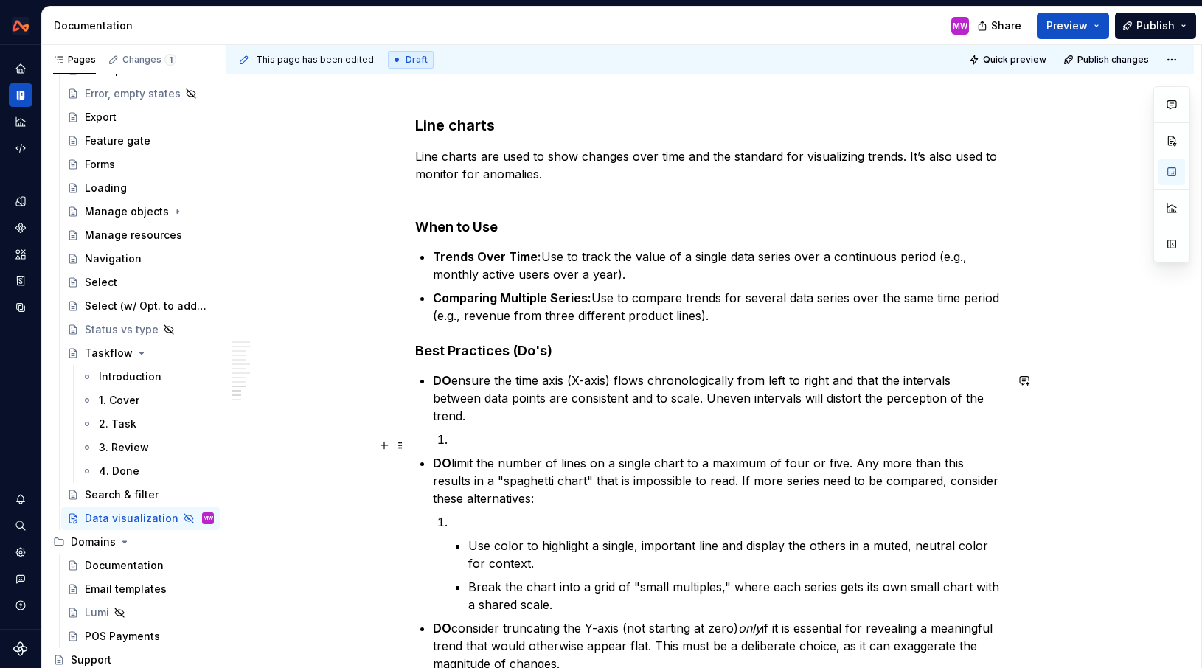
scroll to position [3646, 0]
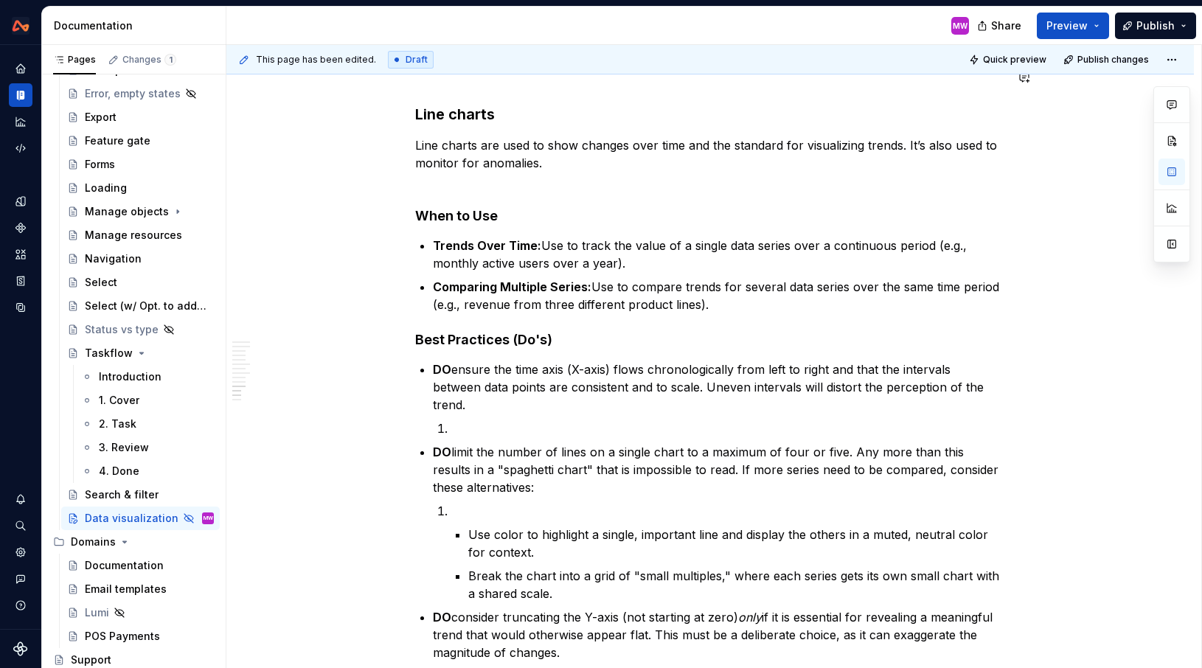
type textarea "*"
click at [485, 246] on strong "Trends Over Time:" at bounding box center [487, 245] width 108 height 15
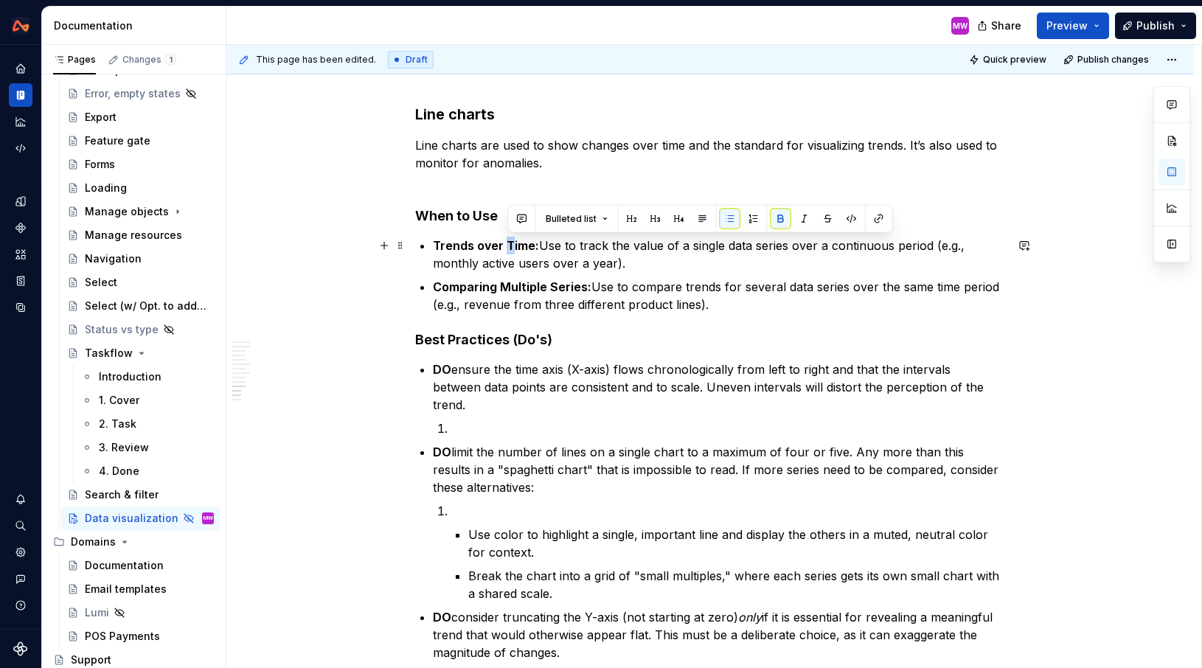
click at [508, 244] on strong "Trends over Time:" at bounding box center [486, 245] width 106 height 15
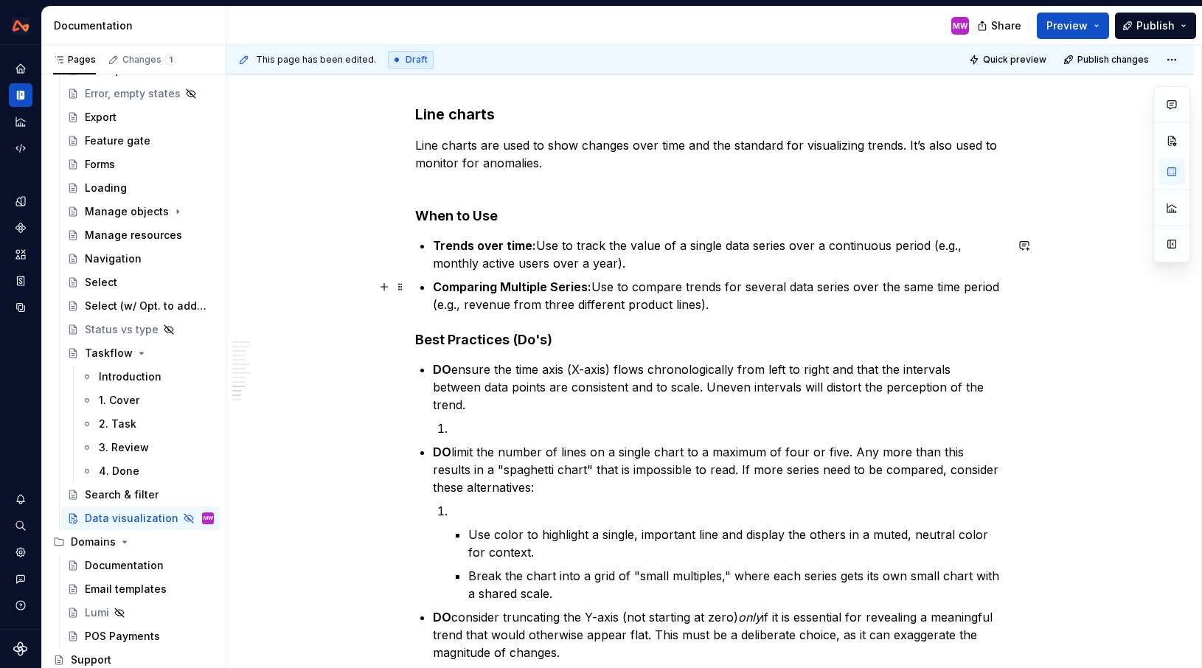
click at [510, 288] on strong "Comparing Multiple Series:" at bounding box center [512, 286] width 159 height 15
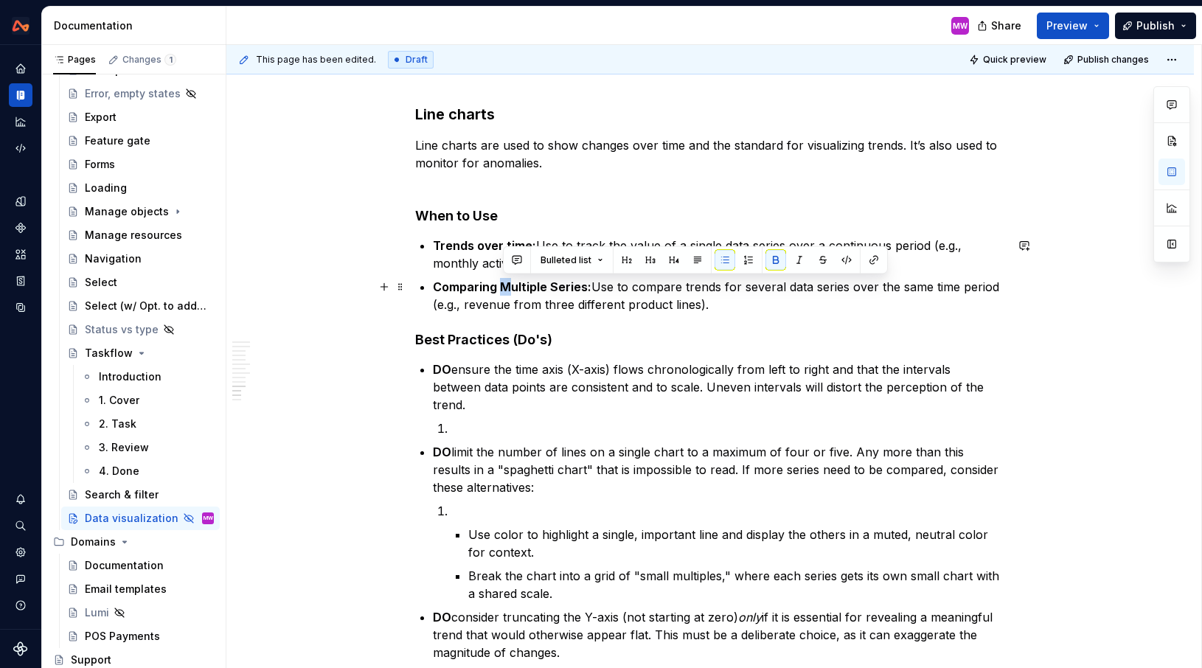
click at [507, 285] on strong "Comparing Multiple Series:" at bounding box center [512, 286] width 159 height 15
click at [555, 282] on strong "Comparing multiple Series:" at bounding box center [512, 286] width 158 height 15
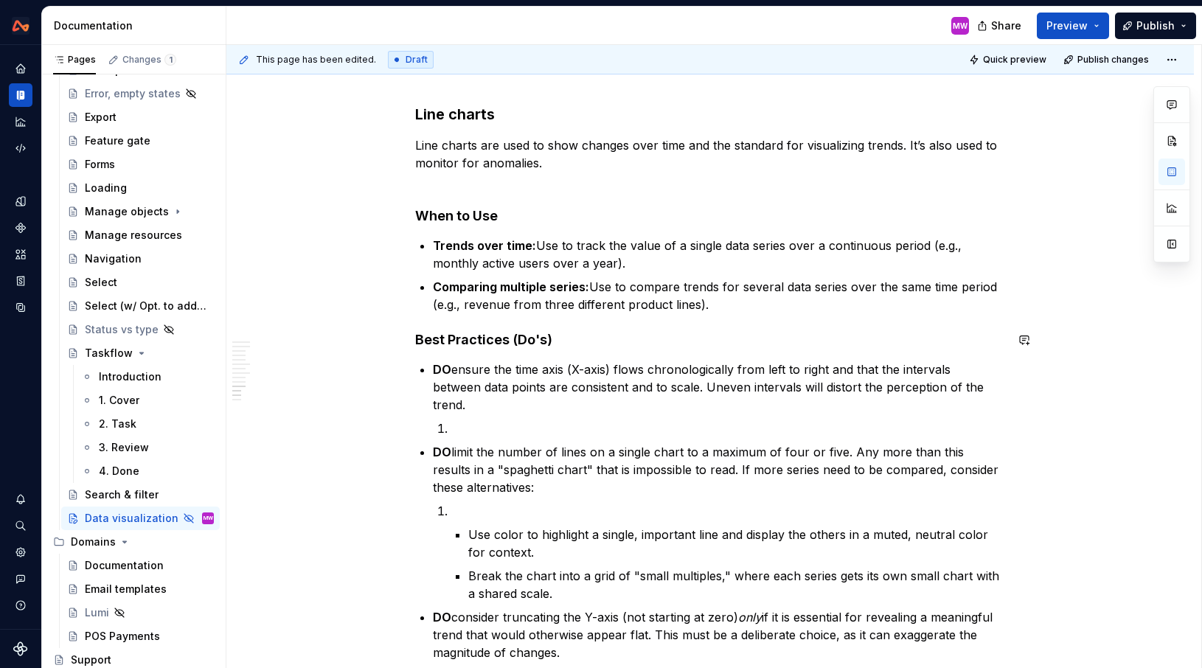
click at [739, 306] on p "Comparing multiple series: Use to compare trends for several data series over t…" at bounding box center [719, 295] width 572 height 35
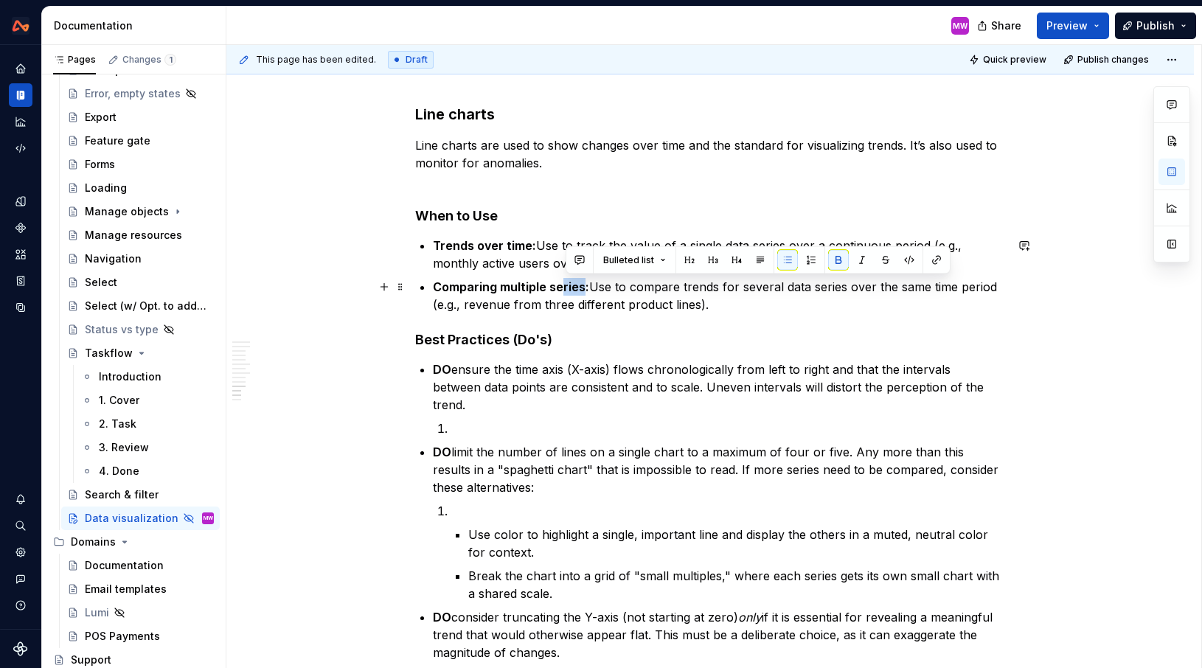
drag, startPoint x: 587, startPoint y: 285, endPoint x: 565, endPoint y: 285, distance: 22.1
click at [565, 285] on strong "Comparing multiple series:" at bounding box center [511, 286] width 156 height 15
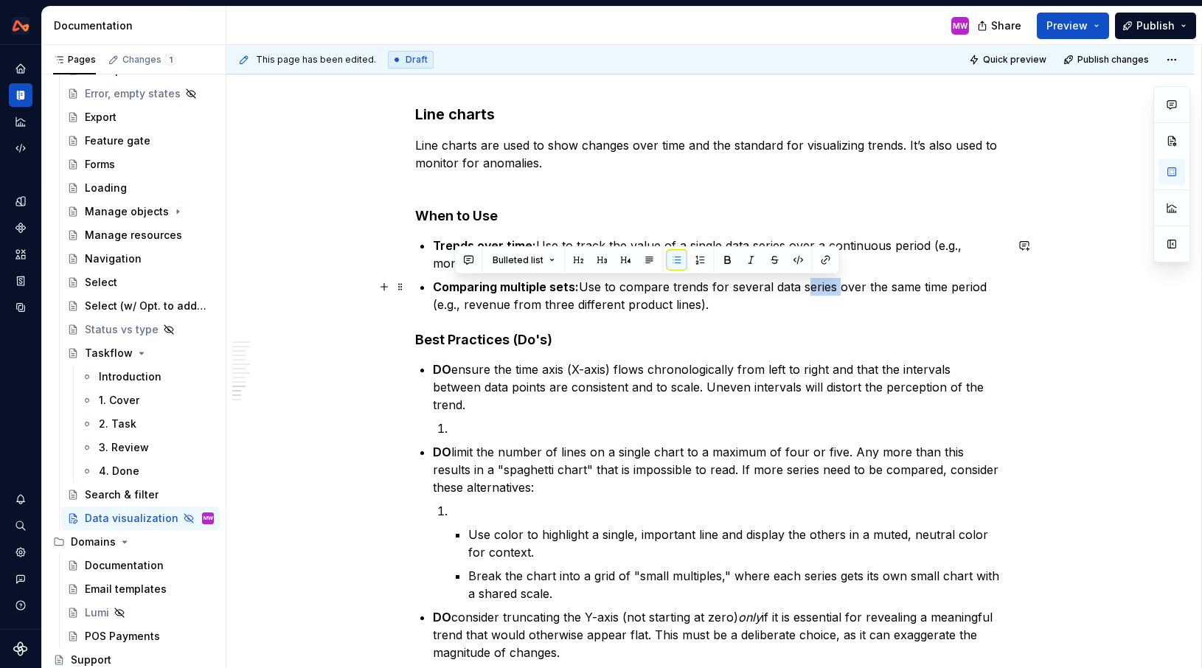
drag, startPoint x: 838, startPoint y: 287, endPoint x: 805, endPoint y: 287, distance: 33.9
click at [805, 287] on p "Comparing multiple sets: Use to compare trends for several data series over the…" at bounding box center [719, 295] width 572 height 35
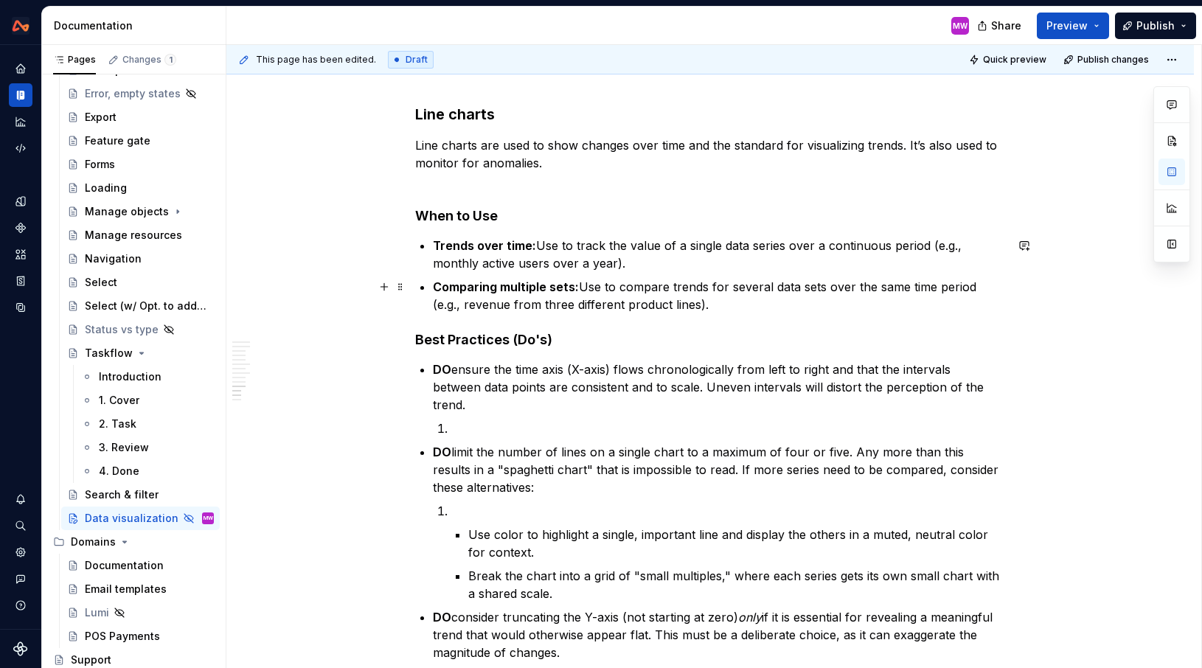
click at [813, 305] on p "Comparing multiple sets: Use to compare trends for several data sets over the s…" at bounding box center [719, 295] width 572 height 35
drag, startPoint x: 468, startPoint y: 304, endPoint x: 439, endPoint y: 305, distance: 29.5
click at [439, 305] on p "Comparing multiple sets: Use to compare trends for several data sets over the s…" at bounding box center [719, 295] width 572 height 35
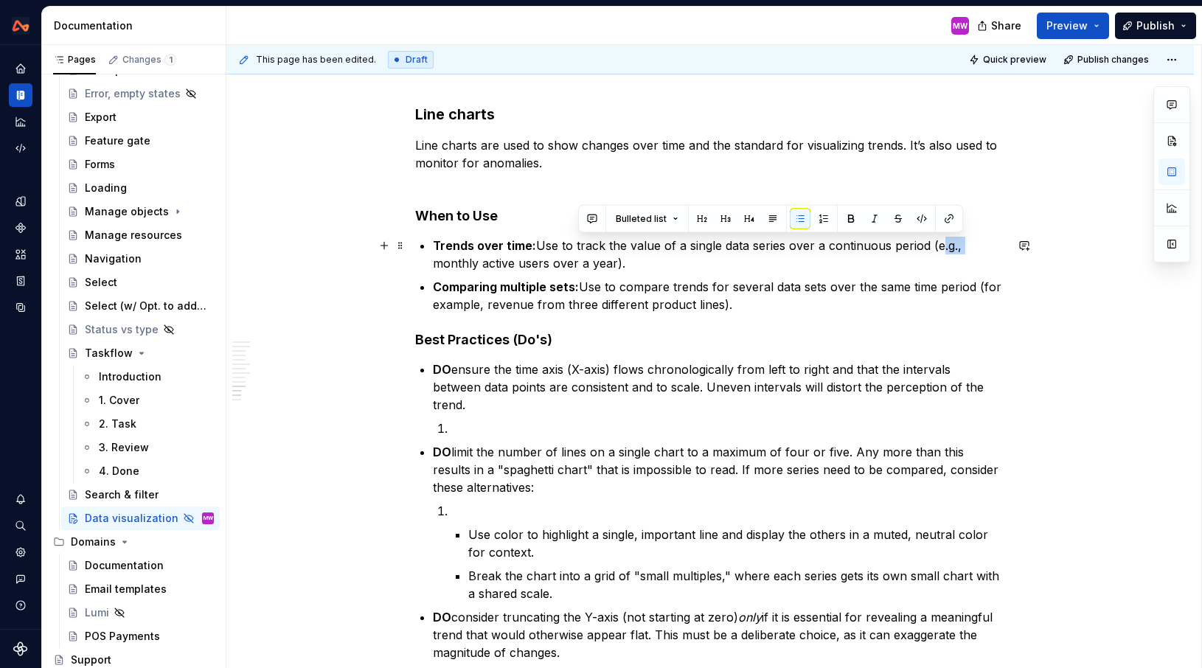
drag, startPoint x: 937, startPoint y: 246, endPoint x: 962, endPoint y: 246, distance: 25.1
click at [962, 246] on p "Trends over time: Use to track the value of a single data series over a continu…" at bounding box center [719, 254] width 572 height 35
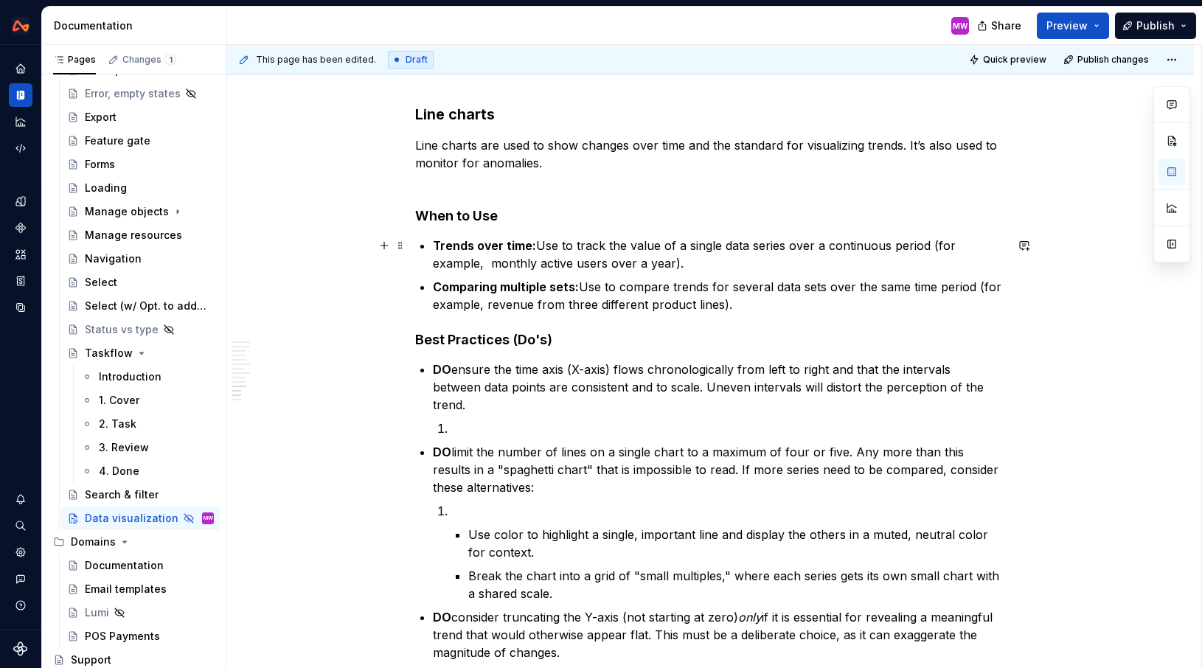
click at [496, 262] on p "Trends over time: Use to track the value of a single data series over a continu…" at bounding box center [719, 254] width 572 height 35
drag, startPoint x: 788, startPoint y: 245, endPoint x: 755, endPoint y: 247, distance: 32.5
click at [755, 247] on p "Trends over time: Use to track the value of a single data series over a continu…" at bounding box center [719, 254] width 572 height 35
click at [826, 288] on p "Comparing multiple sets: Use to compare trends for several data sets over the s…" at bounding box center [719, 295] width 572 height 35
click at [574, 289] on strong "Comparing multiple sets:" at bounding box center [506, 286] width 146 height 15
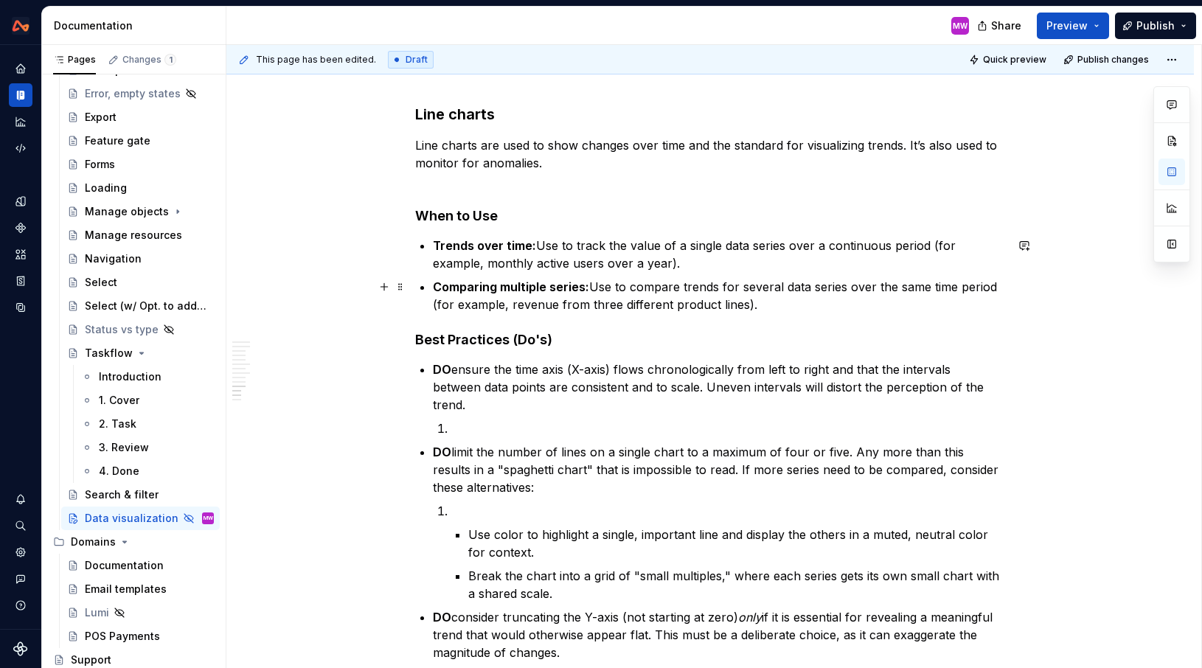
click at [831, 297] on p "Comparing multiple series: Use to compare trends for several data series over t…" at bounding box center [719, 295] width 572 height 35
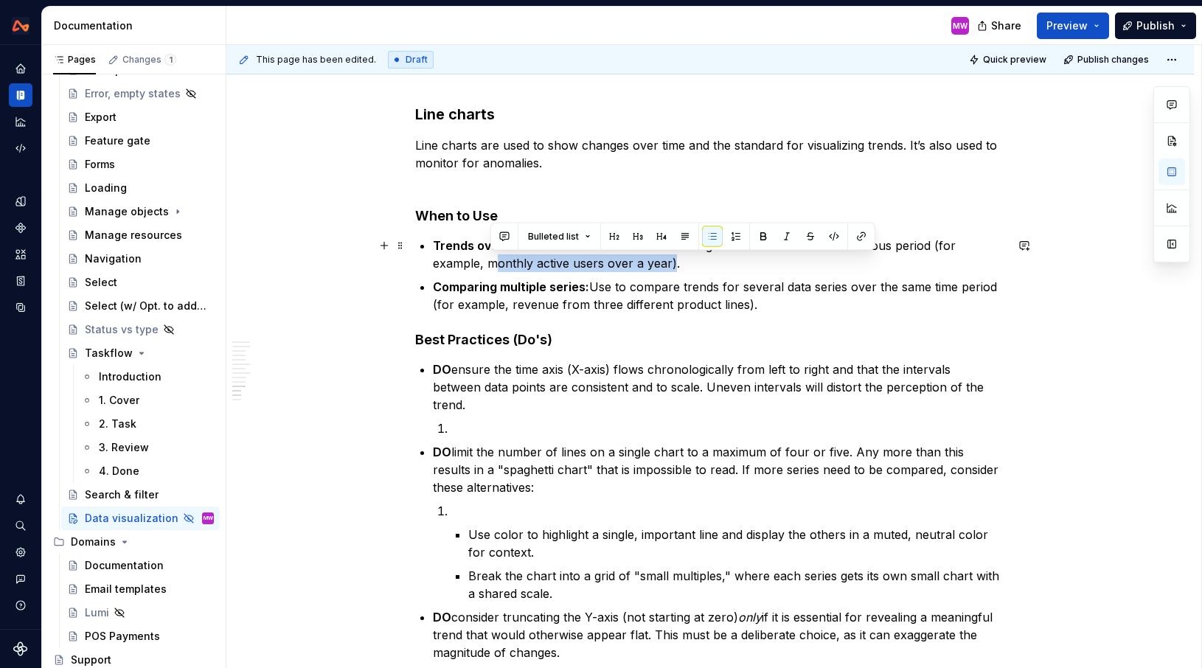
drag, startPoint x: 672, startPoint y: 265, endPoint x: 490, endPoint y: 265, distance: 182.1
click at [490, 265] on p "Trends over time: Use to track the value of a single data series over a continu…" at bounding box center [719, 254] width 572 height 35
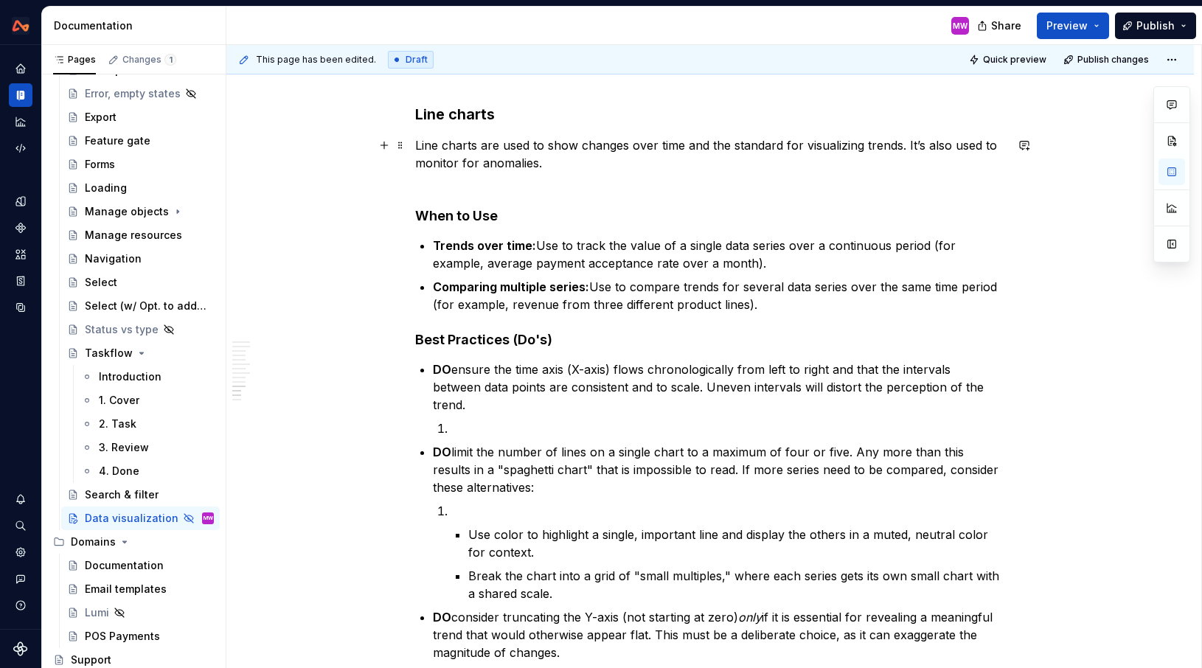
click at [565, 164] on p "Line charts are used to show changes over time and the standard for visualizing…" at bounding box center [710, 162] width 590 height 53
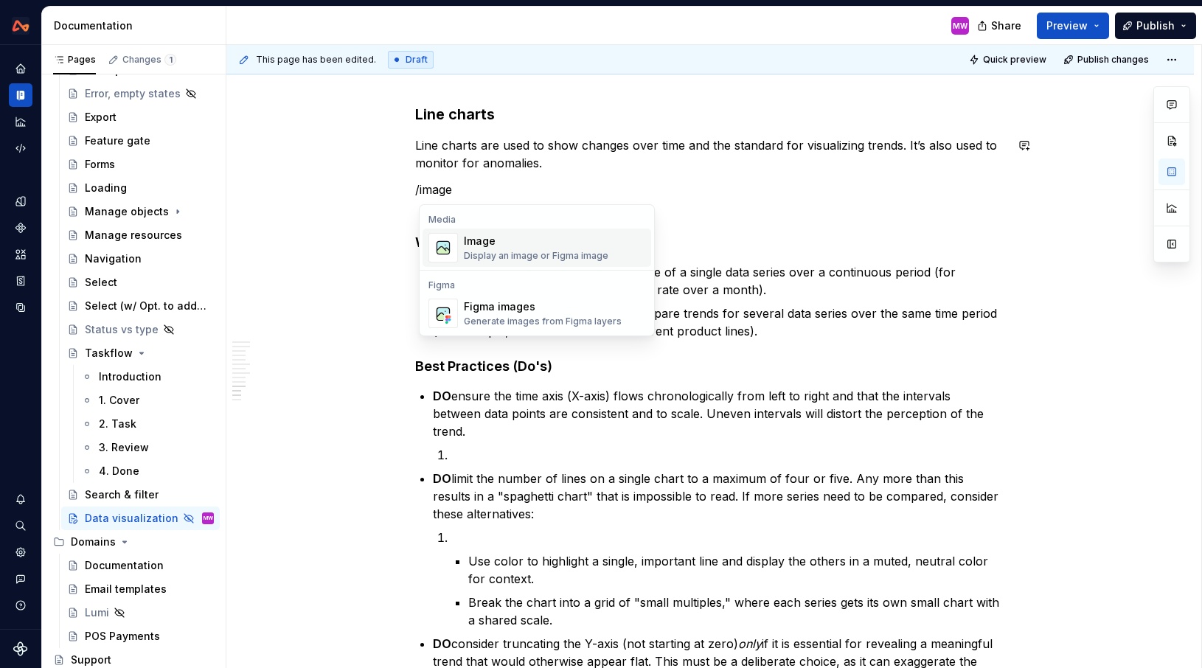
click at [560, 247] on div "Image" at bounding box center [536, 241] width 145 height 15
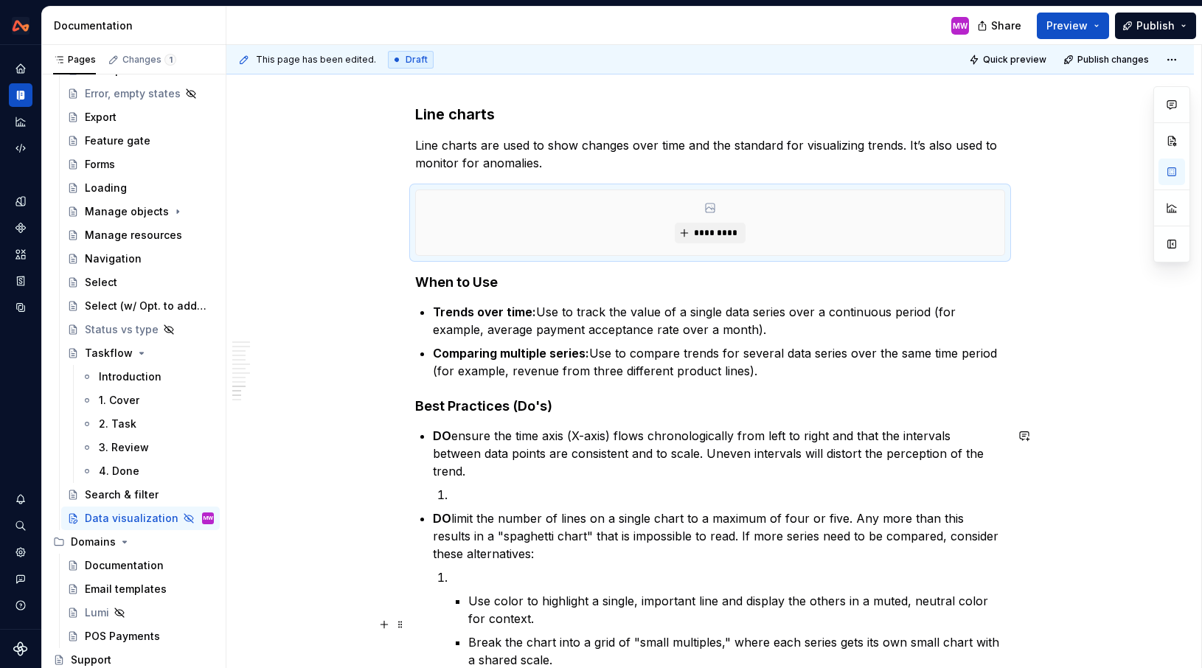
type textarea "*"
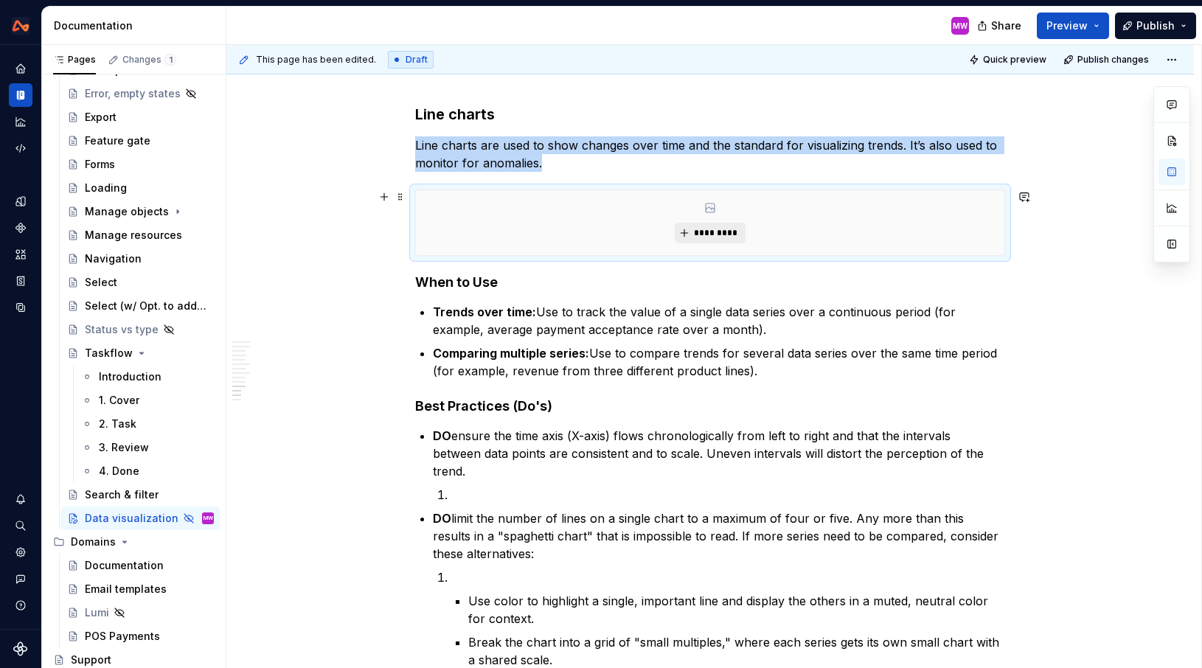
click at [705, 232] on span "*********" at bounding box center [715, 233] width 45 height 12
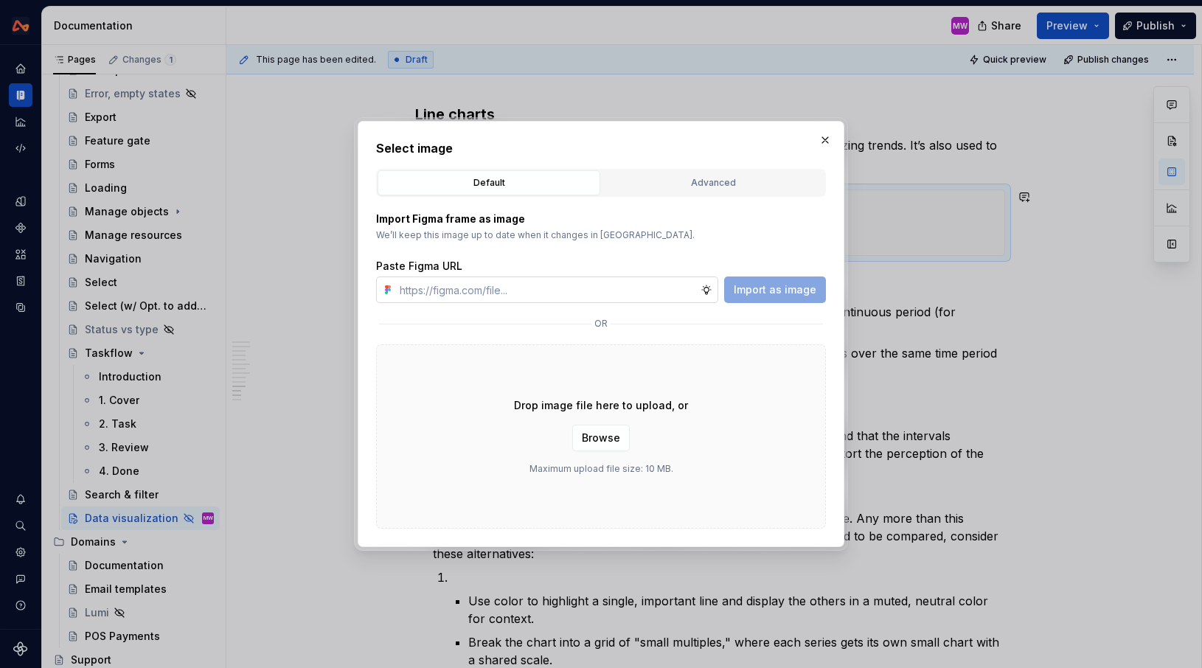
click at [479, 296] on input "text" at bounding box center [547, 290] width 307 height 27
type input "[URL][DOMAIN_NAME]"
click at [751, 287] on span "Import as image" at bounding box center [775, 289] width 83 height 15
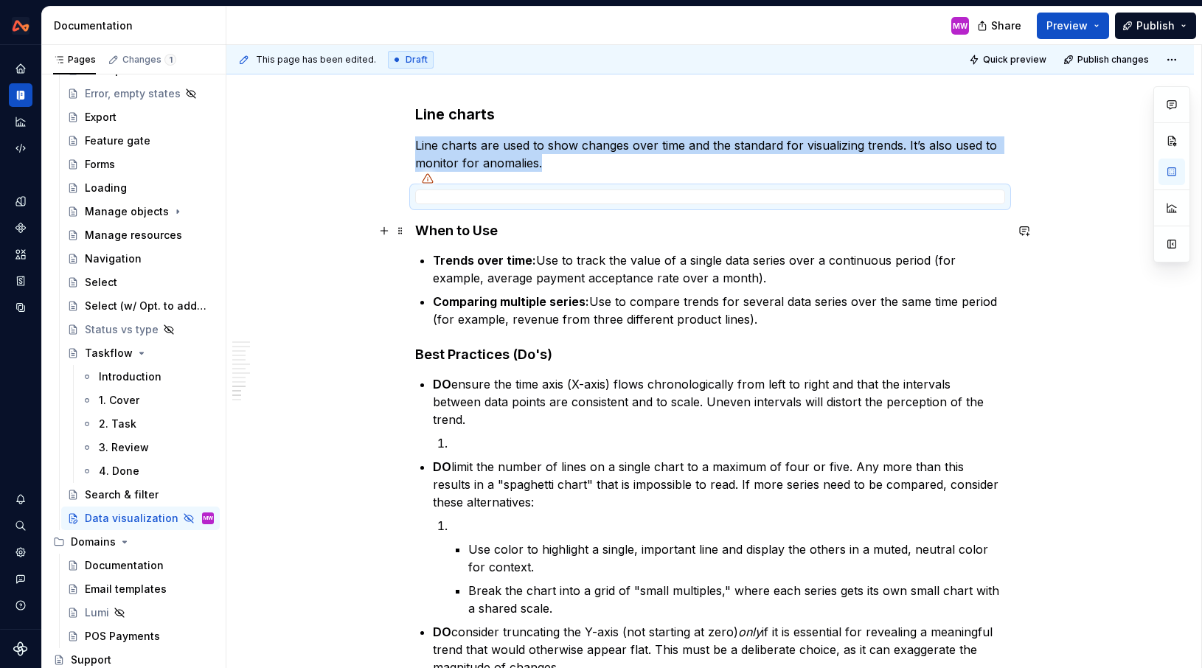
click at [420, 226] on h4 "When to Use" at bounding box center [710, 231] width 590 height 18
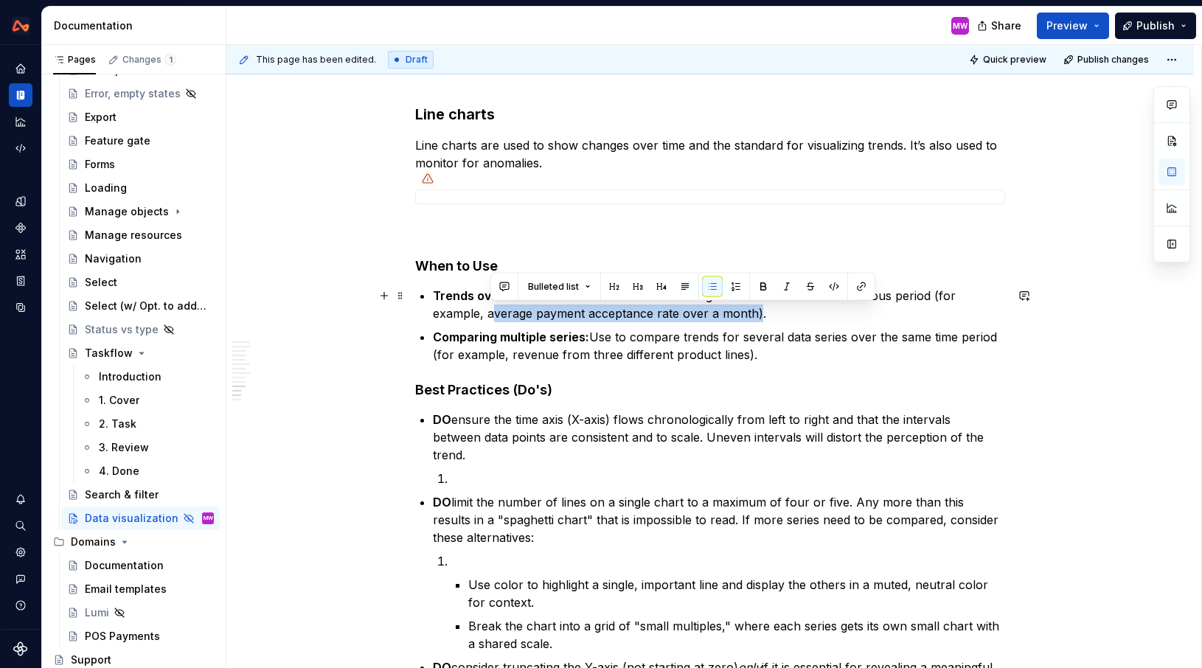
drag, startPoint x: 758, startPoint y: 313, endPoint x: 492, endPoint y: 312, distance: 266.2
click at [492, 312] on p "Trends over time: Use to track the value of a single data series over a continu…" at bounding box center [719, 304] width 572 height 35
copy p "average payment acceptance rate over a month"
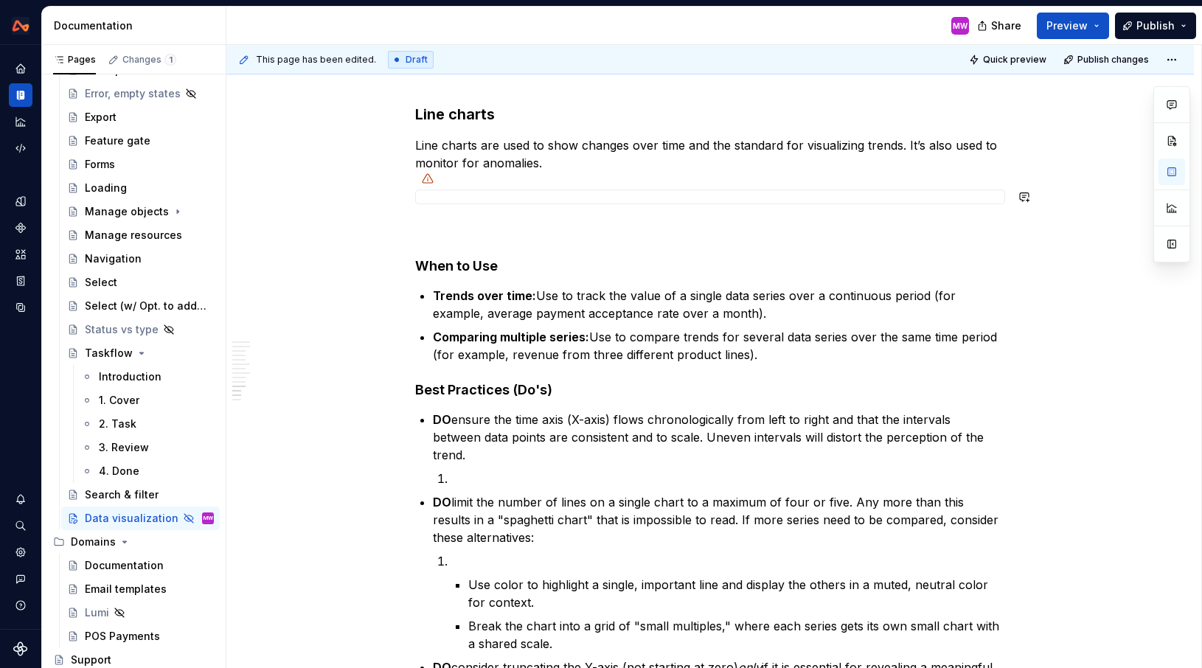
click at [618, 197] on div at bounding box center [710, 197] width 590 height 15
click at [704, 192] on div at bounding box center [710, 197] width 590 height 15
click at [1177, 180] on button "button" at bounding box center [1172, 172] width 27 height 27
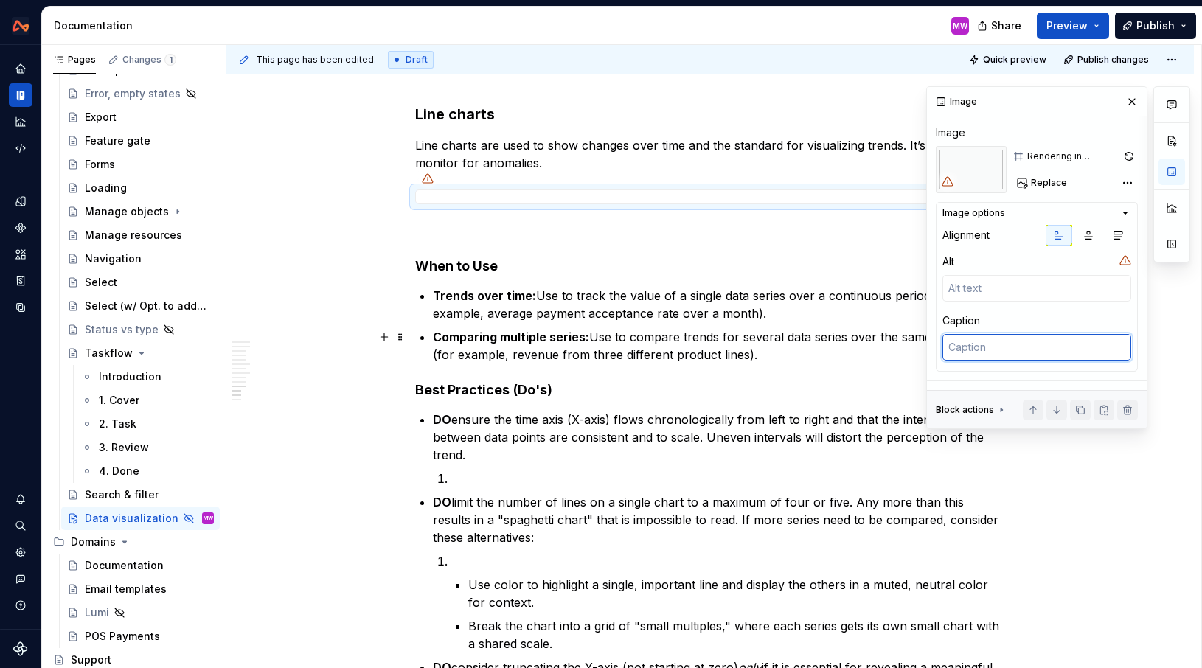
click at [990, 349] on textarea at bounding box center [1036, 347] width 189 height 27
type textarea "*"
type textarea "U"
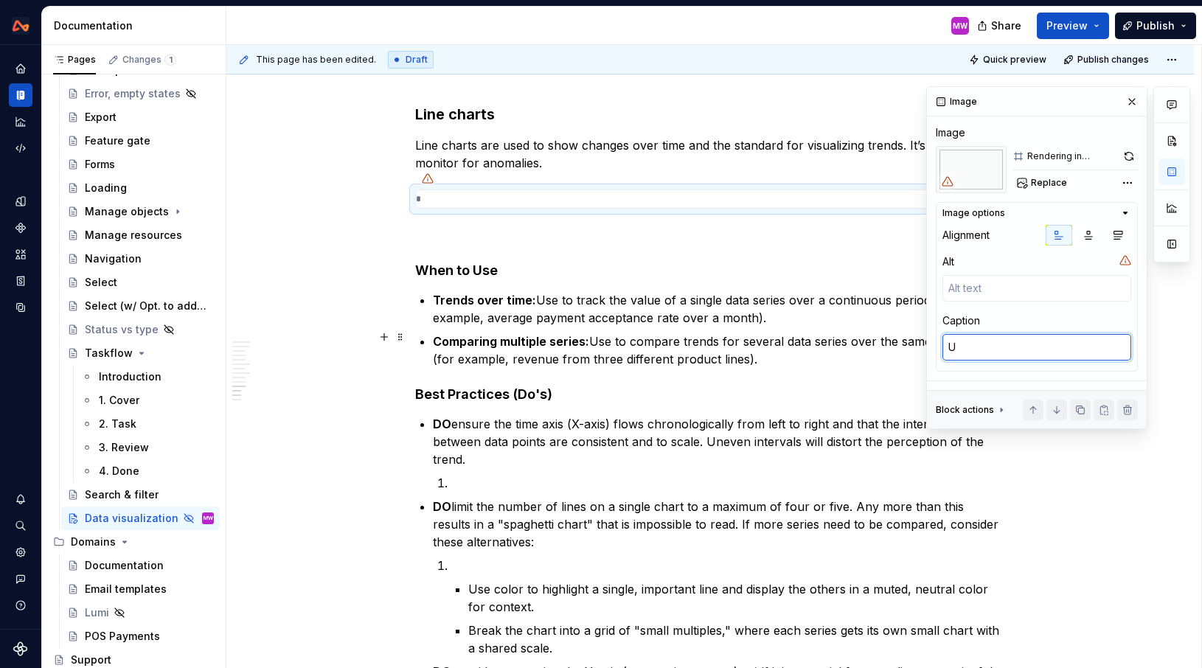
type textarea "*"
type textarea "Us"
type textarea "*"
type textarea "Use"
type textarea "*"
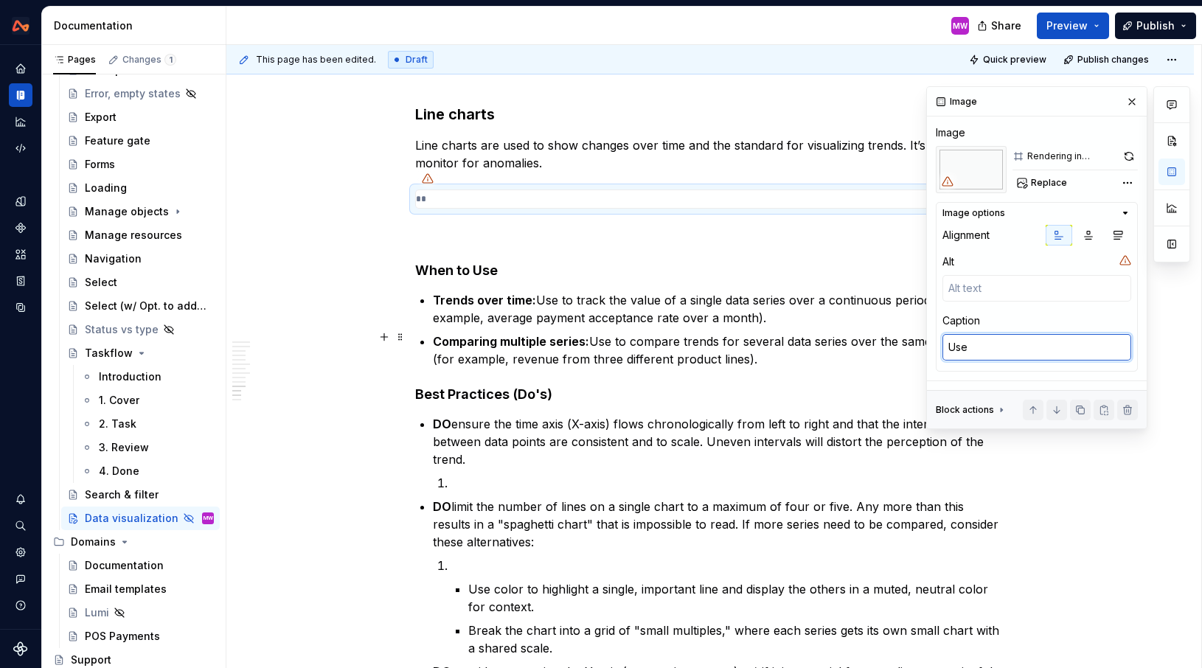
type textarea "Use"
type textarea "*"
type textarea "Use l"
type textarea "*"
type textarea "Use li"
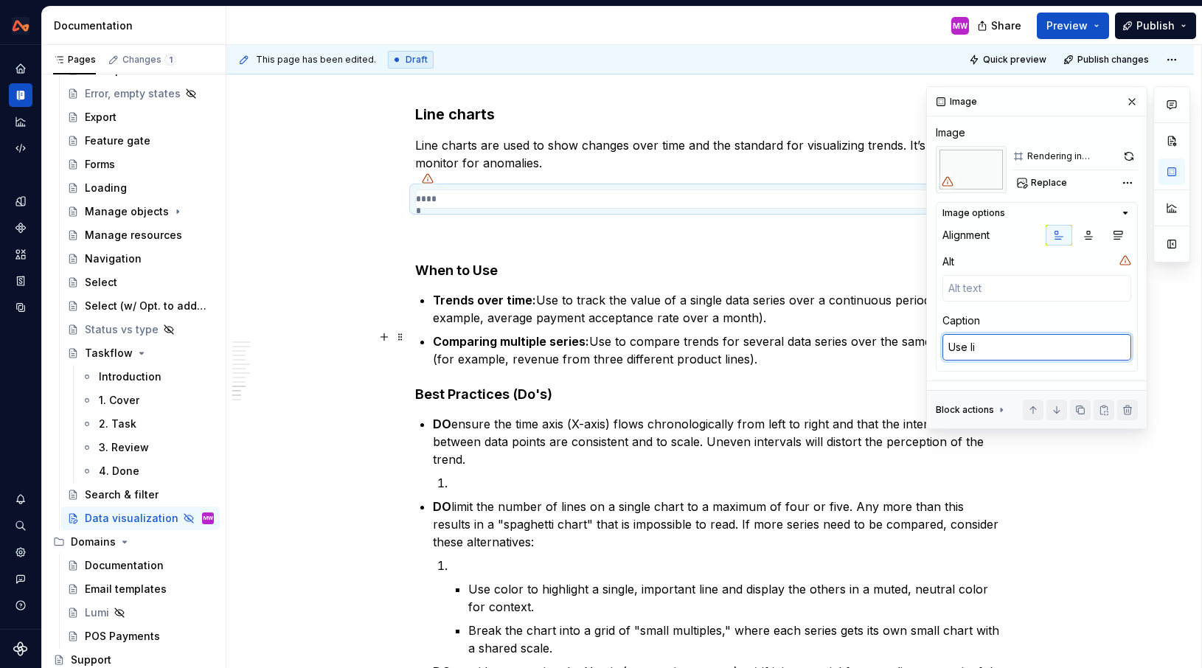
type textarea "*"
type textarea "Use line"
type textarea "*"
type textarea "Use line"
type textarea "*"
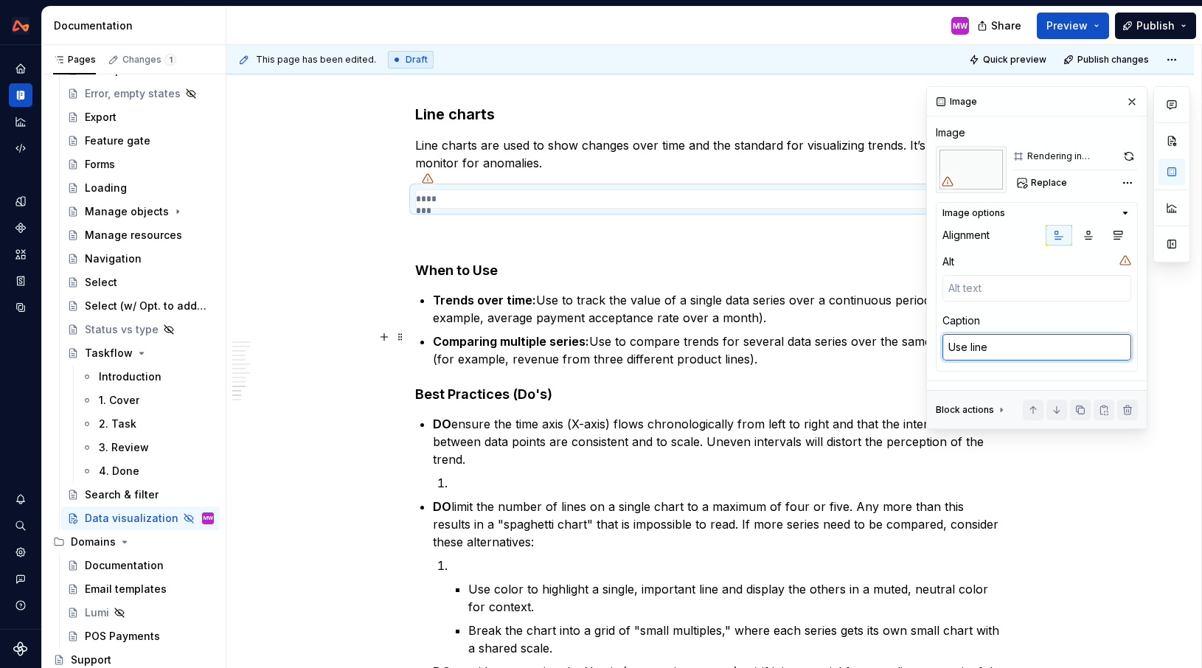
type textarea "Use line c"
type textarea "*"
type textarea "Use line ch"
type textarea "*"
type textarea "Use line cha"
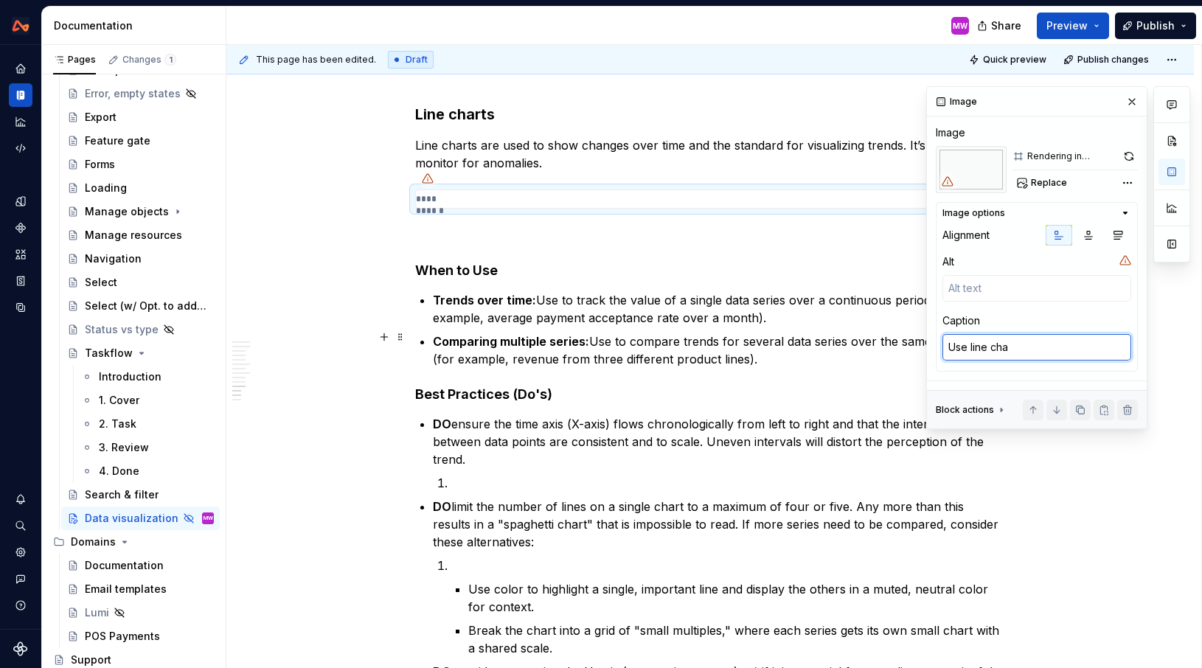
type textarea "*"
type textarea "Use line char"
type textarea "*"
type textarea "Use line chart"
type textarea "*"
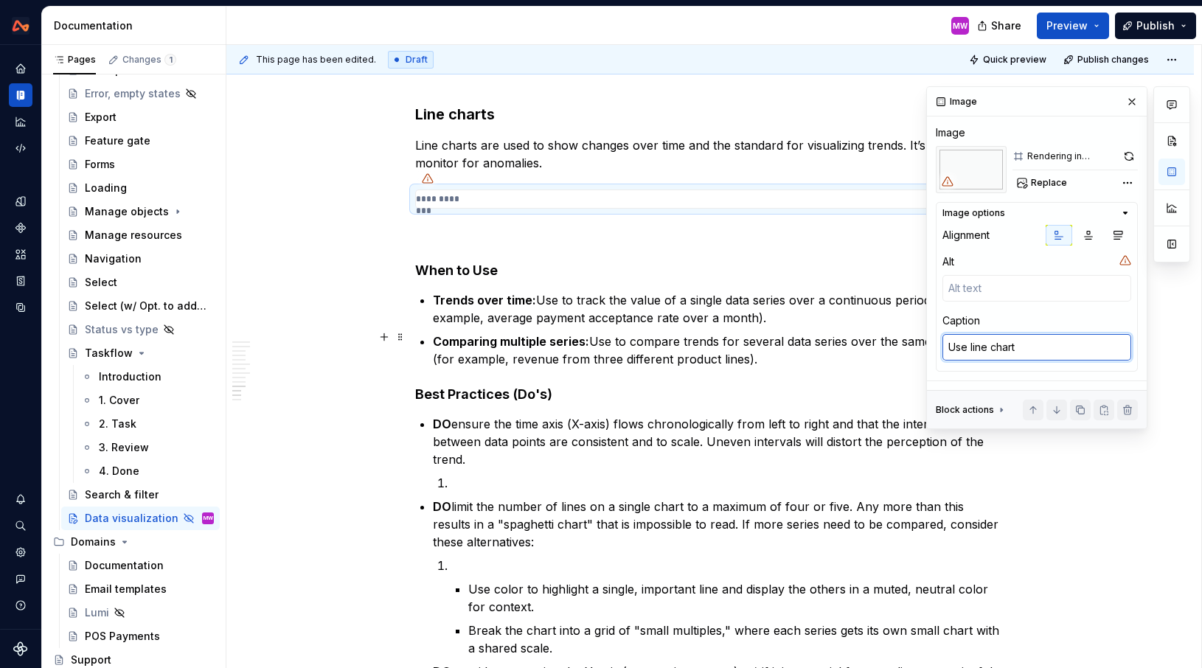
type textarea "Use line charts"
type textarea "*"
type textarea "Use line charts"
type textarea "*"
type textarea "Use line charts to"
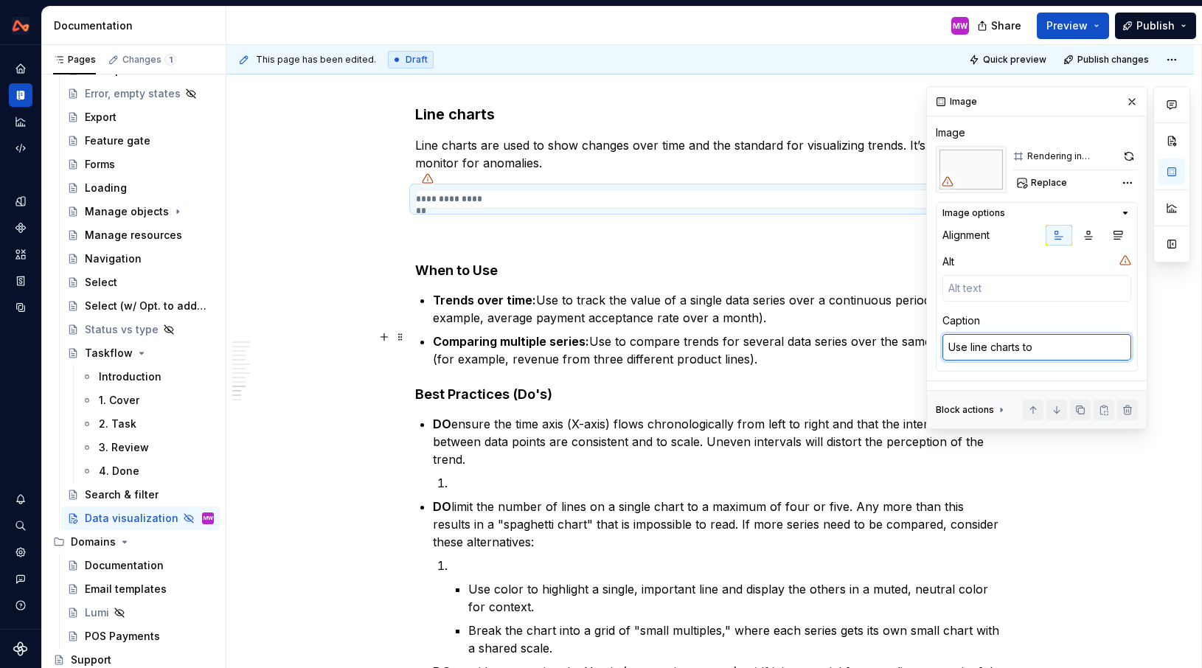
type textarea "*"
type textarea "Use line charts to"
type textarea "*"
type textarea "Use line charts to t"
type textarea "*"
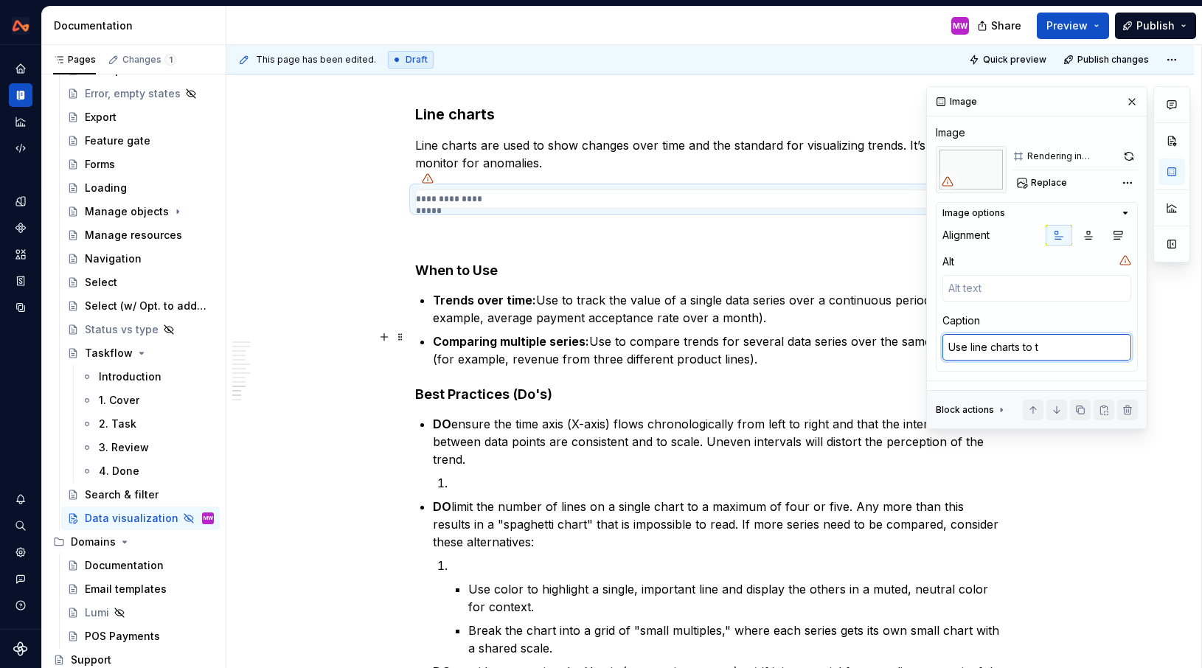
type textarea "Use line charts to tr"
type textarea "*"
type textarea "Use line charts to tra"
type textarea "*"
type textarea "Use line charts to trac"
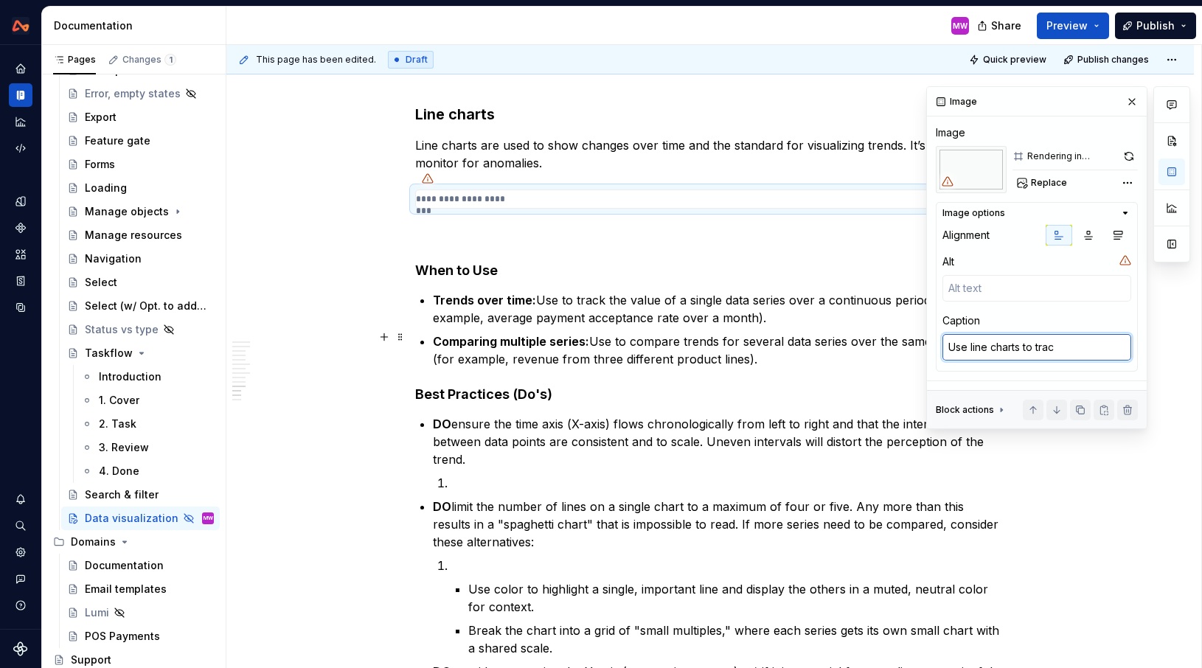
type textarea "*"
type textarea "Use line charts to track"
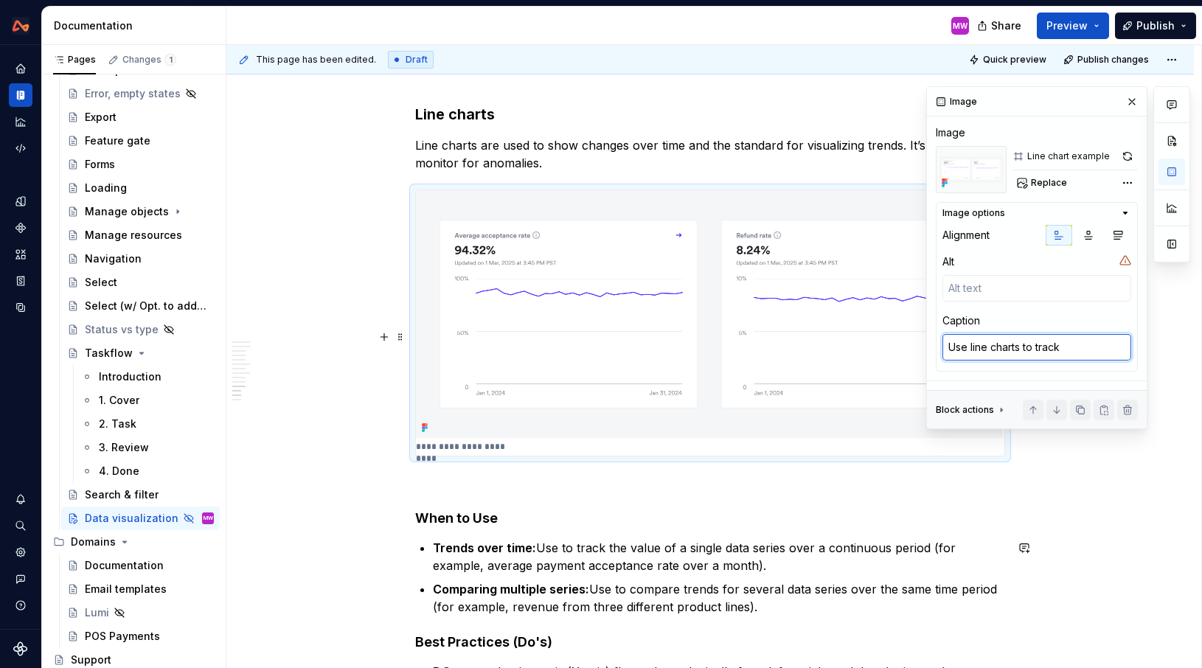
type textarea "*"
type textarea "Use line charts to track"
paste textarea "average payment acceptance rate over a month"
type textarea "*"
type textarea "Use line charts to track average payment acceptance rate over a month"
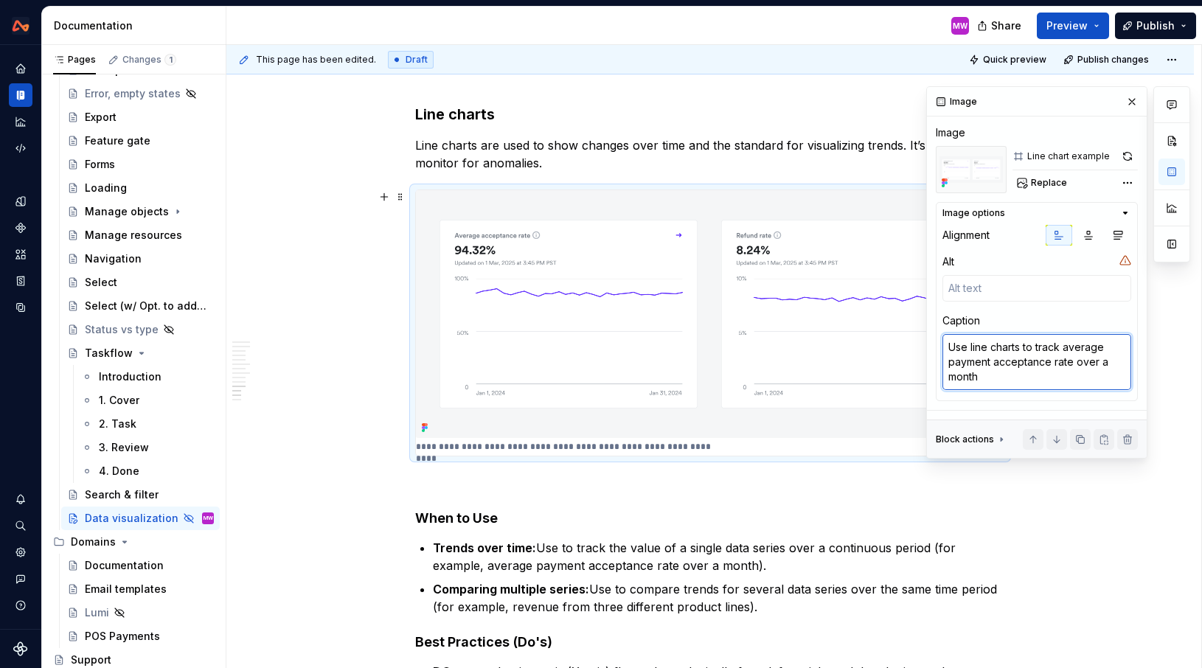
click at [1075, 358] on textarea "Use line charts to track average payment acceptance rate over a month" at bounding box center [1036, 362] width 189 height 56
type textarea "*"
type textarea "Use line charts to track average payment acceptance rate aover a month"
type textarea "*"
type textarea "Use line charts to track average payment acceptance rate adover a month"
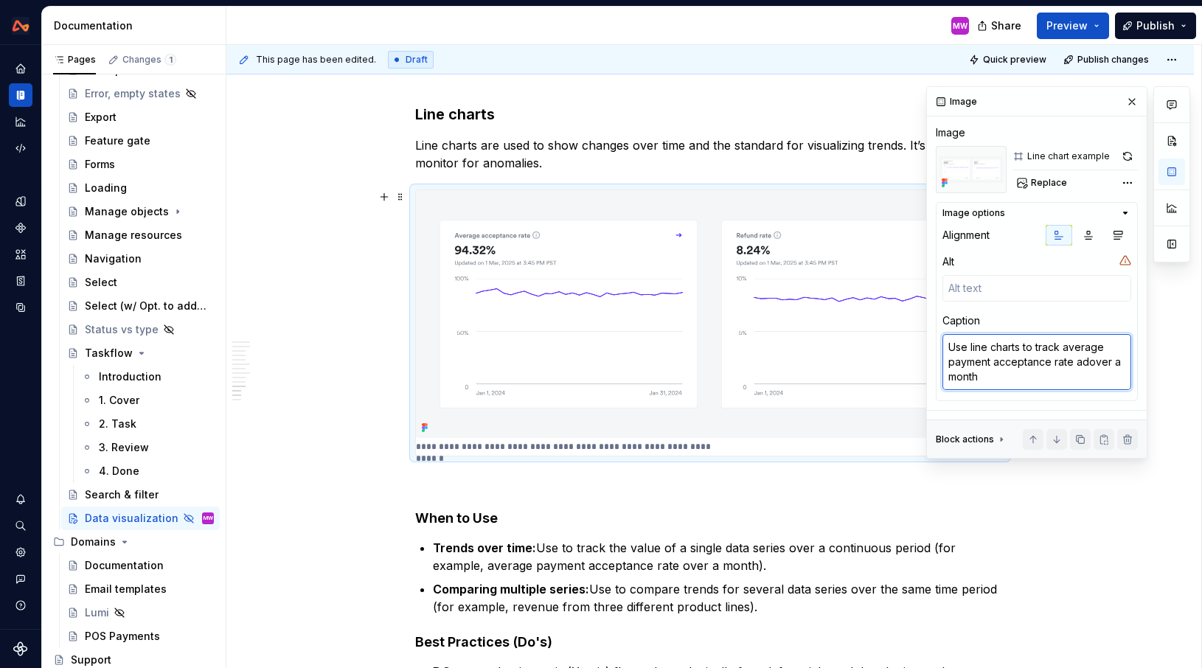
type textarea "*"
type textarea "Use line charts to track average payment acceptance rate aover a month"
type textarea "*"
type textarea "Use line charts to track average payment acceptance rate anover a month"
type textarea "*"
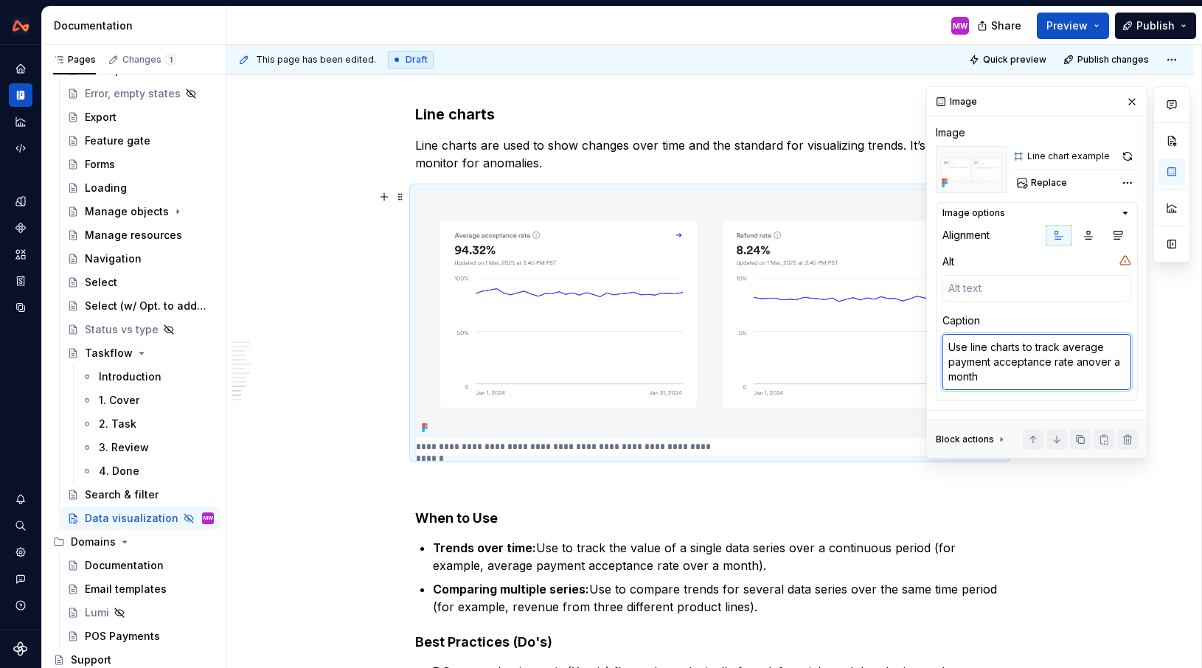
type textarea "Use line charts to track average payment acceptance rate andover a month"
type textarea "*"
type textarea "Use line charts to track average payment acceptance rate and over a month"
type textarea "*"
type textarea "Use line charts to track average payment acceptance rate and rover a month"
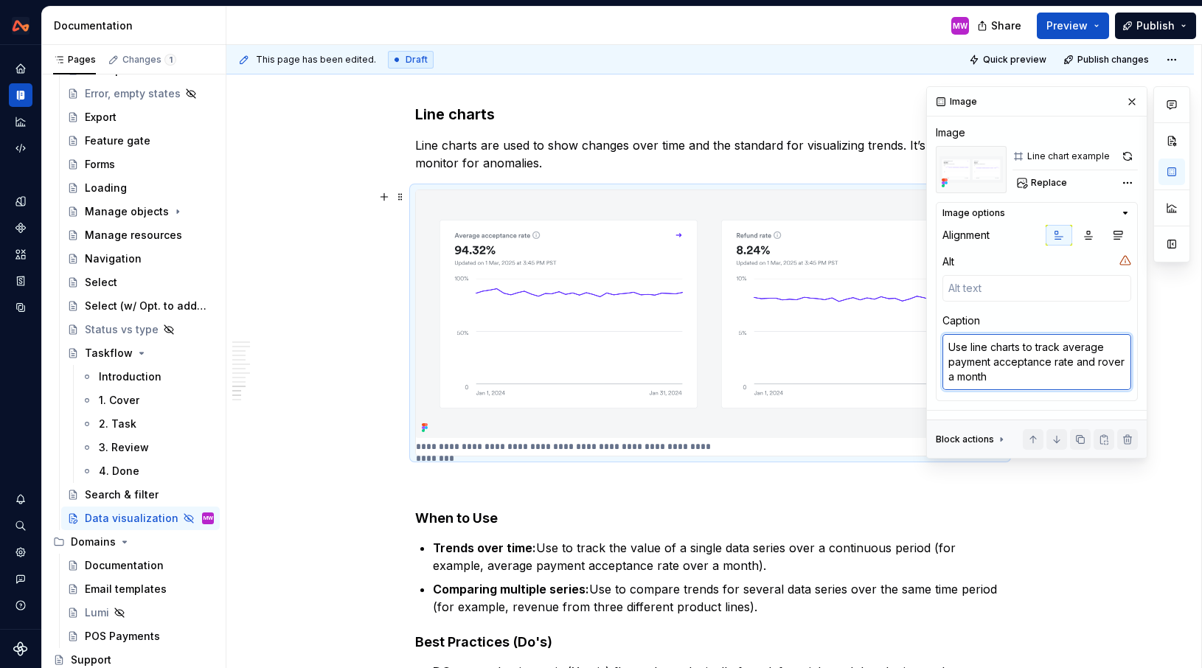
type textarea "*"
type textarea "Use line charts to track average payment acceptance rate and reover a month"
type textarea "*"
type textarea "Use line charts to track average payment acceptance rate and refover a month"
type textarea "*"
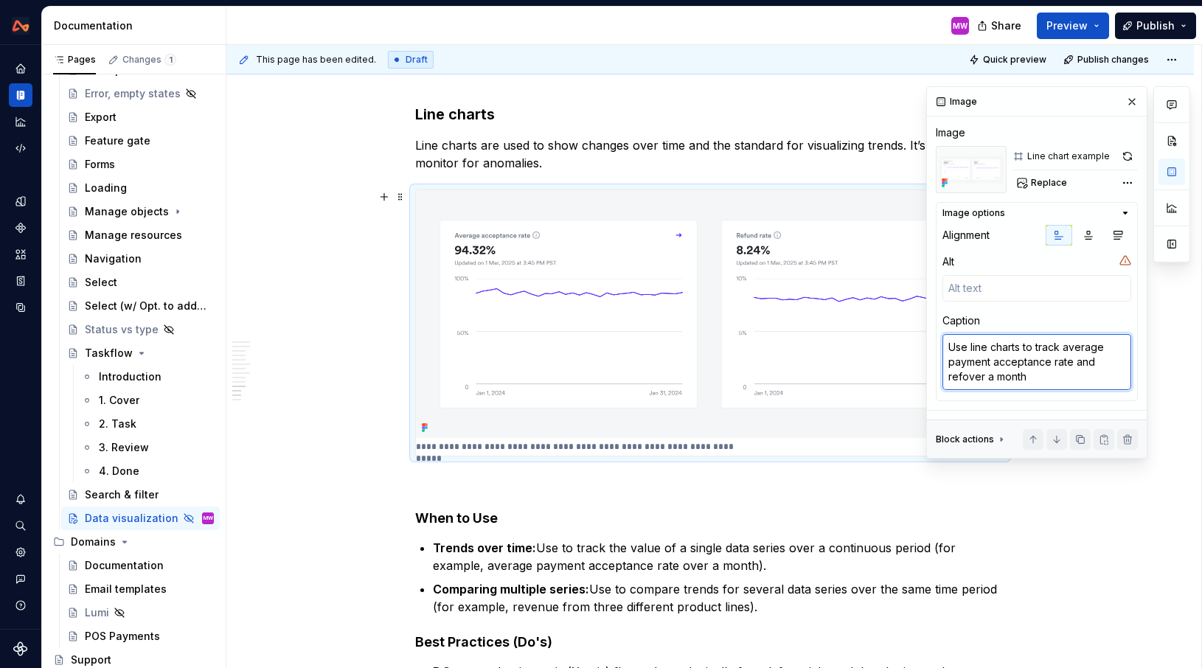
type textarea "Use line charts to track average payment acceptance rate and refuover a month"
type textarea "*"
type textarea "Use line charts to track average payment acceptance rate and refunover a month"
type textarea "*"
type textarea "Use line charts to track average payment acceptance rate and refundover a month"
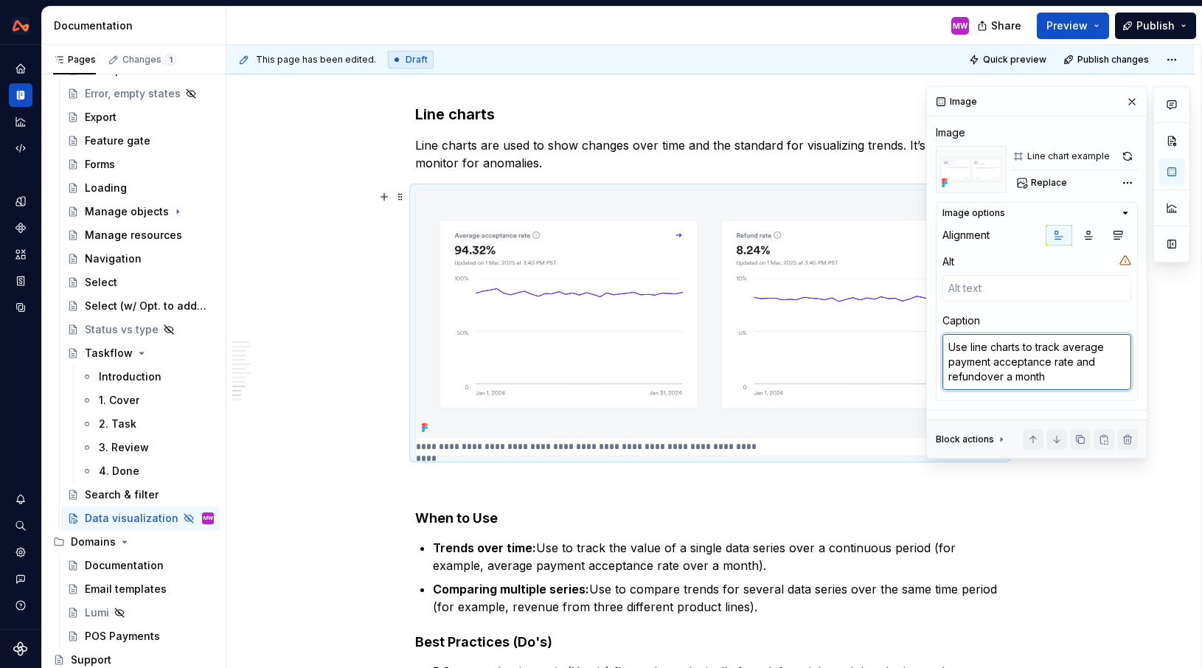
type textarea "*"
type textarea "Use line charts to track average payment acceptance rate and refund over a month"
type textarea "*"
type textarea "Use line charts to track average payment acceptance rate and refund rover a mon…"
type textarea "*"
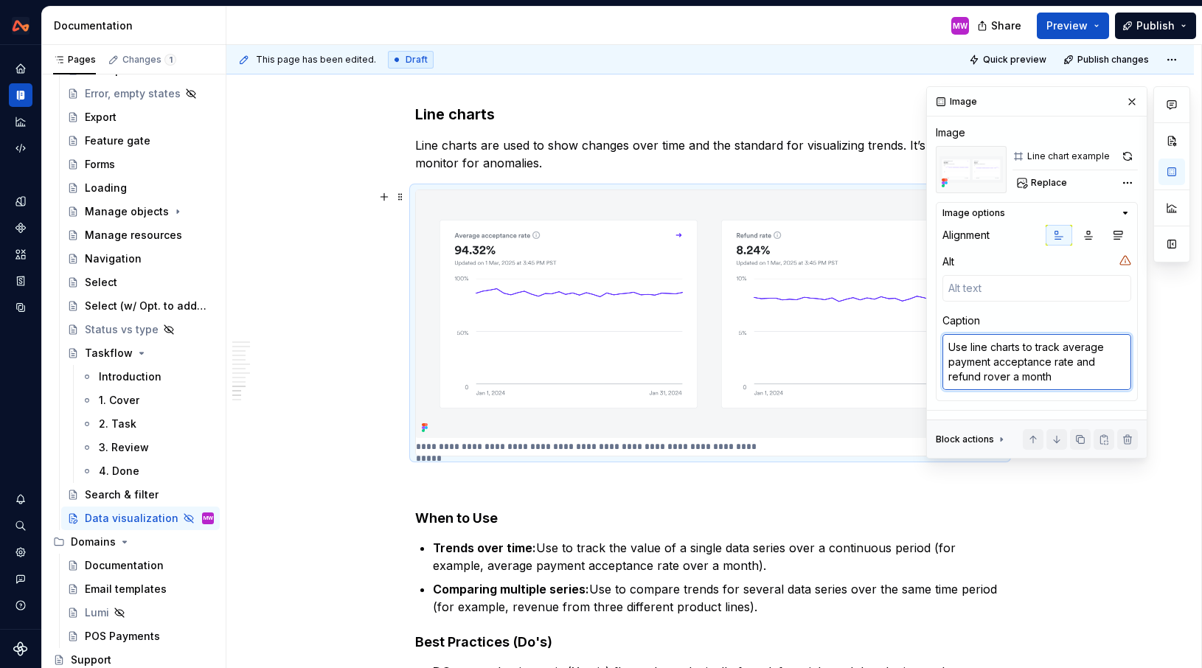
type textarea "Use line charts to track average payment acceptance rate and refund raover a mo…"
type textarea "*"
type textarea "Use line charts to track average payment acceptance rate and refund ratover a m…"
type textarea "*"
type textarea "Use line charts to track average payment acceptance rate and refund rateover a …"
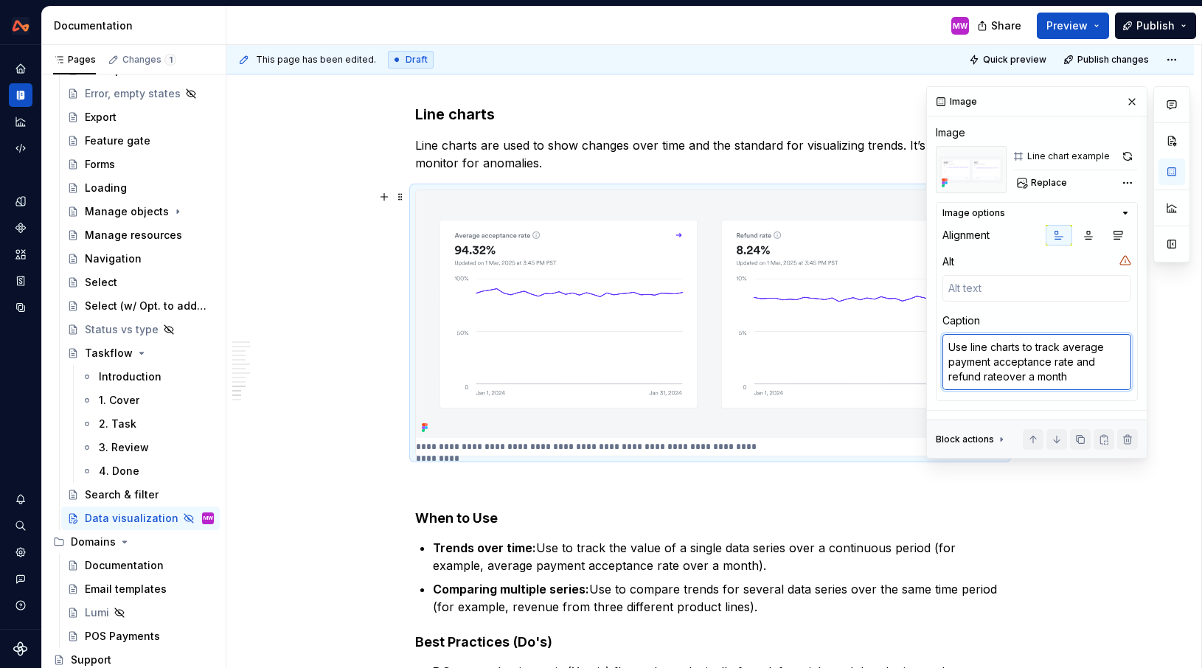
type textarea "*"
type textarea "Use line charts to track average payment acceptance rate and refund rate over a…"
click at [1186, 313] on div at bounding box center [1171, 272] width 37 height 372
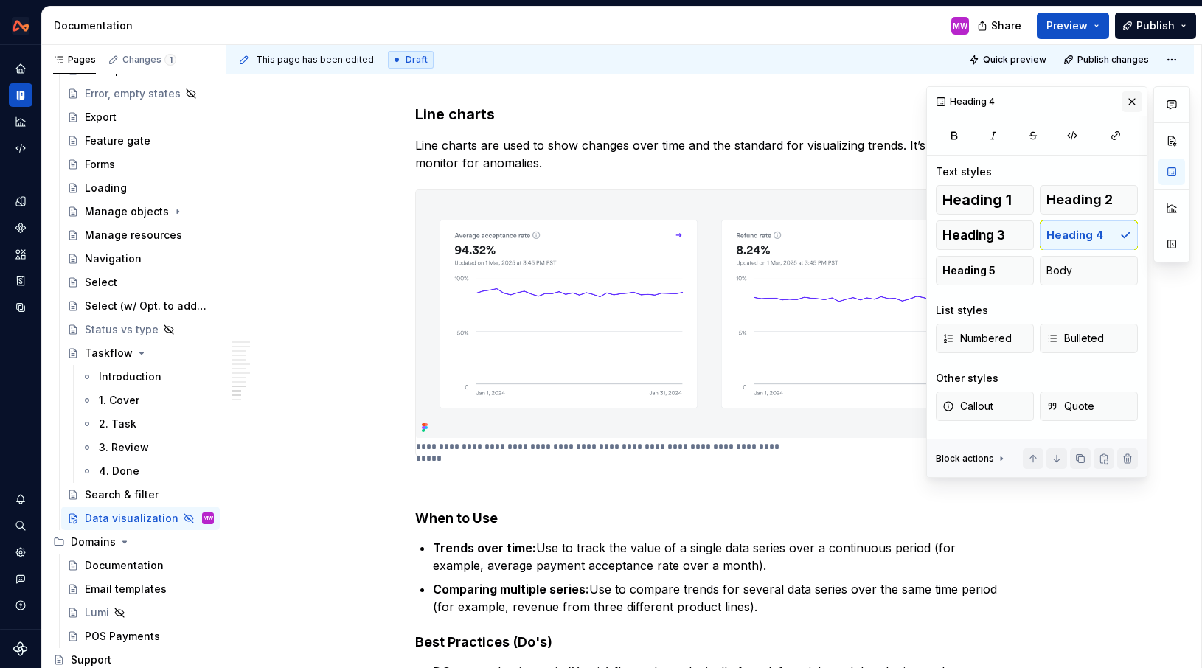
click at [1132, 97] on button "button" at bounding box center [1132, 101] width 21 height 21
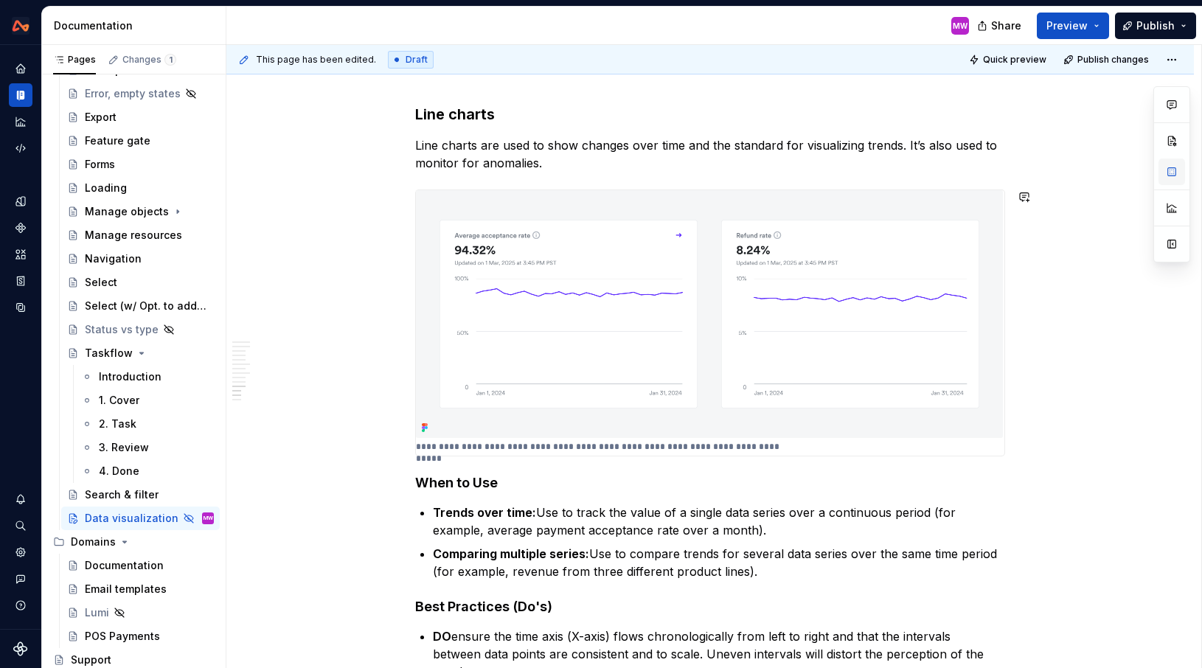
click at [1174, 172] on button "button" at bounding box center [1172, 172] width 27 height 27
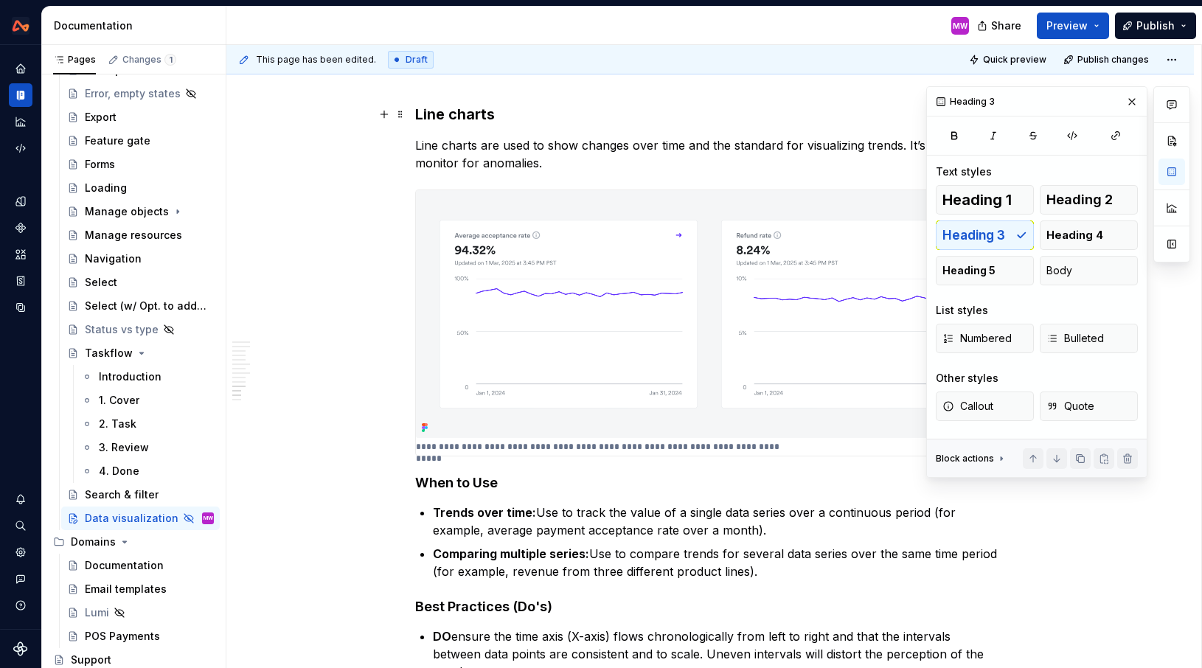
click at [423, 112] on h3 "Line charts" at bounding box center [710, 114] width 590 height 21
click at [418, 113] on h3 "Line charts" at bounding box center [710, 114] width 590 height 21
click at [422, 480] on h4 "When to Use" at bounding box center [710, 483] width 590 height 18
click at [985, 260] on button "Heading 5" at bounding box center [985, 270] width 98 height 29
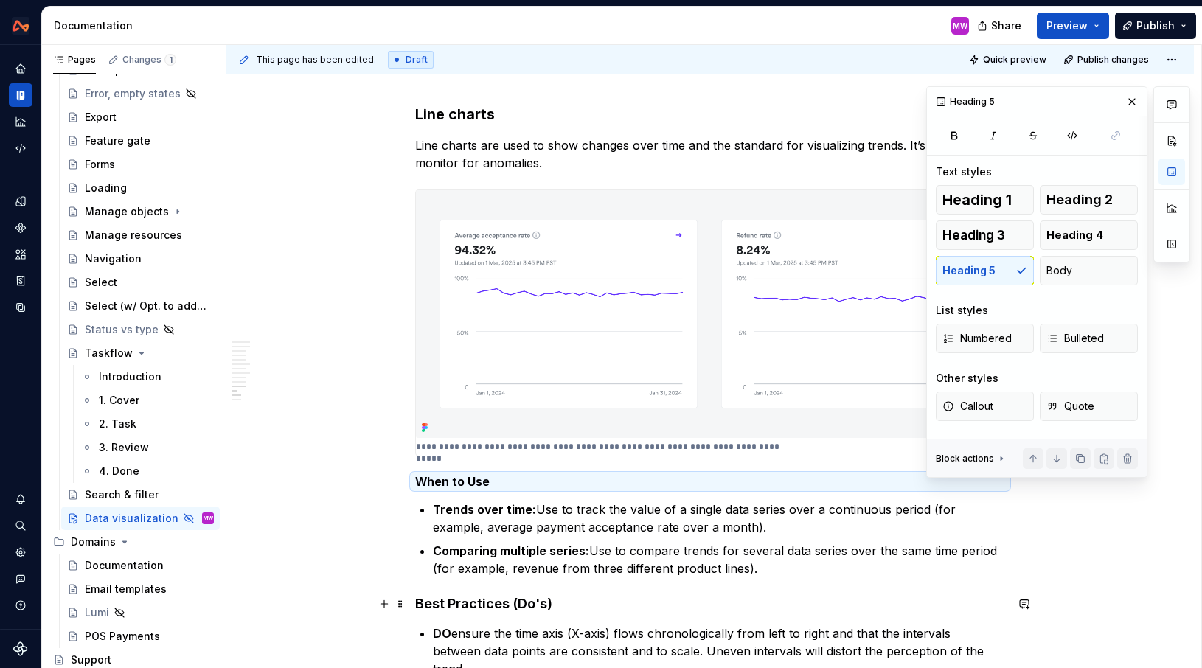
click at [420, 603] on h4 "Best Practices (Do's)" at bounding box center [710, 604] width 590 height 18
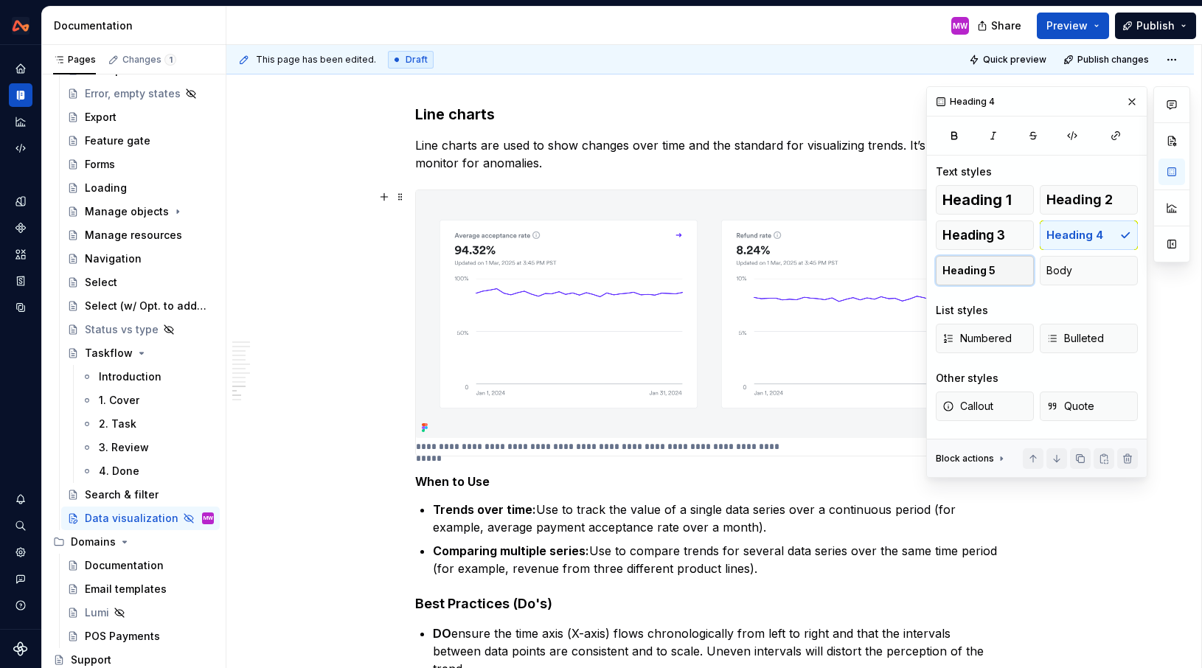
click at [980, 275] on span "Heading 5" at bounding box center [968, 270] width 53 height 15
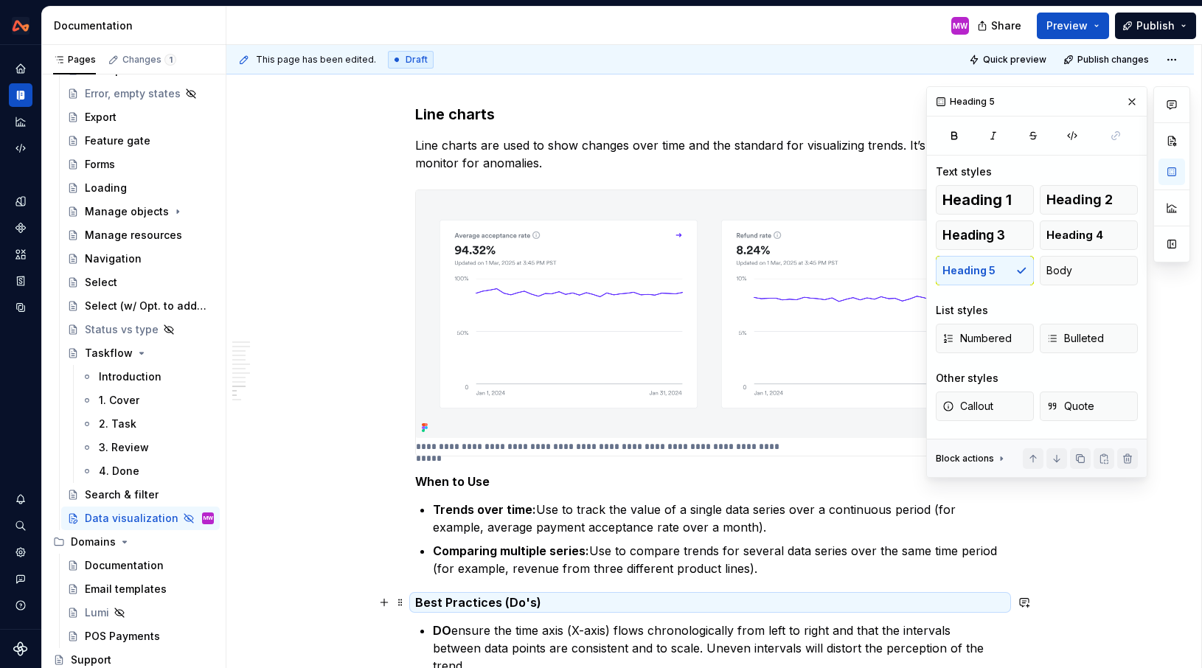
click at [453, 605] on h5 "Best Practices (Do's)" at bounding box center [710, 602] width 590 height 15
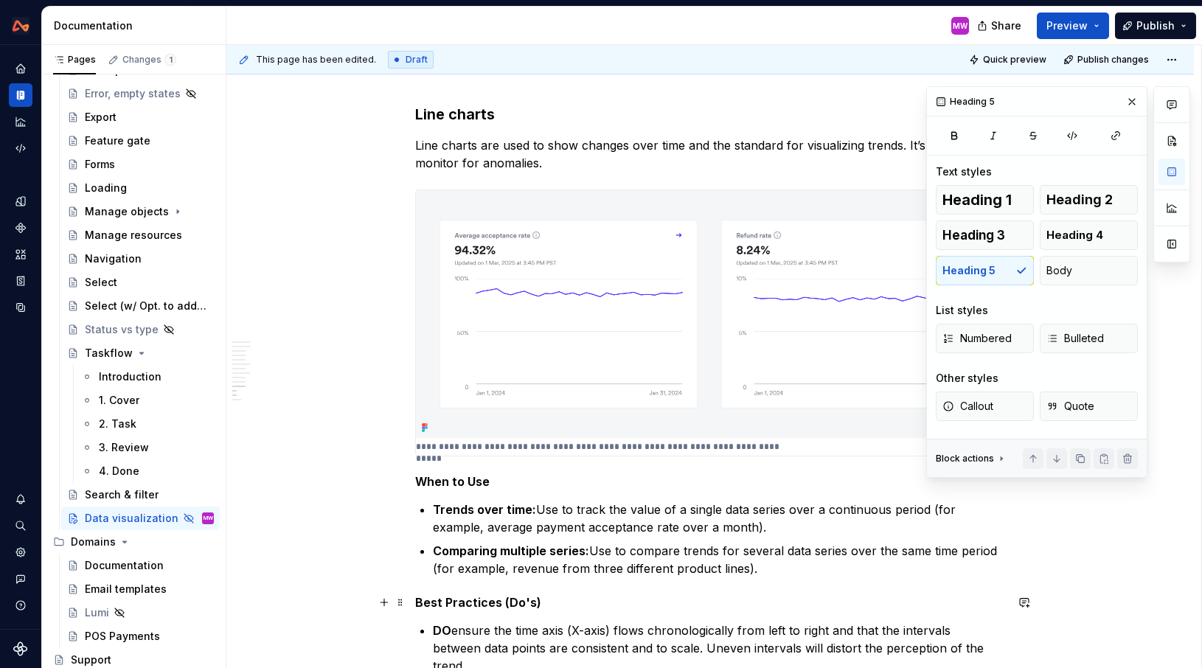
scroll to position [3660, 0]
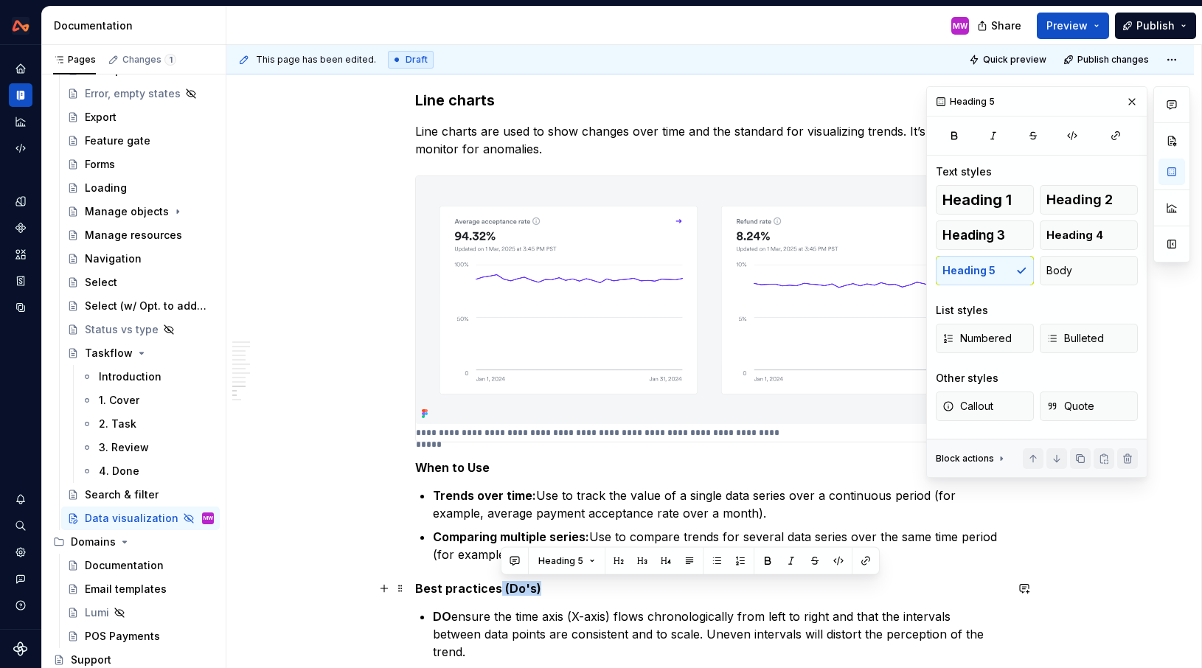
drag, startPoint x: 501, startPoint y: 586, endPoint x: 590, endPoint y: 589, distance: 89.3
click at [590, 589] on h5 "Best practices (Do's)" at bounding box center [710, 588] width 590 height 15
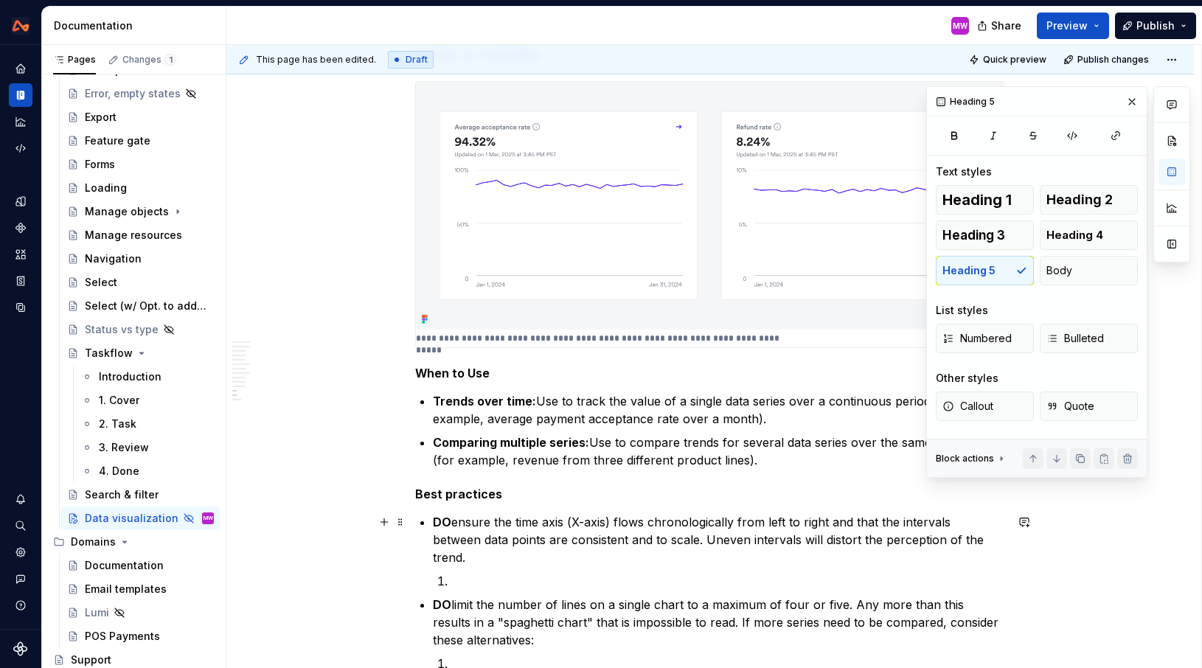
scroll to position [3755, 0]
click at [1128, 104] on button "button" at bounding box center [1132, 101] width 21 height 21
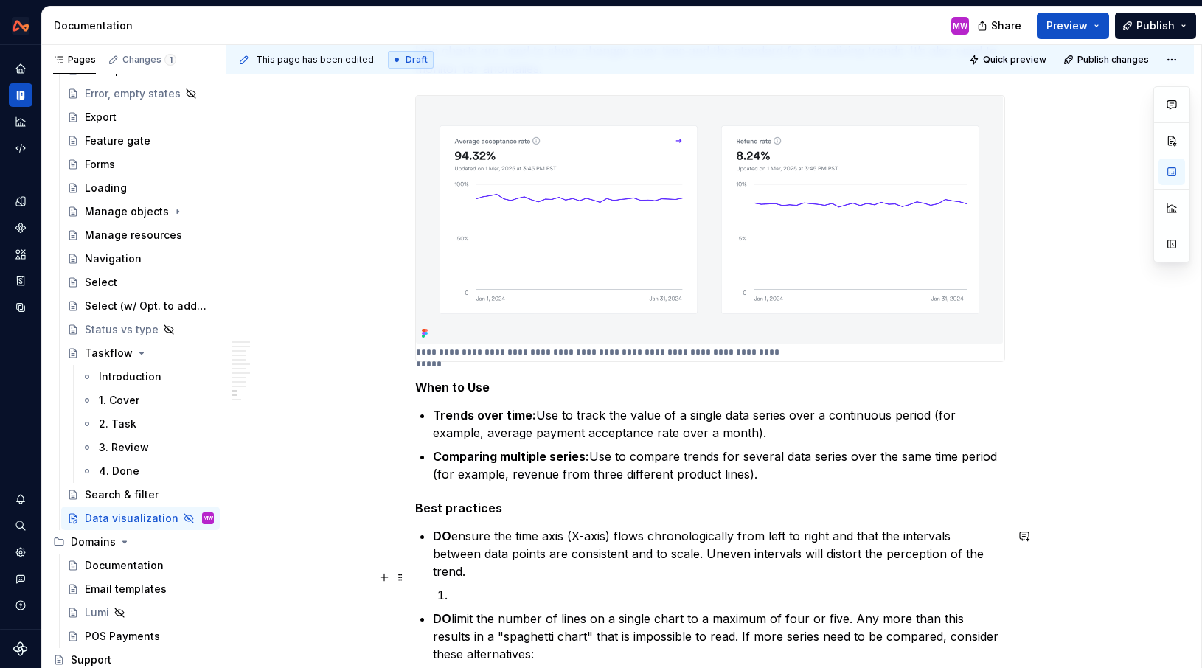
scroll to position [3657, 0]
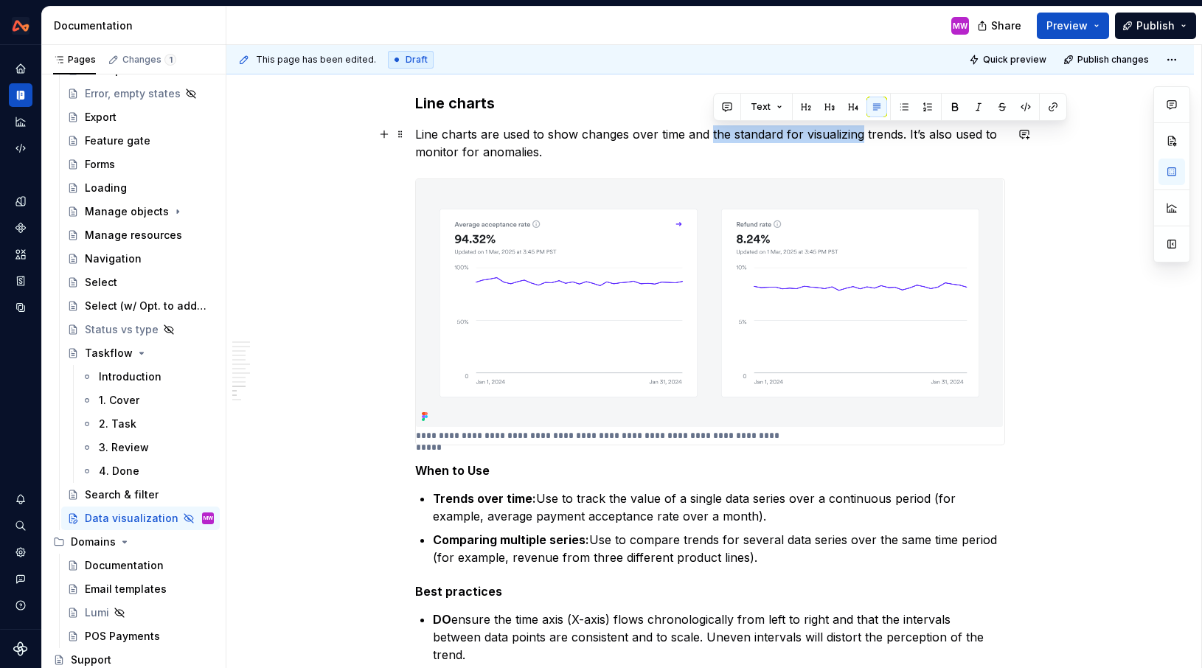
drag, startPoint x: 713, startPoint y: 133, endPoint x: 864, endPoint y: 142, distance: 151.4
click at [864, 142] on p "Line charts are used to show changes over time and the standard for visualizing…" at bounding box center [710, 142] width 590 height 35
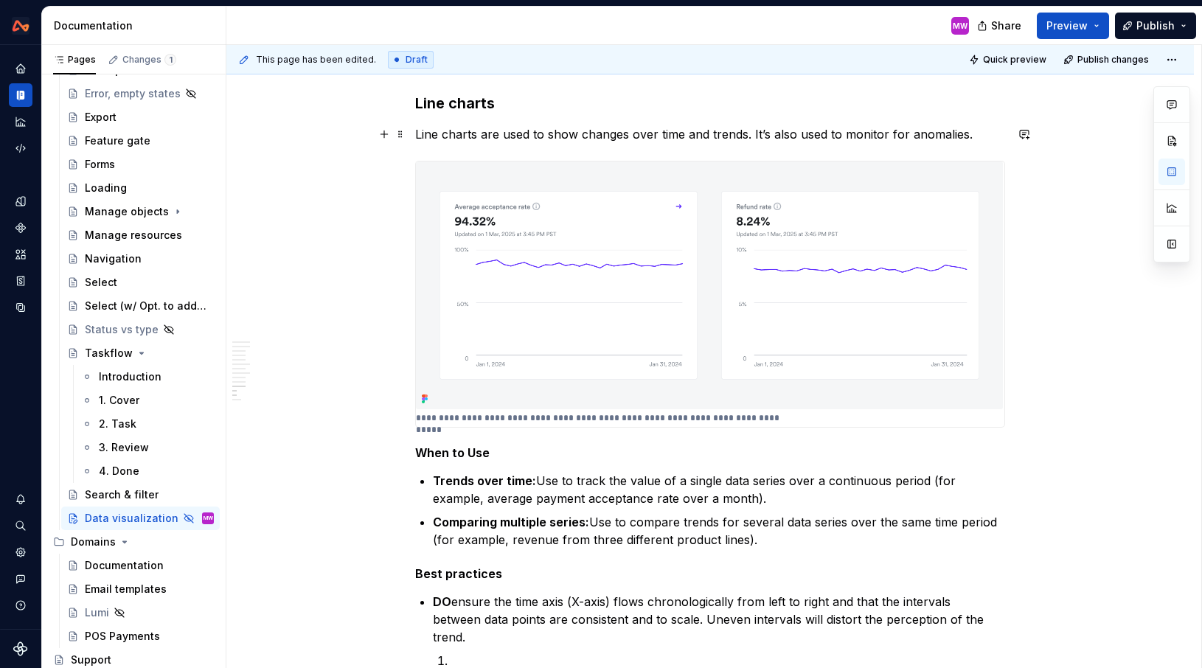
click at [992, 135] on p "Line charts are used to show changes over time and trends. It’s also used to mo…" at bounding box center [710, 134] width 590 height 18
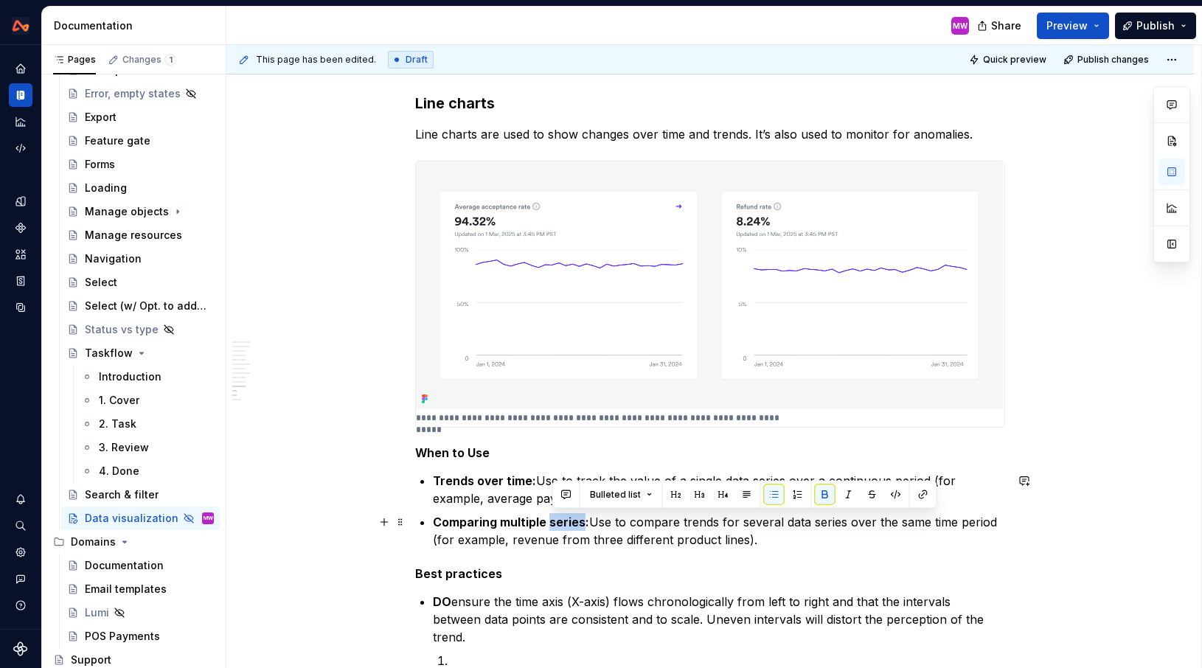
drag, startPoint x: 586, startPoint y: 524, endPoint x: 553, endPoint y: 524, distance: 33.2
click at [553, 524] on strong "Comparing multiple series:" at bounding box center [511, 522] width 156 height 15
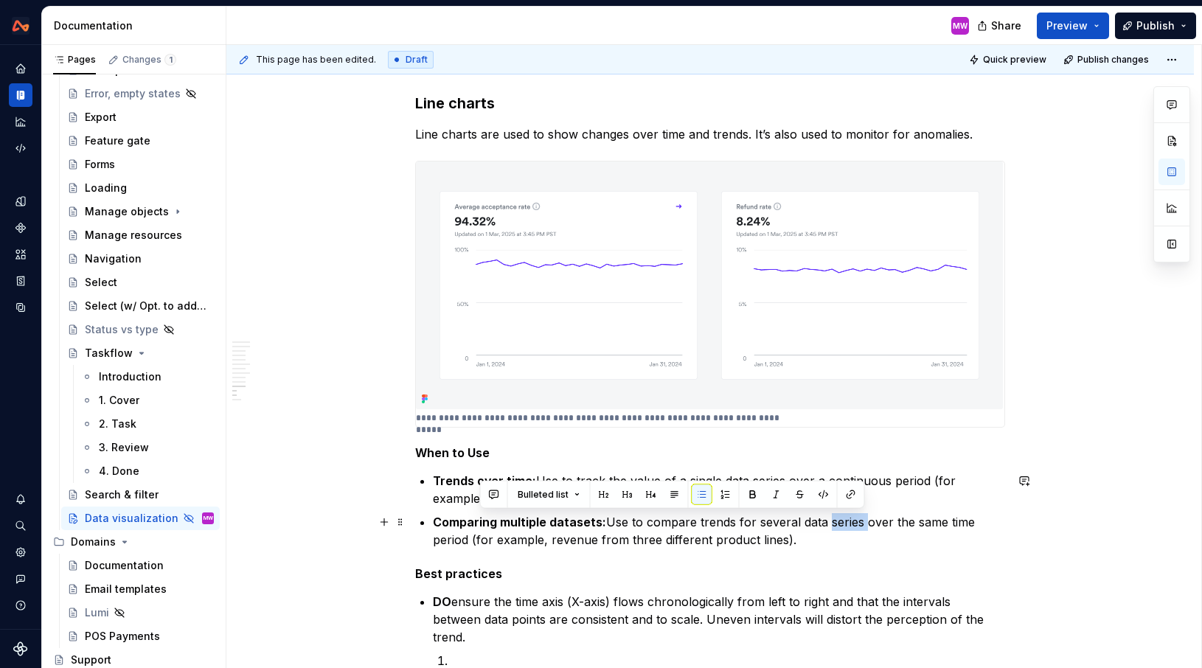
drag, startPoint x: 861, startPoint y: 521, endPoint x: 823, endPoint y: 521, distance: 38.3
click at [823, 521] on p "Comparing multiple datasets: Use to compare trends for several data series over…" at bounding box center [719, 530] width 572 height 35
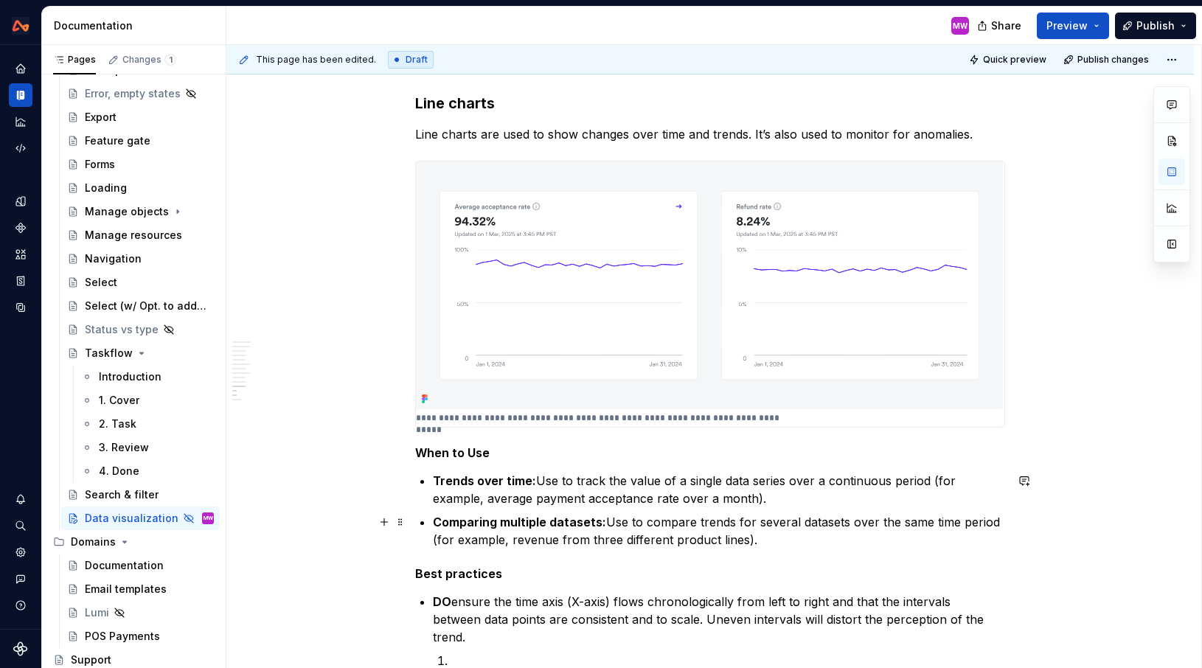
click at [800, 541] on p "Comparing multiple datasets: Use to compare trends for several datasets over th…" at bounding box center [719, 530] width 572 height 35
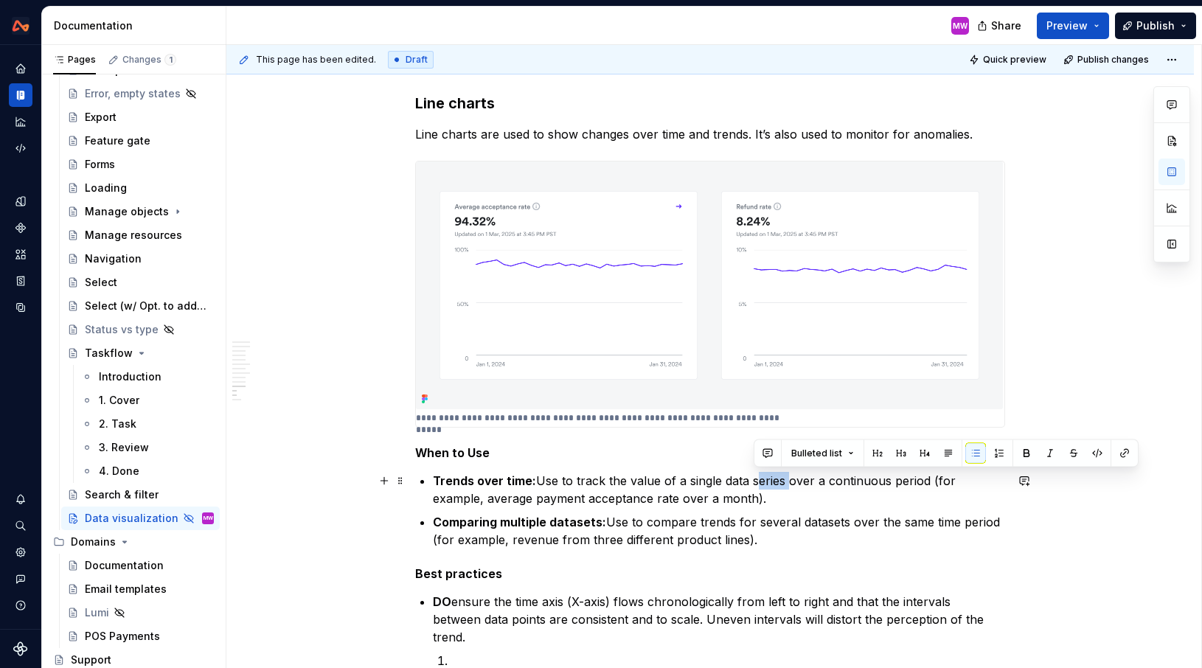
drag, startPoint x: 785, startPoint y: 481, endPoint x: 754, endPoint y: 480, distance: 31.0
click at [754, 480] on p "Trends over time: Use to track the value of a single data series over a continu…" at bounding box center [719, 489] width 572 height 35
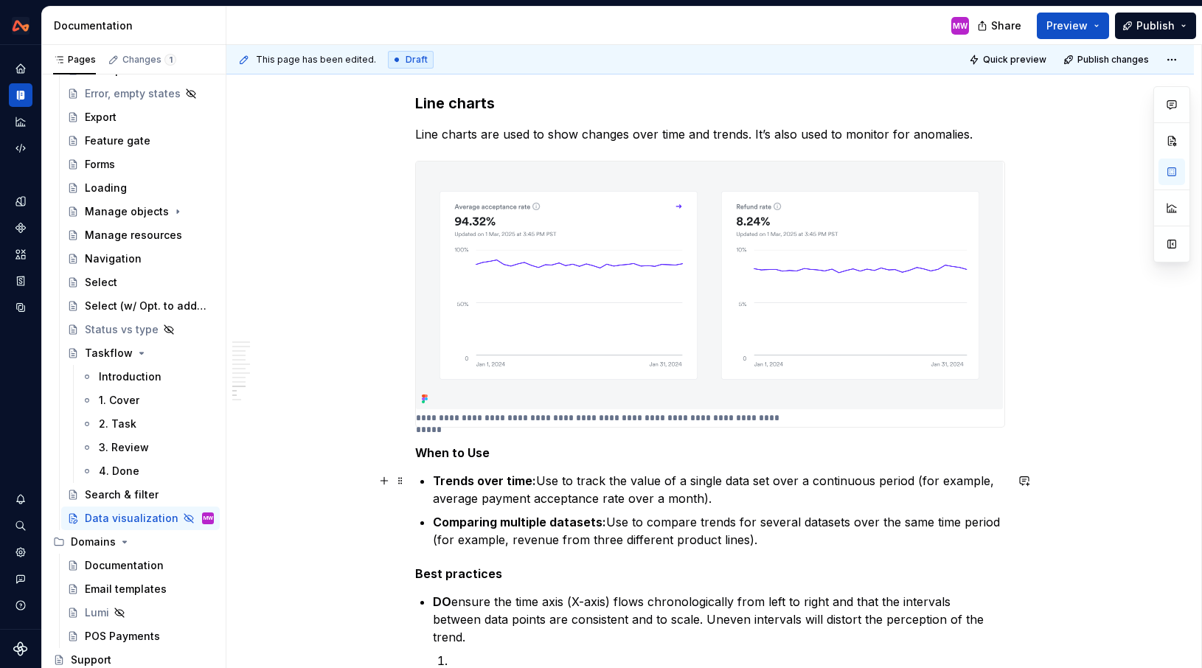
click at [782, 504] on p "Trends over time: Use to track the value of a single data set over a continuous…" at bounding box center [719, 489] width 572 height 35
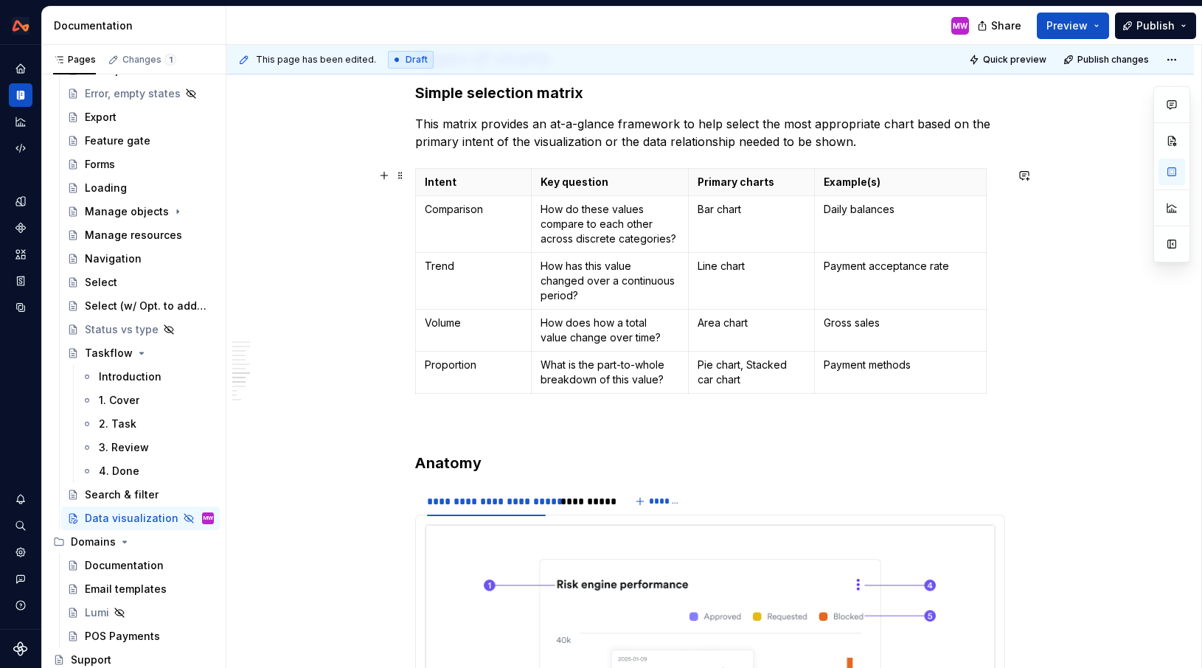
scroll to position [2571, 0]
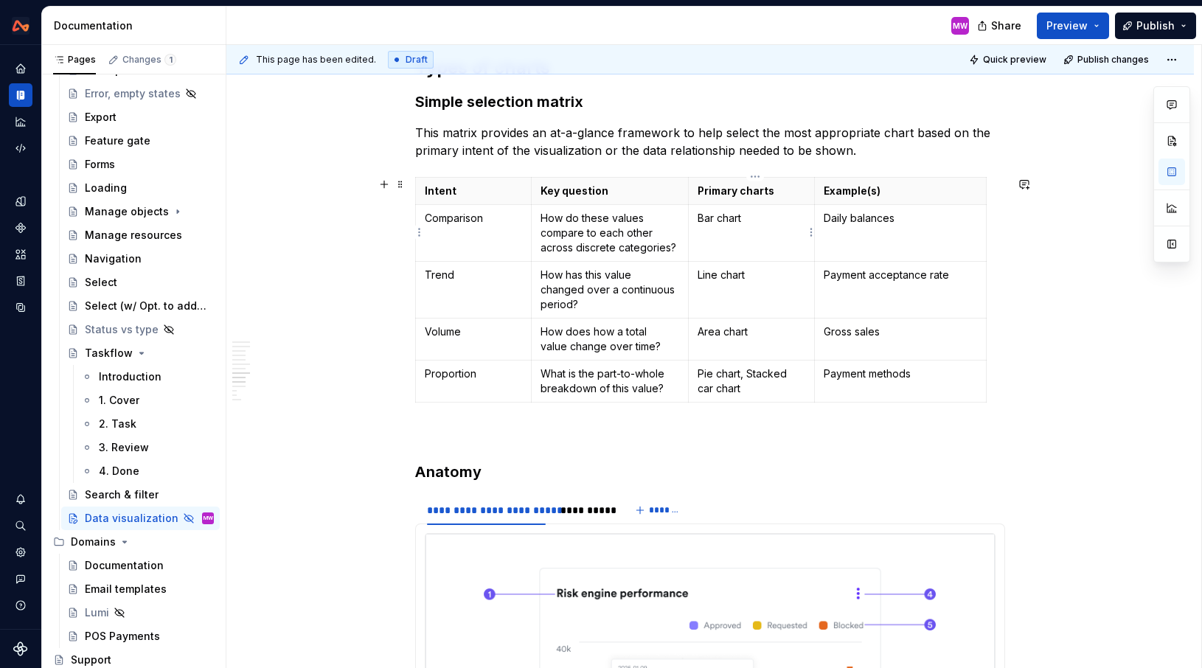
click at [763, 220] on p "Bar chart" at bounding box center [752, 218] width 108 height 15
click at [751, 217] on p "Bar chart, Meter chart" at bounding box center [752, 218] width 108 height 15
click at [856, 236] on td "Daily balances" at bounding box center [901, 232] width 172 height 57
click at [852, 446] on div "Overview ….. Principles? Types of data Before selecting a chart type, it is cru…" at bounding box center [710, 23] width 590 height 4579
click at [830, 372] on p "Payment methods" at bounding box center [900, 374] width 153 height 15
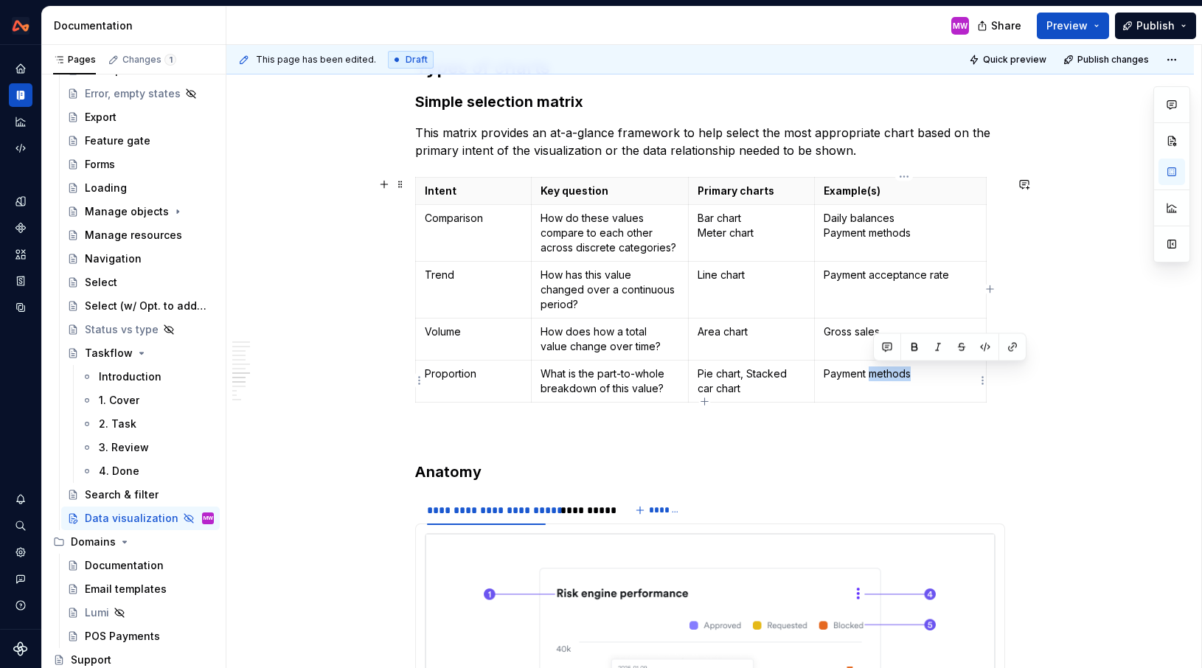
drag, startPoint x: 933, startPoint y: 376, endPoint x: 876, endPoint y: 375, distance: 56.8
click at [876, 375] on p "Payment methods" at bounding box center [900, 374] width 153 height 15
click at [706, 389] on p "Pie chart, Stacked car chart" at bounding box center [752, 381] width 108 height 29
click at [754, 374] on p "Pie chart, Stacked bar chart" at bounding box center [752, 381] width 108 height 29
click at [976, 372] on p "Payments blocked breakdown" at bounding box center [900, 374] width 153 height 15
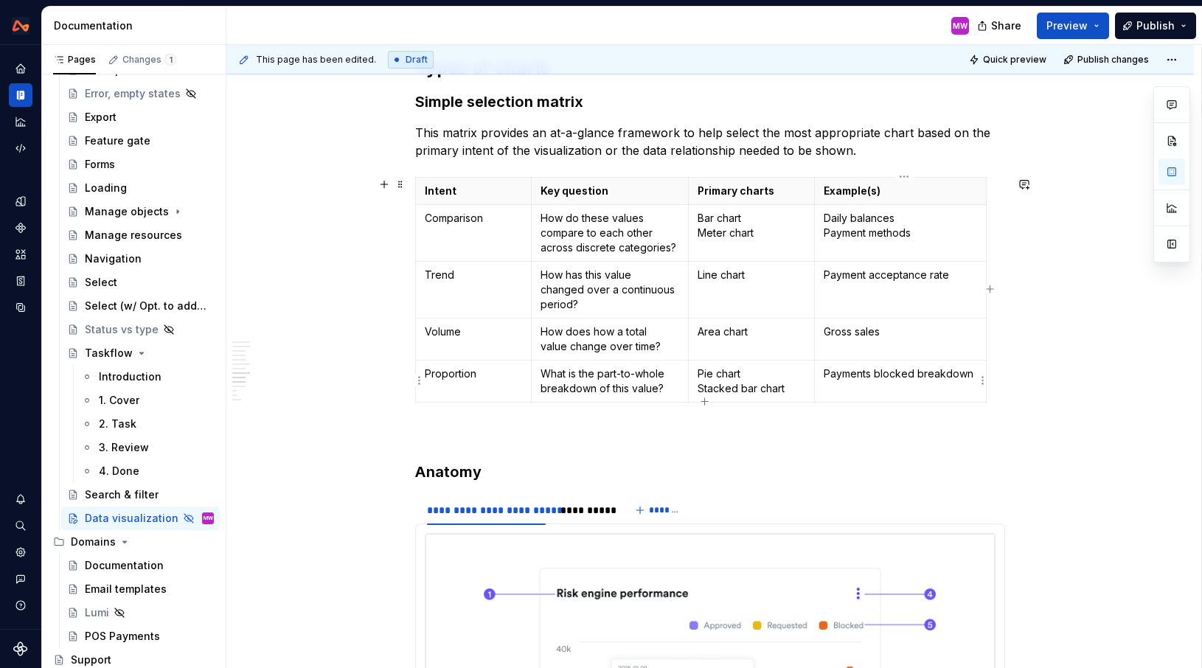
click at [845, 391] on p "Payments blocked breakdown" at bounding box center [900, 381] width 153 height 29
drag, startPoint x: 917, startPoint y: 333, endPoint x: 830, endPoint y: 330, distance: 87.1
click at [830, 330] on p "Gross sales" at bounding box center [900, 331] width 153 height 15
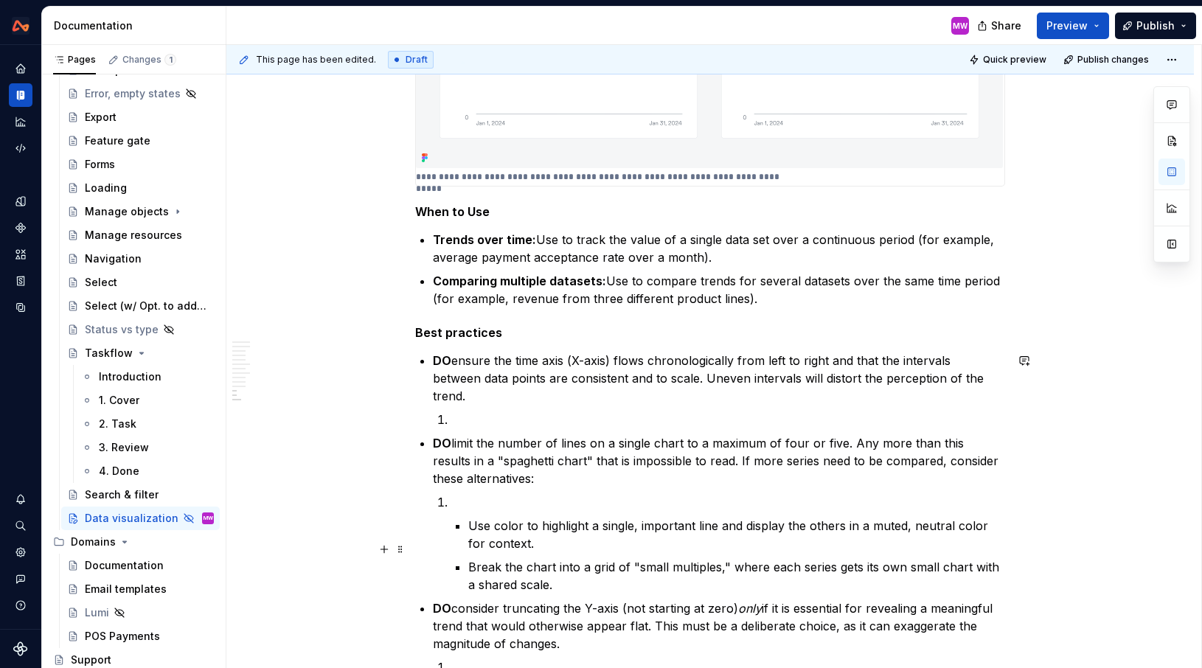
scroll to position [3967, 0]
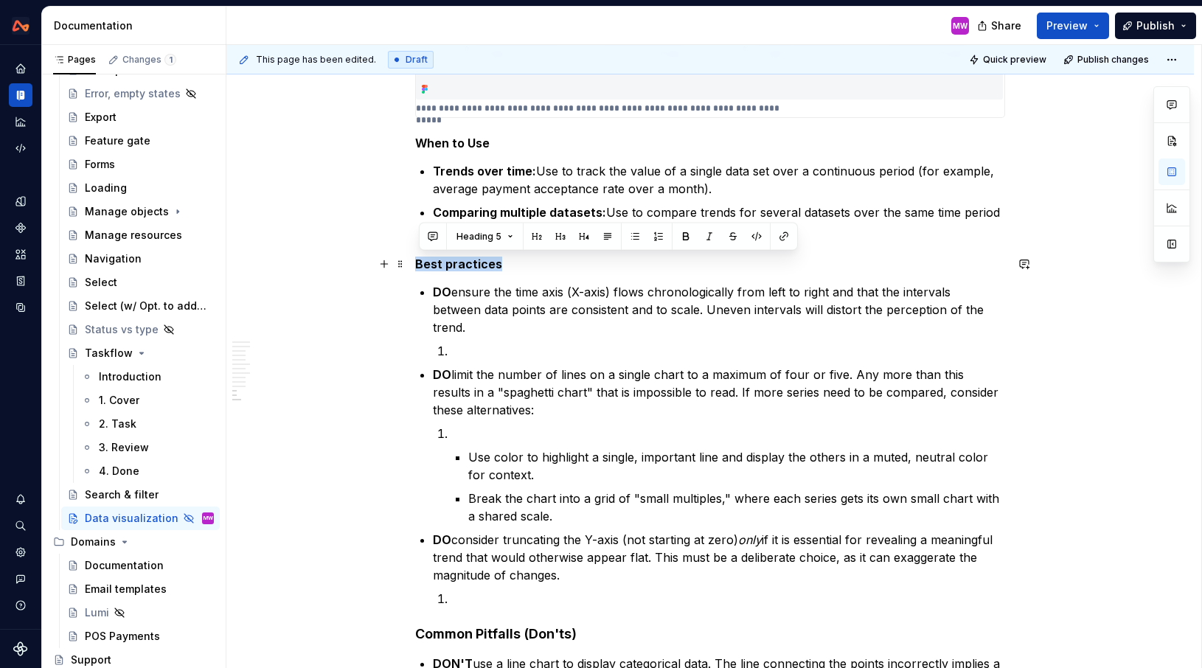
drag, startPoint x: 420, startPoint y: 261, endPoint x: 505, endPoint y: 264, distance: 84.9
click at [506, 264] on h5 "Best practices" at bounding box center [710, 264] width 590 height 15
click at [505, 264] on h5 "Best practices" at bounding box center [710, 264] width 590 height 15
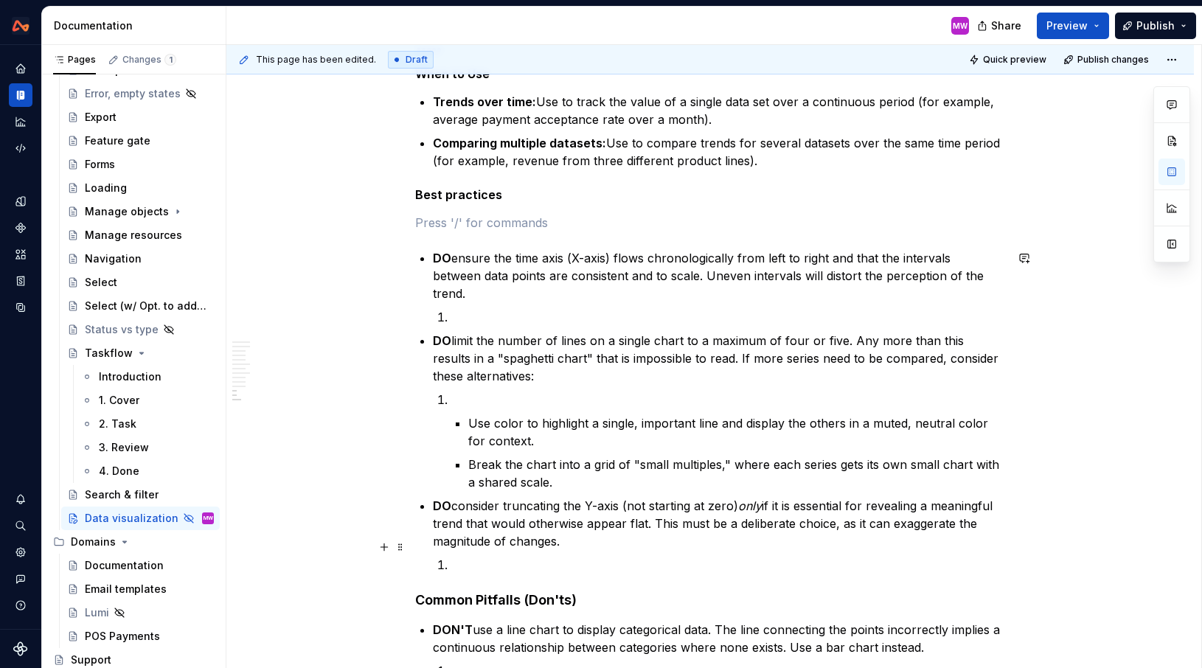
scroll to position [4051, 0]
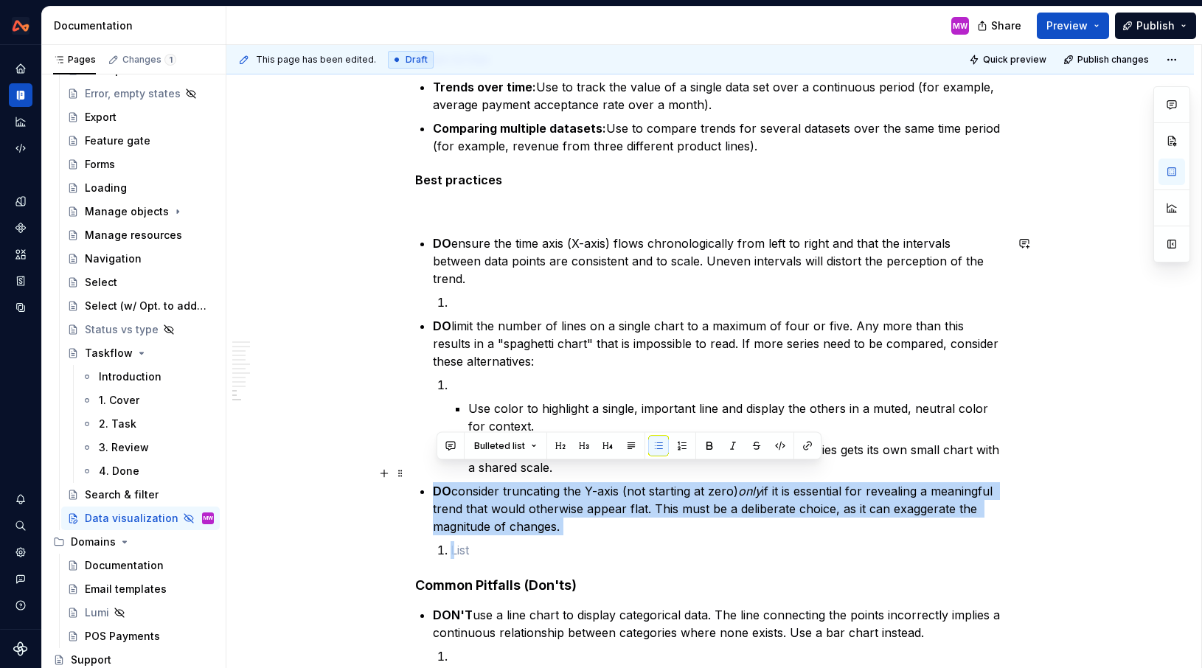
drag, startPoint x: 493, startPoint y: 534, endPoint x: 432, endPoint y: 473, distance: 86.6
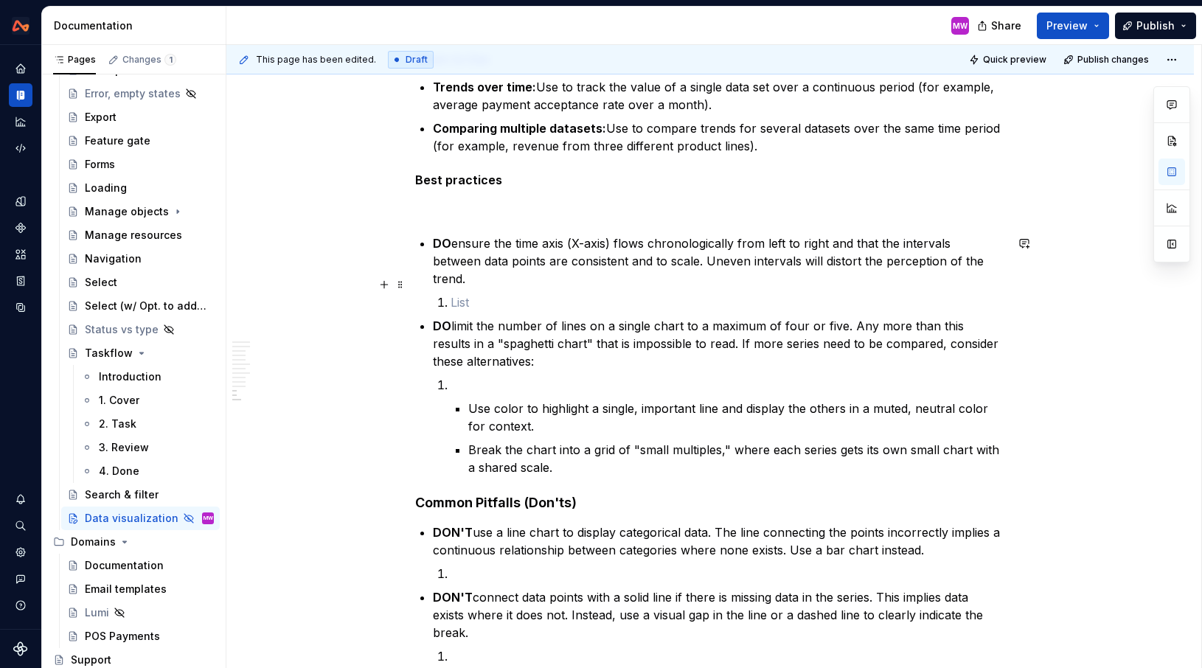
click at [487, 294] on p at bounding box center [728, 303] width 555 height 18
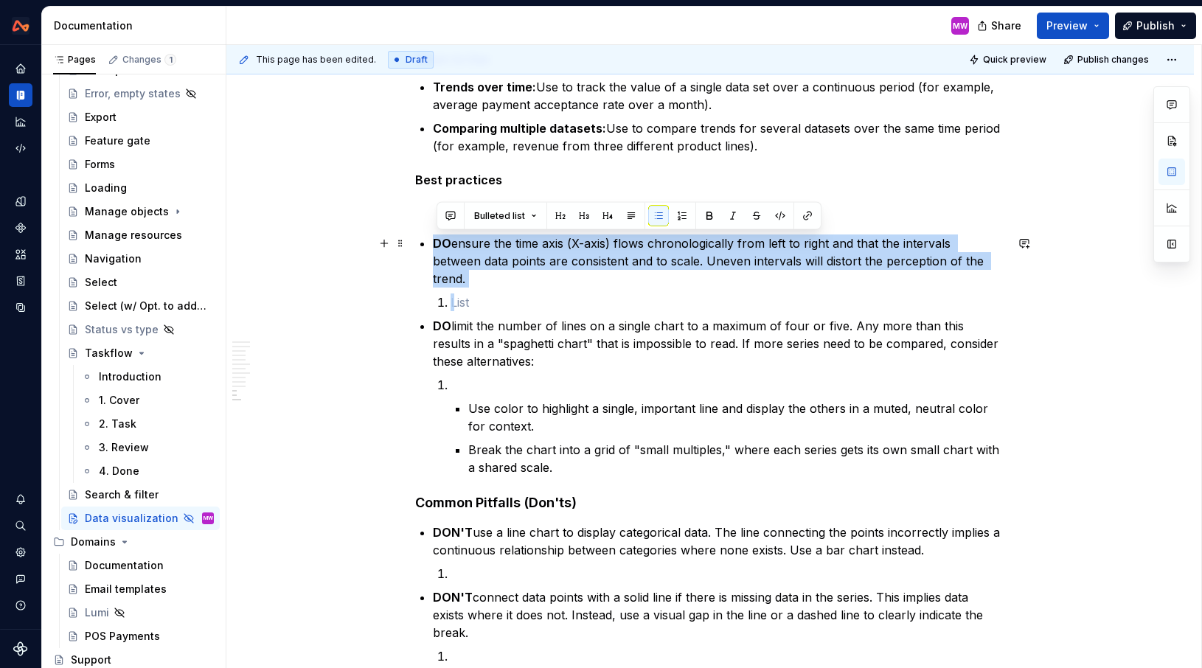
drag, startPoint x: 490, startPoint y: 283, endPoint x: 413, endPoint y: 237, distance: 90.3
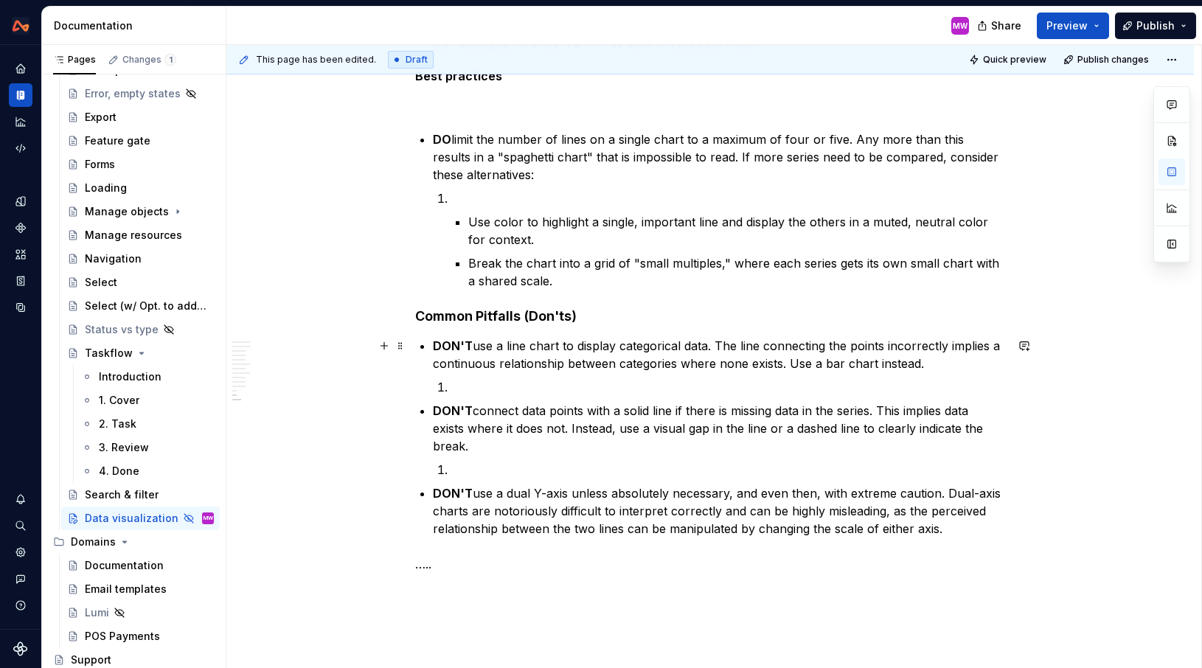
scroll to position [4198, 0]
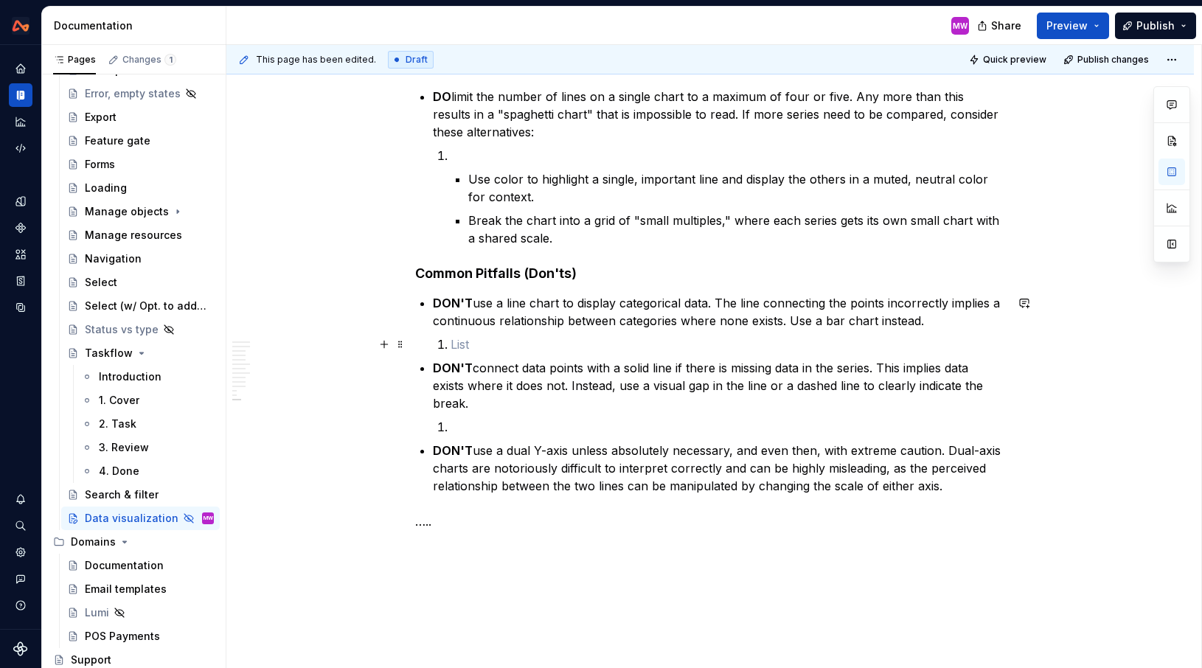
click at [478, 347] on p at bounding box center [728, 345] width 555 height 18
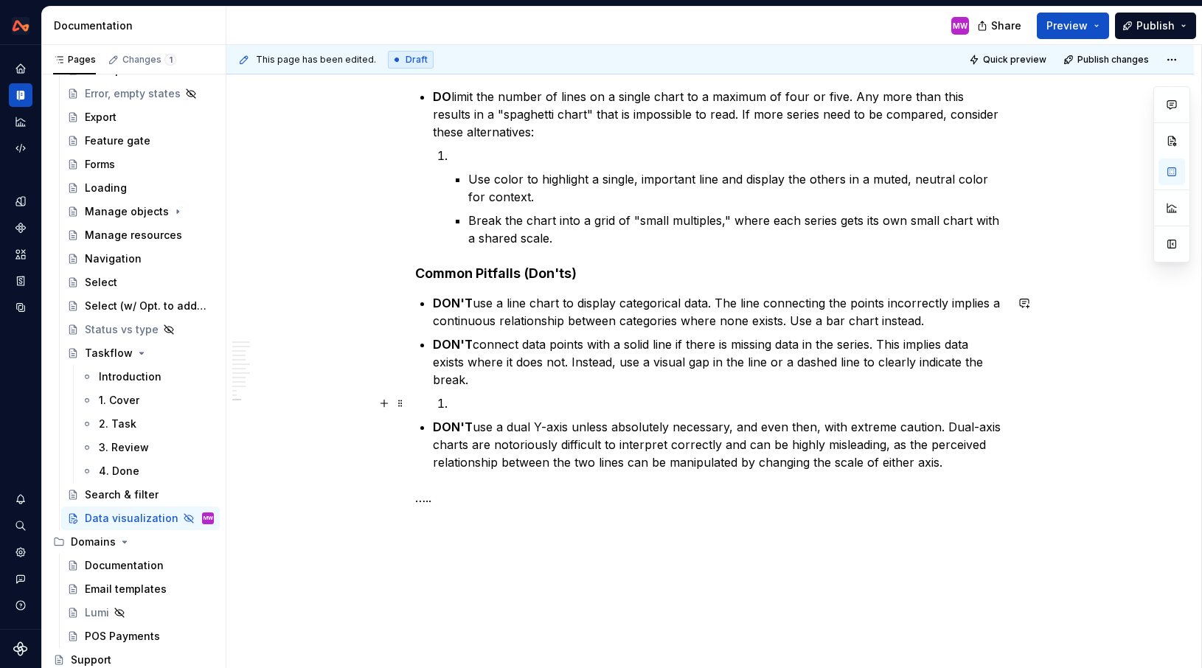
click at [509, 396] on p at bounding box center [728, 404] width 555 height 18
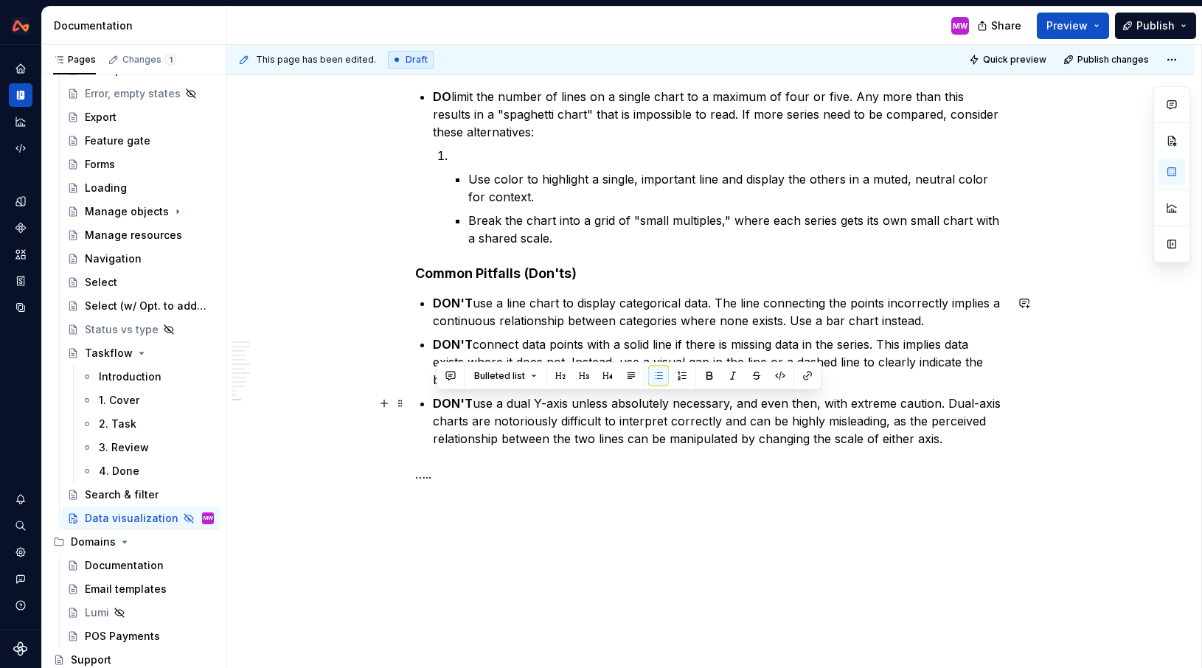
drag, startPoint x: 958, startPoint y: 444, endPoint x: 436, endPoint y: 398, distance: 524.1
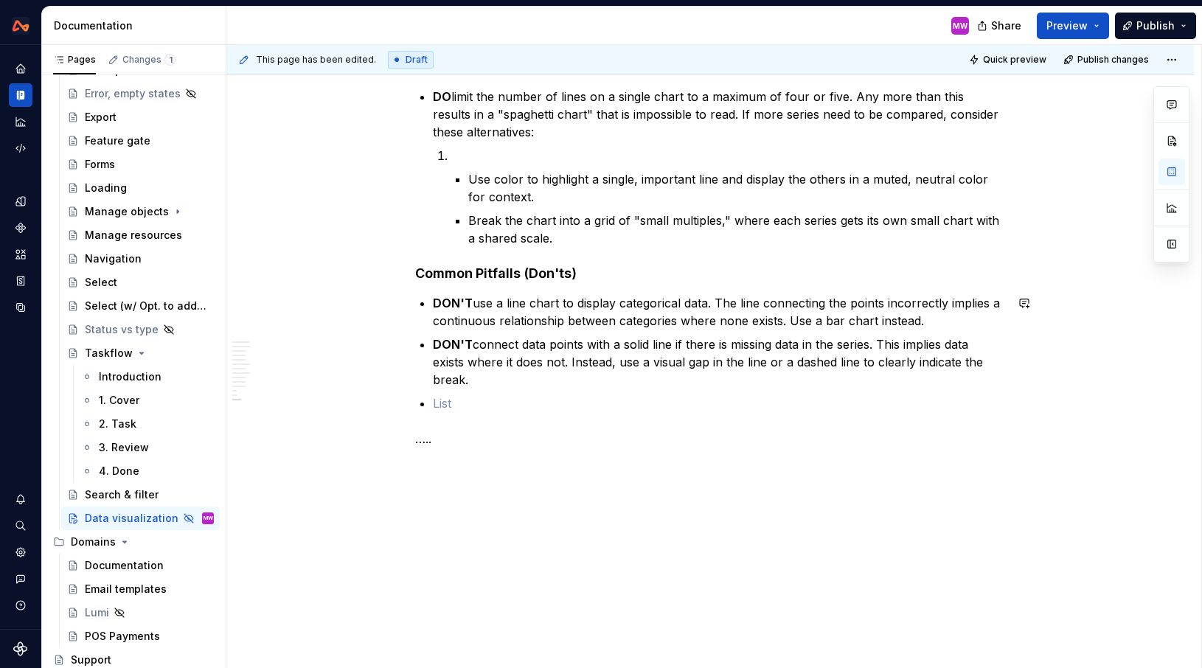
scroll to position [4197, 0]
click at [444, 417] on p "….." at bounding box center [710, 416] width 590 height 18
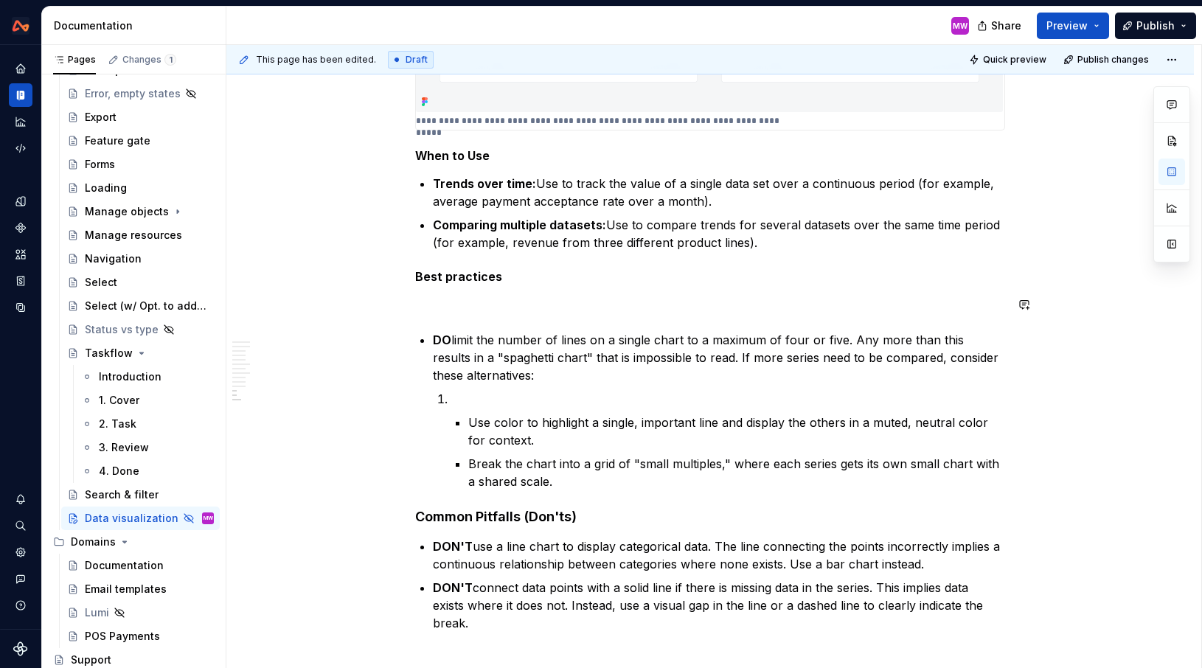
scroll to position [3950, 0]
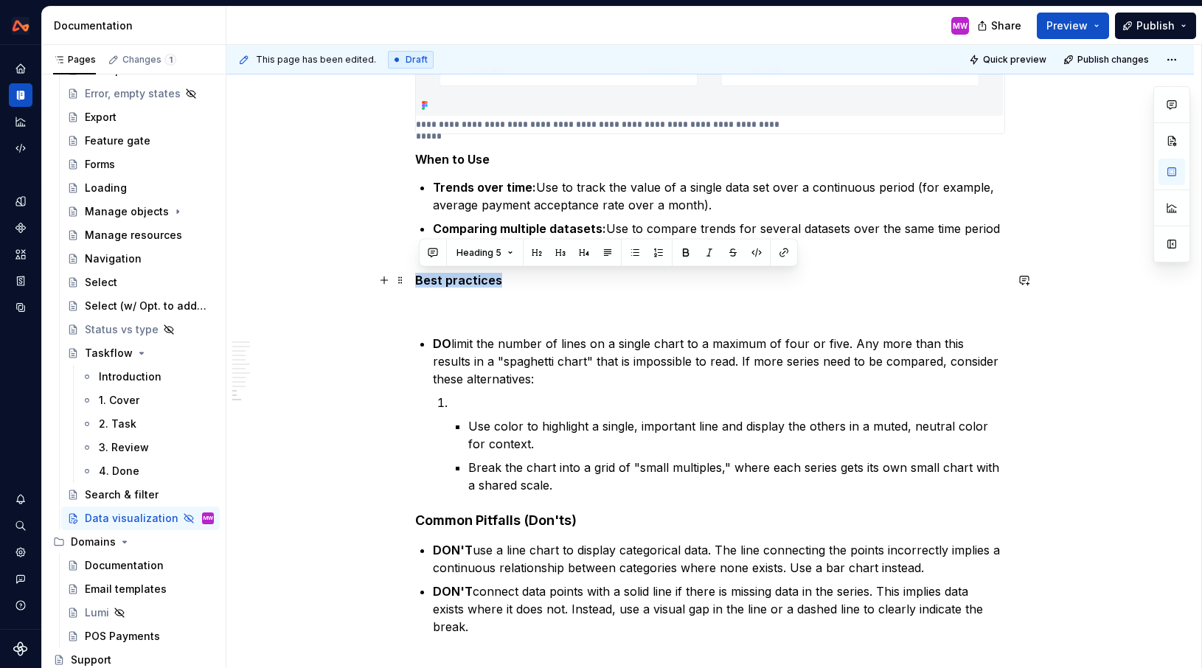
drag, startPoint x: 523, startPoint y: 282, endPoint x: 417, endPoint y: 274, distance: 106.5
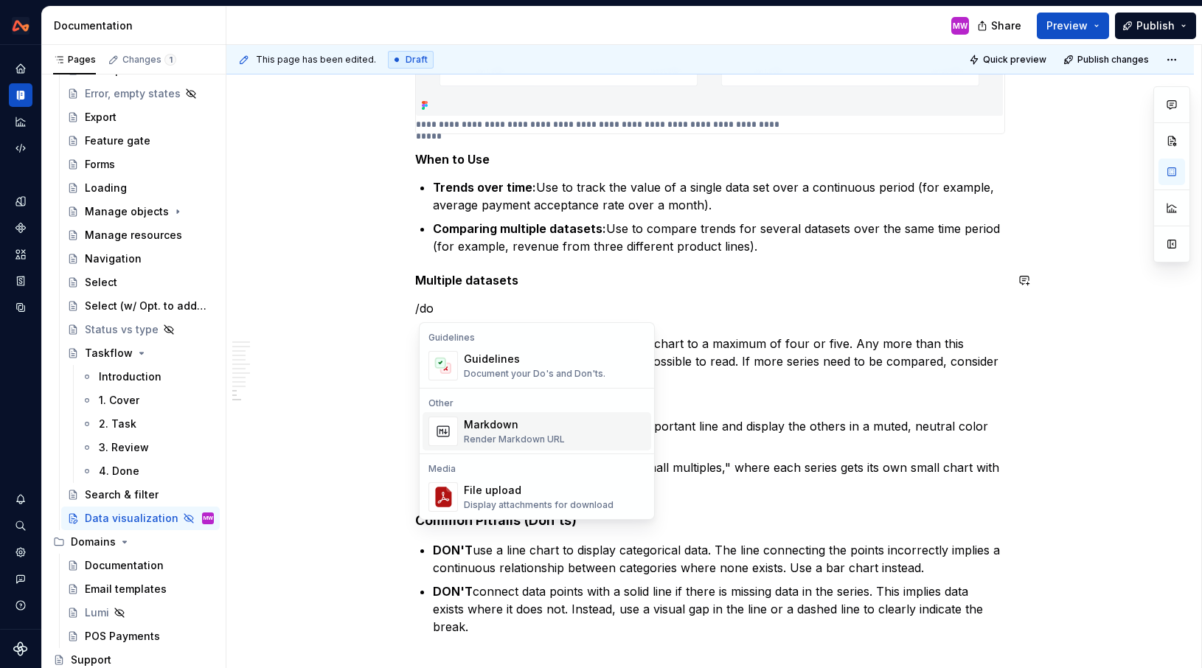
click at [529, 362] on div "Guidelines" at bounding box center [535, 359] width 142 height 15
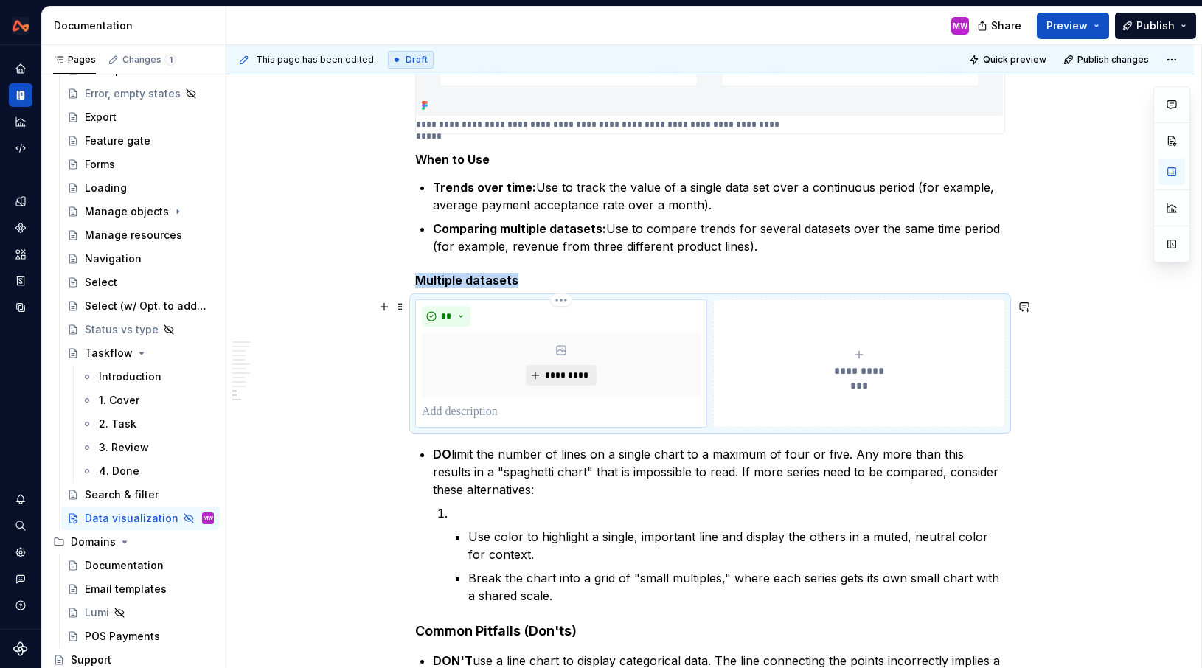
type textarea "*"
click at [501, 409] on p at bounding box center [561, 412] width 279 height 18
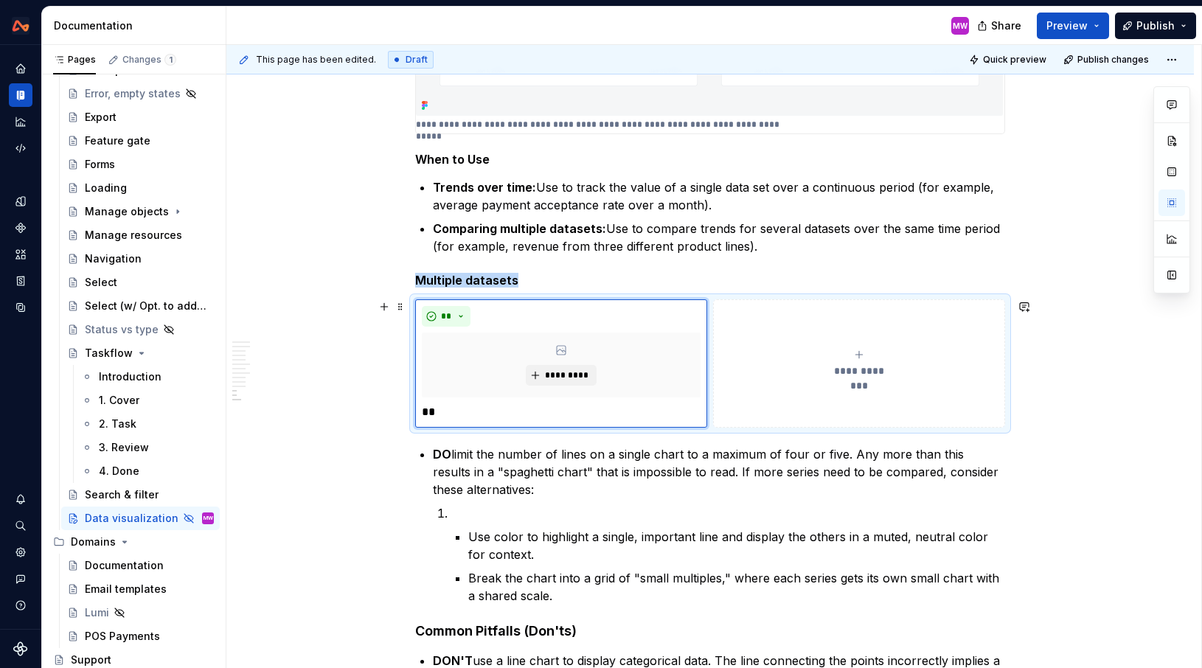
click at [765, 417] on button "**********" at bounding box center [859, 363] width 292 height 128
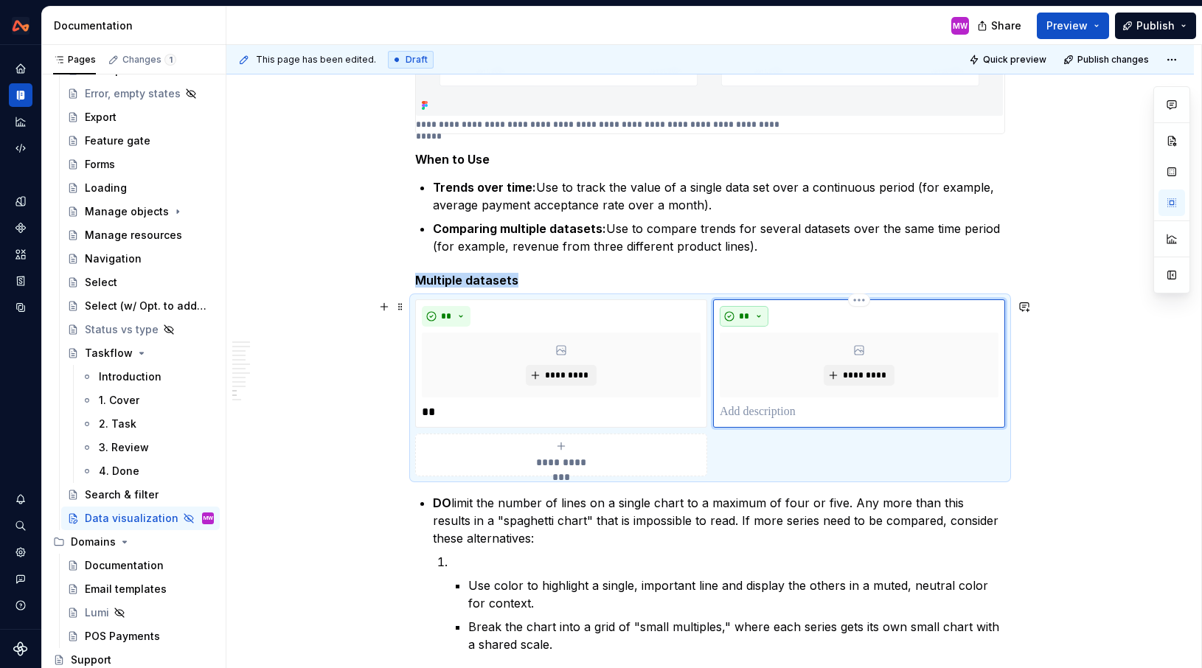
click at [762, 322] on button "**" at bounding box center [744, 316] width 49 height 21
click at [767, 362] on span "Don't" at bounding box center [789, 369] width 125 height 24
click at [751, 411] on p at bounding box center [859, 412] width 279 height 18
type textarea "*"
click at [476, 410] on p "**" at bounding box center [561, 412] width 279 height 18
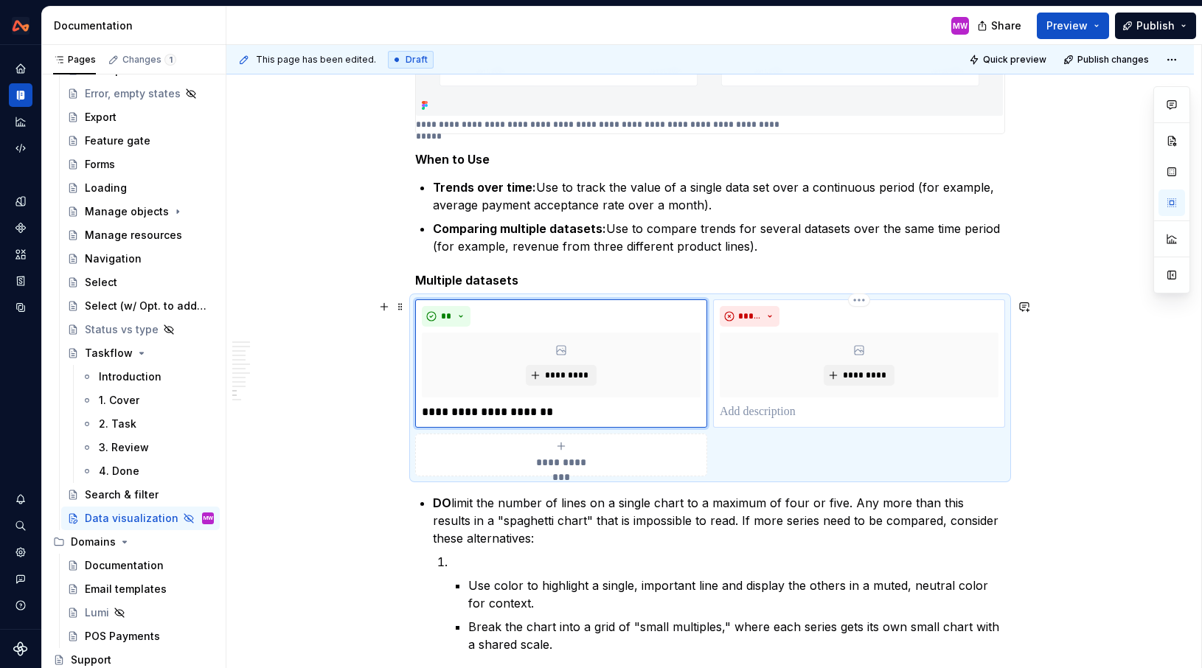
click at [738, 417] on p at bounding box center [859, 412] width 279 height 18
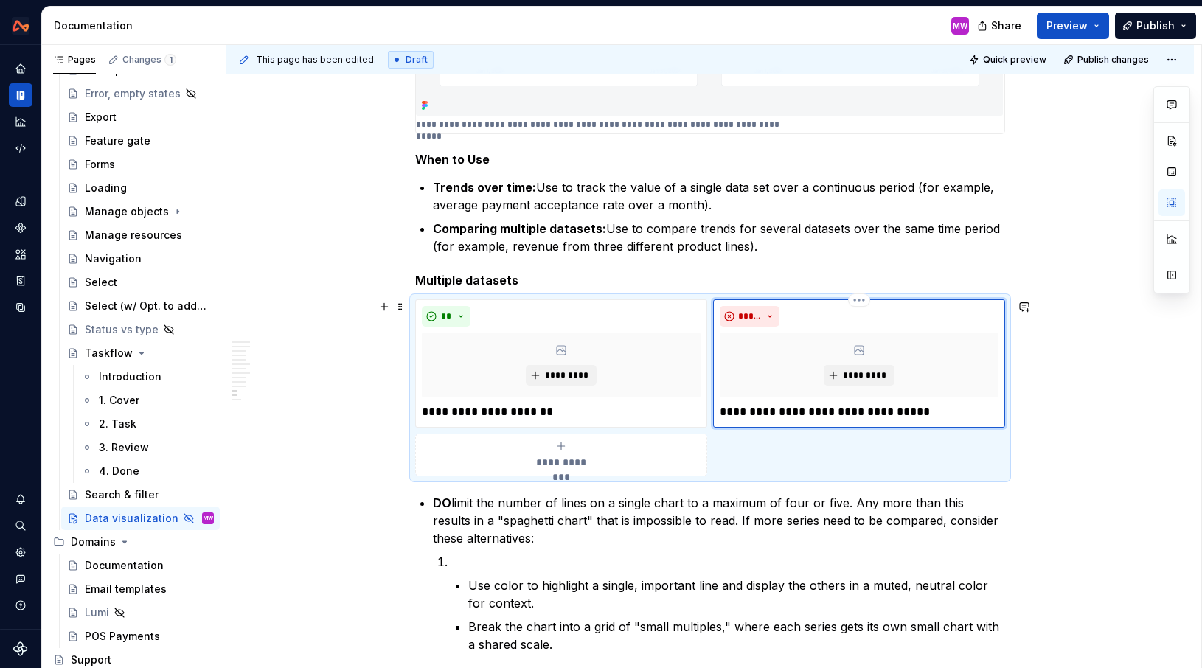
click at [934, 412] on p "**********" at bounding box center [859, 412] width 279 height 18
click at [573, 367] on button "*********" at bounding box center [561, 375] width 70 height 21
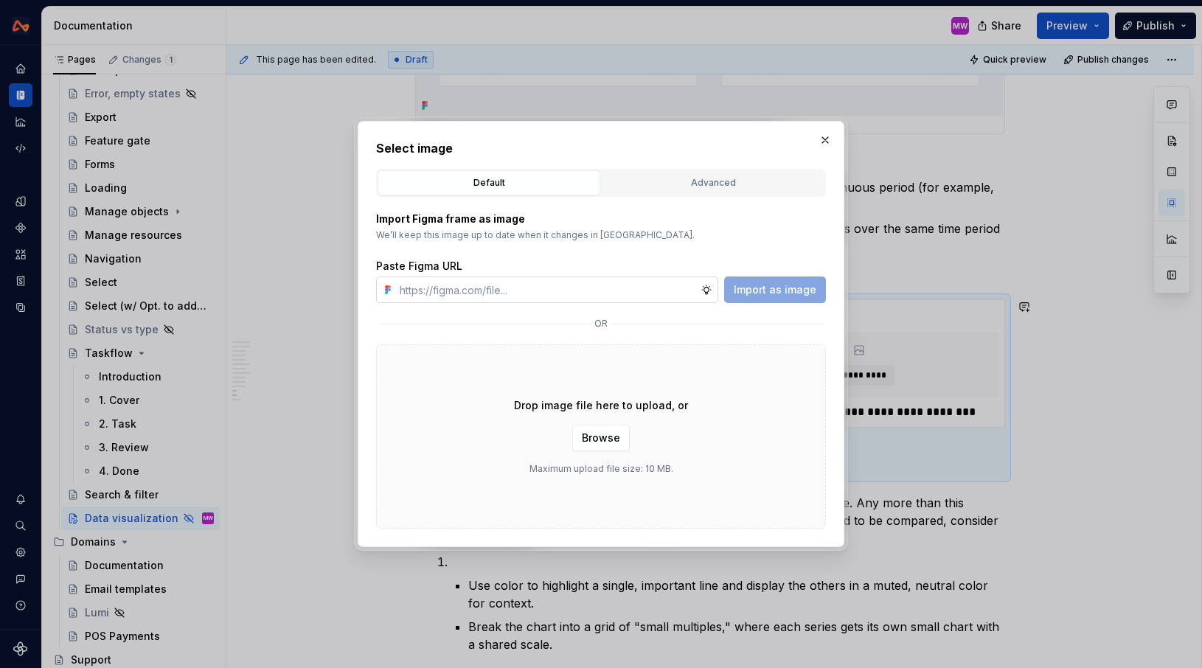
click at [580, 289] on input "text" at bounding box center [547, 290] width 307 height 27
type textarea "*"
type input "[URL][DOMAIN_NAME]"
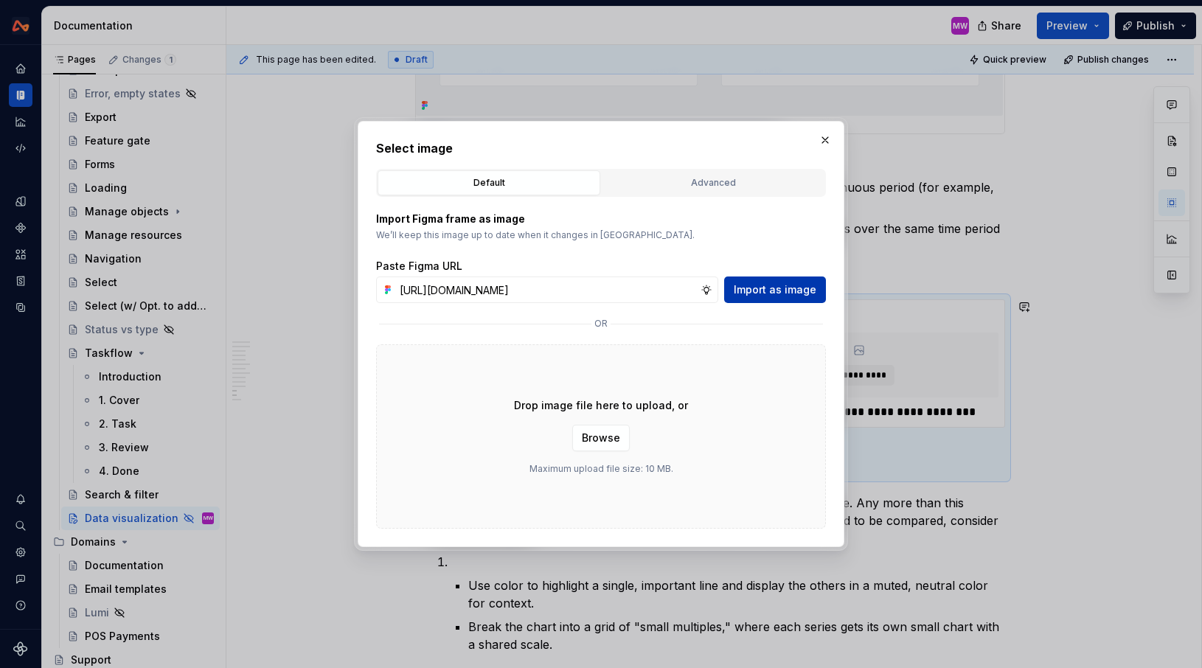
click at [746, 300] on button "Import as image" at bounding box center [775, 290] width 102 height 27
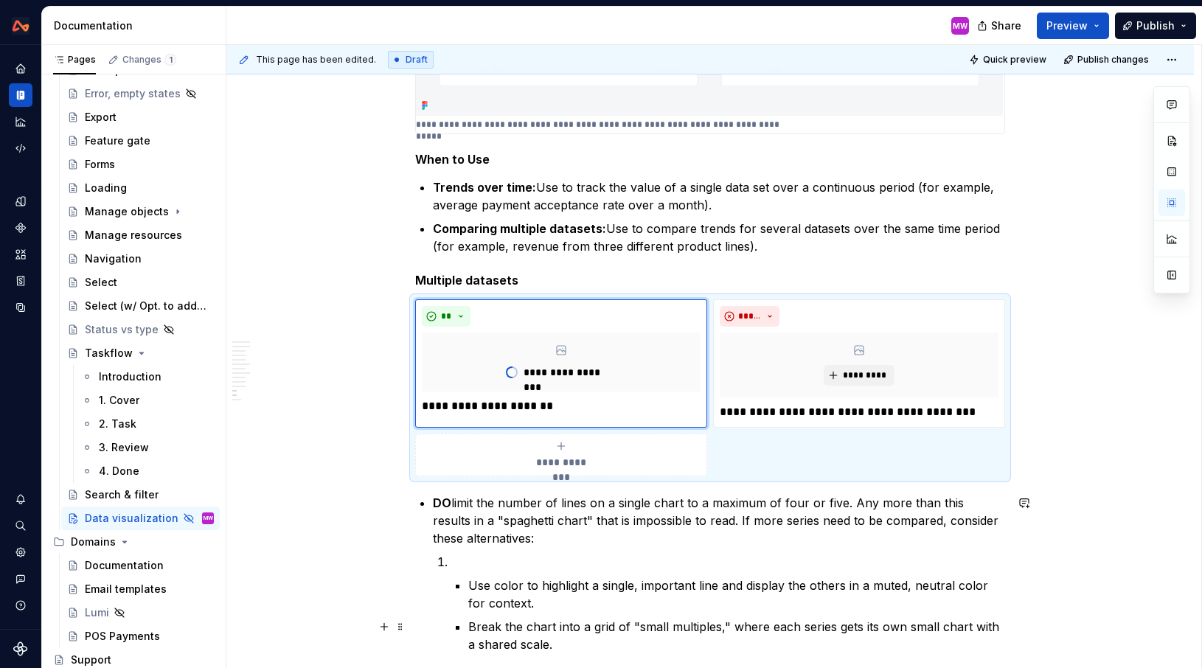
type textarea "*"
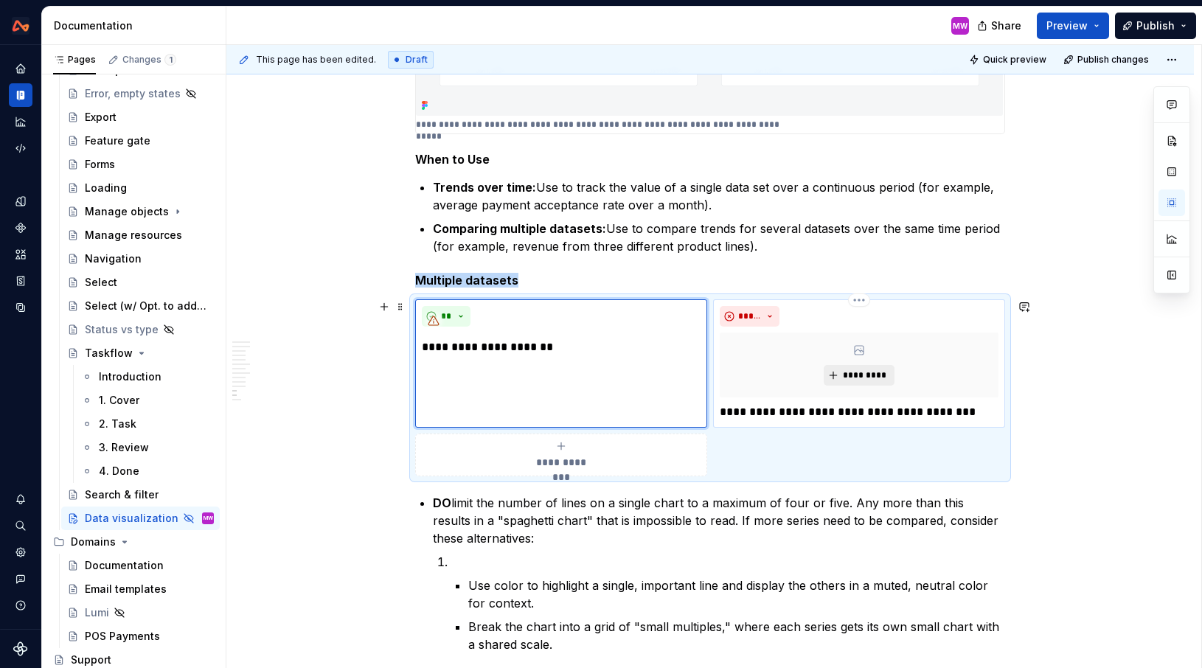
click at [869, 376] on span "*********" at bounding box center [864, 375] width 45 height 12
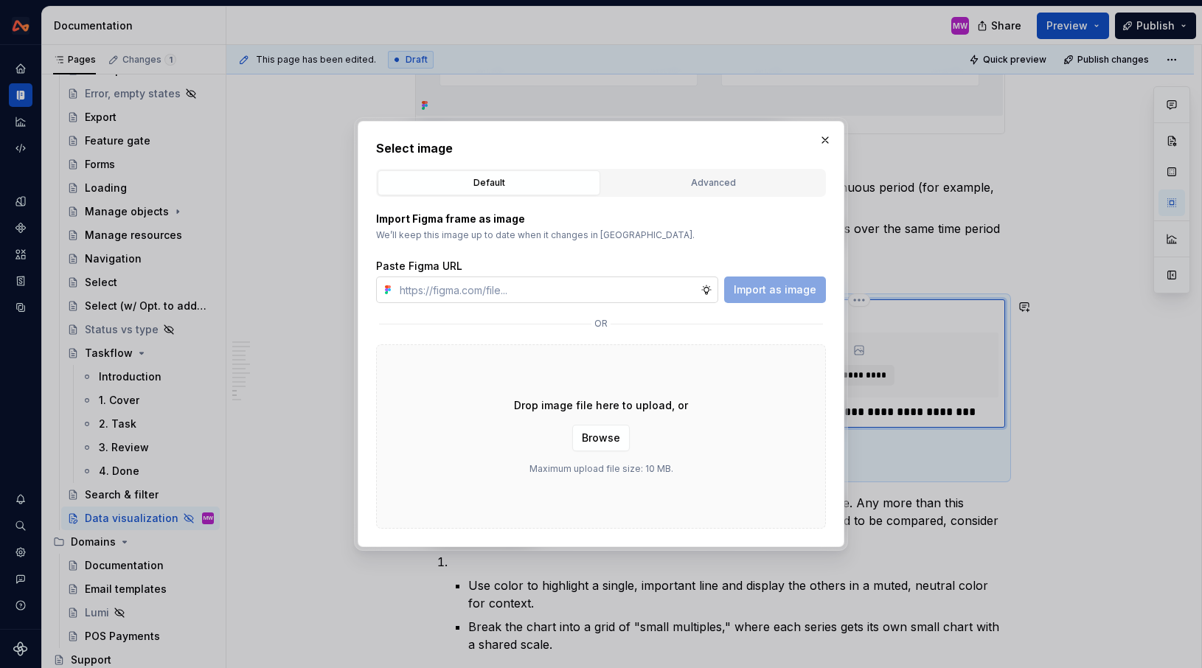
click at [625, 296] on input "text" at bounding box center [547, 290] width 307 height 27
type input "[URL][DOMAIN_NAME]"
click at [789, 282] on span "Import as image" at bounding box center [775, 289] width 83 height 15
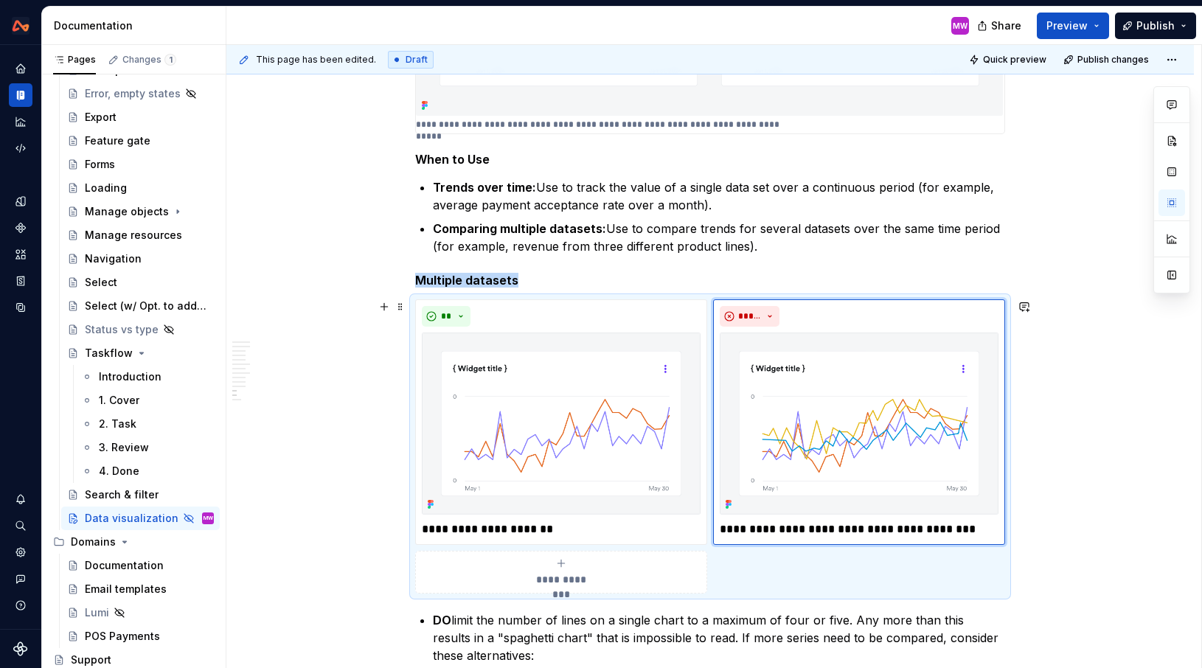
click at [987, 527] on p "**********" at bounding box center [859, 530] width 279 height 18
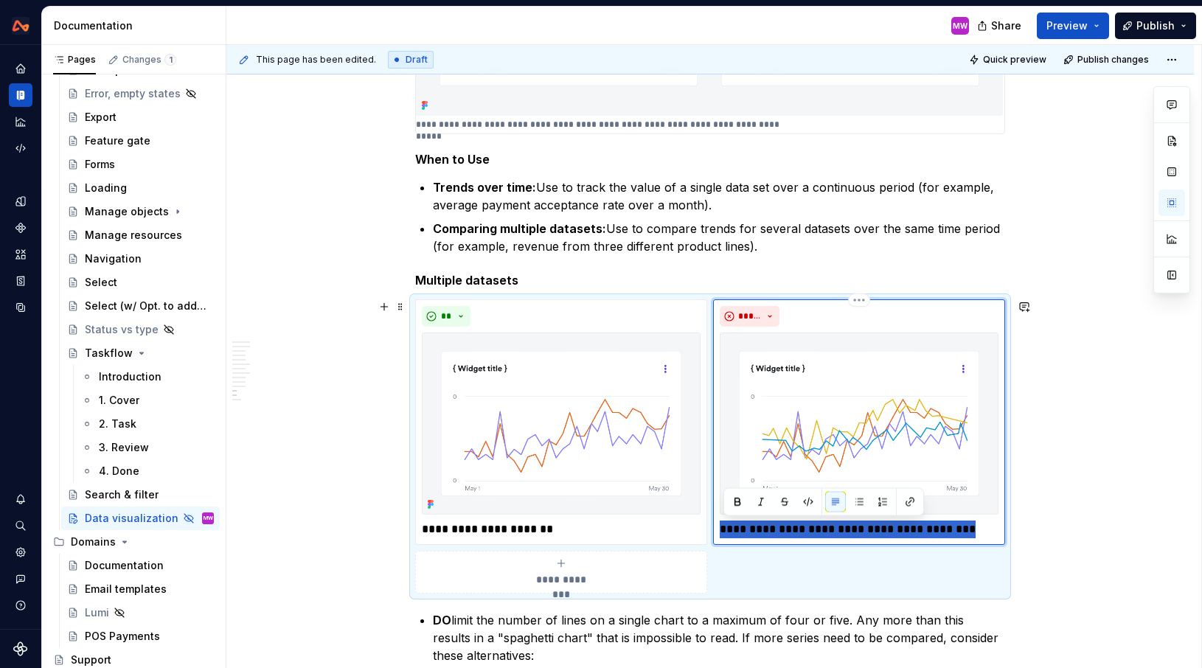
drag, startPoint x: 987, startPoint y: 527, endPoint x: 724, endPoint y: 528, distance: 262.5
click at [724, 528] on p "**********" at bounding box center [859, 530] width 279 height 18
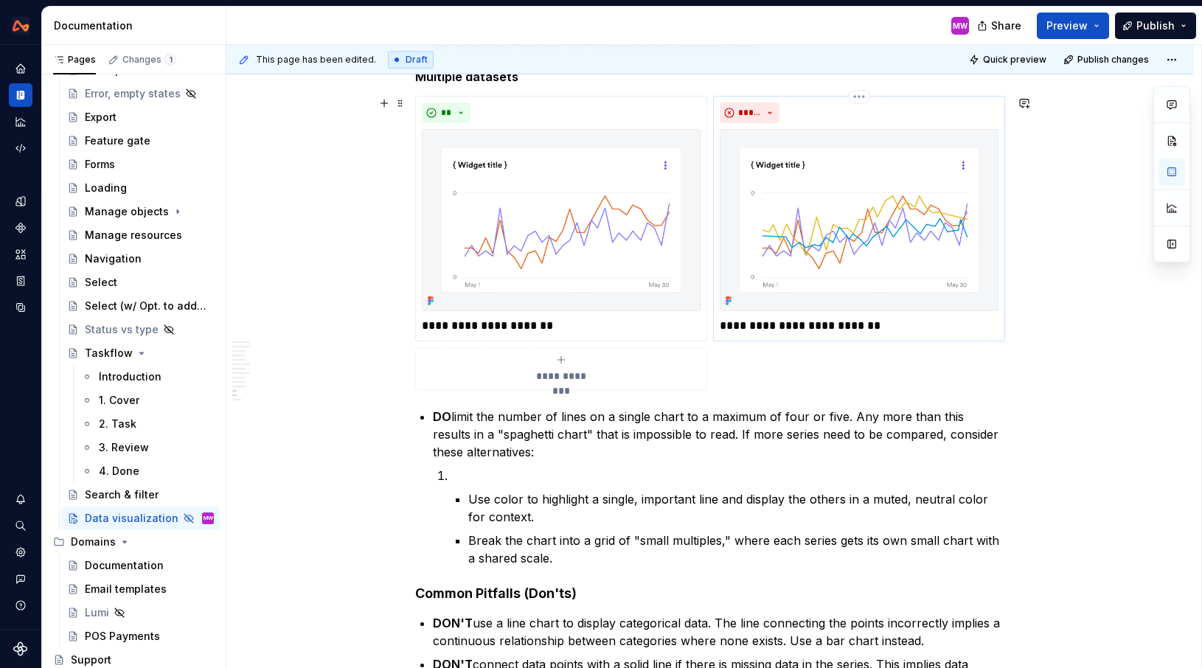
scroll to position [4209, 0]
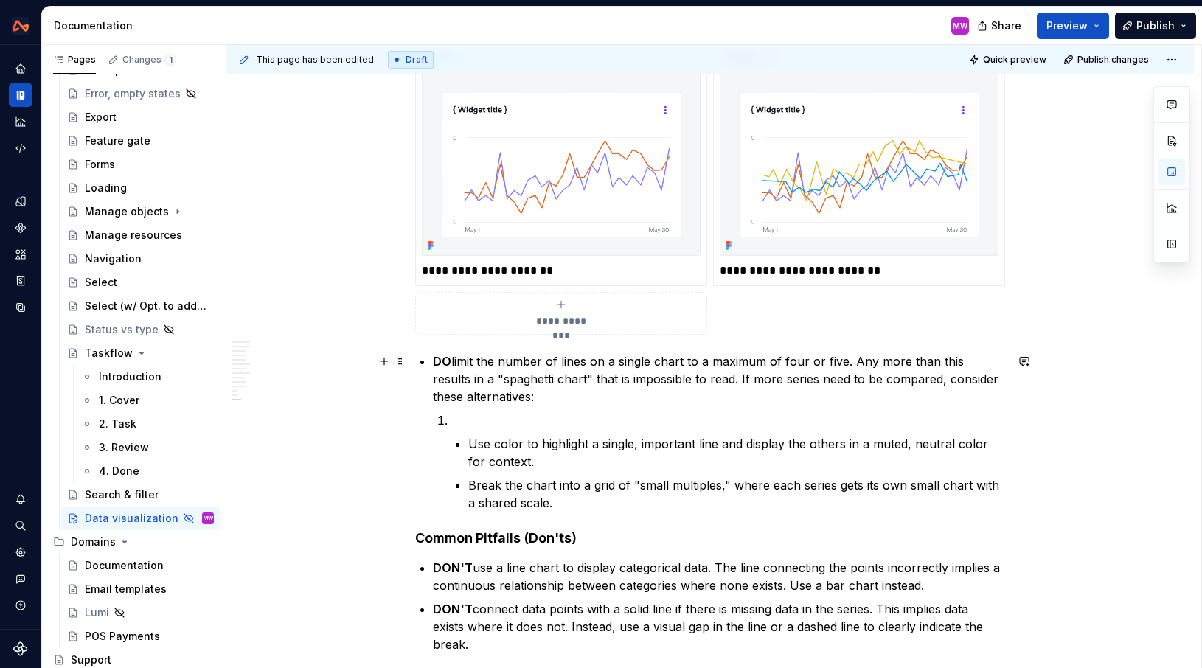
click at [705, 380] on p "DO limit the number of lines on a single chart to a maximum of four or five. An…" at bounding box center [719, 378] width 572 height 53
click at [908, 271] on p "**********" at bounding box center [859, 271] width 279 height 18
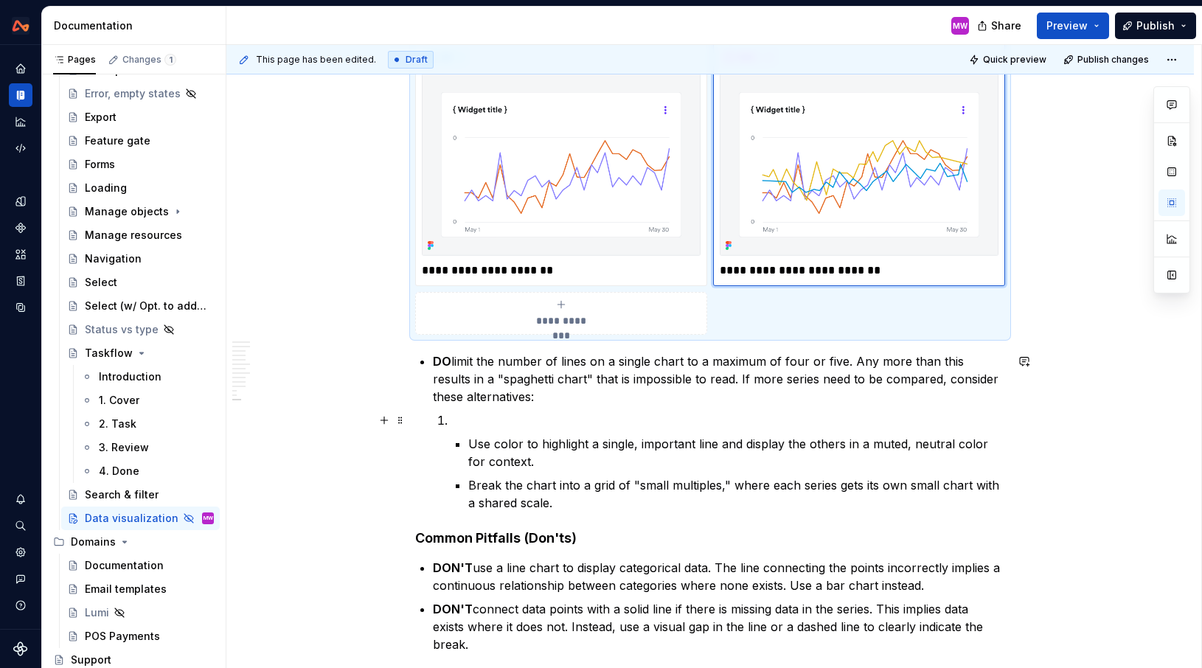
click at [661, 419] on p at bounding box center [728, 420] width 555 height 18
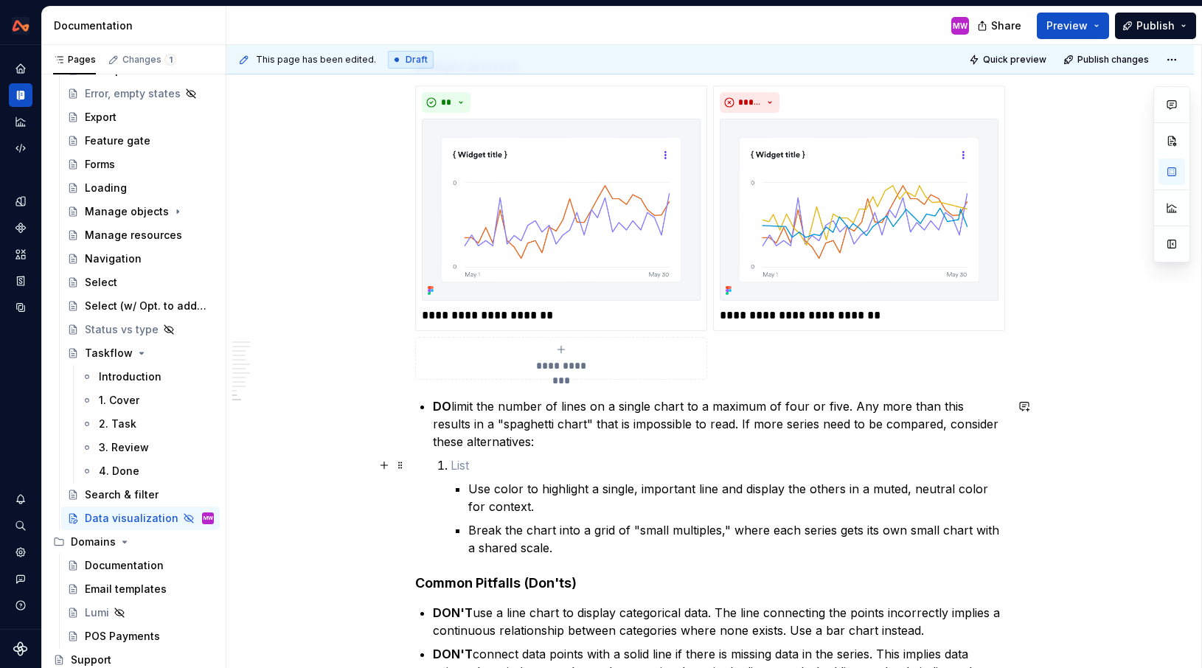
scroll to position [4181, 0]
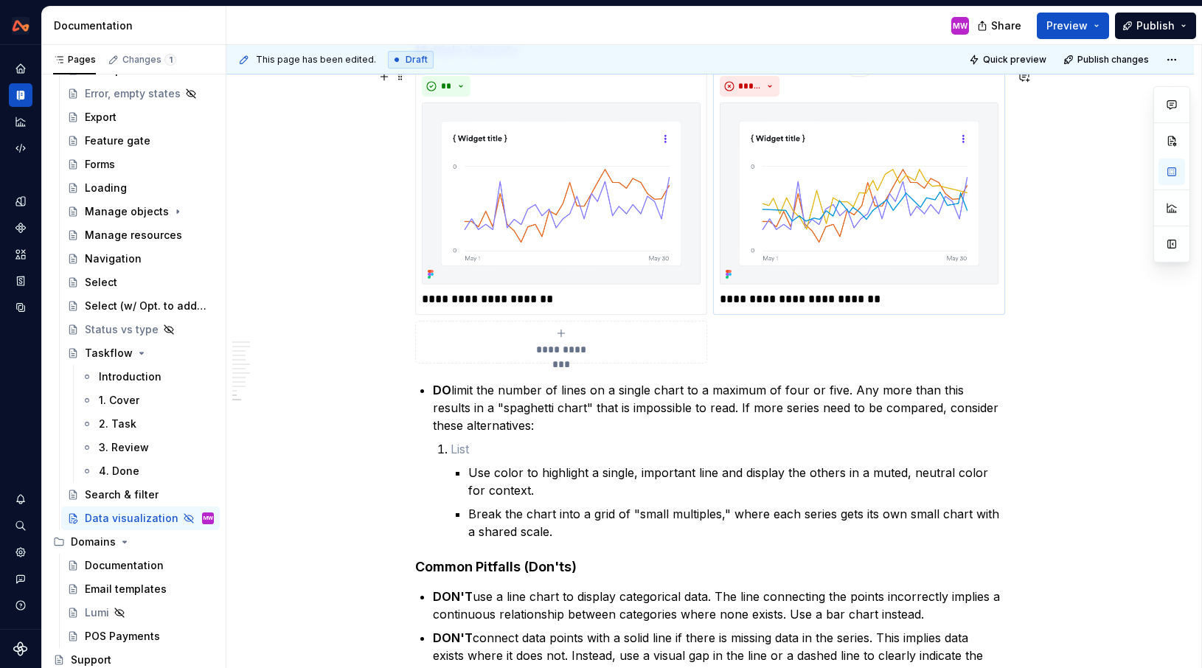
click at [900, 305] on p "**********" at bounding box center [859, 300] width 279 height 18
click at [704, 406] on p "DO limit the number of lines on a single chart to a maximum of four or five. An…" at bounding box center [719, 407] width 572 height 53
drag, startPoint x: 779, startPoint y: 407, endPoint x: 760, endPoint y: 407, distance: 19.9
click at [760, 407] on p "DO limit the number of lines on a single chart to a maximum of four or five. An…" at bounding box center [719, 407] width 572 height 53
click at [482, 447] on p at bounding box center [728, 449] width 555 height 18
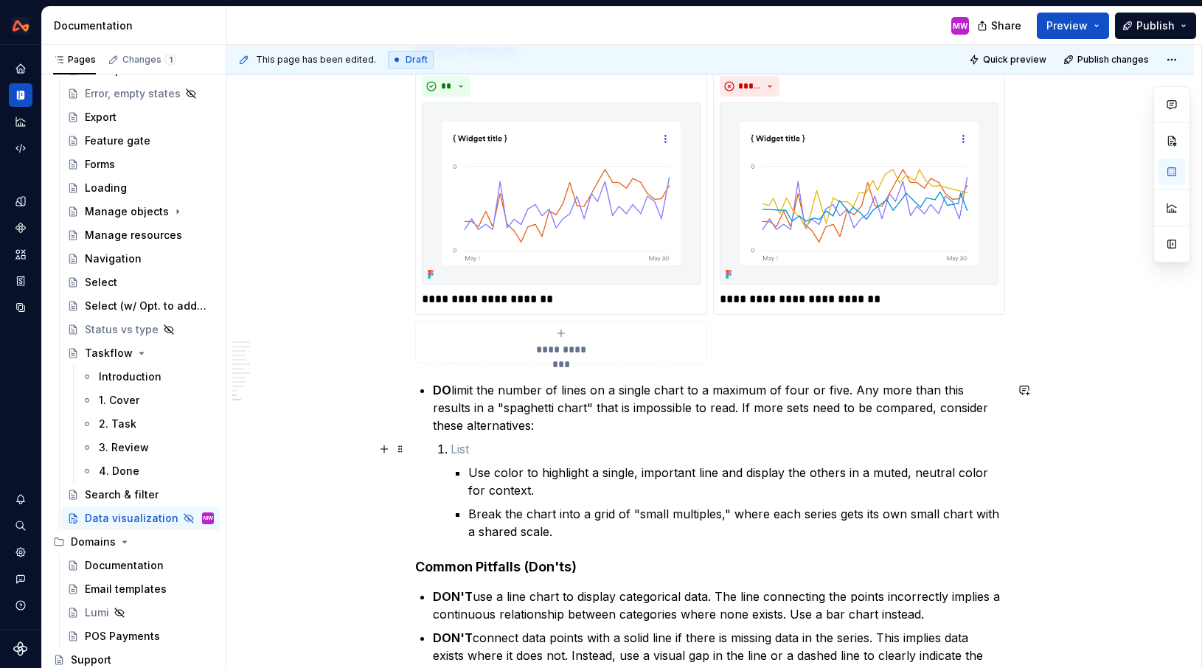
click at [496, 449] on p at bounding box center [728, 449] width 555 height 18
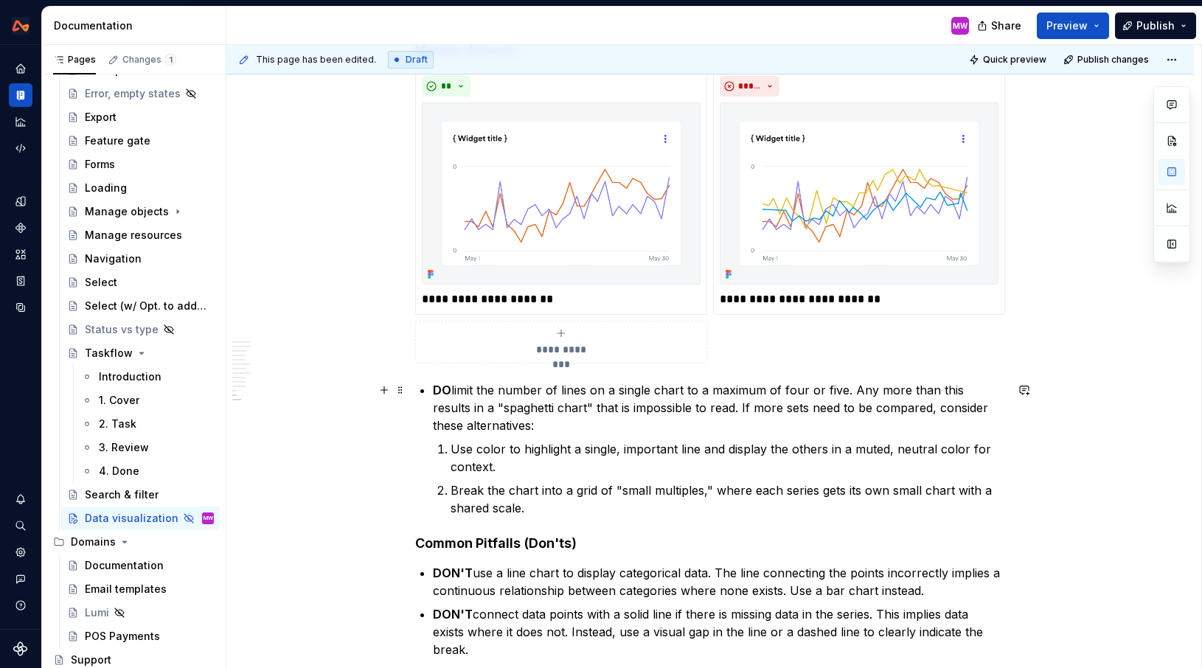
click at [948, 406] on p "DO limit the number of lines on a single chart to a maximum of four or five. An…" at bounding box center [719, 407] width 572 height 53
click at [454, 450] on li "Use color to highlight a single, important line and display the others in a mut…" at bounding box center [728, 457] width 555 height 35
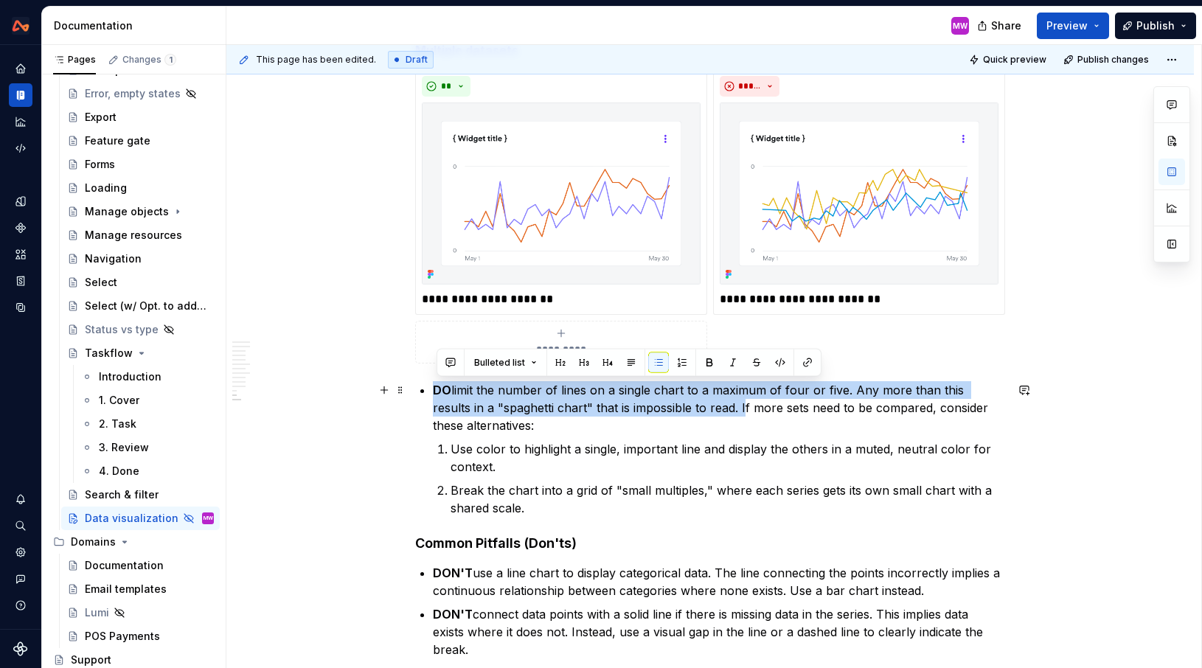
drag, startPoint x: 704, startPoint y: 404, endPoint x: 437, endPoint y: 383, distance: 268.5
click at [437, 383] on p "DO limit the number of lines on a single chart to a maximum of four or five. An…" at bounding box center [719, 407] width 572 height 53
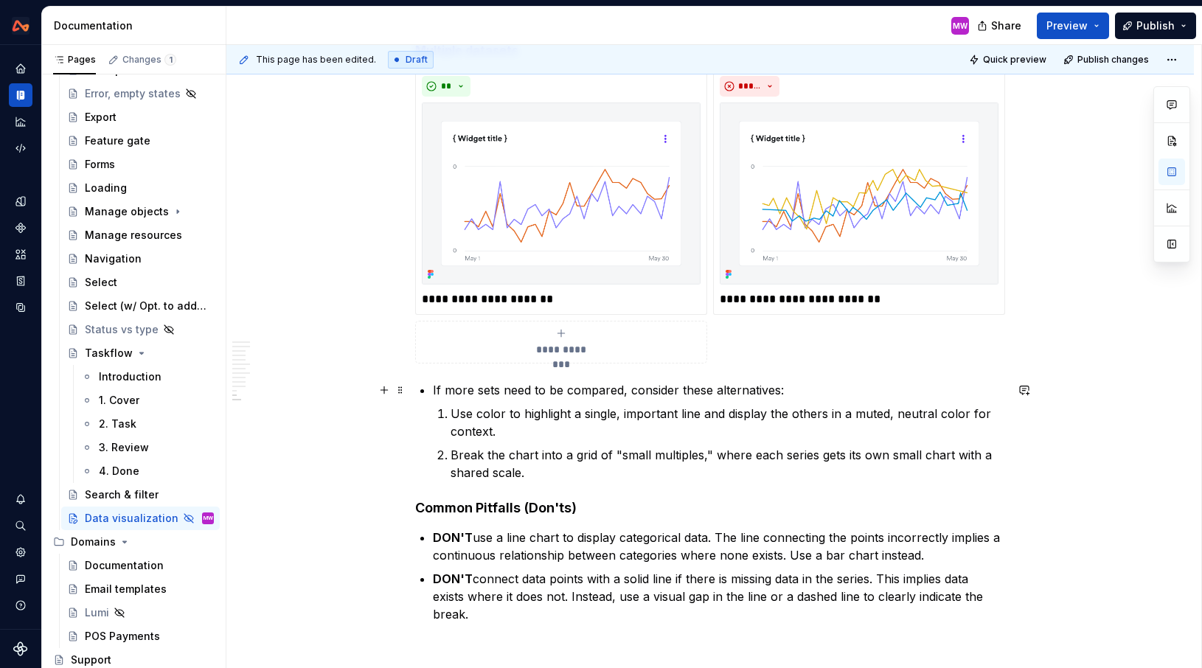
click at [480, 391] on p "If more sets need to be compared, consider these alternatives:" at bounding box center [719, 390] width 572 height 18
click at [620, 470] on p "Break the chart into a grid of "small multiples," where each series gets its ow…" at bounding box center [728, 463] width 555 height 35
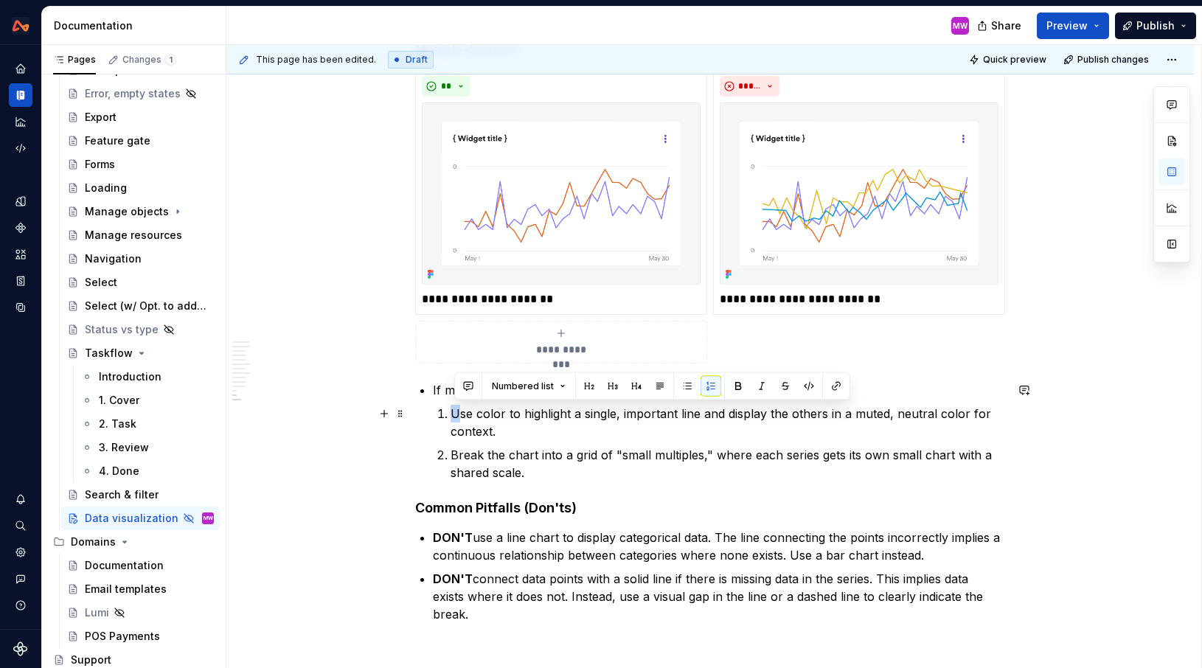
drag, startPoint x: 461, startPoint y: 413, endPoint x: 423, endPoint y: 413, distance: 38.3
click at [801, 420] on p "se color to highlight a single, important line and display the others in a mute…" at bounding box center [728, 422] width 555 height 35
click at [868, 393] on p "If more than 4 datasets need to be compared, consider these alternatives:" at bounding box center [719, 390] width 572 height 18
click at [456, 414] on p "se color to highlight a single, important line and display the others in a mute…" at bounding box center [728, 422] width 555 height 35
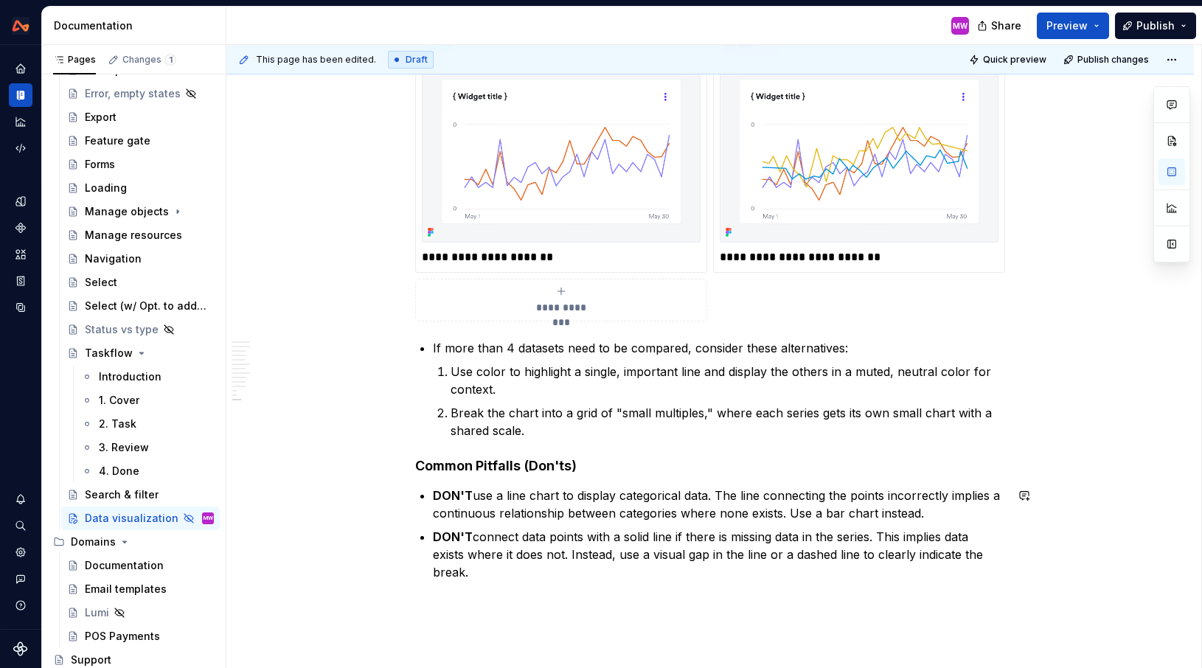
scroll to position [4251, 0]
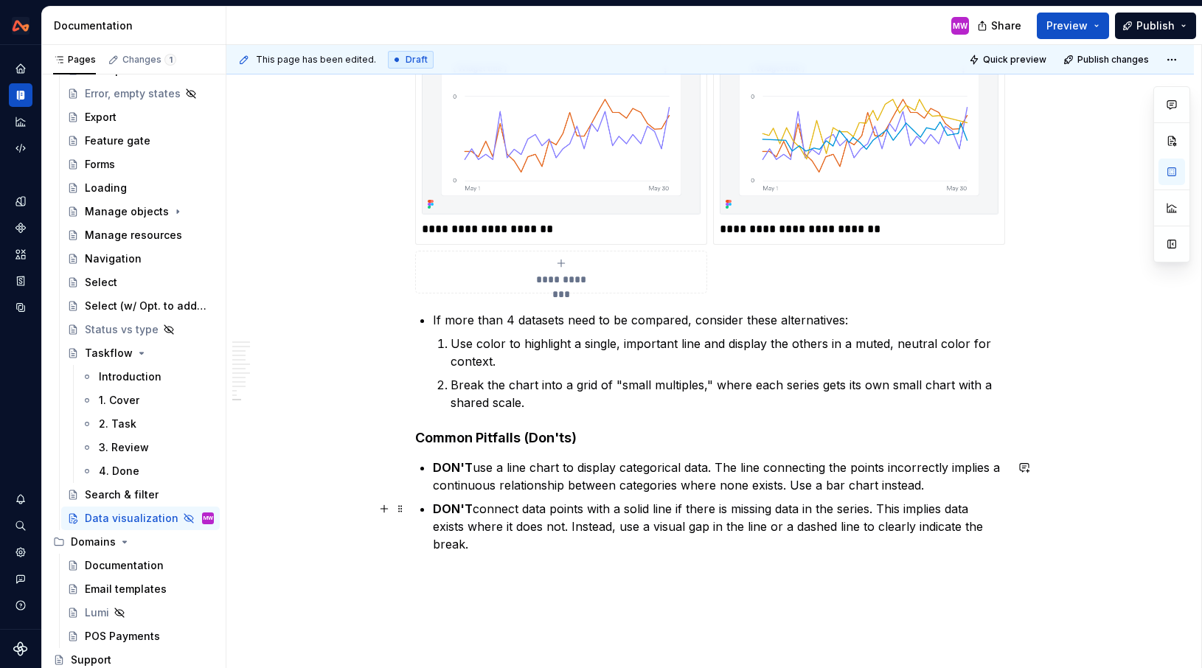
click at [555, 543] on p "DON'T connect data points with a solid line if there is missing data in the ser…" at bounding box center [719, 526] width 572 height 53
click at [586, 445] on h4 "Common Pitfalls (Don'ts)" at bounding box center [710, 438] width 590 height 18
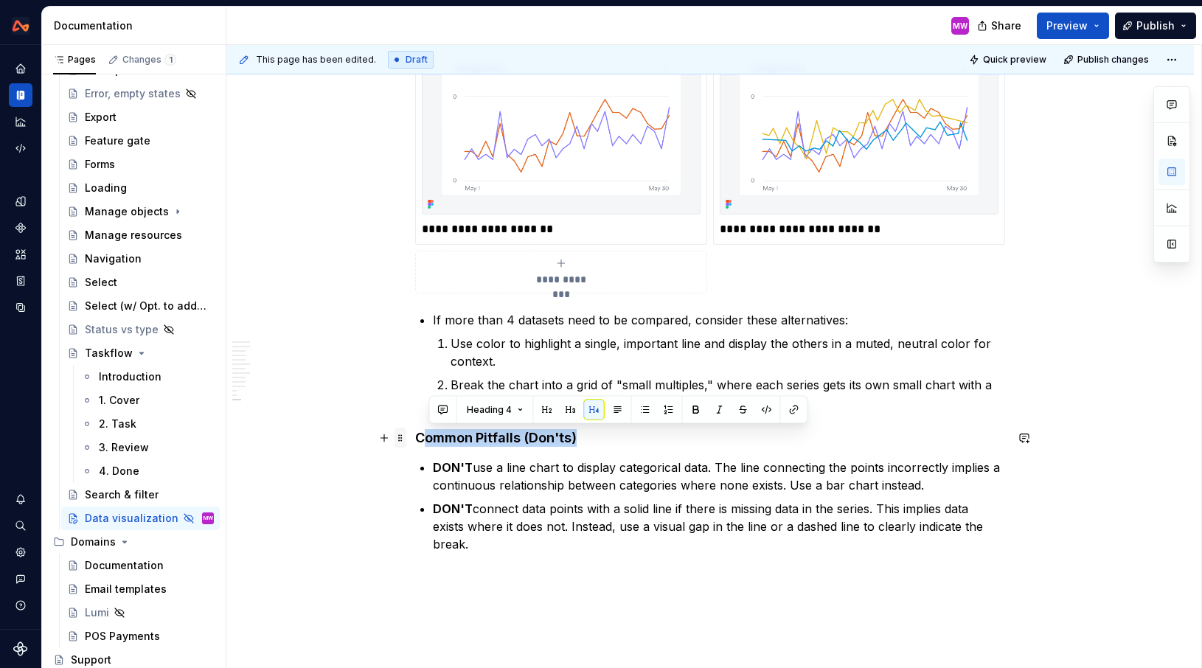
drag, startPoint x: 586, startPoint y: 445, endPoint x: 397, endPoint y: 441, distance: 188.8
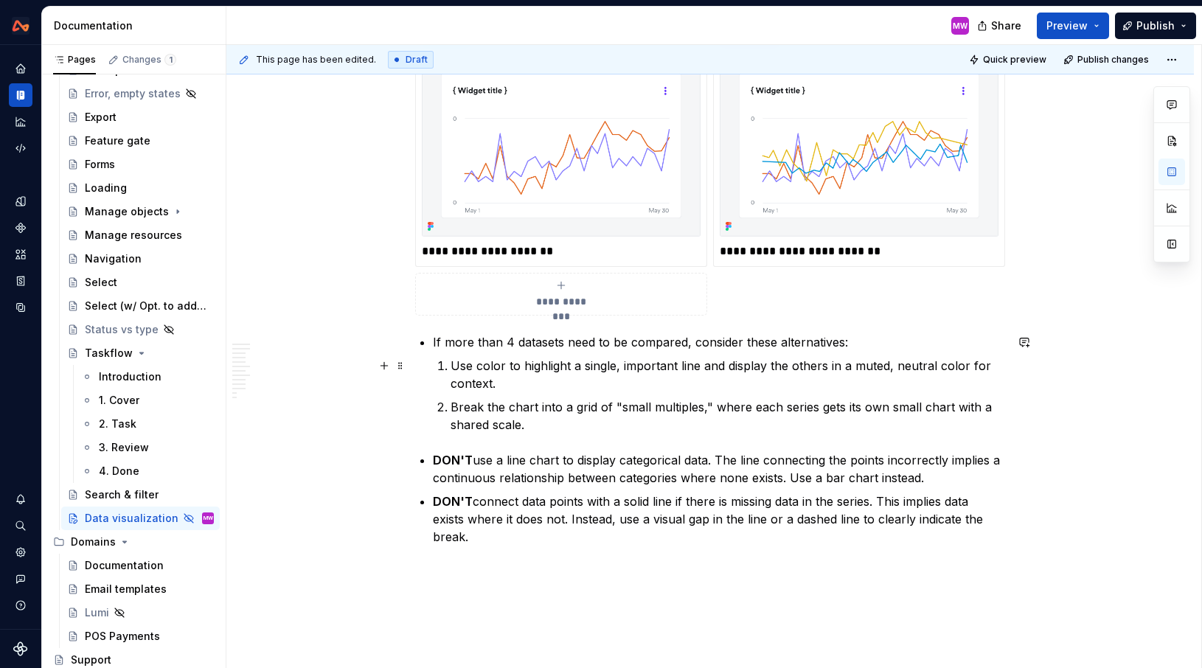
scroll to position [4236, 0]
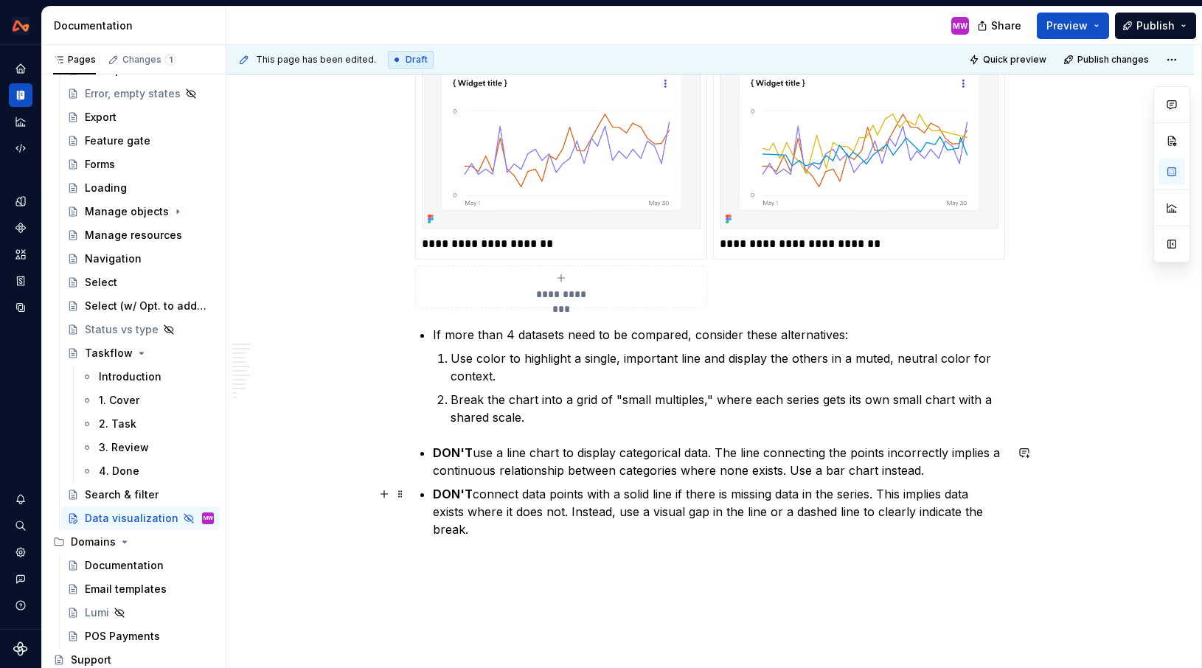
click at [956, 479] on ul "DON'T use a line chart to display categorical data. The line connecting the poi…" at bounding box center [719, 491] width 572 height 94
click at [952, 467] on p "DON'T use a line chart to display categorical data. The line connecting the poi…" at bounding box center [719, 461] width 572 height 35
click at [621, 526] on p "DON'T connect data points with a solid line if there is missing data in the ser…" at bounding box center [719, 511] width 572 height 53
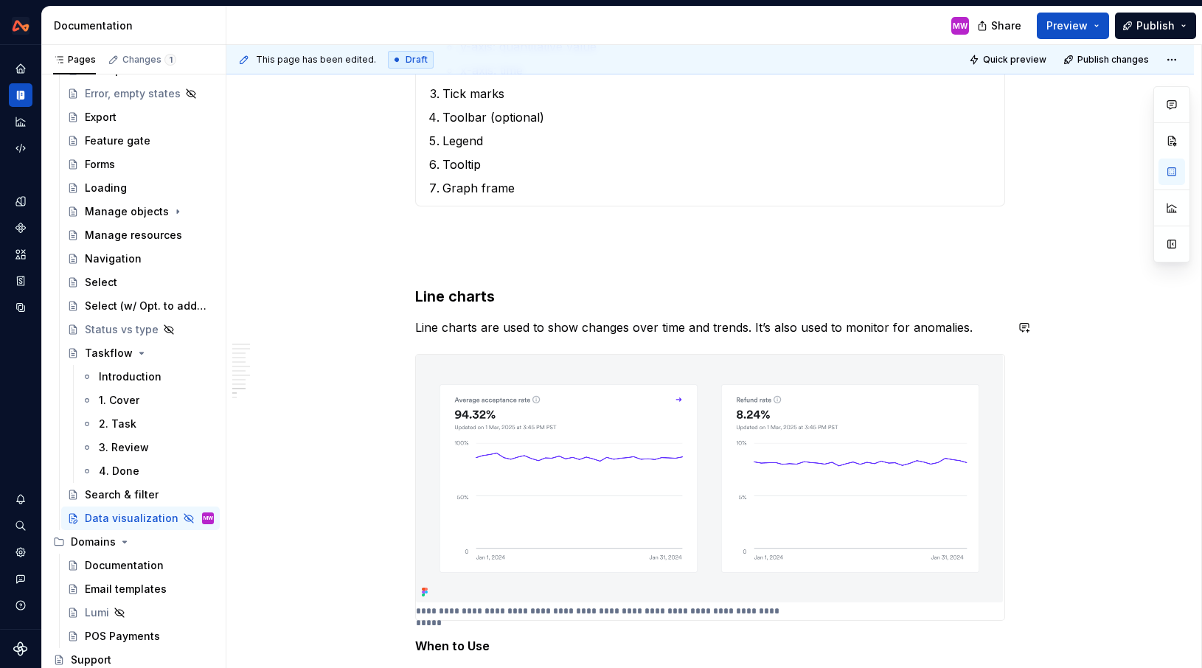
scroll to position [3446, 0]
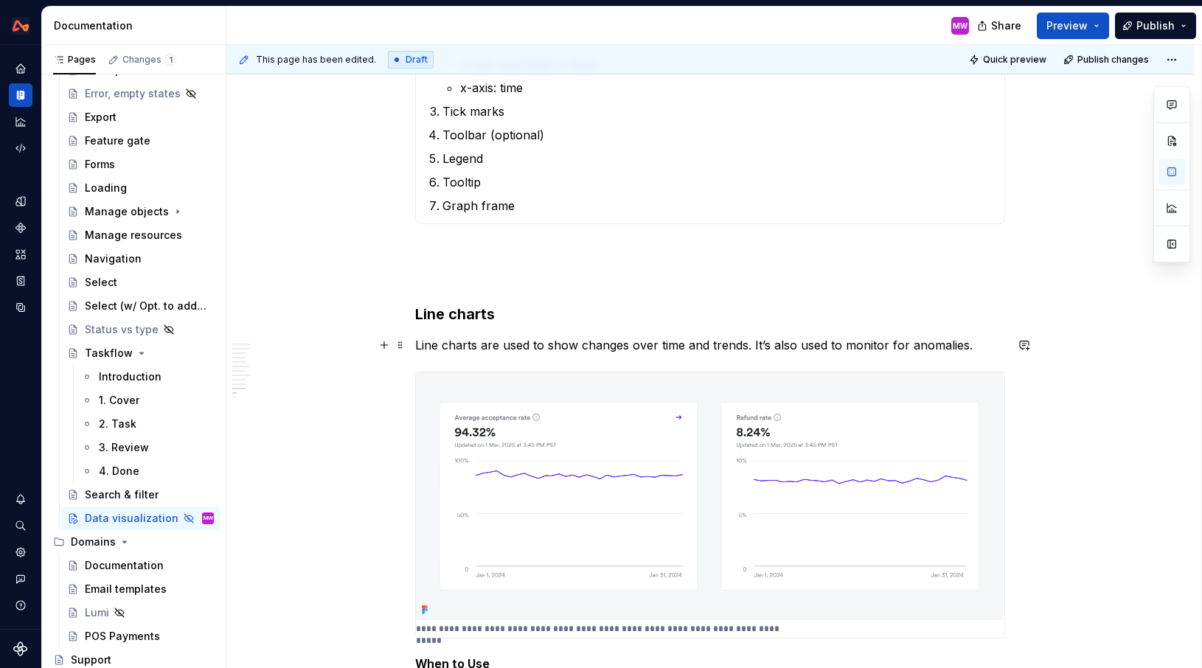
click at [419, 343] on p "Line charts are used to show changes over time and trends. It’s also used to mo…" at bounding box center [710, 345] width 590 height 18
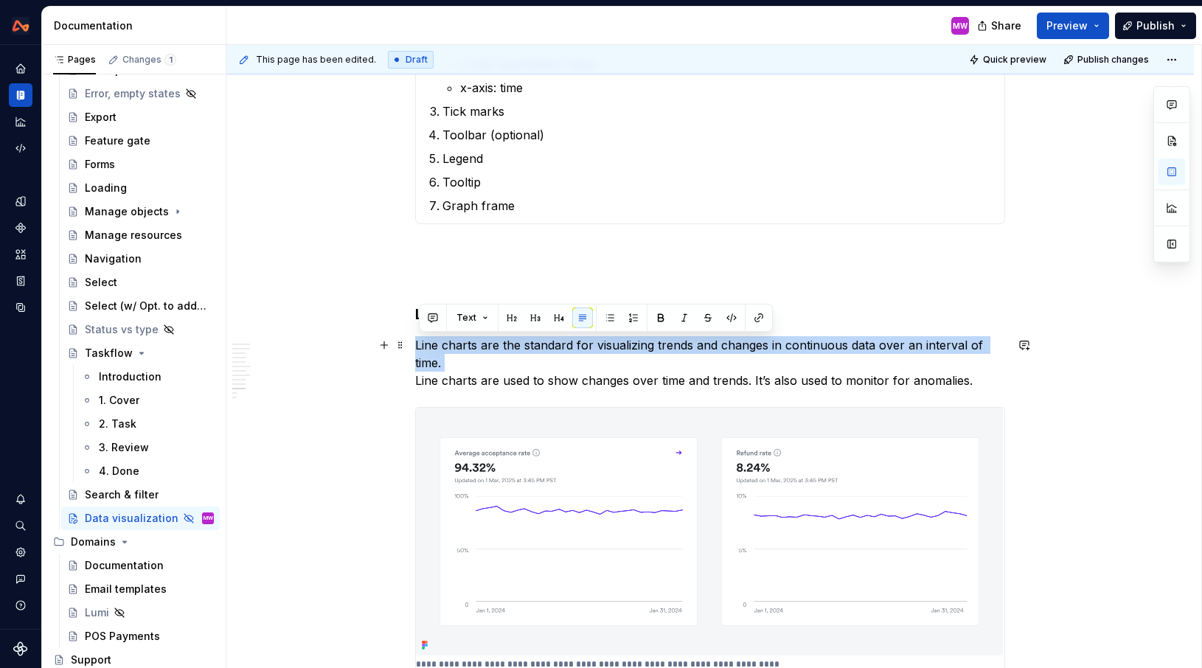
drag, startPoint x: 418, startPoint y: 378, endPoint x: 416, endPoint y: 341, distance: 36.9
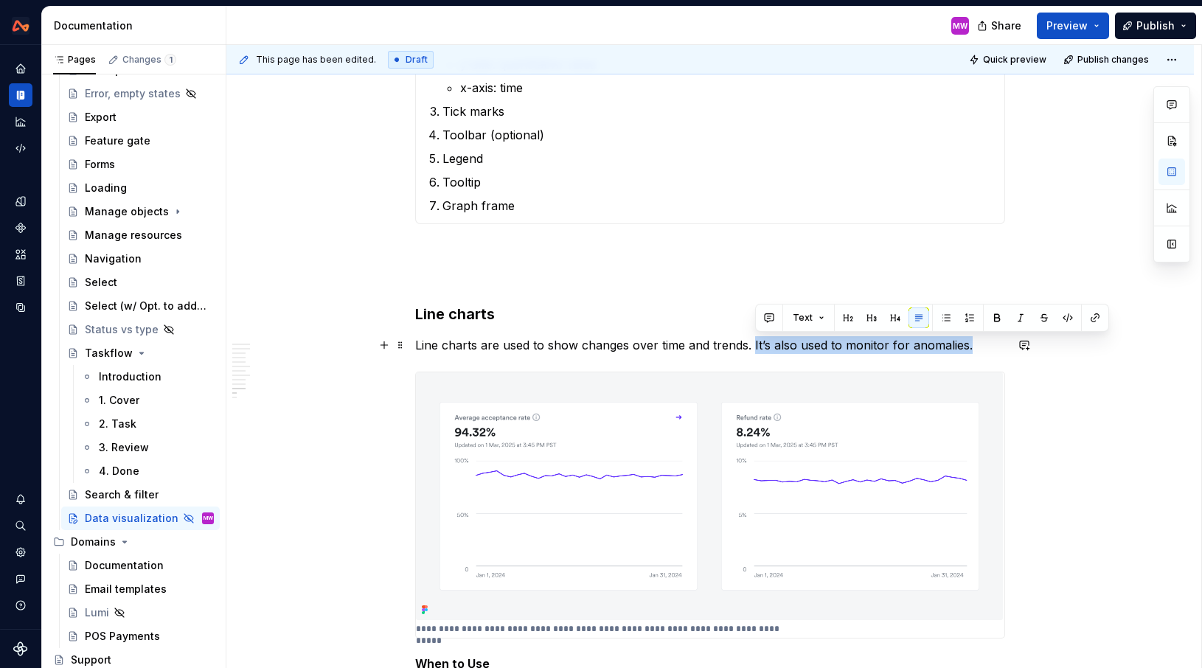
drag, startPoint x: 978, startPoint y: 347, endPoint x: 754, endPoint y: 348, distance: 223.4
click at [754, 348] on p "Line charts are used to show changes over time and trends. It’s also used to mo…" at bounding box center [710, 345] width 590 height 18
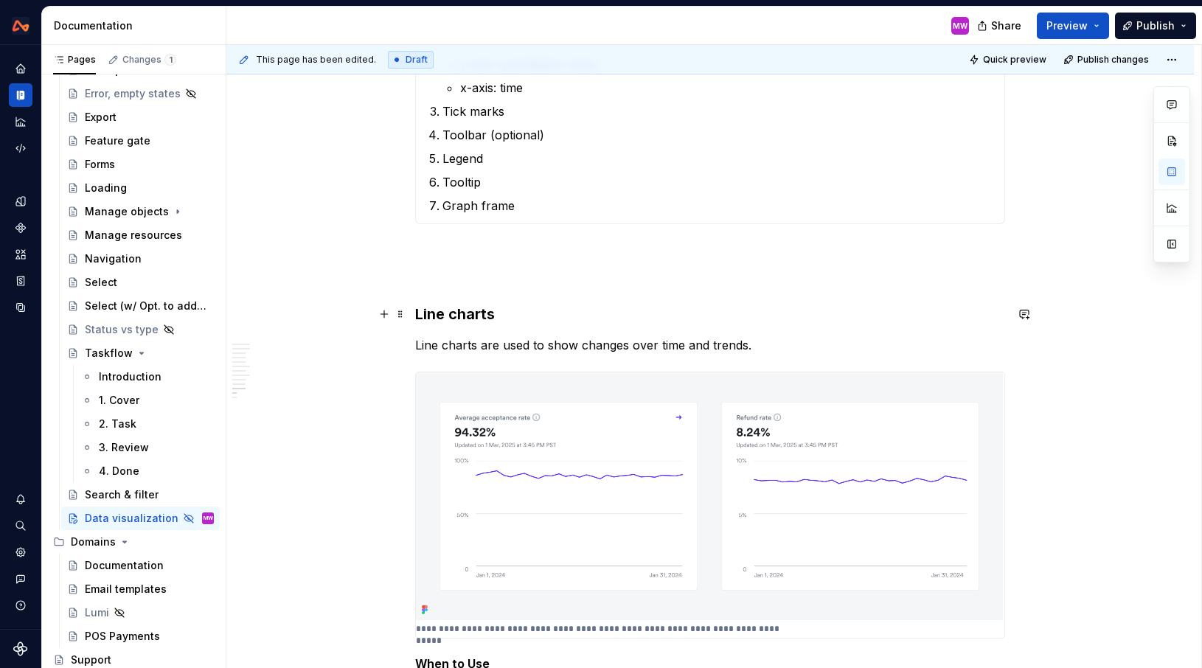
click at [420, 313] on h3 "Line charts" at bounding box center [710, 314] width 590 height 21
click at [1176, 174] on button "button" at bounding box center [1172, 172] width 27 height 27
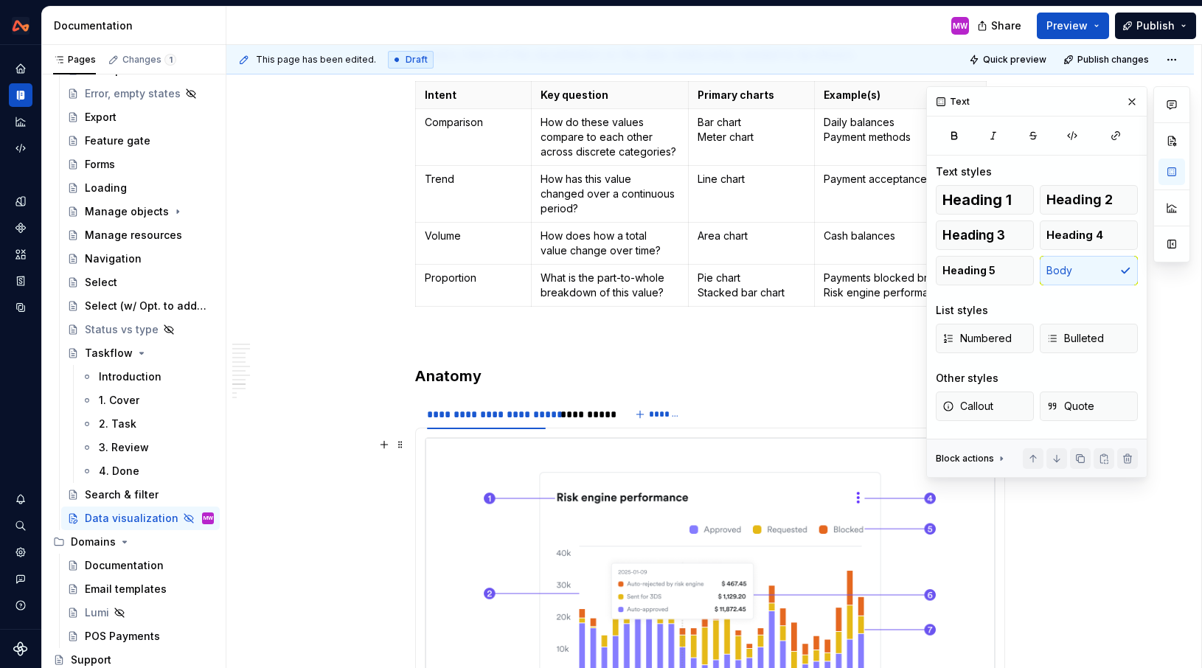
scroll to position [2656, 0]
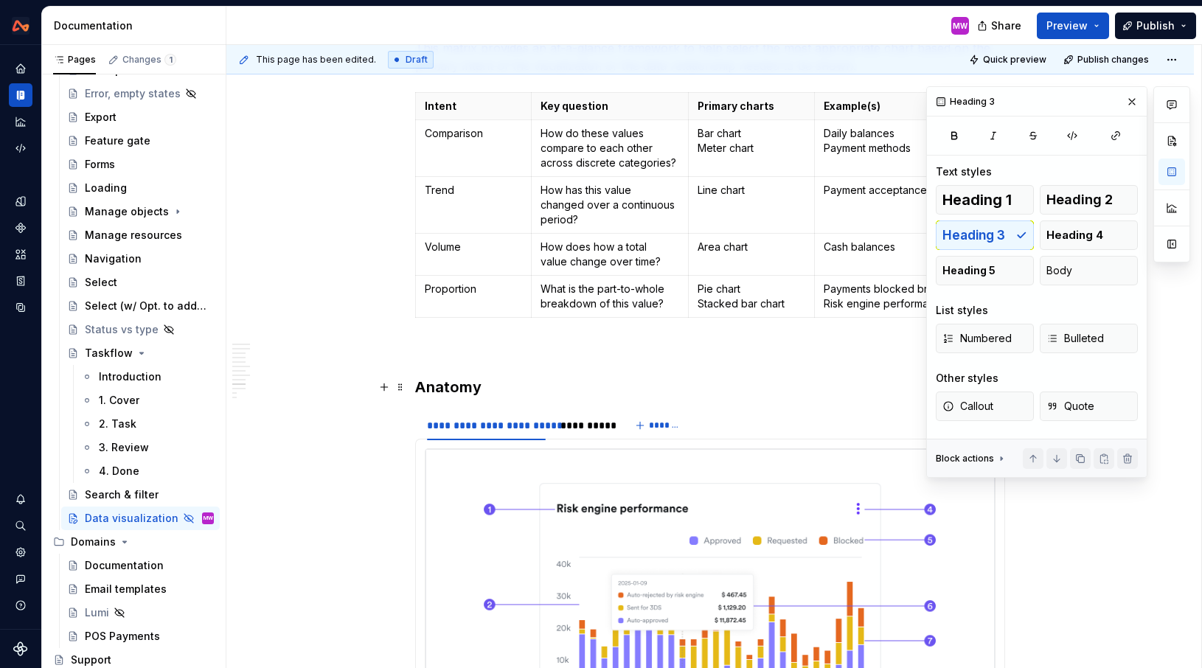
click at [423, 381] on h3 "Anatomy" at bounding box center [710, 387] width 590 height 21
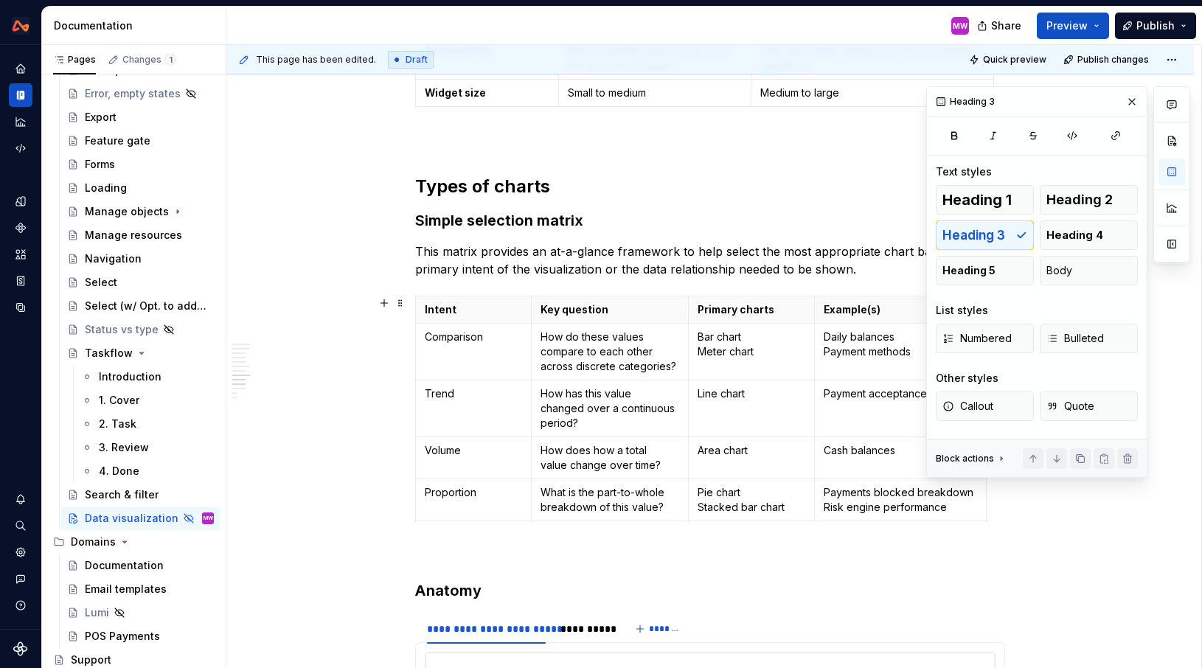
scroll to position [2226, 0]
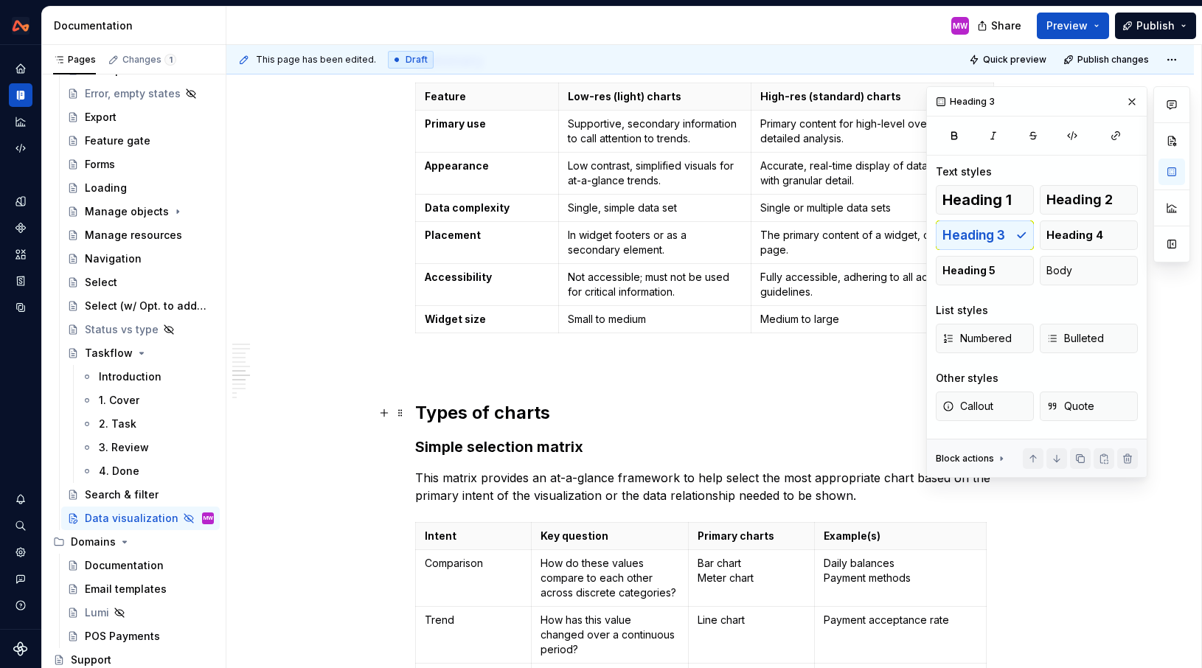
click at [417, 409] on div "Overview ….. Principles? Types of data Before selecting a chart type, it is cru…" at bounding box center [710, 449] width 968 height 4811
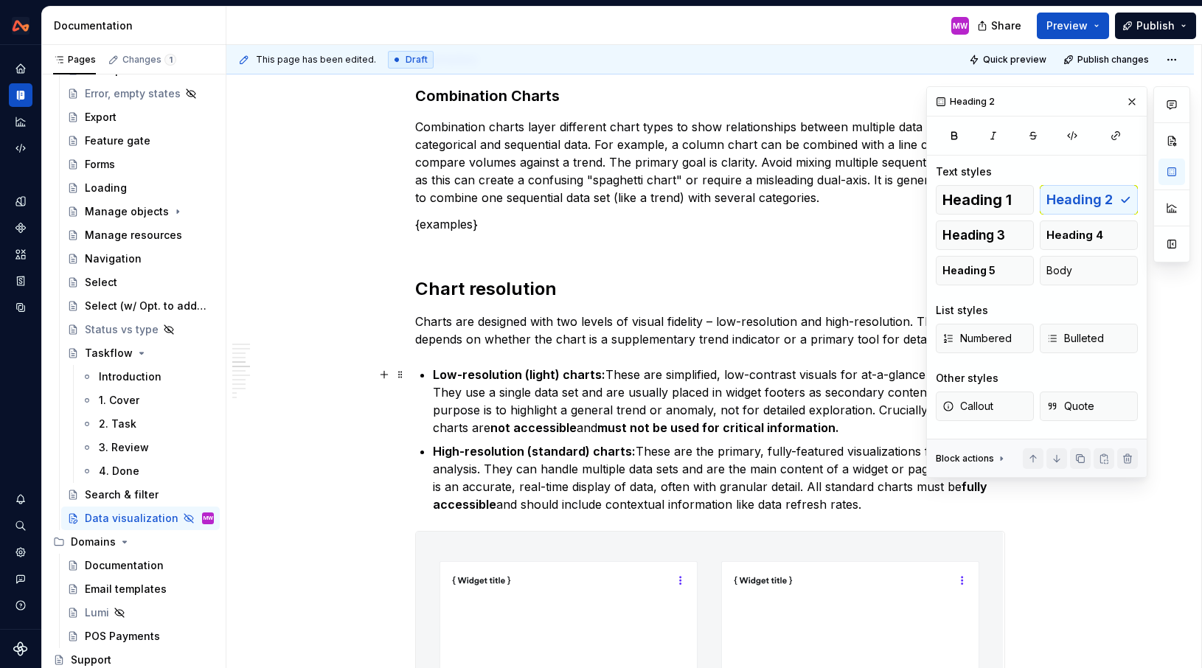
scroll to position [908, 0]
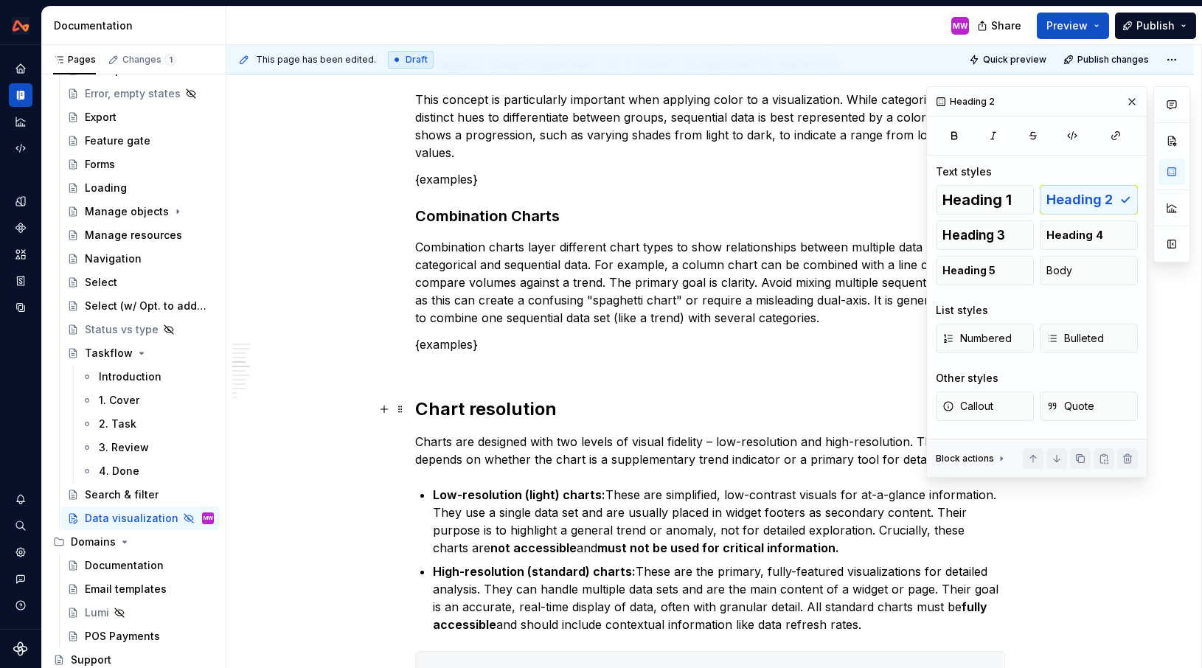
click at [423, 404] on h2 "Chart resolution" at bounding box center [710, 409] width 590 height 24
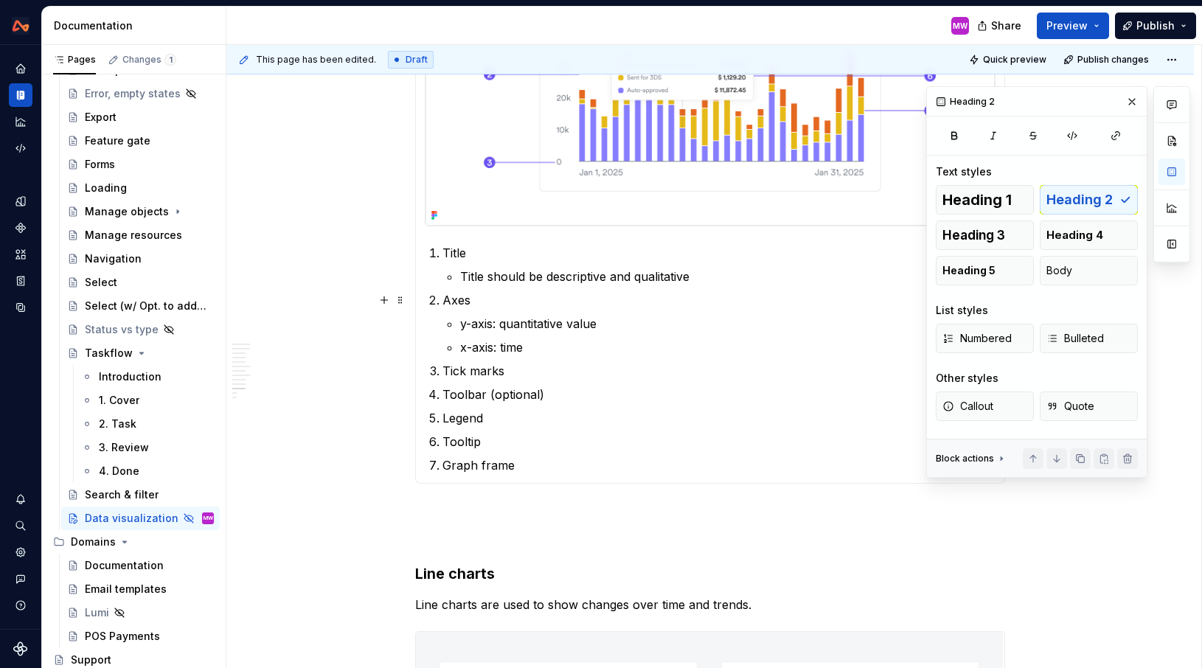
scroll to position [3350, 0]
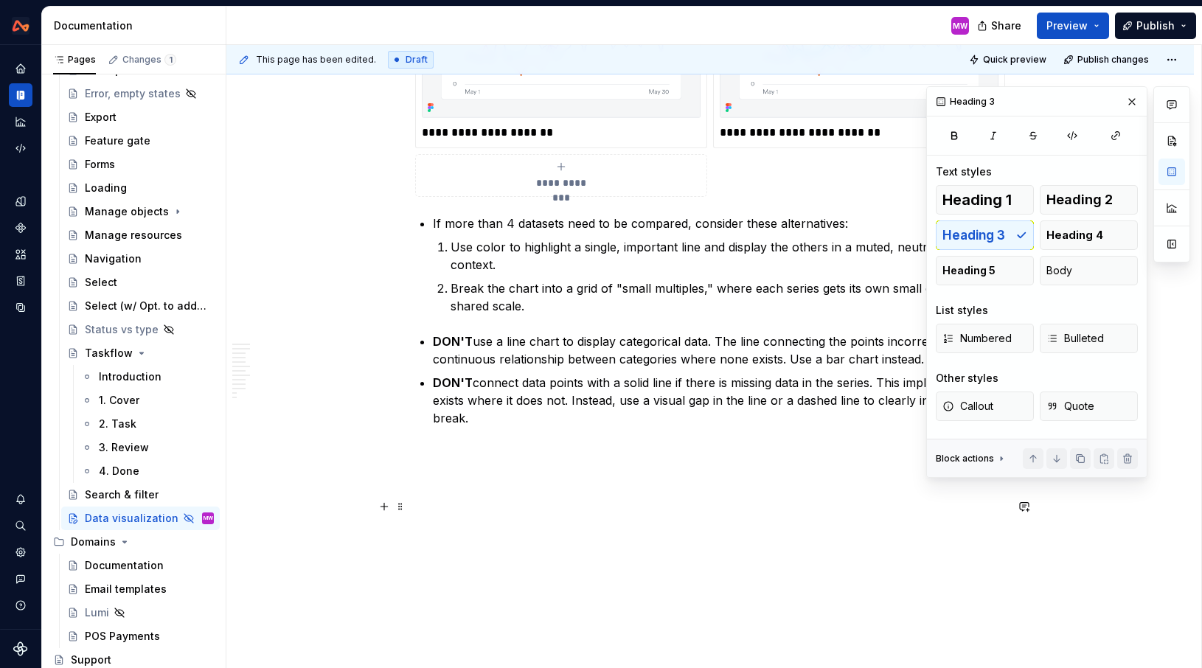
scroll to position [4385, 0]
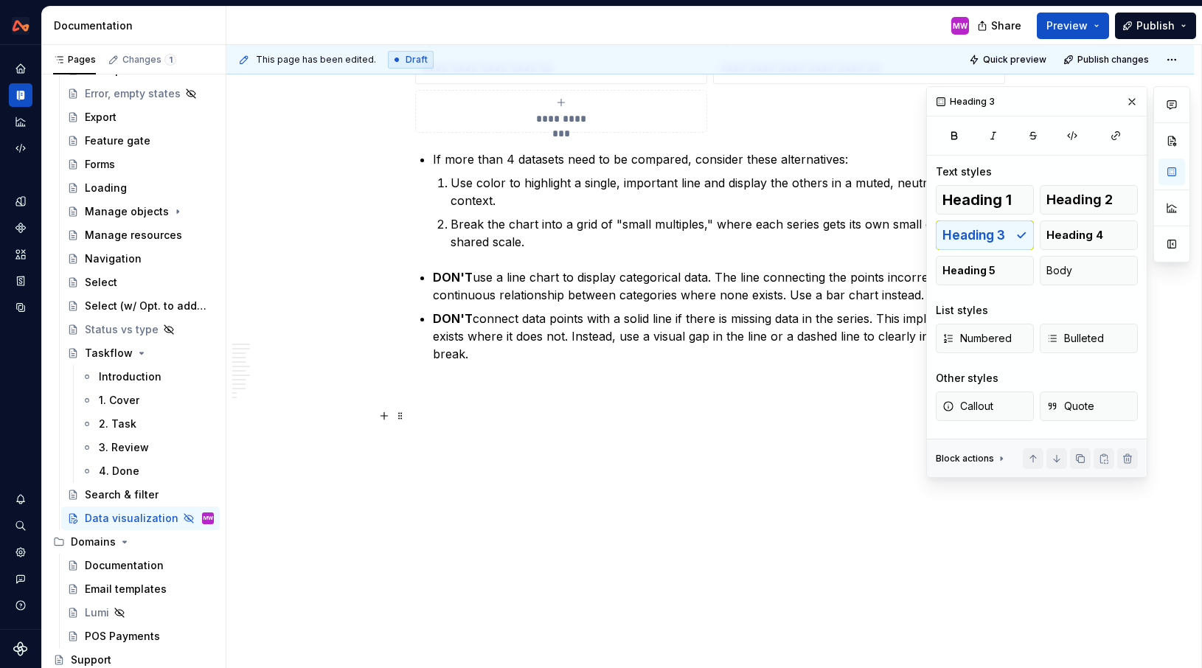
click at [459, 422] on p at bounding box center [710, 416] width 590 height 18
click at [1004, 240] on span "Heading 3" at bounding box center [973, 235] width 63 height 15
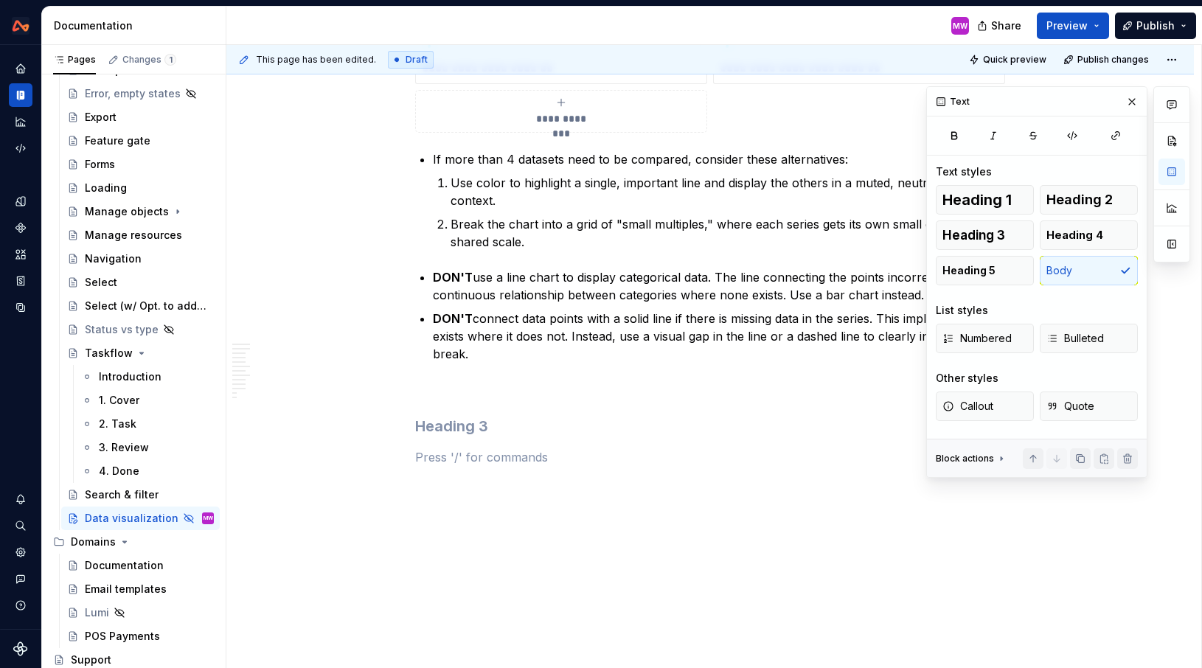
click at [535, 428] on h3 at bounding box center [710, 426] width 590 height 21
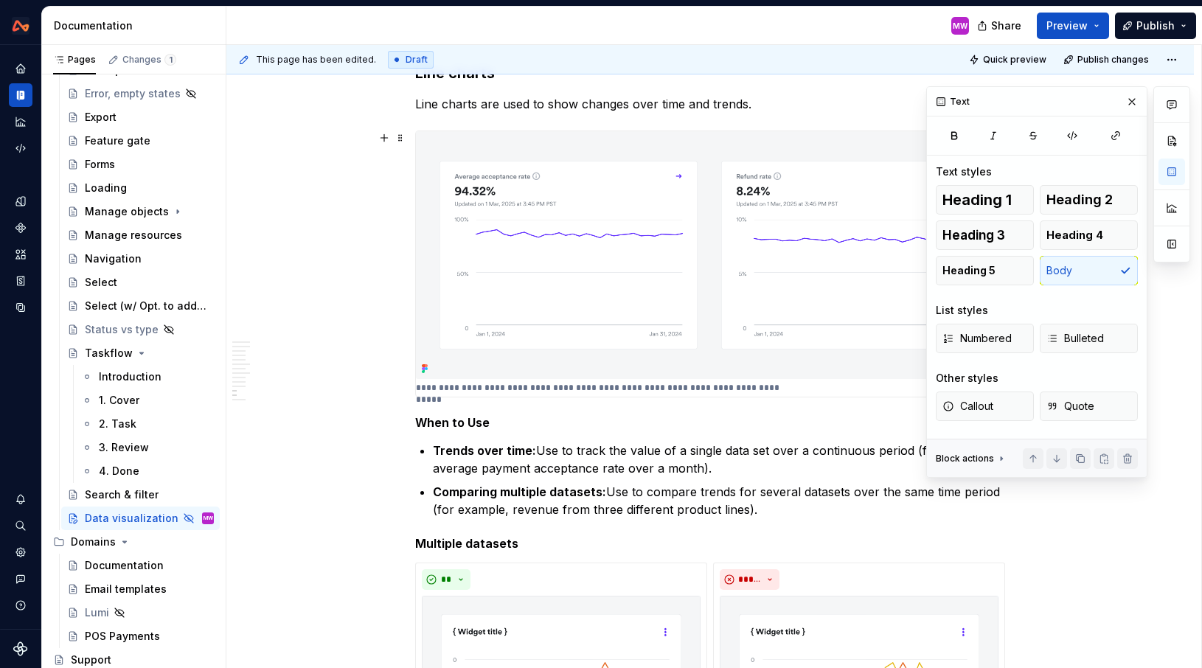
scroll to position [3599, 0]
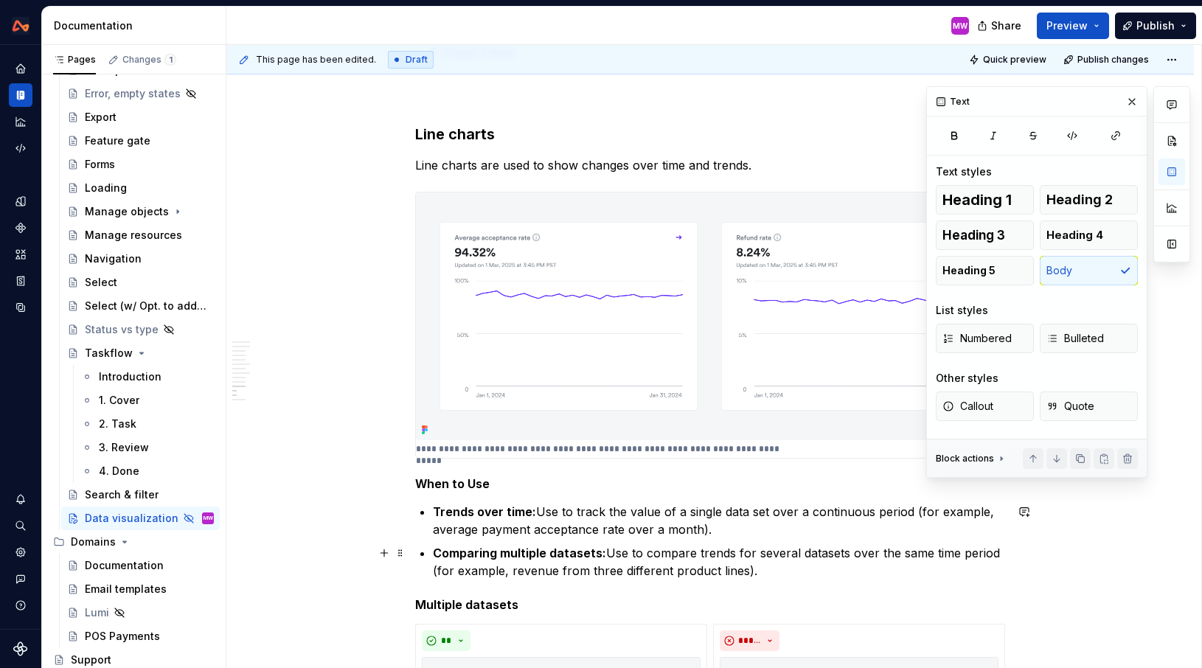
click at [515, 543] on ul "Trends over time: Use to track the value of a single data set over a continuous…" at bounding box center [719, 541] width 572 height 77
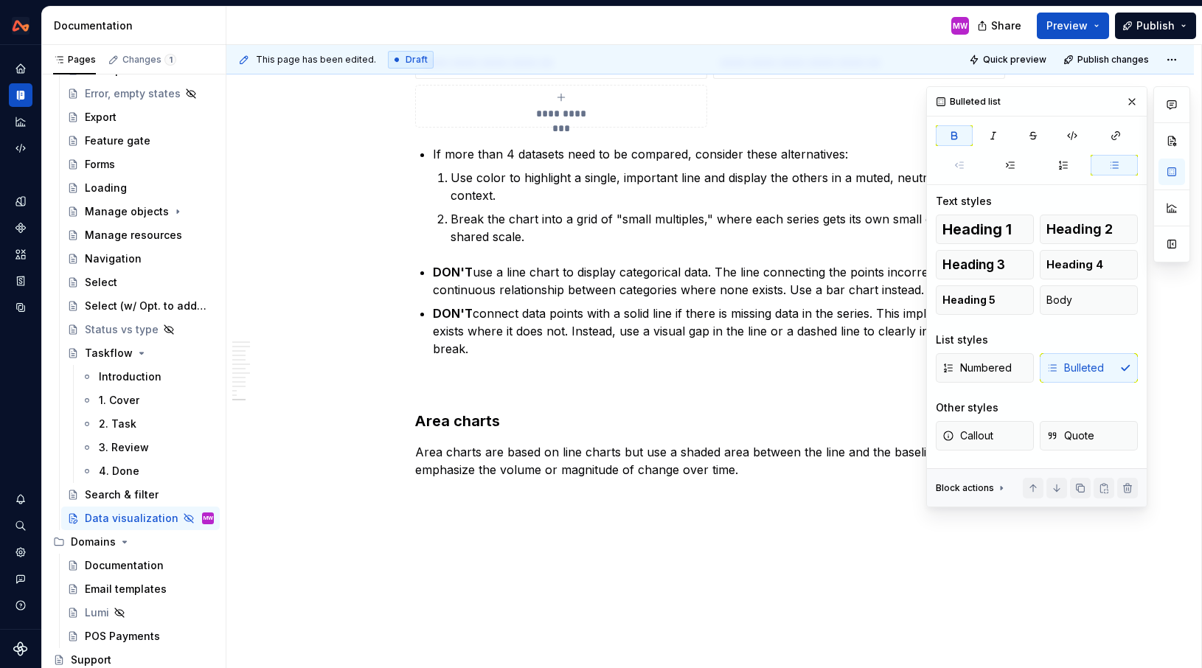
scroll to position [4444, 0]
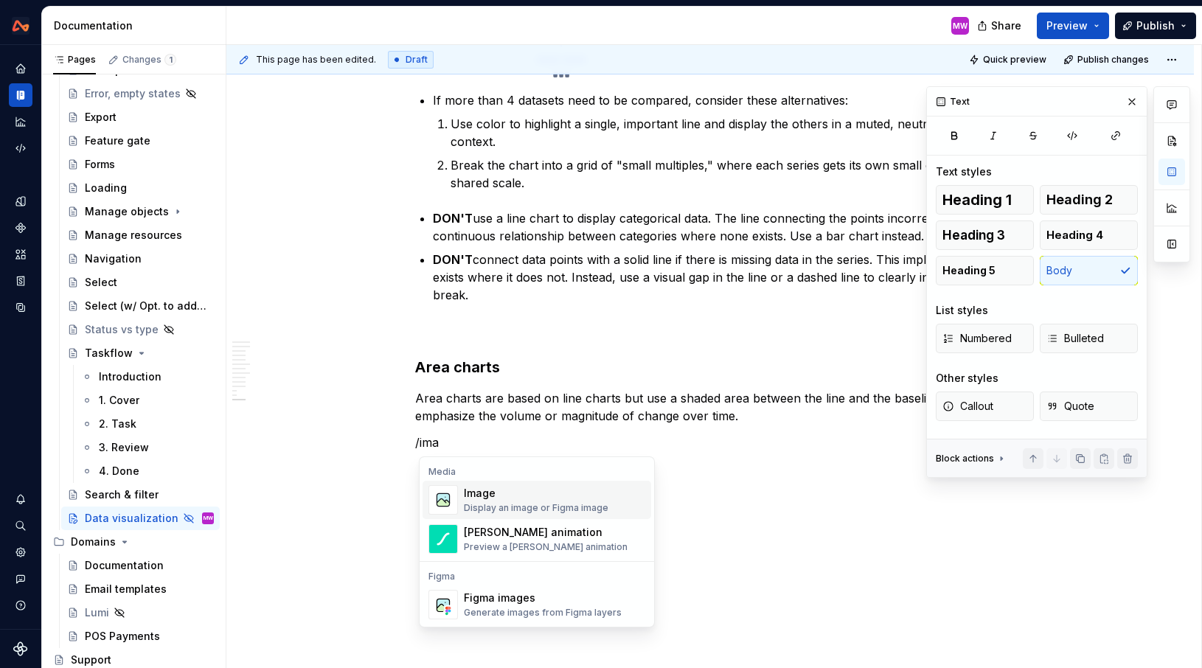
click at [506, 498] on div "Image" at bounding box center [536, 493] width 145 height 15
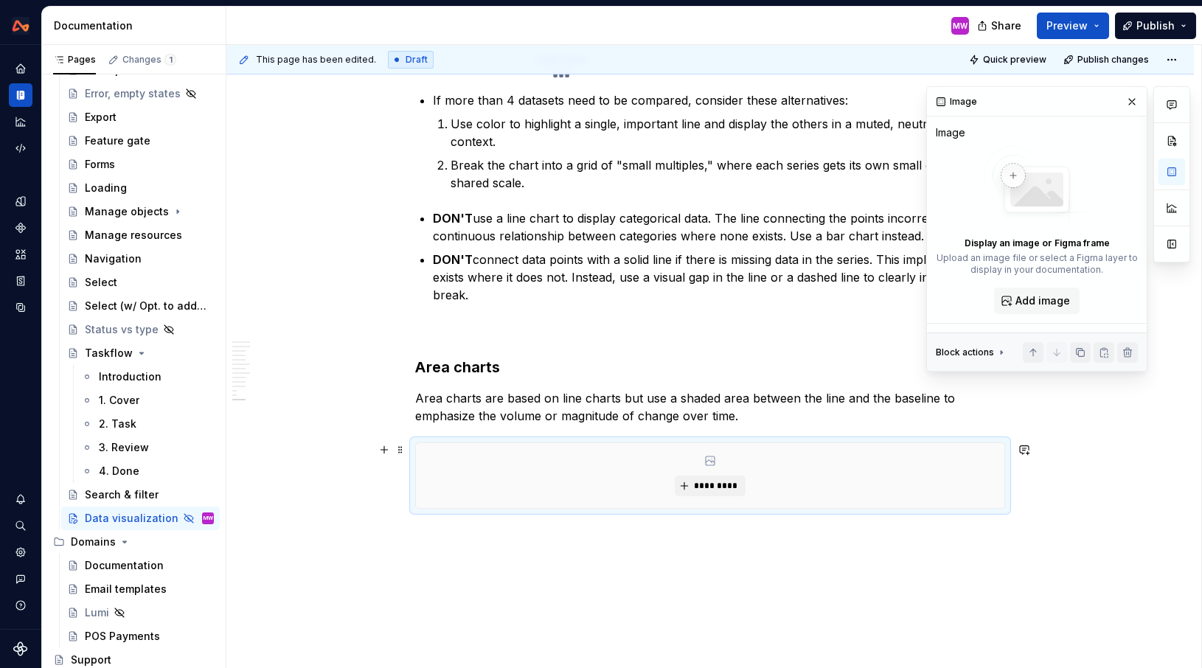
click at [705, 470] on div "*********" at bounding box center [710, 475] width 588 height 65
click at [708, 490] on span "*********" at bounding box center [715, 486] width 45 height 12
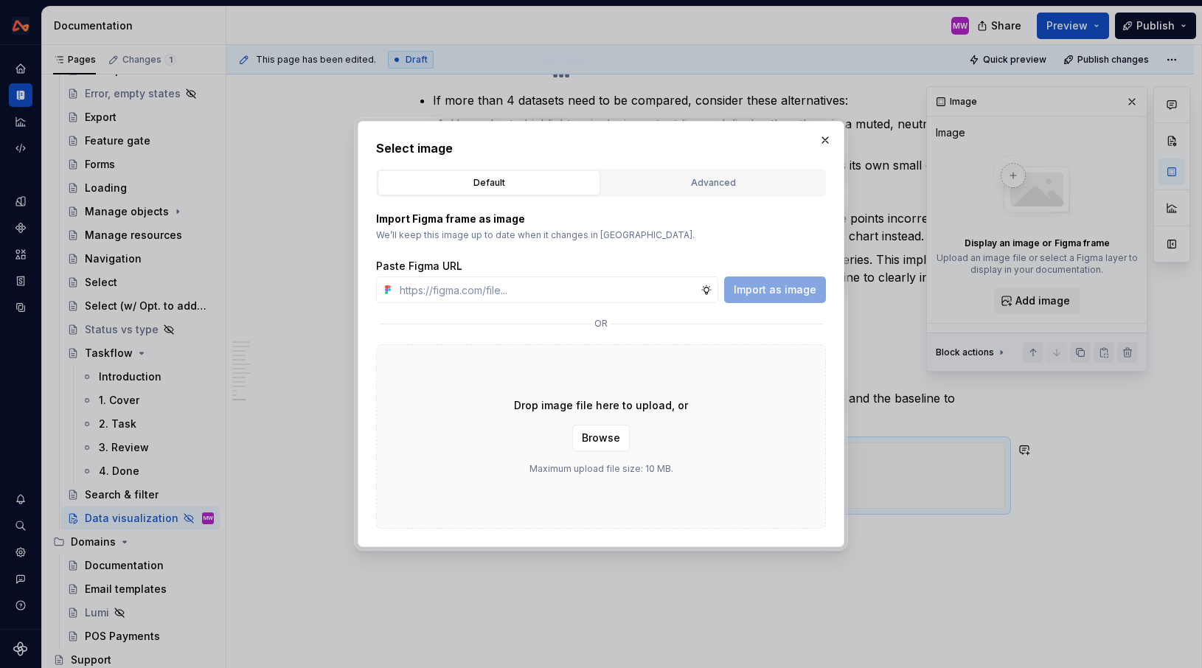
type textarea "*"
type input "[URL][DOMAIN_NAME]"
click at [760, 288] on span "Import as image" at bounding box center [775, 289] width 83 height 15
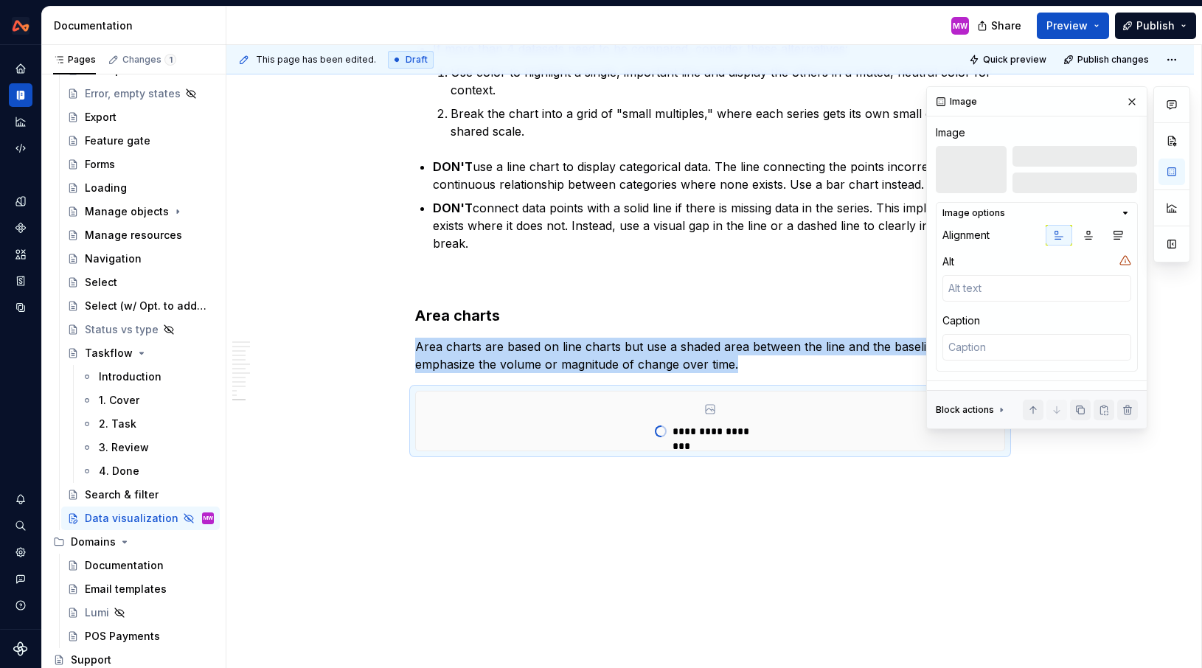
scroll to position [4450, 0]
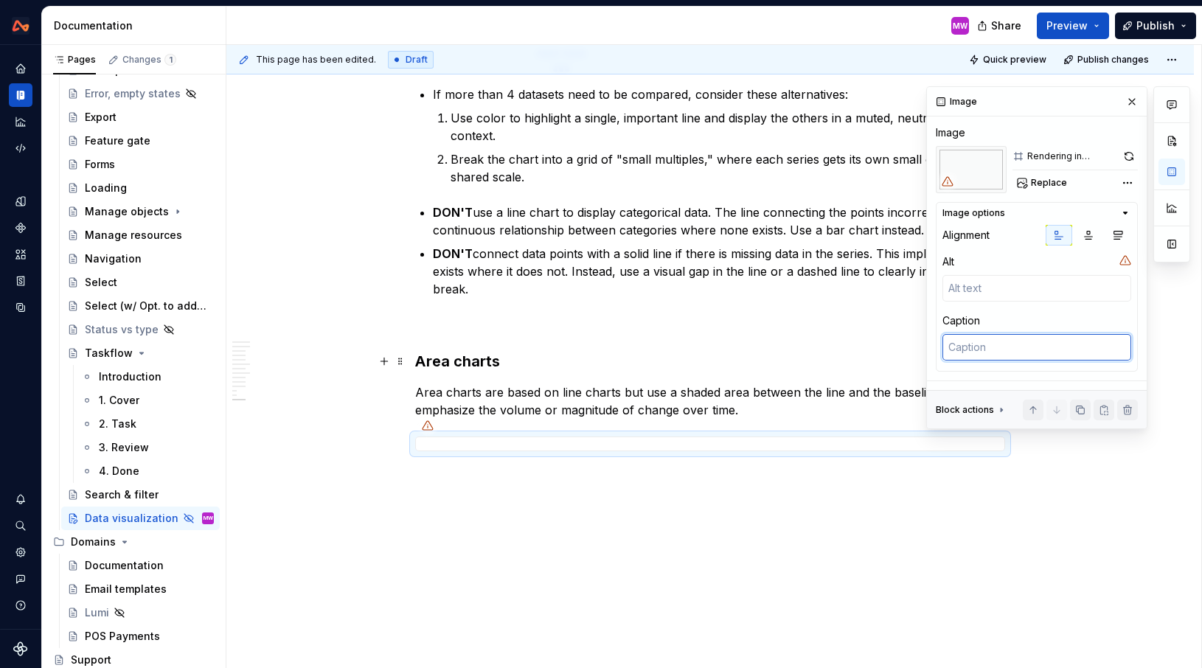
click at [988, 353] on textarea at bounding box center [1036, 347] width 189 height 27
type textarea "*"
type textarea "U"
type textarea "*"
type textarea "Us"
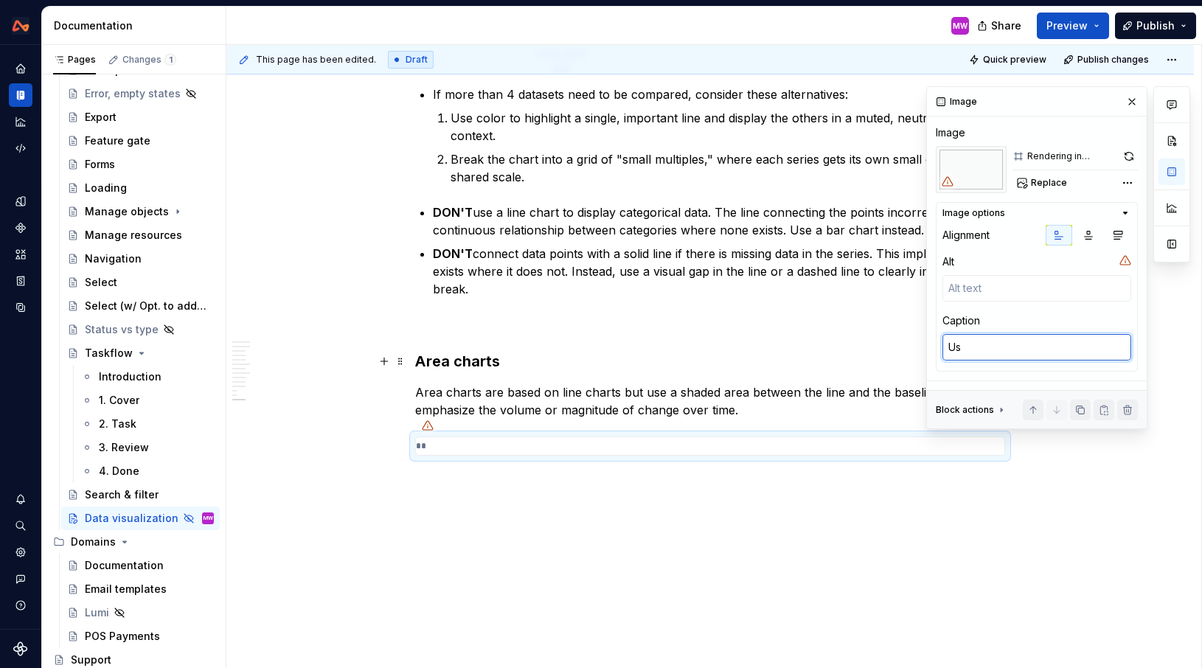
type textarea "*"
type textarea "Use"
type textarea "*"
type textarea "Use"
type textarea "*"
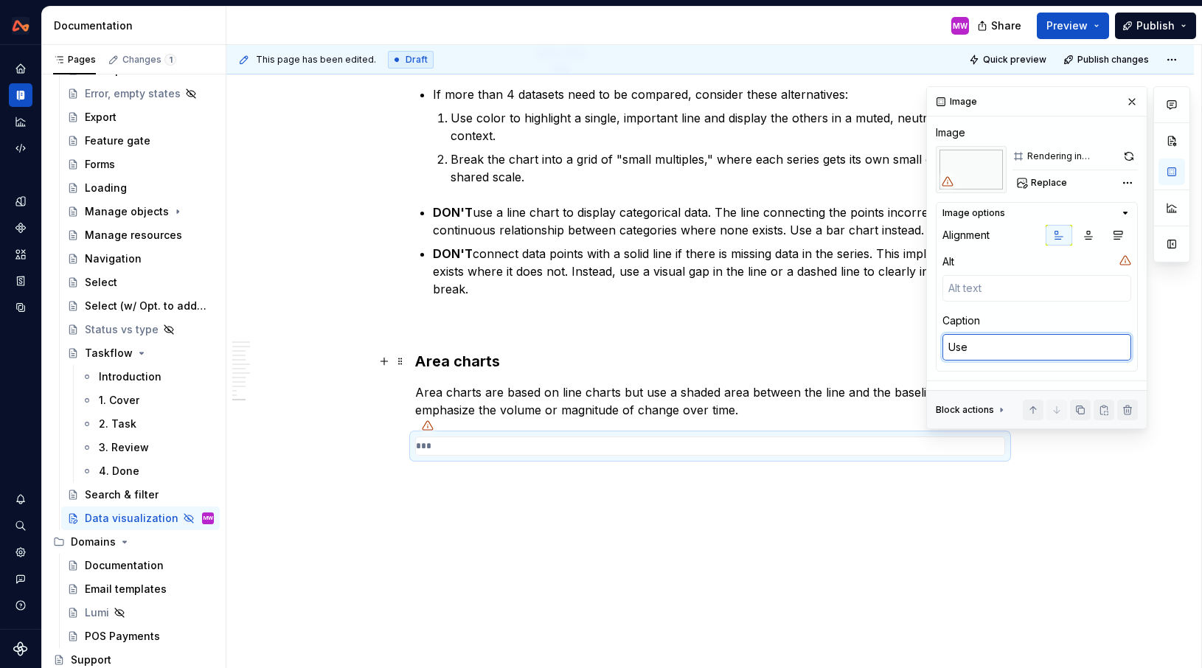
type textarea "Use a"
type textarea "*"
type textarea "Use ar"
type textarea "*"
type textarea "Use are"
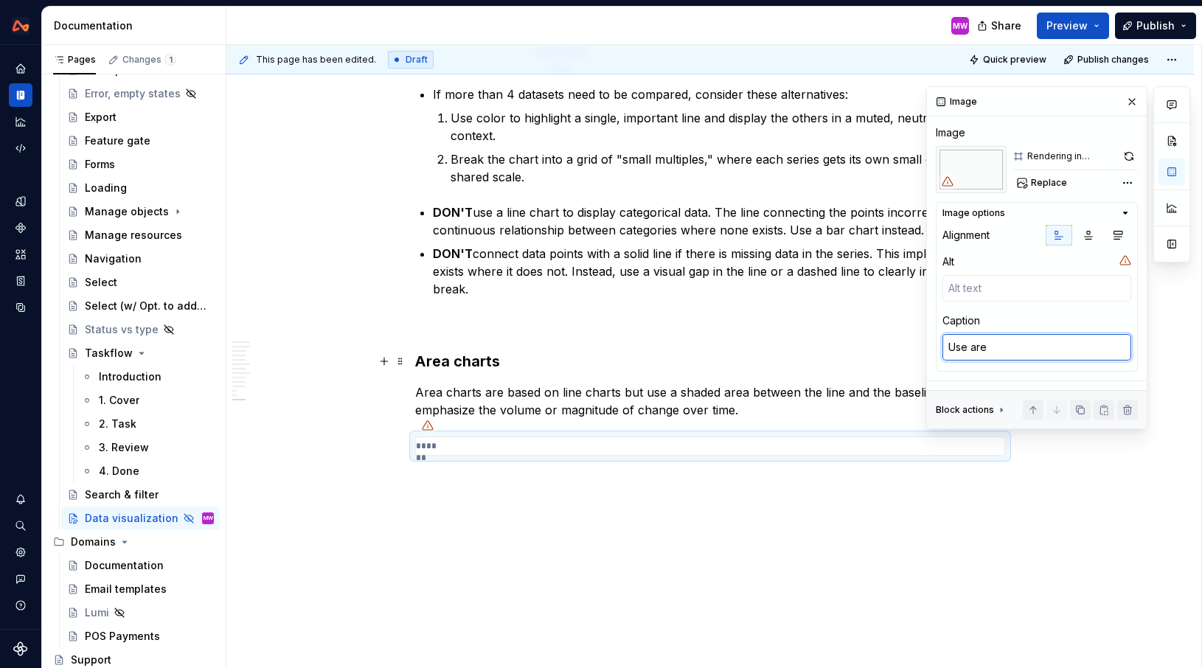
type textarea "*"
type textarea "Use area"
type textarea "*"
type textarea "Use area"
type textarea "*"
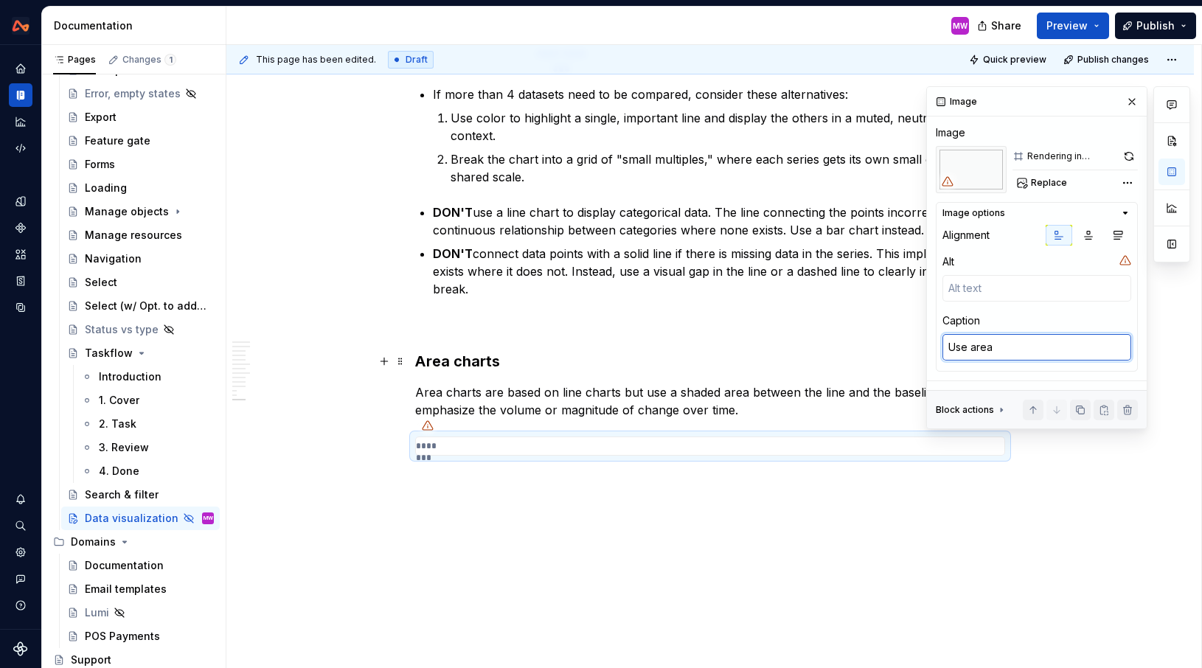
type textarea "Use area c"
type textarea "*"
type textarea "Use area ch"
type textarea "*"
type textarea "Use area cha"
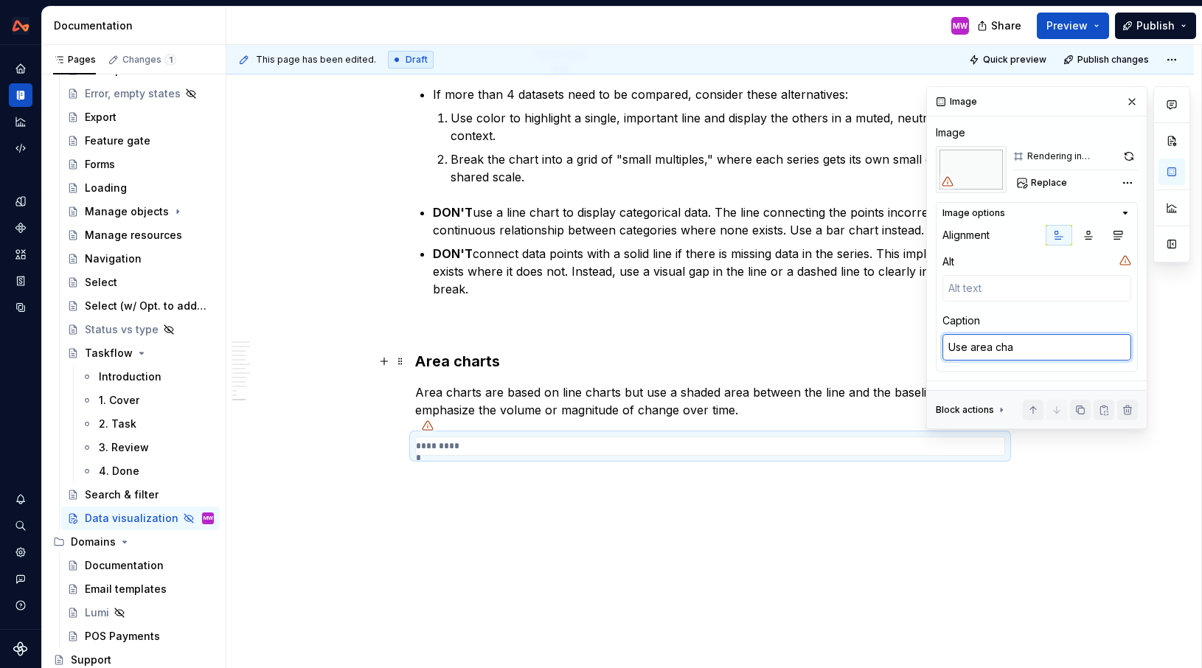
type textarea "*"
type textarea "Use area char"
type textarea "*"
type textarea "Use area chart"
type textarea "*"
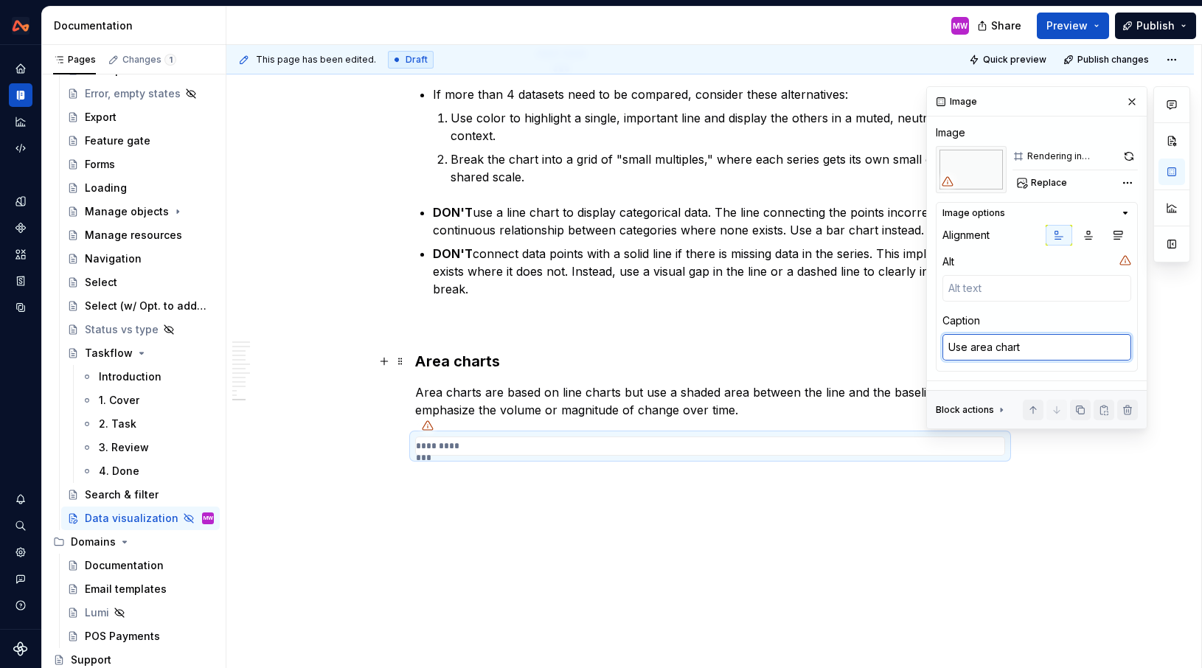
type textarea "Use area charts"
type textarea "*"
type textarea "Use area charts"
type textarea "*"
type textarea "Use area charts t"
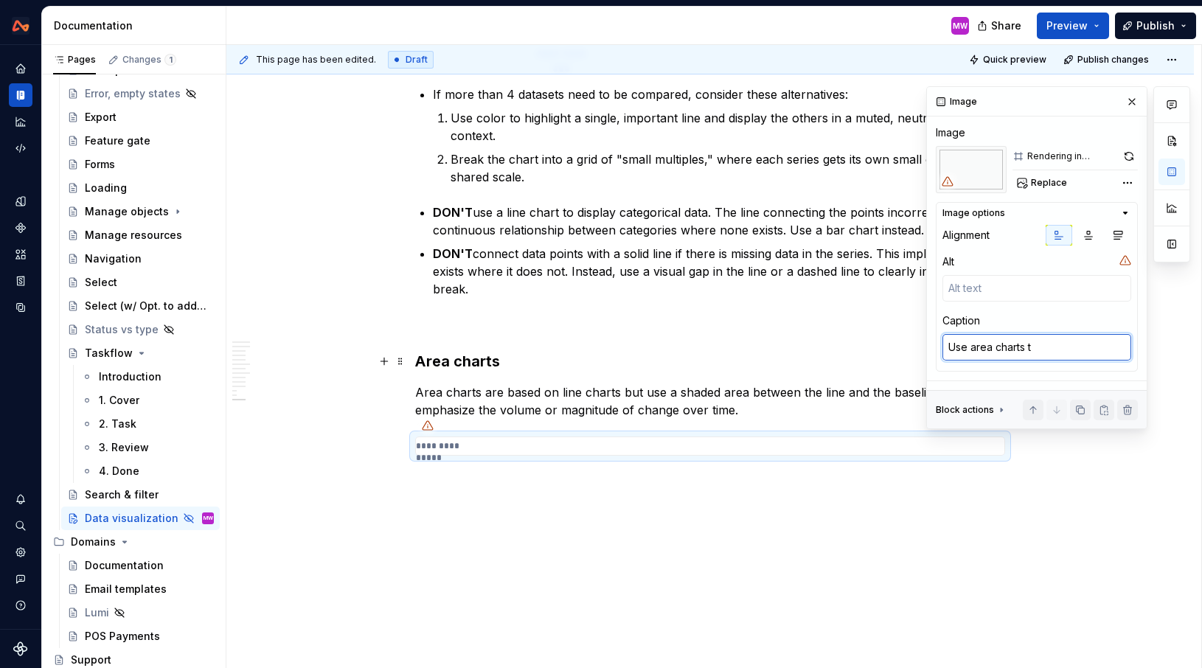
type textarea "*"
type textarea "Use area charts to"
type textarea "*"
type textarea "Use area charts to"
type textarea "*"
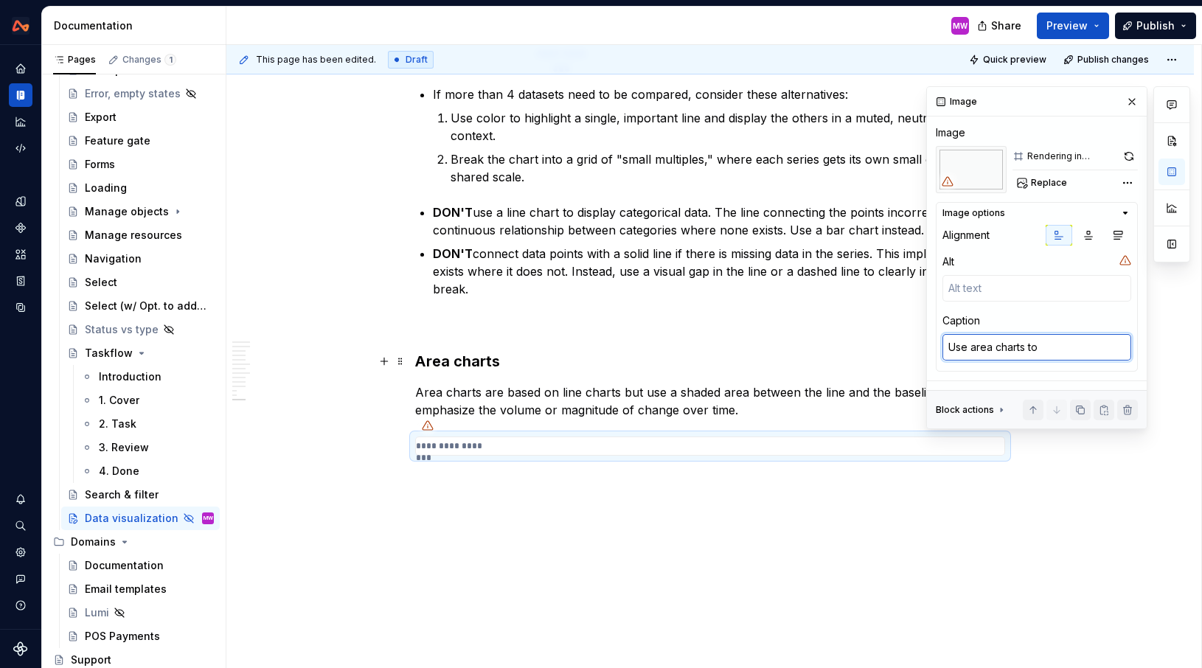
type textarea "Use area charts to s"
type textarea "*"
type textarea "Use area charts to sh"
type textarea "*"
type textarea "Use area charts to sho"
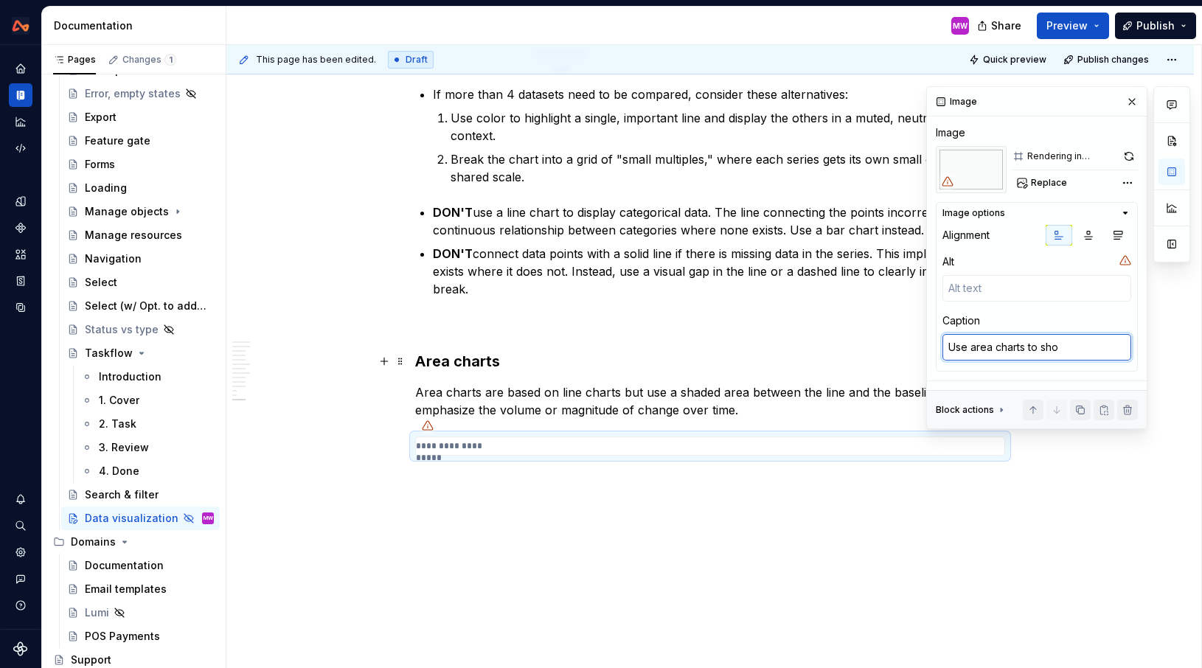
type textarea "*"
type textarea "Use area charts to show"
type textarea "*"
type textarea "Use area charts to show"
type textarea "*"
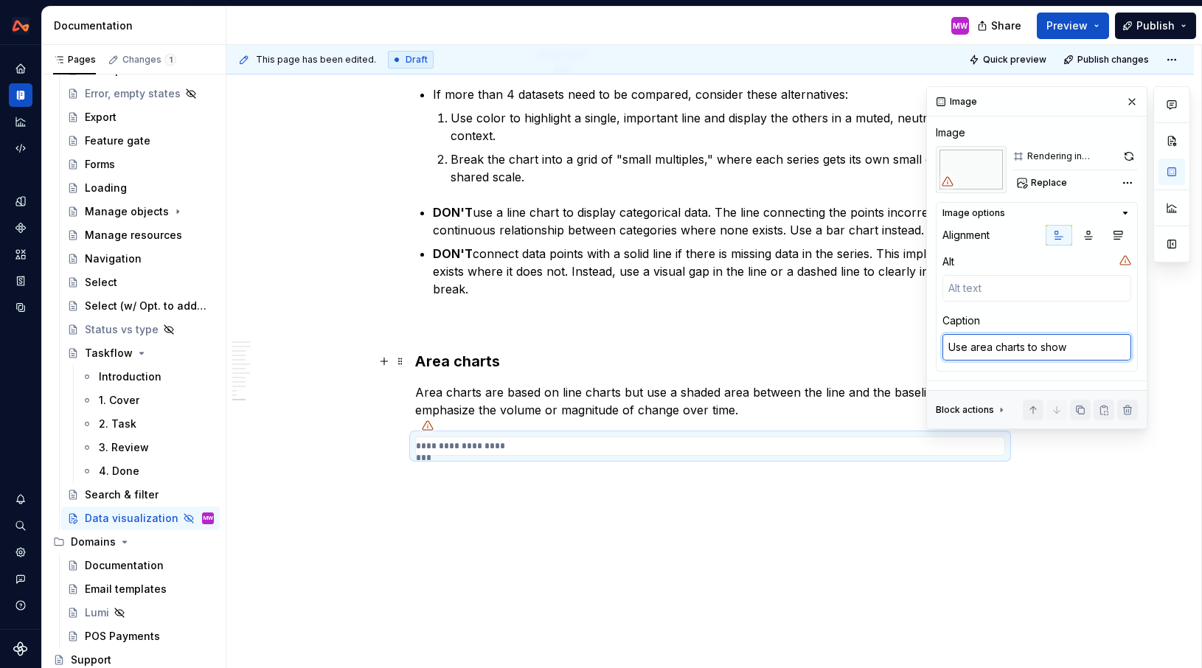
type textarea "Use area charts to show c"
type textarea "*"
type textarea "Use area charts to show ca"
type textarea "*"
type textarea "Use area charts to show cas"
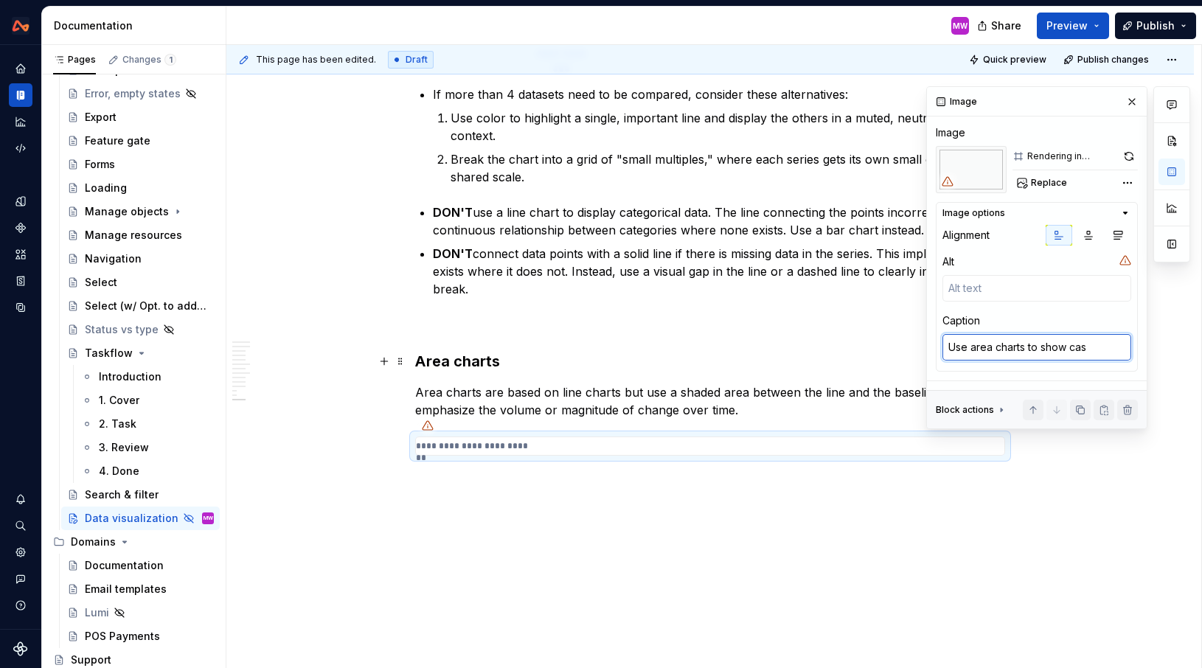
type textarea "*"
type textarea "Use area charts to show cash"
type textarea "*"
type textarea "Use area charts to show cash"
type textarea "*"
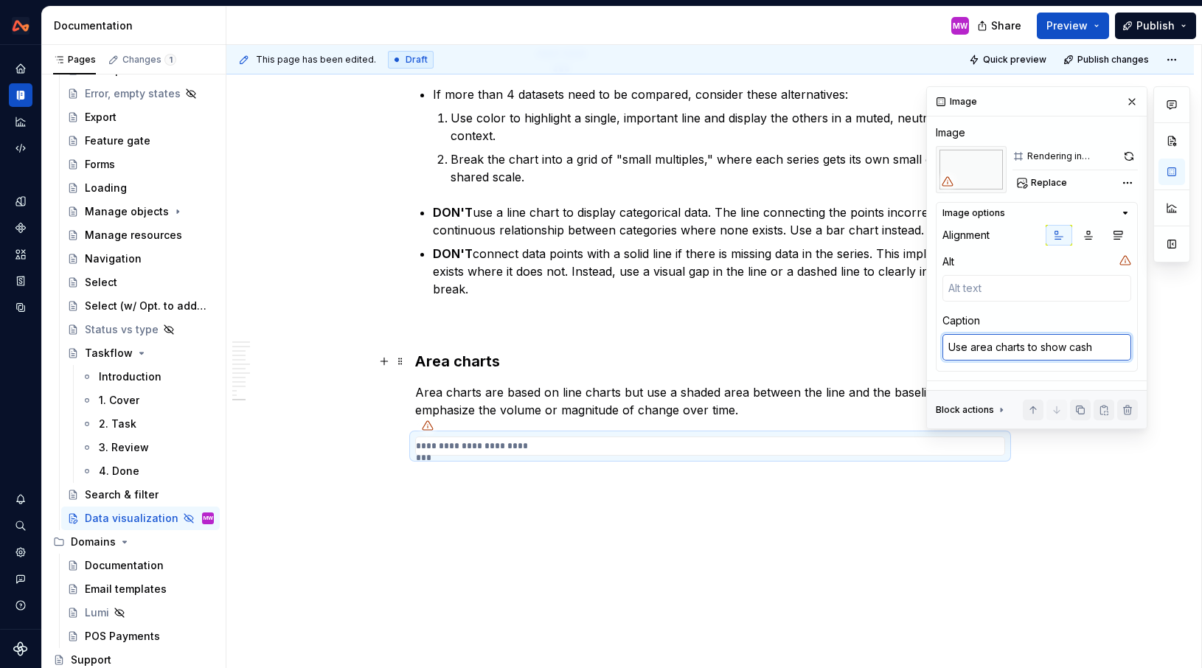
type textarea "Use area charts to show cash b"
type textarea "*"
type textarea "Use area charts to show cash ba"
type textarea "*"
type textarea "Use area charts to show cash [MEDICAL_DATA]"
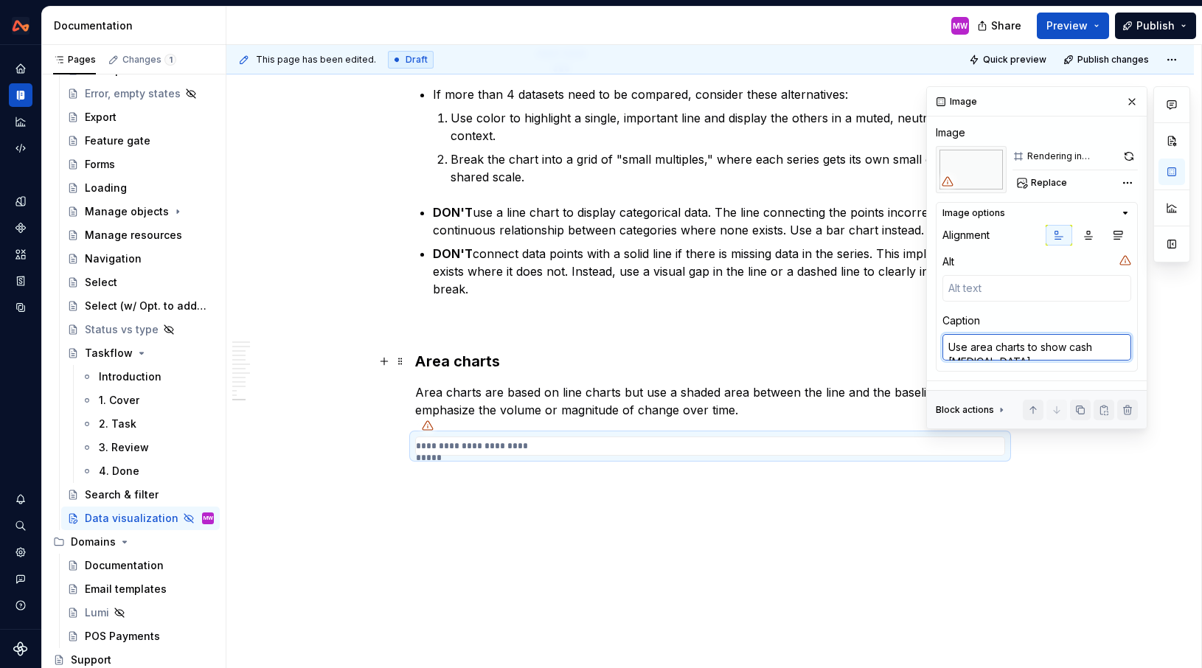
type textarea "*"
type textarea "Use area charts to show cash bala"
type textarea "*"
type textarea "Use area charts to show cash [PERSON_NAME]"
type textarea "*"
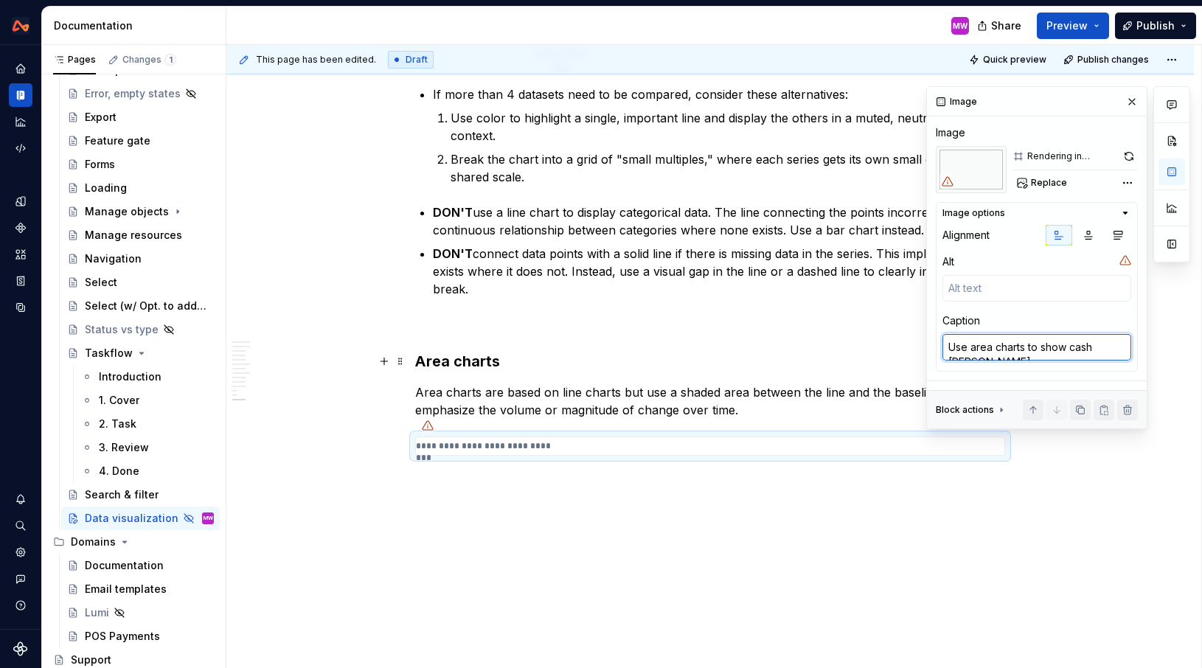
type textarea "Use area charts to show cash balanc"
type textarea "*"
type textarea "Use area charts to show cash balance"
type textarea "*"
type textarea "Use area charts to show cash balances"
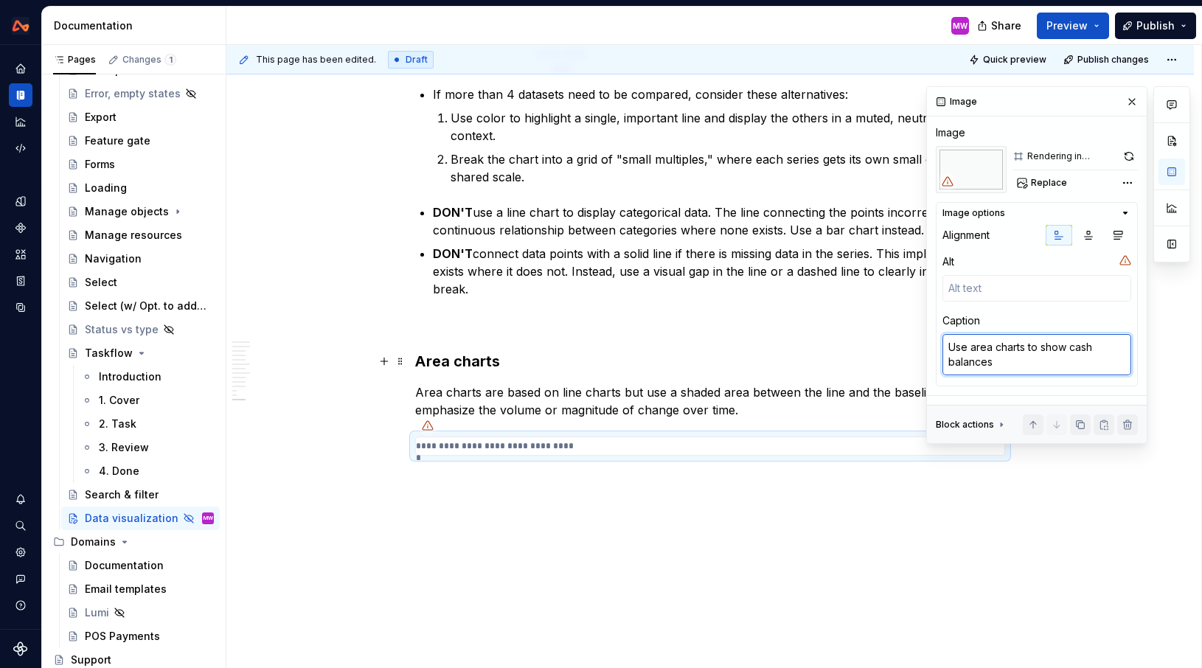
type textarea "*"
type textarea "Use area charts to show cash balances"
type textarea "*"
type textarea "Use area charts to show cash balances o"
type textarea "*"
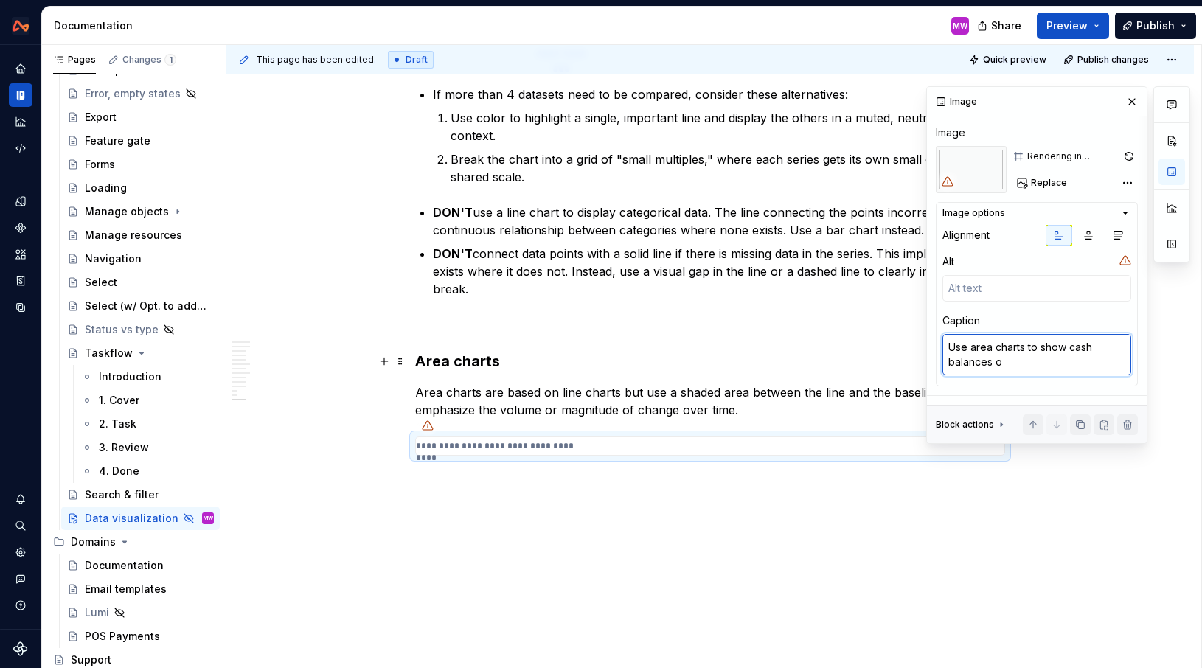
type textarea "Use area charts to show cash balances ov"
type textarea "*"
type textarea "Use area charts to show cash balances ove"
type textarea "*"
type textarea "Use area charts to show cash balances over"
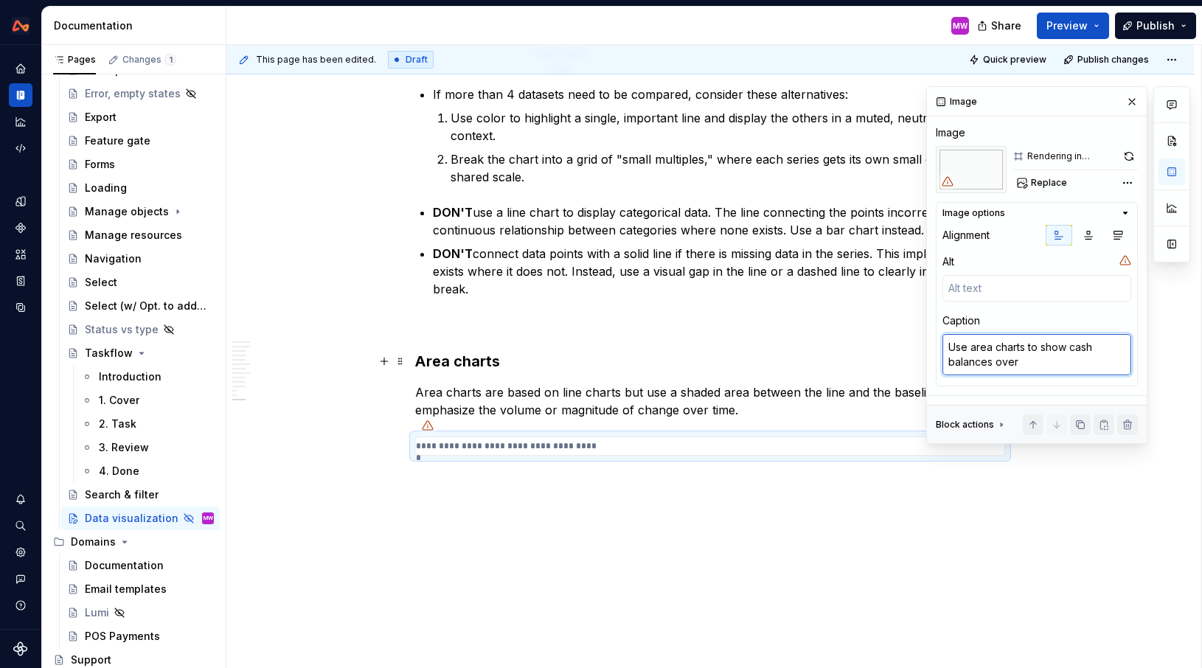
type textarea "*"
type textarea "Use area charts to show cash balances over"
type textarea "*"
type textarea "Use area charts to show cash balances over a"
type textarea "*"
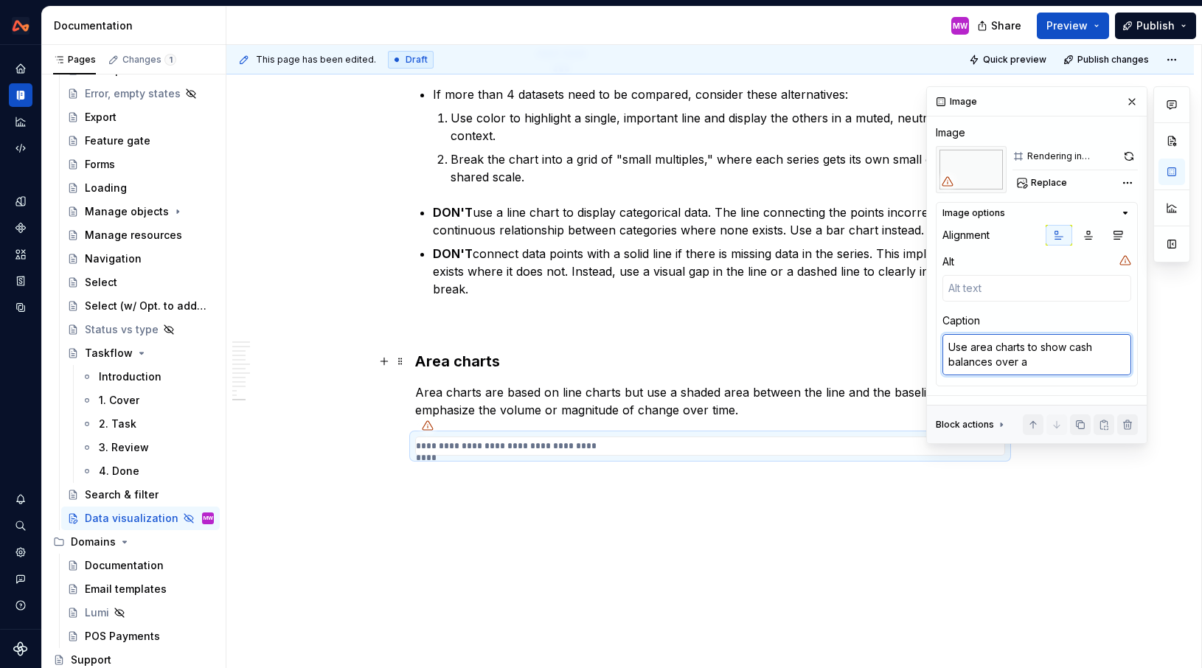
type textarea "Use area charts to show cash balances over a"
type textarea "*"
type textarea "Use area charts to show cash balances over a y"
type textarea "*"
type textarea "Use area charts to show cash balances over a ye"
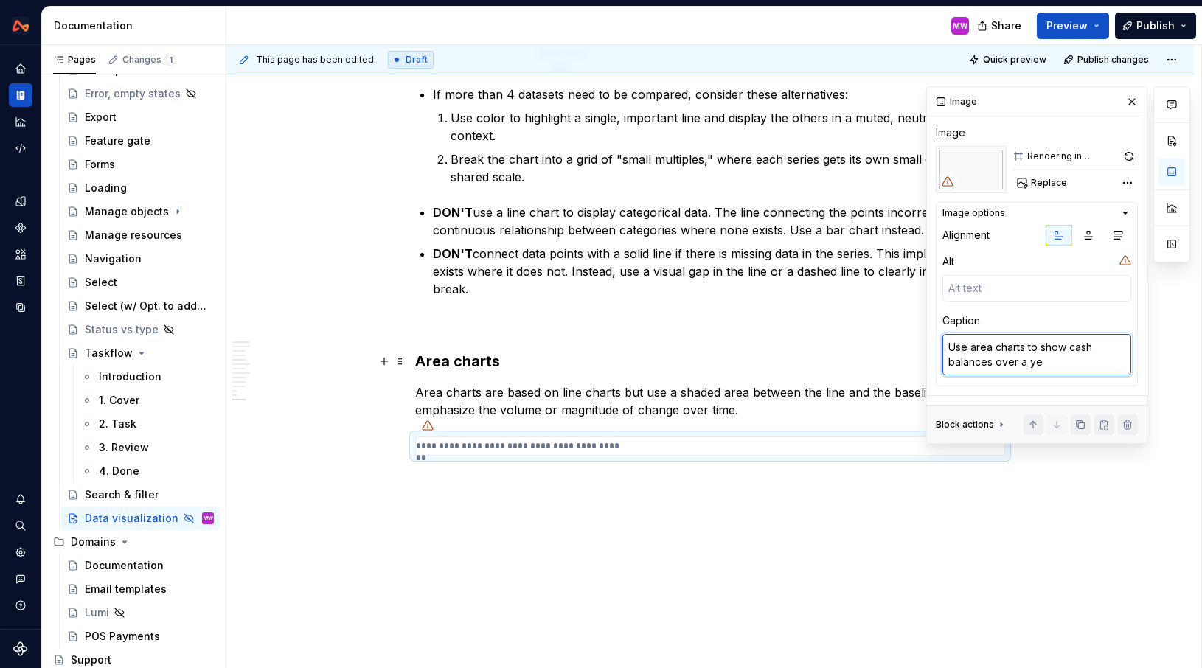
type textarea "*"
type textarea "Use area charts to show cash balances over a yea"
type textarea "*"
type textarea "Use area charts to show cash balances over a year"
type textarea "*"
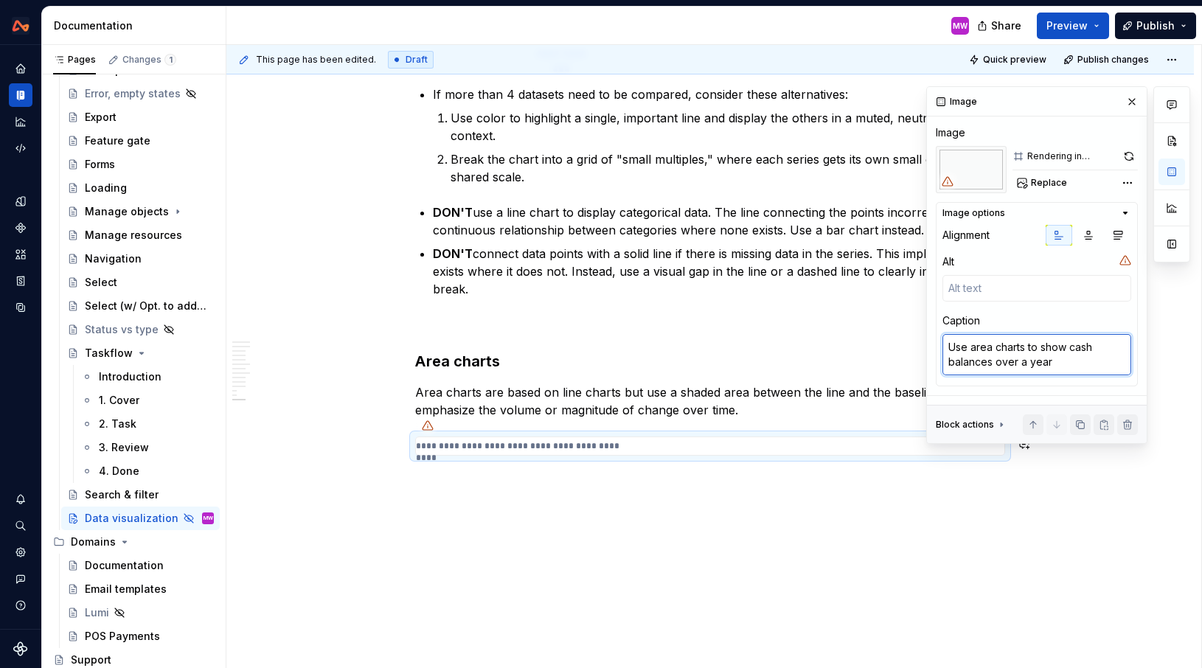
type textarea "Use area charts to show cash balances over a year"
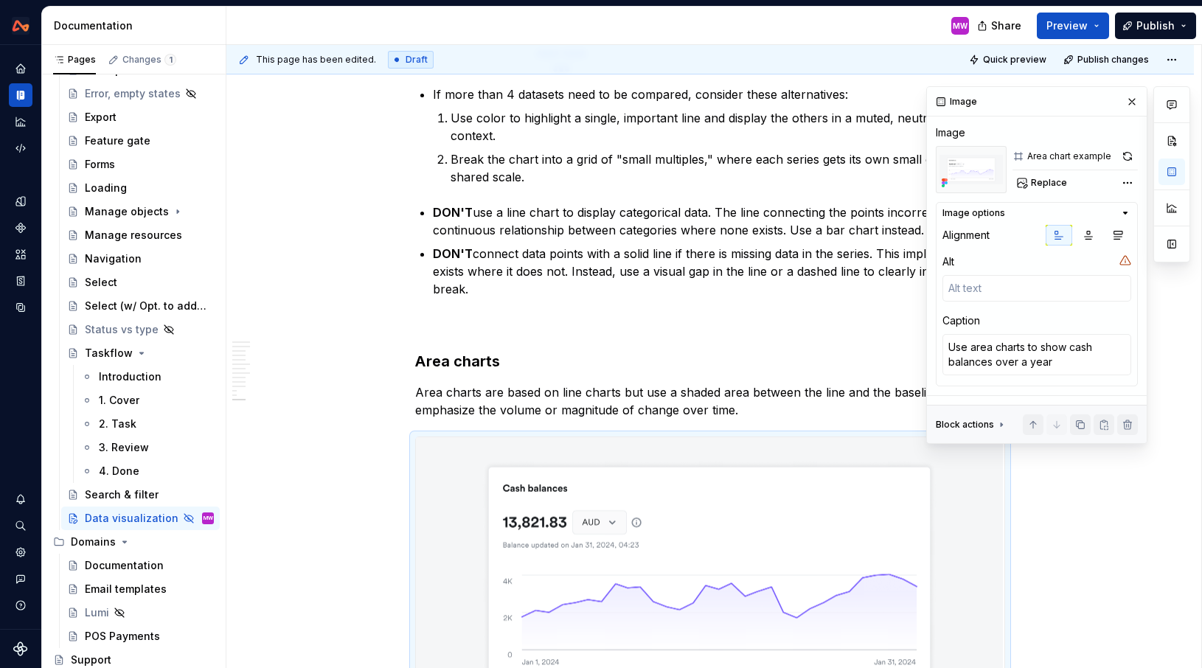
type textarea "*"
drag, startPoint x: 1029, startPoint y: 363, endPoint x: 1088, endPoint y: 364, distance: 58.3
click at [1088, 364] on textarea "Use area charts to show cash balances over a year" at bounding box center [1036, 354] width 189 height 41
type textarea "Use area charts to show cash balances over a yea"
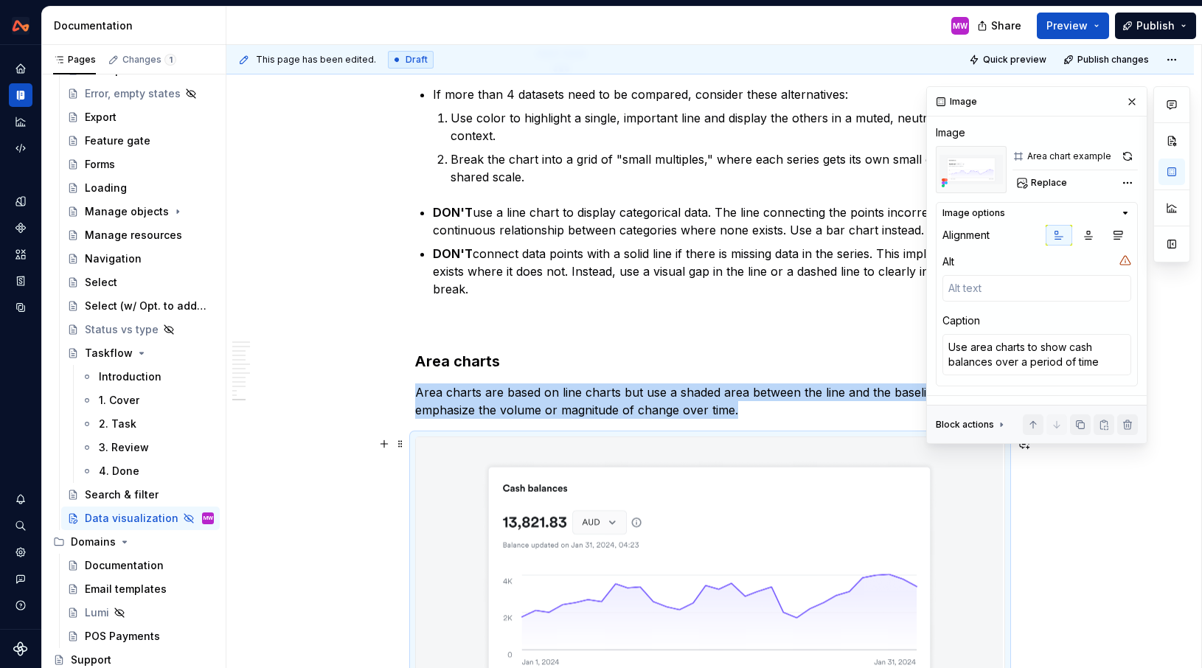
scroll to position [4511, 0]
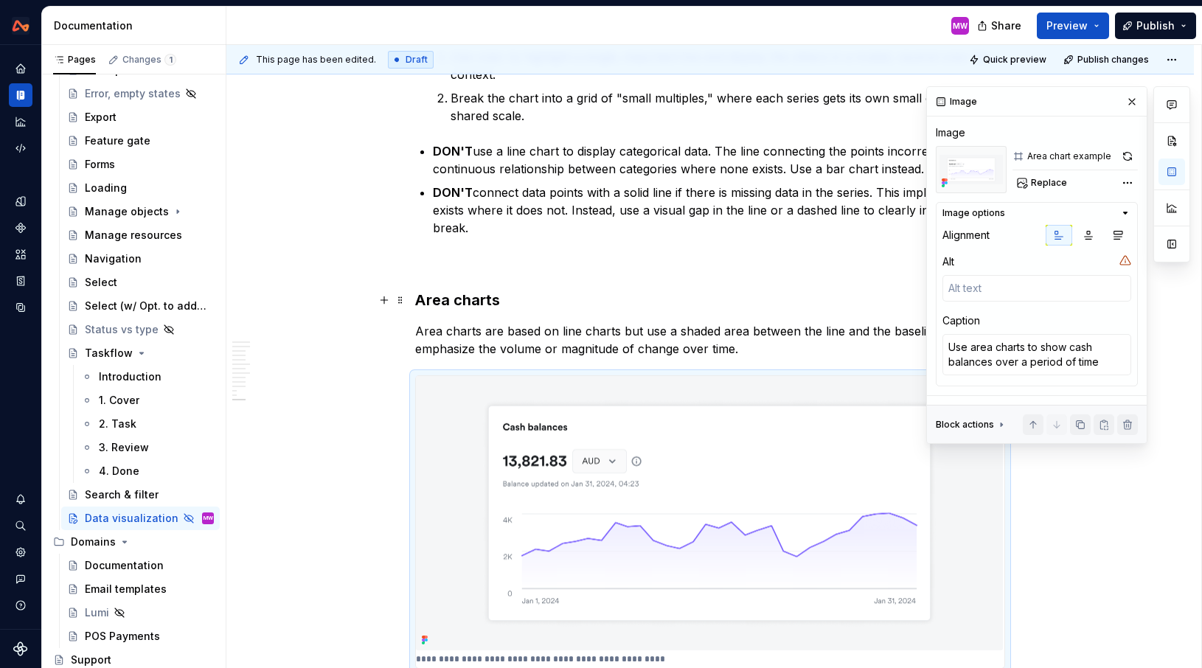
click at [833, 300] on h3 "Area charts" at bounding box center [710, 300] width 590 height 21
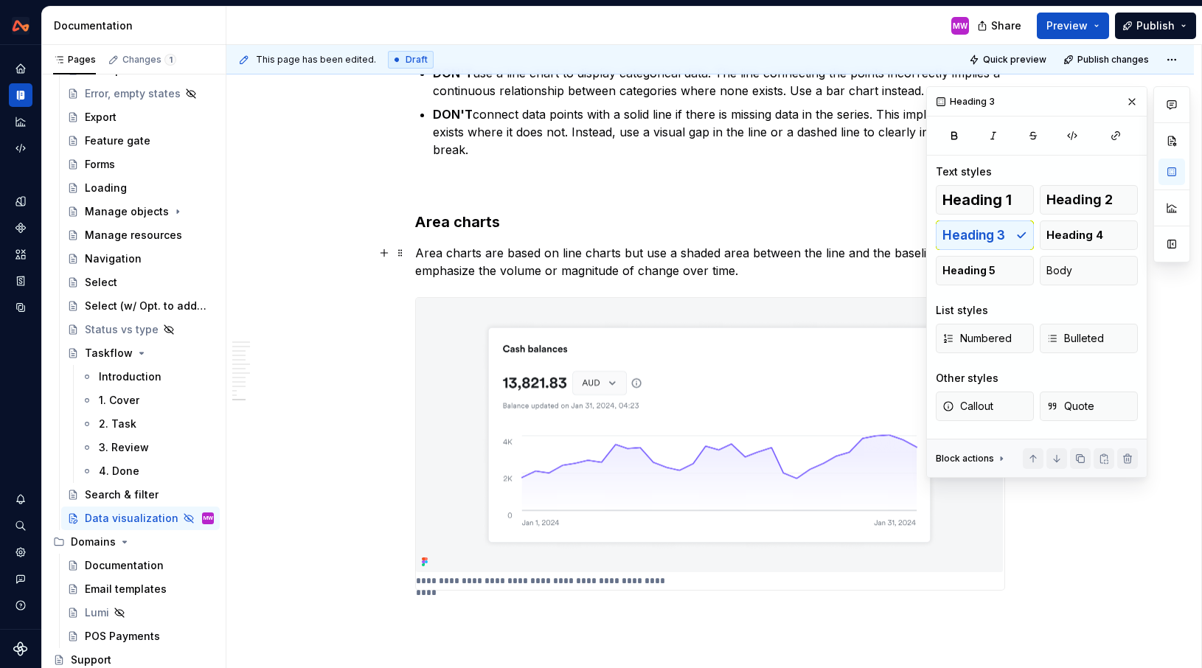
scroll to position [4624, 0]
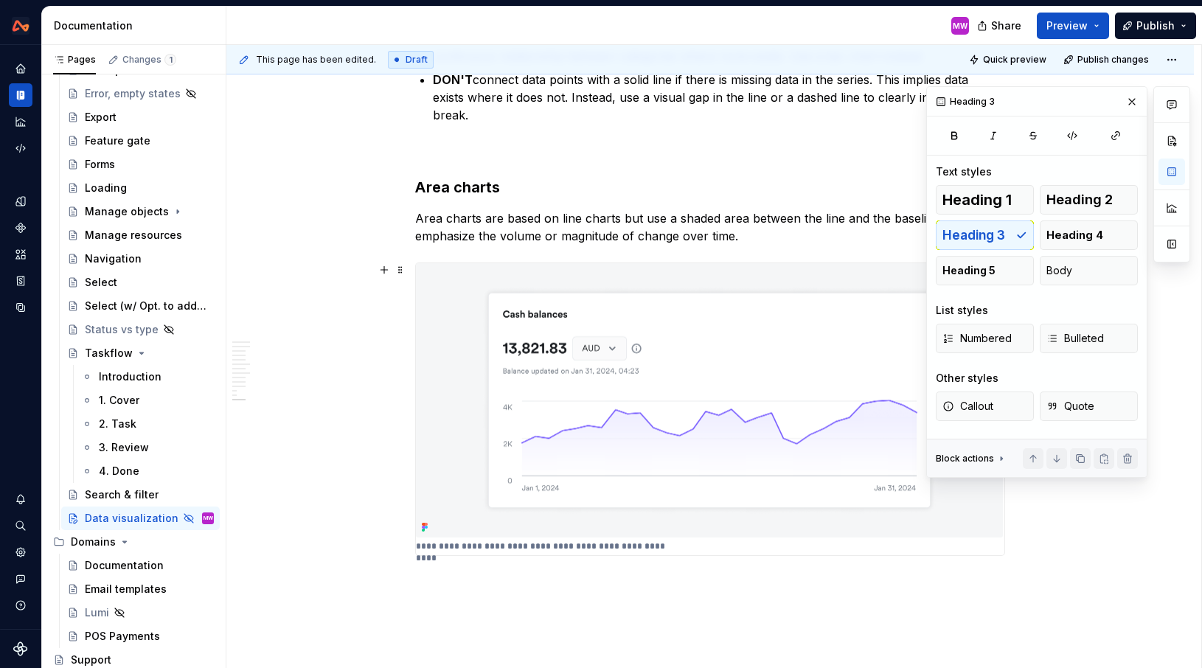
click at [709, 421] on img at bounding box center [709, 400] width 587 height 275
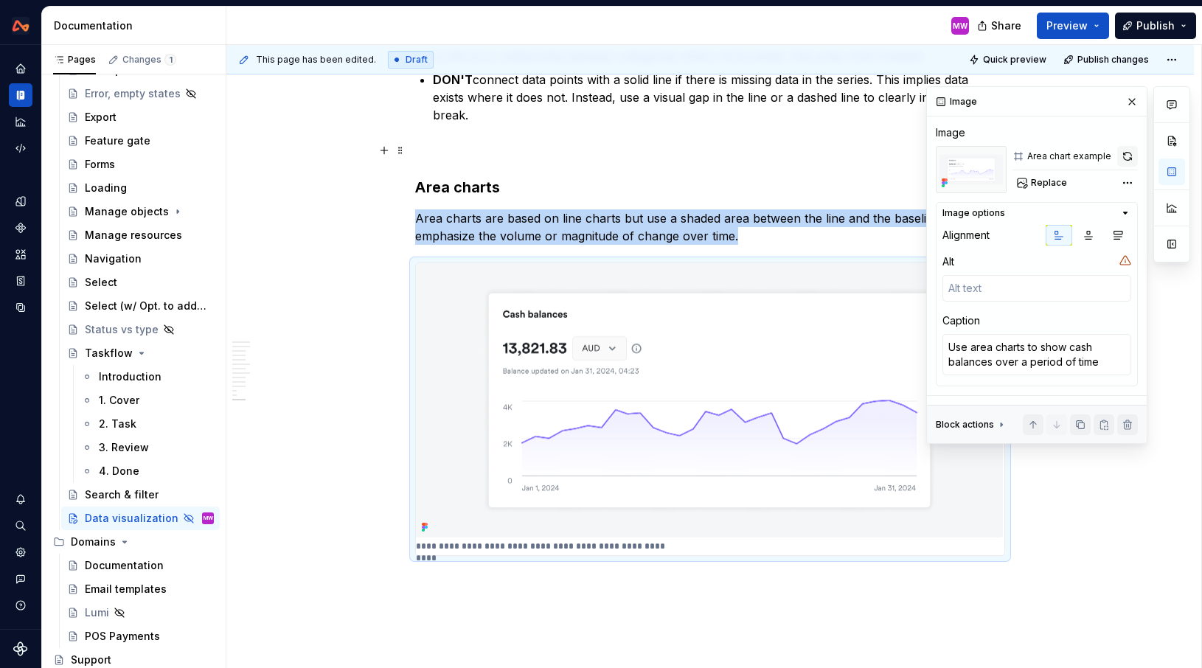
click at [1131, 153] on button "button" at bounding box center [1127, 156] width 21 height 21
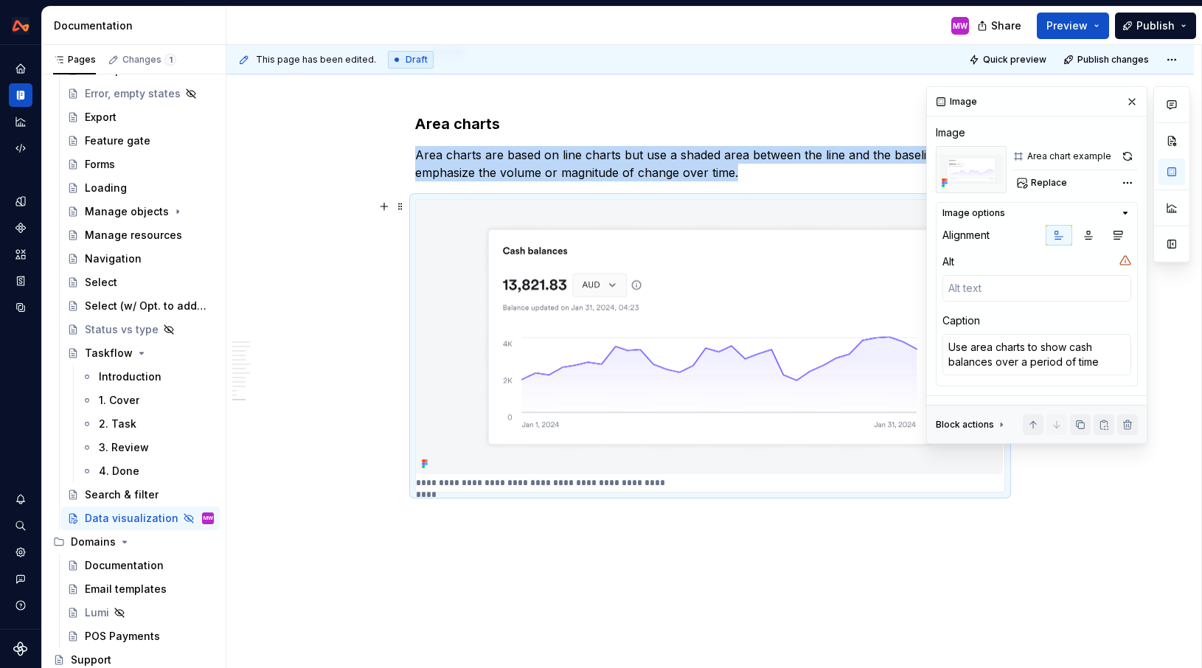
scroll to position [4709, 0]
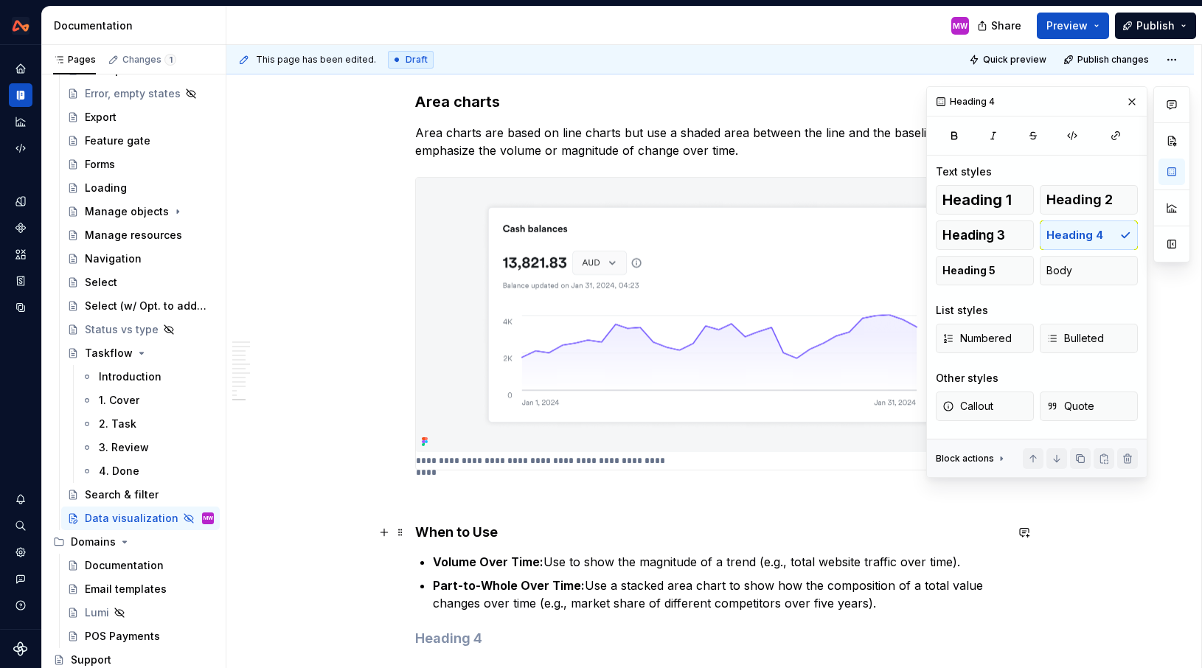
click at [481, 535] on h4 "When to Use" at bounding box center [710, 533] width 590 height 18
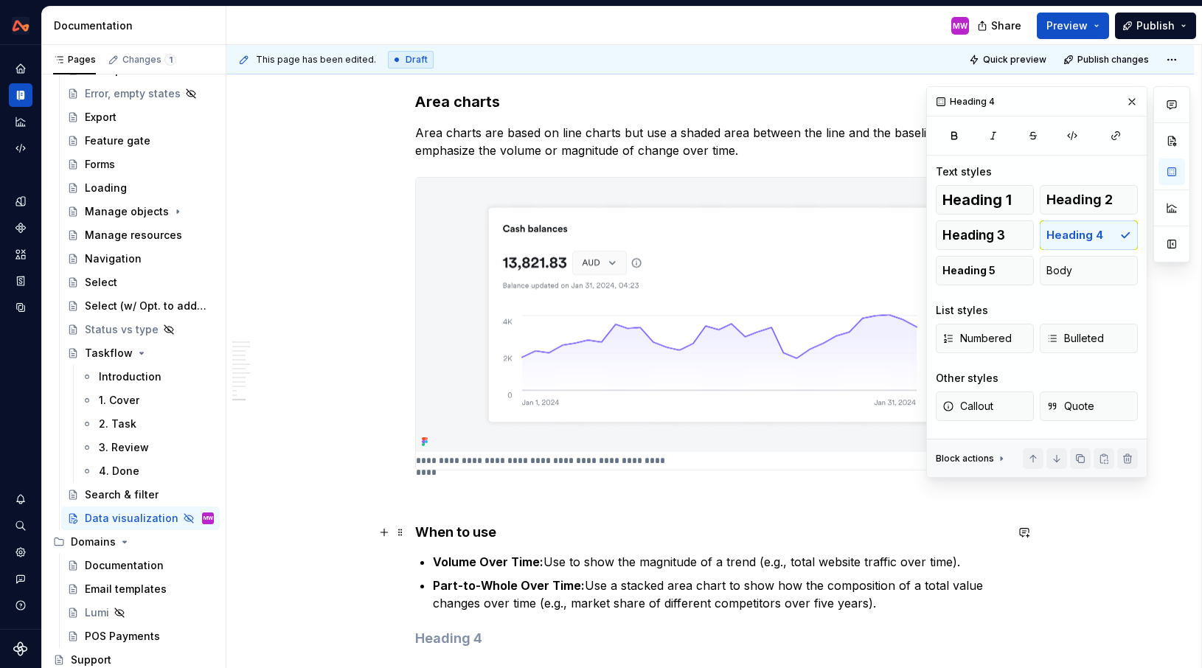
click at [632, 529] on h4 "When to use" at bounding box center [710, 533] width 590 height 18
click at [969, 264] on span "Heading 5" at bounding box center [968, 270] width 53 height 15
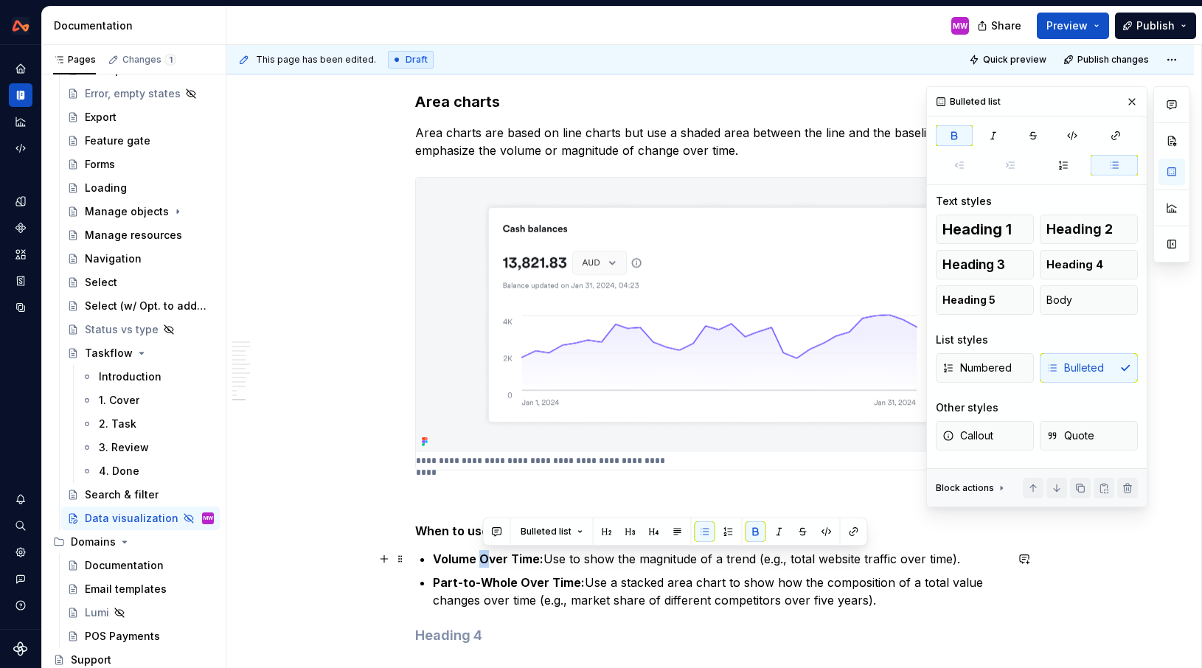
drag, startPoint x: 490, startPoint y: 555, endPoint x: 483, endPoint y: 556, distance: 7.5
click at [483, 556] on strong "Volume Over Time:" at bounding box center [488, 559] width 111 height 15
click at [513, 559] on strong "Volume over Time:" at bounding box center [487, 559] width 108 height 15
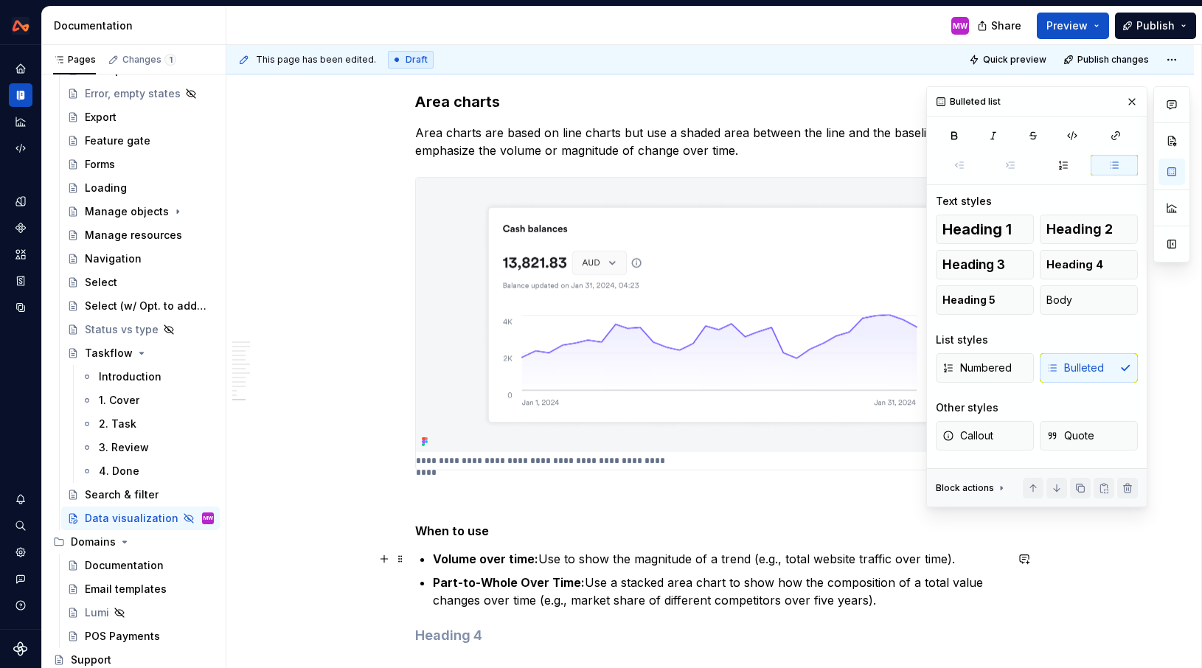
click at [949, 560] on p "Volume over time: Use to show the magnitude of a trend (e.g., total website tra…" at bounding box center [719, 559] width 572 height 18
click at [897, 561] on p "Volume over time: Use to show the magnitude of a trend (e.g., total website tra…" at bounding box center [719, 559] width 572 height 18
click at [484, 580] on strong "Part-to-Whole Over Time:" at bounding box center [509, 582] width 152 height 15
click at [521, 582] on strong "Part-to-whole Over Time:" at bounding box center [508, 582] width 150 height 15
drag, startPoint x: 556, startPoint y: 582, endPoint x: 547, endPoint y: 582, distance: 8.8
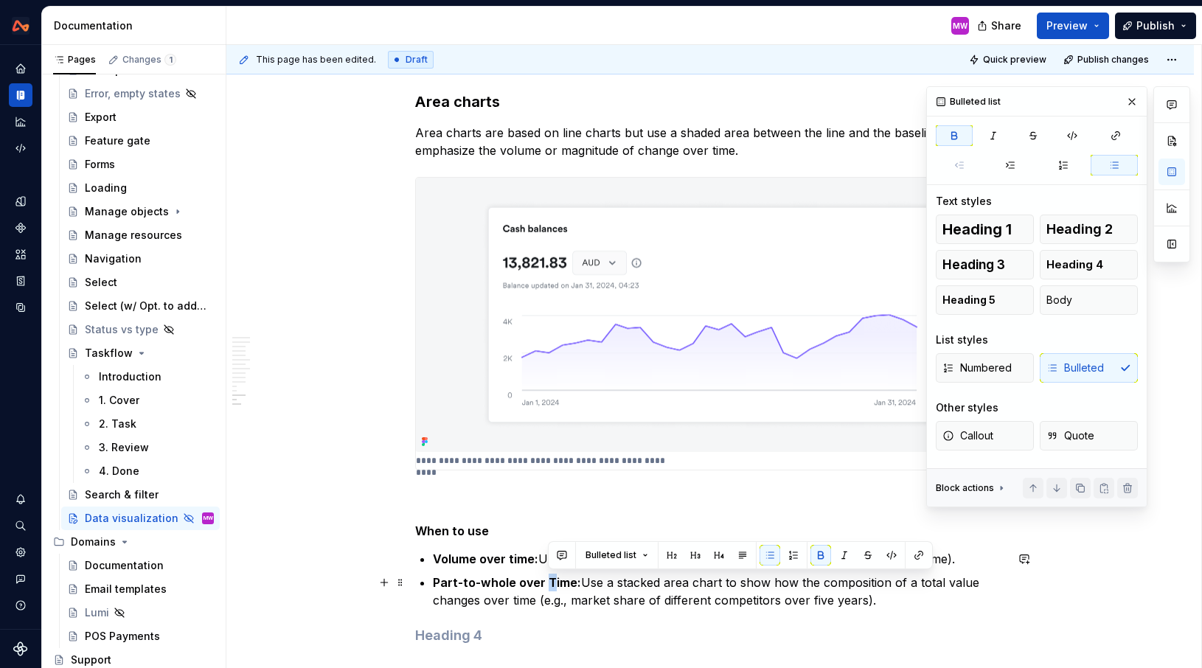
click at [547, 582] on strong "Part-to-whole over Time:" at bounding box center [507, 582] width 148 height 15
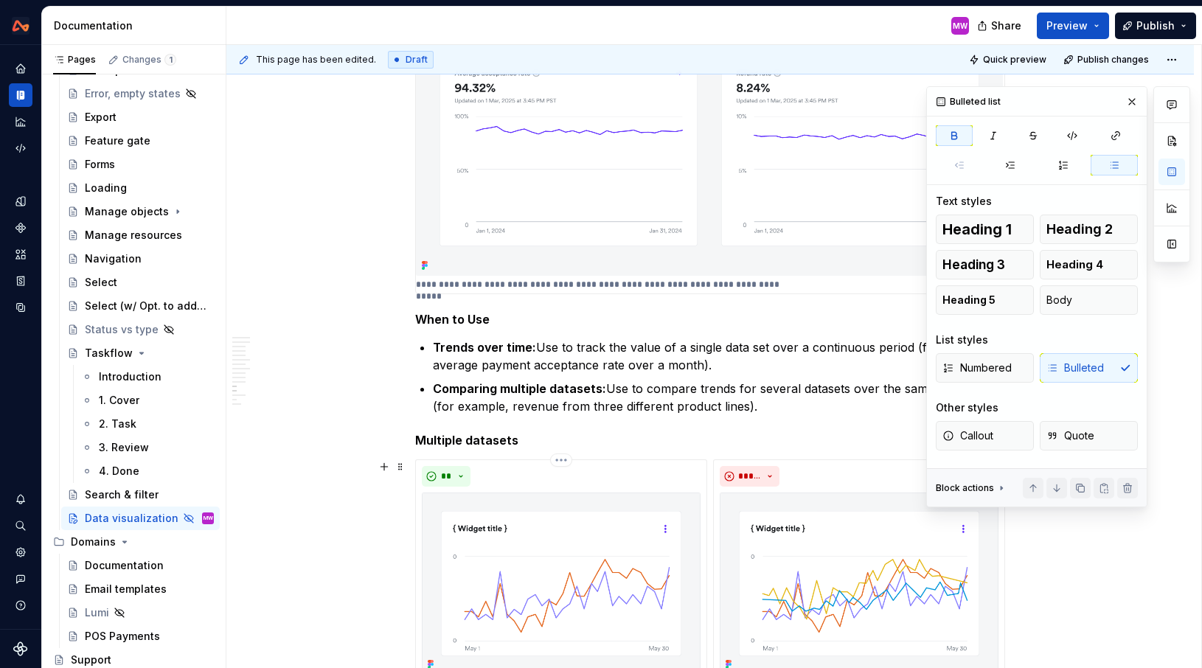
scroll to position [3756, 0]
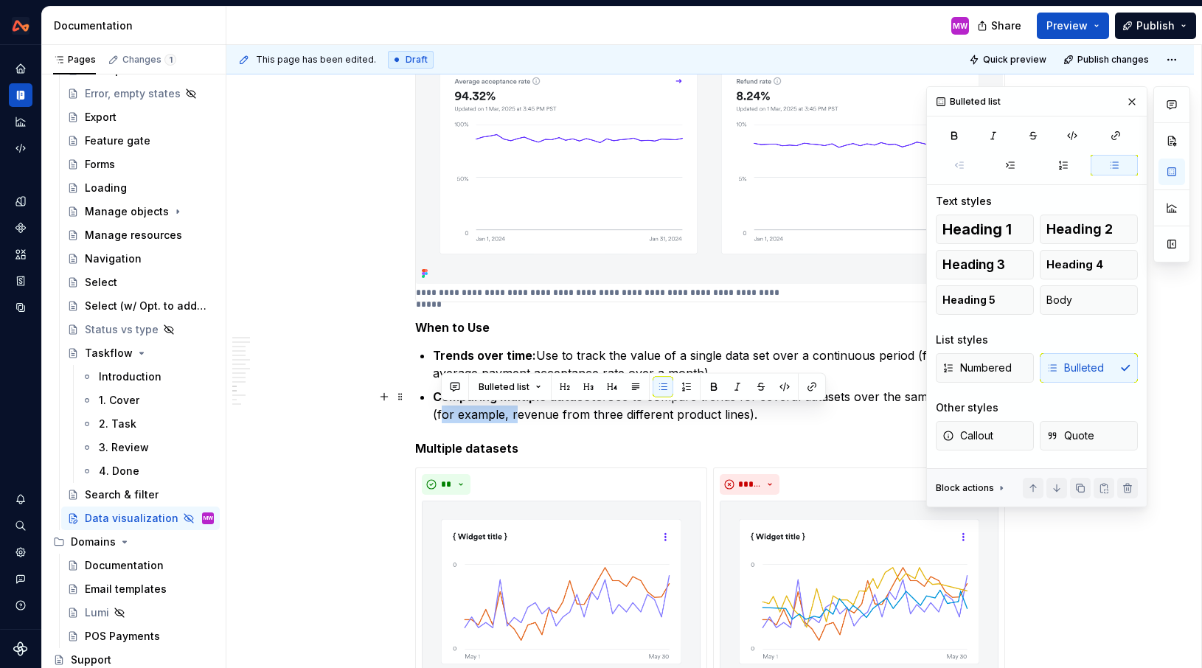
drag, startPoint x: 513, startPoint y: 411, endPoint x: 442, endPoint y: 411, distance: 70.8
click at [442, 411] on p "Comparing multiple datasets: Use to compare trends for several datasets over th…" at bounding box center [719, 405] width 572 height 35
copy p "for example,"
click at [864, 367] on p "Trends over time: Use to track the value of a single data set over a continuous…" at bounding box center [719, 364] width 572 height 35
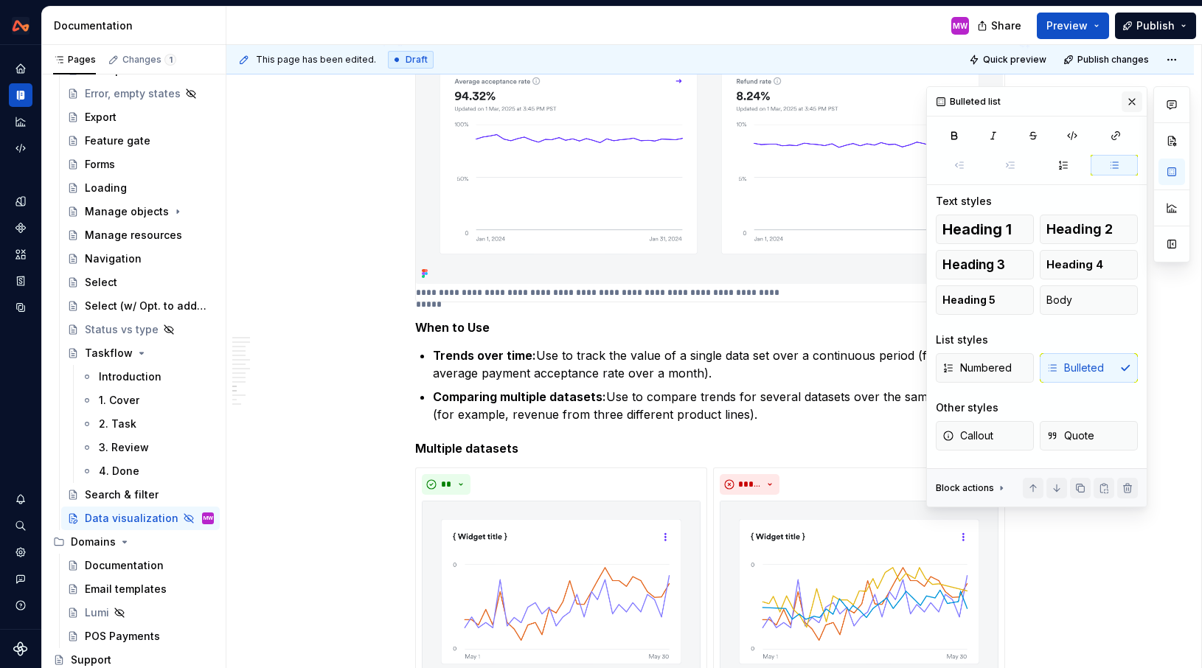
click at [1137, 98] on button "button" at bounding box center [1132, 101] width 21 height 21
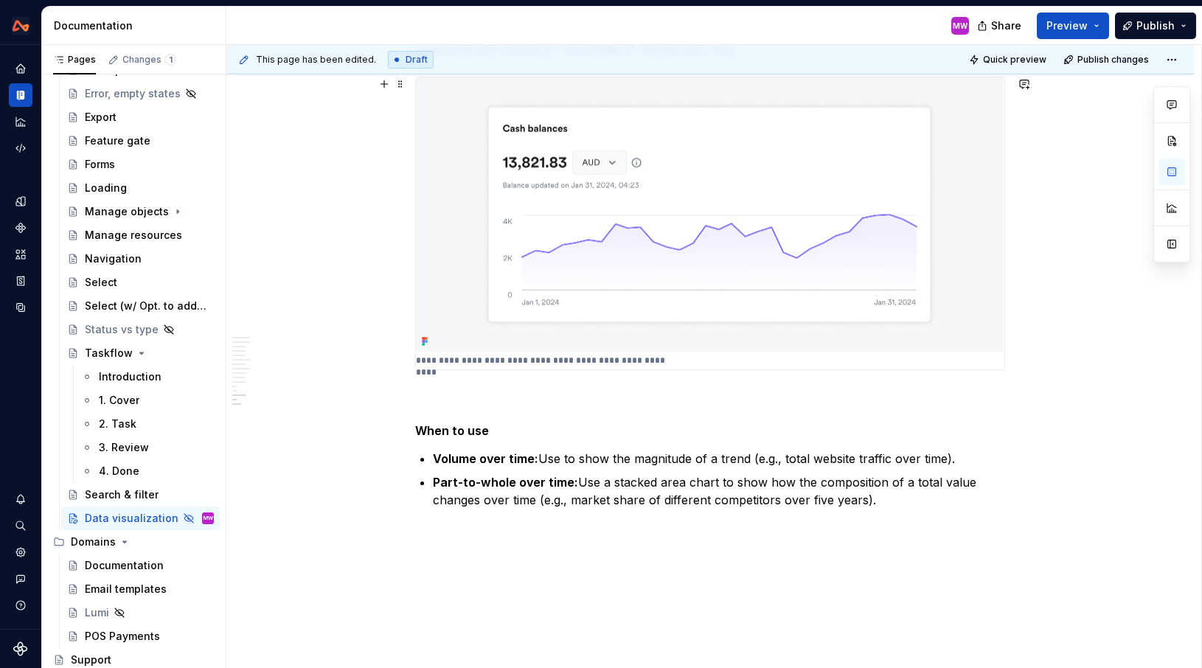
scroll to position [4816, 0]
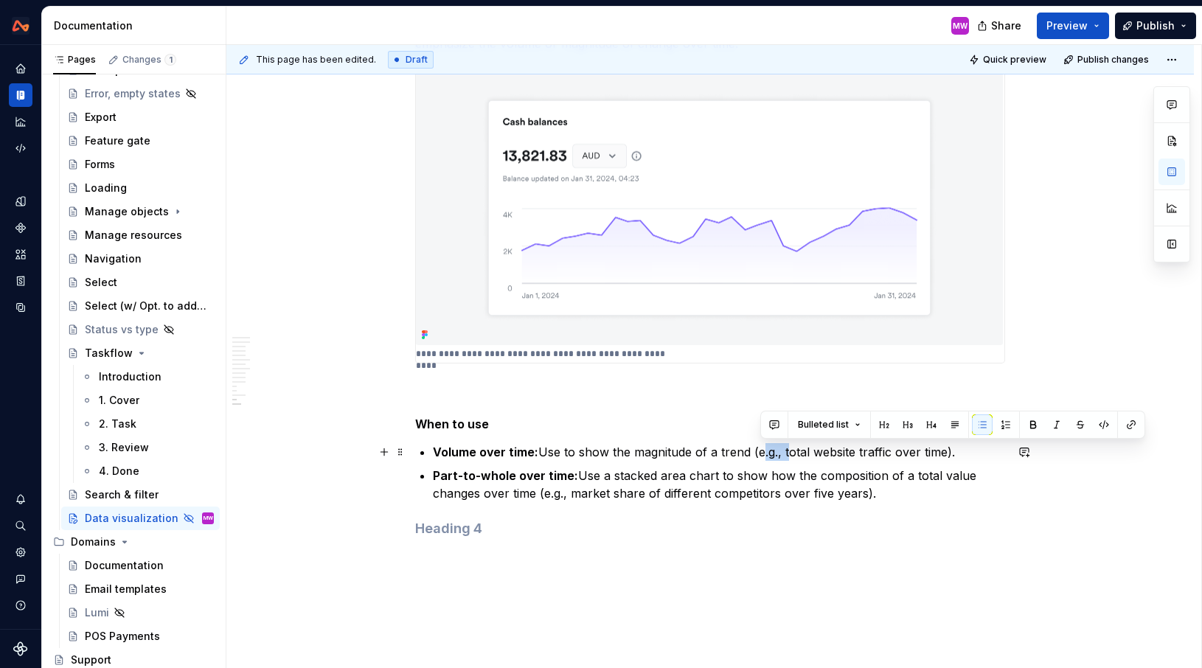
drag, startPoint x: 789, startPoint y: 454, endPoint x: 759, endPoint y: 454, distance: 30.2
click at [759, 454] on p "Volume over time: Use to show the magnitude of a trend (e.g., total website tra…" at bounding box center [719, 452] width 572 height 18
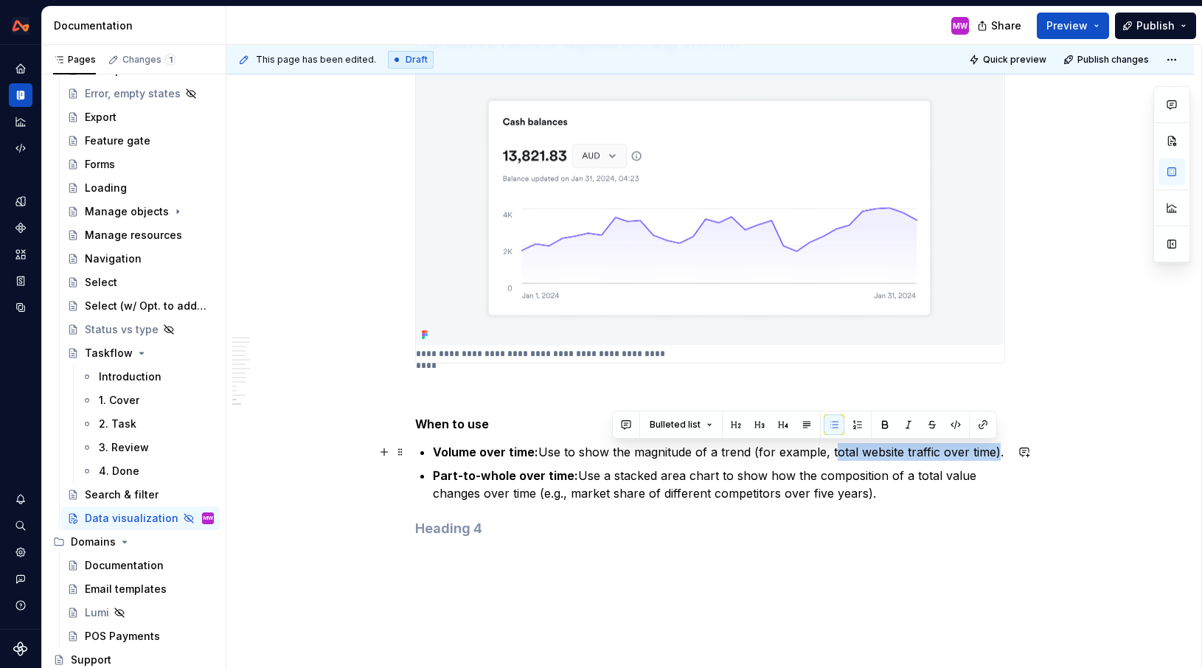
drag, startPoint x: 996, startPoint y: 454, endPoint x: 832, endPoint y: 453, distance: 163.7
click at [832, 453] on p "Volume over time: Use to show the magnitude of a trend (for example, total webs…" at bounding box center [719, 452] width 572 height 18
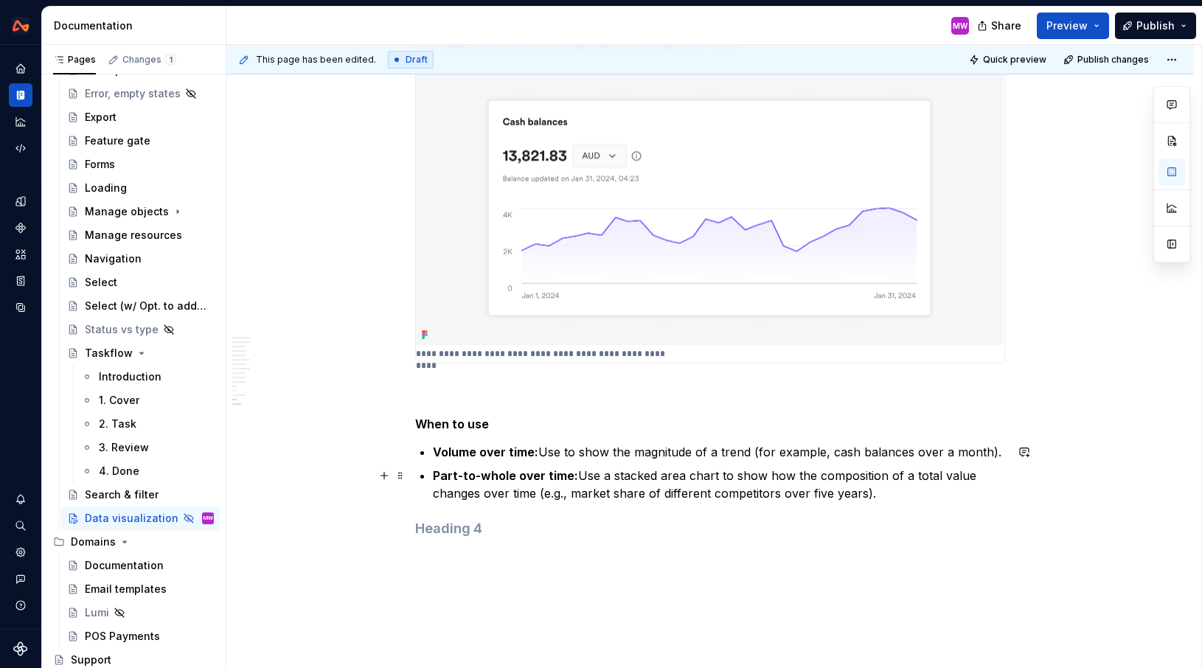
click at [892, 499] on p "Part-to-whole over time: Use a stacked area chart to show how the composition o…" at bounding box center [719, 484] width 572 height 35
drag, startPoint x: 901, startPoint y: 497, endPoint x: 537, endPoint y: 496, distance: 364.3
click at [537, 496] on p "Part-to-whole over time: Use a stacked area chart to show how the composition o…" at bounding box center [719, 484] width 572 height 35
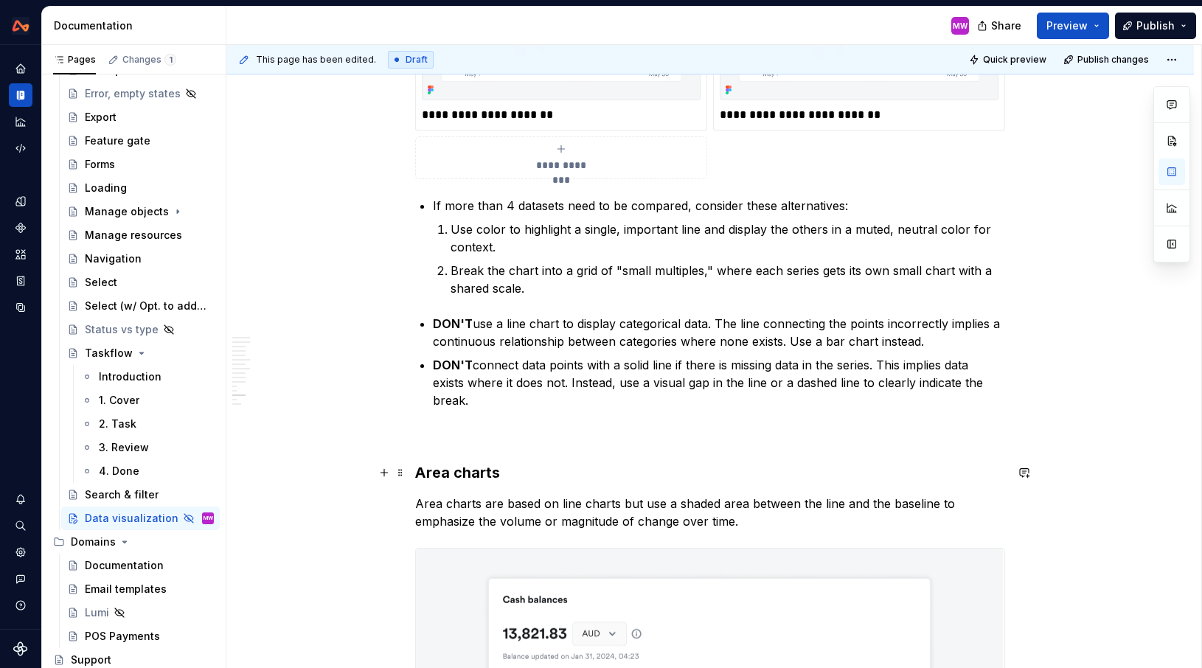
scroll to position [3989, 0]
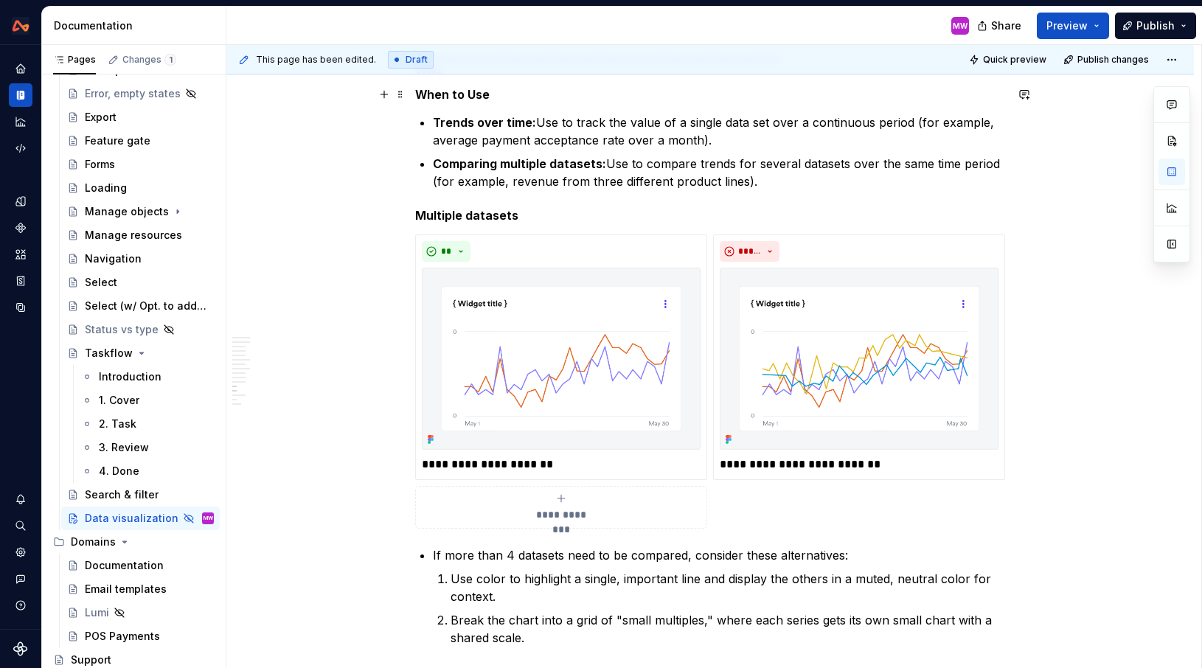
click at [475, 96] on h5 "When to Use" at bounding box center [710, 94] width 590 height 15
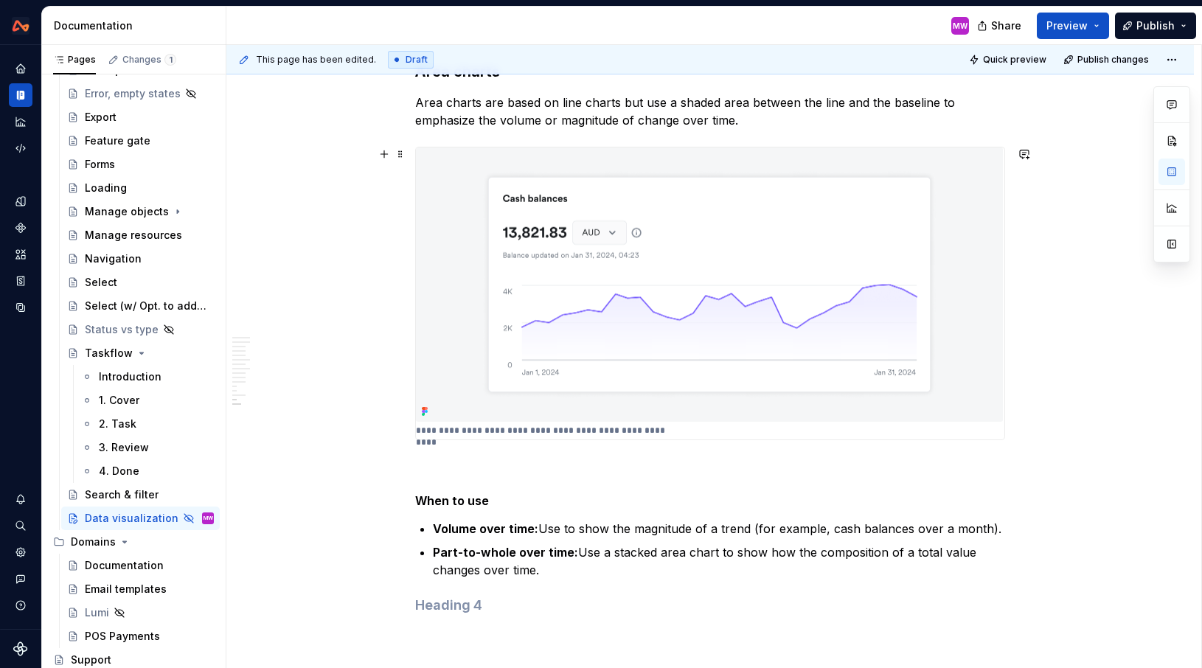
scroll to position [4779, 0]
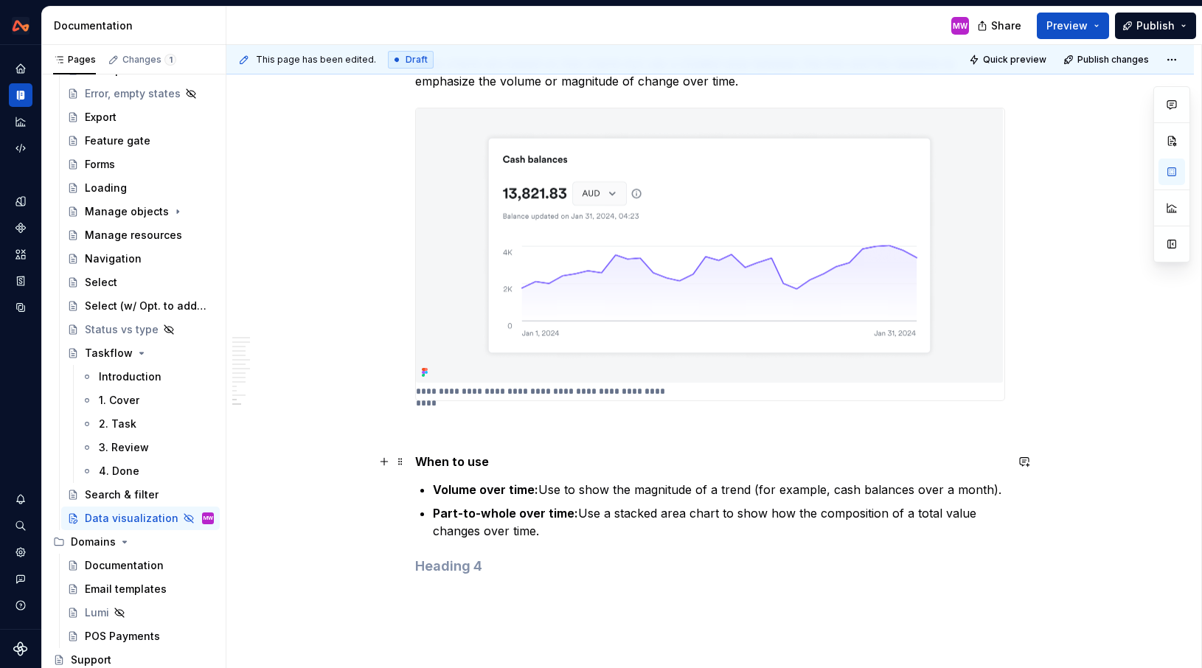
click at [422, 462] on h5 "When to use" at bounding box center [710, 461] width 590 height 15
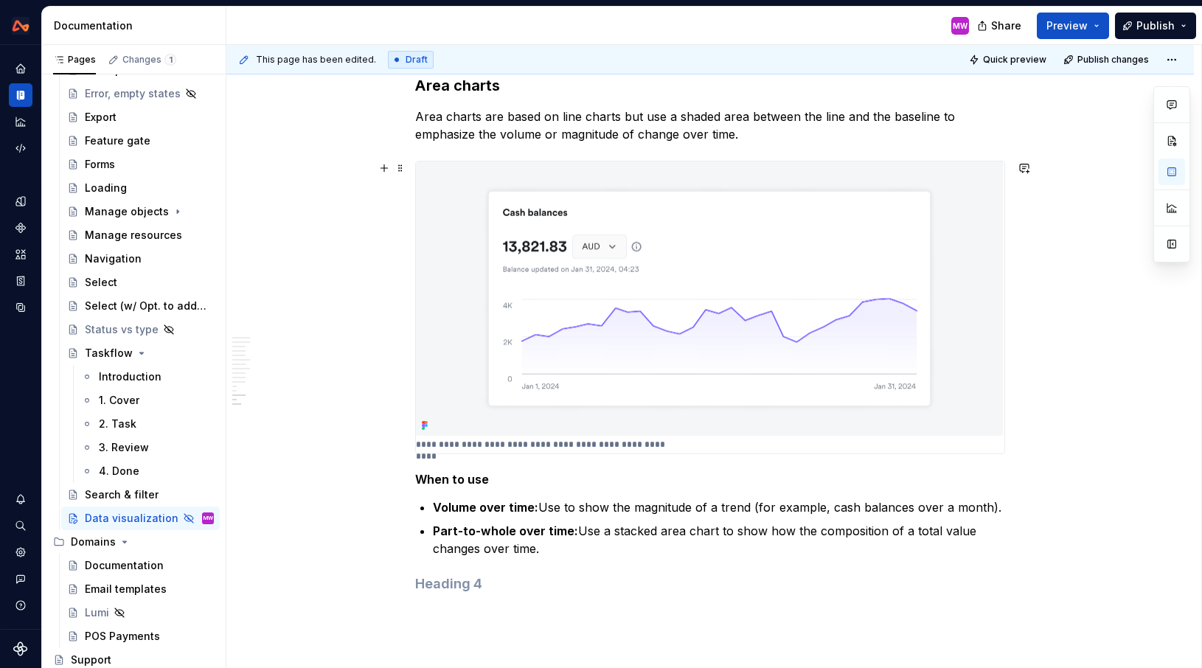
scroll to position [4752, 0]
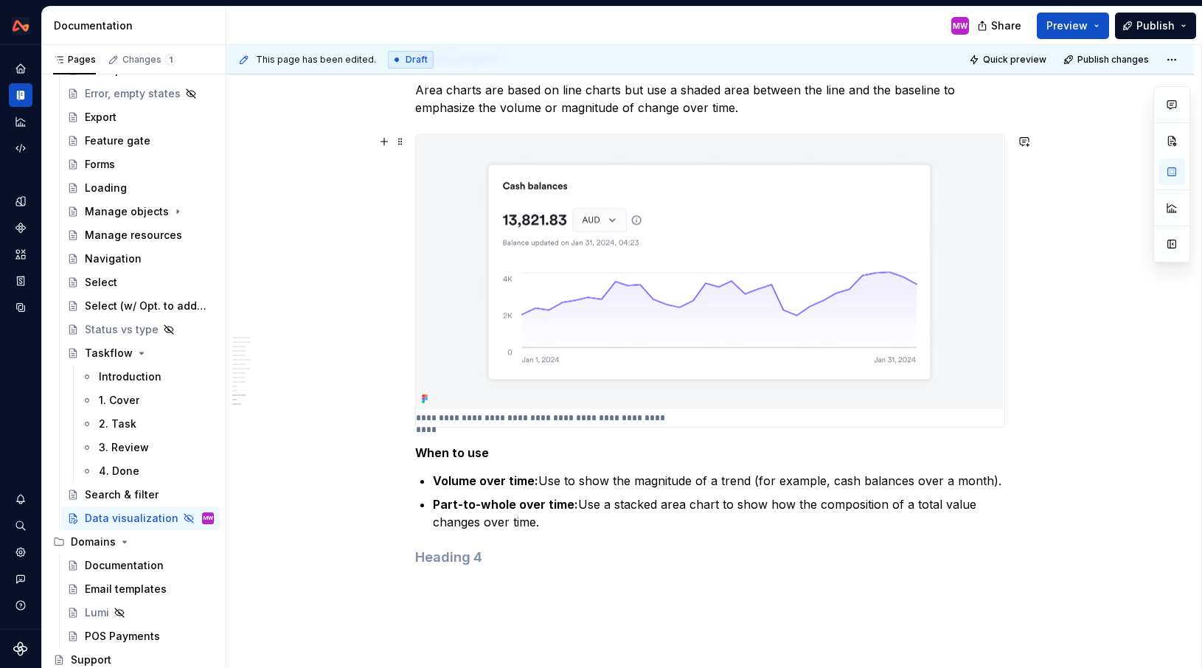
click at [507, 190] on img at bounding box center [709, 272] width 587 height 275
click at [1166, 190] on div at bounding box center [1171, 190] width 35 height 1
click at [1167, 173] on button "button" at bounding box center [1172, 172] width 27 height 27
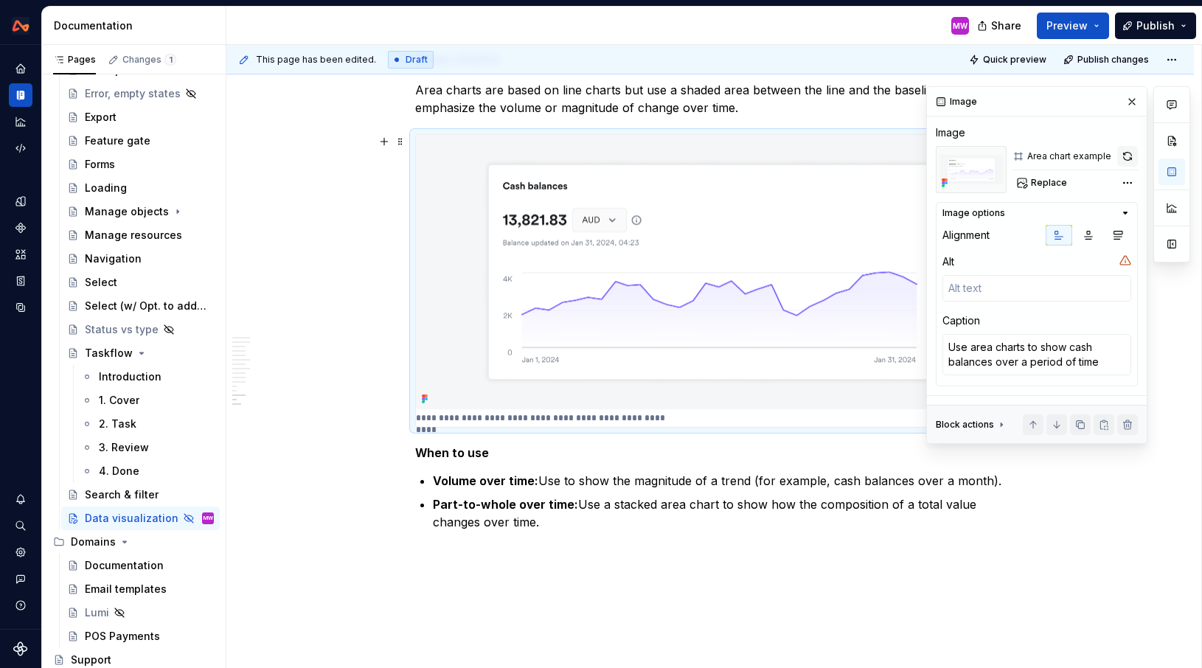
click at [1122, 156] on button "button" at bounding box center [1127, 156] width 21 height 21
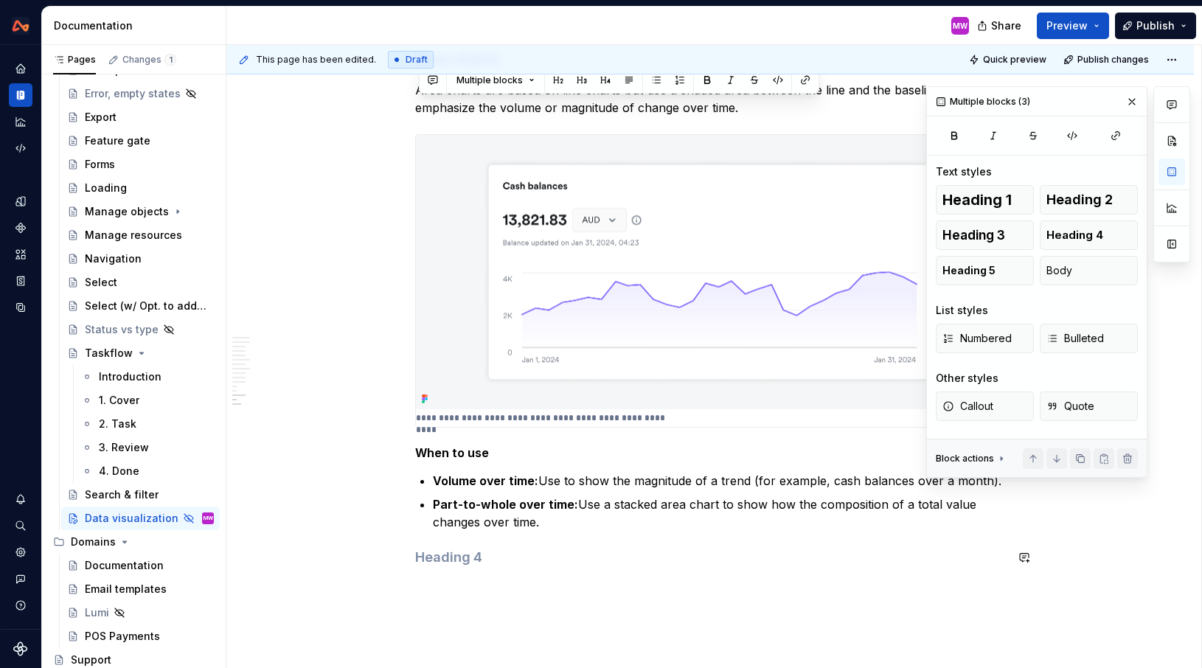
click at [788, 524] on p "Part-to-whole over time: Use a stacked area chart to show how the composition o…" at bounding box center [719, 513] width 572 height 35
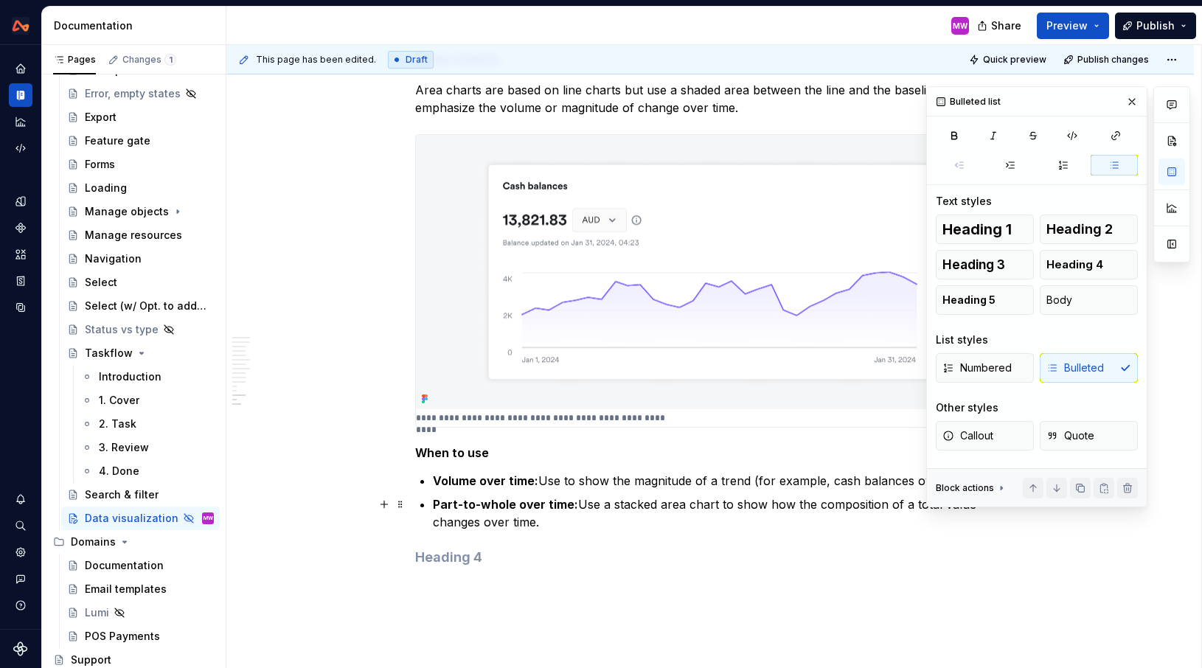
click at [556, 527] on p "Part-to-whole over time: Use a stacked area chart to show how the composition o…" at bounding box center [719, 513] width 572 height 35
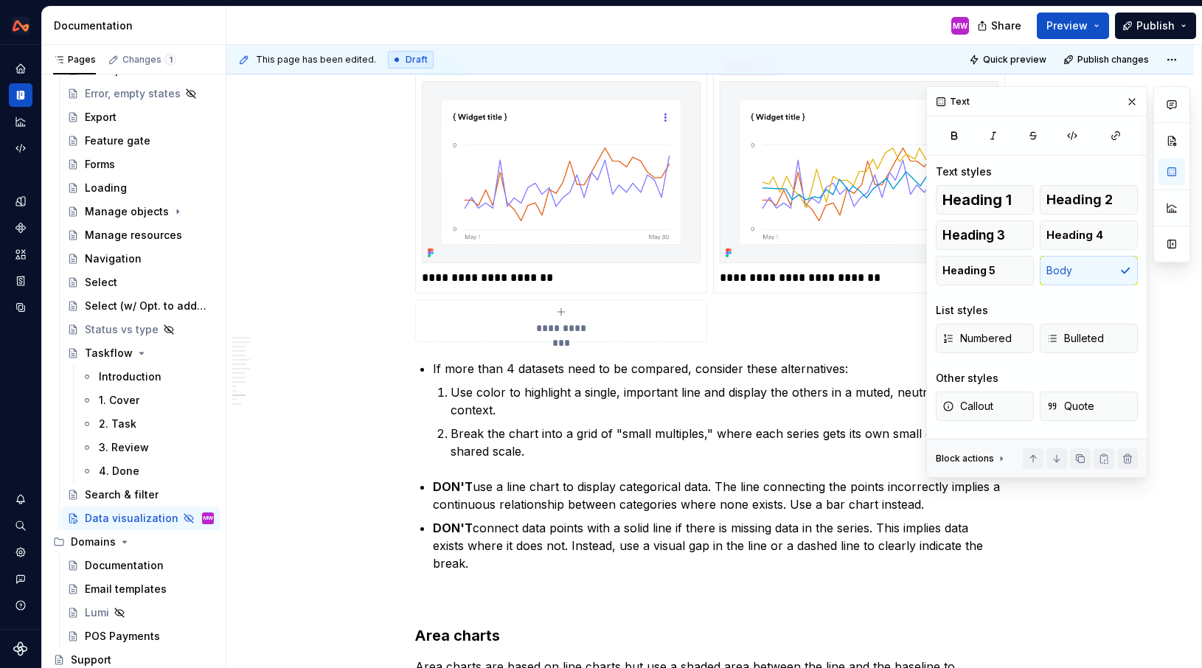
scroll to position [4181, 0]
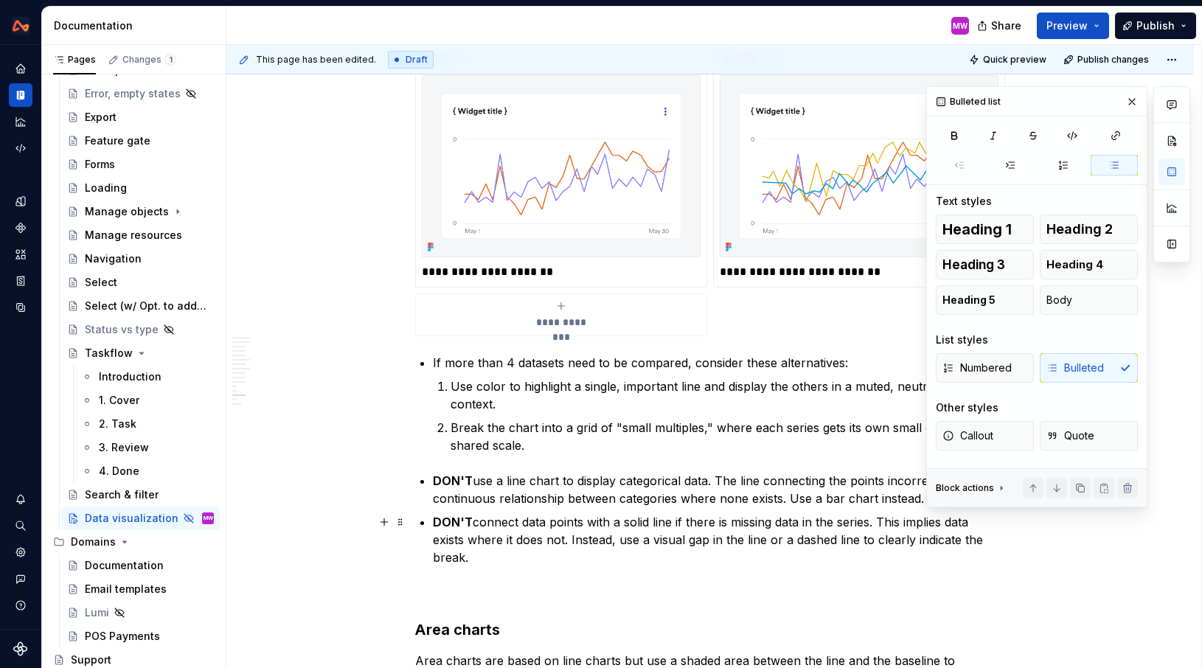
click at [507, 555] on p "DON'T connect data points with a solid line if there is missing data in the ser…" at bounding box center [719, 539] width 572 height 53
drag, startPoint x: 507, startPoint y: 555, endPoint x: 437, endPoint y: 479, distance: 103.3
click at [437, 479] on ul "DON'T use a line chart to display categorical data. The line connecting the poi…" at bounding box center [719, 519] width 572 height 94
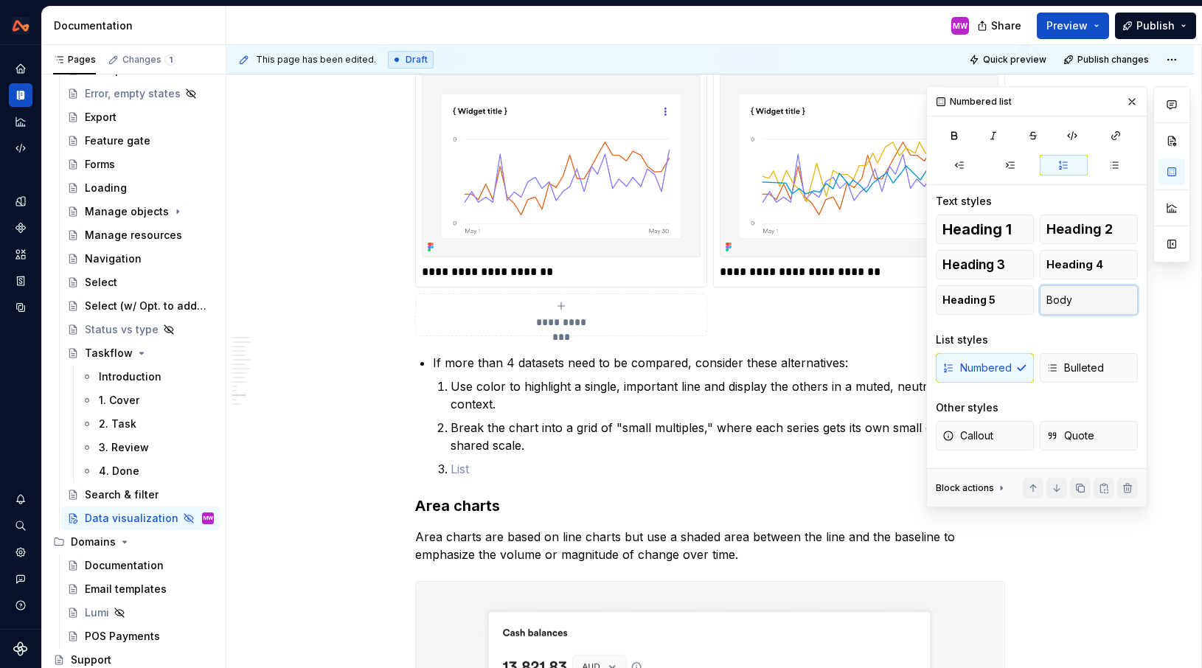
click at [1060, 302] on span "Body" at bounding box center [1059, 300] width 26 height 15
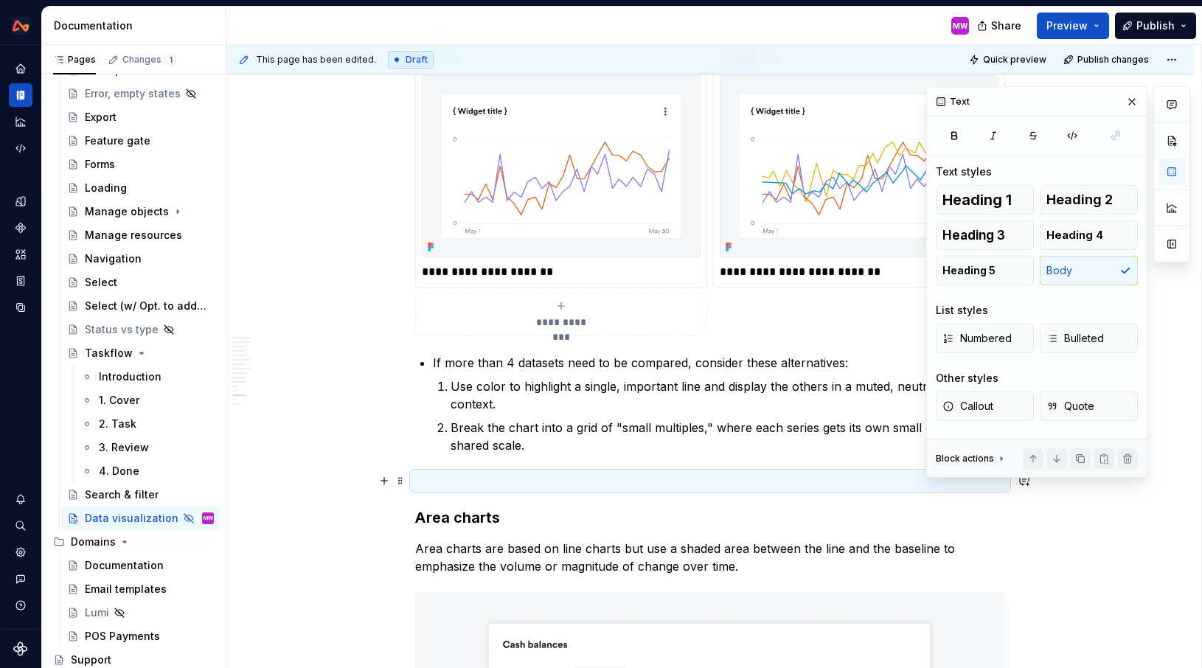
click at [524, 478] on p at bounding box center [710, 481] width 590 height 18
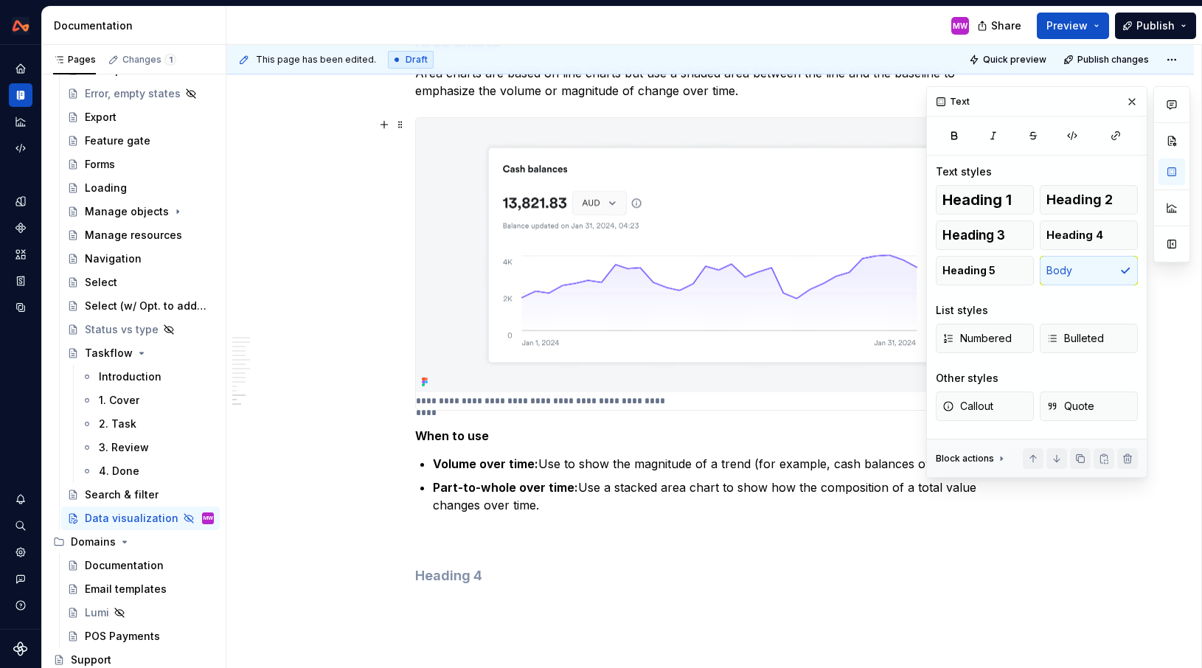
scroll to position [4658, 0]
click at [504, 578] on h4 at bounding box center [710, 575] width 590 height 18
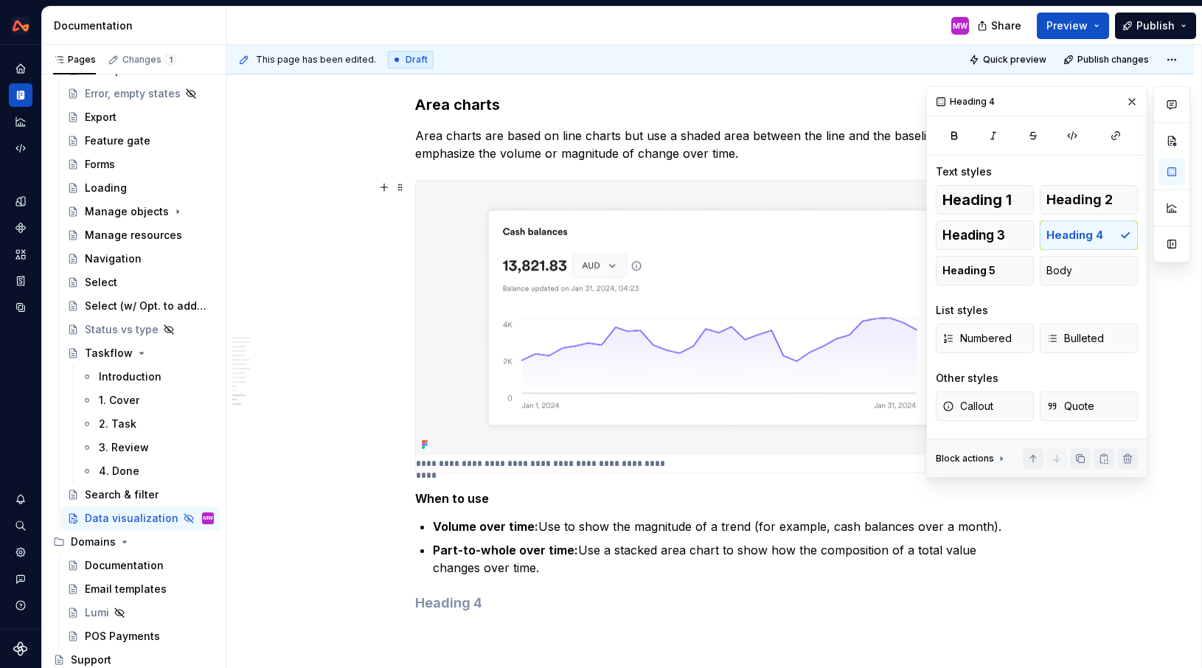
scroll to position [4684, 0]
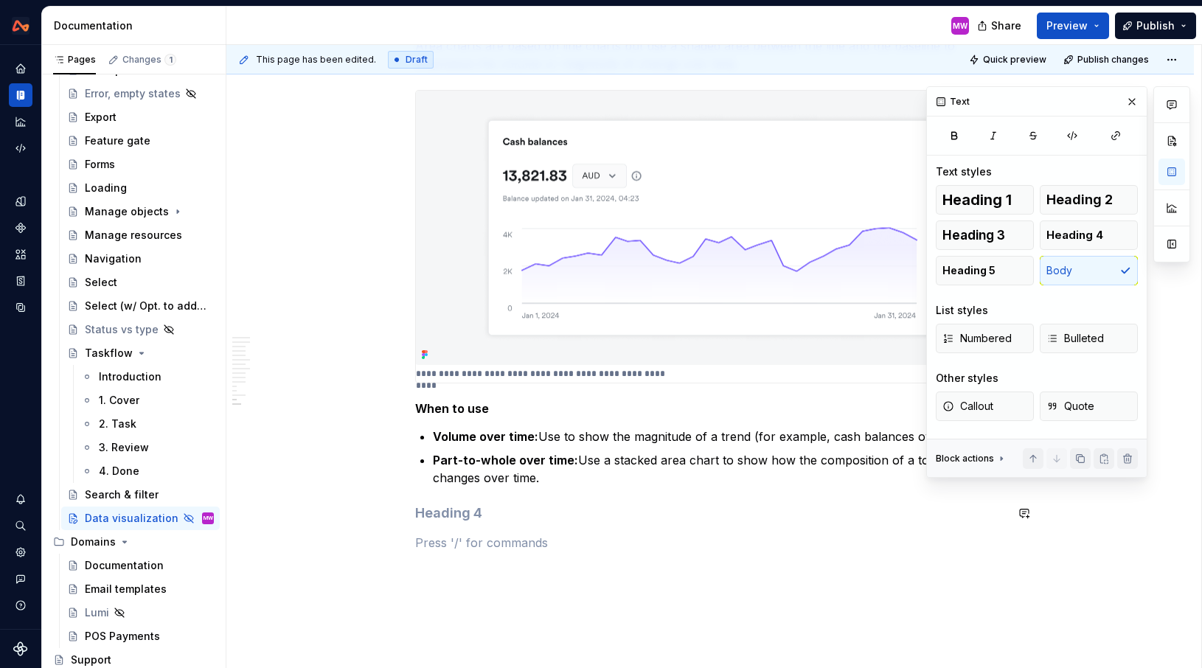
click at [562, 511] on h4 at bounding box center [710, 513] width 590 height 18
click at [1060, 270] on span "Body" at bounding box center [1059, 270] width 26 height 15
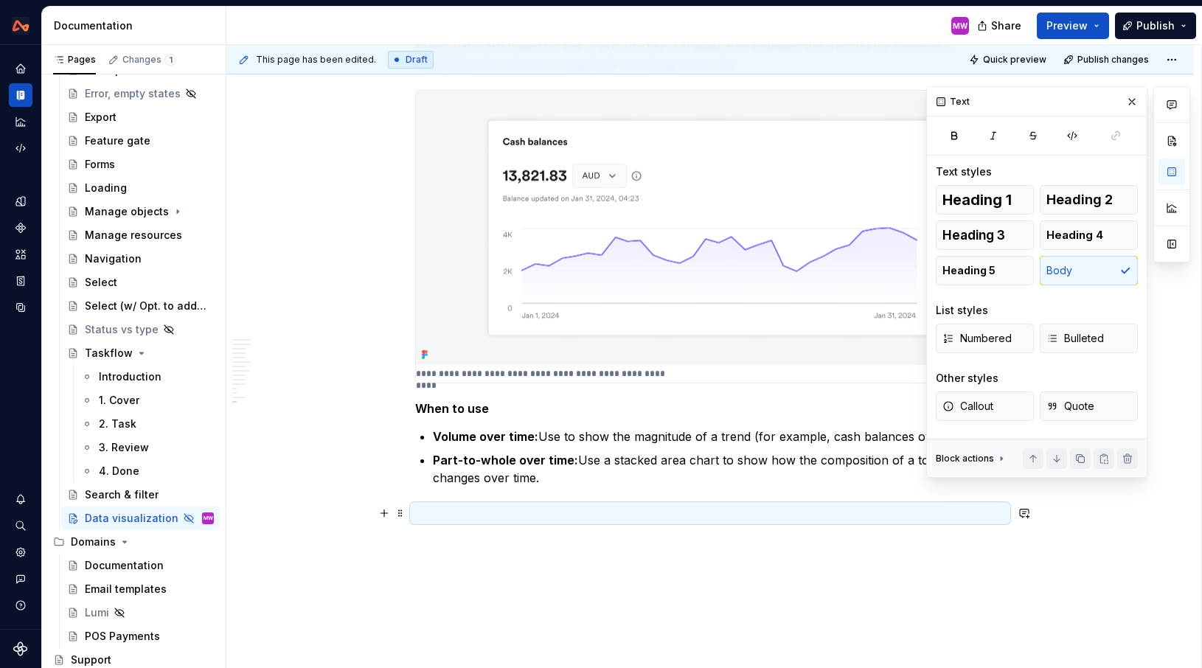
click at [444, 521] on p at bounding box center [710, 513] width 590 height 18
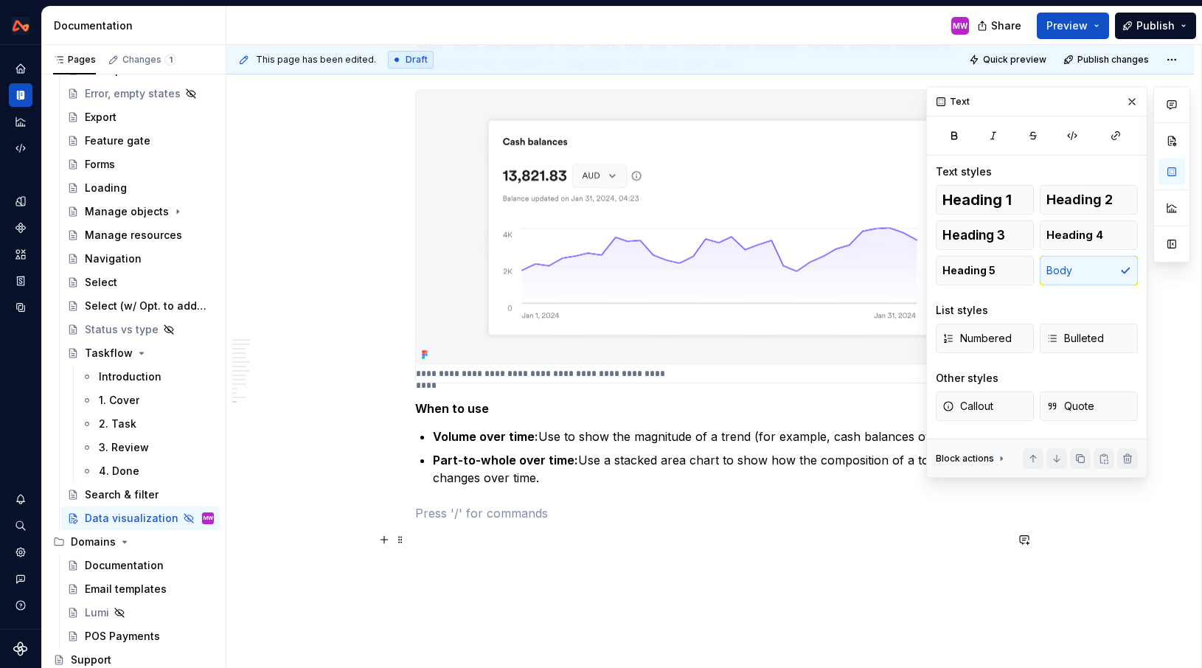
click at [435, 541] on p at bounding box center [710, 540] width 590 height 18
click at [1001, 232] on span "Heading 3" at bounding box center [973, 235] width 63 height 15
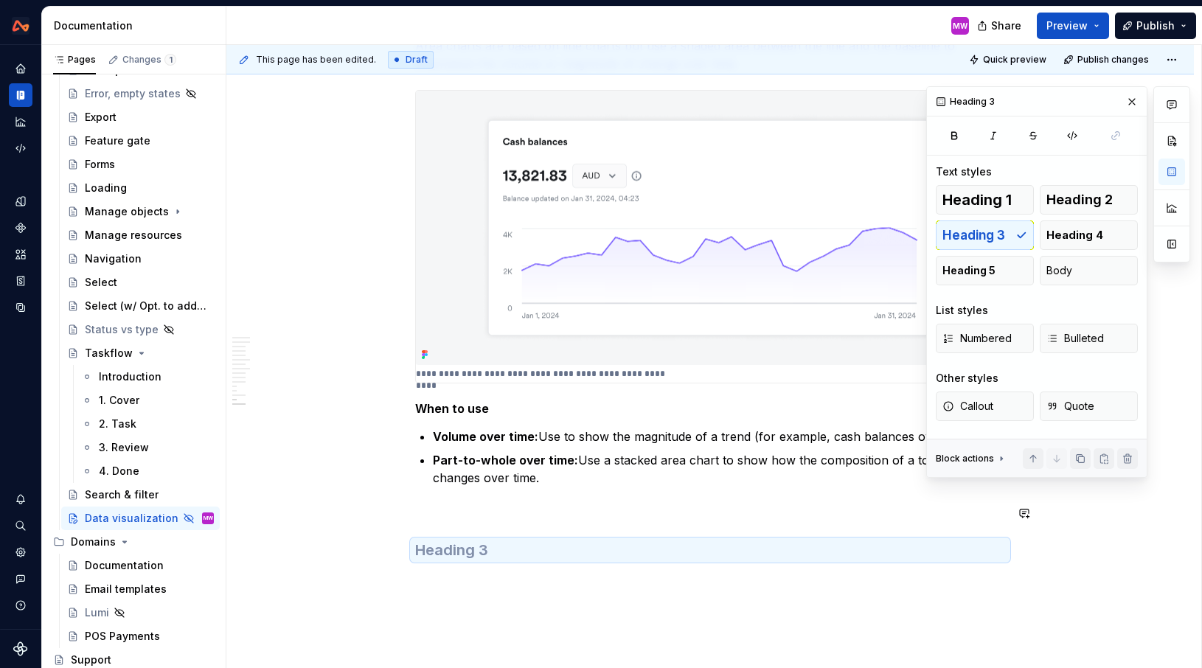
click at [454, 546] on h3 at bounding box center [710, 550] width 590 height 21
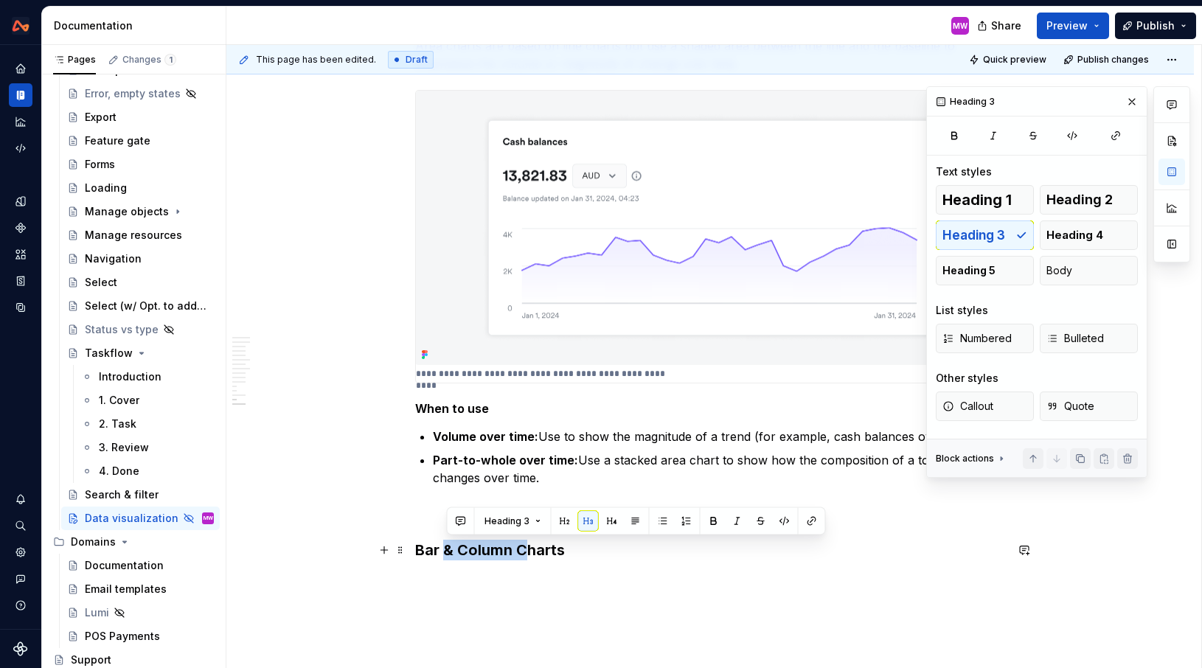
drag, startPoint x: 526, startPoint y: 550, endPoint x: 448, endPoint y: 550, distance: 77.4
click at [448, 550] on h3 "Bar & Column Charts" at bounding box center [710, 550] width 590 height 21
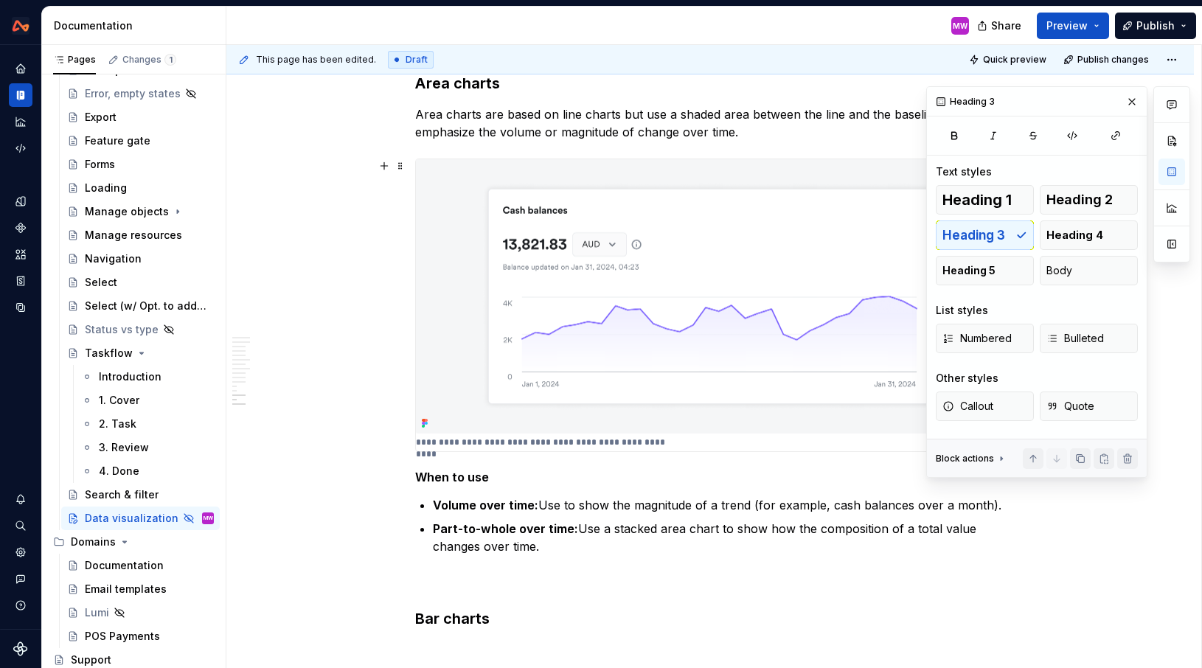
scroll to position [4617, 0]
click at [436, 645] on p at bounding box center [710, 648] width 590 height 18
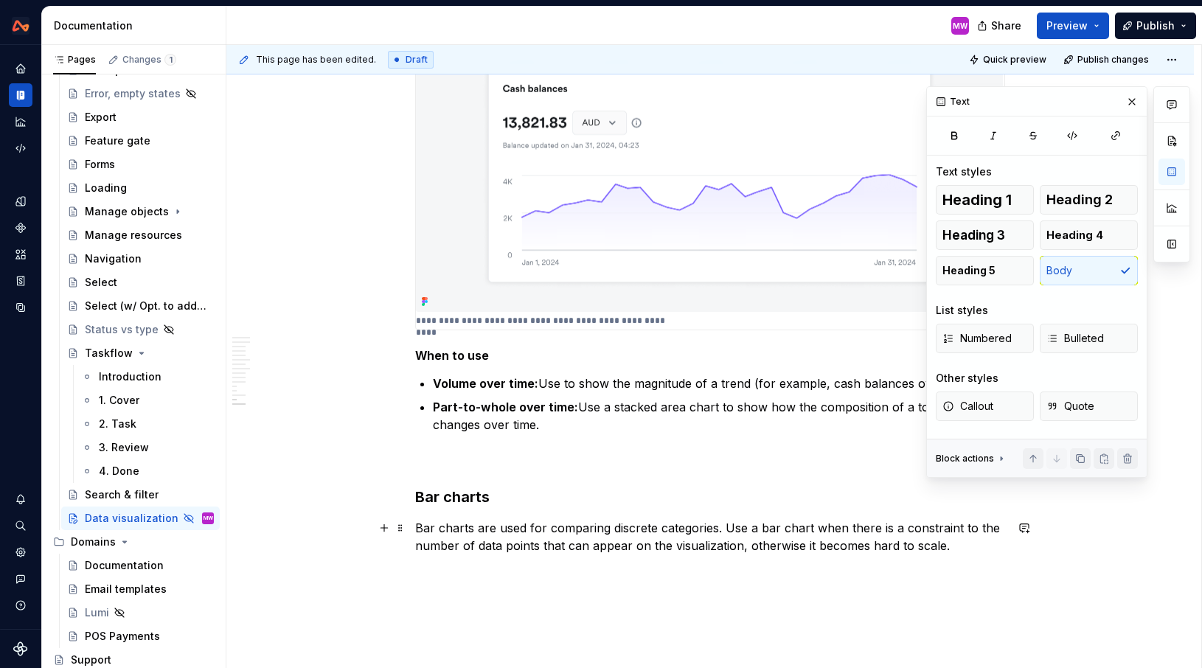
scroll to position [4695, 0]
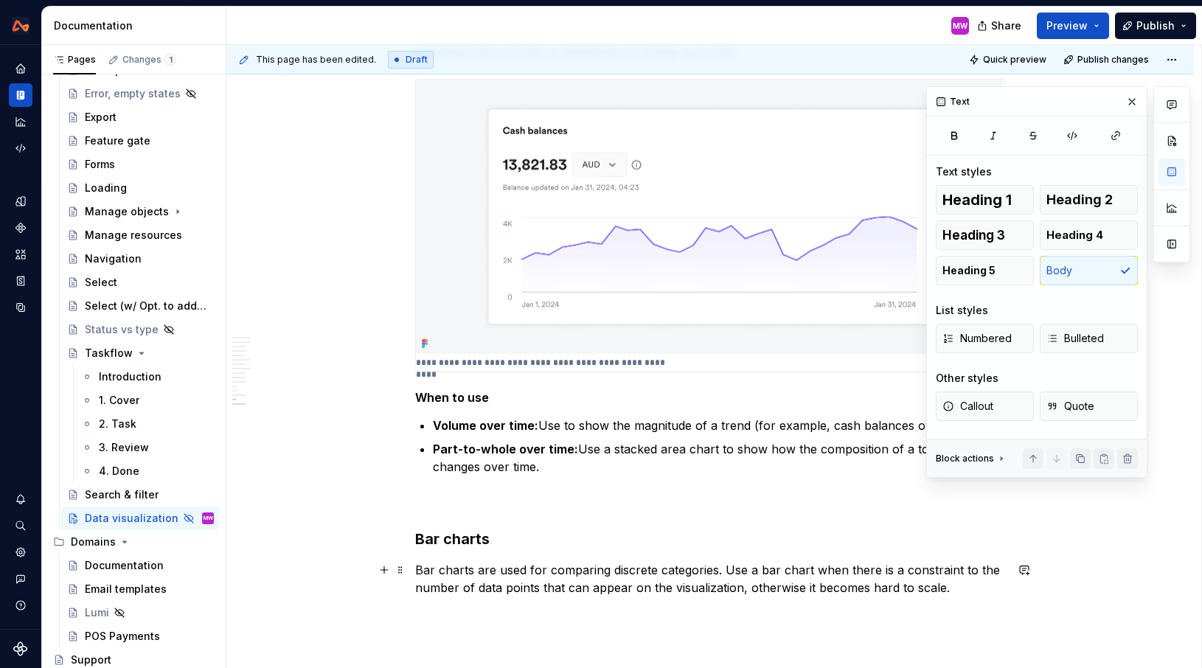
click at [729, 567] on p "Bar charts are used for comparing discrete categories. Use a bar chart when the…" at bounding box center [710, 578] width 590 height 35
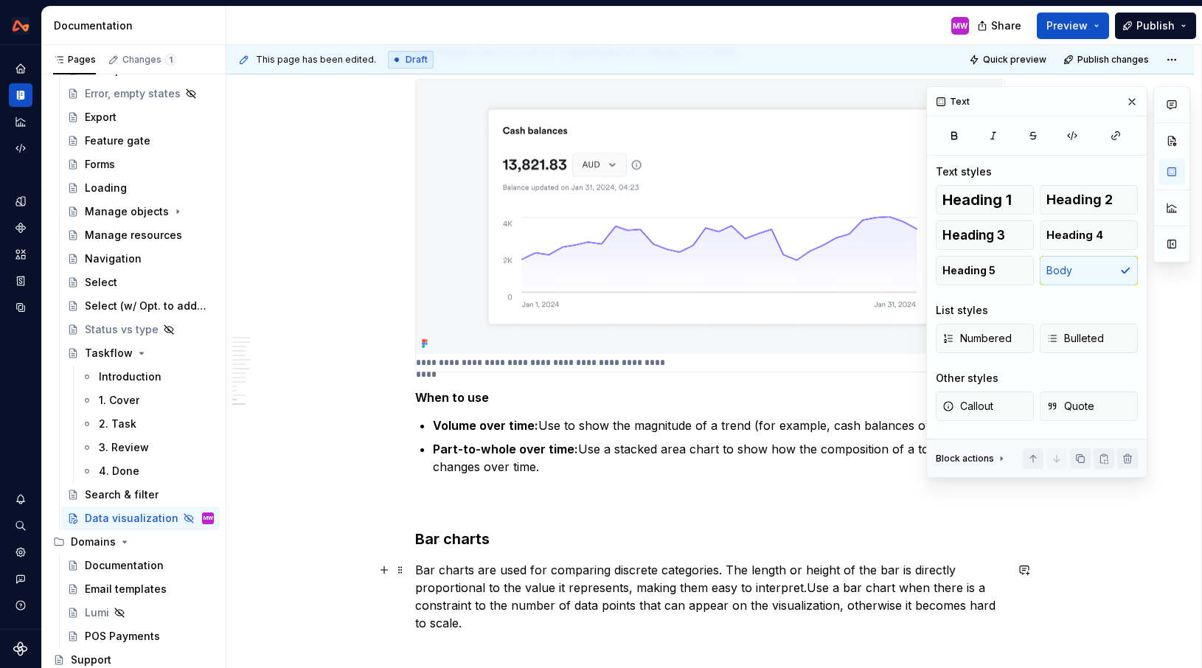
click at [839, 569] on p "Bar charts are used for comparing discrete categories. The length or height of …" at bounding box center [710, 596] width 590 height 71
drag, startPoint x: 804, startPoint y: 569, endPoint x: 751, endPoint y: 569, distance: 53.1
click at [751, 569] on p "Bar charts are used for comparing discrete categories. The length or height of …" at bounding box center [710, 596] width 590 height 71
click at [721, 587] on p "Bar charts are used for comparing discrete categories. The height of the bar is…" at bounding box center [710, 587] width 590 height 53
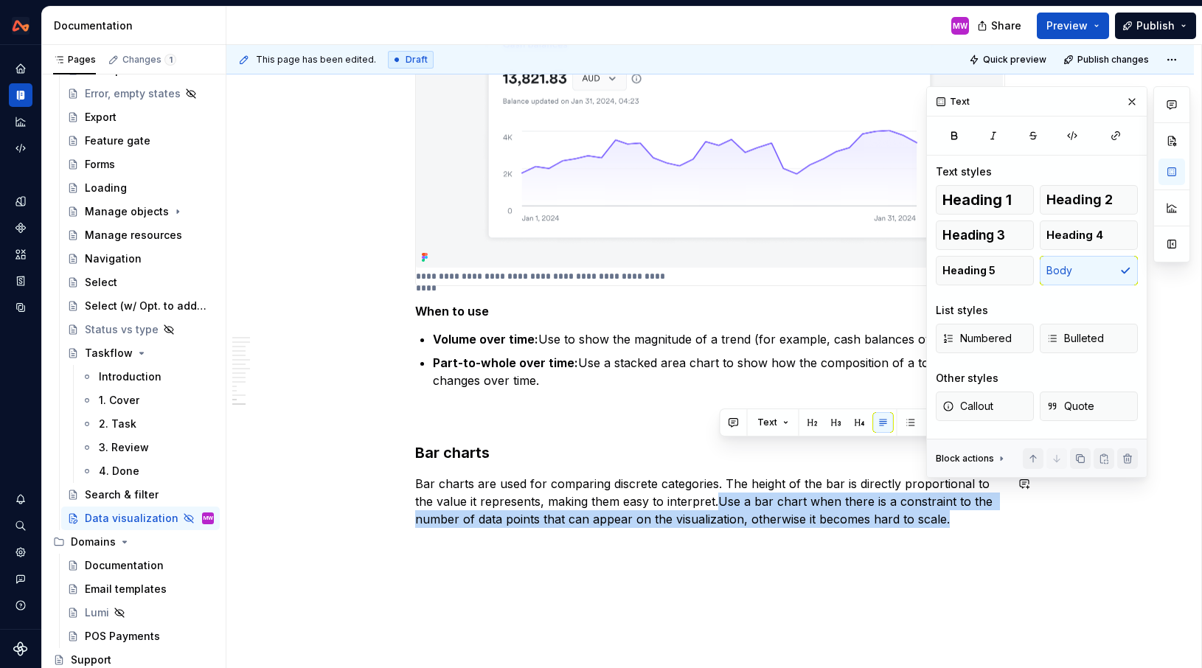
scroll to position [4859, 0]
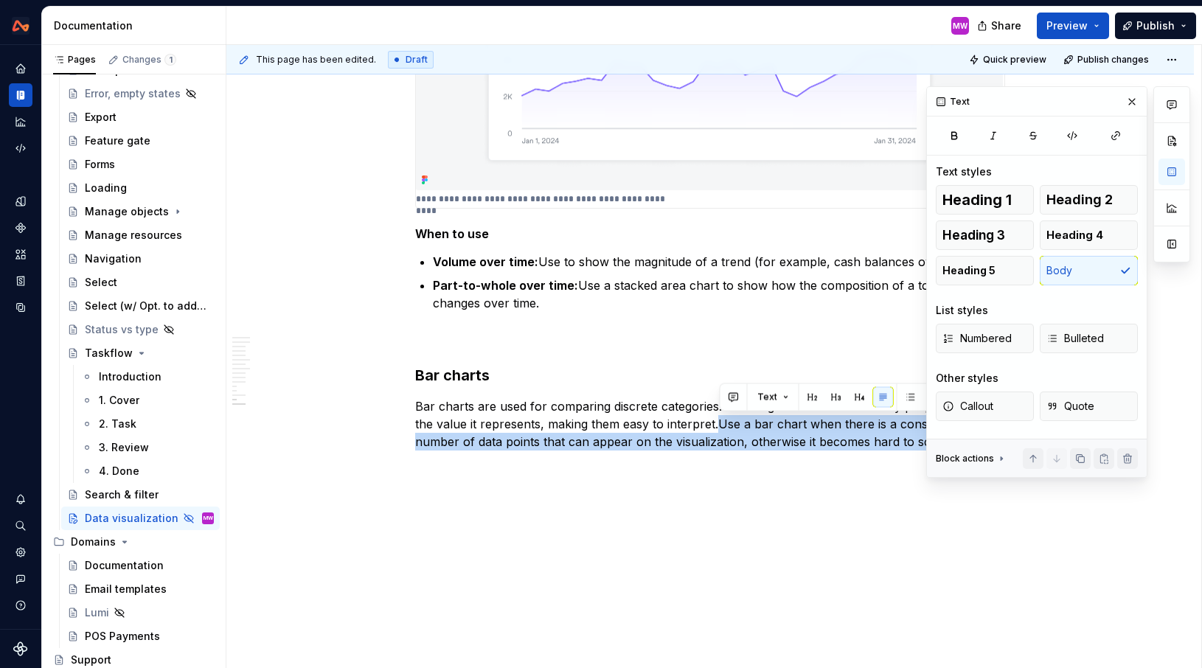
drag, startPoint x: 721, startPoint y: 587, endPoint x: 962, endPoint y: 478, distance: 264.0
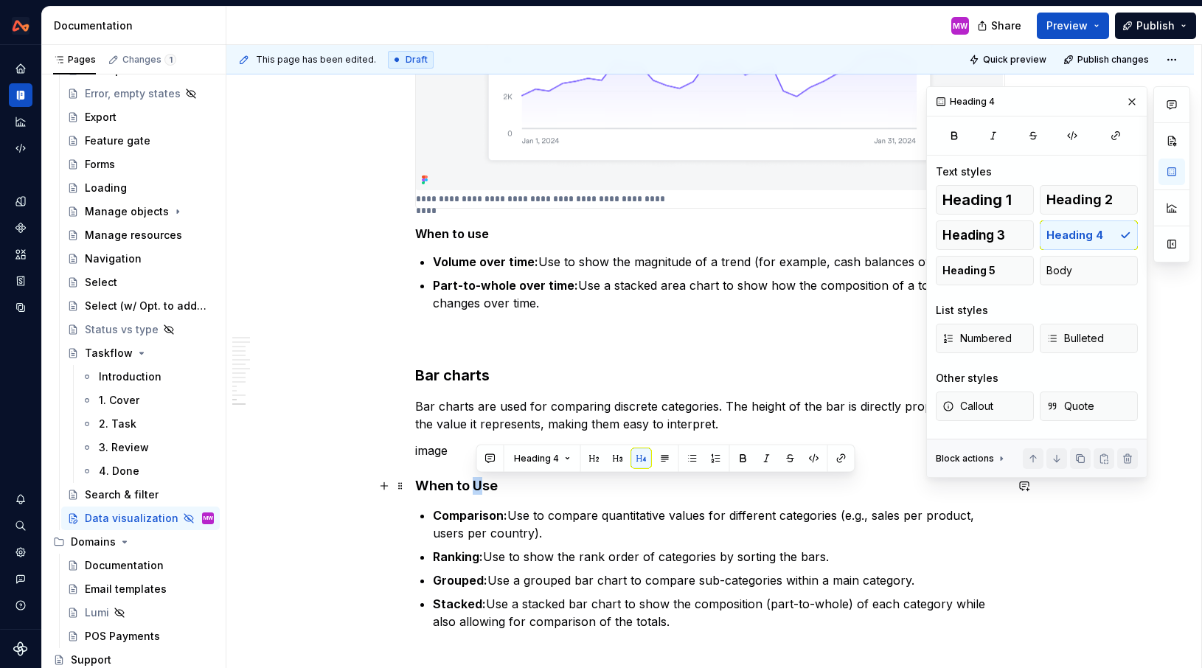
click at [478, 485] on h4 "When to Use" at bounding box center [710, 486] width 590 height 18
click at [507, 486] on h4 "When to use" at bounding box center [710, 486] width 590 height 18
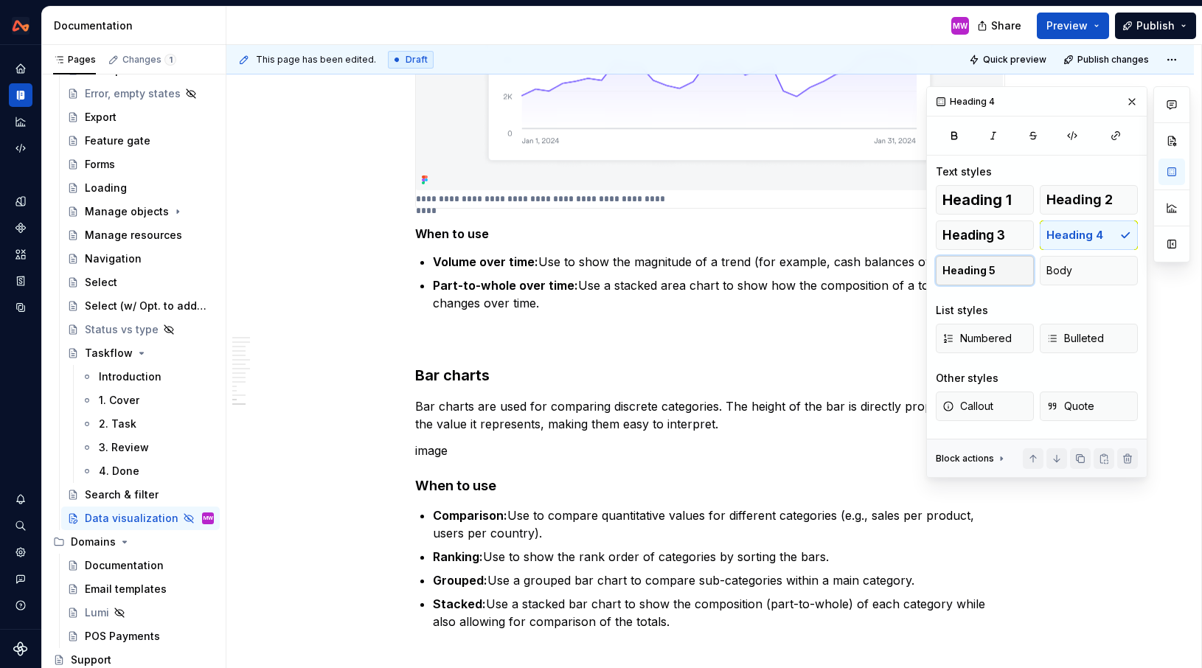
click at [991, 278] on button "Heading 5" at bounding box center [985, 270] width 98 height 29
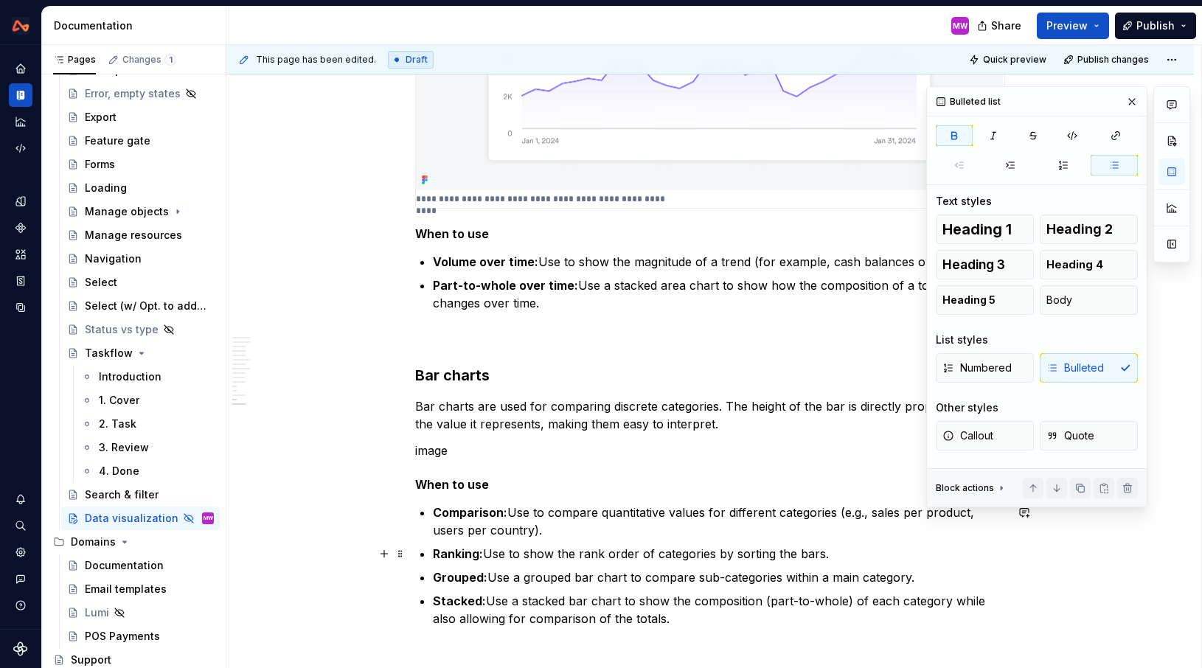
click at [569, 542] on ul "Comparison: Use to compare quantitative values for different categories (e.g., …" at bounding box center [719, 566] width 572 height 124
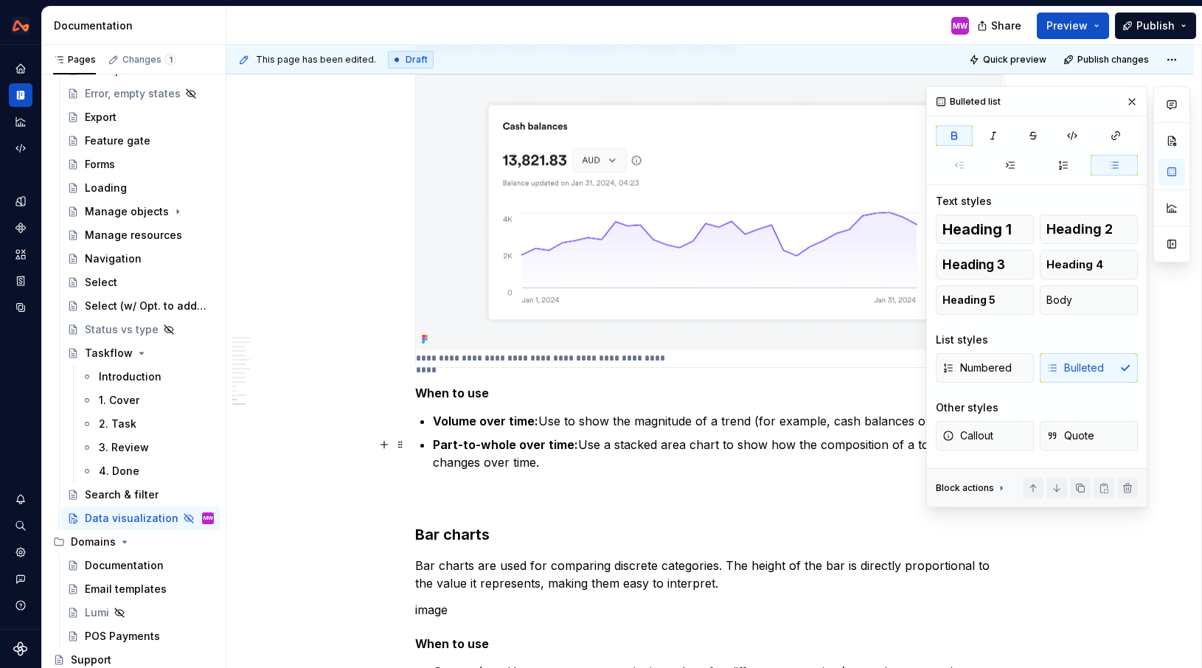
scroll to position [4644, 0]
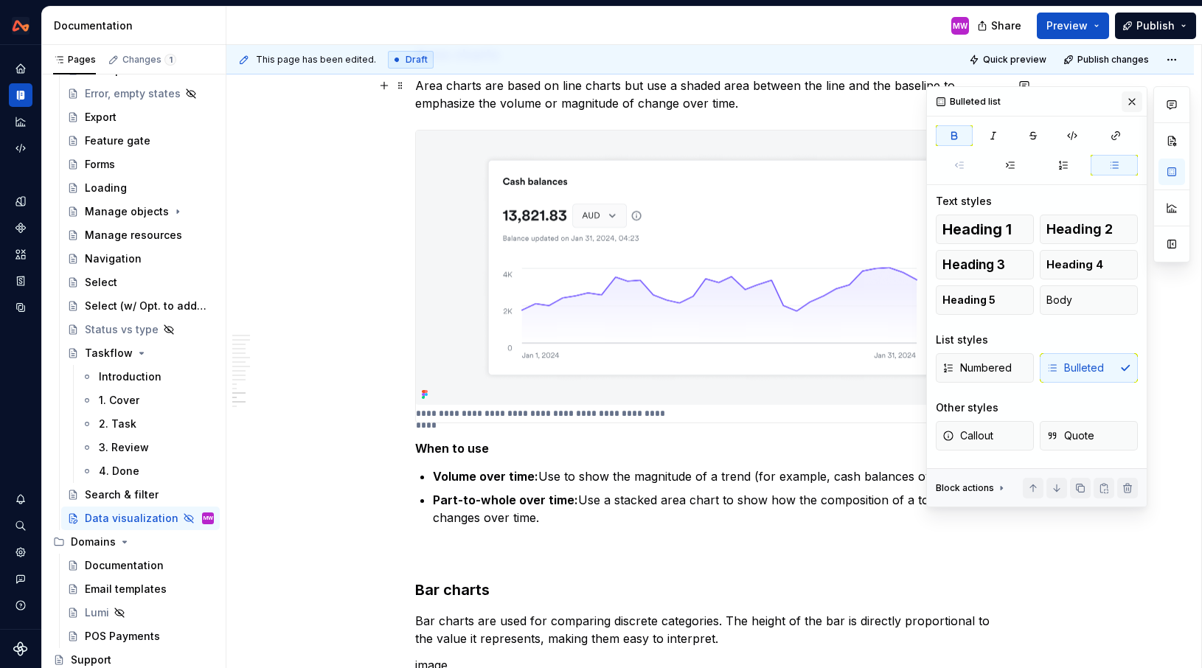
click at [1130, 102] on button "button" at bounding box center [1132, 101] width 21 height 21
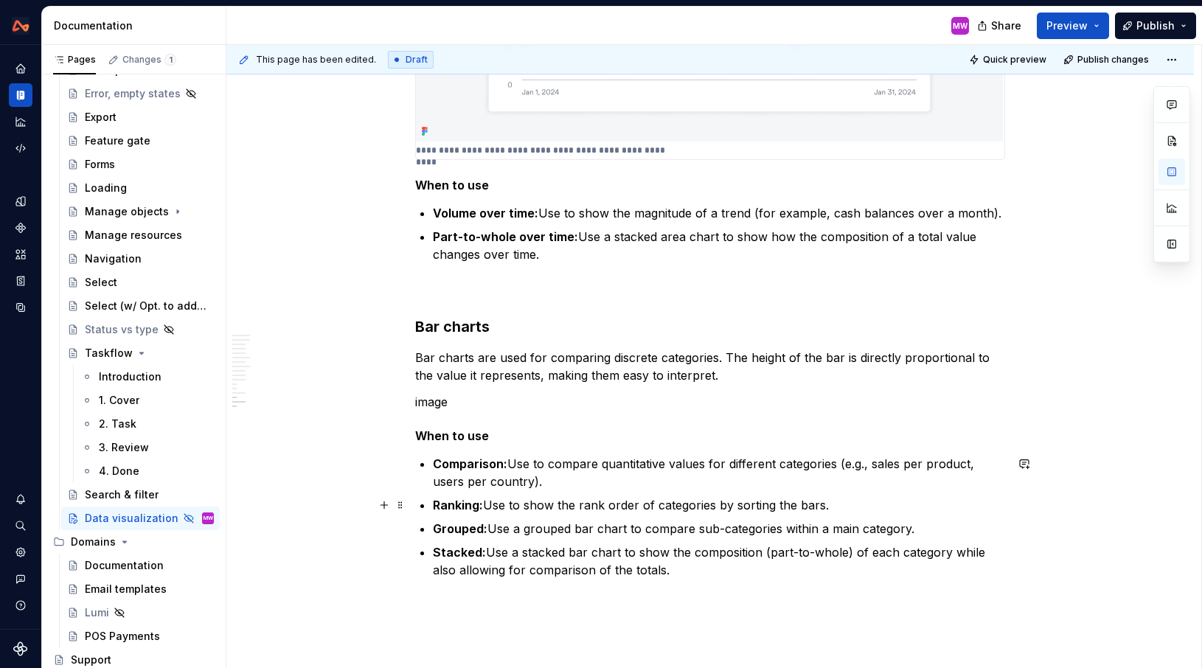
scroll to position [4906, 0]
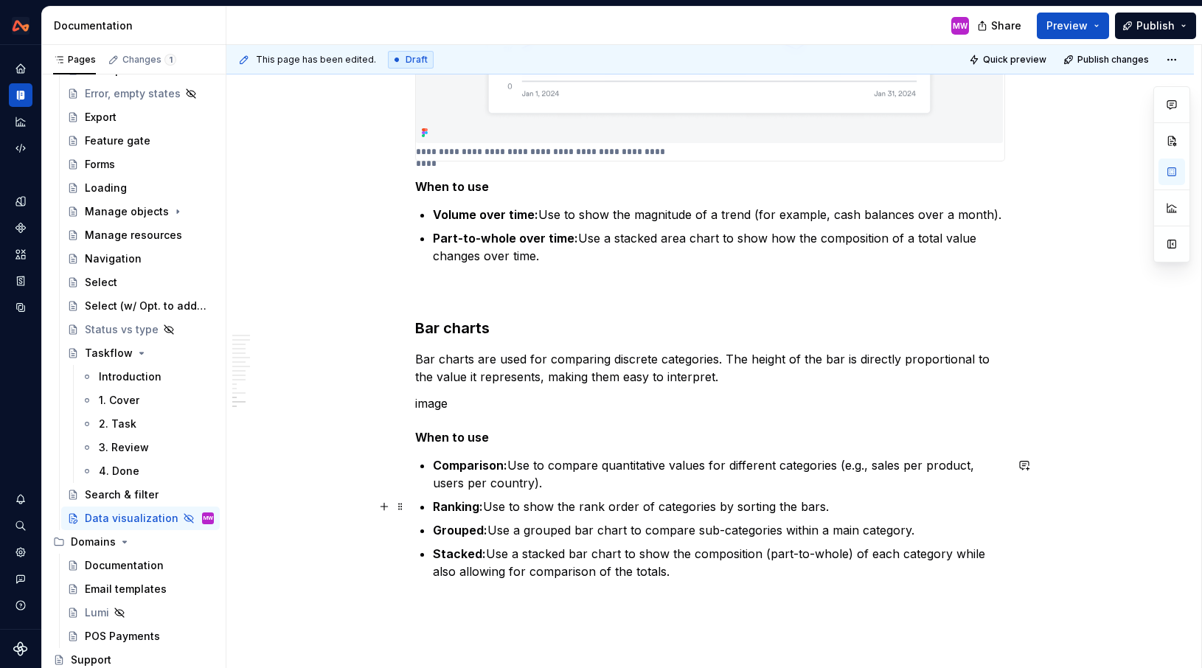
click at [860, 509] on p "Ranking: Use to show the rank order of categories by sorting the bars." at bounding box center [719, 507] width 572 height 18
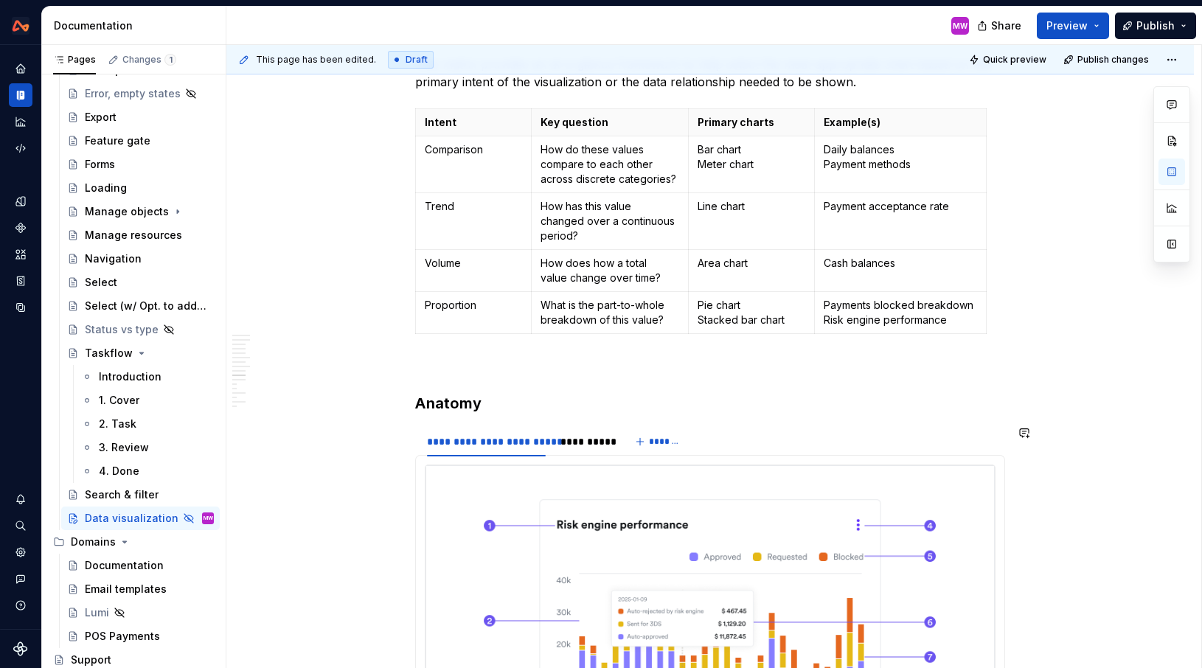
scroll to position [2579, 0]
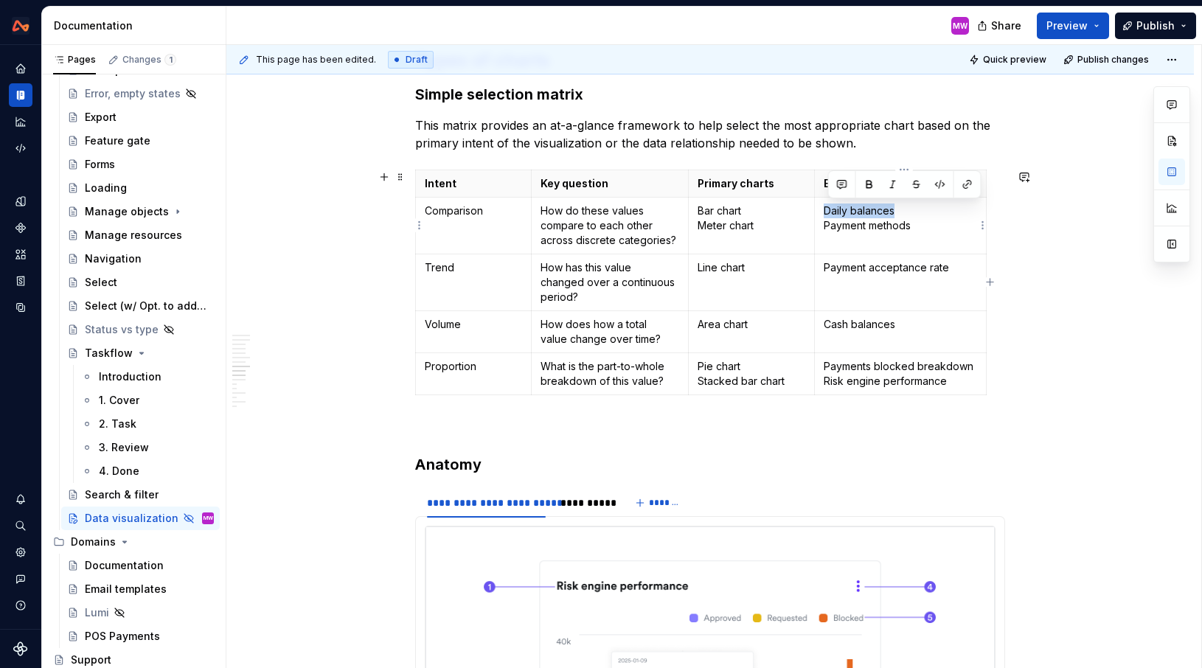
drag, startPoint x: 918, startPoint y: 210, endPoint x: 829, endPoint y: 208, distance: 89.3
click at [829, 208] on p "Daily balances Payment methods" at bounding box center [900, 218] width 153 height 29
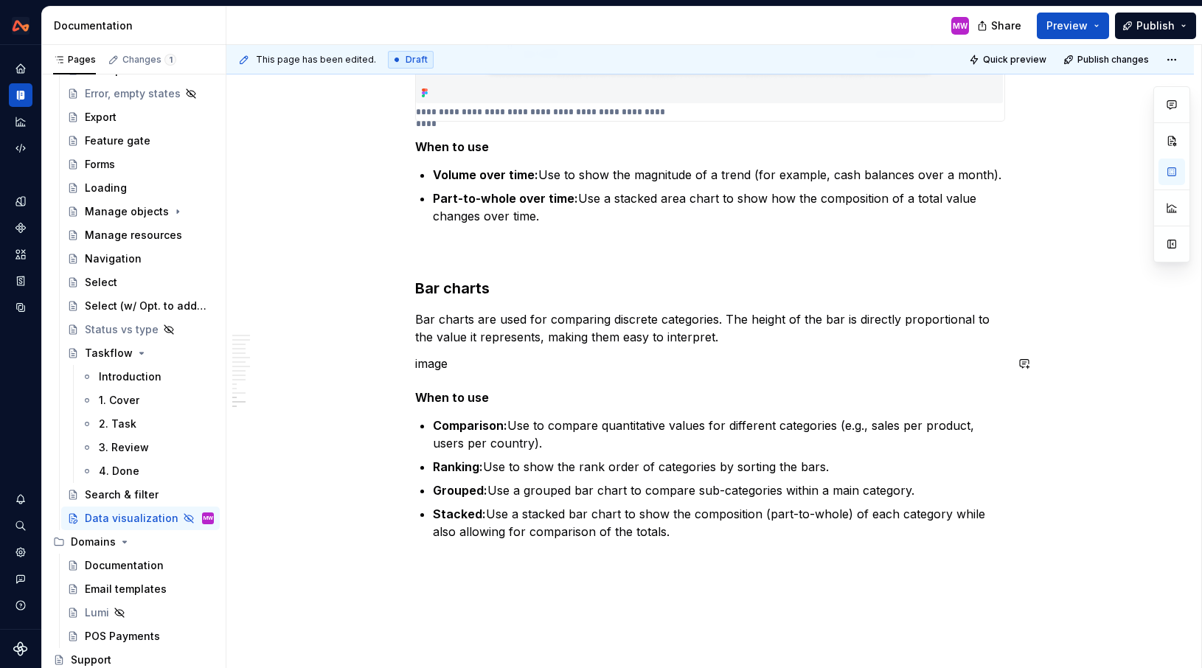
scroll to position [4953, 0]
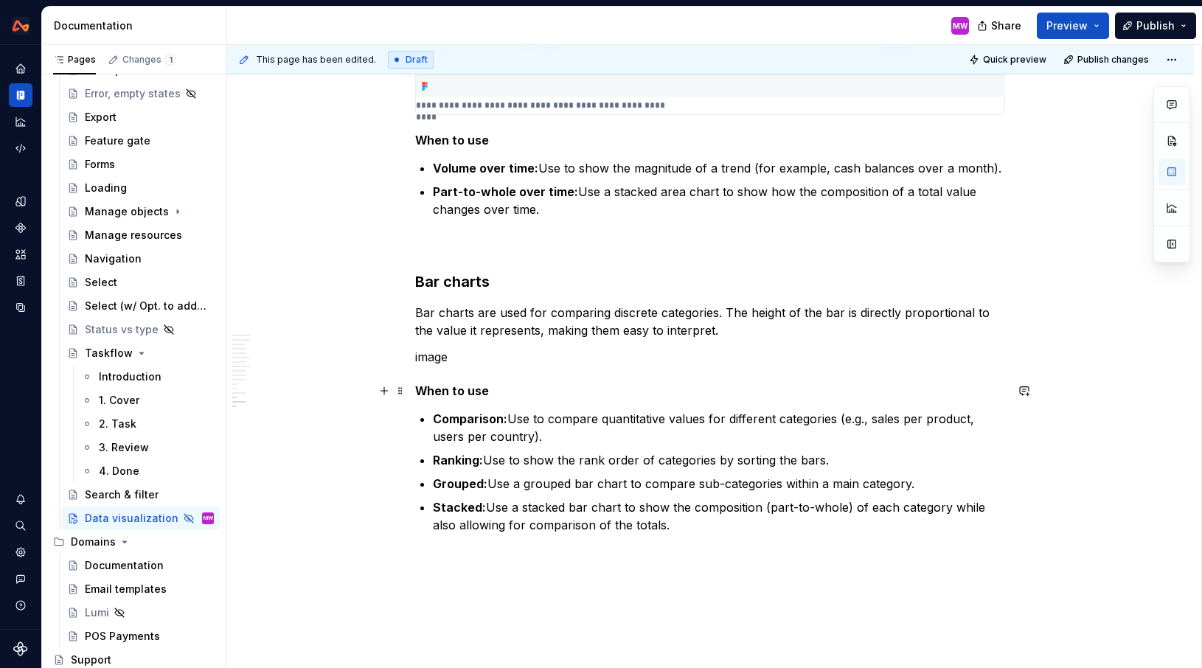
click at [552, 393] on h5 "When to use" at bounding box center [710, 390] width 590 height 15
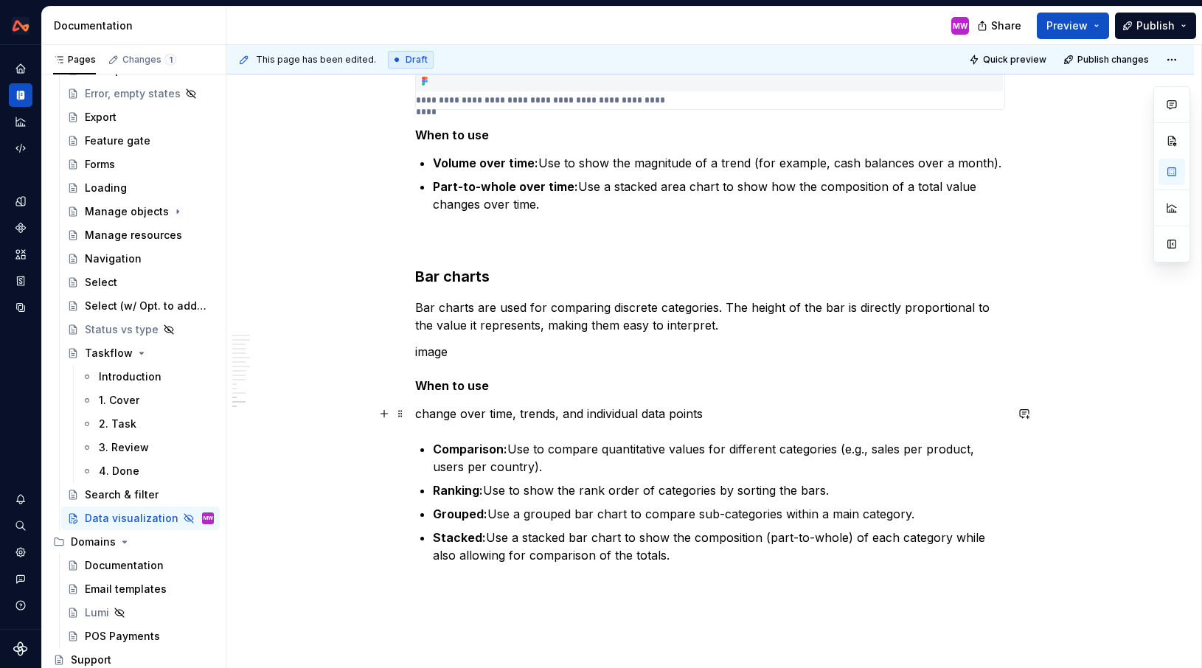
scroll to position [5012, 0]
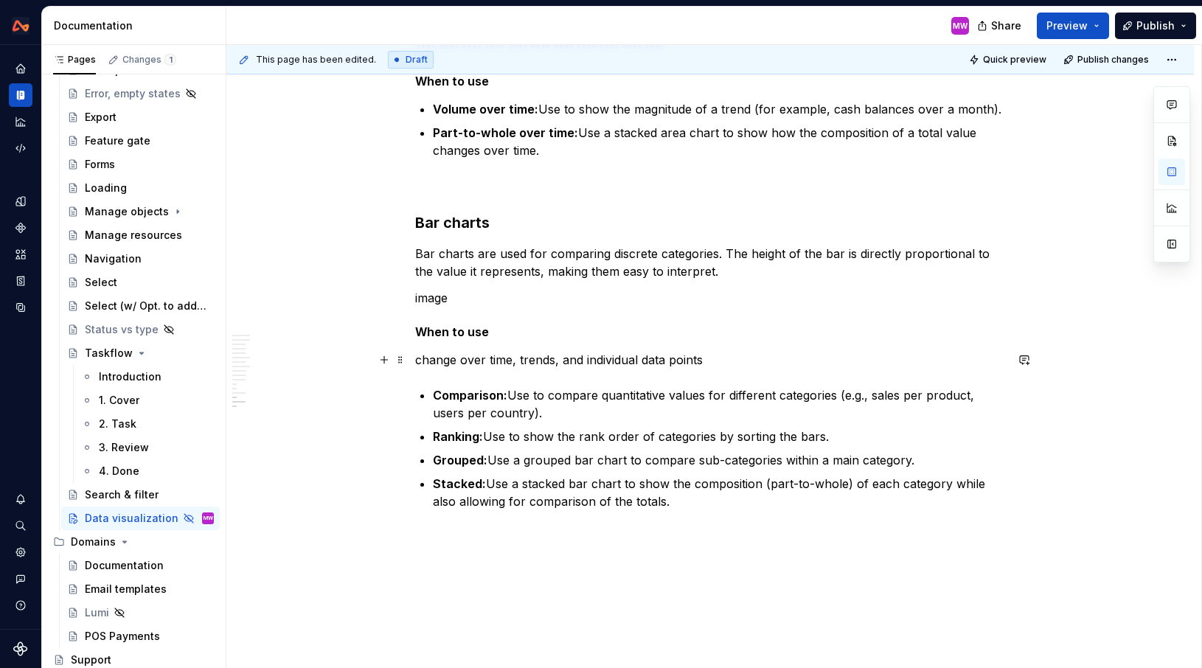
click at [421, 359] on p "change over time, trends, and individual data points" at bounding box center [710, 360] width 590 height 18
click at [438, 356] on p "change over time, trends, and individual data points" at bounding box center [719, 360] width 572 height 18
click at [918, 357] on p "Change over time: Use to show change over time, trends, and individual data poi…" at bounding box center [719, 360] width 572 height 18
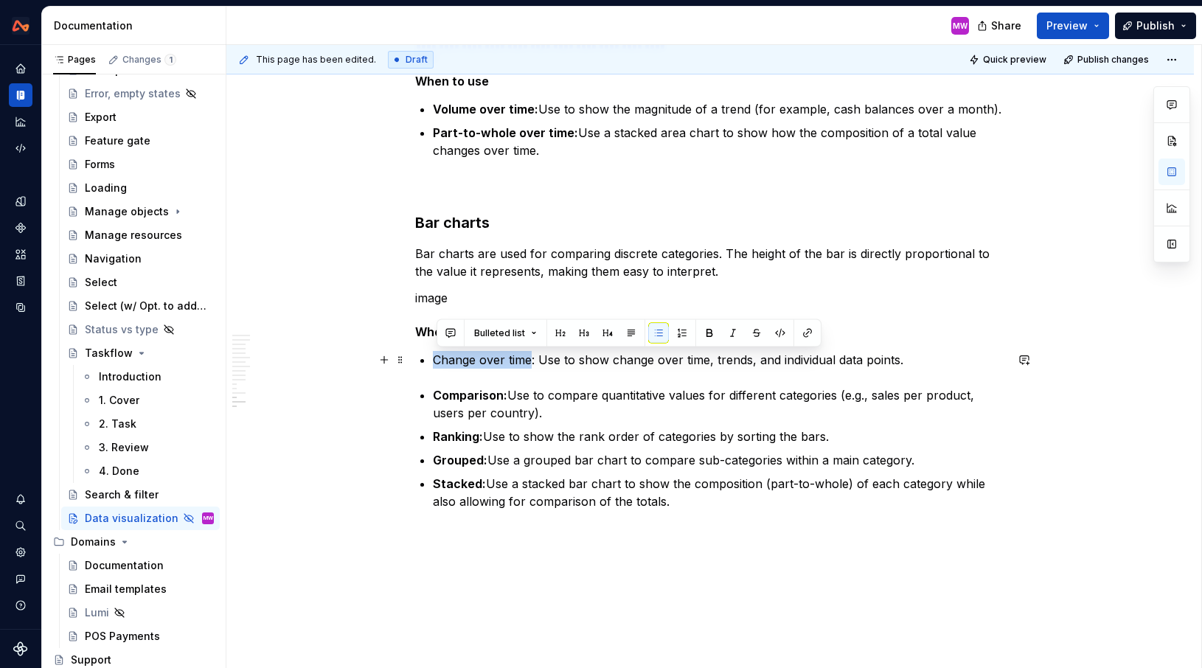
drag, startPoint x: 535, startPoint y: 357, endPoint x: 437, endPoint y: 356, distance: 98.8
click at [437, 356] on p "Change over time: Use to show change over time, trends, and individual data poi…" at bounding box center [719, 360] width 572 height 18
click at [707, 332] on button "button" at bounding box center [709, 333] width 21 height 21
click at [437, 395] on strong "Comparison:" at bounding box center [470, 395] width 74 height 15
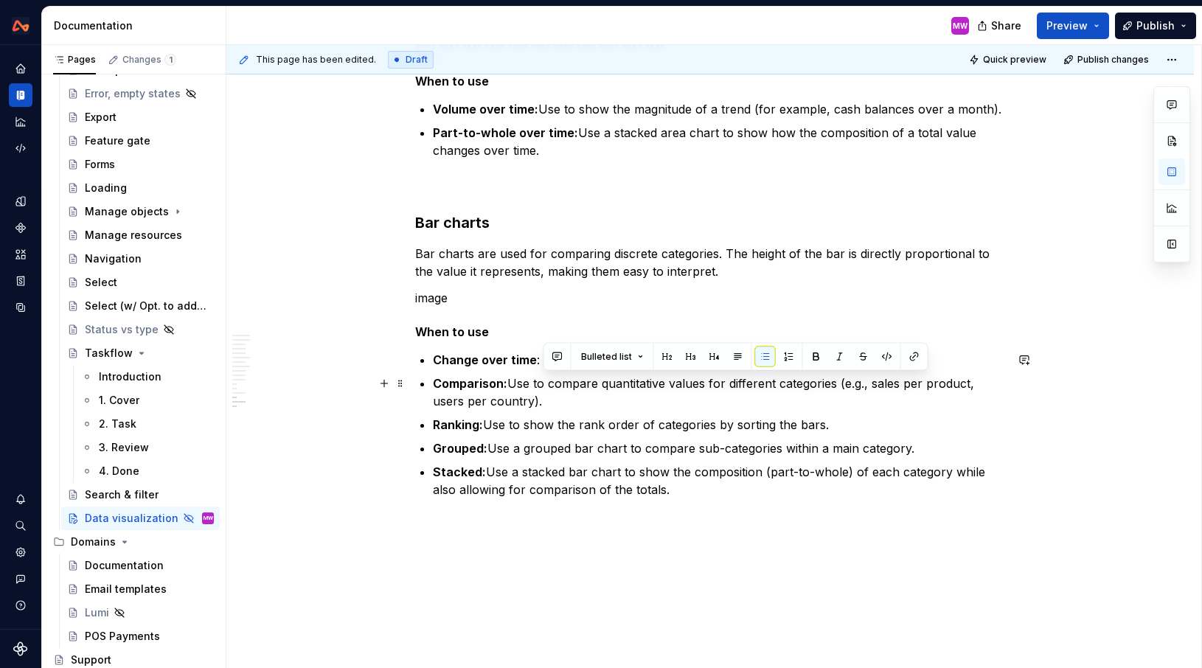
drag, startPoint x: 840, startPoint y: 383, endPoint x: 858, endPoint y: 402, distance: 26.1
click at [858, 403] on p "Comparison: Use to compare quantitative values for different categories (e.g., …" at bounding box center [719, 392] width 572 height 35
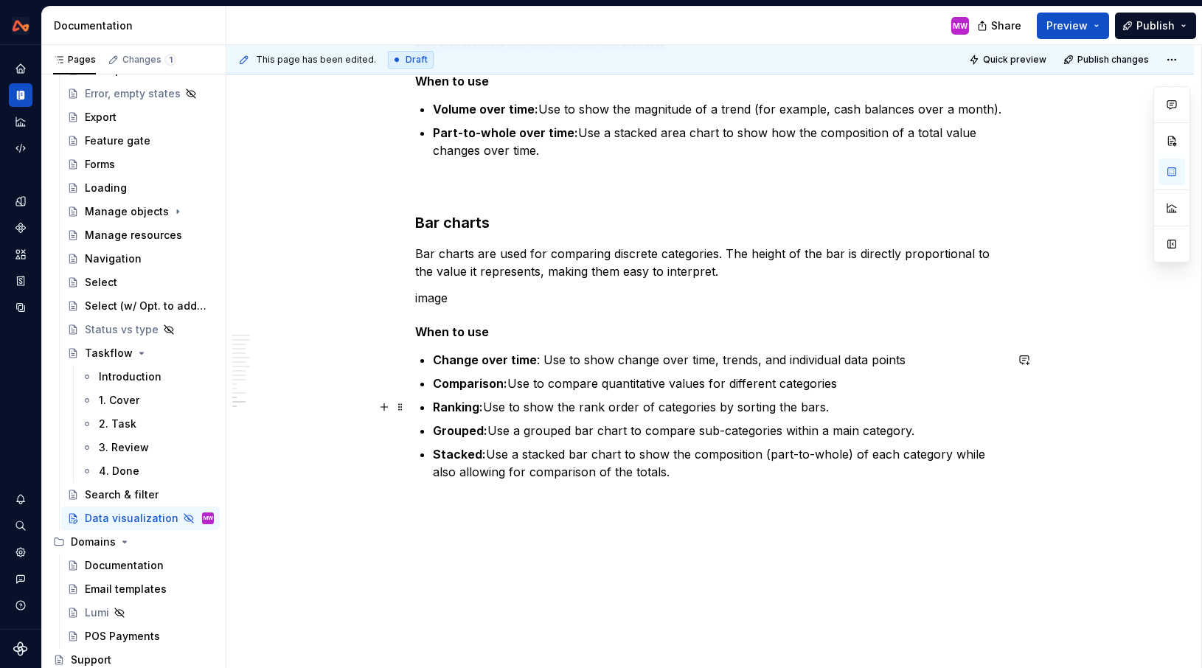
click at [855, 411] on p "Ranking: Use to show the rank order of categories by sorting the bars." at bounding box center [719, 407] width 572 height 18
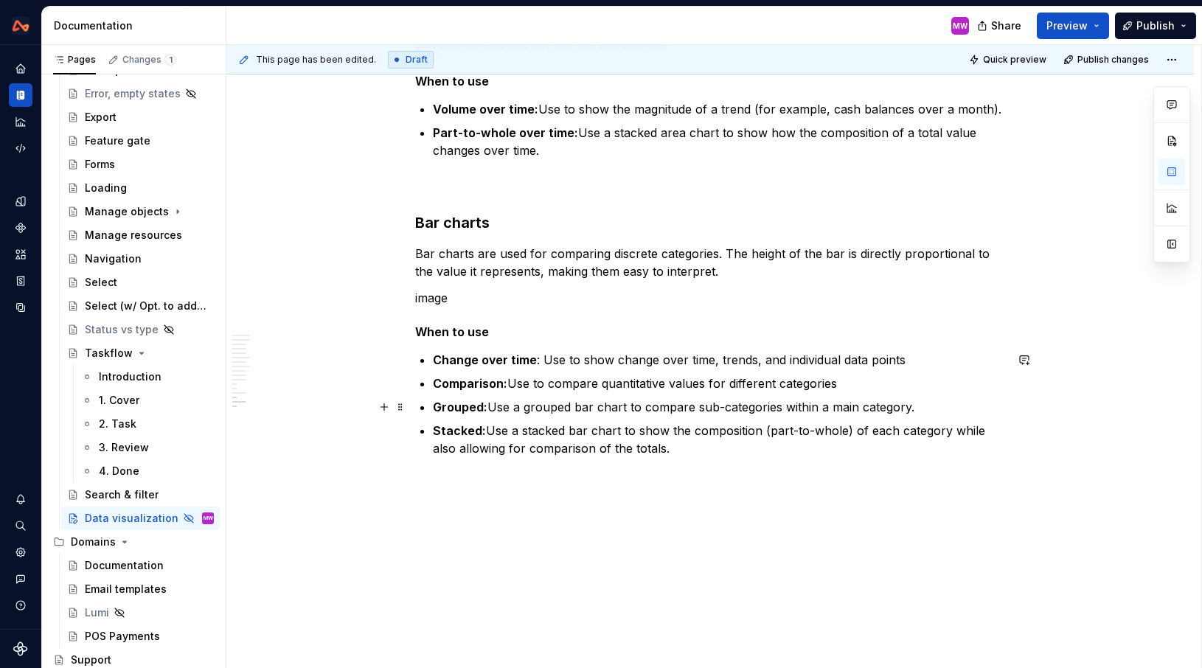
click at [941, 407] on p "Grouped: Use a grouped bar chart to compare sub-categories within a main catego…" at bounding box center [719, 407] width 572 height 18
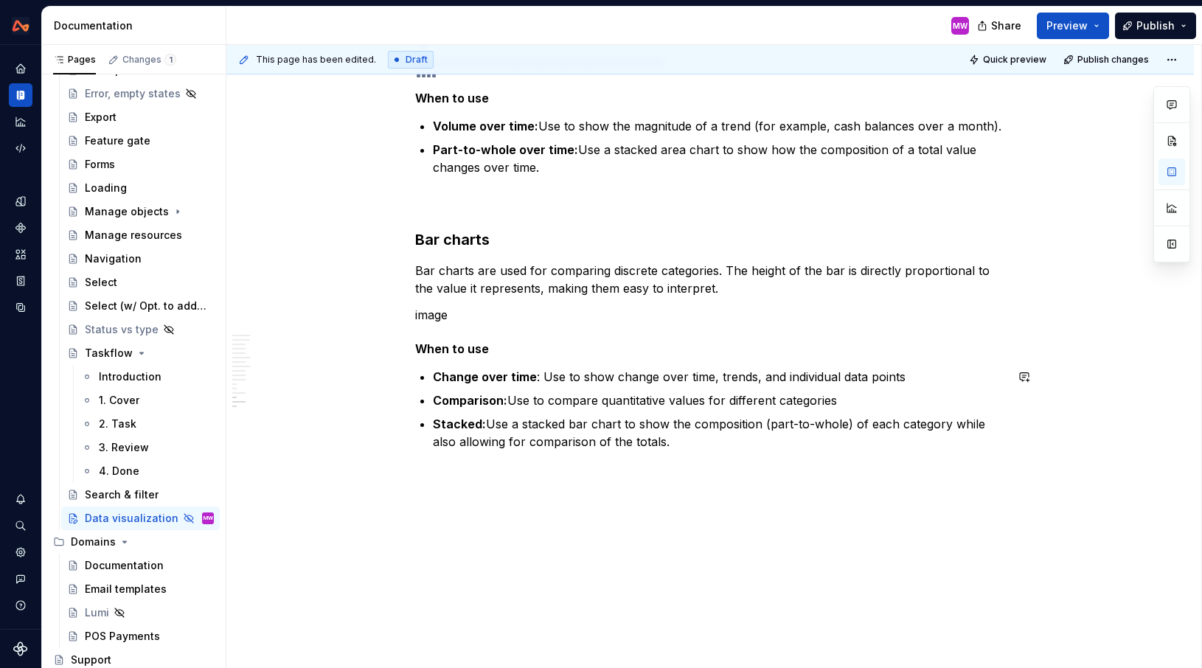
scroll to position [4995, 0]
click at [717, 273] on p "Bar charts are used for comparing discrete categories. The height of the bar is…" at bounding box center [710, 279] width 590 height 35
click at [488, 309] on p "image" at bounding box center [710, 315] width 590 height 18
click at [479, 317] on p "image" at bounding box center [710, 315] width 590 height 18
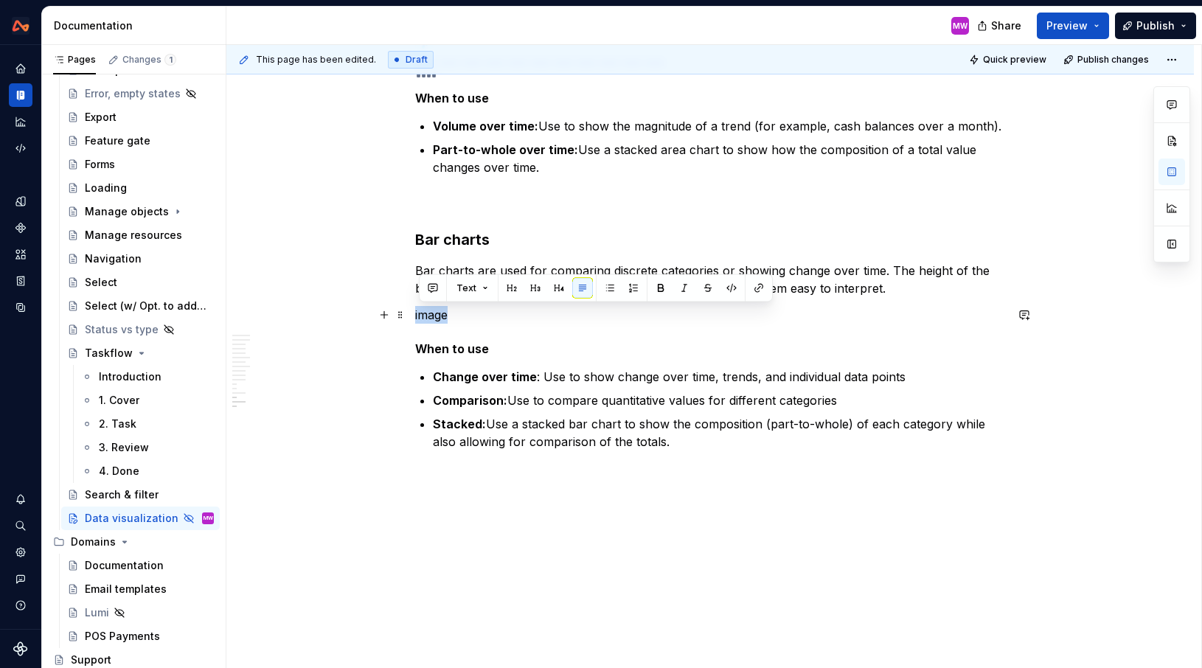
drag, startPoint x: 457, startPoint y: 314, endPoint x: 417, endPoint y: 316, distance: 39.8
drag, startPoint x: 467, startPoint y: 312, endPoint x: 403, endPoint y: 312, distance: 64.2
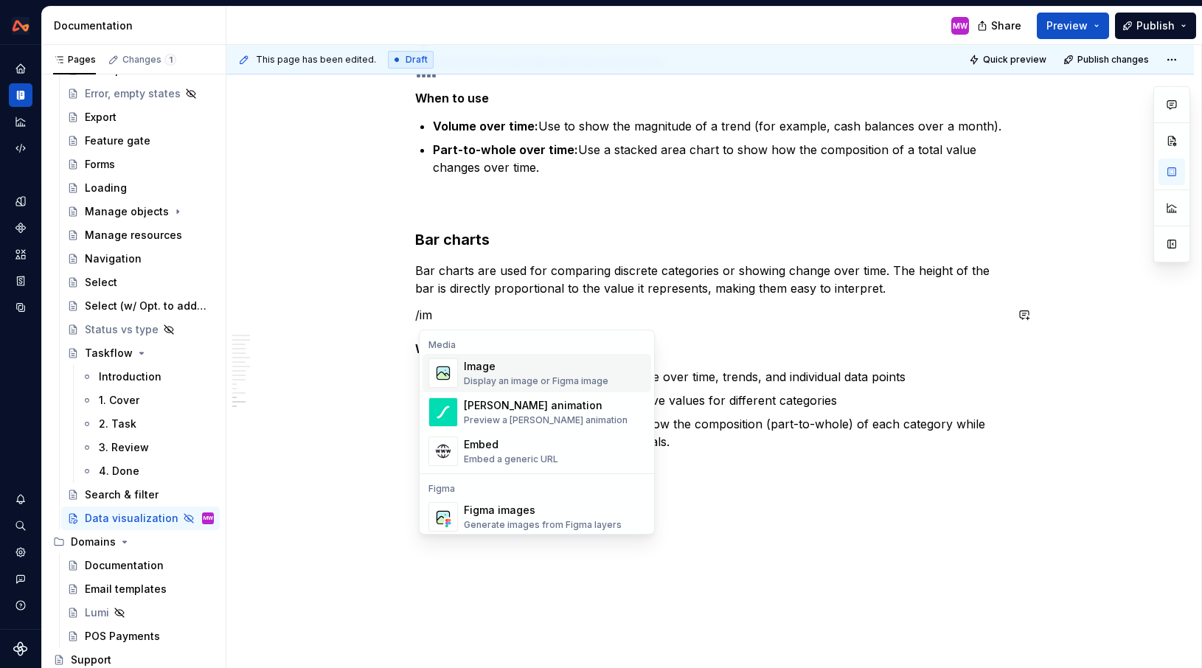
click at [488, 380] on div "Display an image or Figma image" at bounding box center [536, 381] width 145 height 12
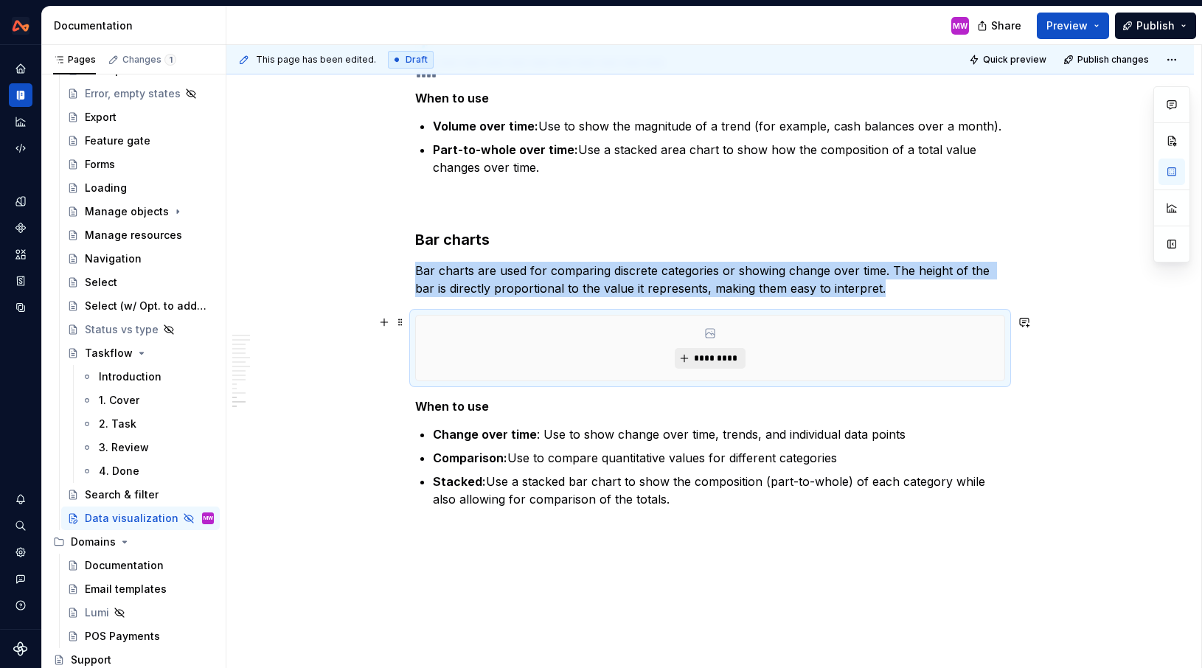
click at [701, 353] on span "*********" at bounding box center [715, 358] width 45 height 12
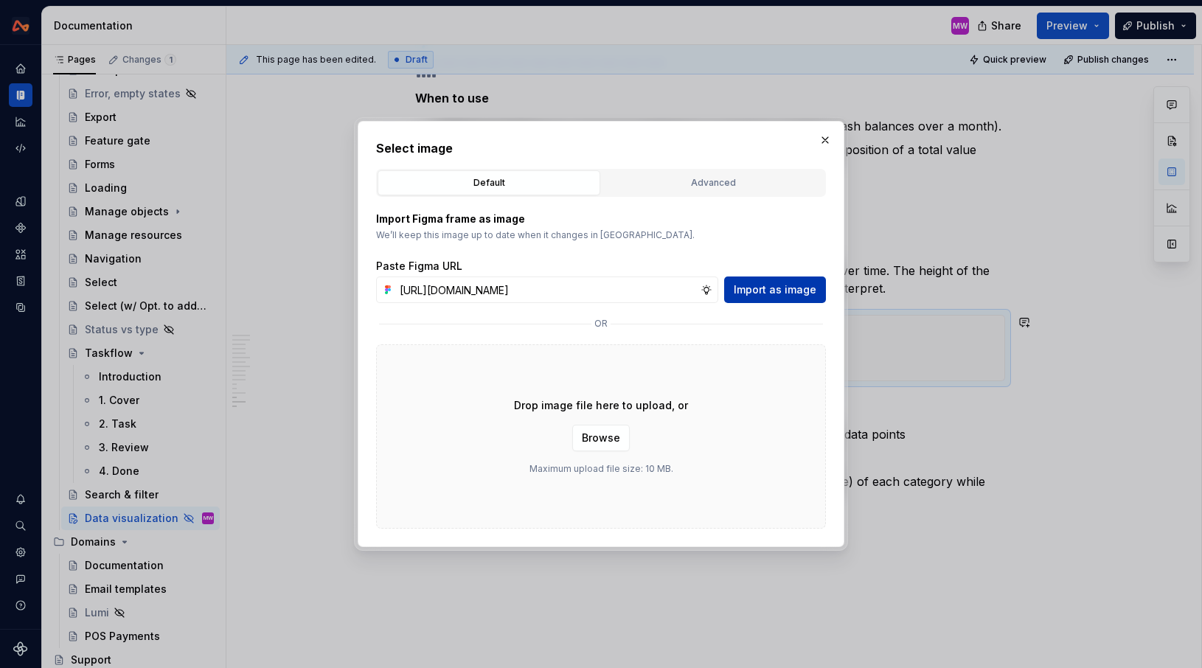
scroll to position [0, 0]
click at [778, 290] on span "Import as image" at bounding box center [775, 289] width 83 height 15
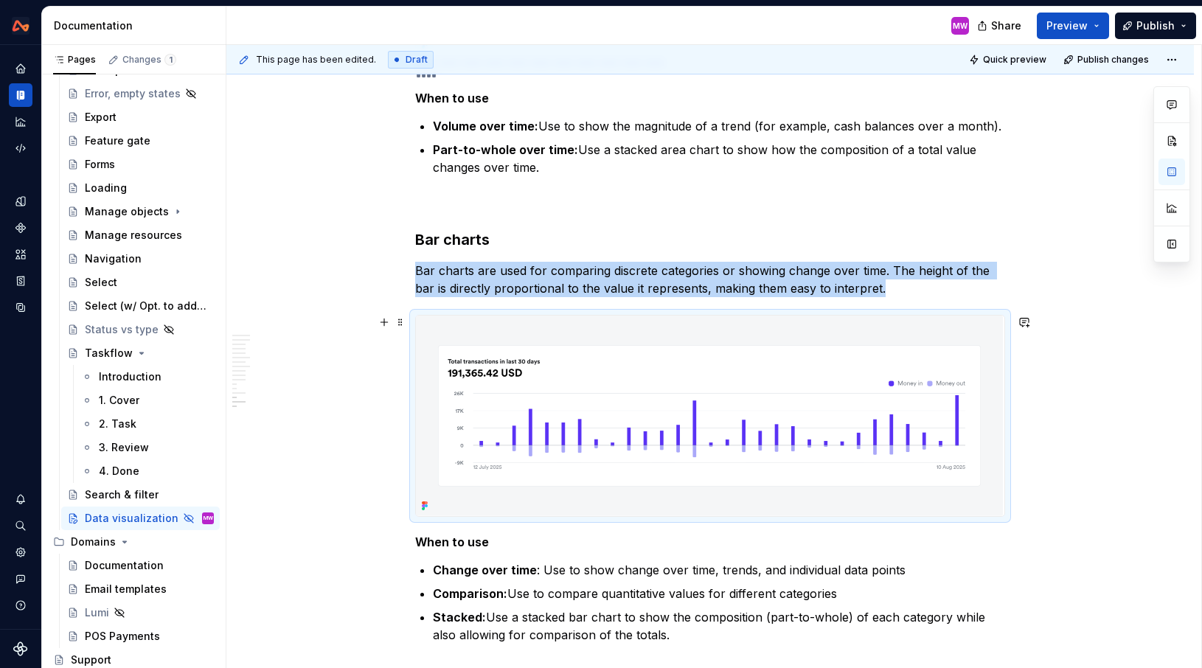
click at [593, 400] on img at bounding box center [709, 416] width 587 height 201
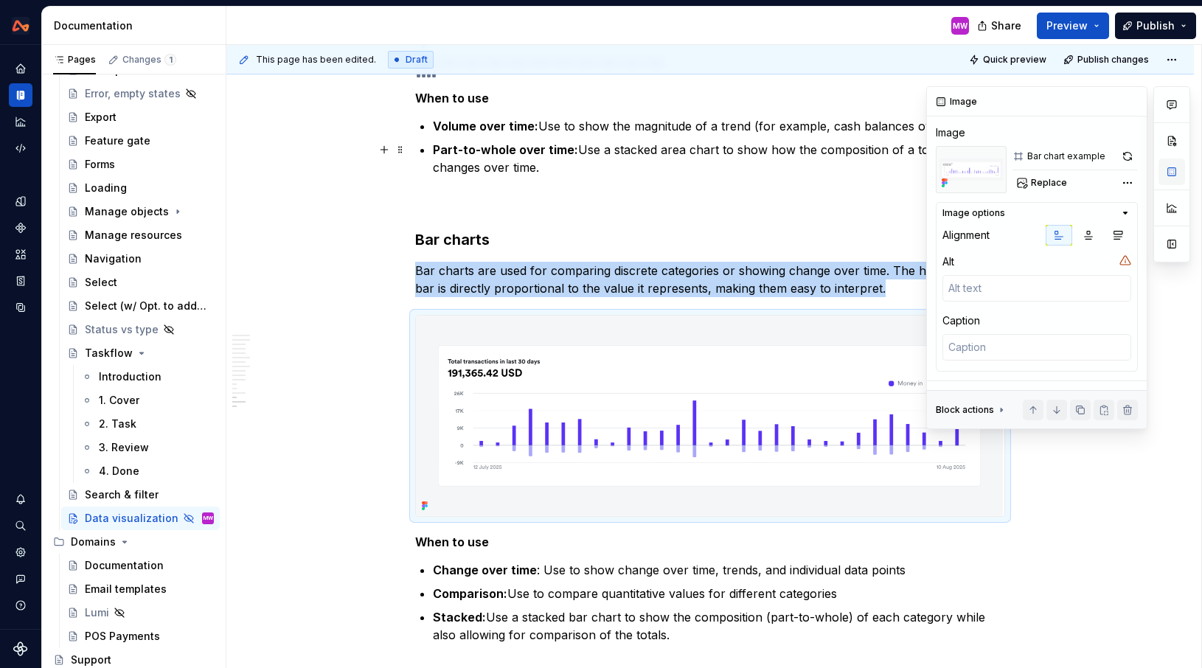
click at [1171, 176] on button "button" at bounding box center [1172, 172] width 27 height 27
click at [1045, 182] on span "Replace" at bounding box center [1049, 183] width 36 height 12
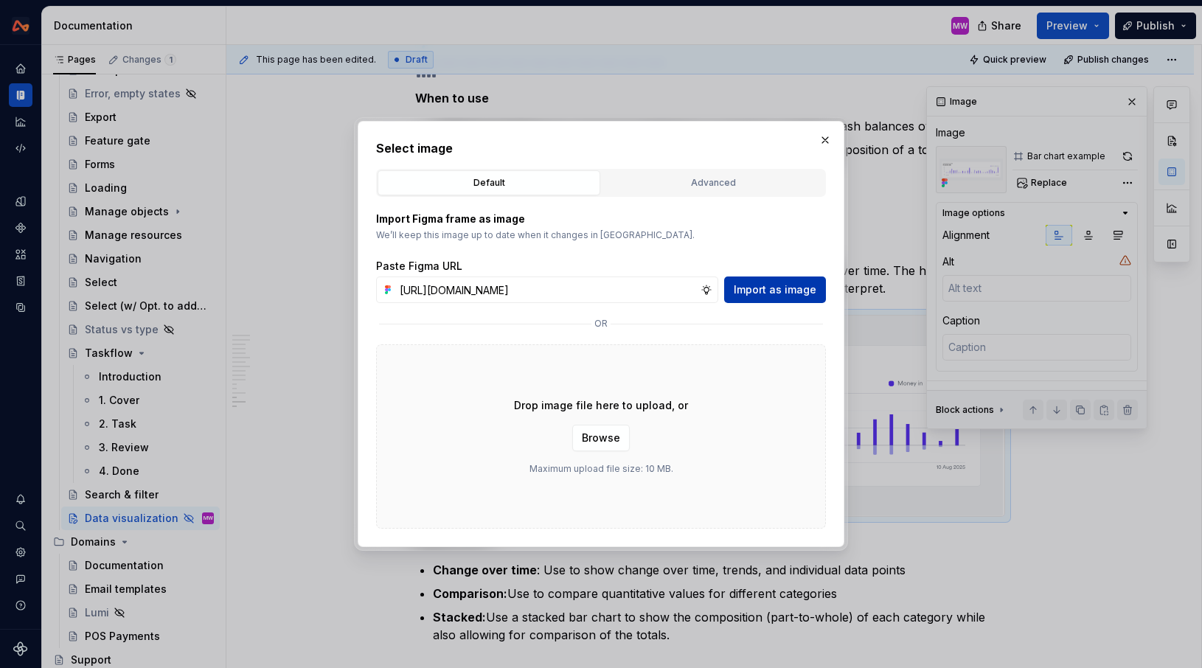
click at [780, 292] on span "Import as image" at bounding box center [775, 289] width 83 height 15
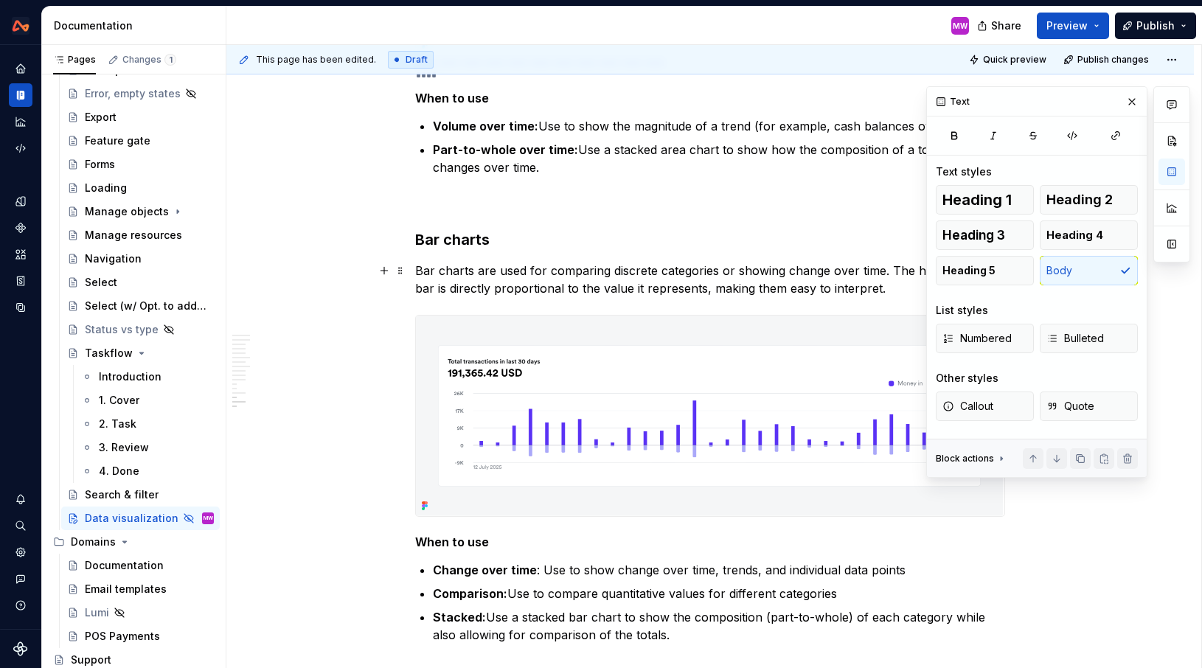
click at [743, 271] on p "Bar charts are used for comparing discrete categories or showing change over ti…" at bounding box center [710, 279] width 590 height 35
click at [1129, 104] on button "button" at bounding box center [1132, 101] width 21 height 21
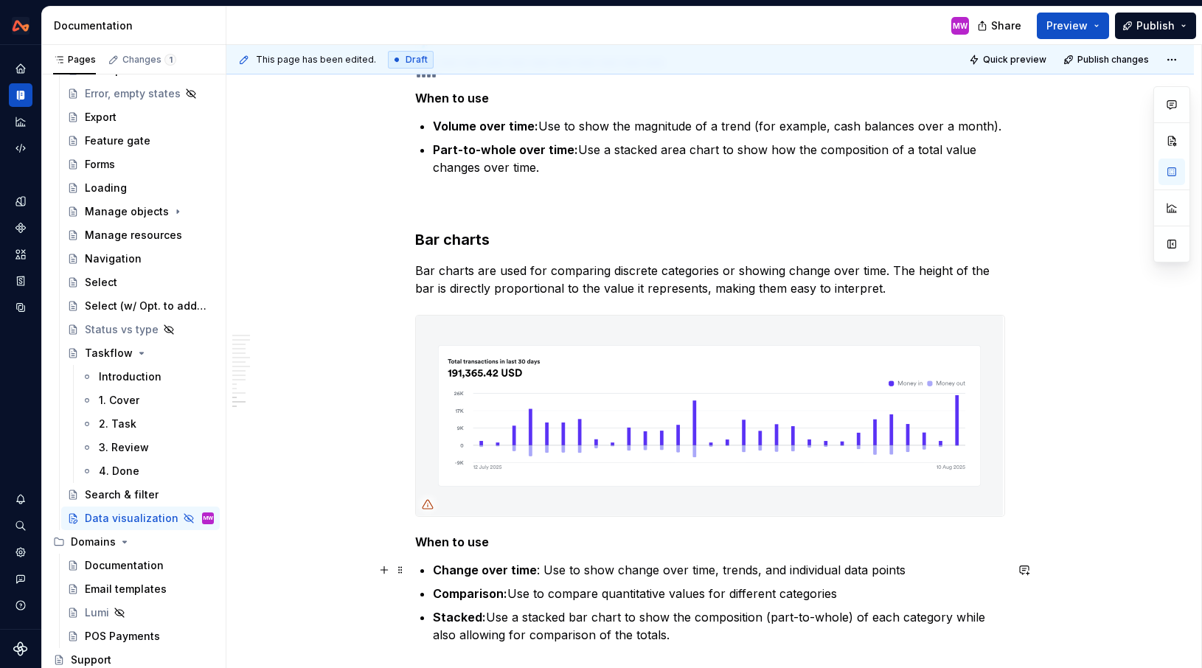
click at [920, 569] on p "Change over time : Use to show change over time, trends, and individual data po…" at bounding box center [719, 570] width 572 height 18
click at [537, 573] on p "Change over time : Use to show change over time, trends, and individual data po…" at bounding box center [719, 570] width 572 height 18
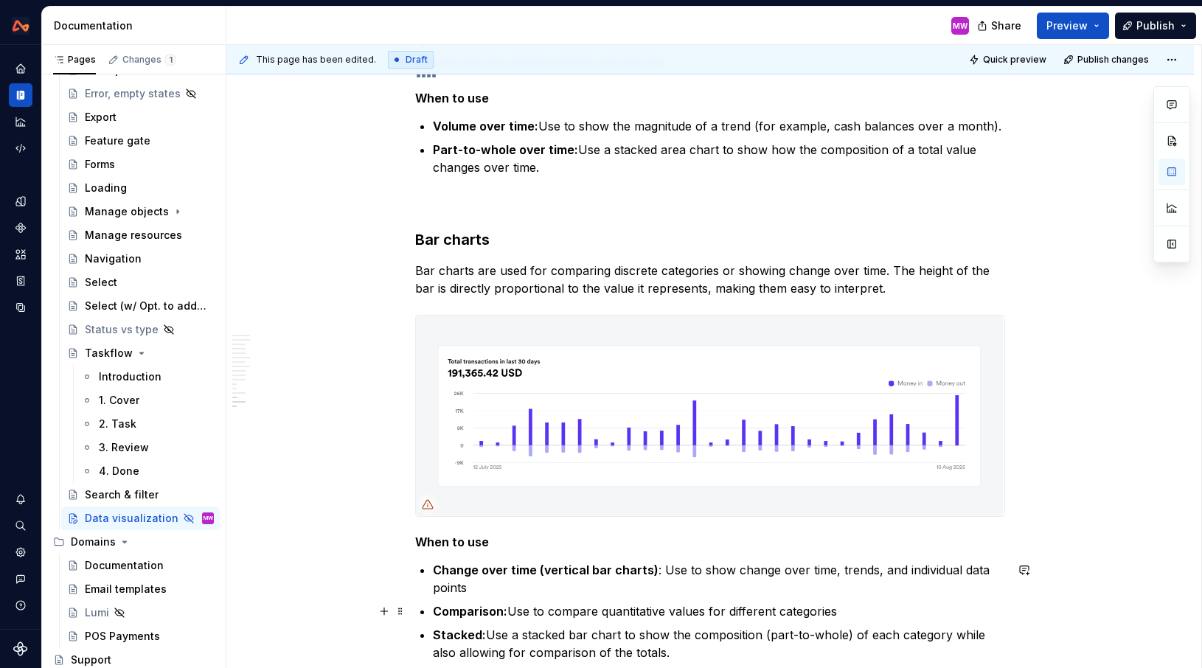
click at [504, 611] on strong "Comparison:" at bounding box center [470, 611] width 74 height 15
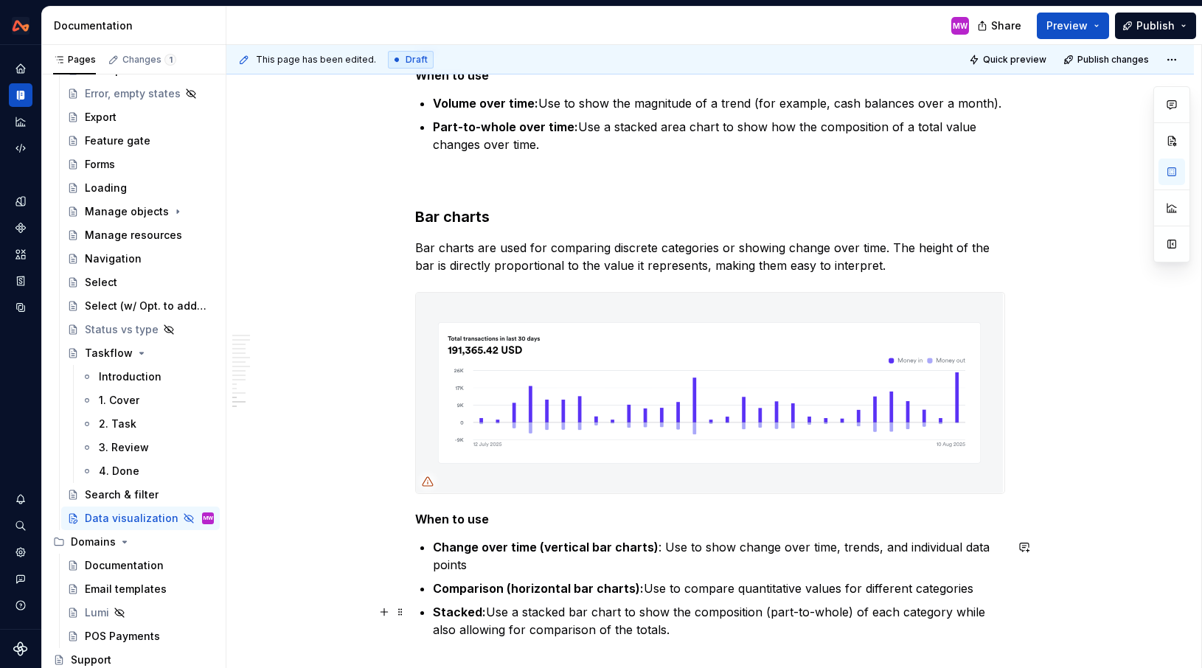
click at [483, 611] on strong "Stacked:" at bounding box center [459, 612] width 53 height 15
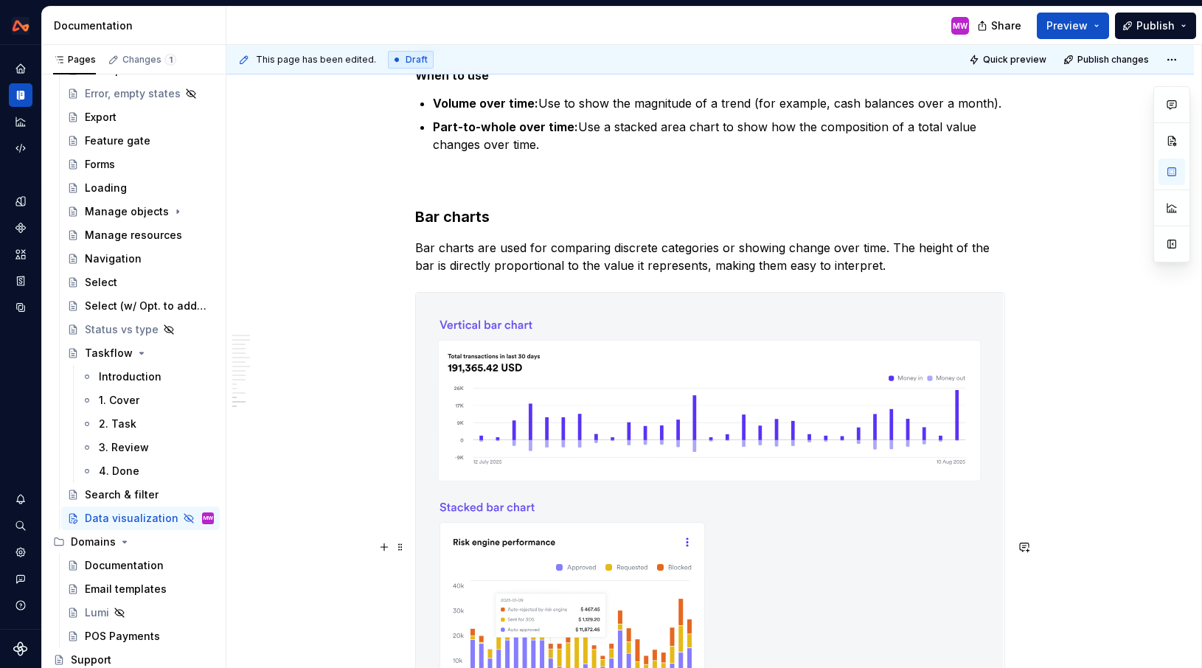
click at [791, 261] on p "Bar charts are used for comparing discrete categories or showing change over ti…" at bounding box center [710, 256] width 590 height 35
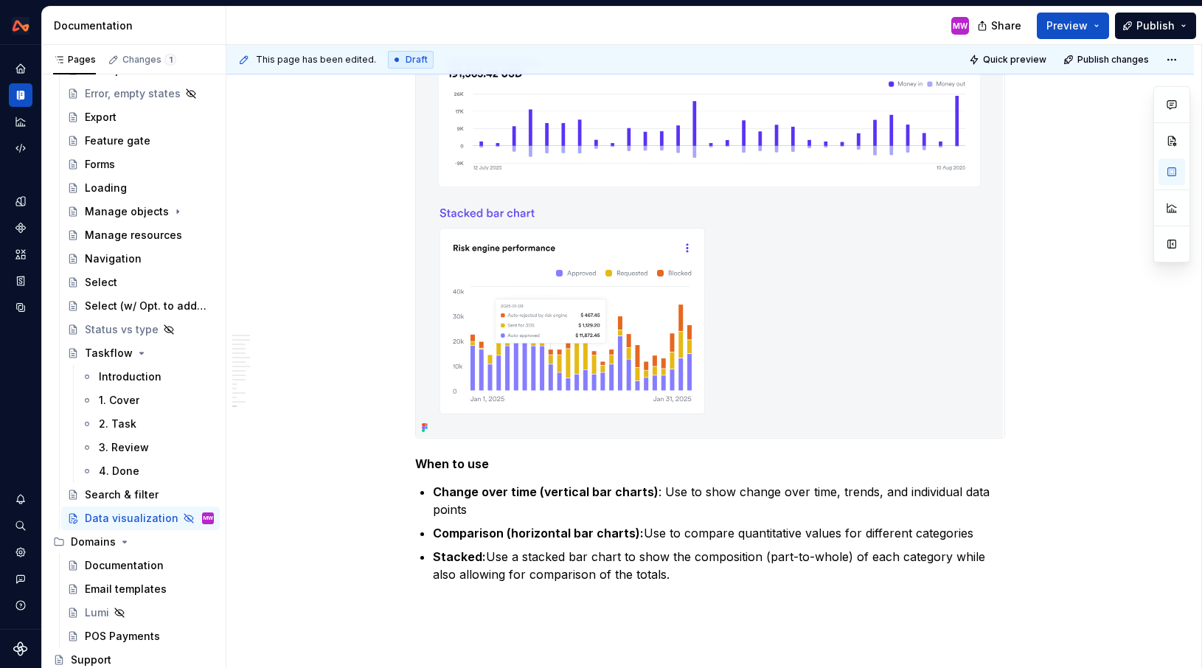
scroll to position [5268, 0]
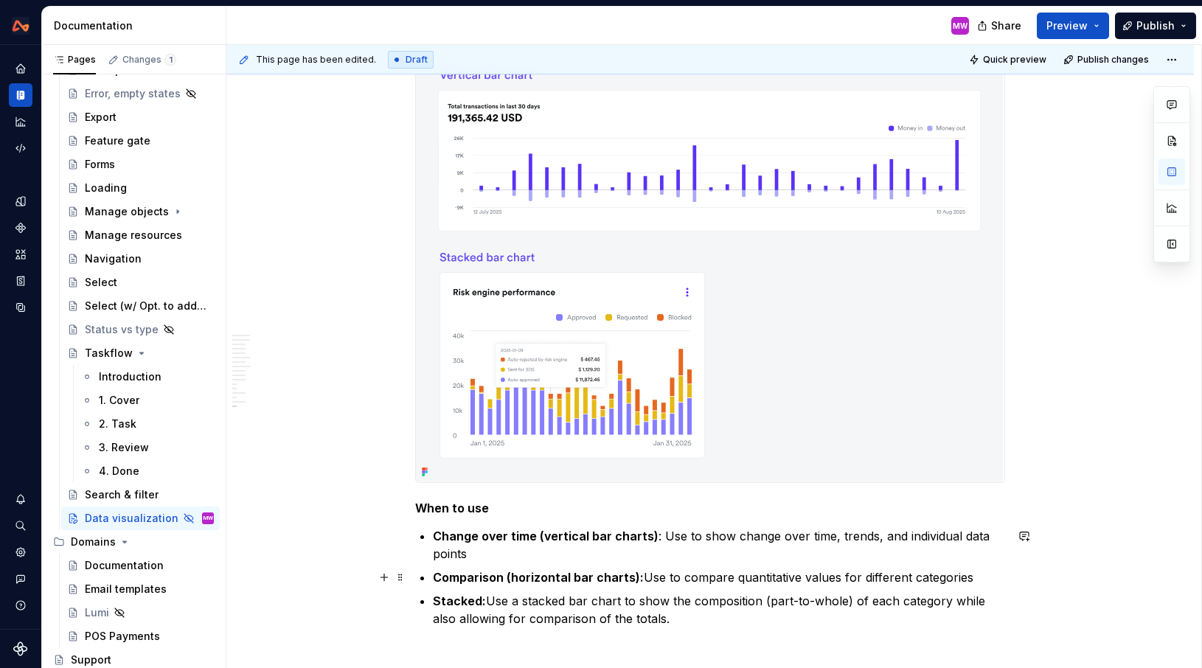
click at [684, 582] on p "Comparison (horizontal bar charts): Use to compare quantitative values for diff…" at bounding box center [719, 578] width 572 height 18
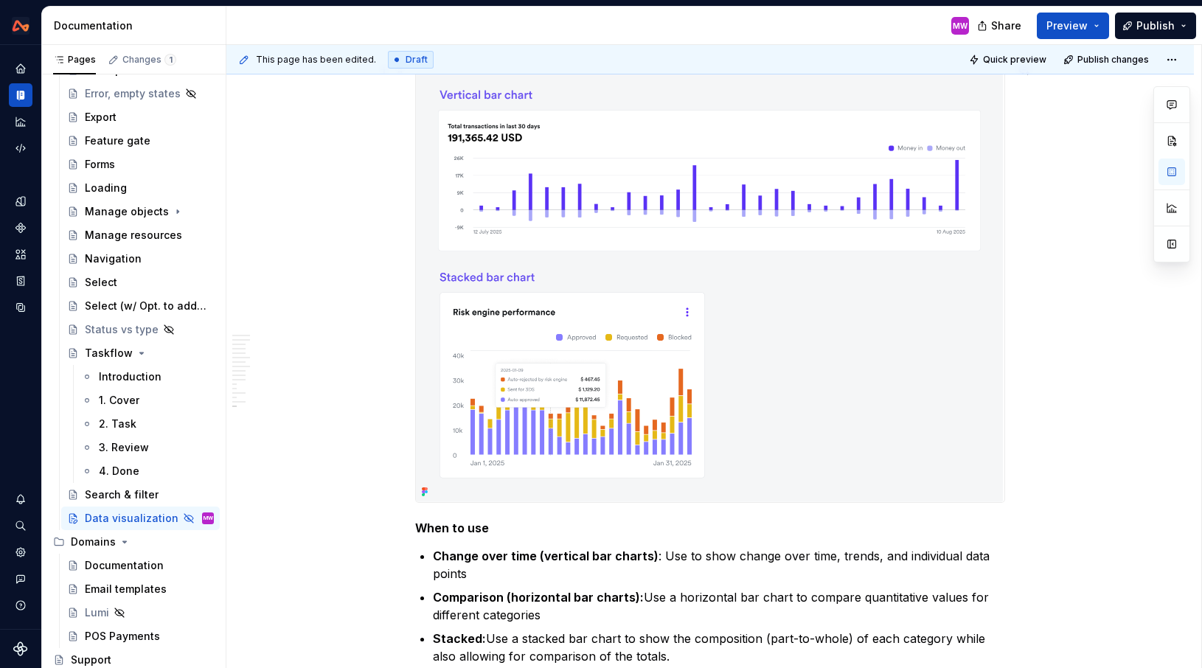
scroll to position [5253, 0]
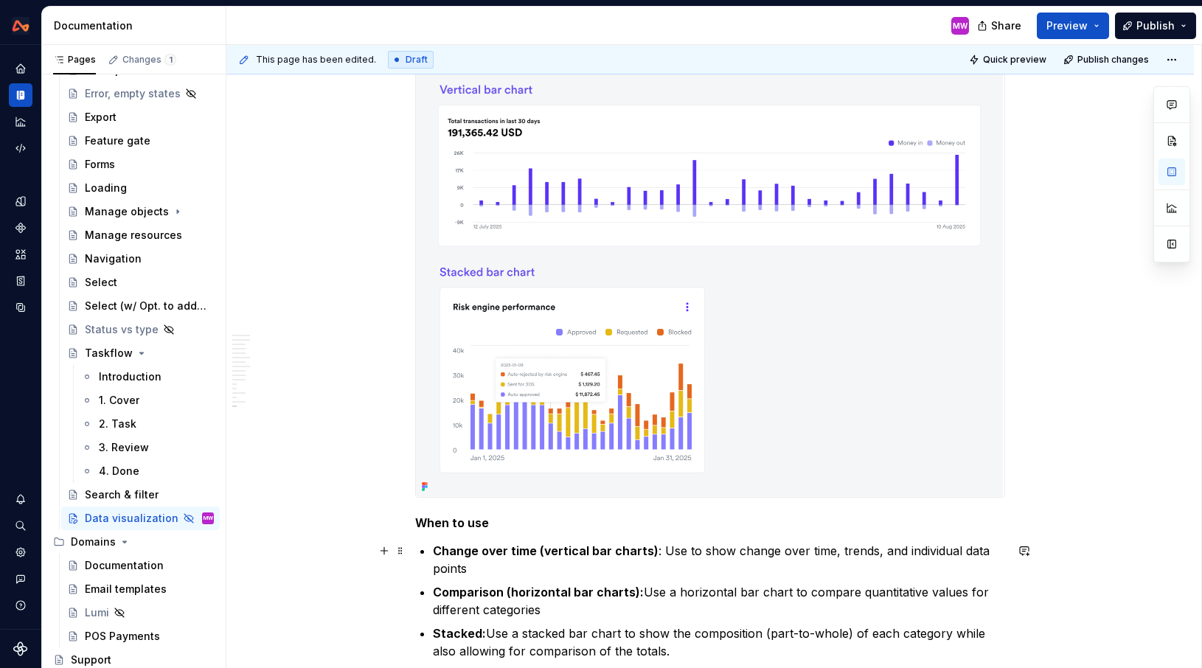
click at [684, 549] on p "Change over time (vertical bar charts) : Use to show change over time, trends, …" at bounding box center [719, 559] width 572 height 35
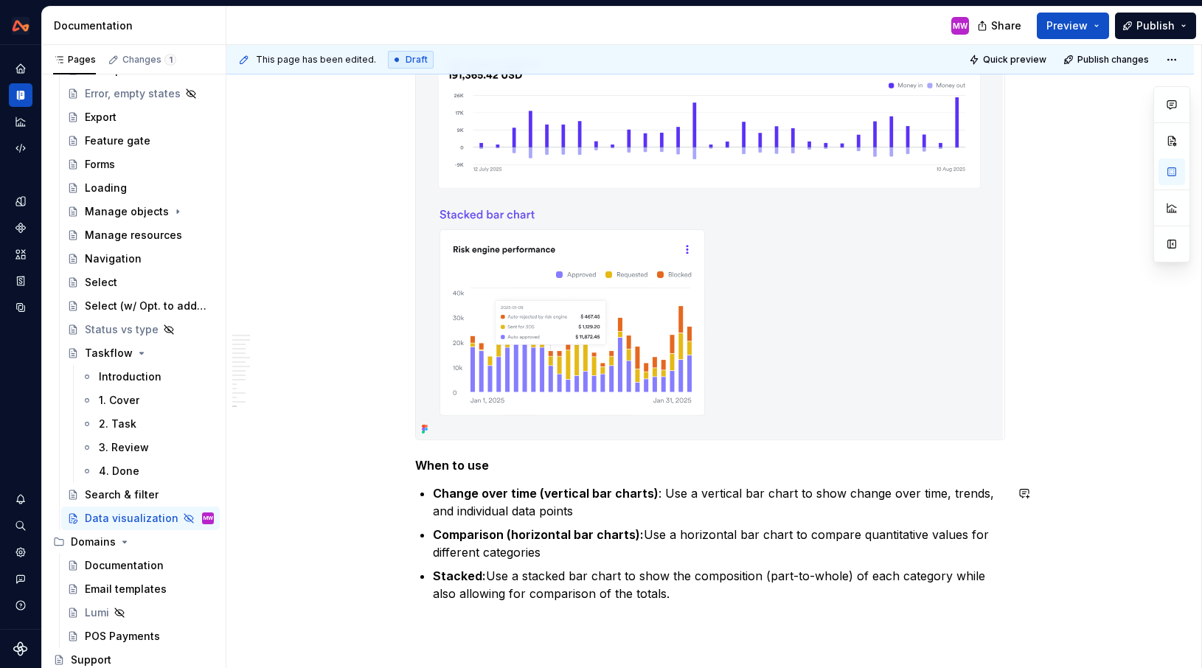
scroll to position [5315, 0]
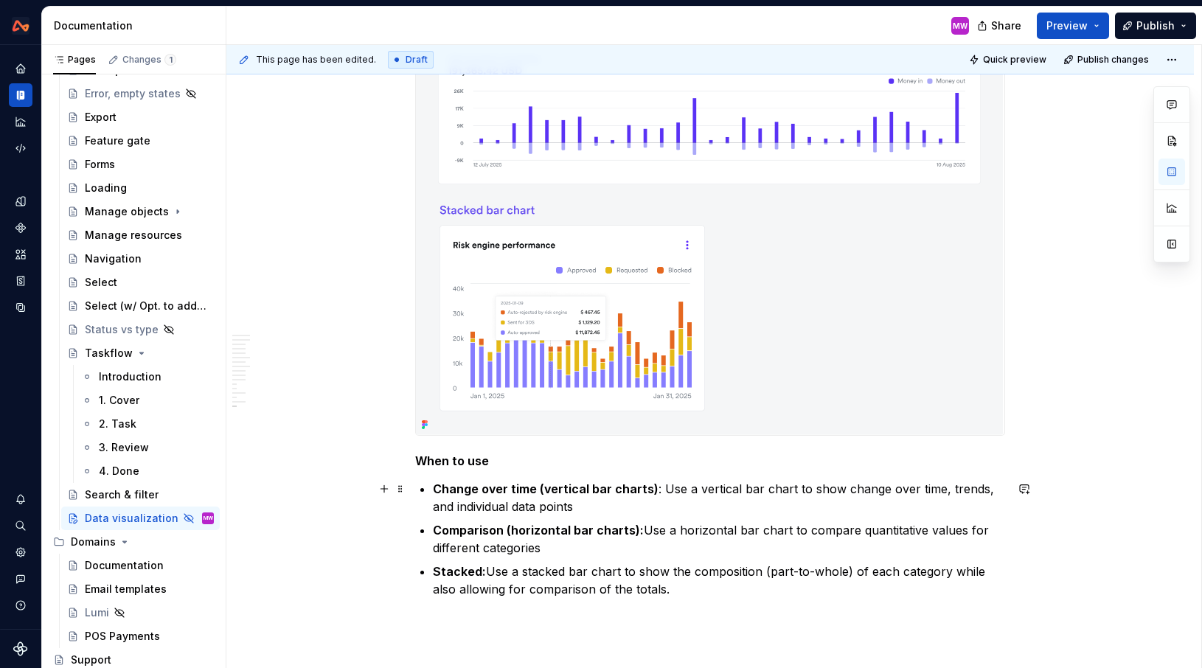
click at [600, 508] on p "Change over time (vertical bar charts) : Use a vertical bar chart to show chang…" at bounding box center [719, 497] width 572 height 35
click at [594, 547] on p "Comparison (horizontal bar charts): Use a horizontal bar chart to compare quant…" at bounding box center [719, 538] width 572 height 35
click at [487, 546] on p "Comparison (horizontal bar charts): Use a horizontal bar chart to compare quant…" at bounding box center [719, 538] width 572 height 35
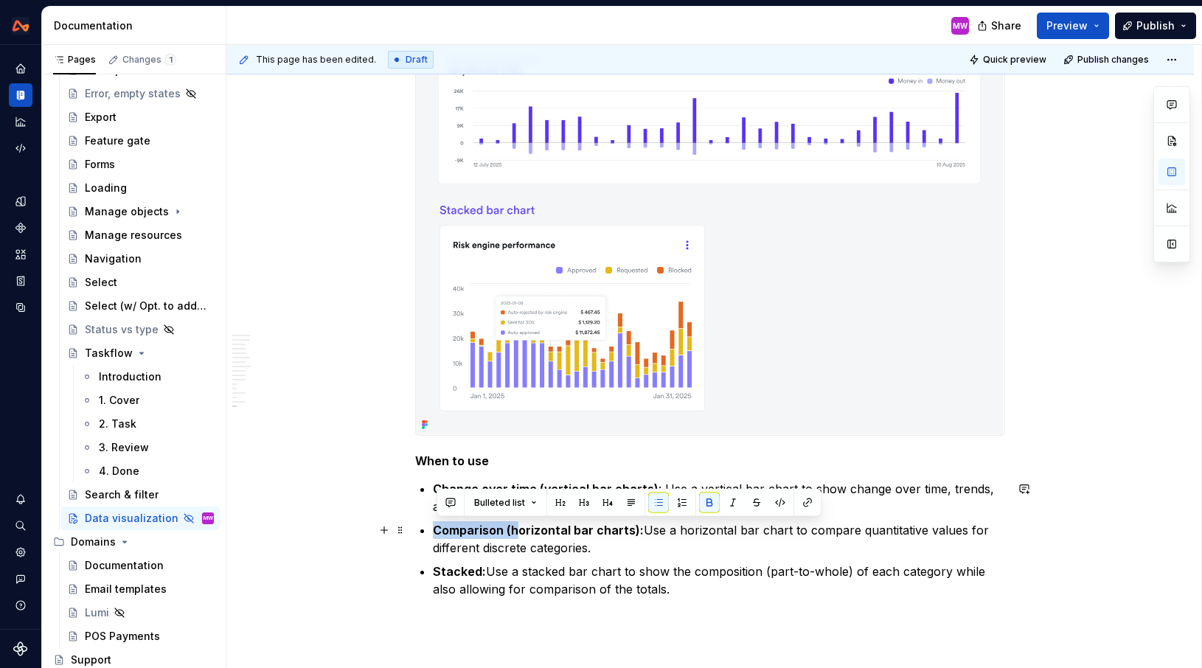
drag, startPoint x: 519, startPoint y: 527, endPoint x: 437, endPoint y: 529, distance: 82.6
click at [437, 529] on strong "Comparison (horizontal bar charts):" at bounding box center [538, 530] width 211 height 15
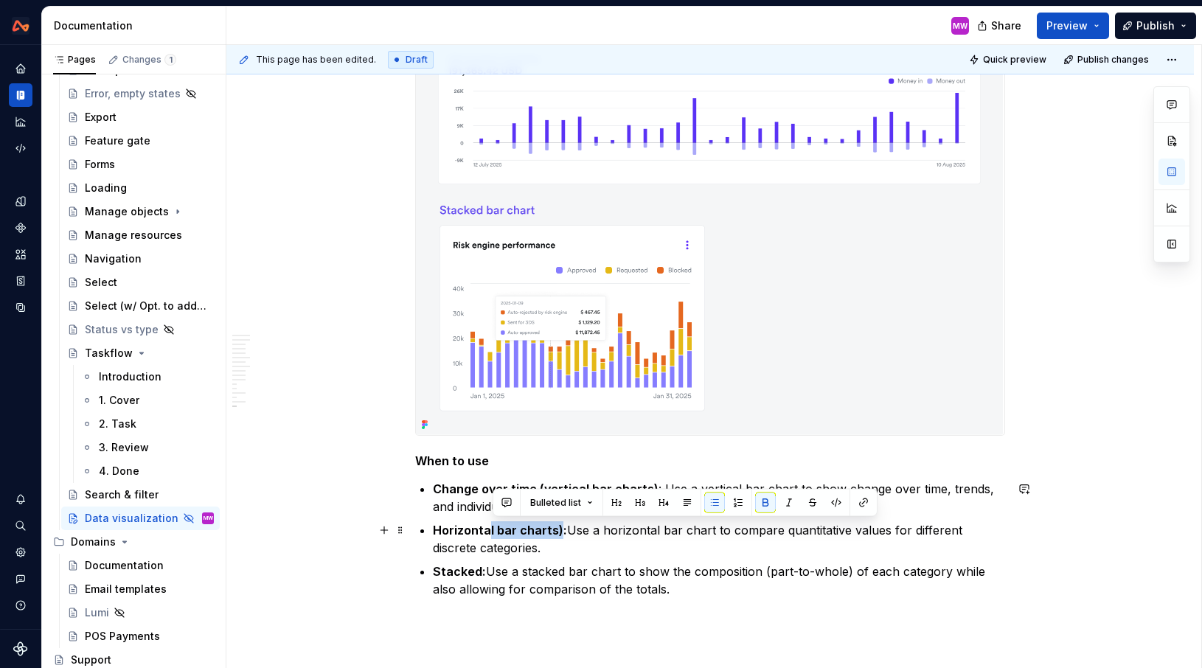
drag, startPoint x: 562, startPoint y: 530, endPoint x: 494, endPoint y: 529, distance: 67.9
click at [494, 529] on strong "Horizontal bar charts):" at bounding box center [500, 530] width 134 height 15
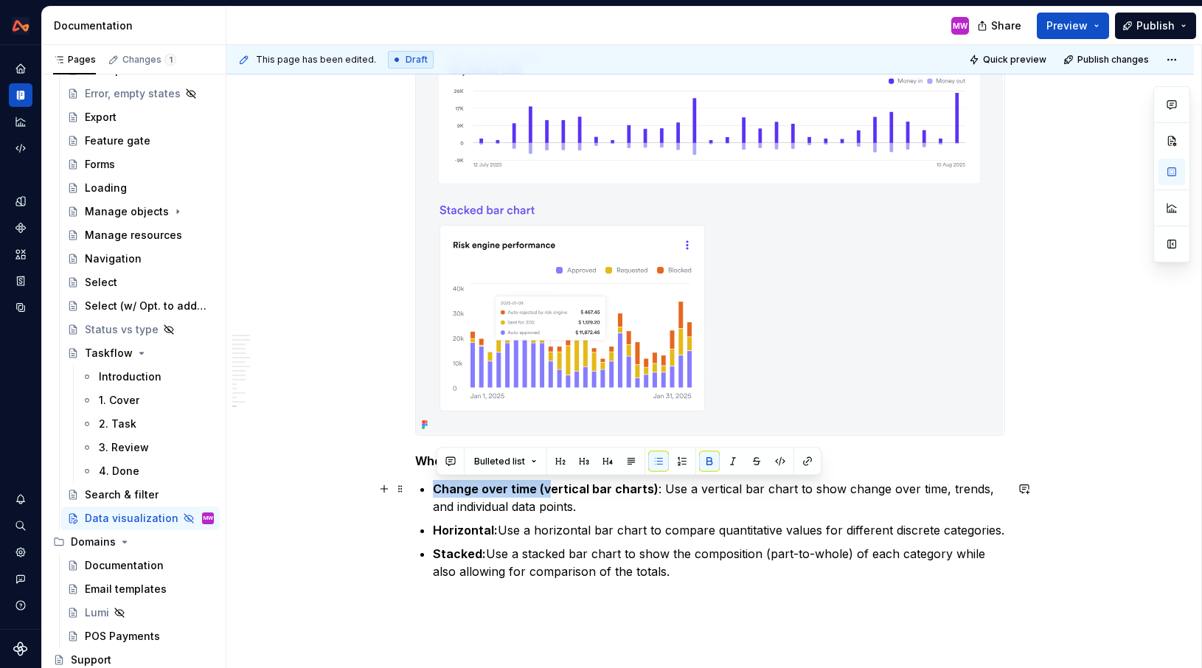
drag, startPoint x: 552, startPoint y: 488, endPoint x: 439, endPoint y: 487, distance: 112.8
click at [439, 487] on strong "Change over time (vertical bar charts)" at bounding box center [546, 489] width 226 height 15
drag, startPoint x: 546, startPoint y: 490, endPoint x: 481, endPoint y: 490, distance: 64.9
click at [481, 490] on strong "Vertical bar charts)" at bounding box center [491, 489] width 116 height 15
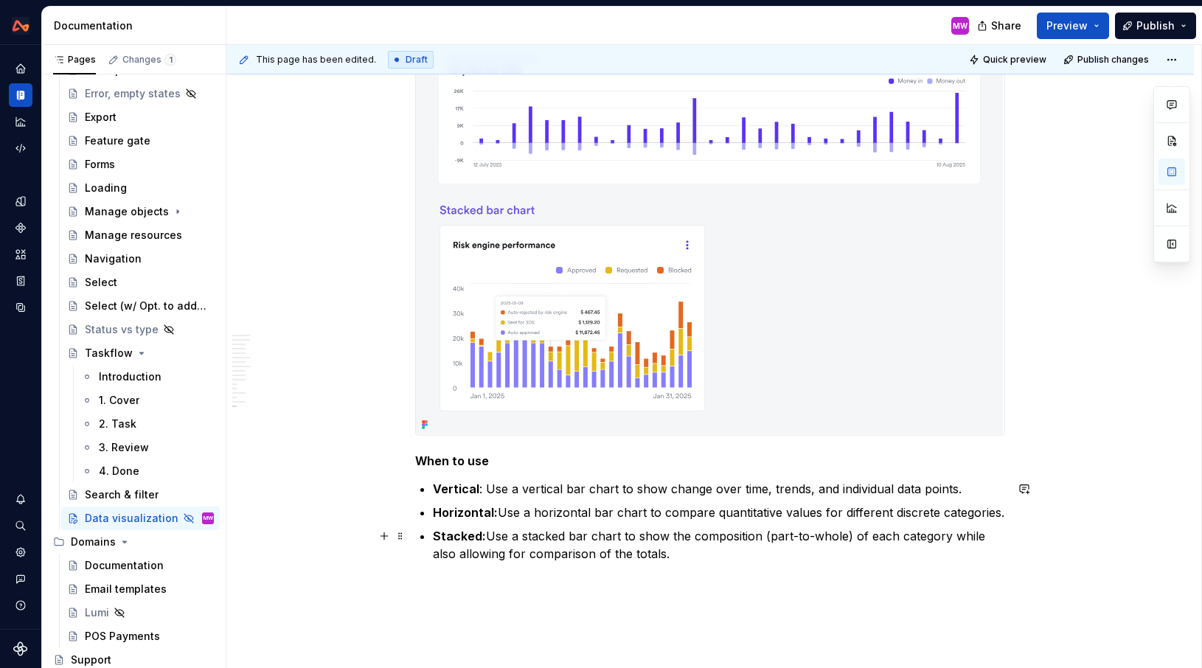
click at [754, 553] on p "Stacked: Use a stacked bar chart to show the composition (part-to-whole) of eac…" at bounding box center [719, 544] width 572 height 35
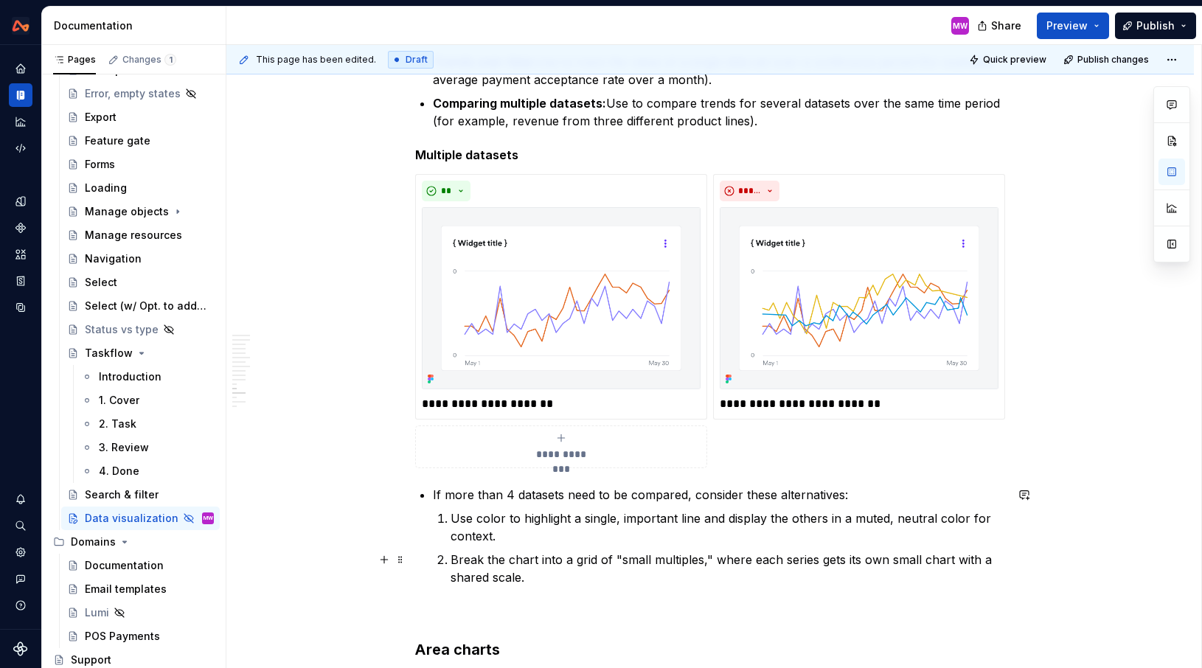
scroll to position [4046, 0]
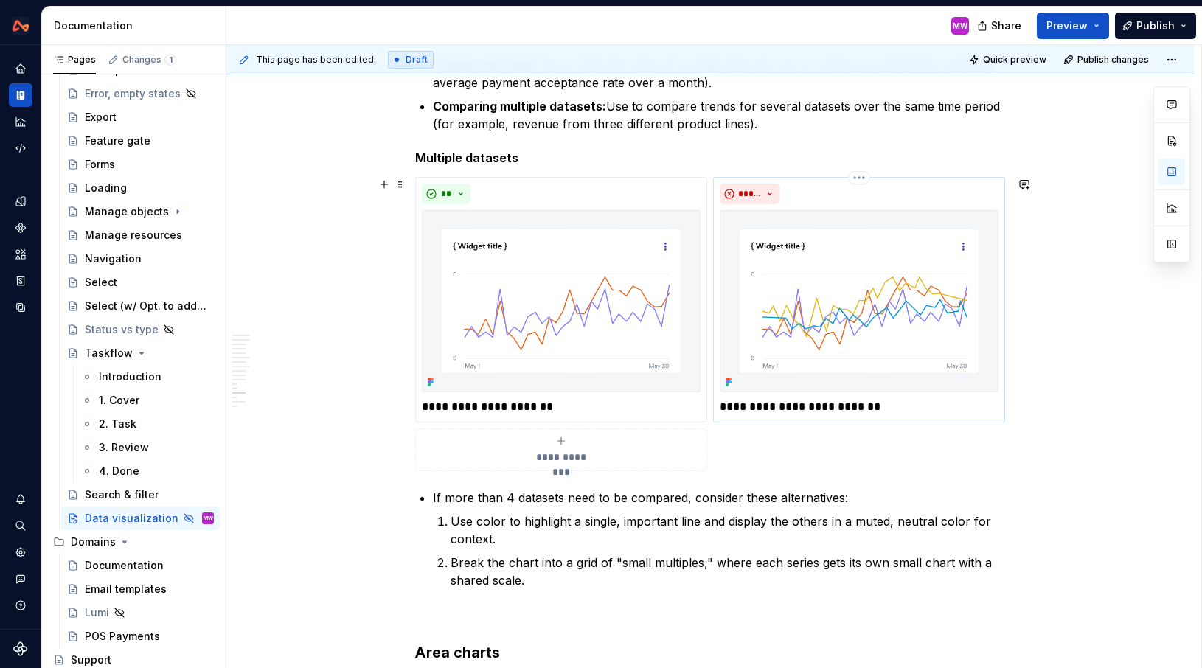
click at [894, 405] on p "**********" at bounding box center [859, 407] width 279 height 18
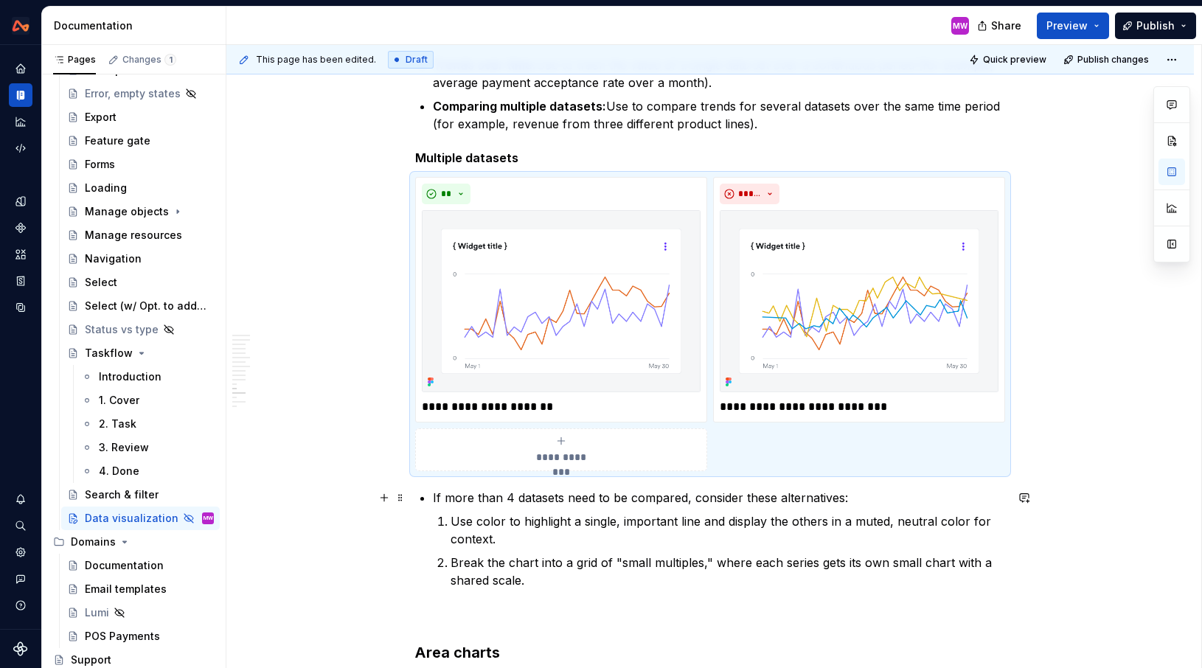
click at [433, 502] on li "If more than 4 datasets need to be compared, consider these alternatives: Use c…" at bounding box center [719, 539] width 572 height 100
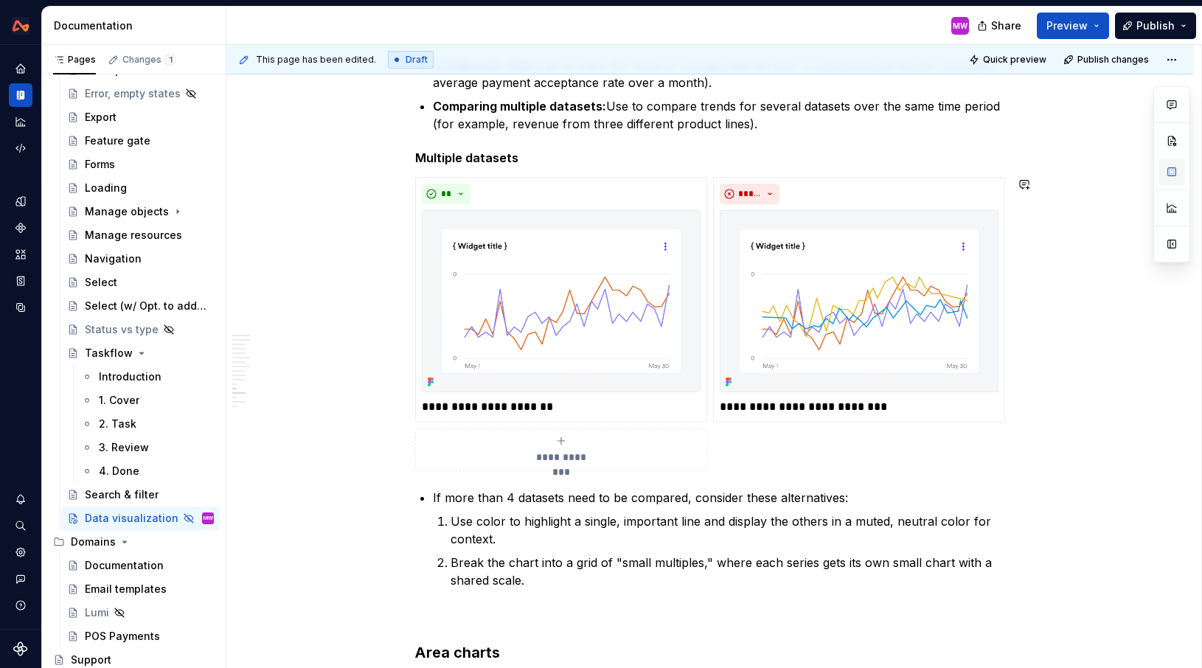
click at [1173, 169] on button "button" at bounding box center [1172, 172] width 27 height 27
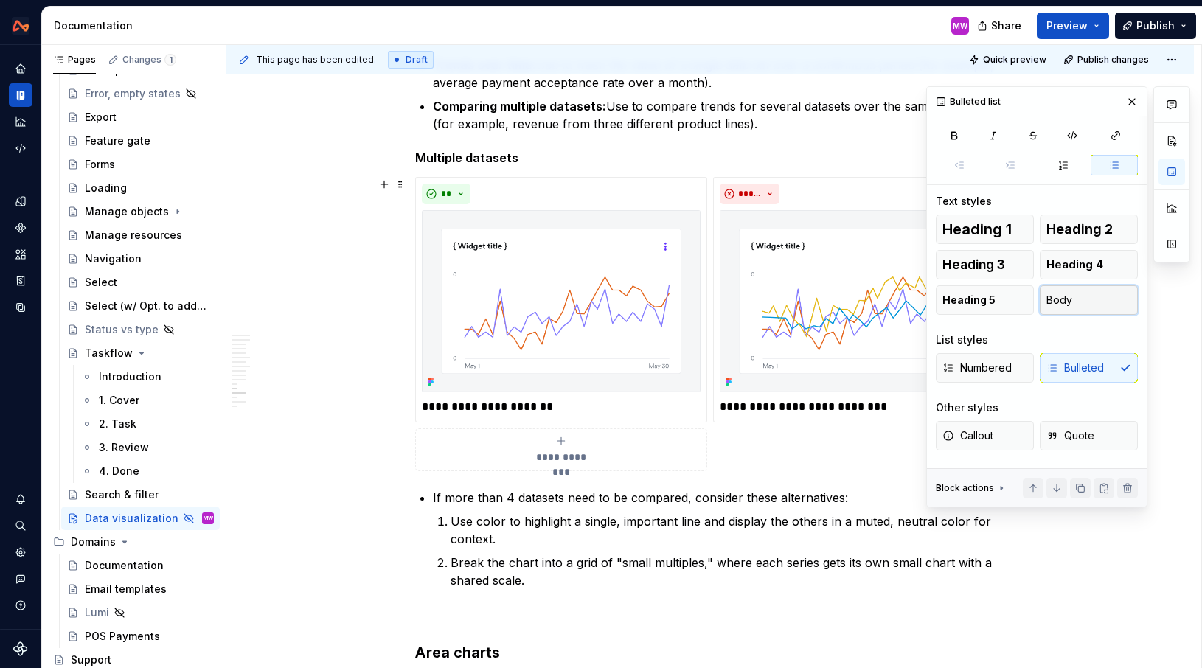
click at [1072, 307] on button "Body" at bounding box center [1089, 299] width 98 height 29
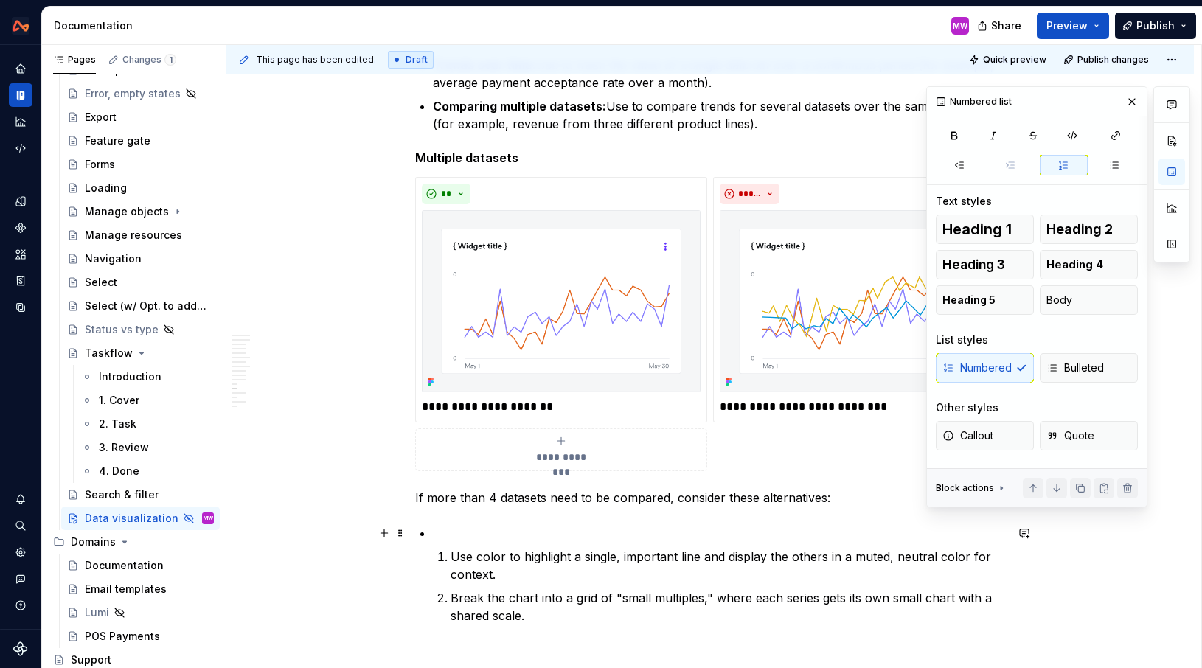
click at [486, 541] on li "Use color to highlight a single, important line and display the others in a mut…" at bounding box center [719, 574] width 572 height 100
click at [486, 538] on p at bounding box center [719, 533] width 572 height 18
click at [456, 553] on p "Use color to highlight a single, important line and display the others in a mut…" at bounding box center [728, 565] width 555 height 35
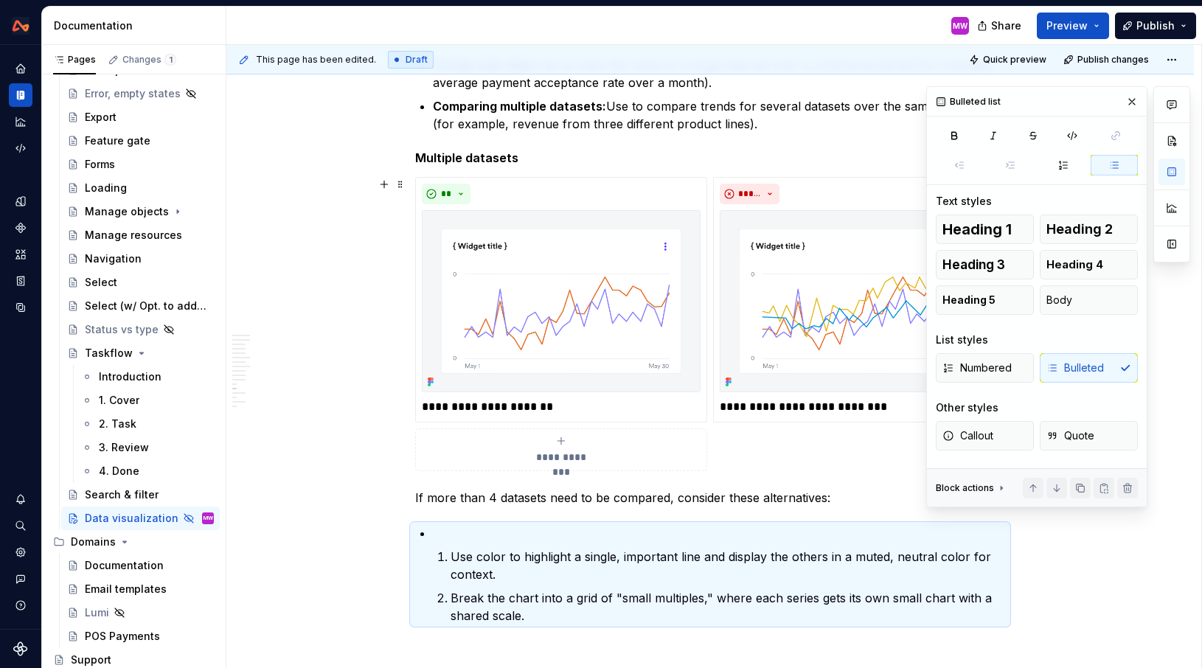
click at [1074, 364] on div "Numbered Bulleted" at bounding box center [1037, 367] width 202 height 29
click at [488, 559] on p "Use color to highlight a single, important line and display the others in a mut…" at bounding box center [728, 565] width 555 height 35
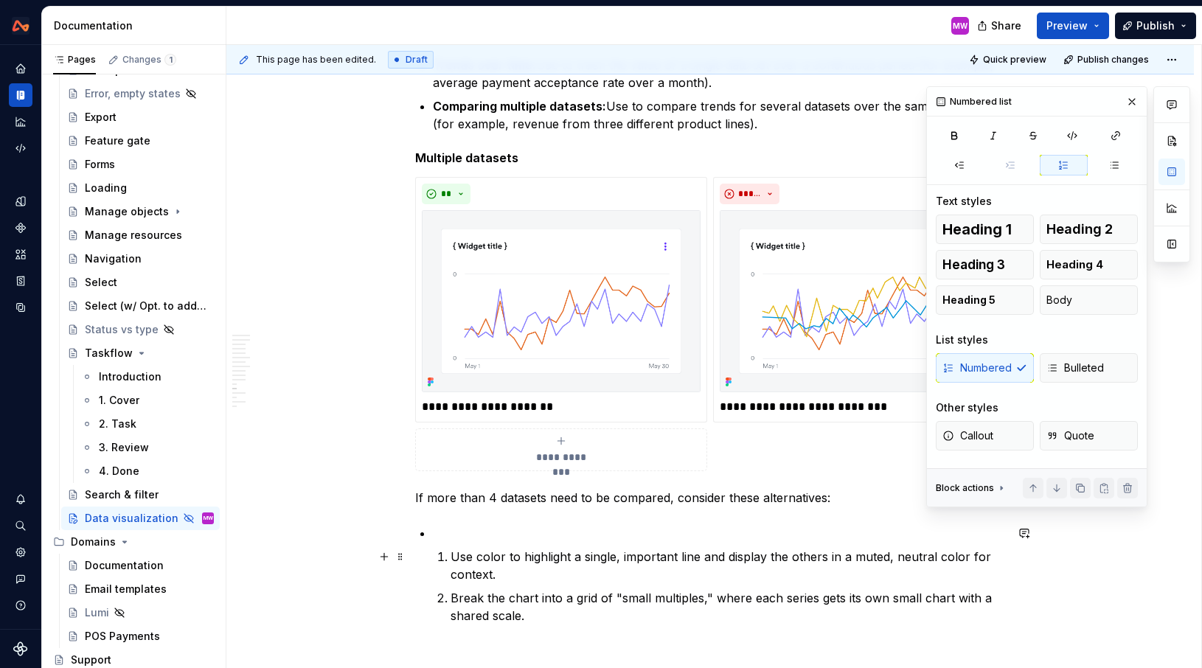
click at [456, 558] on p "Use color to highlight a single, important line and display the others in a mut…" at bounding box center [728, 565] width 555 height 35
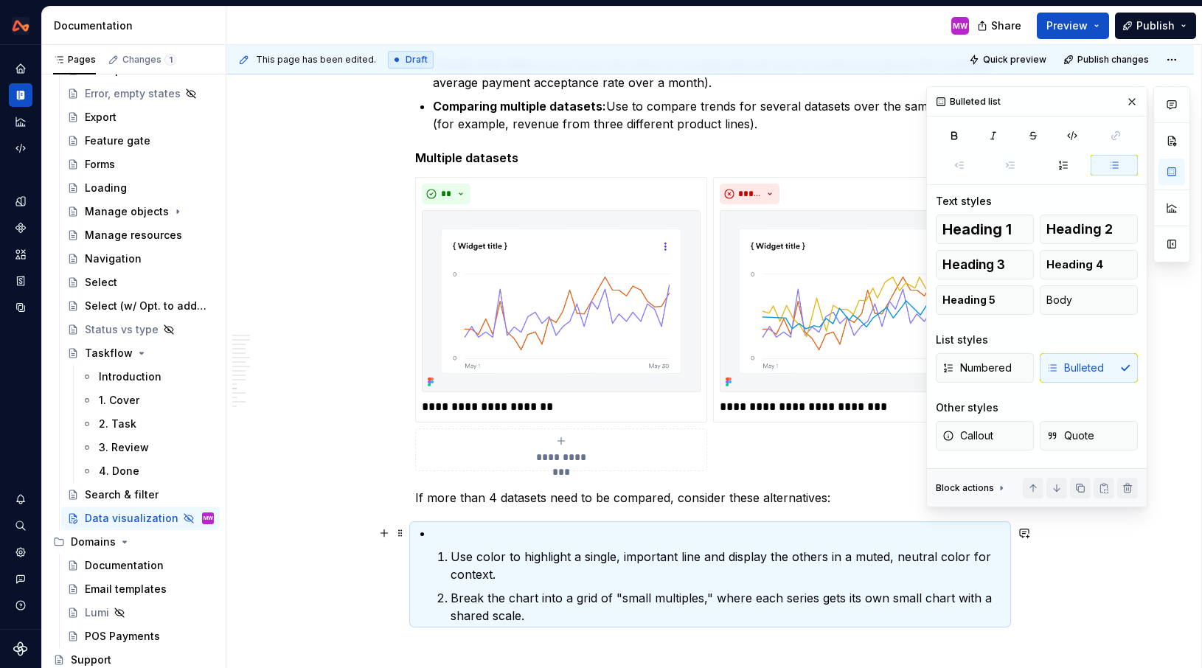
click at [458, 534] on p at bounding box center [719, 533] width 572 height 18
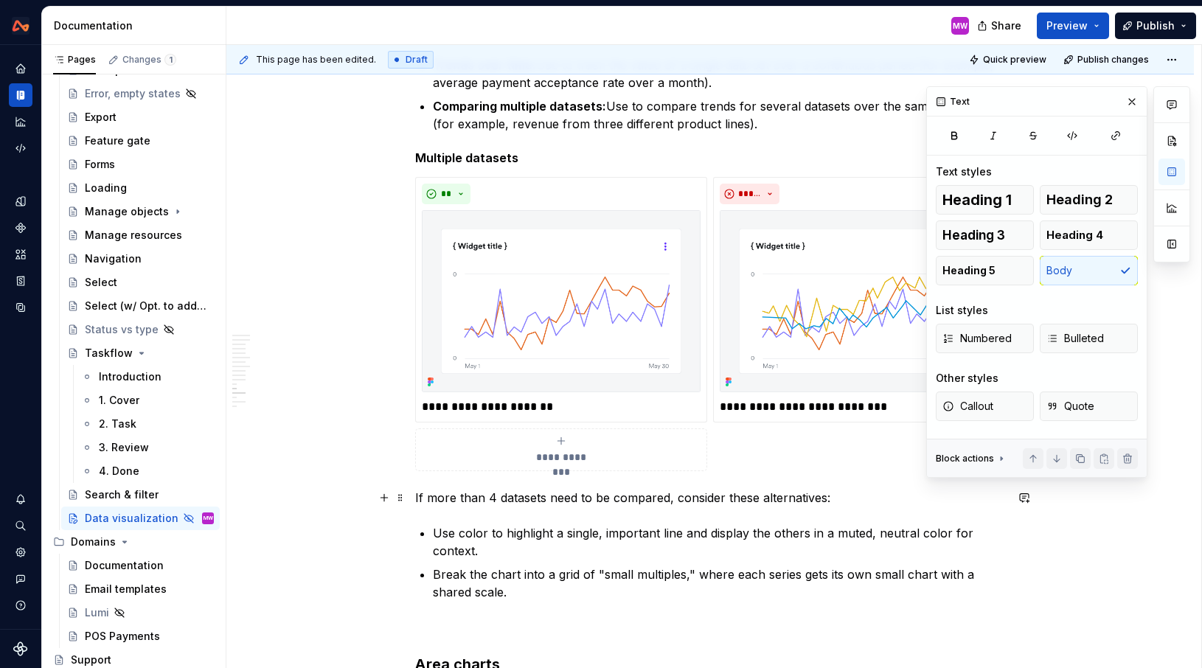
click at [420, 496] on p "If more than 4 datasets need to be compared, consider these alternatives:" at bounding box center [710, 498] width 590 height 18
click at [556, 588] on p "Break the chart into a grid of "small multiples," where each series gets its ow…" at bounding box center [719, 583] width 572 height 35
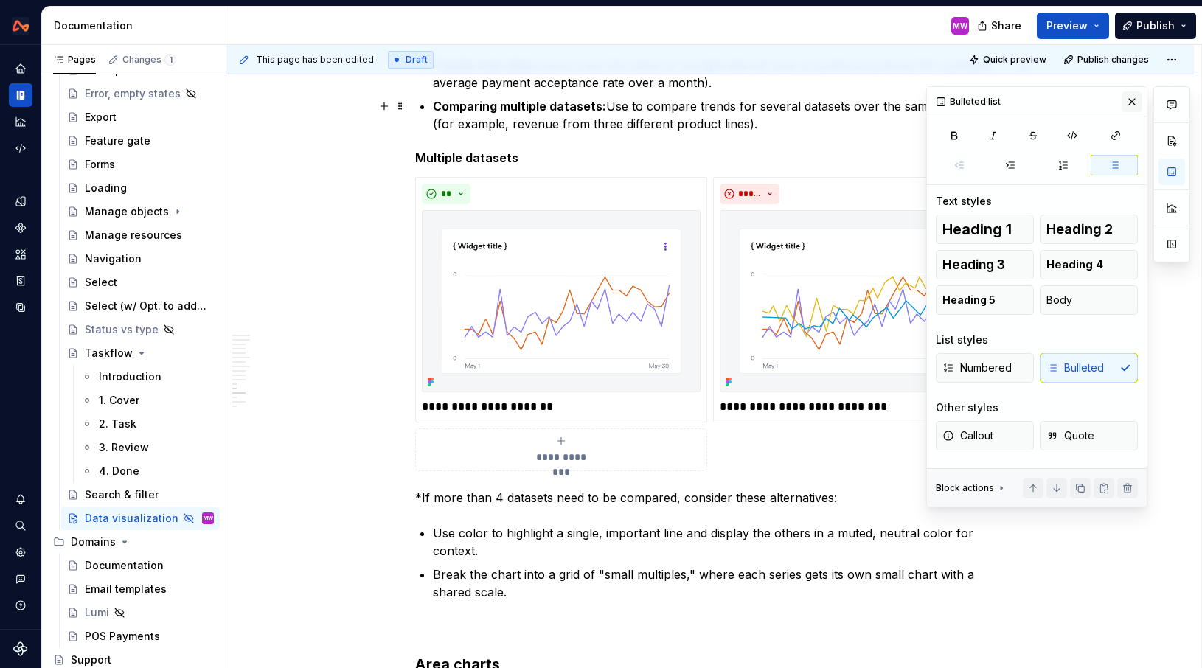
click at [1131, 106] on button "button" at bounding box center [1132, 101] width 21 height 21
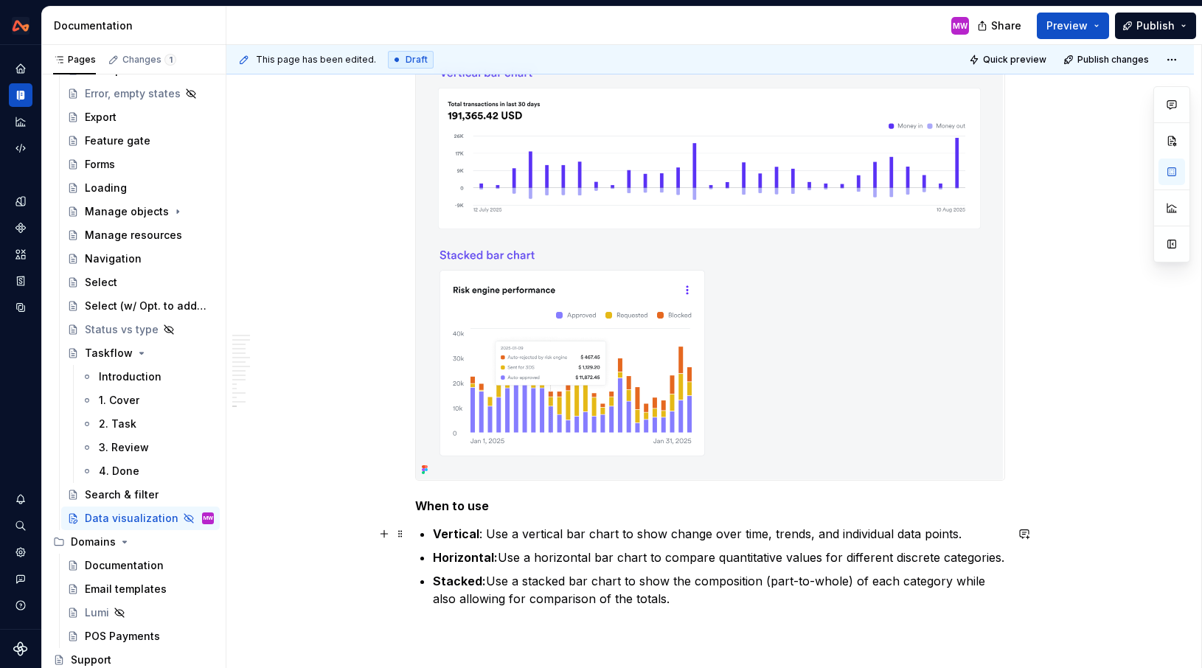
scroll to position [5298, 0]
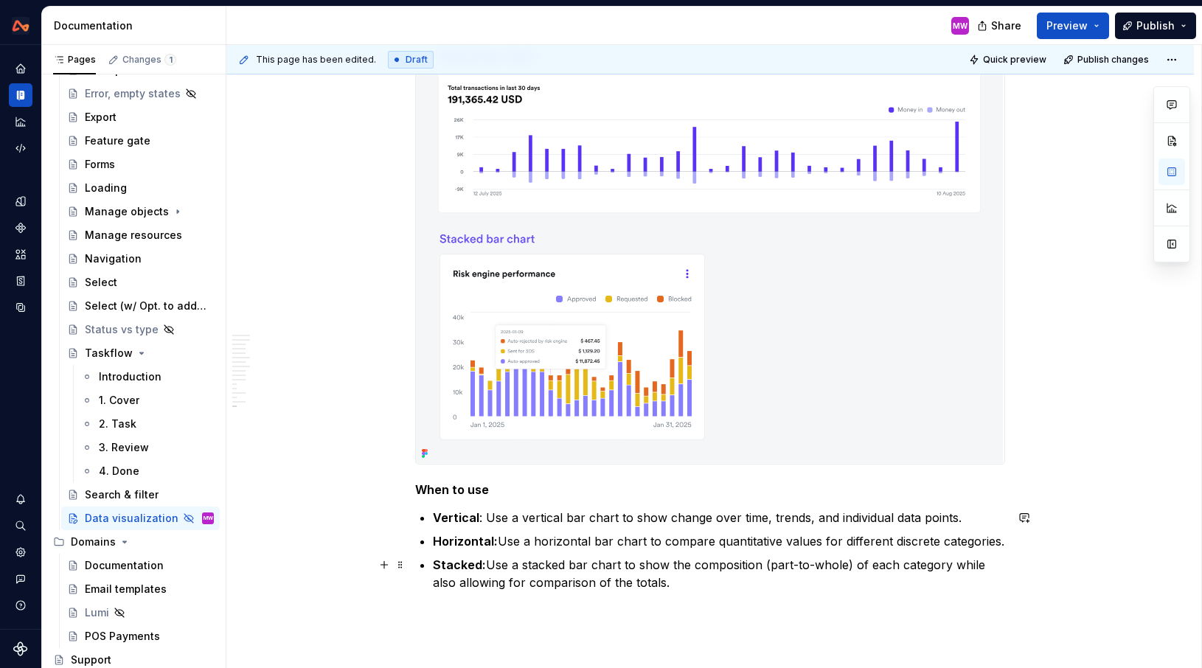
click at [726, 586] on p "Stacked: Use a stacked bar chart to show the composition (part-to-whole) of eac…" at bounding box center [719, 573] width 572 height 35
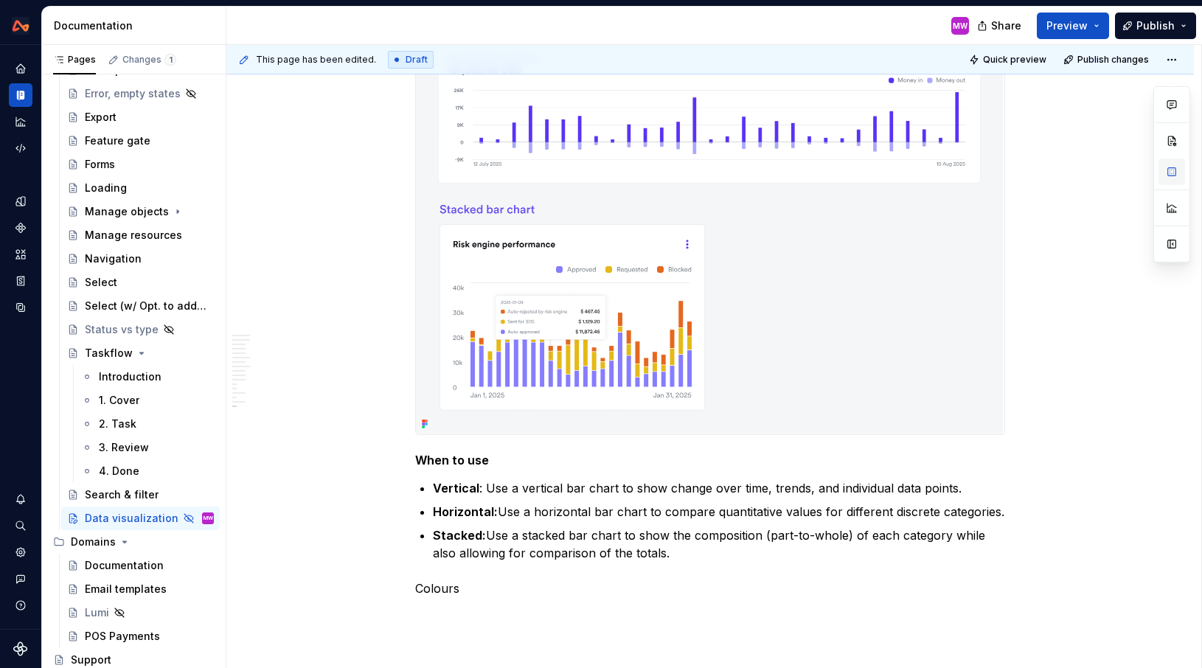
click at [1170, 173] on button "button" at bounding box center [1172, 172] width 27 height 27
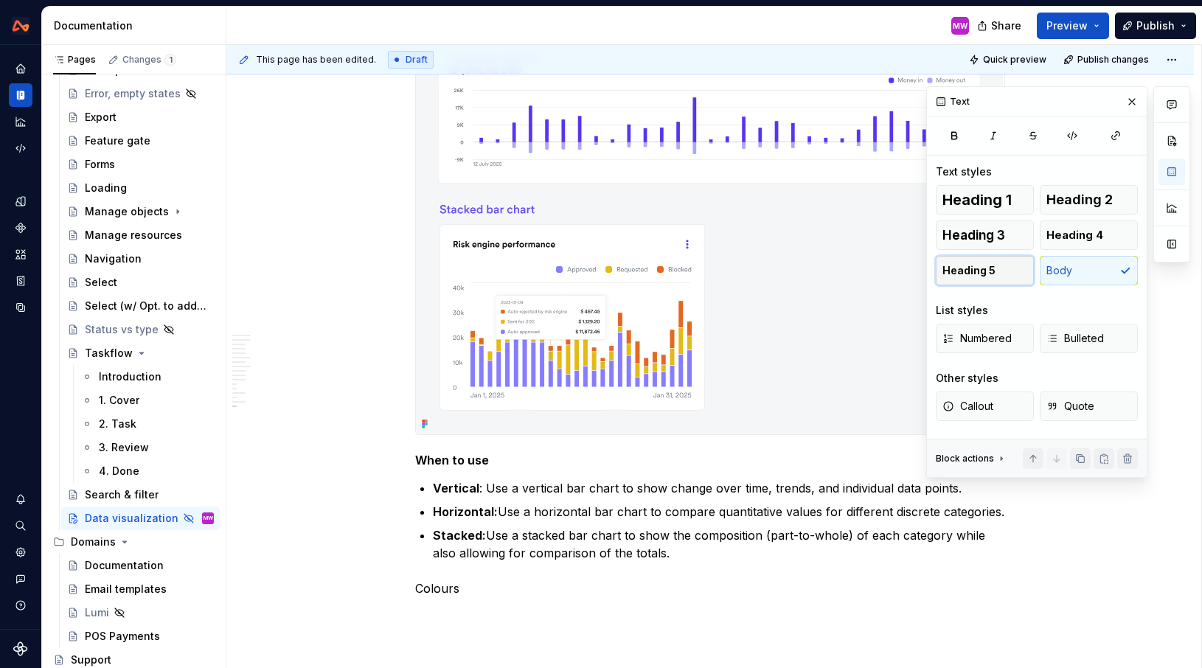
click at [993, 272] on button "Heading 5" at bounding box center [985, 270] width 98 height 29
click at [488, 588] on h5 "Colours" at bounding box center [710, 587] width 590 height 15
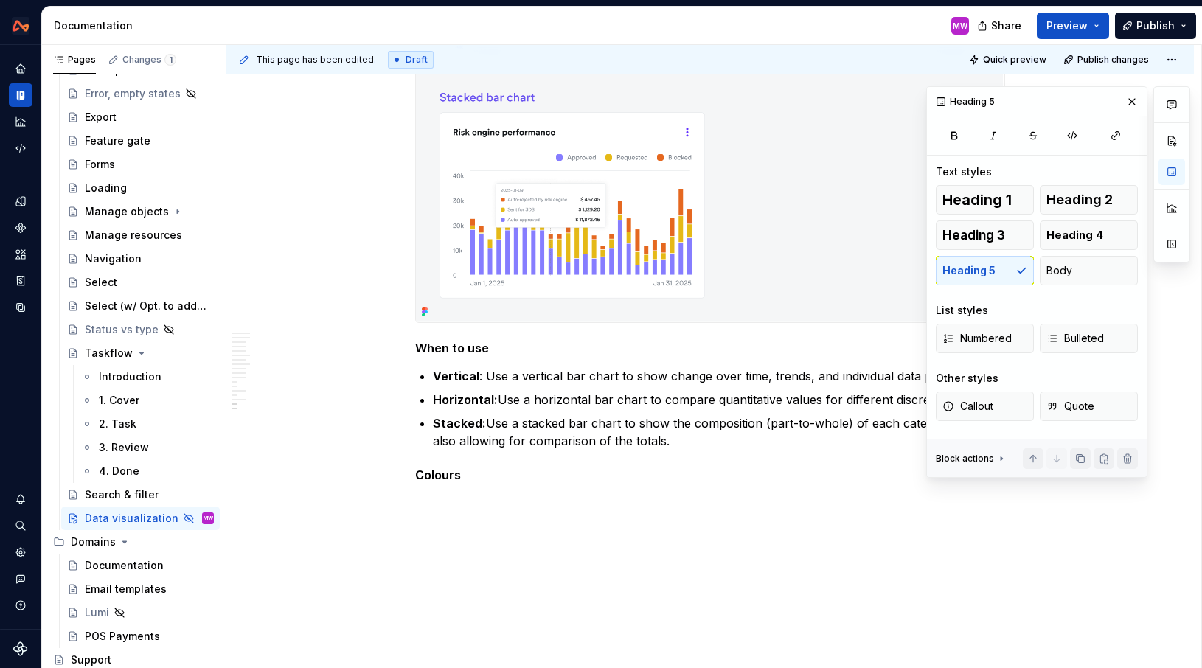
scroll to position [5470, 0]
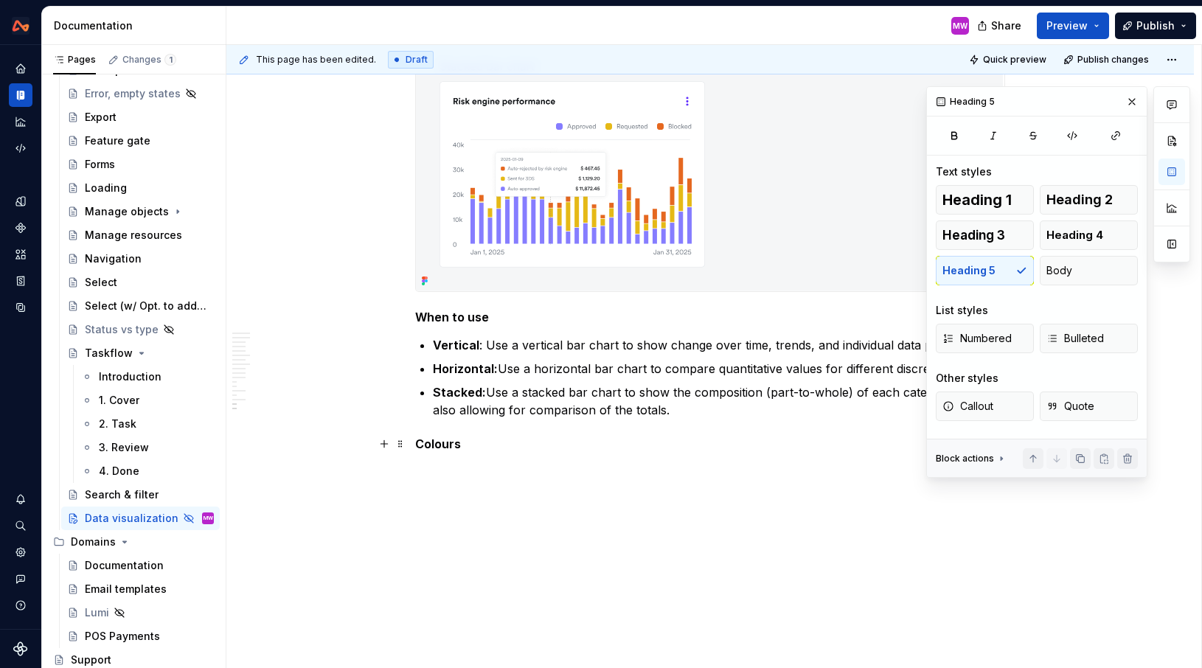
click at [482, 440] on h5 "Colours" at bounding box center [710, 444] width 590 height 15
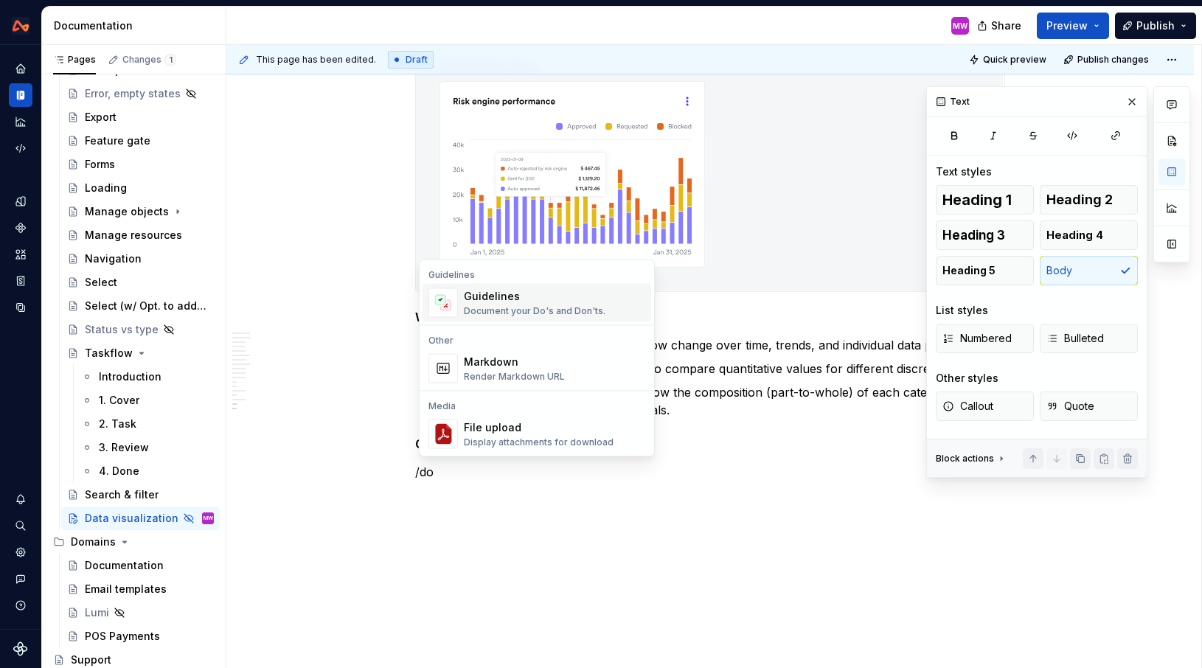
click at [519, 310] on div "Document your Do's and Don'ts." at bounding box center [535, 311] width 142 height 12
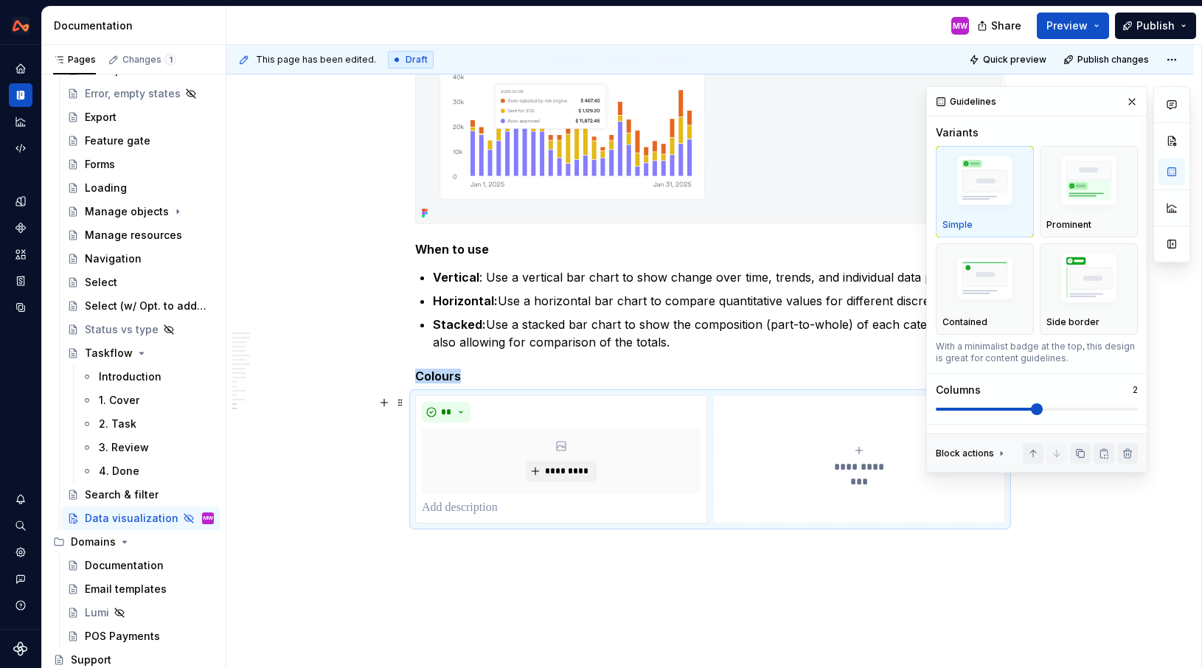
scroll to position [5546, 0]
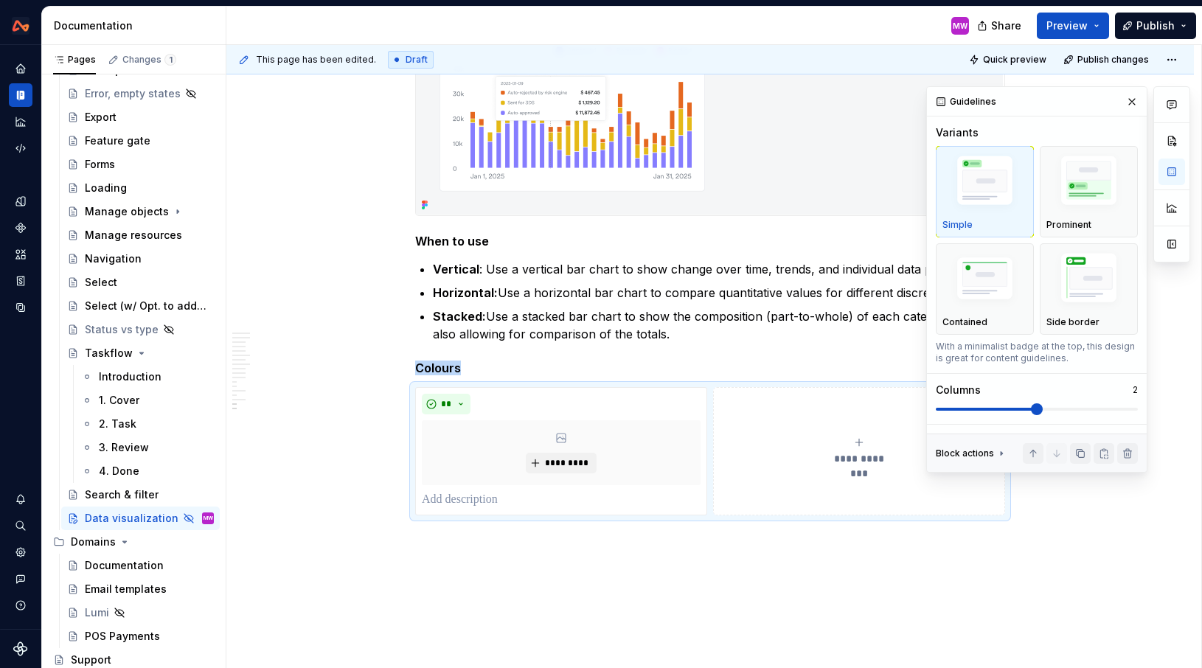
drag, startPoint x: 860, startPoint y: 473, endPoint x: 770, endPoint y: 608, distance: 162.8
click at [1136, 100] on button "button" at bounding box center [1132, 101] width 21 height 21
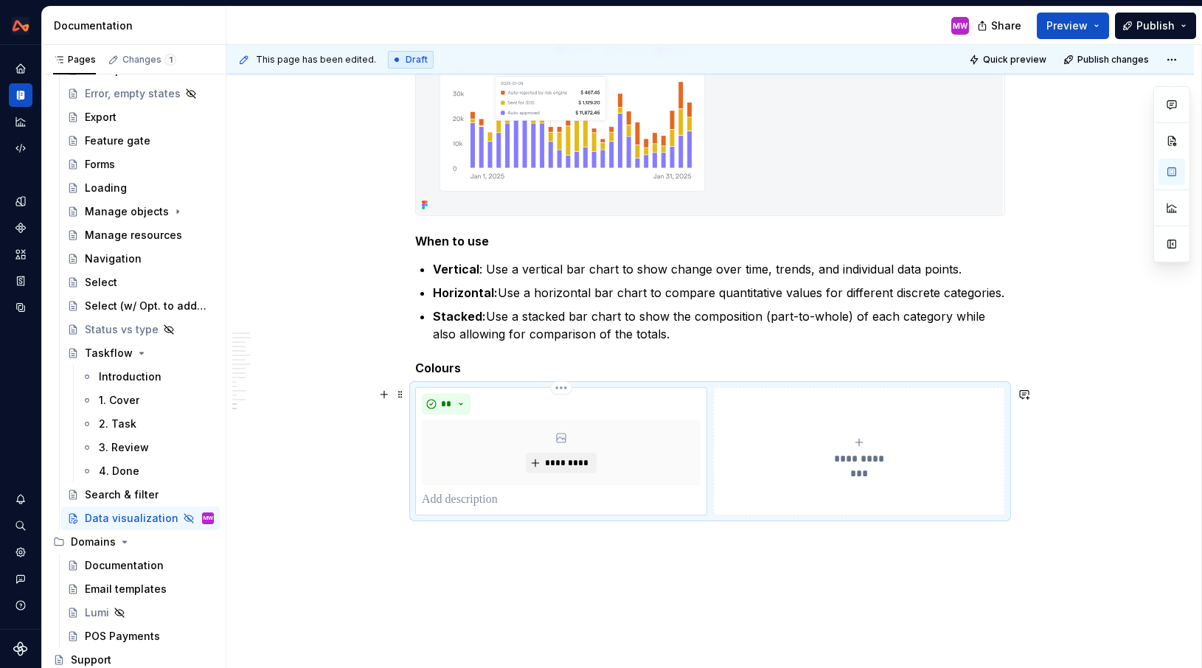
click at [494, 502] on p at bounding box center [561, 500] width 279 height 18
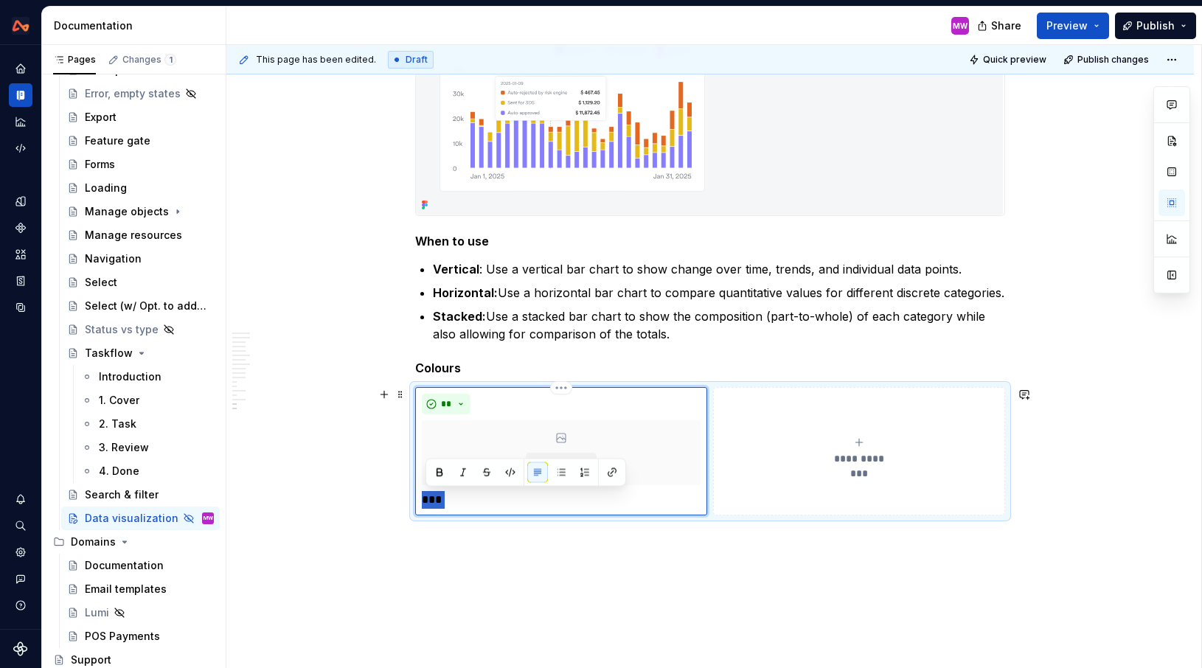
drag, startPoint x: 492, startPoint y: 499, endPoint x: 421, endPoint y: 498, distance: 70.8
click at [421, 498] on div "** ********* ***" at bounding box center [561, 451] width 292 height 128
click at [502, 370] on h5 "Colours" at bounding box center [710, 368] width 590 height 15
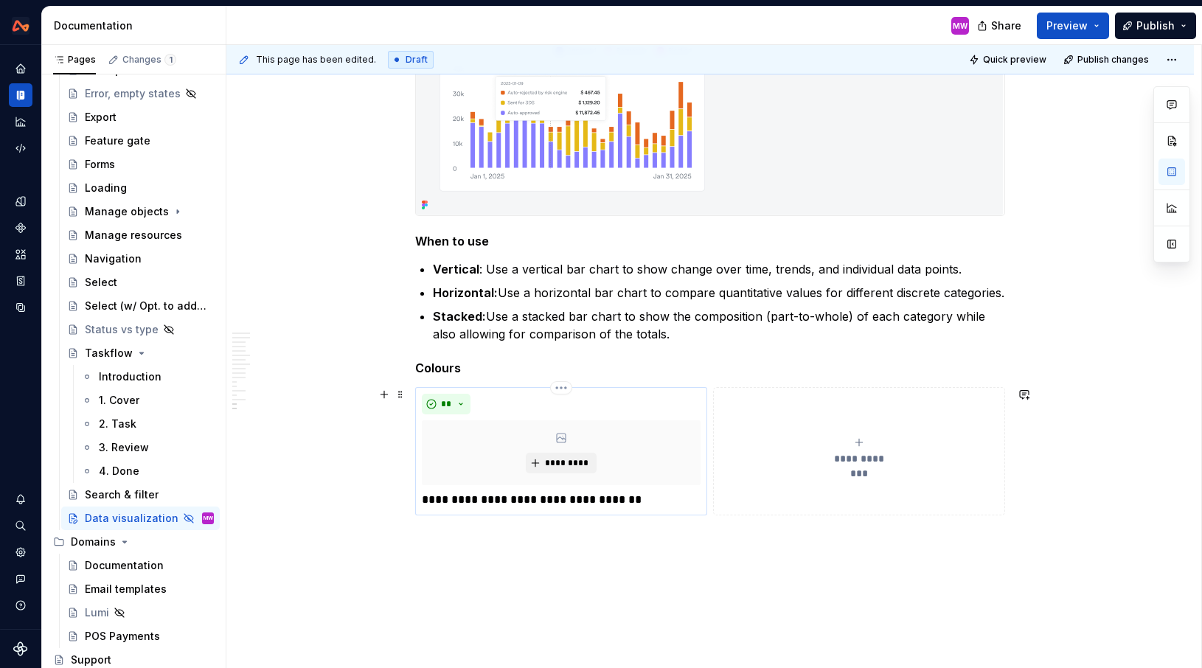
click at [640, 501] on p "**********" at bounding box center [561, 500] width 279 height 18
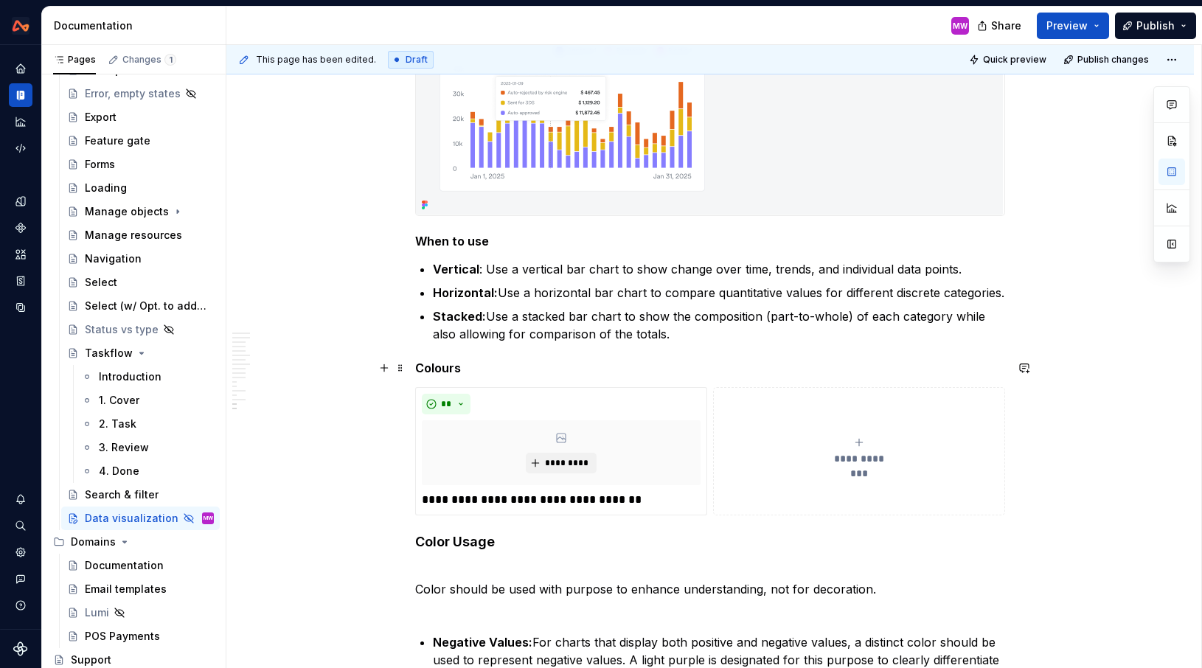
click at [494, 364] on h5 "Colours" at bounding box center [710, 368] width 590 height 15
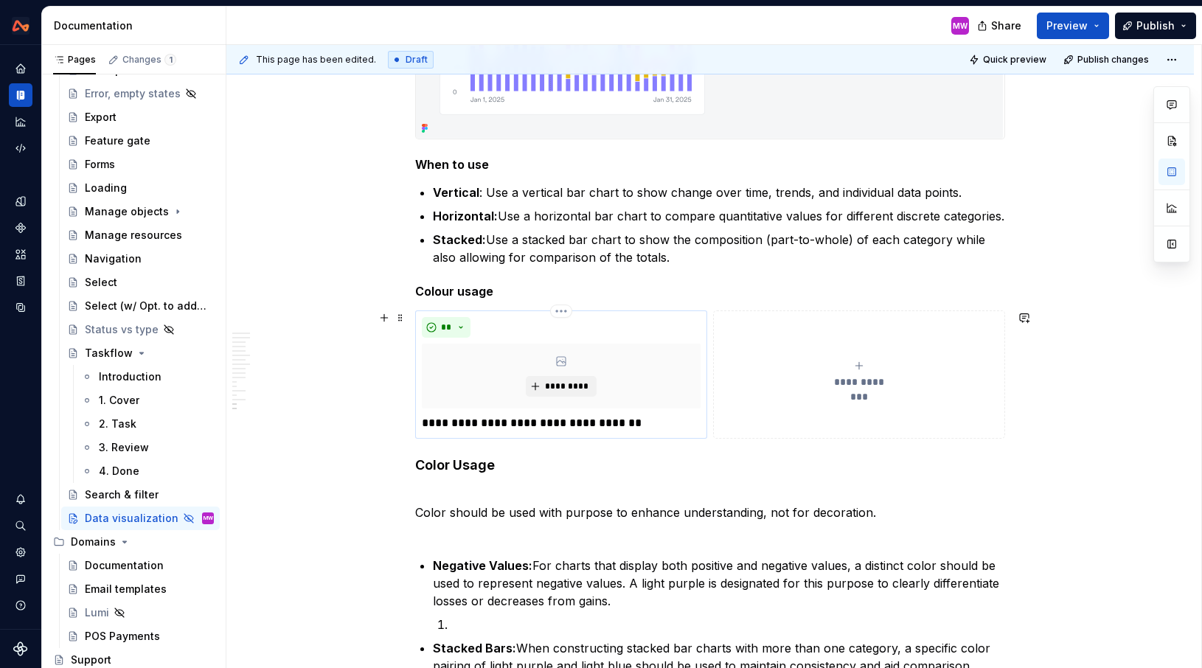
click at [660, 429] on p "**********" at bounding box center [561, 423] width 279 height 18
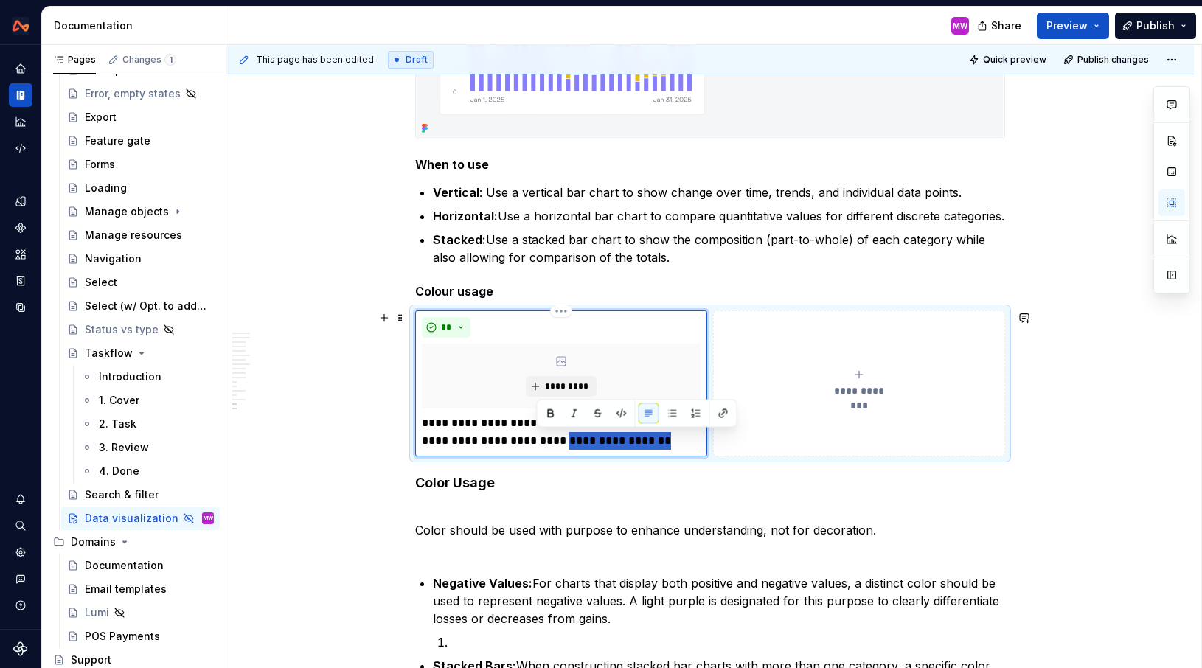
drag, startPoint x: 657, startPoint y: 442, endPoint x: 538, endPoint y: 440, distance: 119.5
click at [538, 440] on p "**********" at bounding box center [561, 431] width 279 height 35
click at [779, 433] on button "**********" at bounding box center [859, 383] width 292 height 146
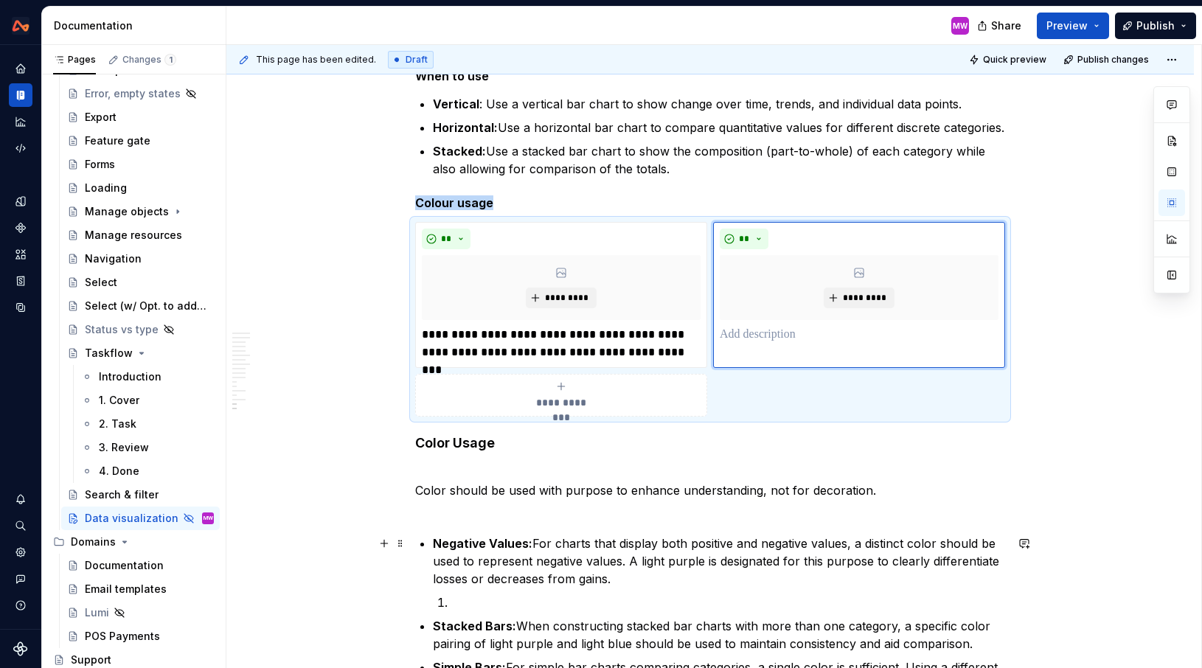
scroll to position [5757, 0]
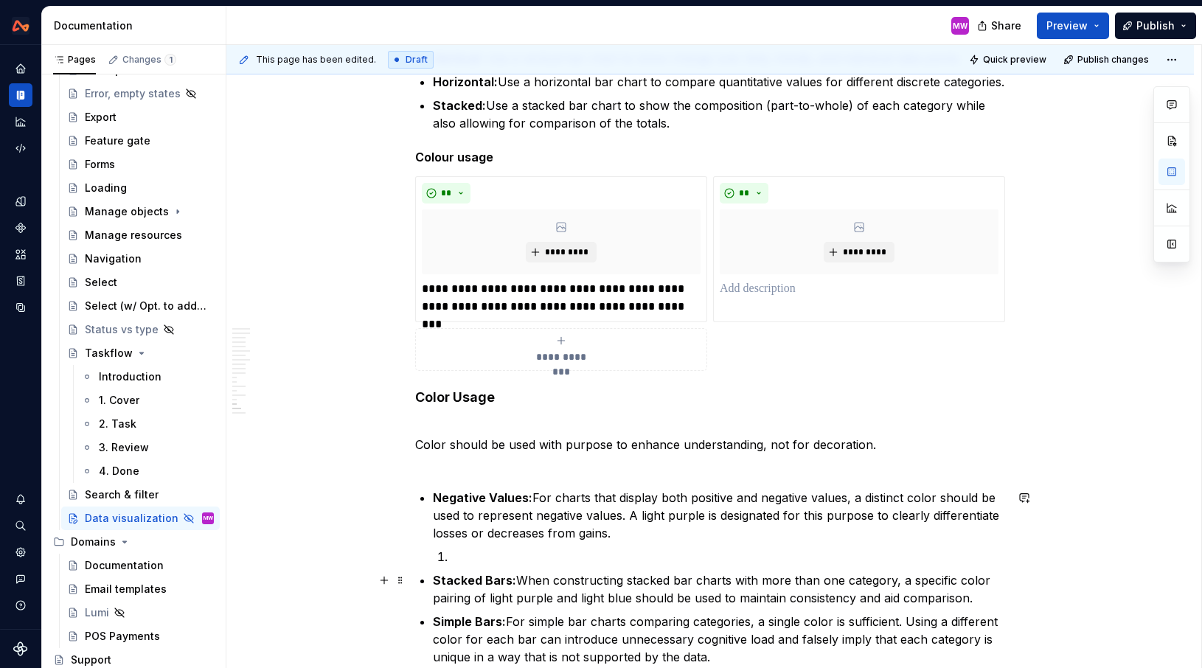
click at [628, 580] on p "Stacked Bars: When constructing stacked bar charts with more than one category,…" at bounding box center [719, 589] width 572 height 35
click at [777, 294] on p at bounding box center [859, 289] width 279 height 18
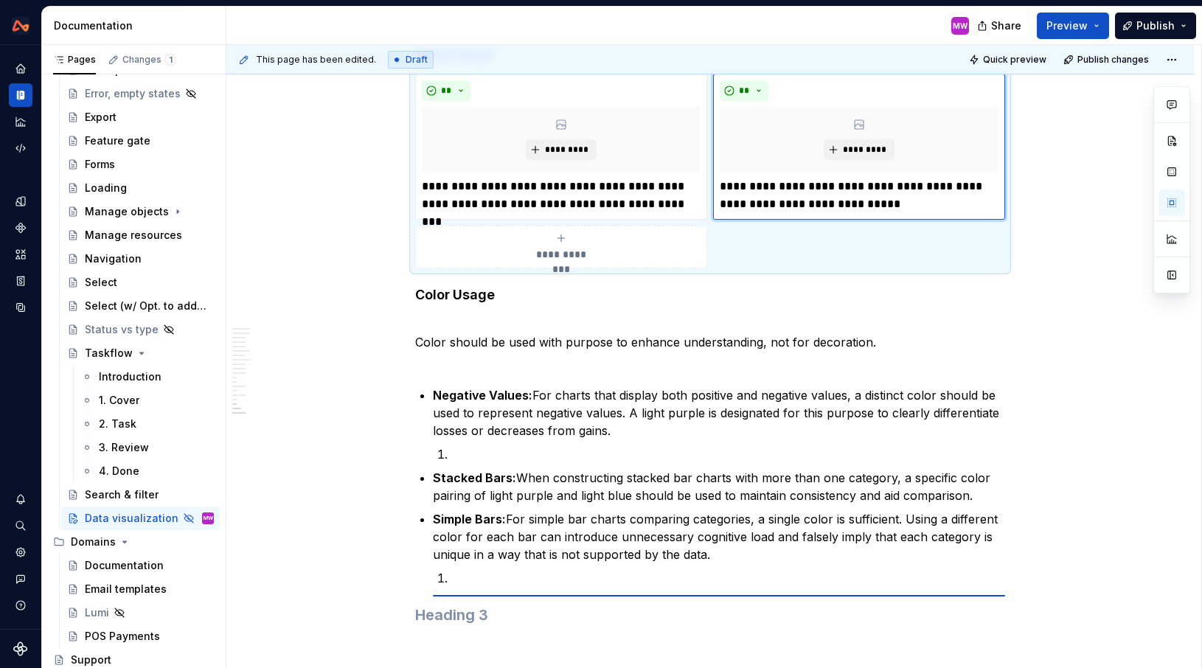
scroll to position [5872, 0]
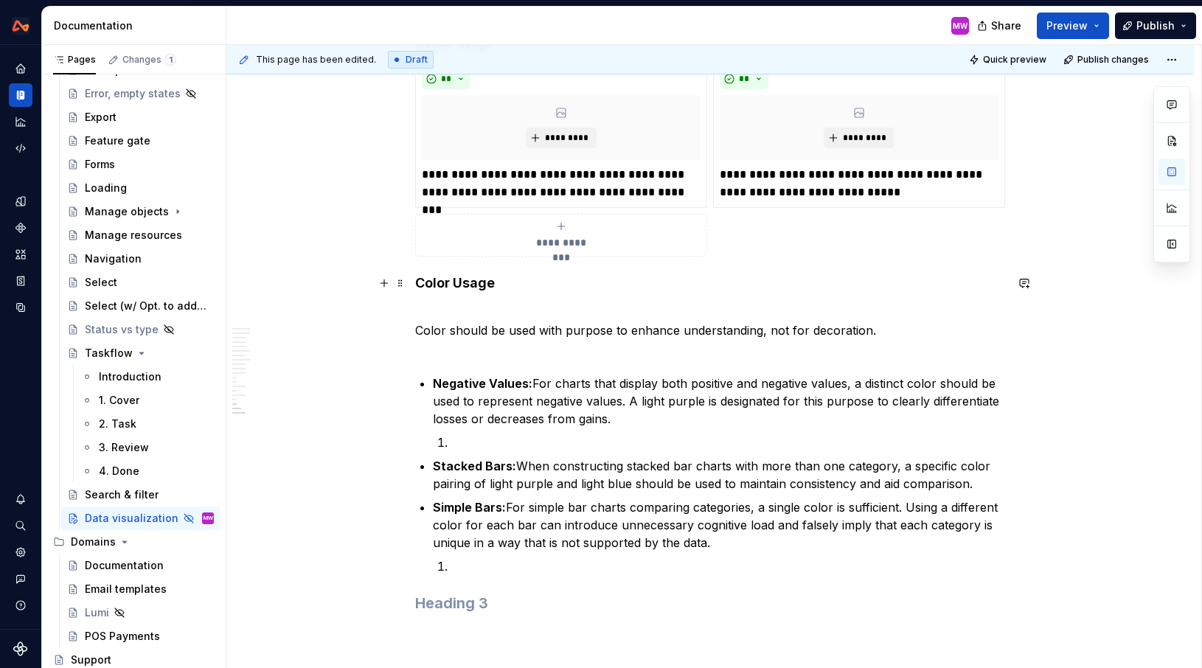
click at [493, 291] on h4 "Color Usage" at bounding box center [710, 283] width 590 height 18
click at [727, 543] on p "Simple Bars: For simple bar charts comparing categories, a single color is suff…" at bounding box center [719, 525] width 572 height 53
drag, startPoint x: 734, startPoint y: 543, endPoint x: 419, endPoint y: 288, distance: 406.3
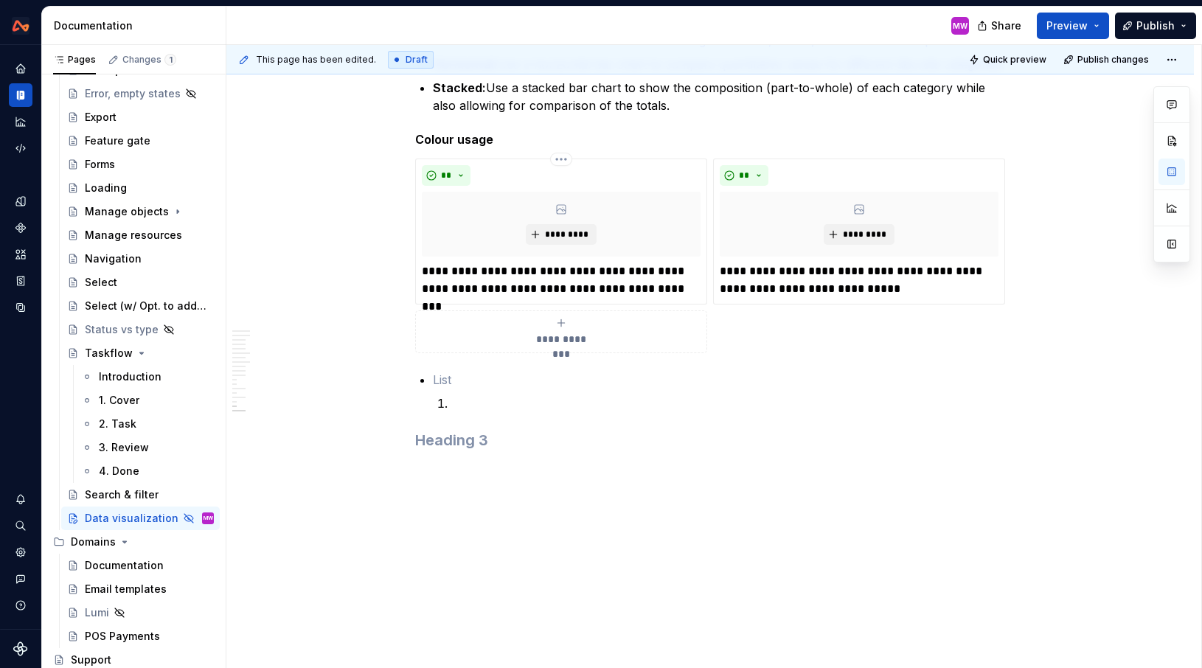
scroll to position [5774, 0]
click at [474, 403] on p at bounding box center [728, 404] width 555 height 18
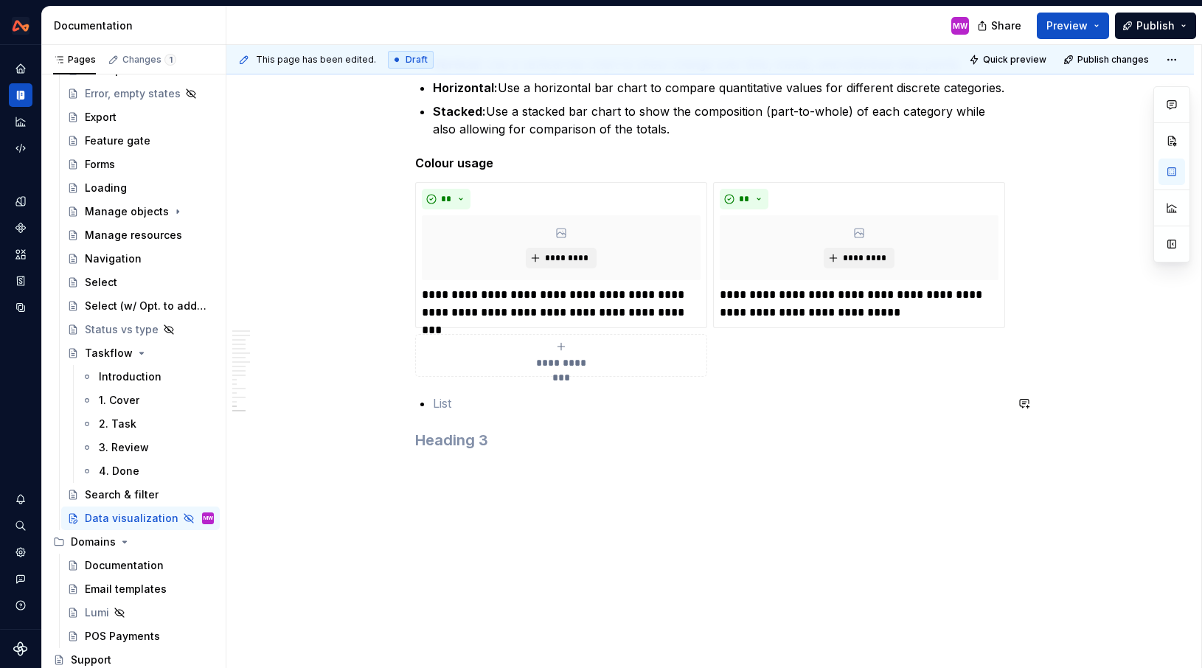
scroll to position [5715, 0]
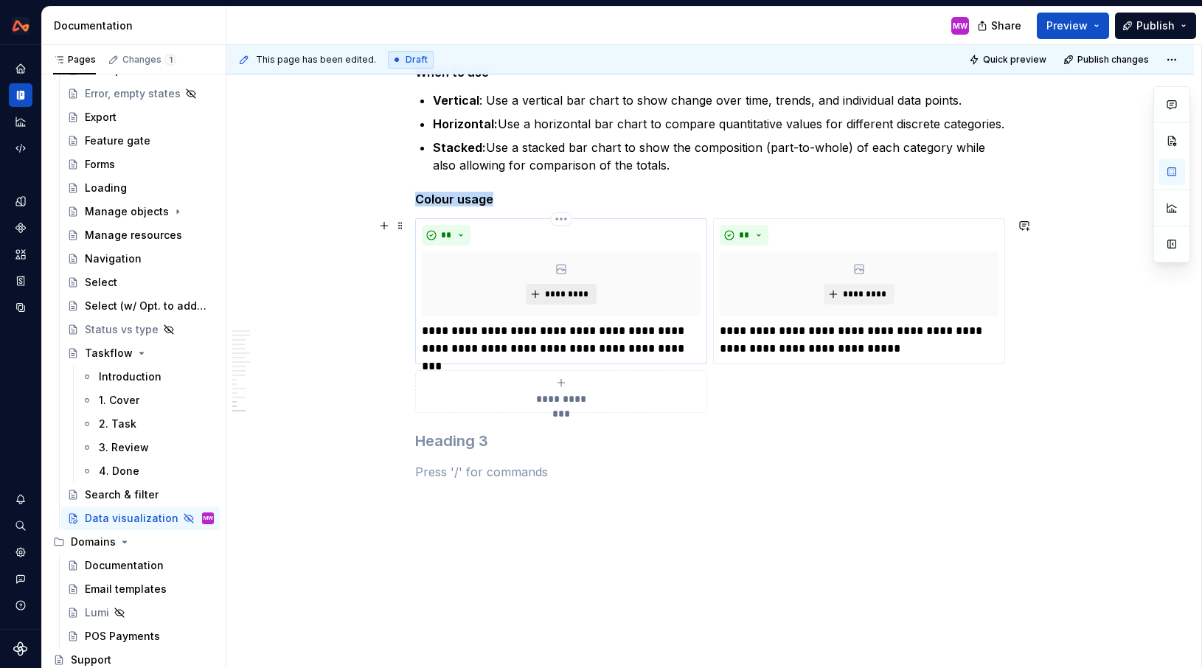
click at [572, 288] on span "*********" at bounding box center [566, 294] width 45 height 12
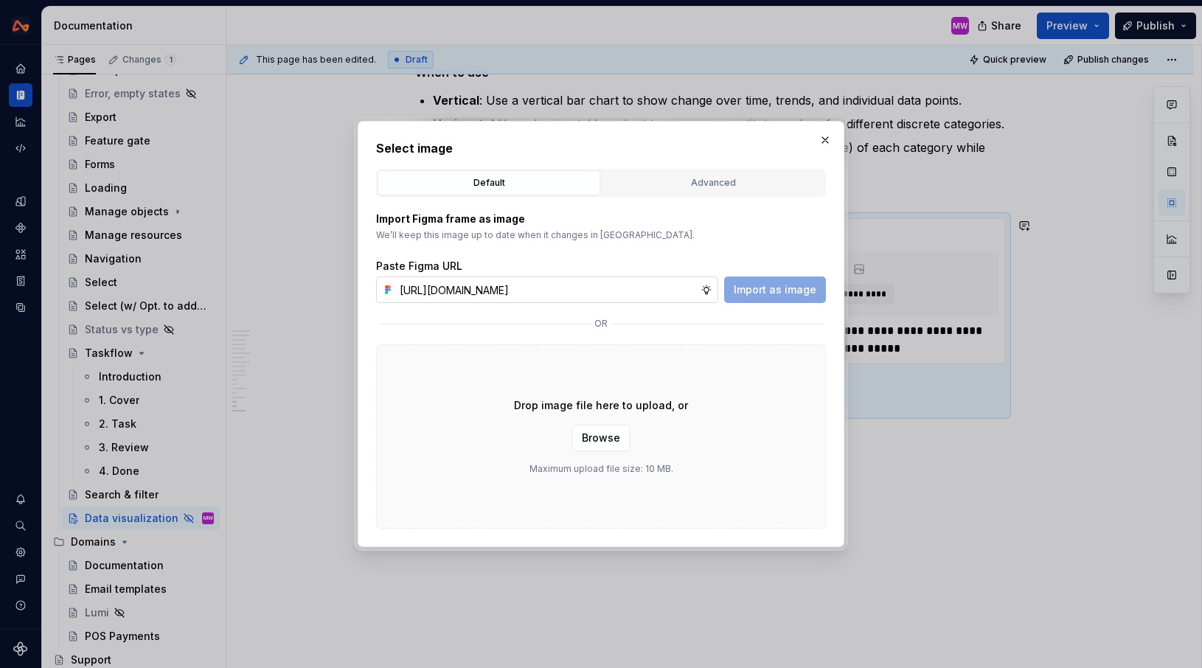
scroll to position [0, 307]
click at [780, 288] on span "Import as image" at bounding box center [775, 289] width 83 height 15
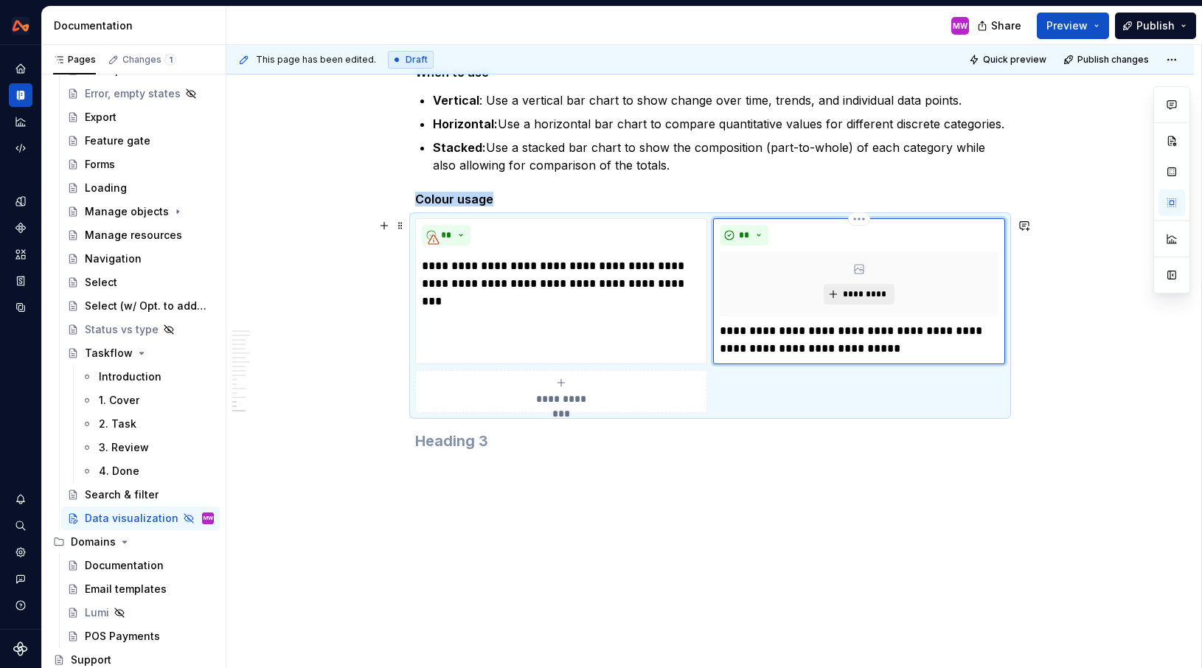
click at [853, 287] on button "*********" at bounding box center [859, 294] width 70 height 21
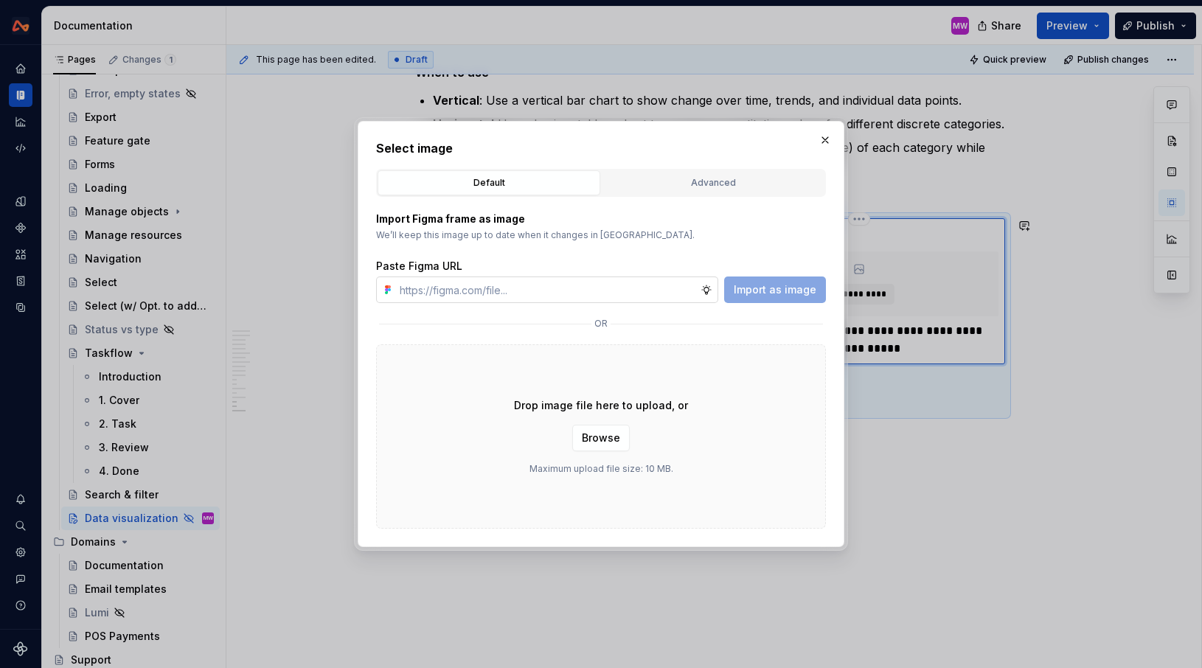
click at [673, 283] on input "text" at bounding box center [547, 290] width 307 height 27
click at [788, 299] on button "Import as image" at bounding box center [775, 290] width 102 height 27
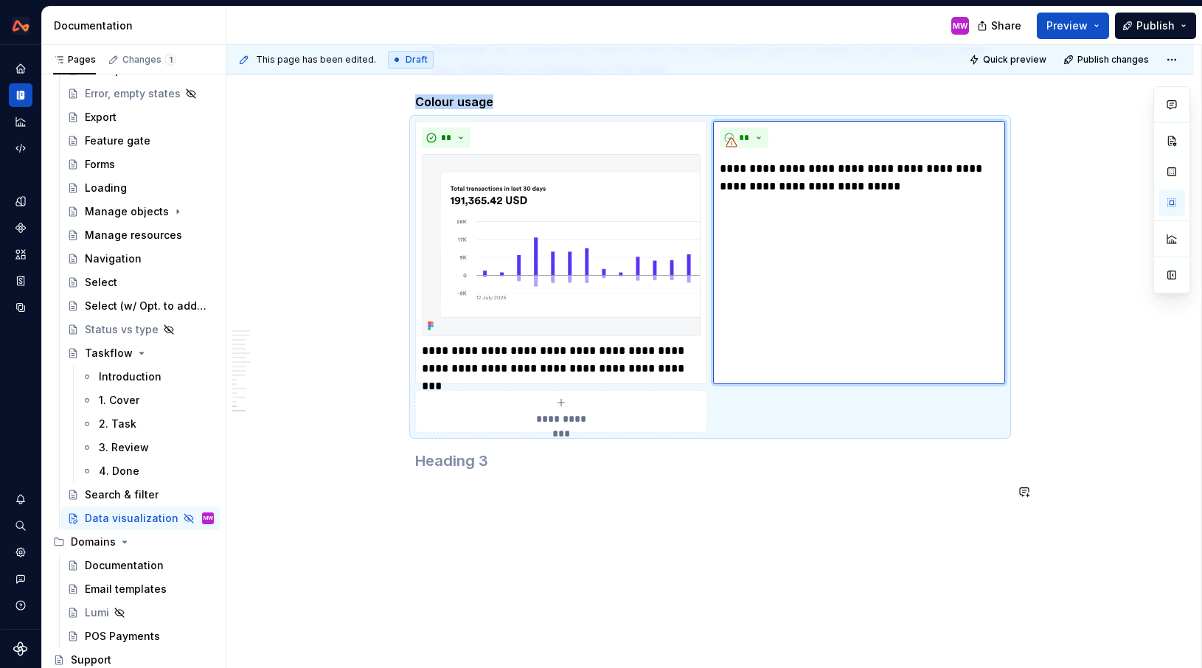
scroll to position [5862, 0]
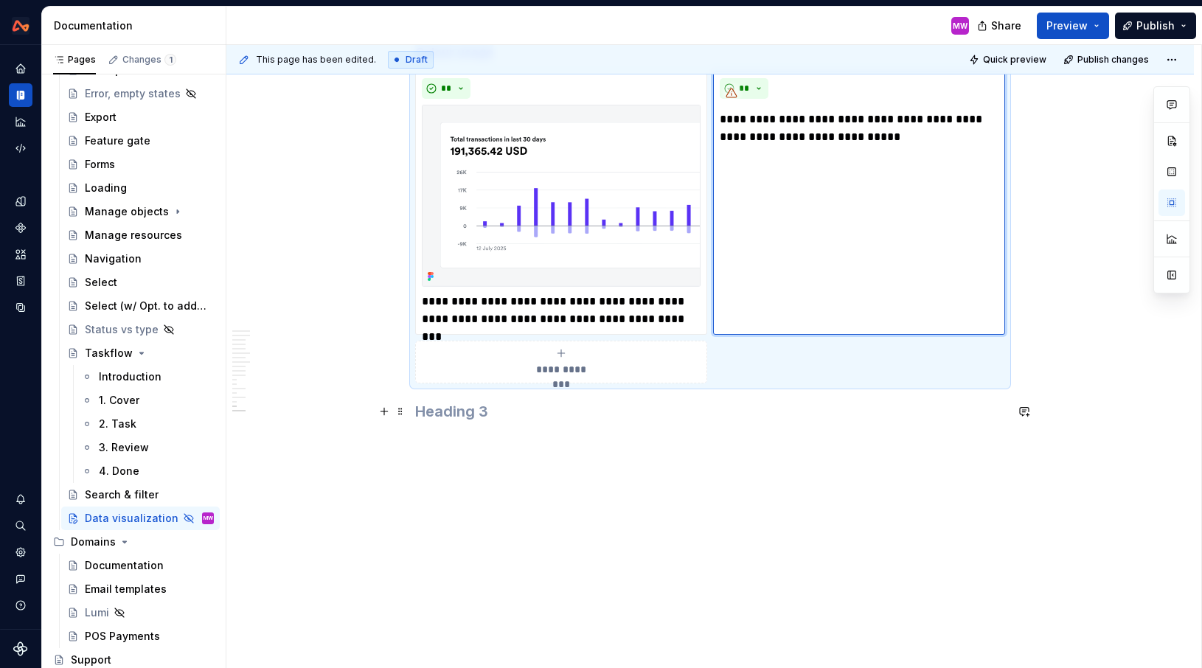
click at [598, 419] on h3 at bounding box center [710, 411] width 590 height 21
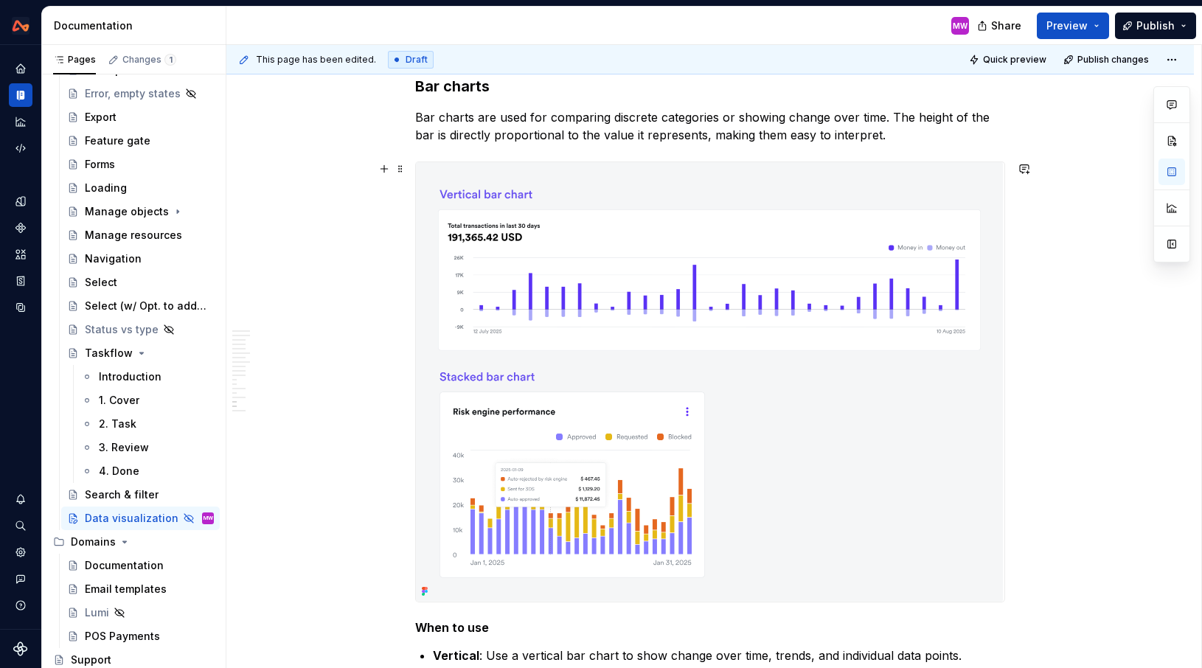
scroll to position [5062, 0]
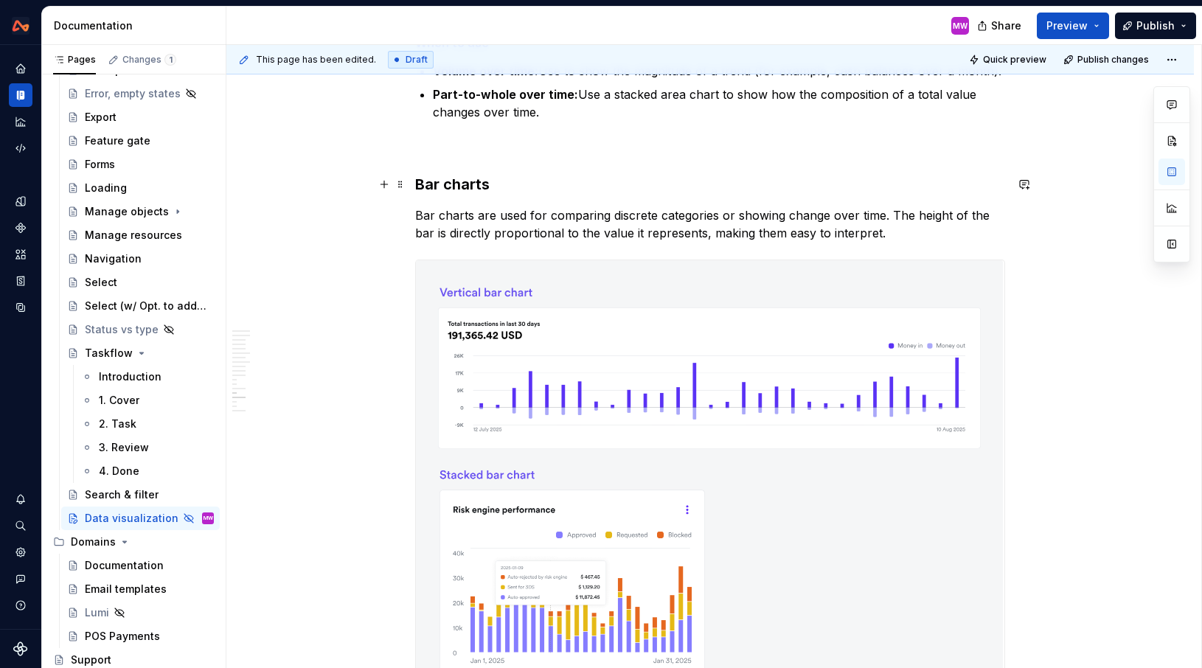
click at [418, 179] on h3 "Bar charts" at bounding box center [710, 184] width 590 height 21
click at [1171, 174] on button "button" at bounding box center [1172, 172] width 27 height 27
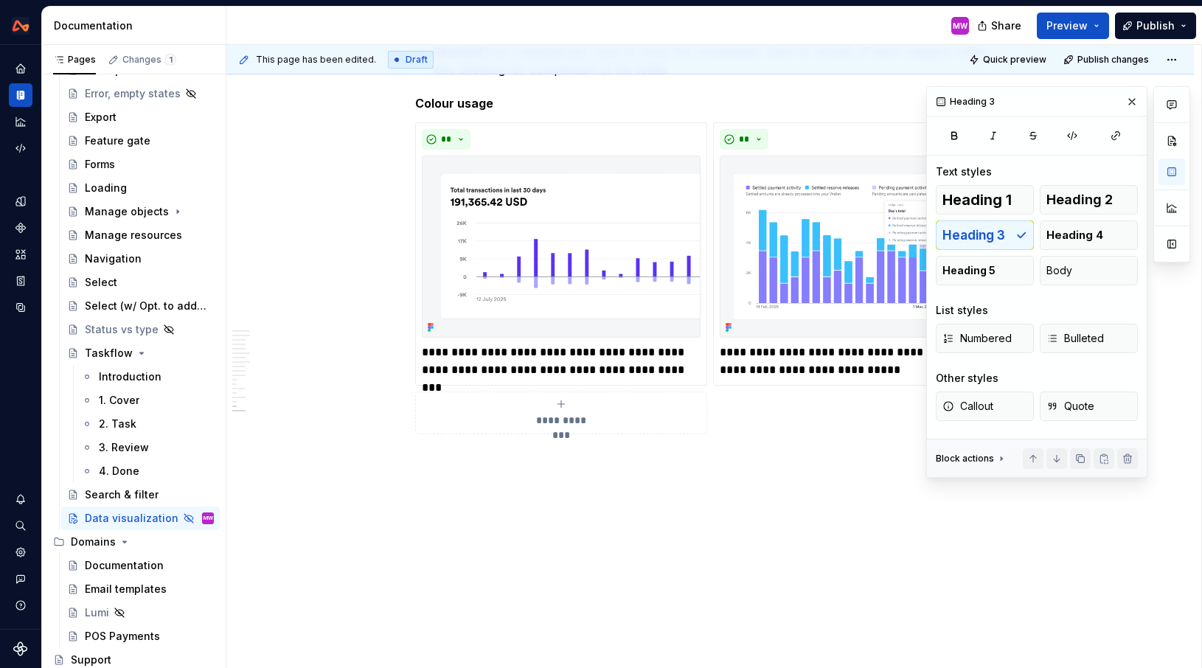
scroll to position [5862, 0]
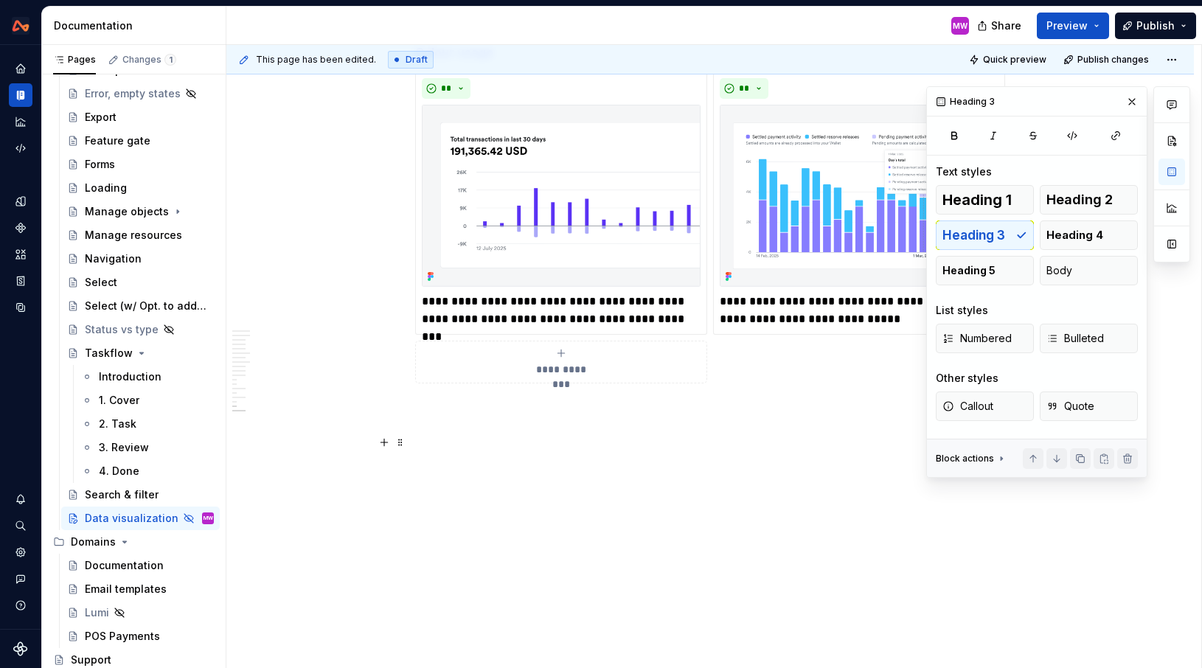
click at [454, 419] on h3 at bounding box center [710, 411] width 590 height 21
click at [420, 408] on h3 "Pie charts" at bounding box center [710, 411] width 590 height 21
click at [493, 476] on p at bounding box center [710, 478] width 590 height 18
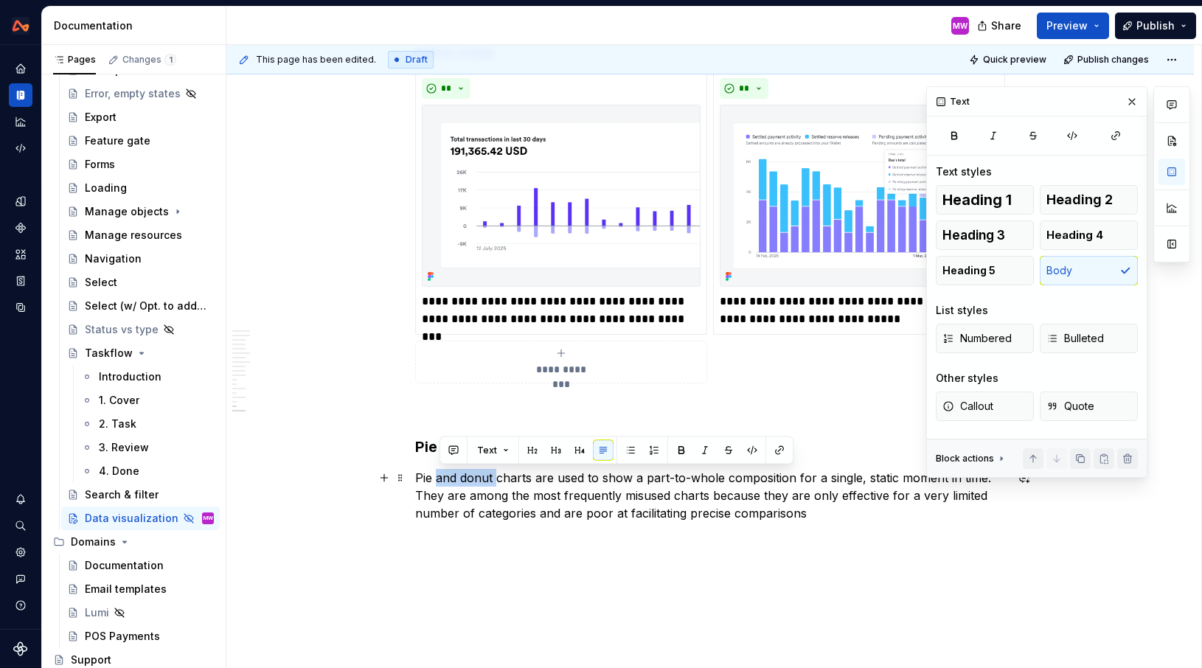
drag, startPoint x: 499, startPoint y: 474, endPoint x: 438, endPoint y: 475, distance: 61.2
click at [438, 475] on p "Pie and donut charts are used to show a part-to-whole composition for a single,…" at bounding box center [710, 495] width 590 height 53
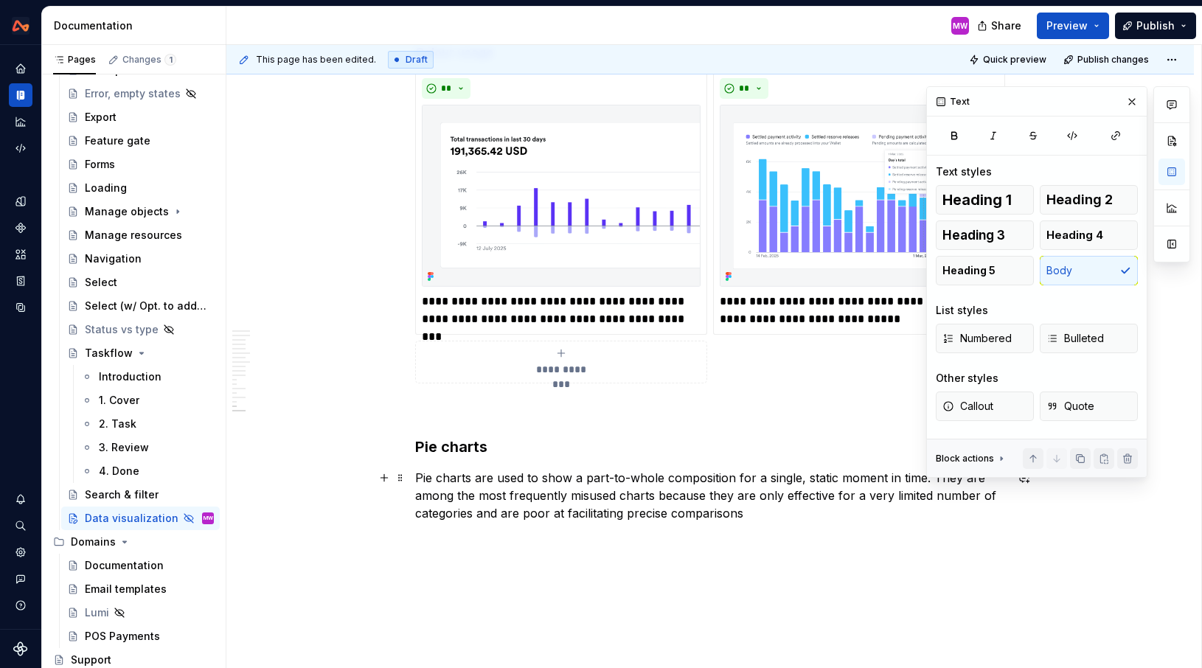
click at [807, 516] on p "Pie charts are used to show a part-to-whole composition for a single, static mo…" at bounding box center [710, 495] width 590 height 53
click at [1132, 100] on button "button" at bounding box center [1132, 101] width 21 height 21
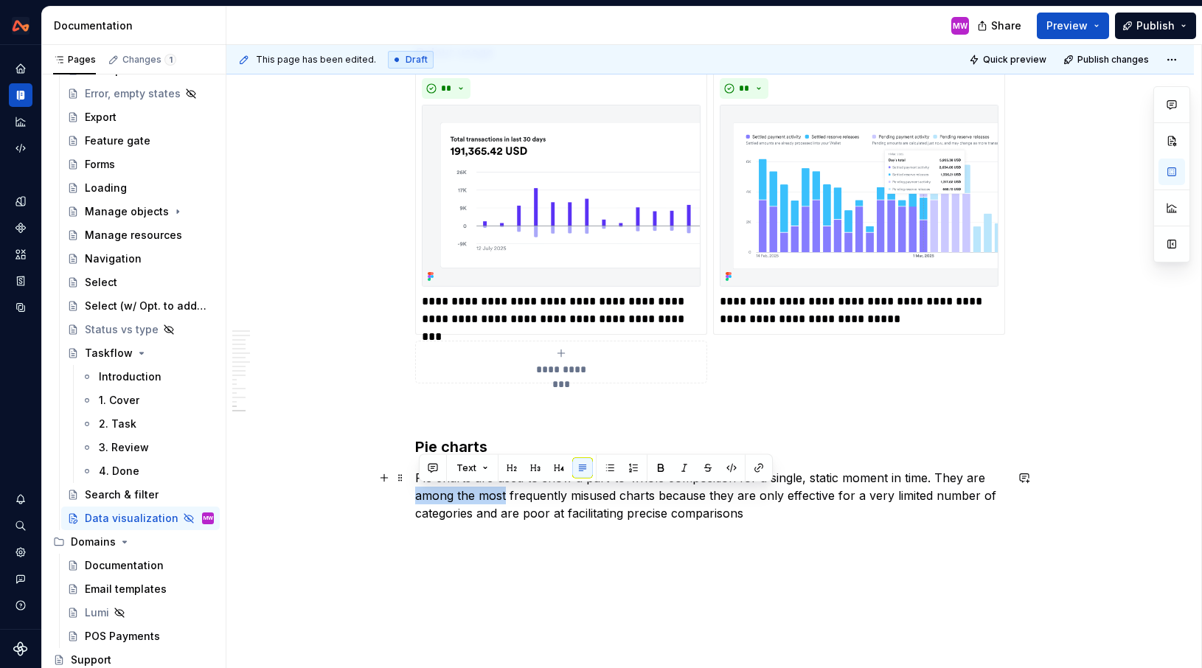
drag, startPoint x: 510, startPoint y: 496, endPoint x: 413, endPoint y: 493, distance: 97.4
drag, startPoint x: 571, startPoint y: 496, endPoint x: 419, endPoint y: 496, distance: 151.9
click at [419, 496] on p "Pie charts are used to show a part-to-whole composition for a single, static mo…" at bounding box center [710, 495] width 590 height 53
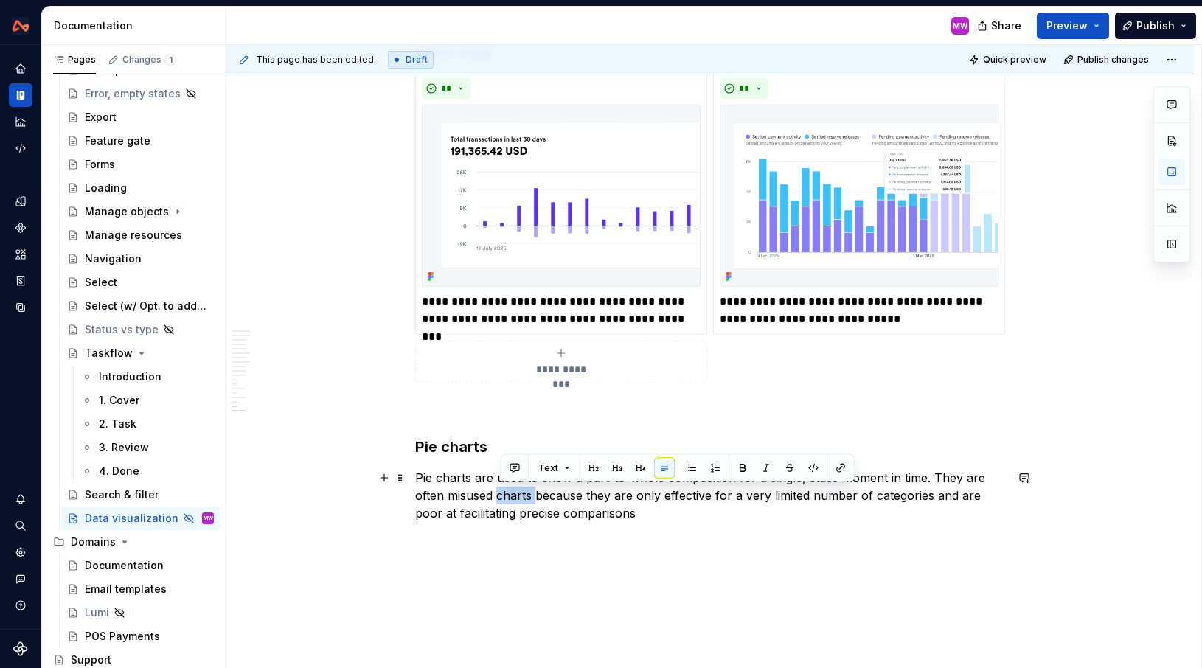
drag, startPoint x: 501, startPoint y: 495, endPoint x: 538, endPoint y: 499, distance: 37.1
click at [538, 499] on p "Pie charts are used to show a part-to-whole composition for a single, static mo…" at bounding box center [710, 495] width 590 height 53
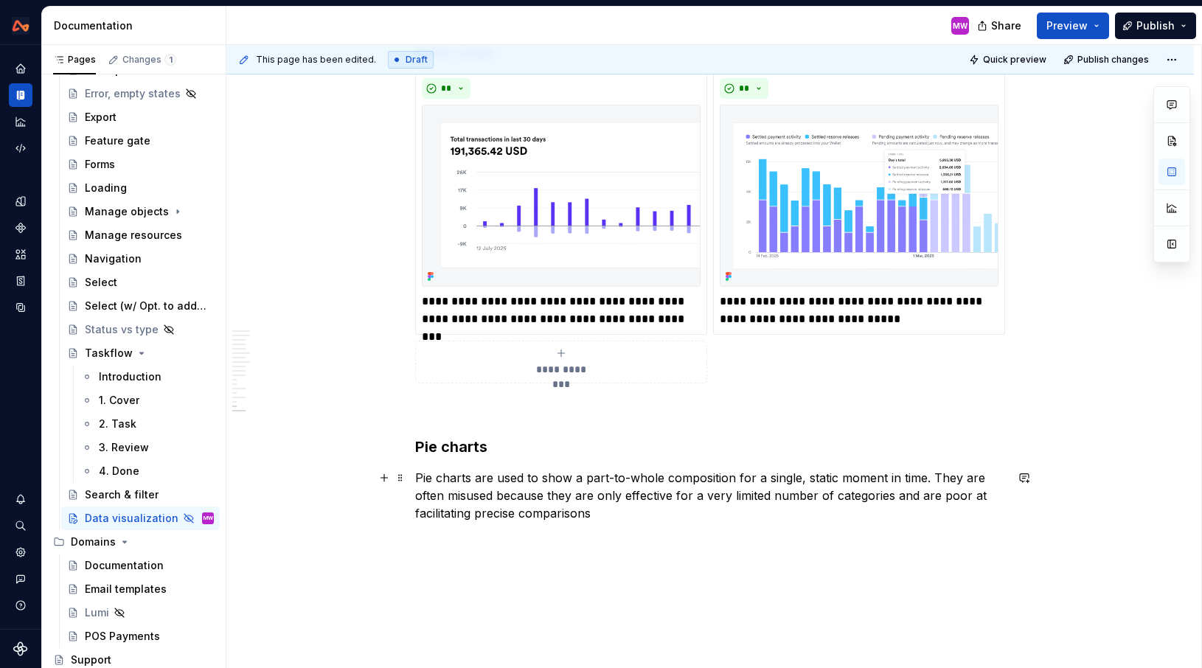
click at [619, 511] on p "Pie charts are used to show a part-to-whole composition for a single, static mo…" at bounding box center [710, 495] width 590 height 53
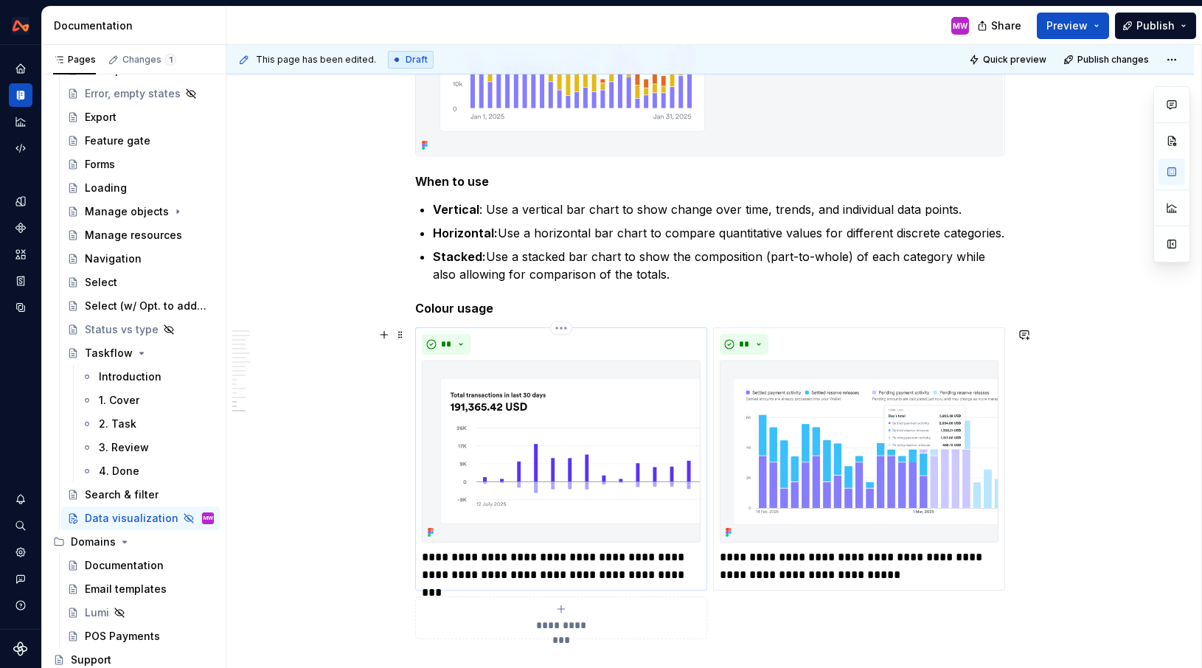
scroll to position [5877, 0]
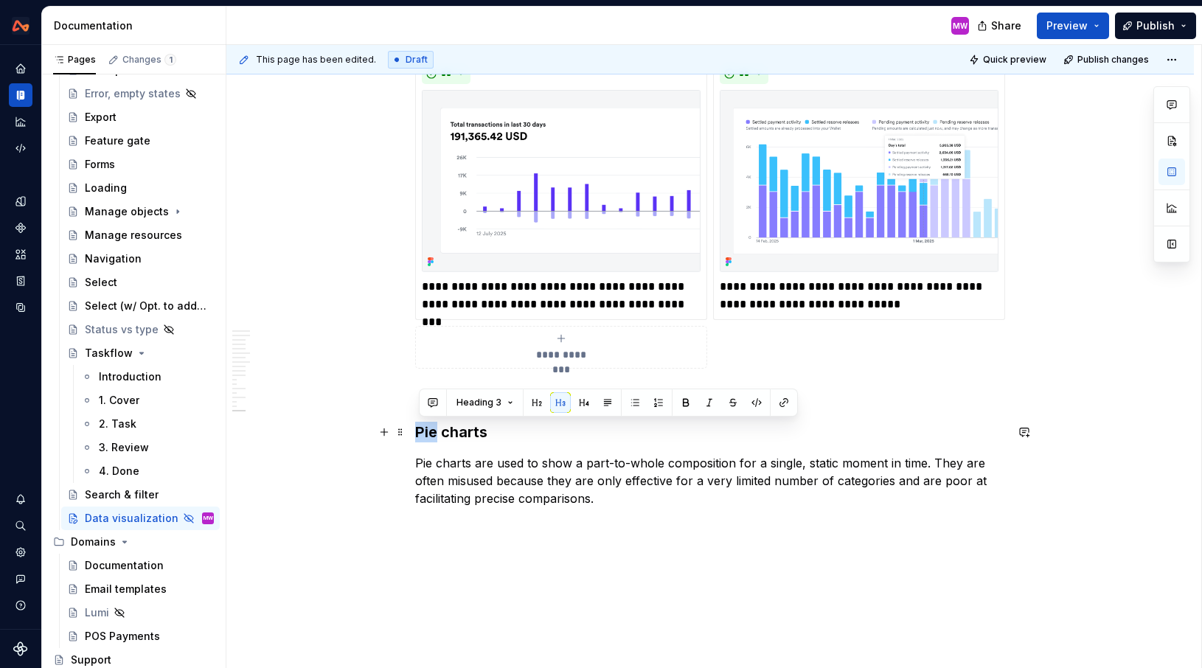
drag, startPoint x: 439, startPoint y: 433, endPoint x: 422, endPoint y: 432, distance: 17.0
click at [422, 433] on h3 "Pie charts" at bounding box center [710, 432] width 590 height 21
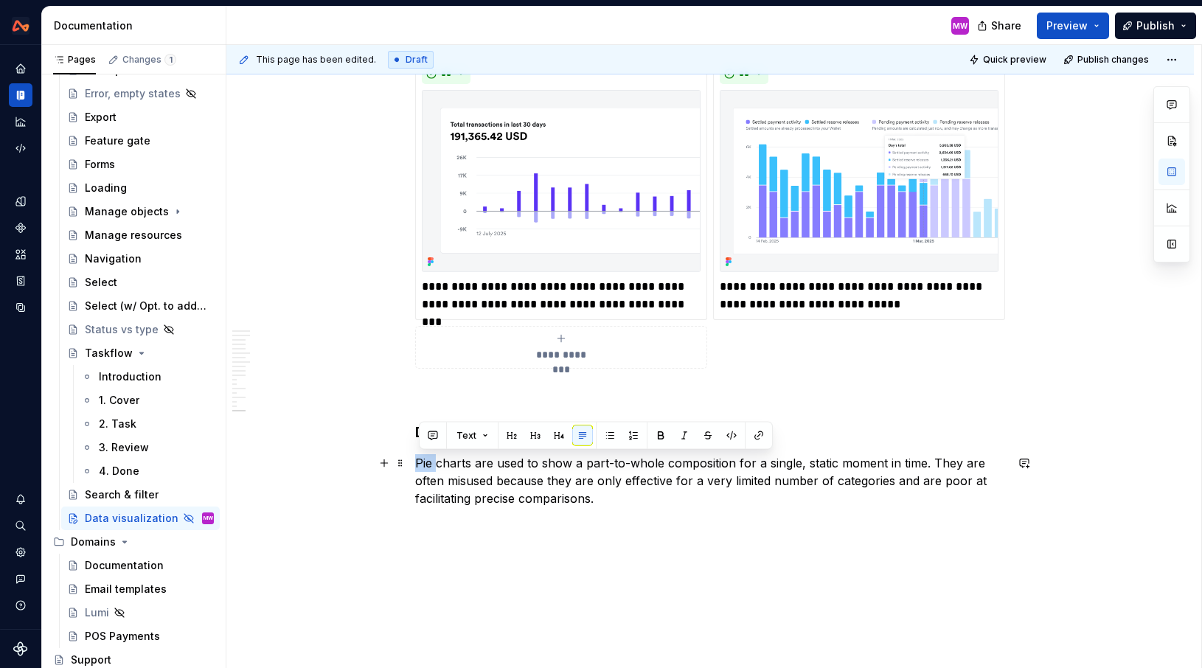
drag, startPoint x: 438, startPoint y: 468, endPoint x: 421, endPoint y: 468, distance: 17.0
click at [421, 468] on p "Pie charts are used to show a part-to-whole composition for a single, static mo…" at bounding box center [710, 480] width 590 height 53
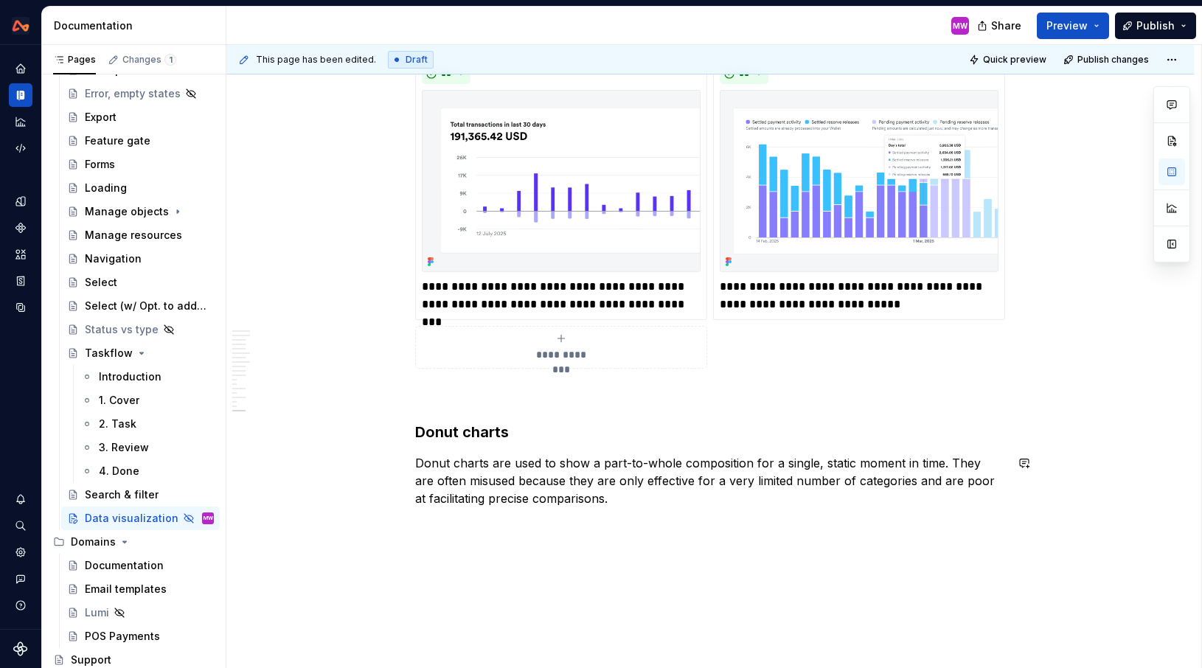
click at [790, 501] on p "Donut charts are used to show a part-to-whole composition for a single, static …" at bounding box center [710, 480] width 590 height 53
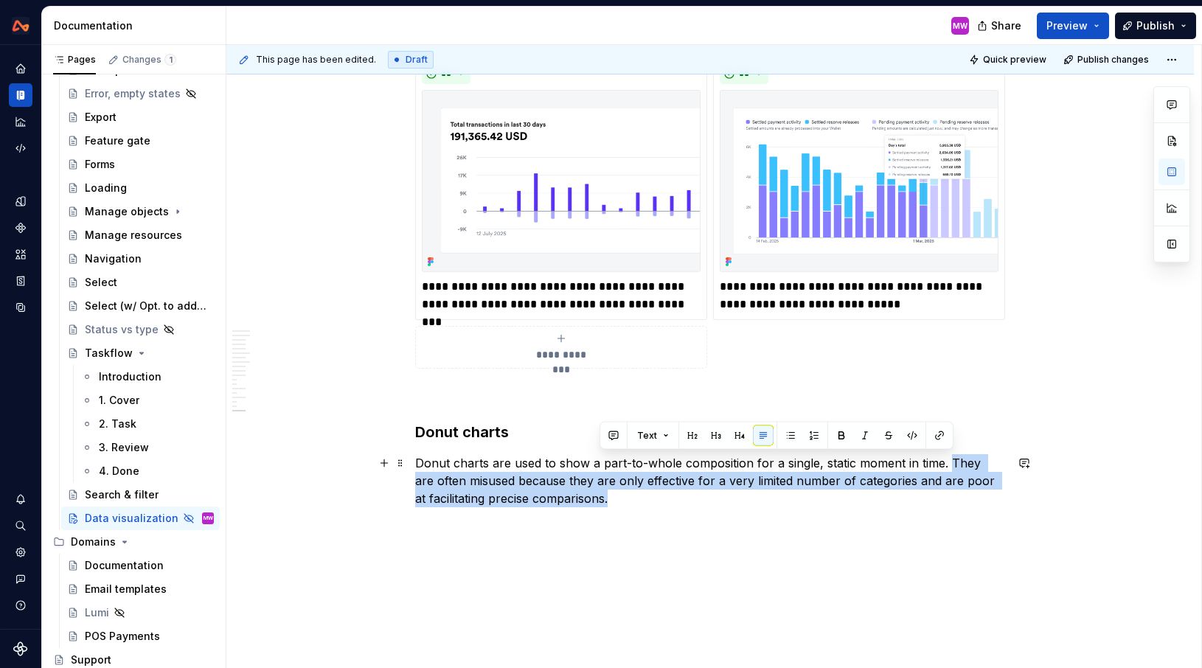
drag, startPoint x: 951, startPoint y: 459, endPoint x: 975, endPoint y: 493, distance: 41.7
click at [976, 495] on p "Donut charts are used to show a part-to-whole composition for a single, static …" at bounding box center [710, 480] width 590 height 53
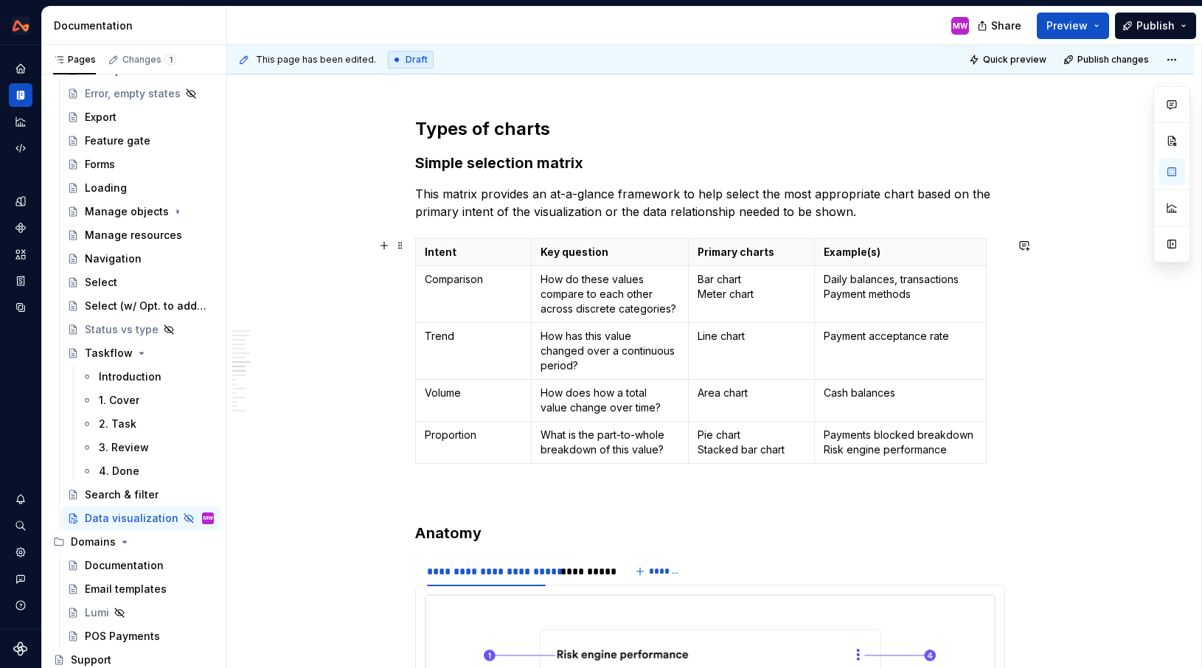
scroll to position [2499, 0]
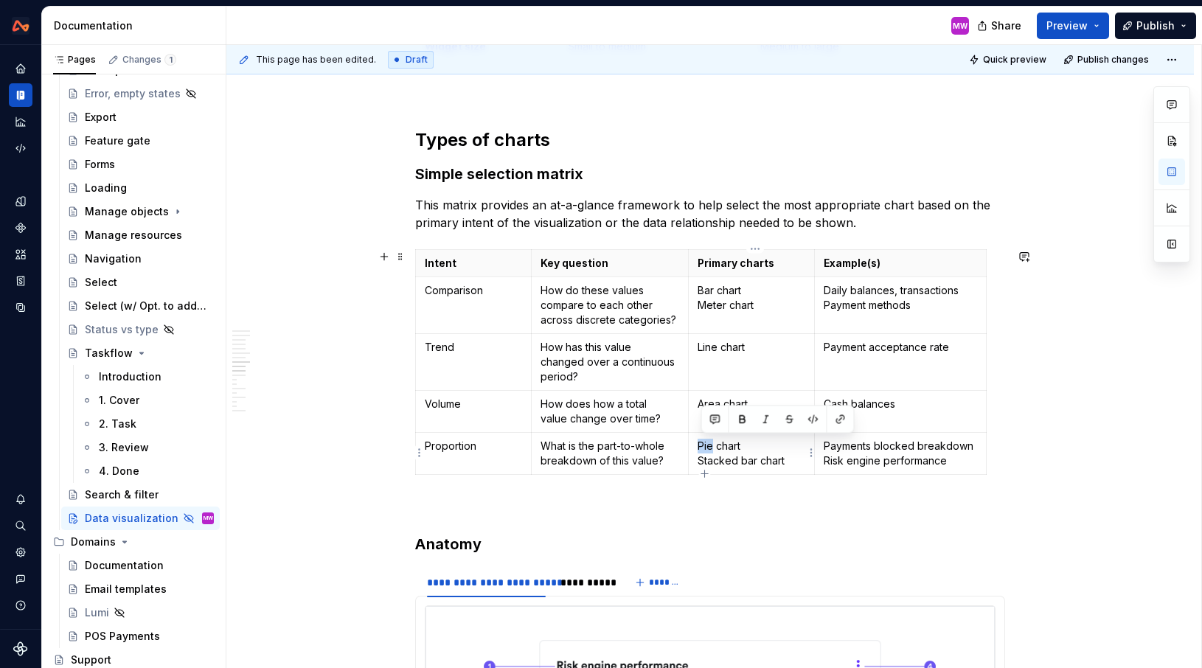
drag, startPoint x: 715, startPoint y: 444, endPoint x: 703, endPoint y: 444, distance: 12.5
click at [703, 444] on p "Pie chart Stacked bar chart" at bounding box center [752, 453] width 108 height 29
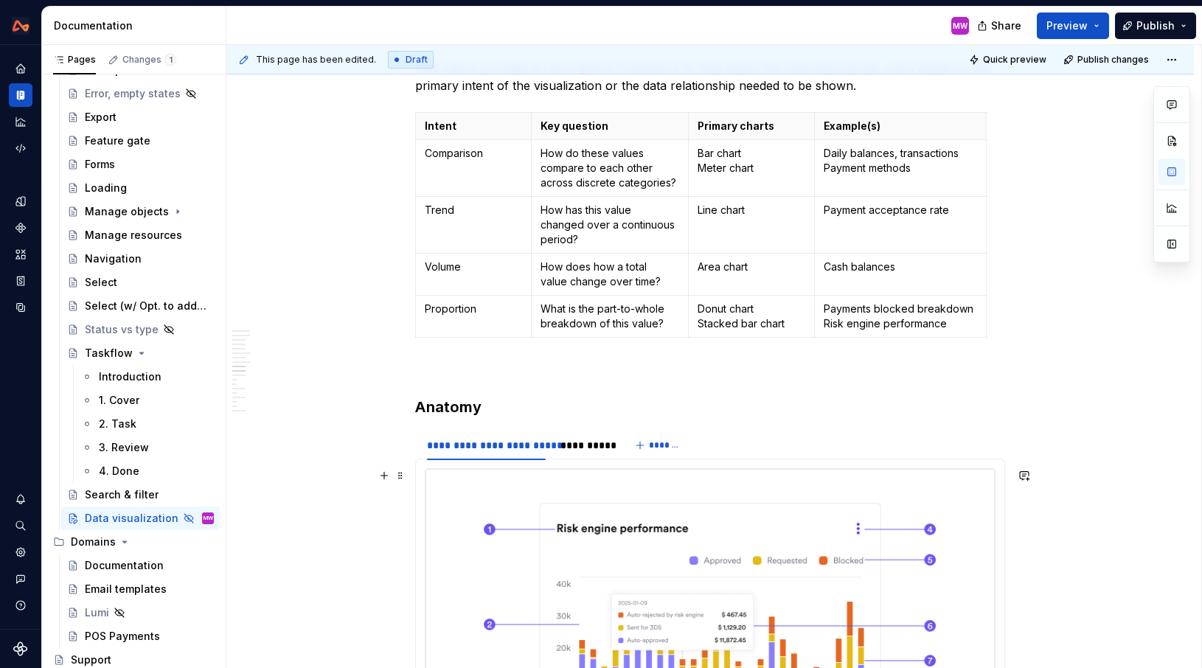
scroll to position [2786, 0]
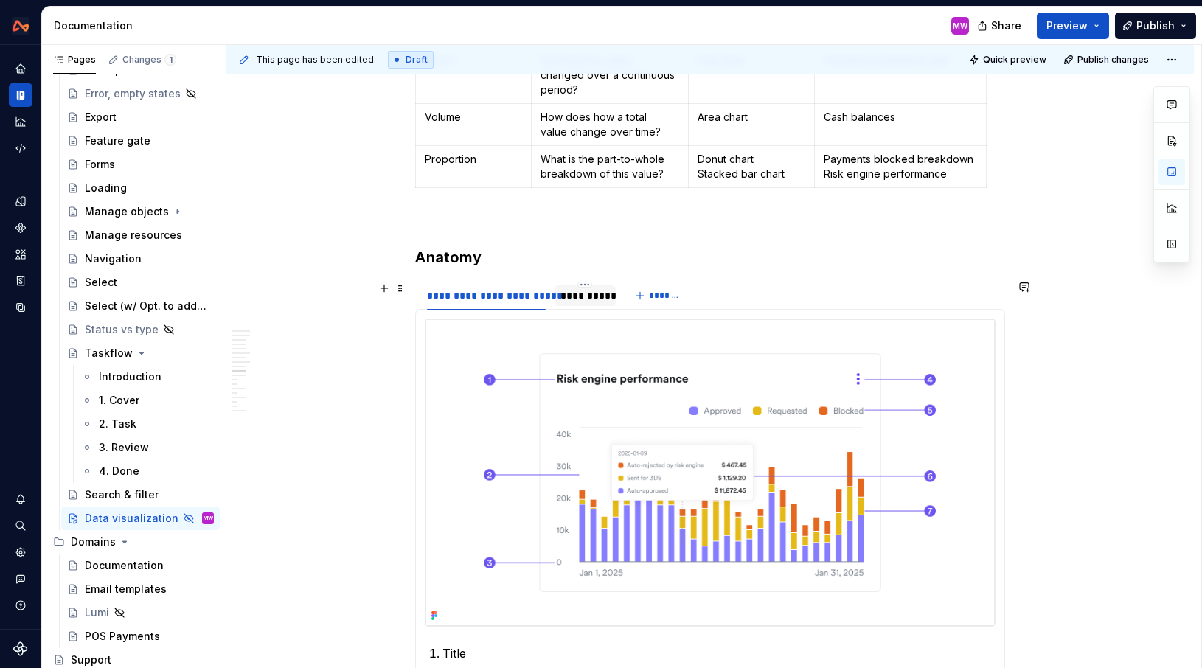
click at [587, 298] on div "**********" at bounding box center [584, 295] width 49 height 15
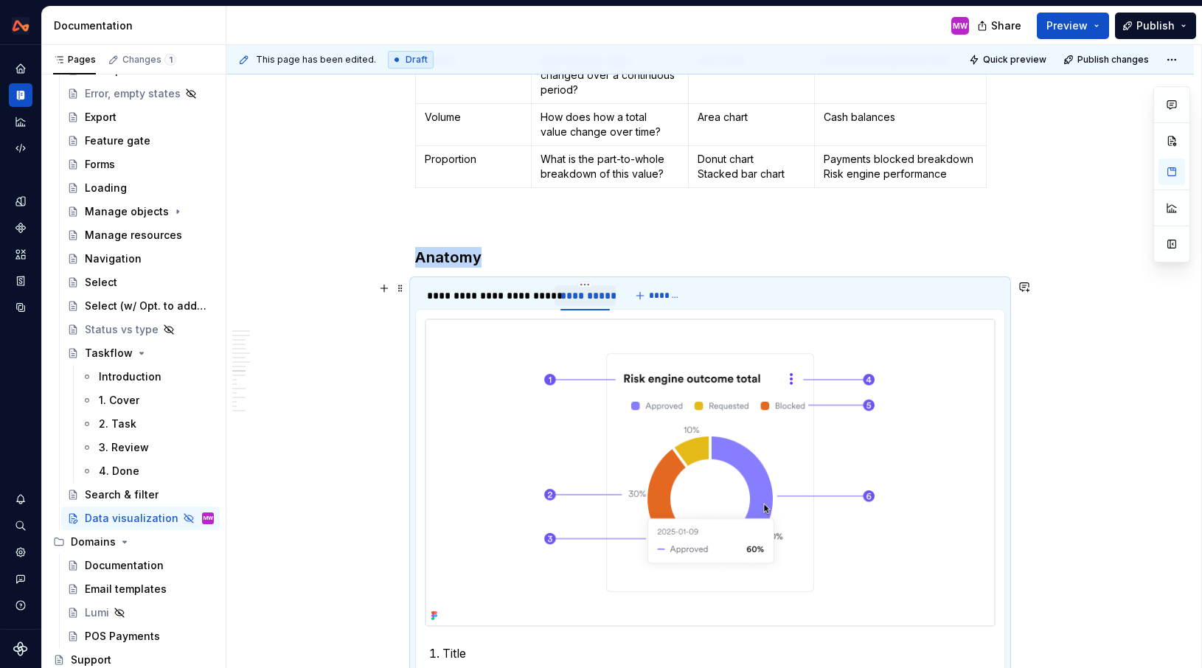
click at [577, 295] on div "**********" at bounding box center [584, 295] width 49 height 15
click at [577, 295] on input "**********" at bounding box center [585, 295] width 61 height 27
click at [785, 245] on div "Overview ….. Principles? Types of data Before selecting a chart type, it is cru…" at bounding box center [710, 505] width 590 height 5973
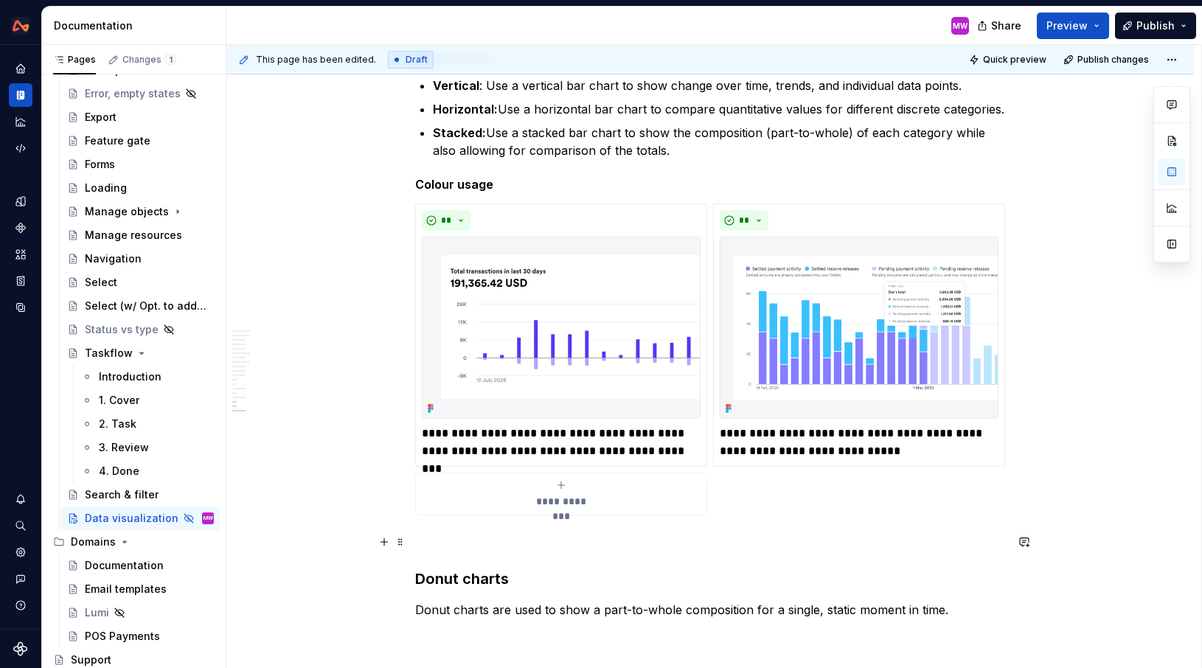
scroll to position [5827, 0]
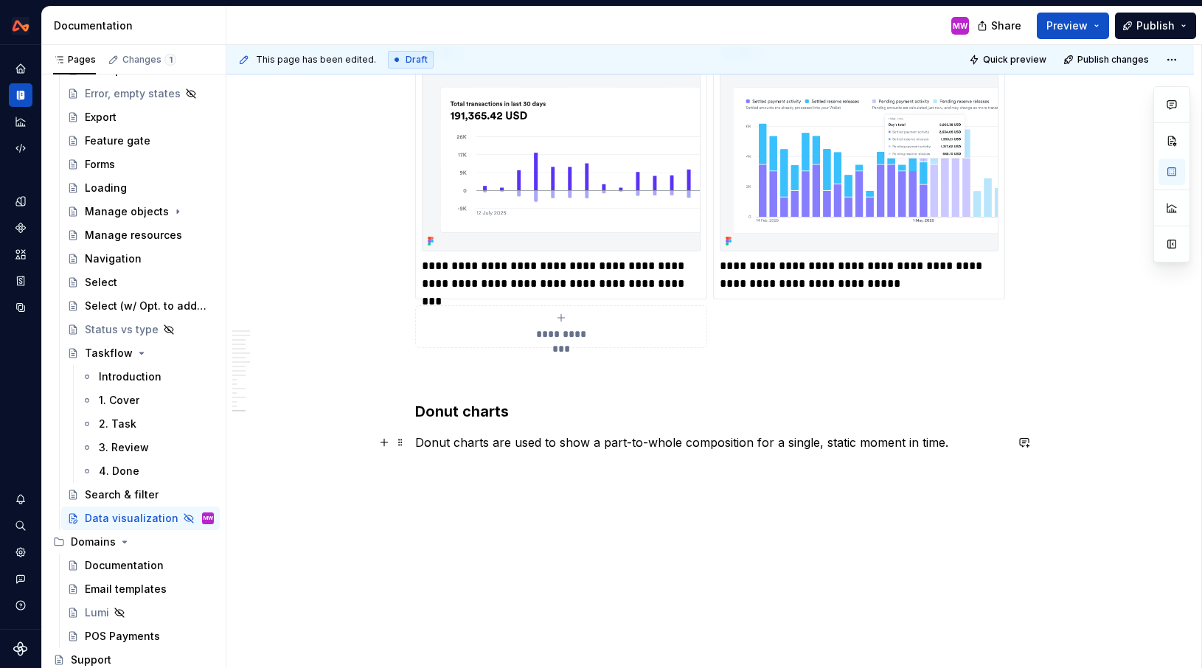
click at [971, 442] on p "Donut charts are used to show a part-to-whole composition for a single, static …" at bounding box center [710, 443] width 590 height 18
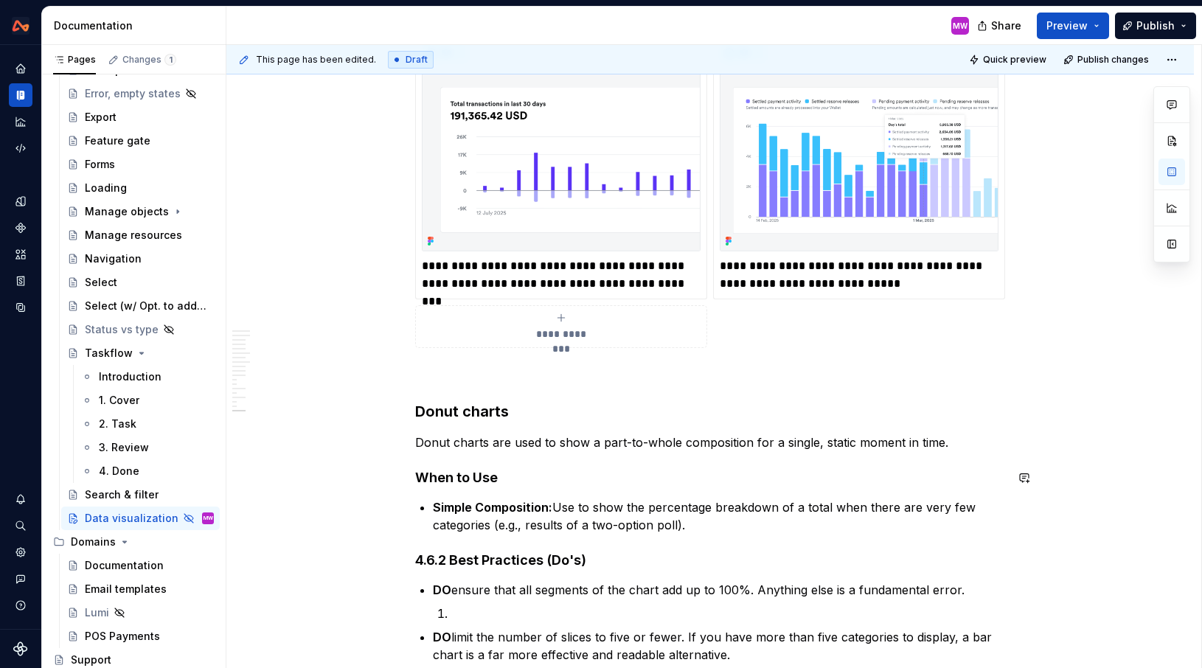
click at [585, 486] on h4 "When to Use" at bounding box center [710, 478] width 590 height 18
click at [485, 479] on h4 "When to Use" at bounding box center [710, 478] width 590 height 18
click at [558, 474] on h4 "When to use" at bounding box center [710, 478] width 590 height 18
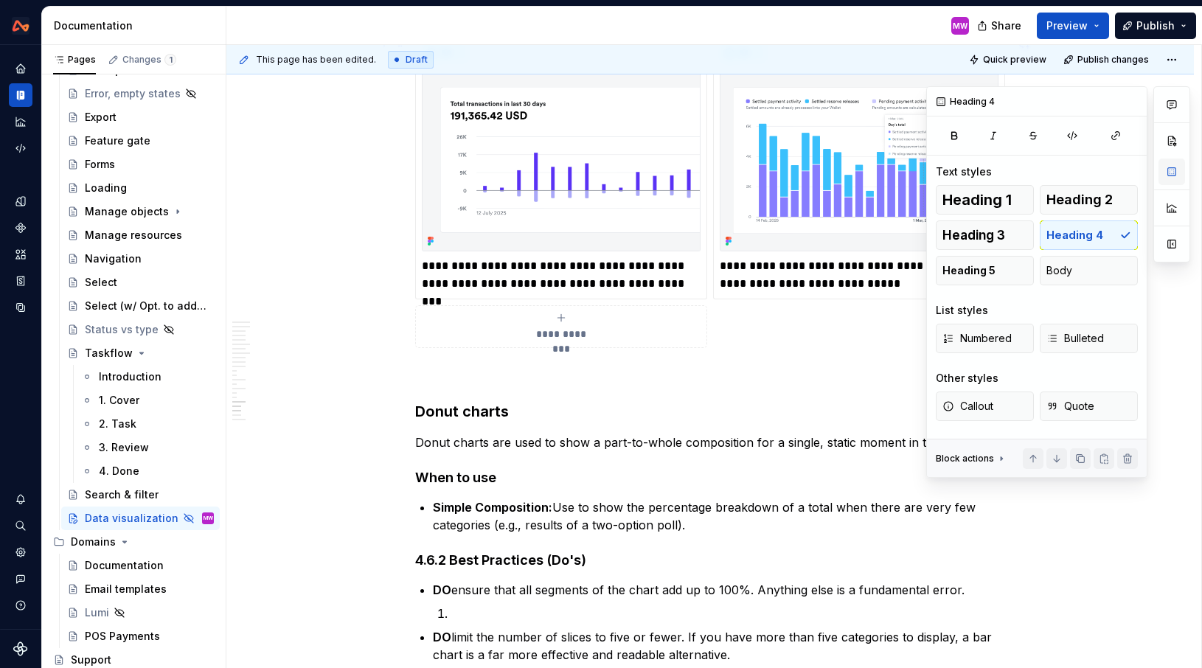
click at [1167, 180] on button "button" at bounding box center [1172, 172] width 27 height 27
click at [997, 277] on button "Heading 5" at bounding box center [985, 270] width 98 height 29
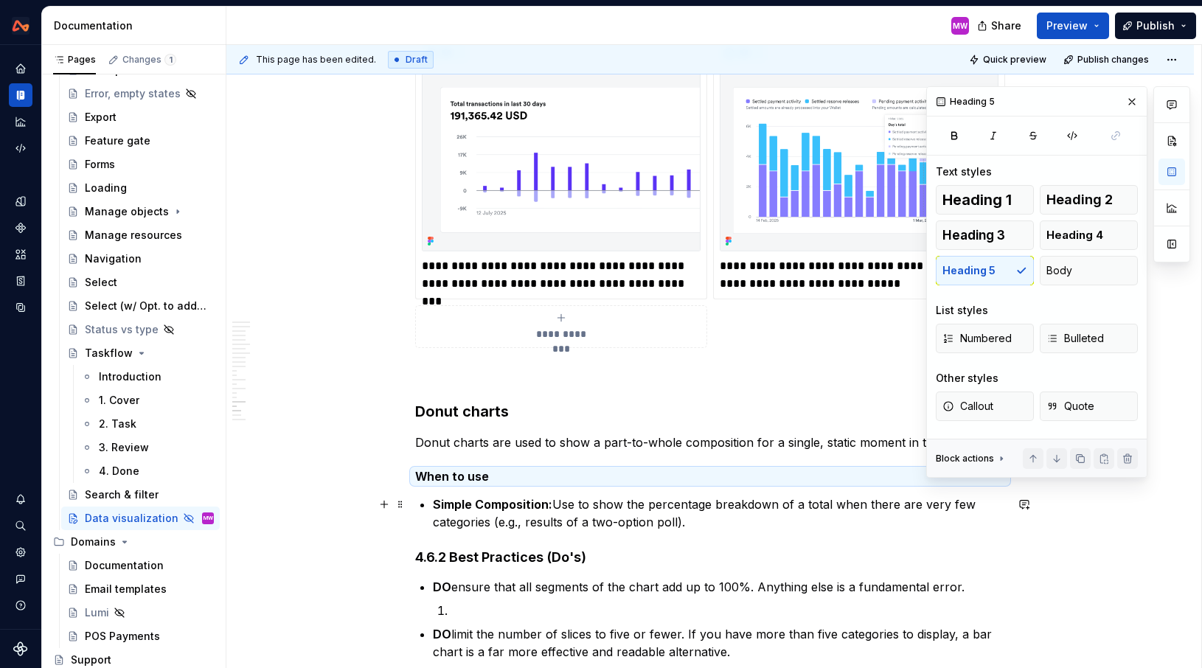
click at [437, 503] on strong "Simple Composition:" at bounding box center [492, 504] width 119 height 15
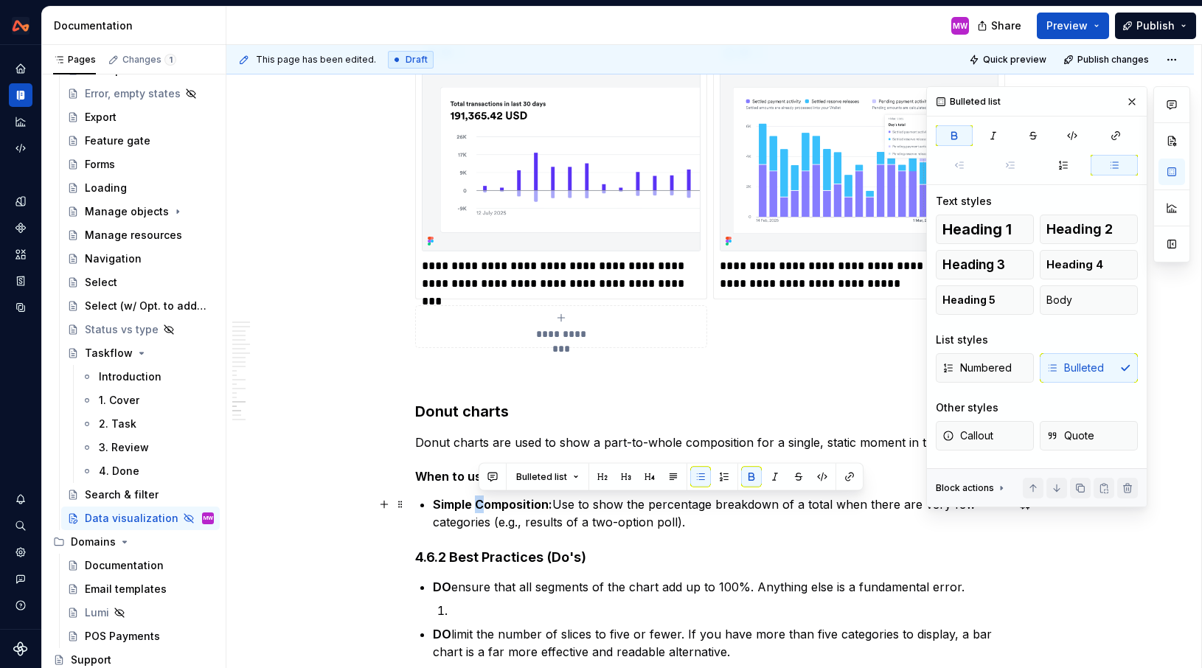
drag, startPoint x: 488, startPoint y: 503, endPoint x: 480, endPoint y: 502, distance: 8.1
click at [480, 502] on strong "Simple Composition:" at bounding box center [492, 504] width 119 height 15
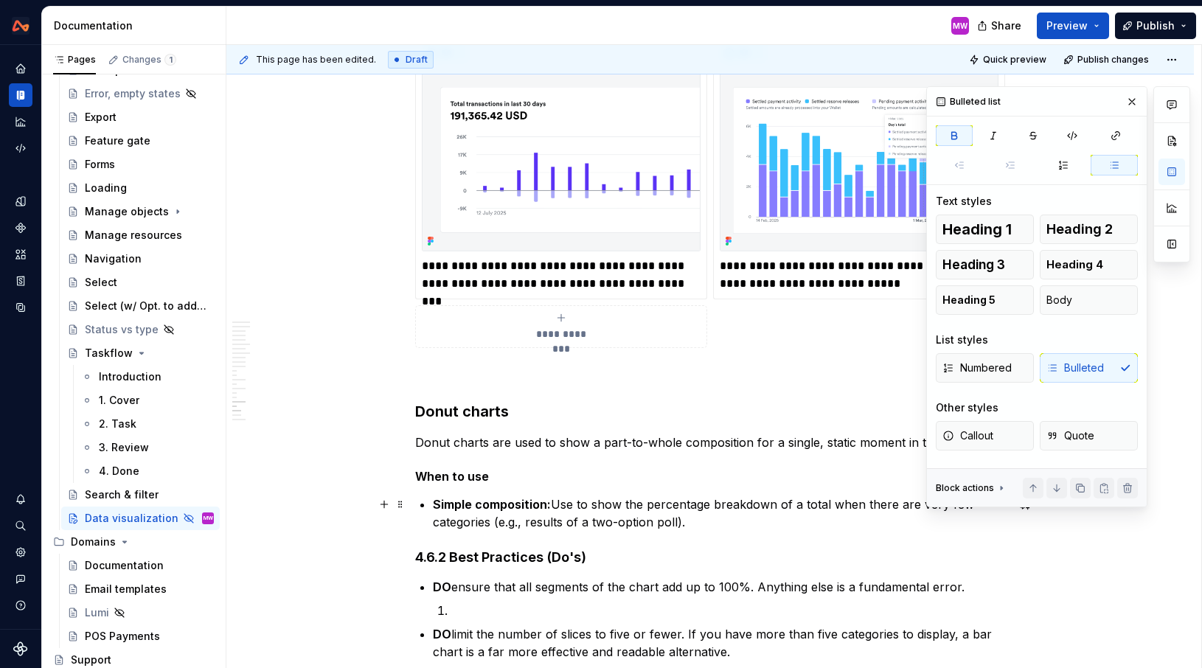
click at [720, 516] on p "Simple composition: Use to show the percentage breakdown of a total when there …" at bounding box center [719, 513] width 572 height 35
click at [1127, 108] on button "button" at bounding box center [1132, 101] width 21 height 21
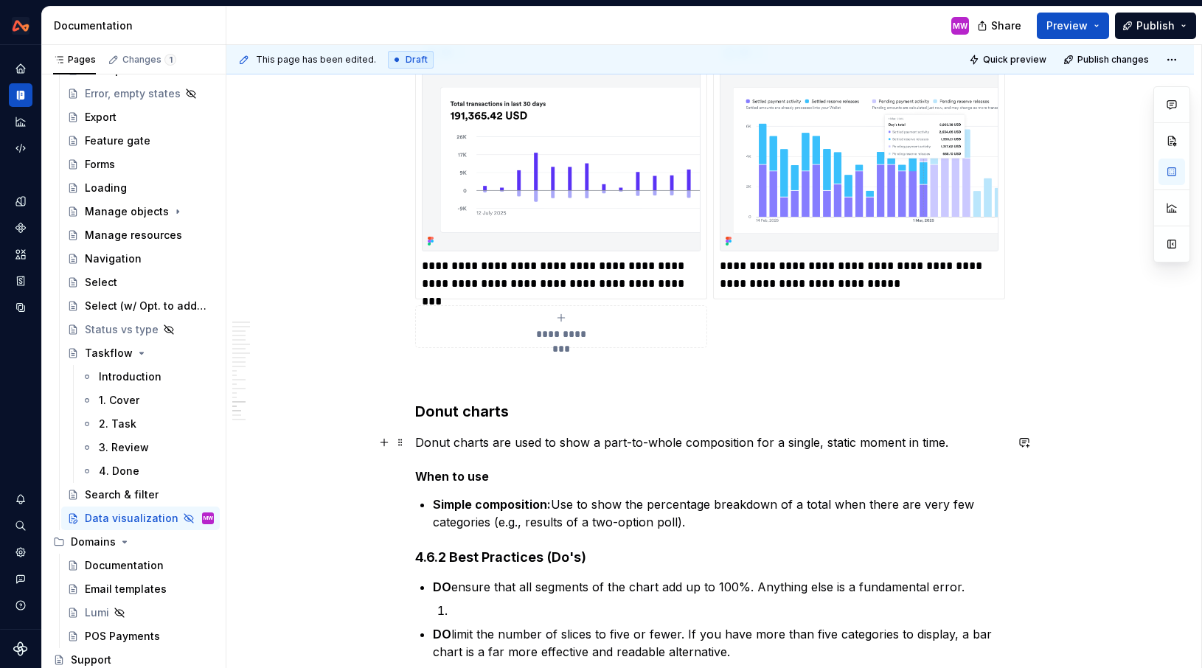
click at [958, 439] on p "Donut charts are used to show a part-to-whole composition for a single, static …" at bounding box center [710, 443] width 590 height 18
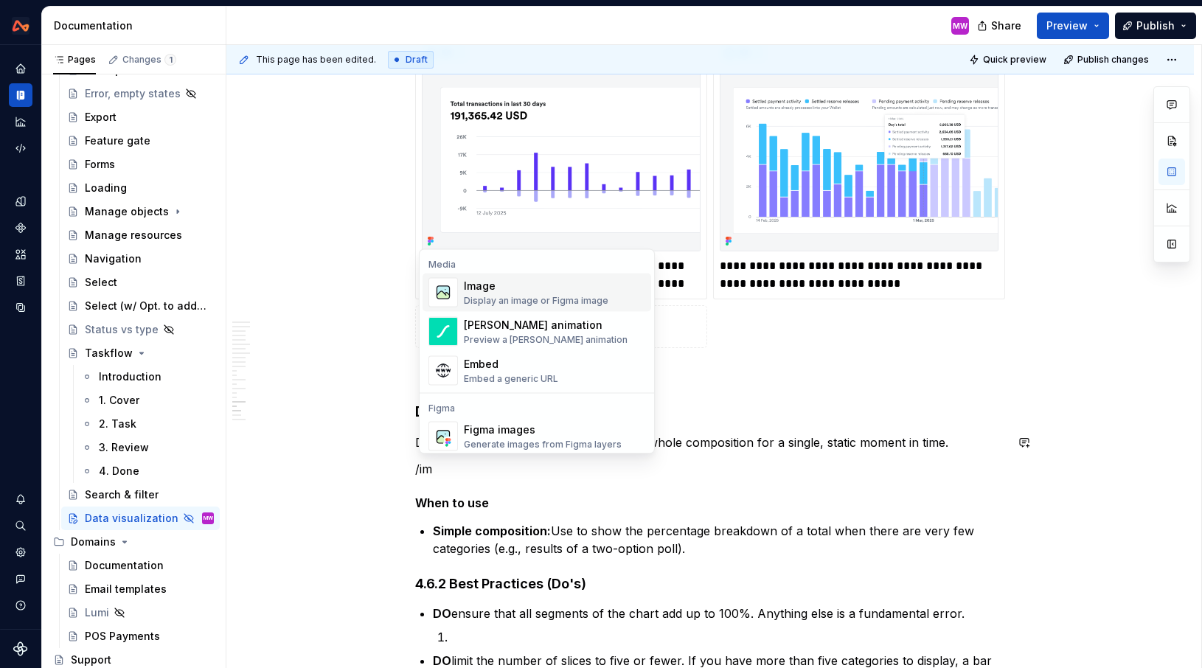
click at [549, 279] on div "Image" at bounding box center [536, 286] width 145 height 15
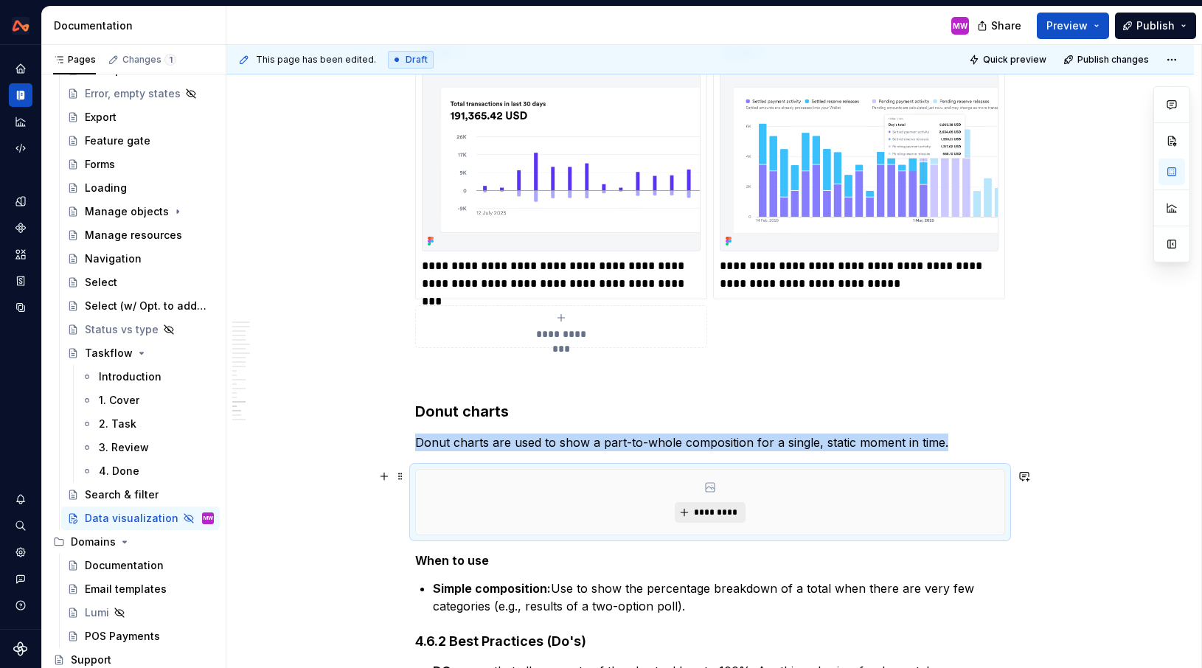
click at [701, 512] on span "*********" at bounding box center [715, 513] width 45 height 12
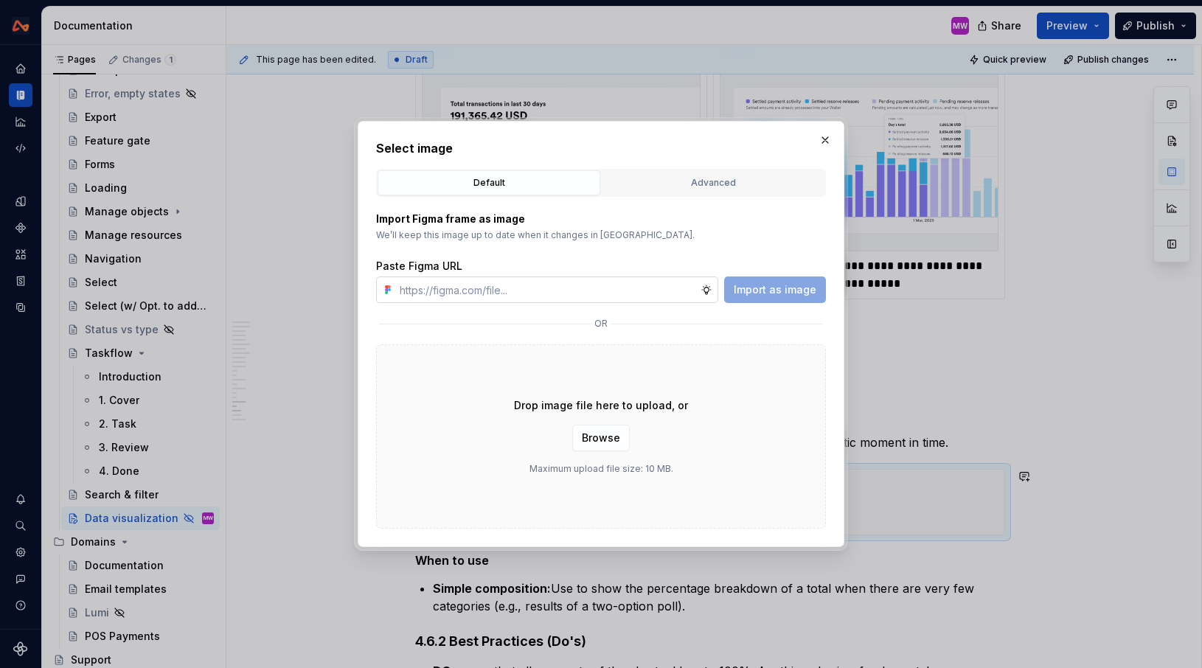
click at [633, 288] on input "text" at bounding box center [547, 290] width 307 height 27
click at [770, 295] on span "Import as image" at bounding box center [775, 289] width 83 height 15
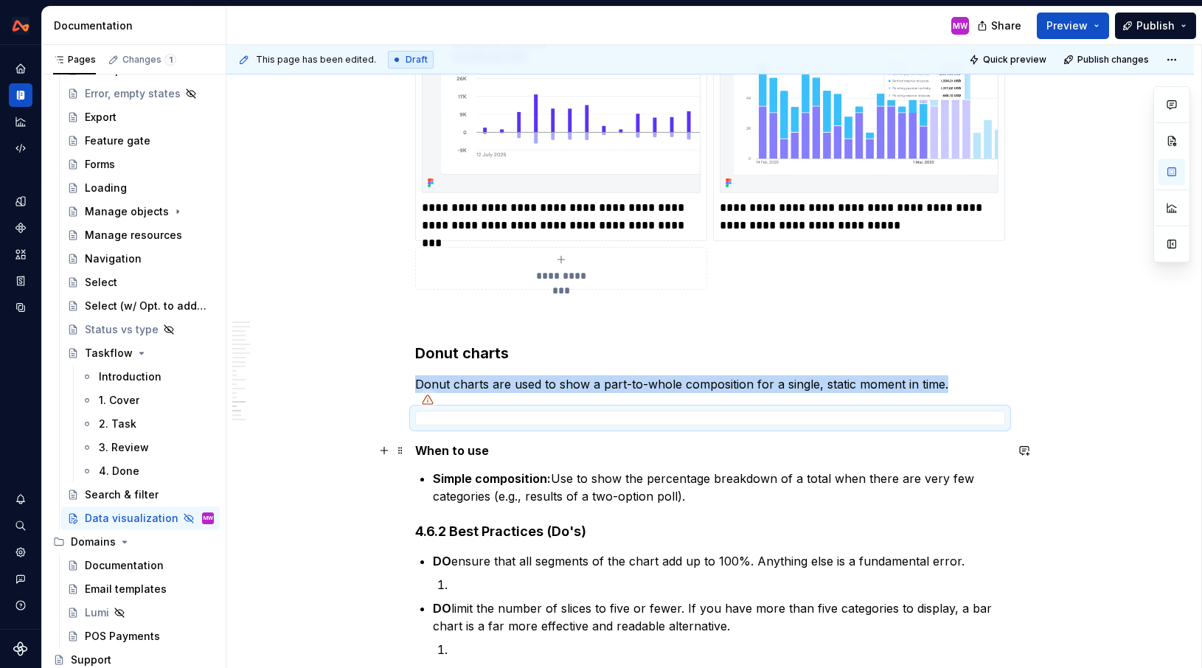
scroll to position [5918, 0]
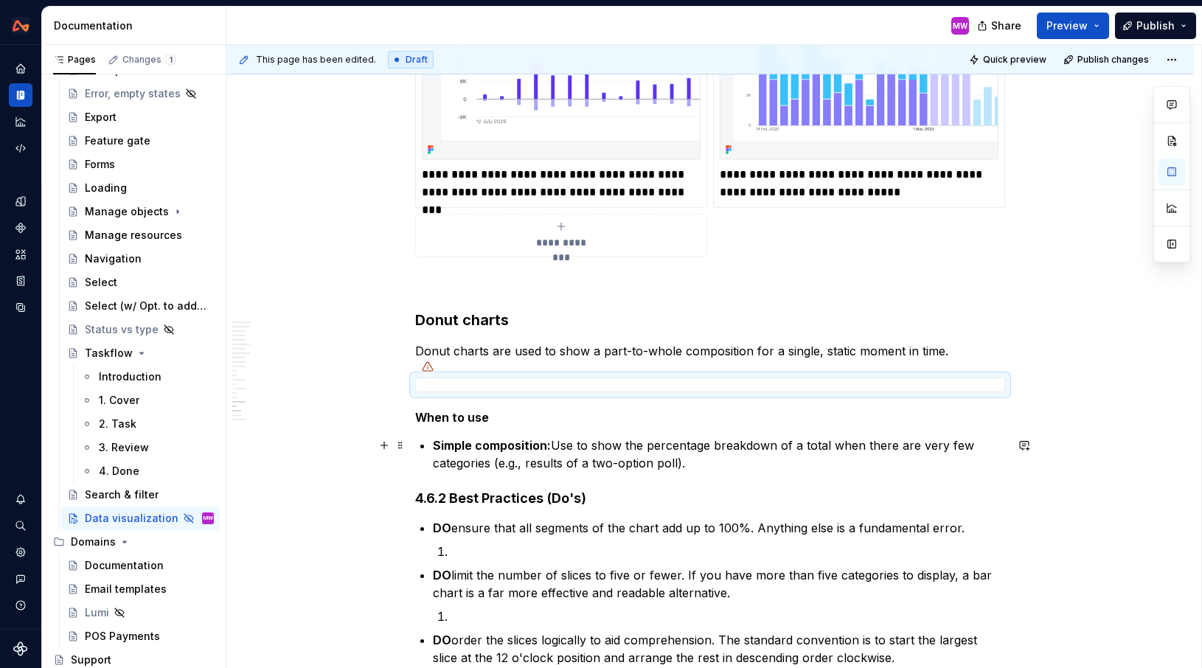
click at [437, 444] on strong "Simple composition:" at bounding box center [492, 445] width 118 height 15
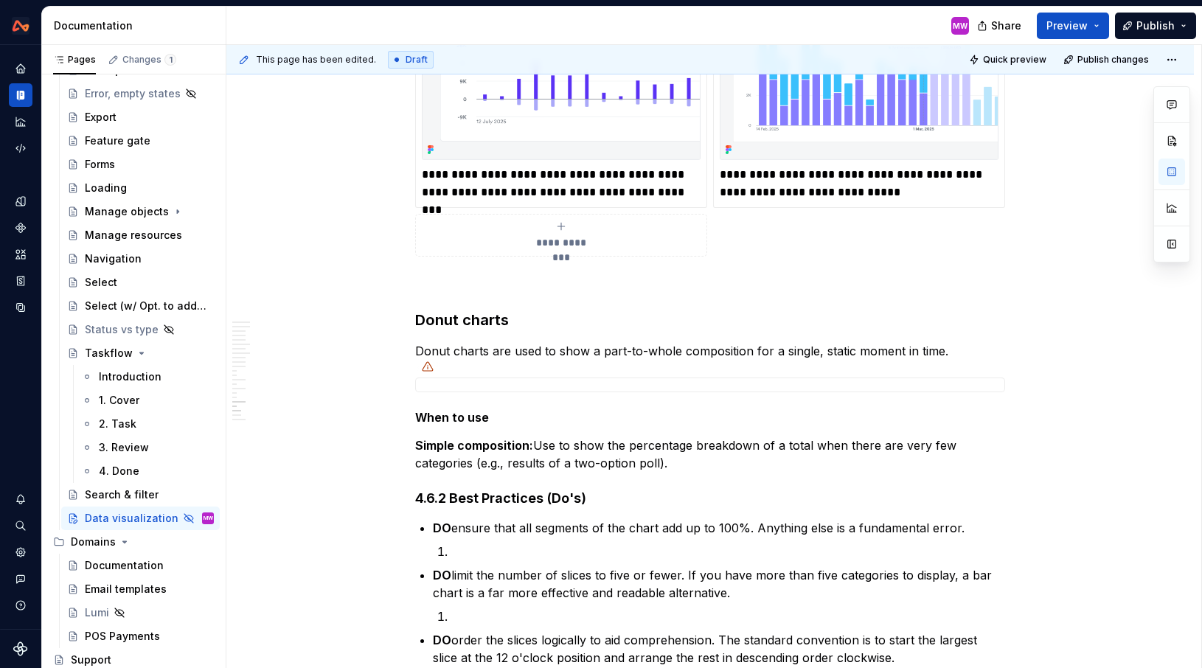
click at [1195, 171] on div "This page has been edited. Draft Quick preview Publish changes Hidden page Data…" at bounding box center [713, 357] width 975 height 624
click at [1173, 170] on button "button" at bounding box center [1172, 172] width 27 height 27
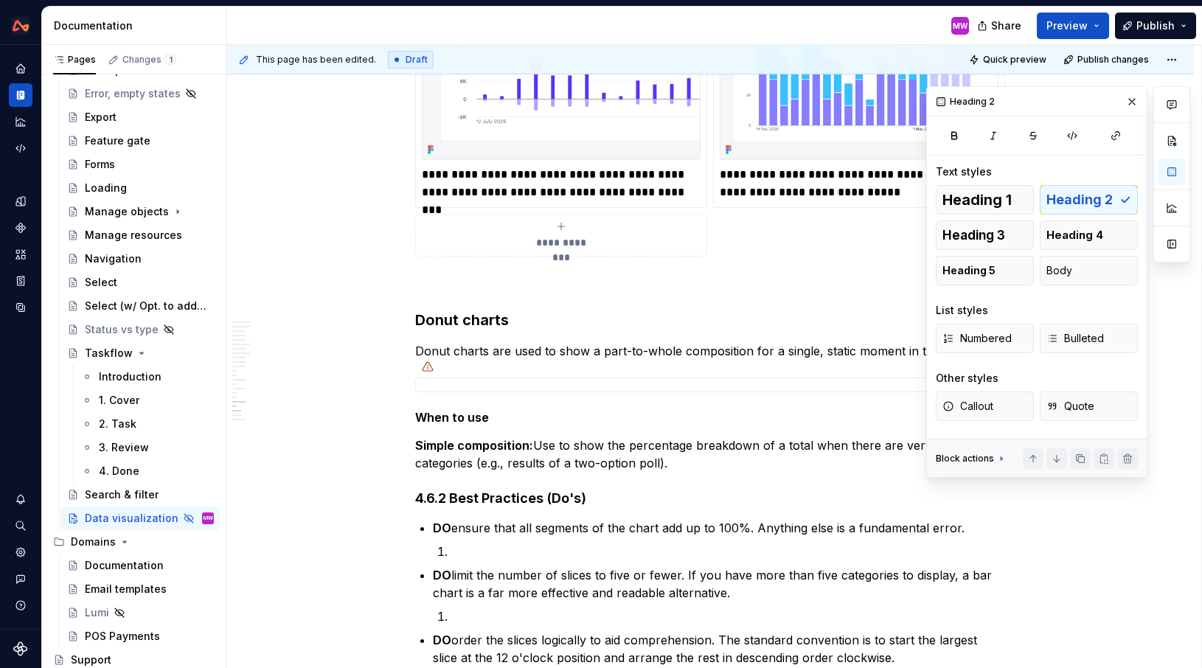
click at [1084, 289] on div "Heading 1 Heading 2 Heading 3 Heading 4 Heading 5 Body List styles Numbered Bul…" at bounding box center [1037, 312] width 202 height 254
click at [1084, 275] on button "Body" at bounding box center [1089, 270] width 98 height 29
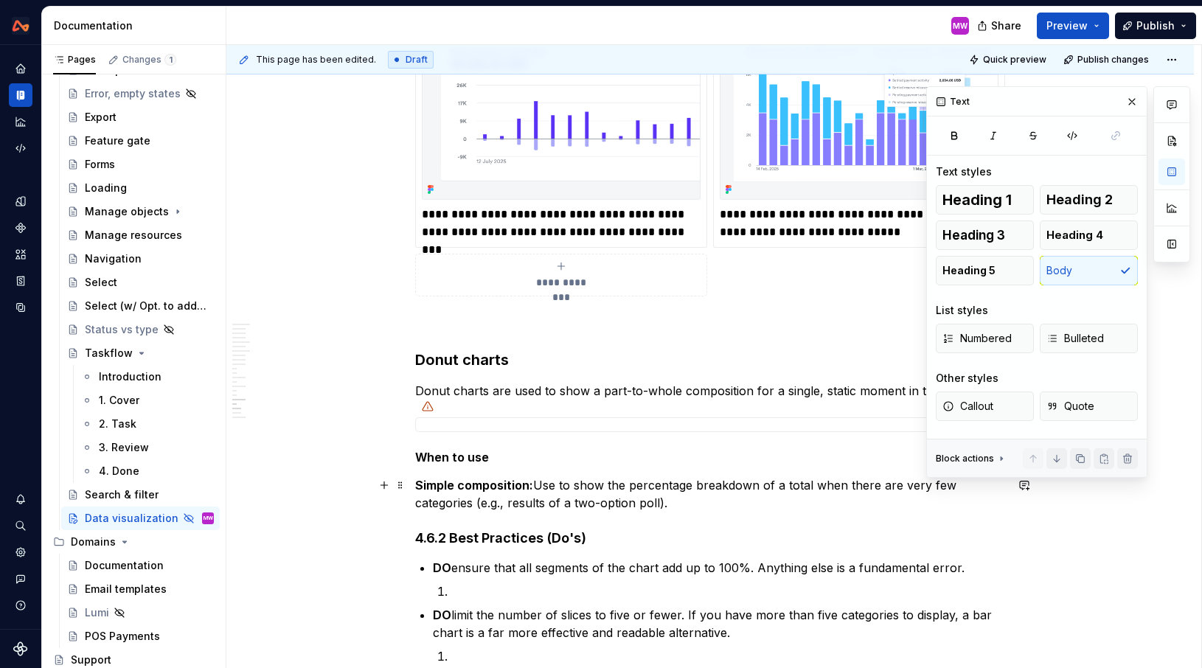
scroll to position [5880, 0]
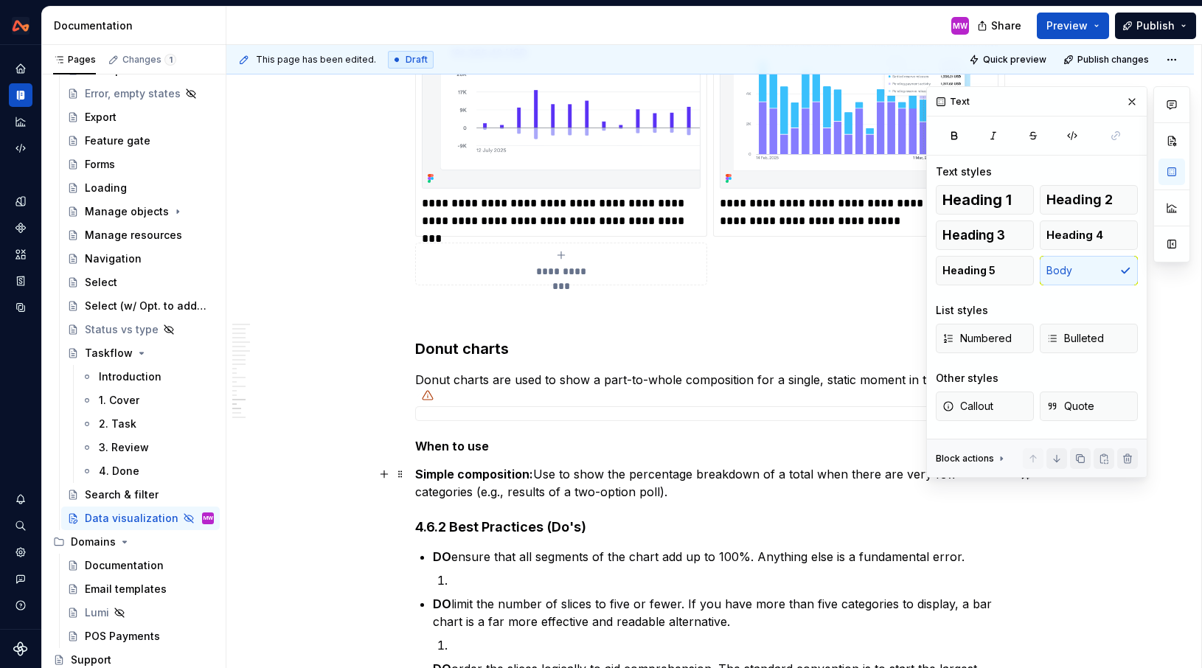
click at [501, 443] on h5 "When to use" at bounding box center [710, 446] width 590 height 15
click at [421, 473] on strong "Simple composition:" at bounding box center [474, 474] width 118 height 15
click at [1063, 261] on button "Body" at bounding box center [1089, 270] width 98 height 29
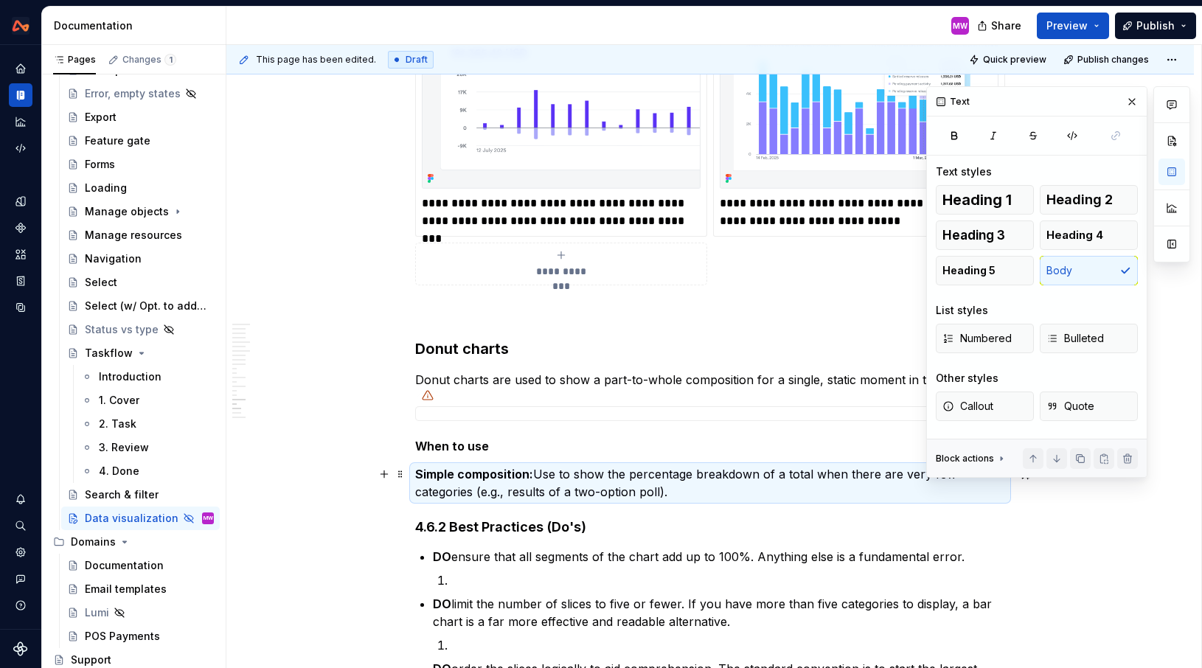
click at [709, 495] on p "Simple composition: Use to show the percentage breakdown of a total when there …" at bounding box center [710, 482] width 590 height 35
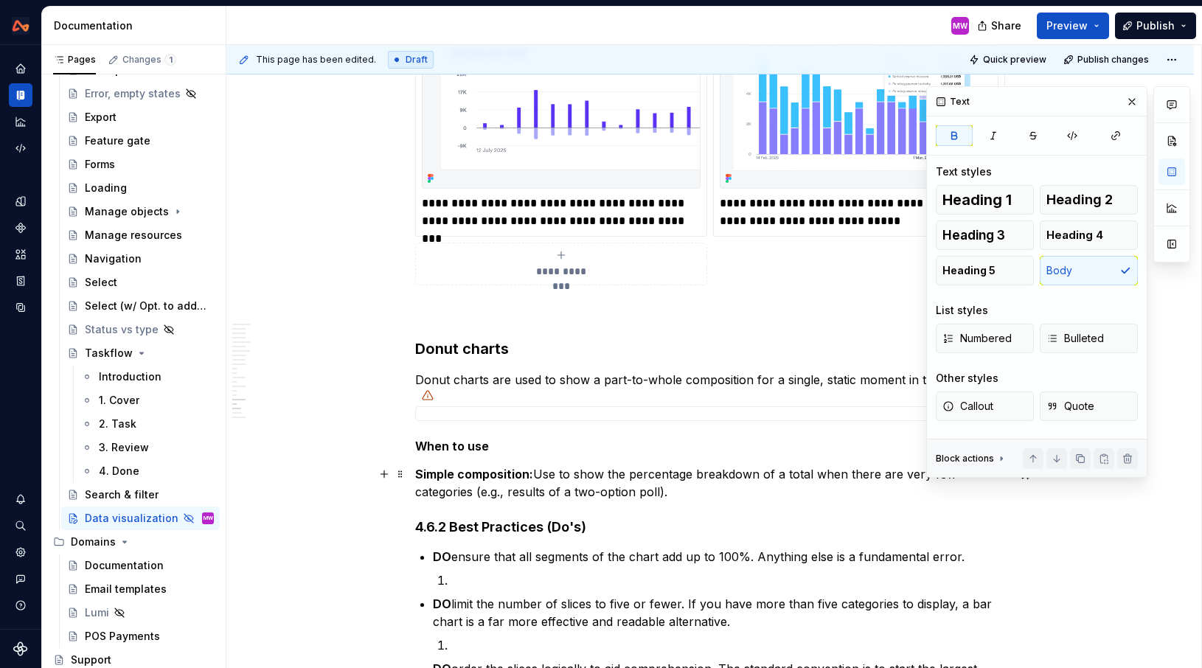
click at [709, 495] on p "Simple composition: Use to show the percentage breakdown of a total when there …" at bounding box center [710, 482] width 590 height 35
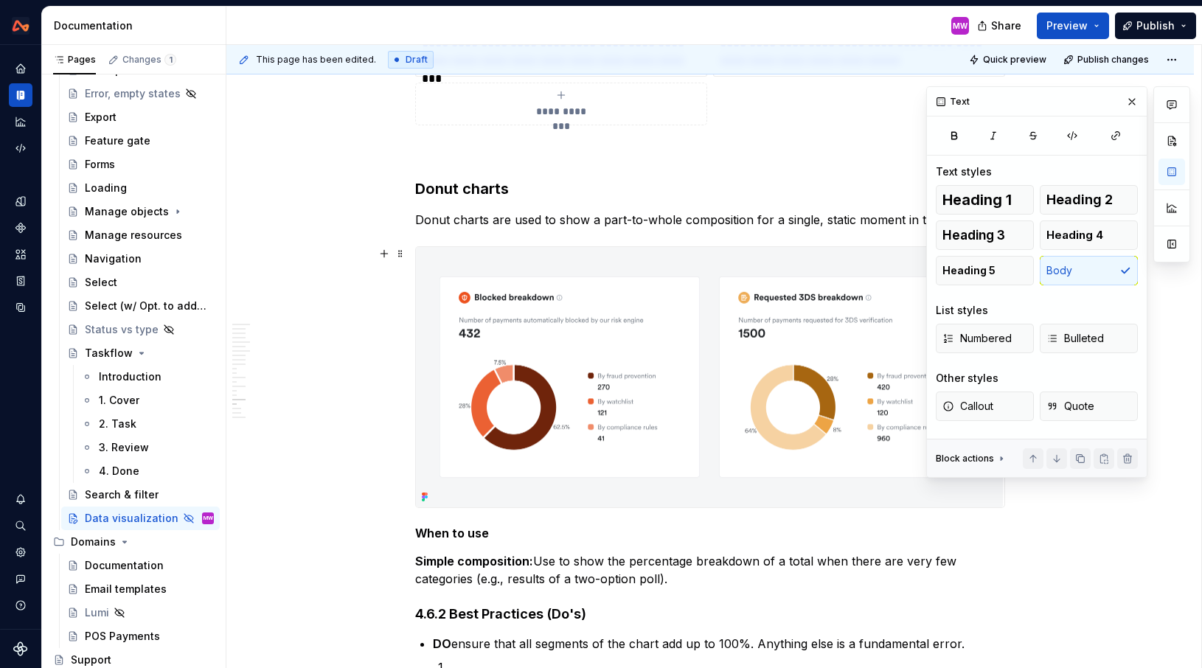
scroll to position [6096, 0]
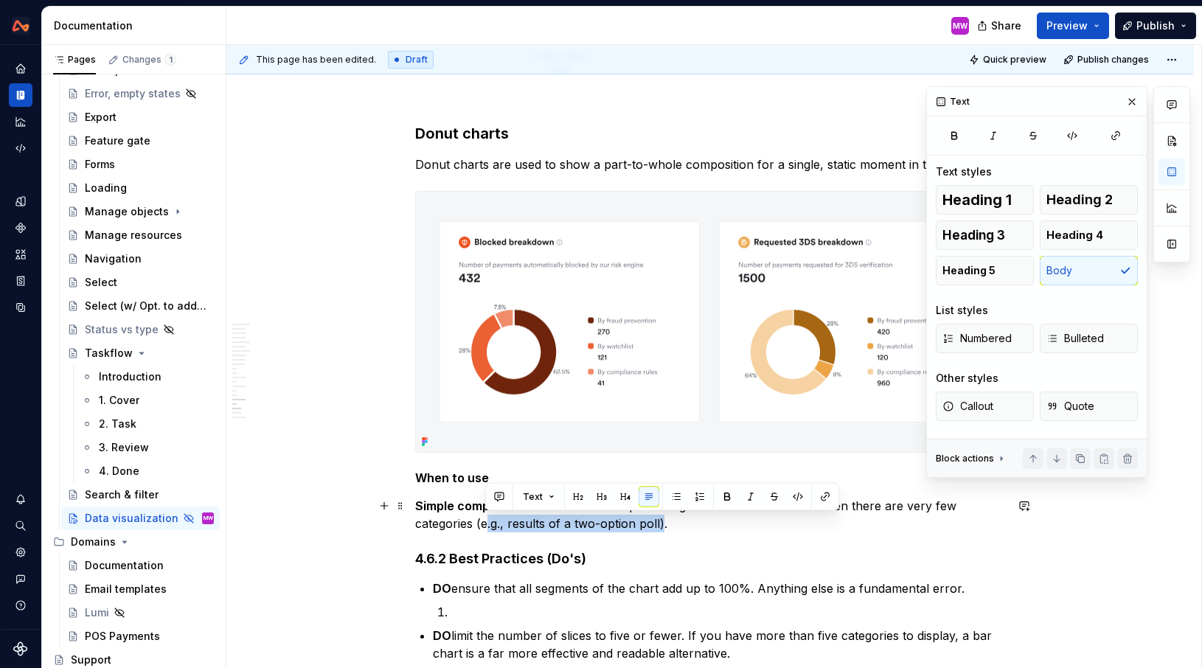
drag, startPoint x: 486, startPoint y: 521, endPoint x: 662, endPoint y: 521, distance: 176.2
click at [662, 521] on p "Simple composition: Use to show the percentage breakdown of a total when there …" at bounding box center [710, 514] width 590 height 35
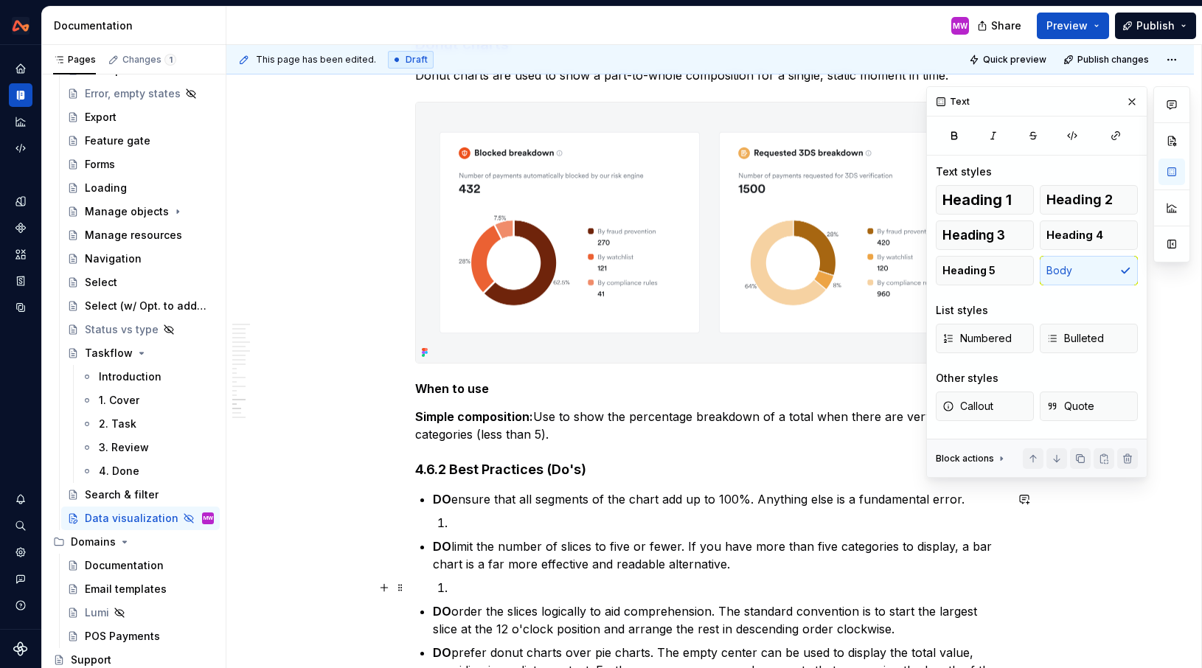
scroll to position [6191, 0]
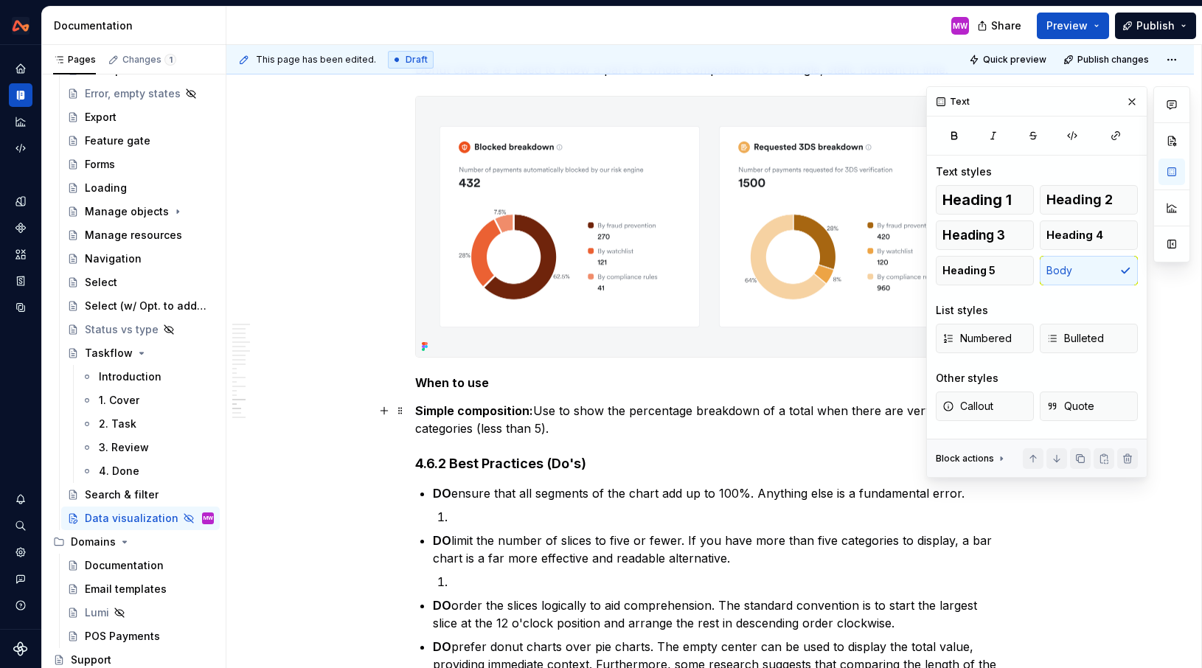
click at [605, 431] on p "Simple composition: Use to show the percentage breakdown of a total when there …" at bounding box center [710, 419] width 590 height 35
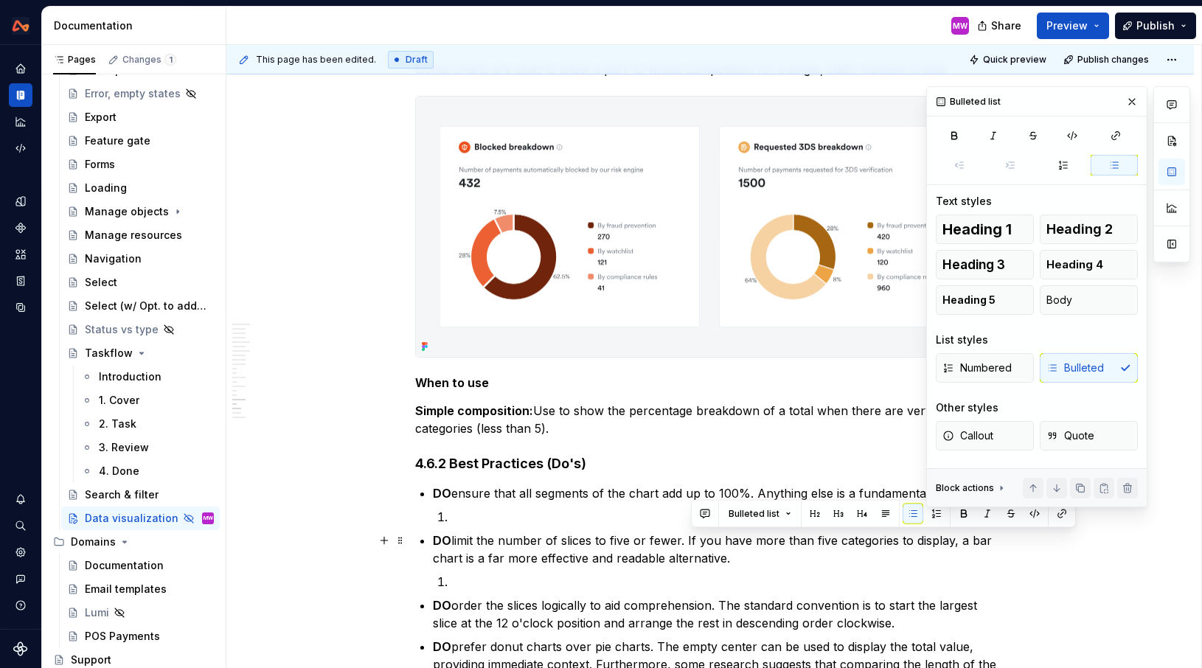
drag, startPoint x: 691, startPoint y: 538, endPoint x: 749, endPoint y: 565, distance: 64.3
click at [749, 565] on p "DO limit the number of slices to five or fewer. If you have more than five cate…" at bounding box center [719, 549] width 572 height 35
copy p "If you have more than five categories to display, a bar chart is a far more eff…"
click at [569, 430] on p "Simple composition: Use to show the percentage breakdown of a total when there …" at bounding box center [710, 419] width 590 height 35
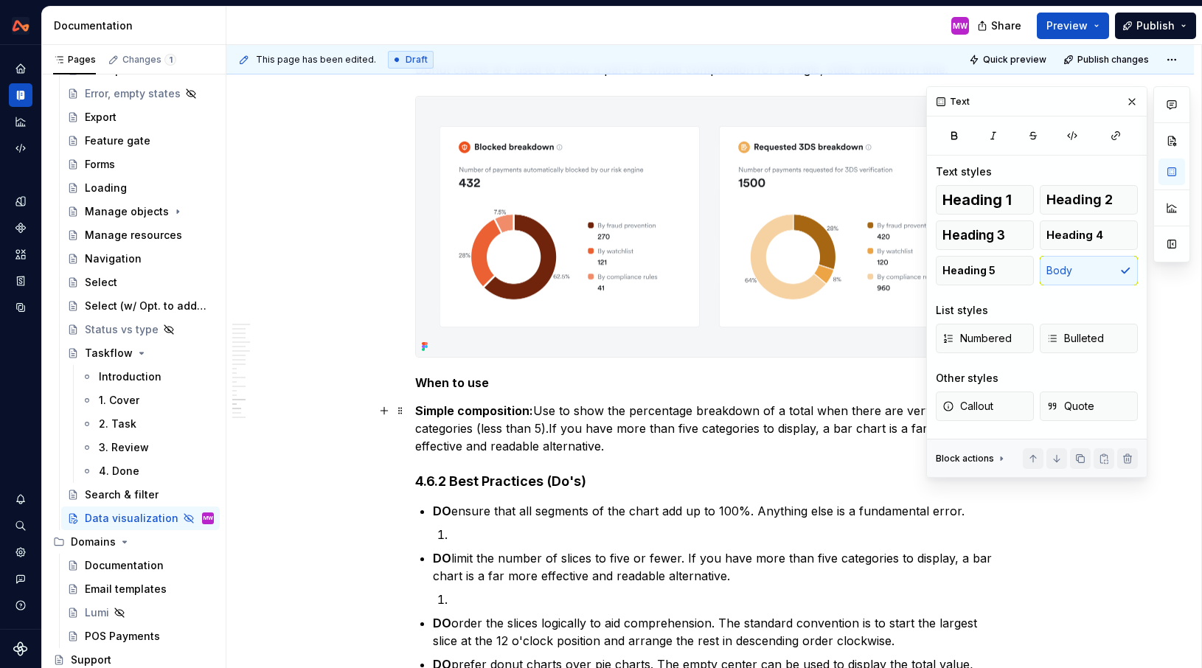
click at [554, 431] on p "Simple composition: Use to show the percentage breakdown of a total when there …" at bounding box center [710, 428] width 590 height 53
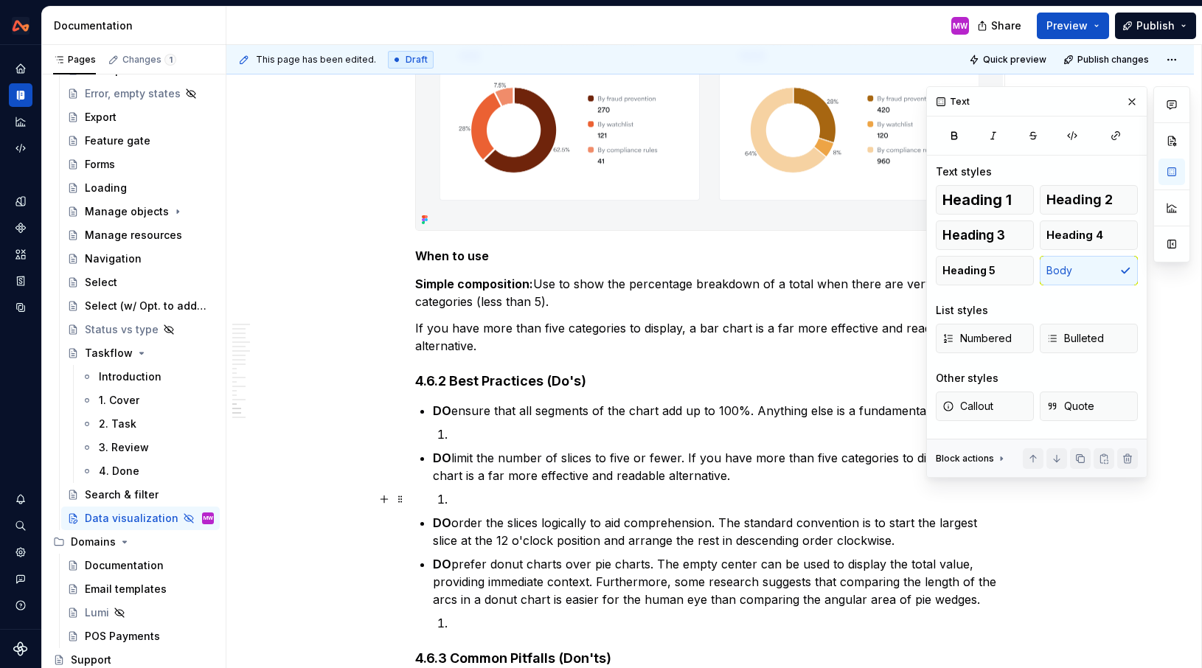
scroll to position [6327, 0]
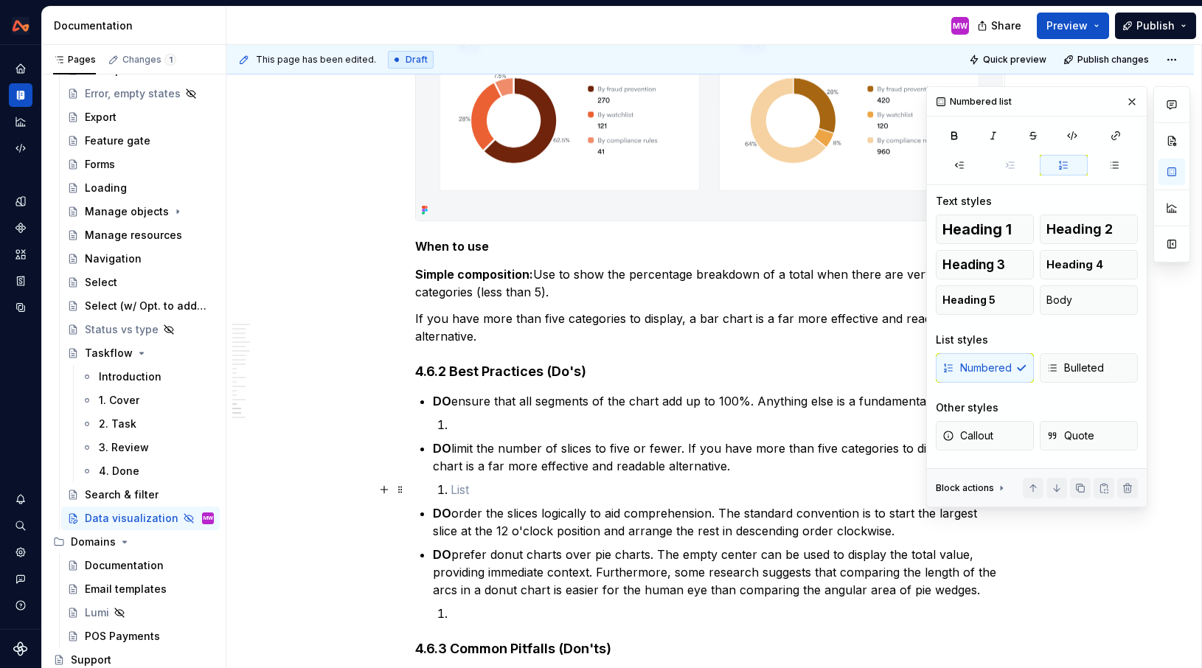
click at [555, 493] on p at bounding box center [728, 490] width 555 height 18
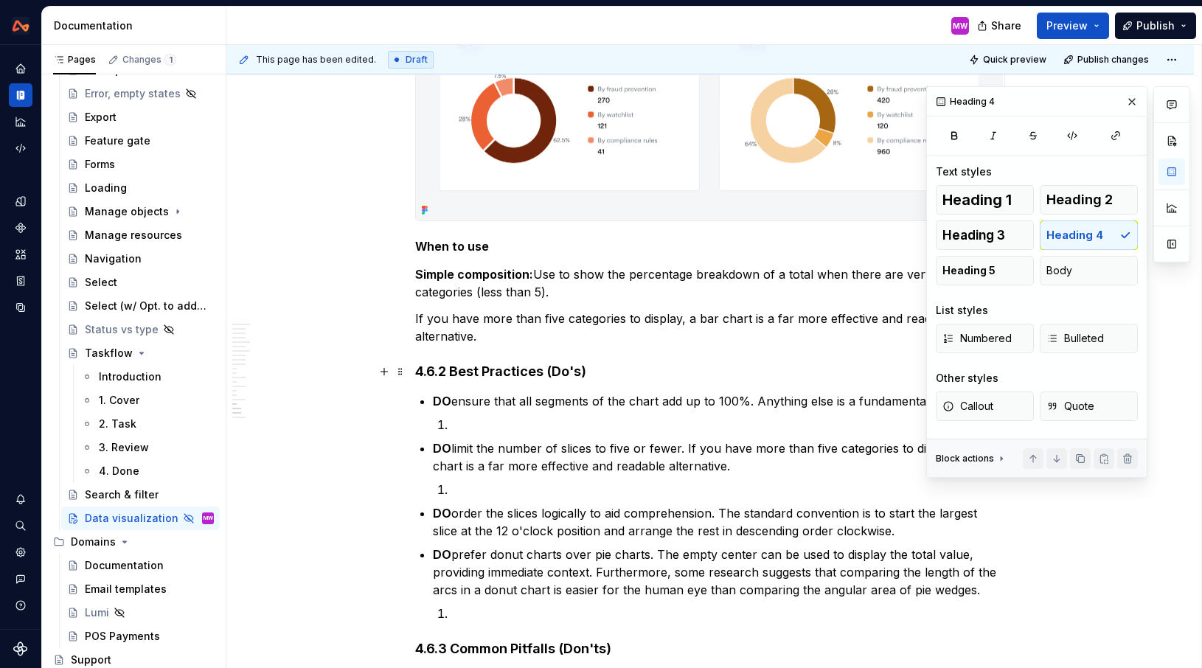
click at [620, 373] on h4 "4.6.2 Best Practices (Do's)" at bounding box center [710, 372] width 590 height 18
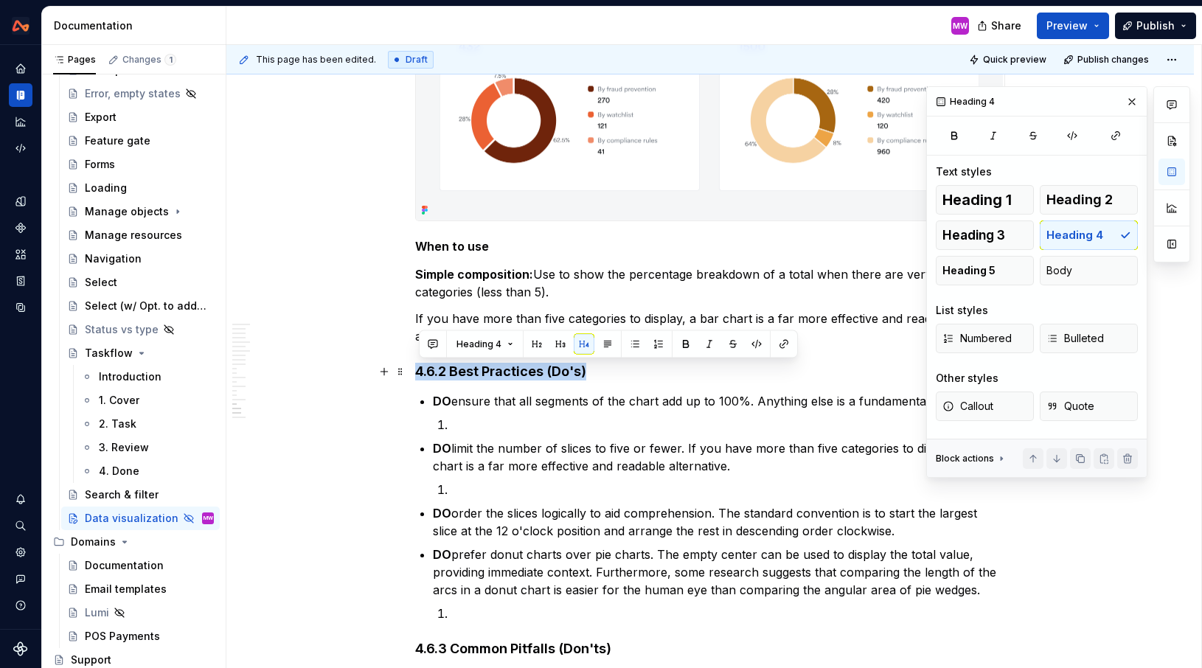
drag, startPoint x: 620, startPoint y: 373, endPoint x: 412, endPoint y: 375, distance: 208.0
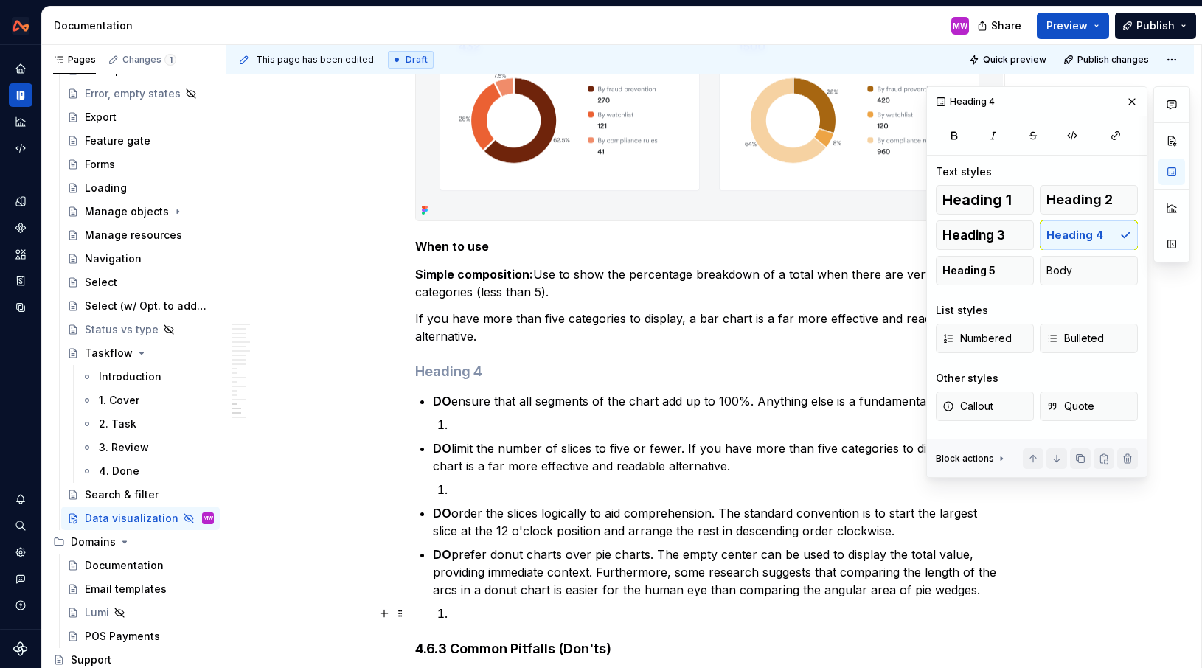
click at [581, 612] on p at bounding box center [728, 614] width 555 height 18
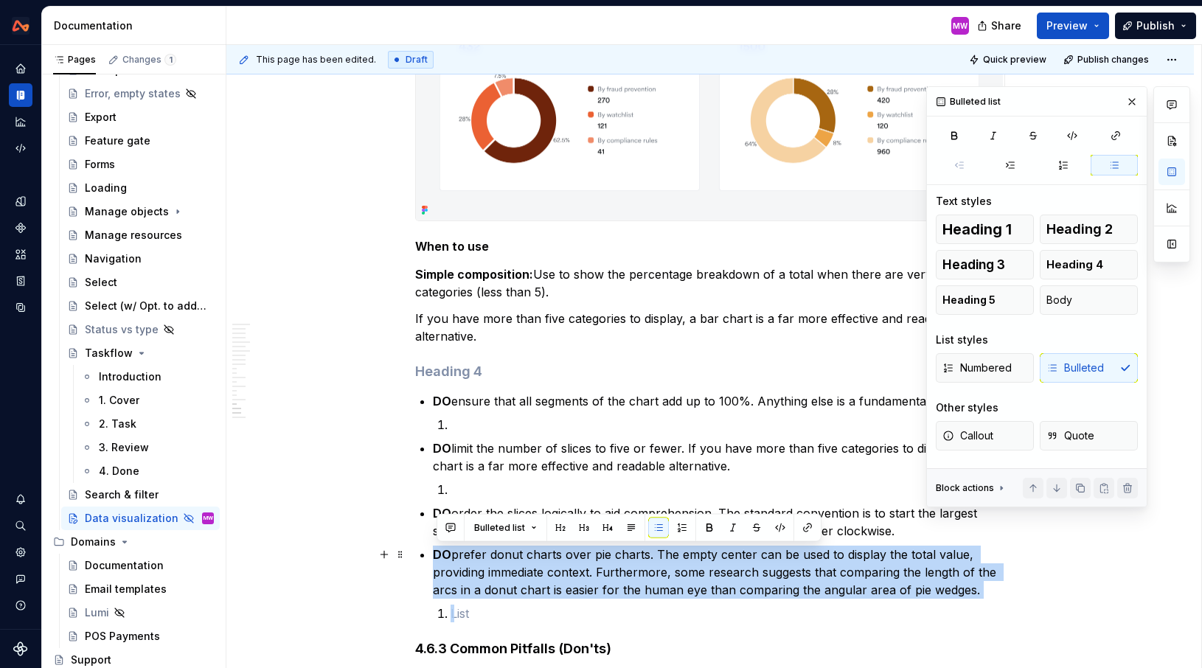
drag, startPoint x: 581, startPoint y: 612, endPoint x: 433, endPoint y: 557, distance: 158.2
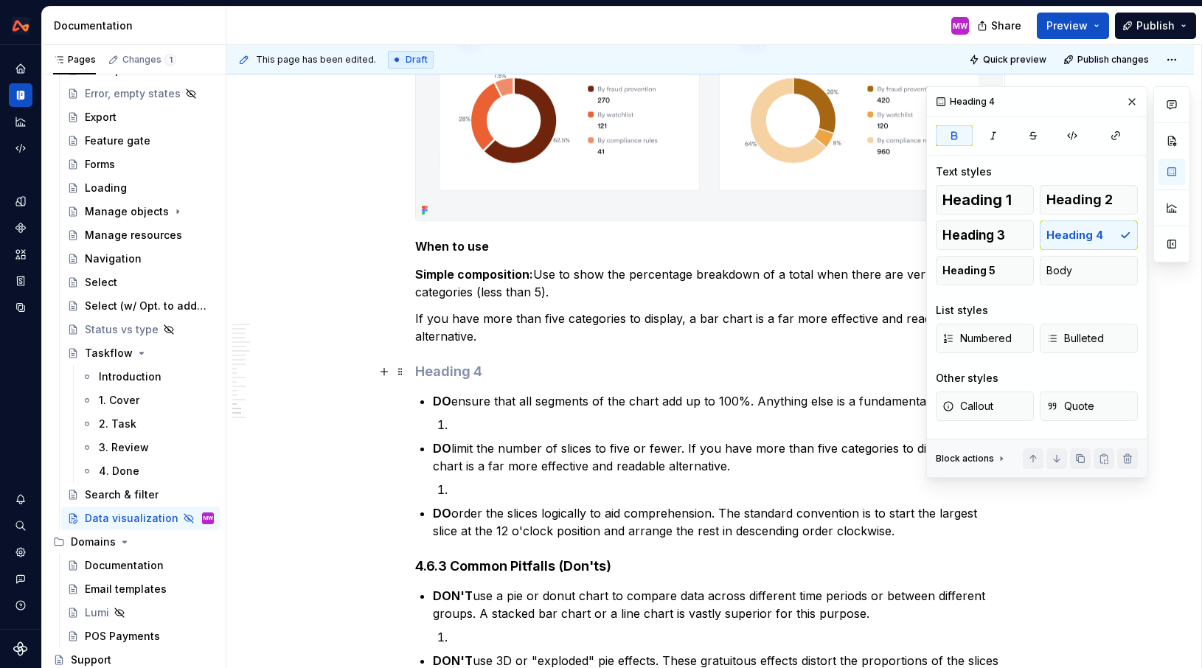
click at [484, 370] on h4 at bounding box center [710, 372] width 590 height 18
click at [975, 266] on span "Heading 5" at bounding box center [968, 270] width 53 height 15
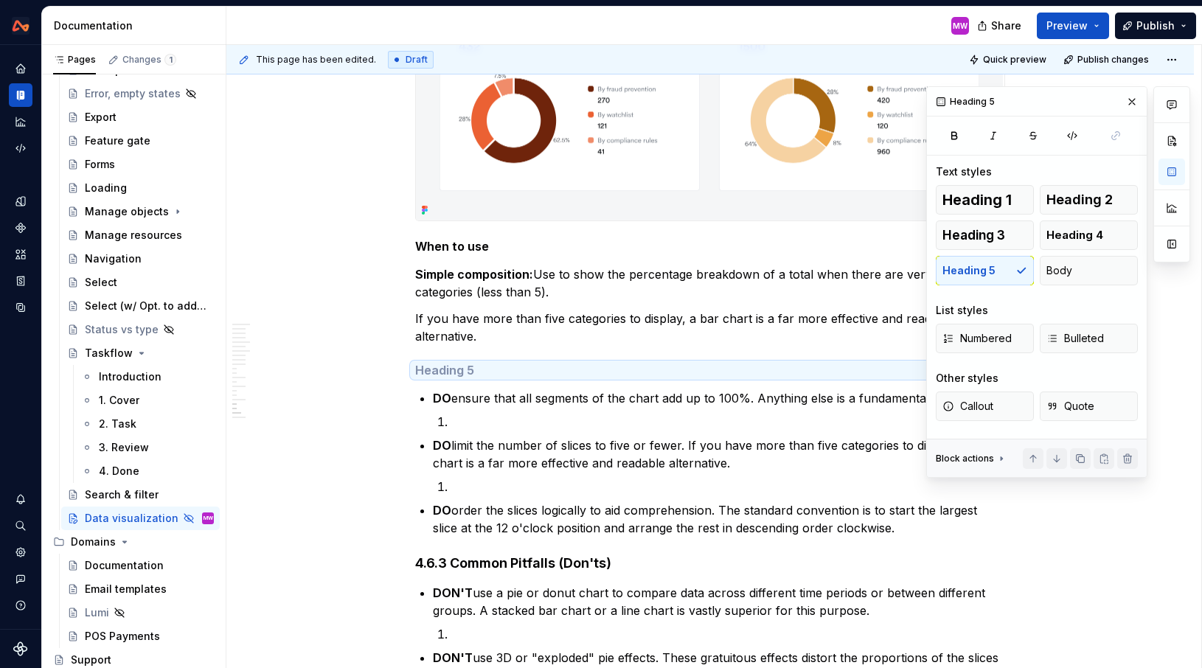
click at [462, 369] on h5 at bounding box center [710, 370] width 590 height 15
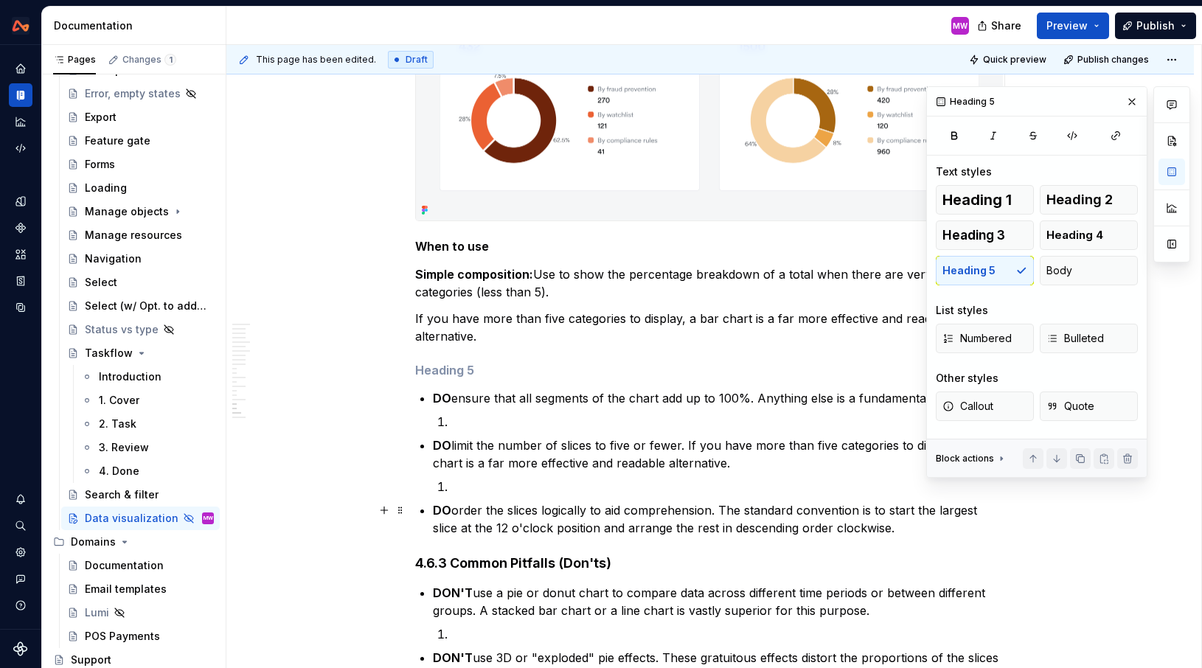
click at [897, 530] on p "DO order the slices logically to aid comprehension. The standard convention is …" at bounding box center [719, 518] width 572 height 35
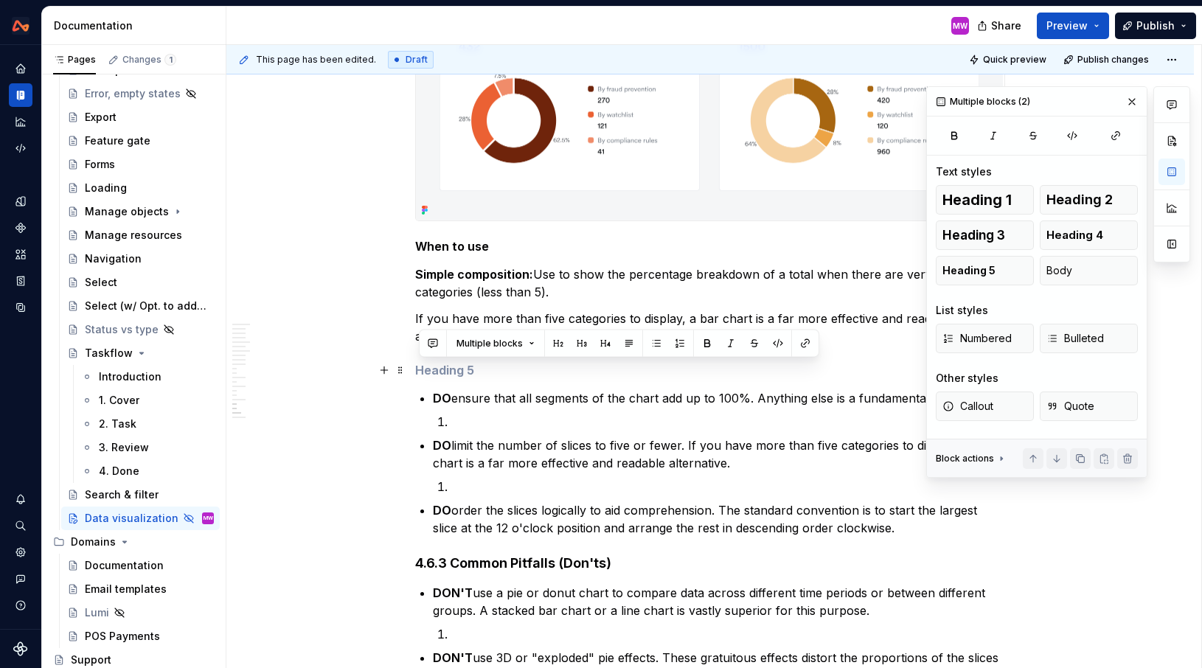
drag, startPoint x: 914, startPoint y: 530, endPoint x: 423, endPoint y: 372, distance: 516.6
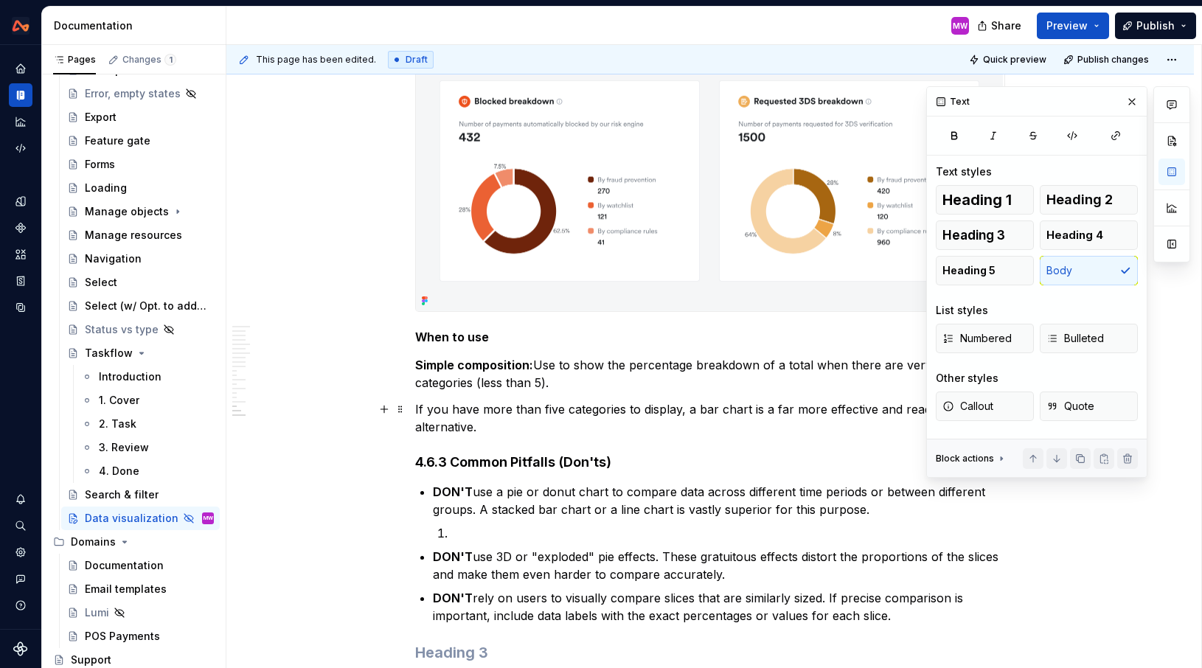
scroll to position [6218, 0]
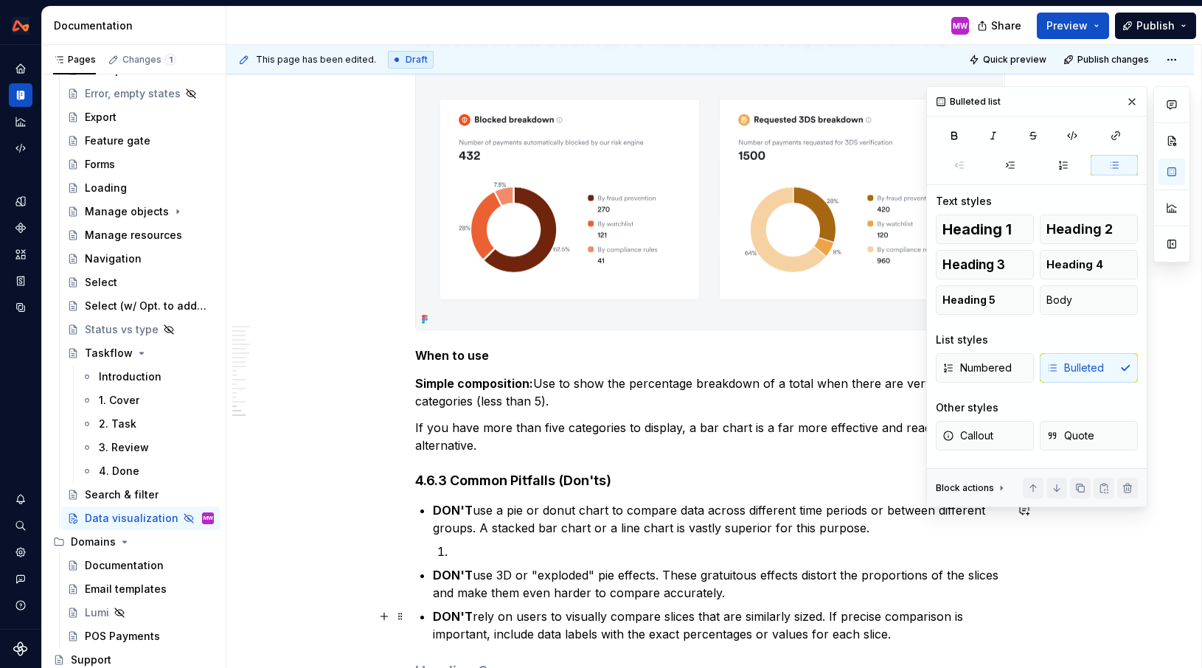
click at [892, 629] on p "DON'T rely on users to visually compare slices that are similarly sized. If pre…" at bounding box center [719, 625] width 572 height 35
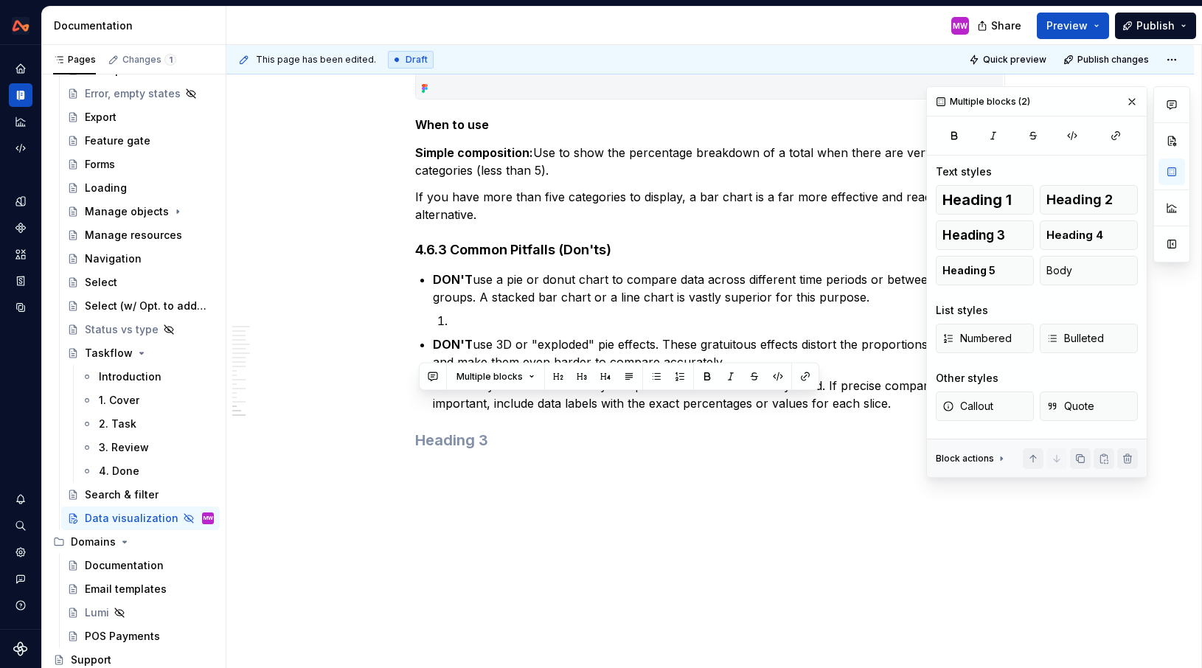
drag, startPoint x: 910, startPoint y: 631, endPoint x: 526, endPoint y: 578, distance: 387.8
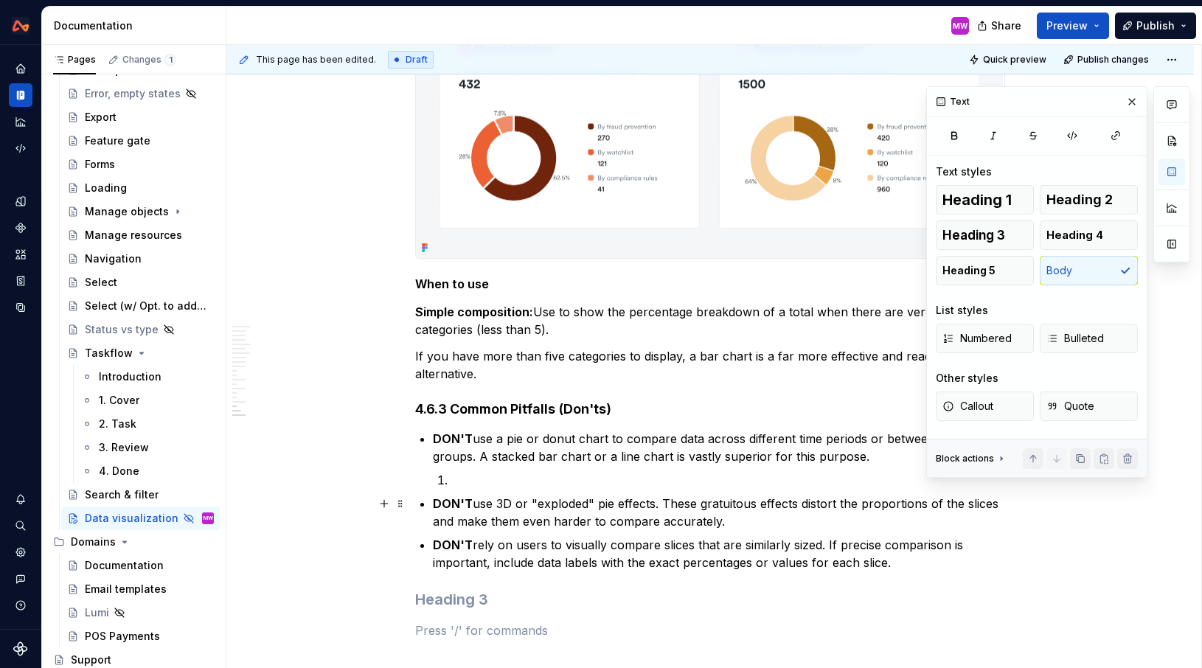
scroll to position [6312, 0]
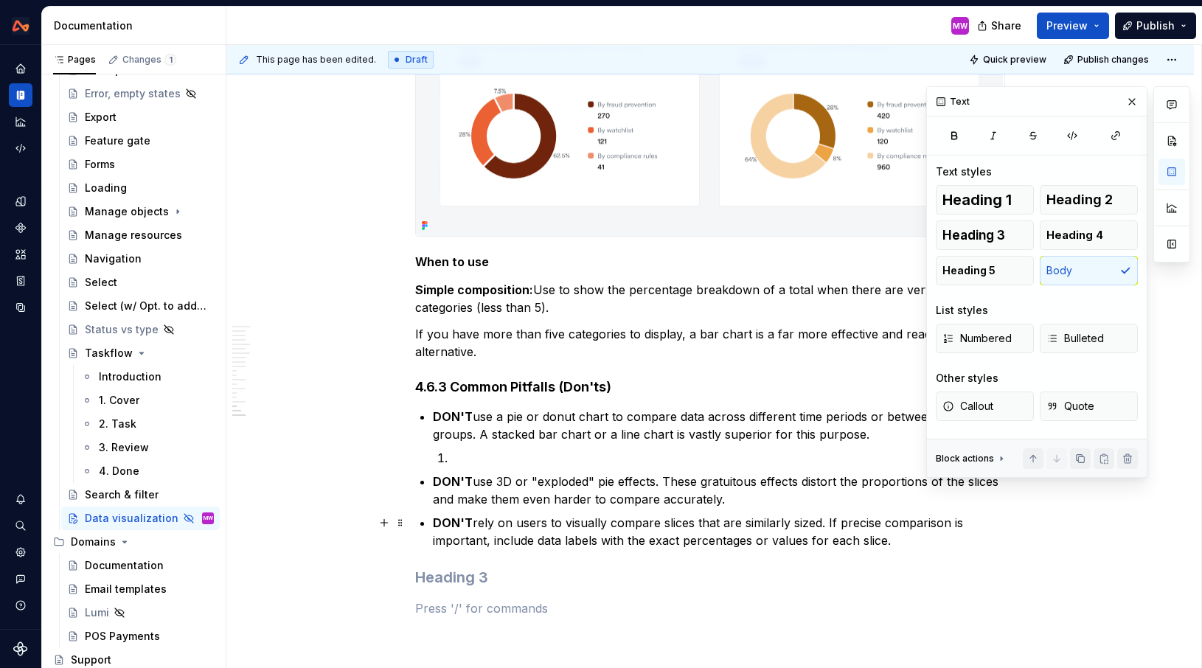
click at [898, 546] on p "DON'T rely on users to visually compare slices that are similarly sized. If pre…" at bounding box center [719, 531] width 572 height 35
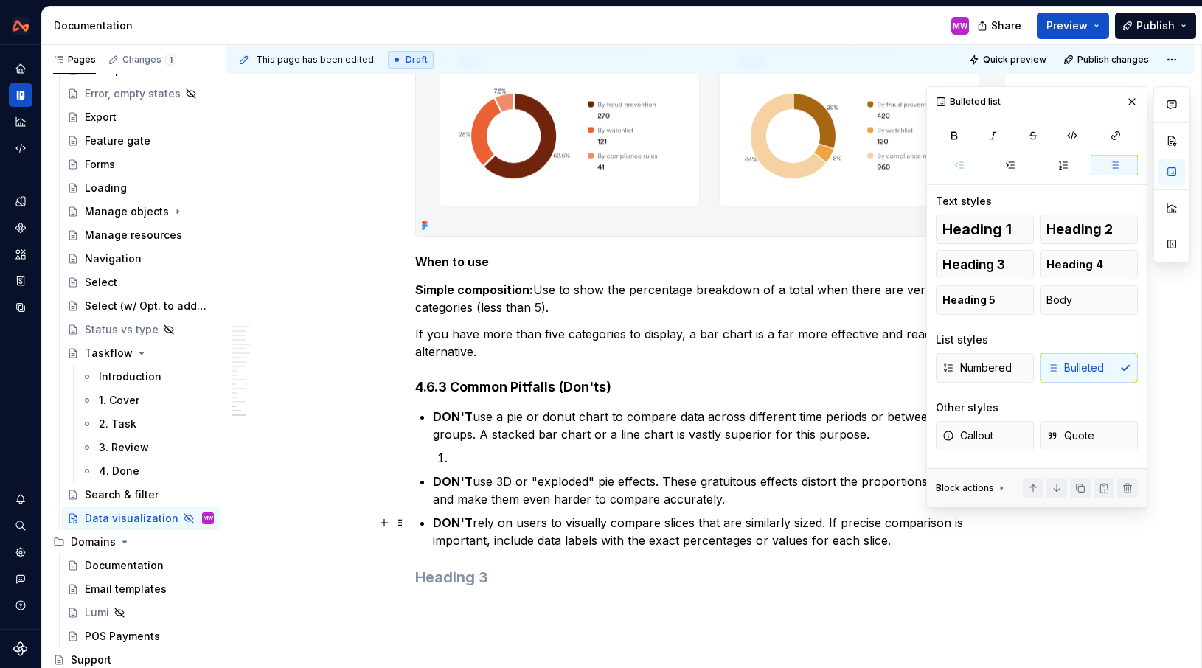
click at [914, 541] on p "DON'T rely on users to visually compare slices that are similarly sized. If pre…" at bounding box center [719, 531] width 572 height 35
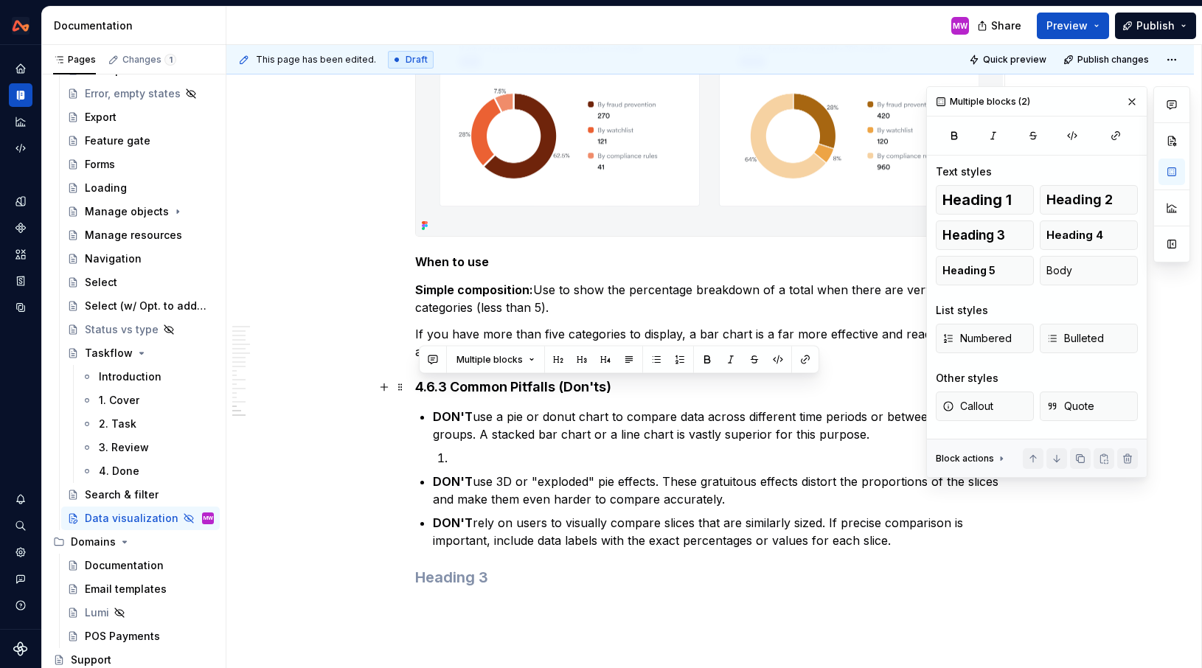
drag, startPoint x: 917, startPoint y: 546, endPoint x: 420, endPoint y: 385, distance: 522.4
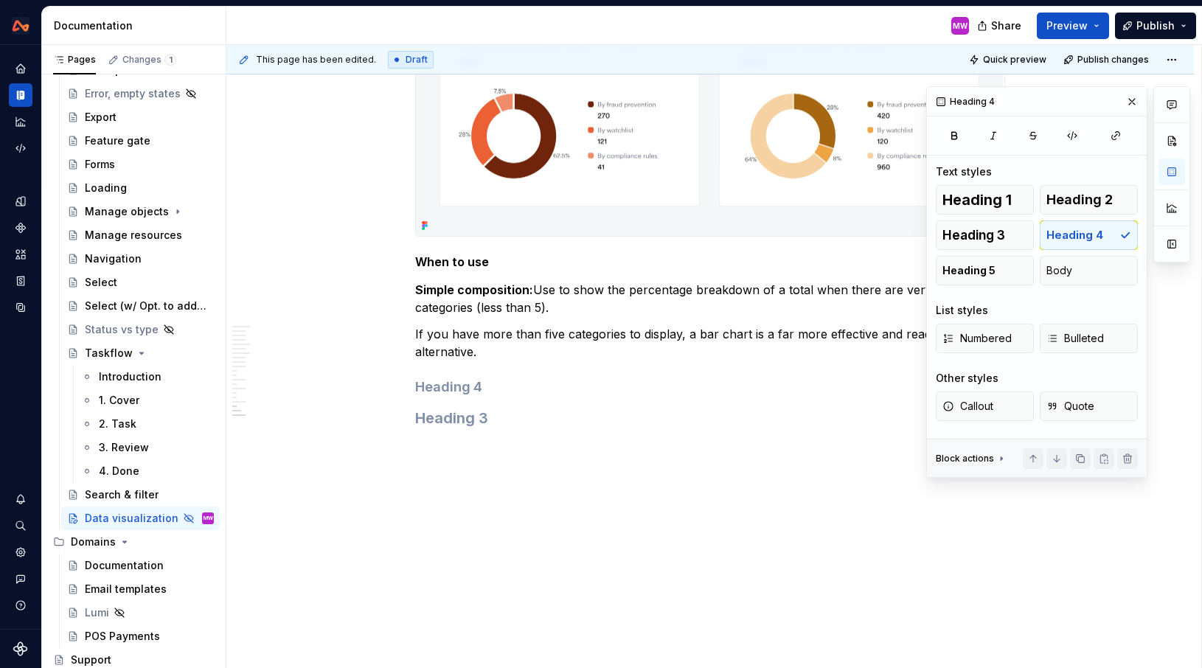
scroll to position [6290, 0]
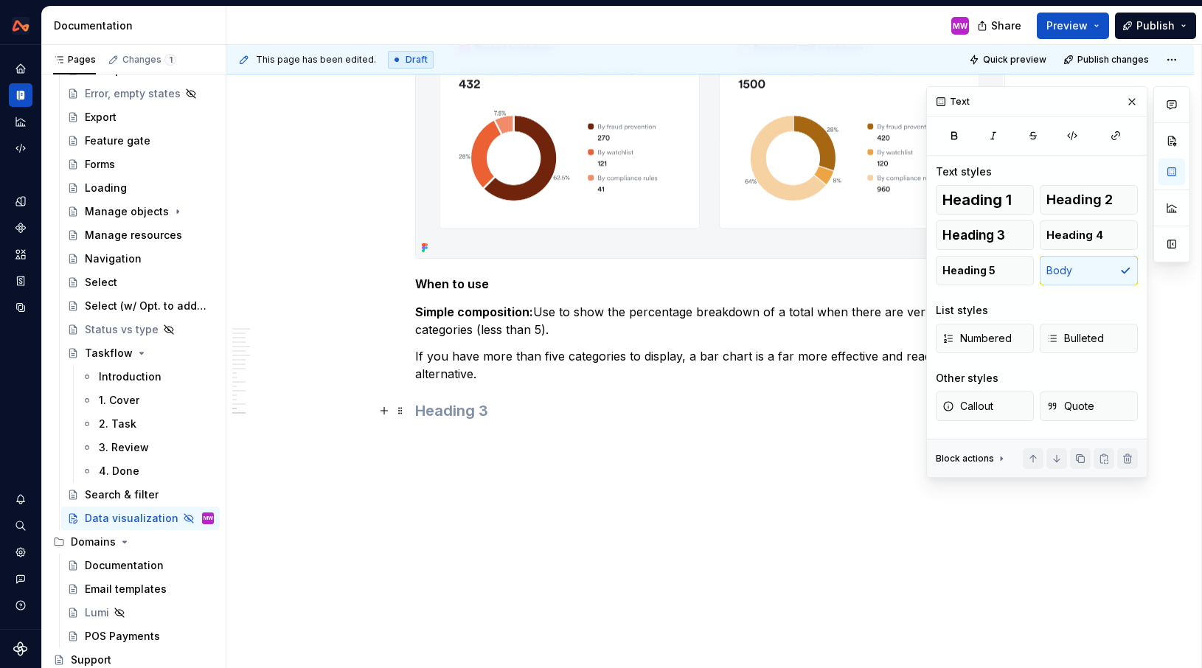
click at [478, 417] on h3 at bounding box center [710, 410] width 590 height 21
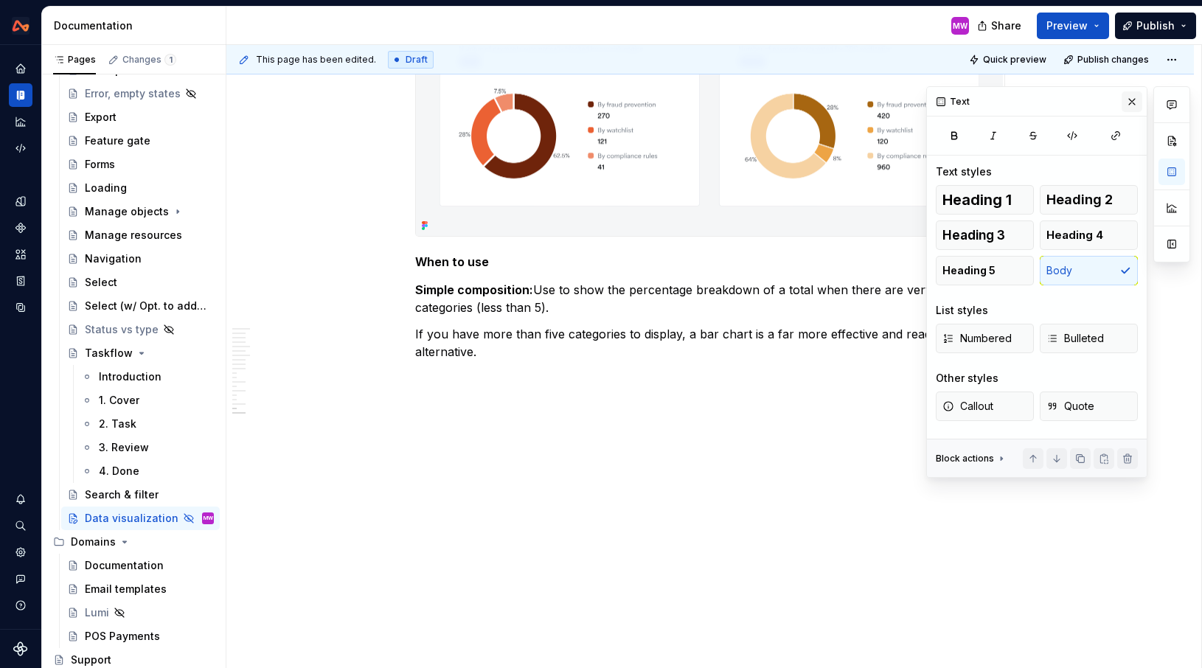
click at [1128, 99] on button "button" at bounding box center [1132, 101] width 21 height 21
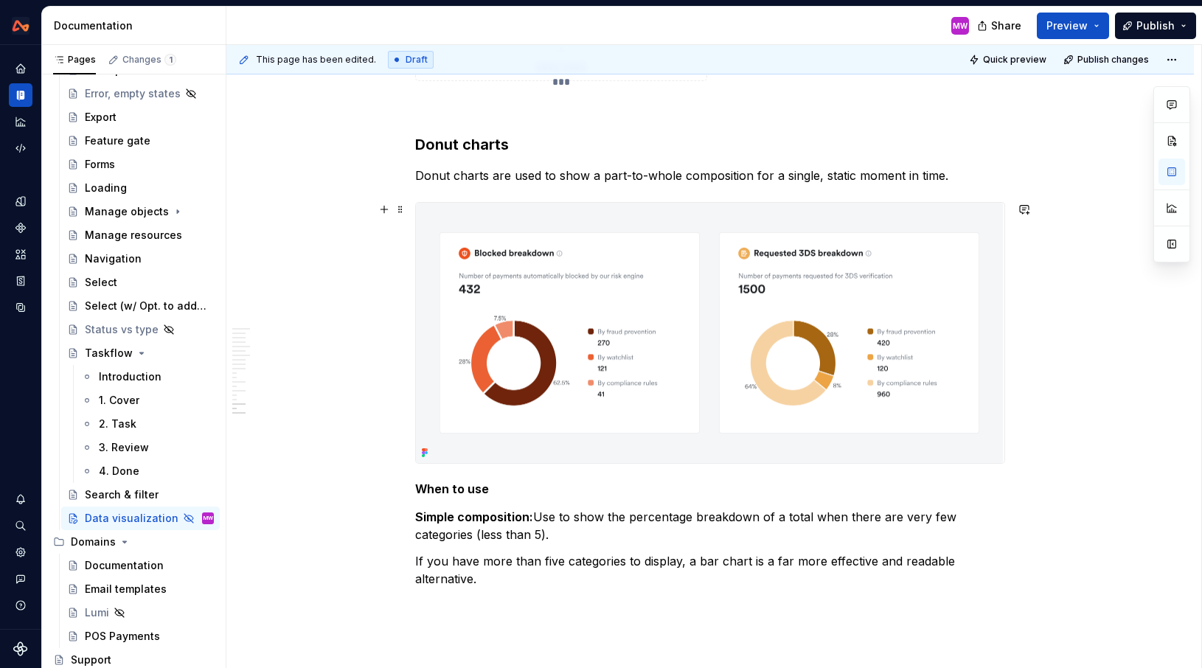
scroll to position [6029, 0]
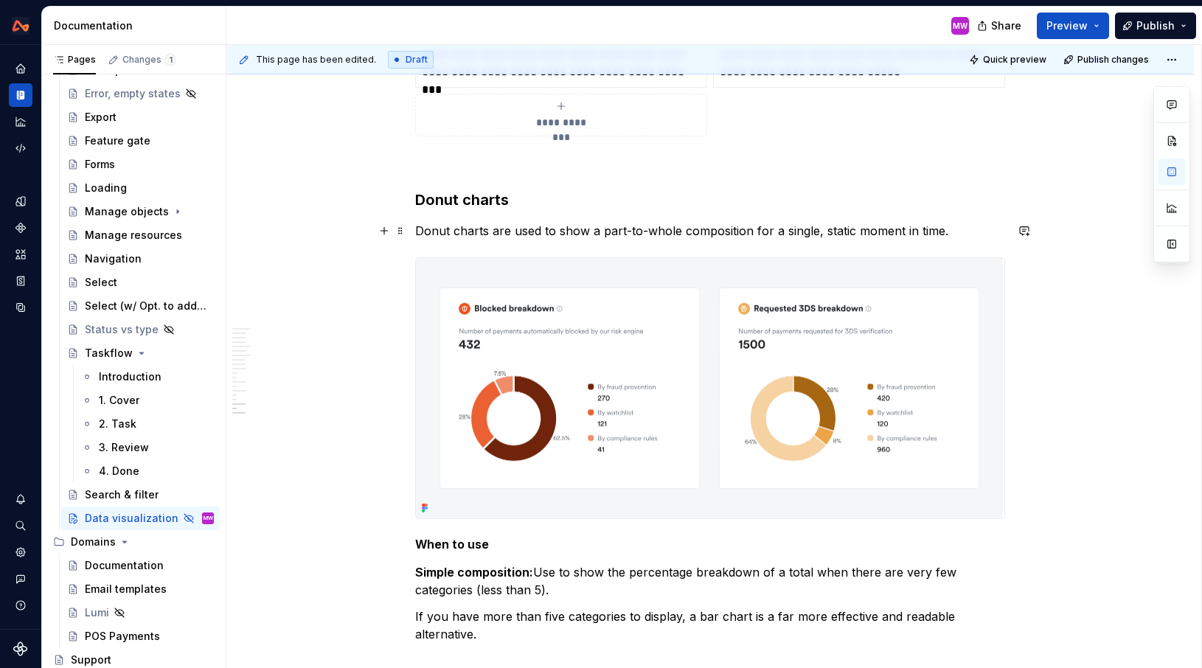
click at [970, 231] on p "Donut charts are used to show a part-to-whole composition for a single, static …" at bounding box center [710, 231] width 590 height 18
click at [964, 227] on p "Donut charts are used to show a part-to-whole composition for a single, static …" at bounding box center [710, 231] width 590 height 18
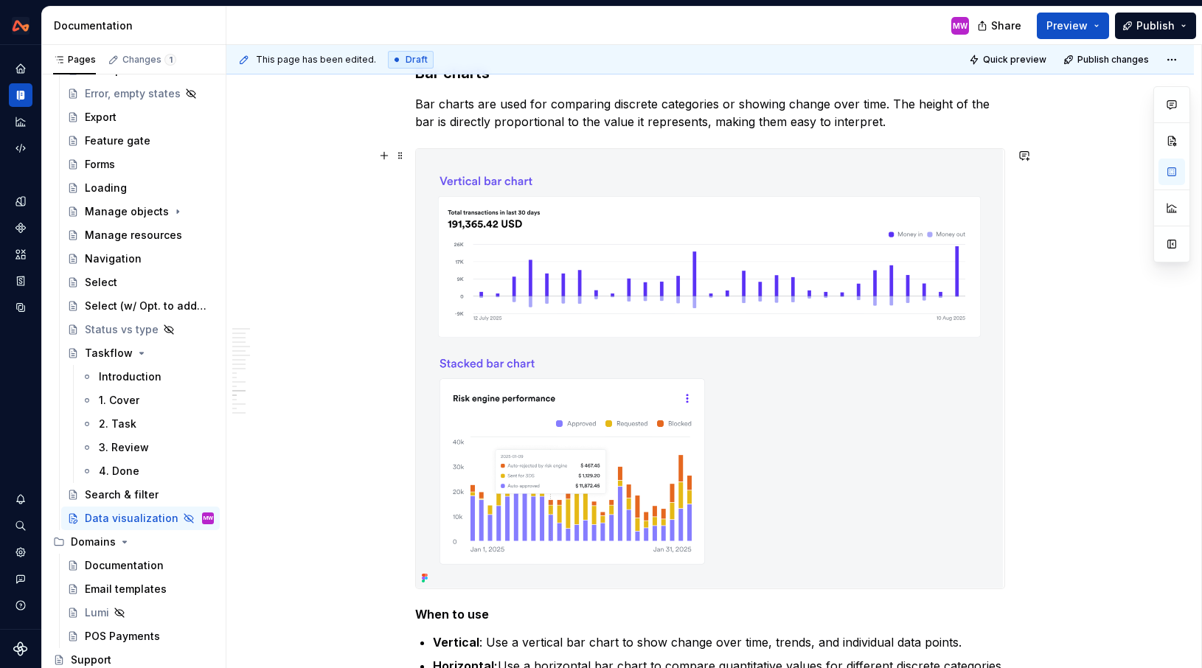
scroll to position [5097, 0]
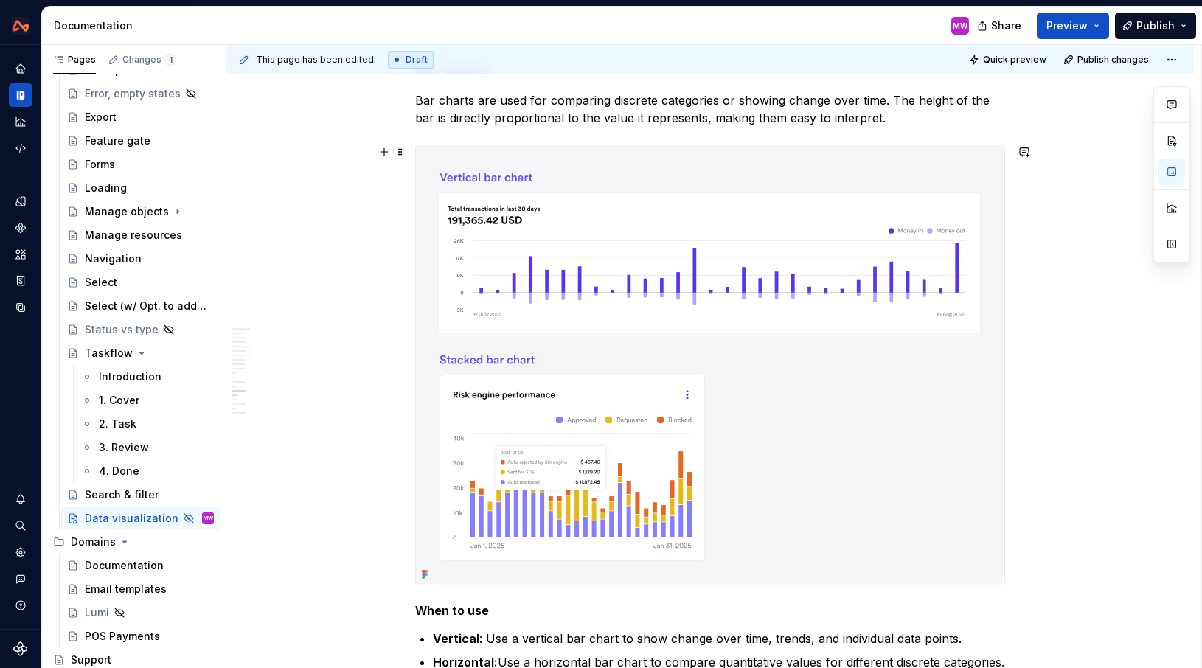
click at [661, 301] on img at bounding box center [709, 365] width 587 height 440
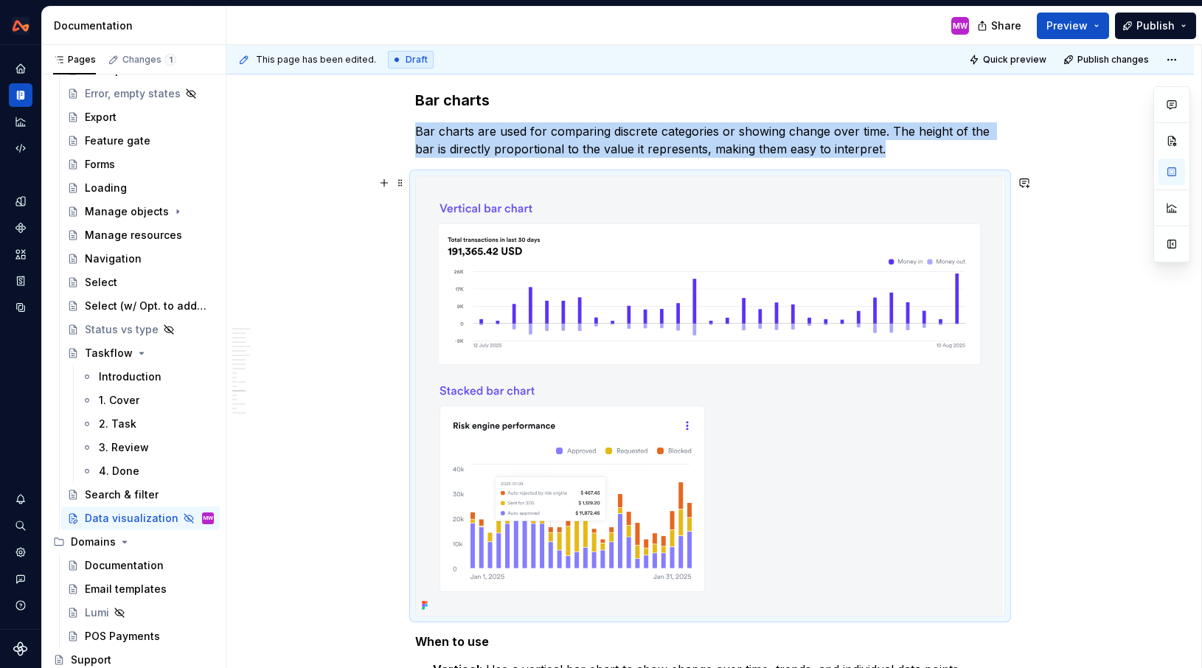
scroll to position [5072, 0]
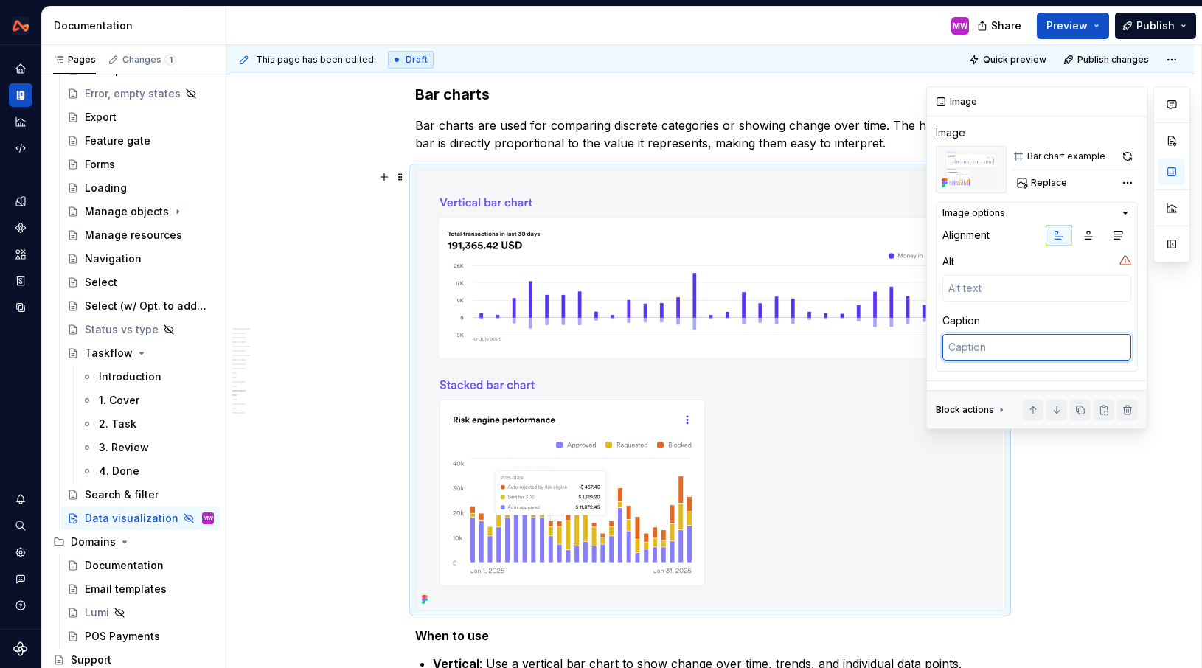
click at [998, 347] on textarea at bounding box center [1036, 347] width 189 height 27
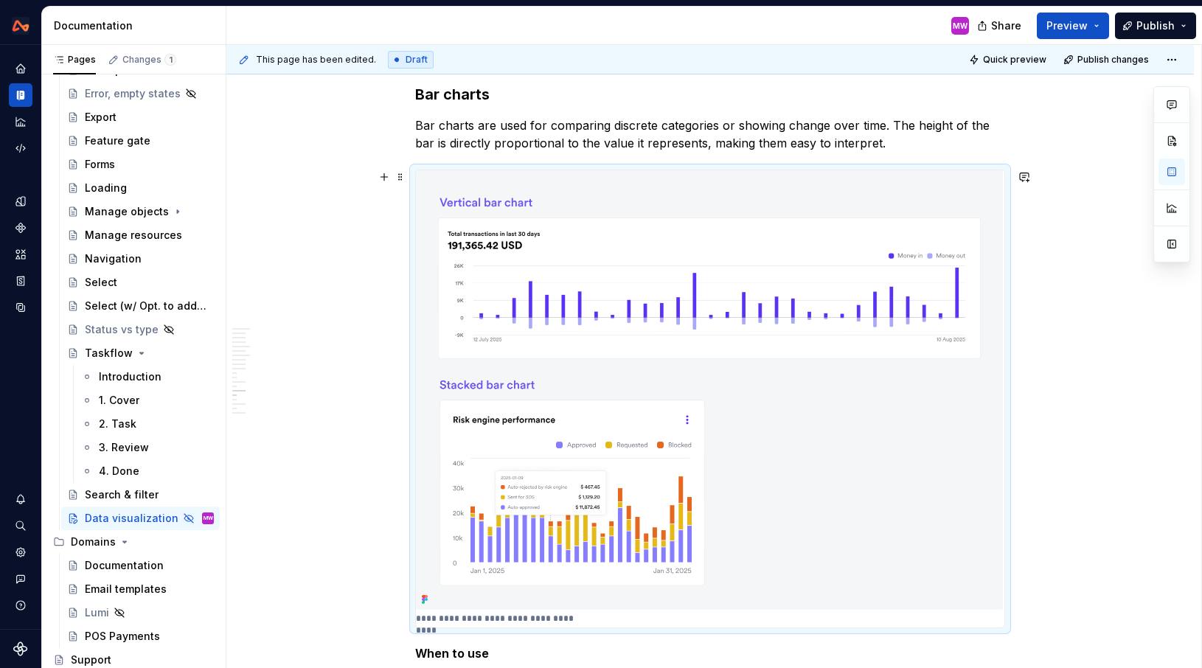
click at [1042, 501] on div "This page has been edited. Draft Quick preview Publish changes Hidden page Data…" at bounding box center [713, 357] width 975 height 624
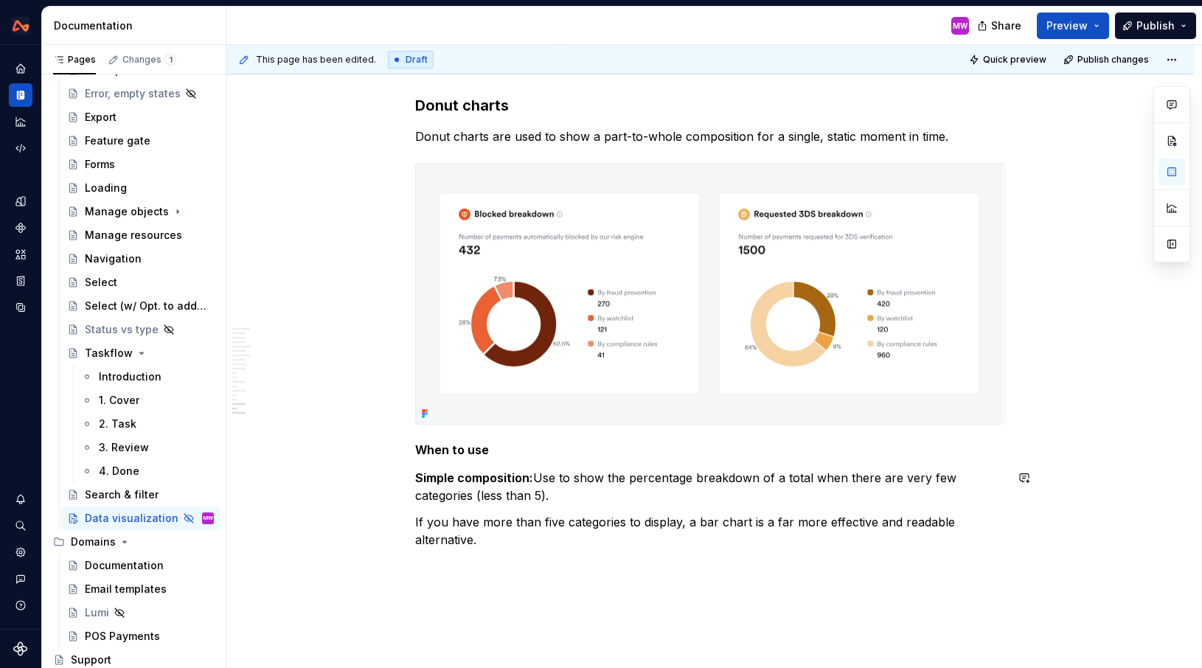
scroll to position [6147, 0]
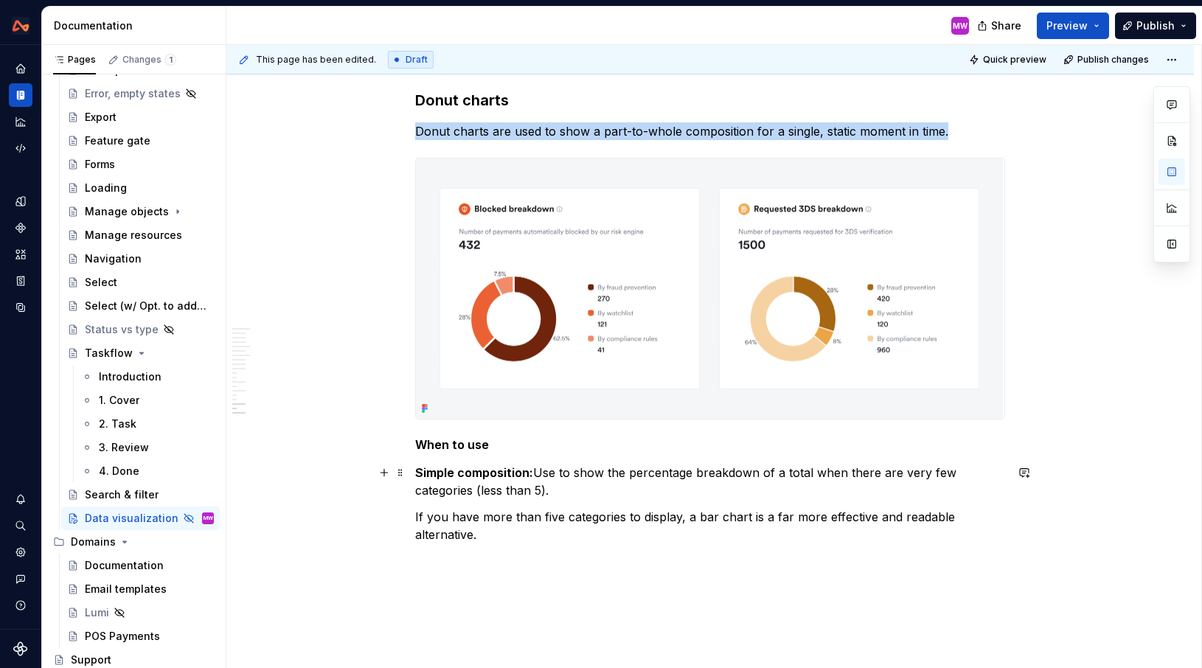
click at [786, 319] on img at bounding box center [709, 289] width 587 height 261
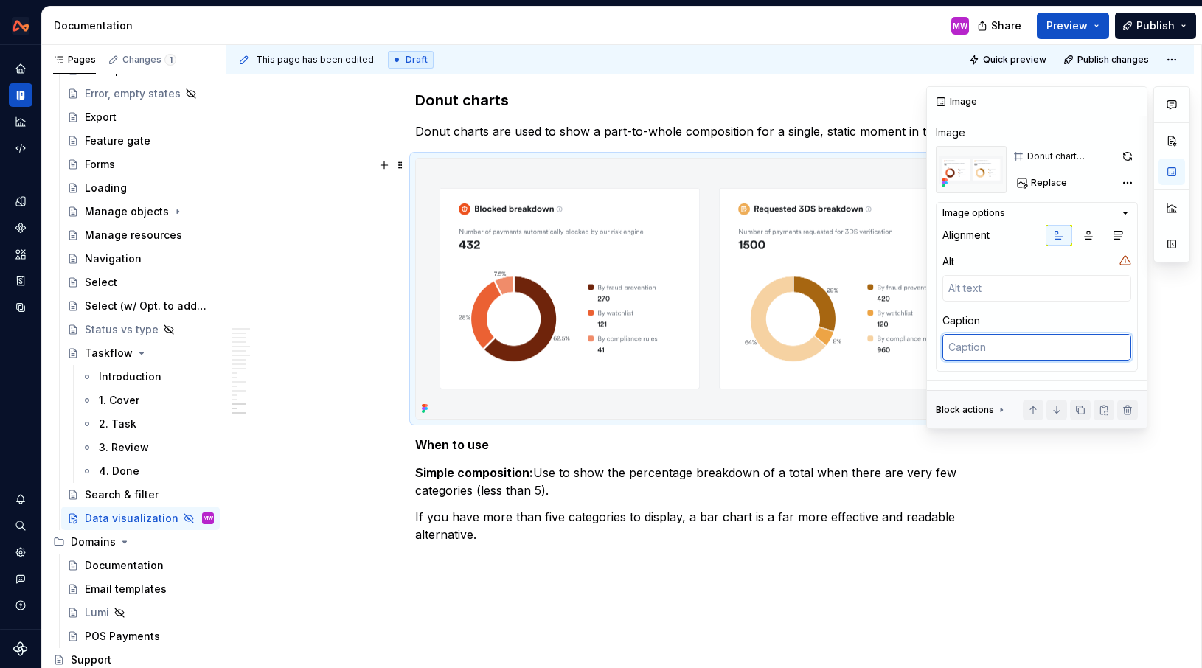
click at [976, 351] on textarea at bounding box center [1036, 347] width 189 height 27
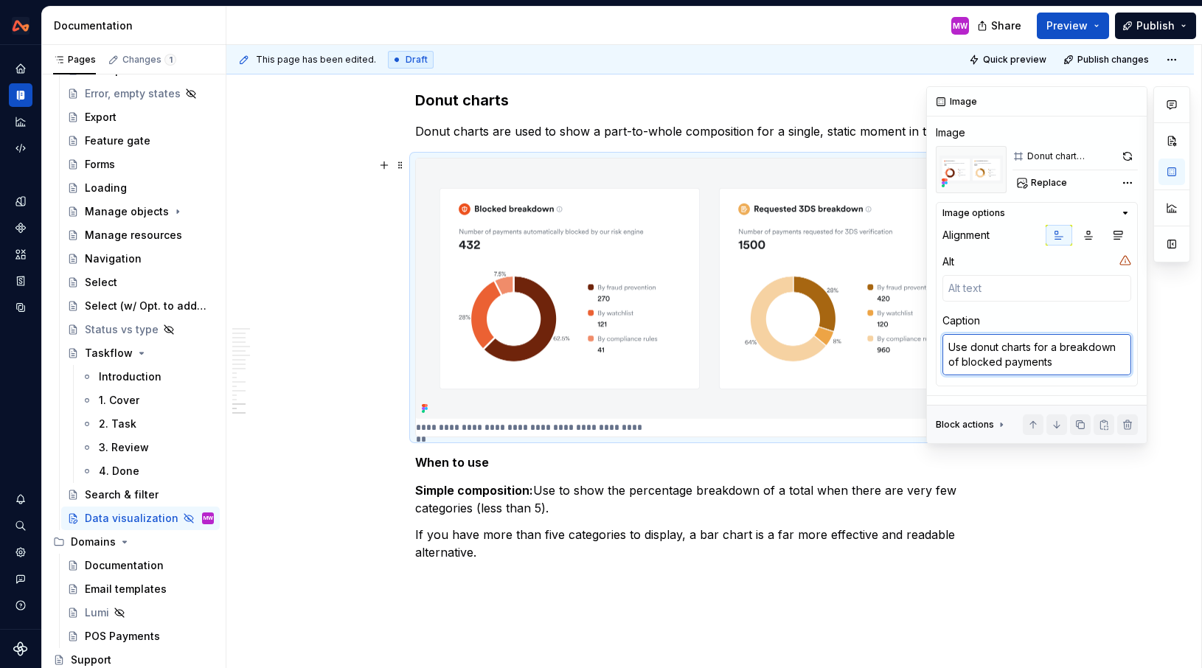
click at [1000, 361] on textarea "Use donut charts for a breakdown of blocked payments" at bounding box center [1036, 354] width 189 height 41
click at [1076, 364] on textarea "Use donut charts for a breakdown of blocked payments" at bounding box center [1036, 354] width 189 height 41
drag, startPoint x: 1077, startPoint y: 364, endPoint x: 1003, endPoint y: 358, distance: 73.9
click at [1003, 358] on textarea "Use donut charts for a breakdown of blocked payments and payments re" at bounding box center [1036, 362] width 189 height 56
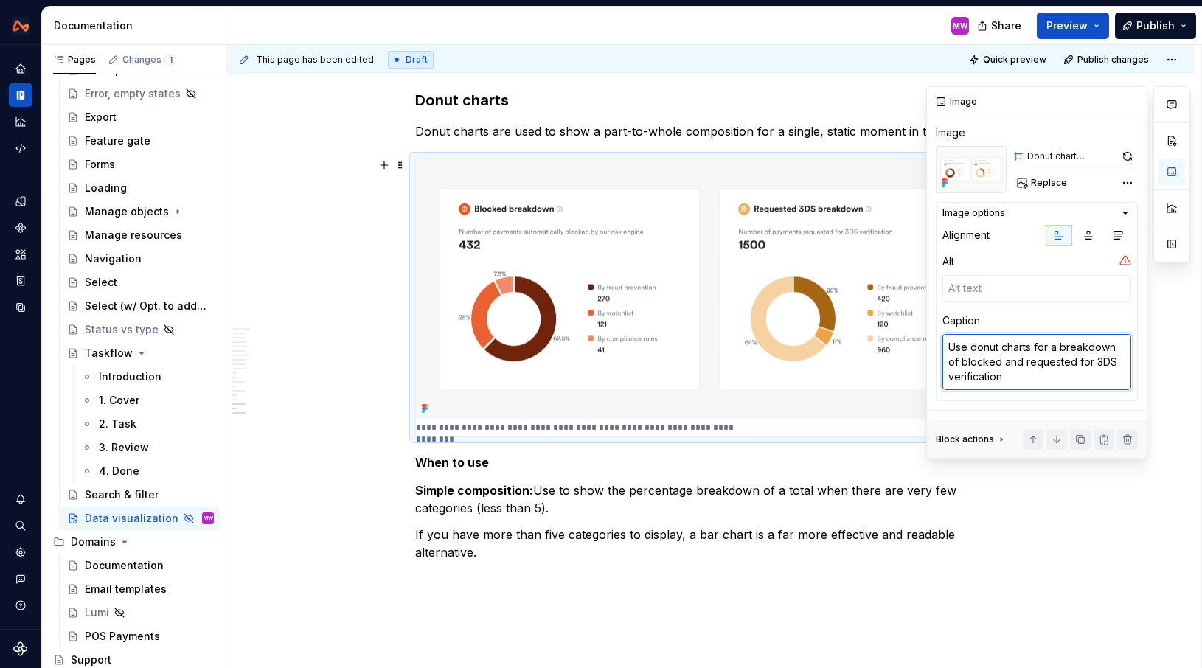
click at [960, 364] on textarea "Use donut charts for a breakdown of blocked and requested for 3DS verification" at bounding box center [1036, 362] width 189 height 56
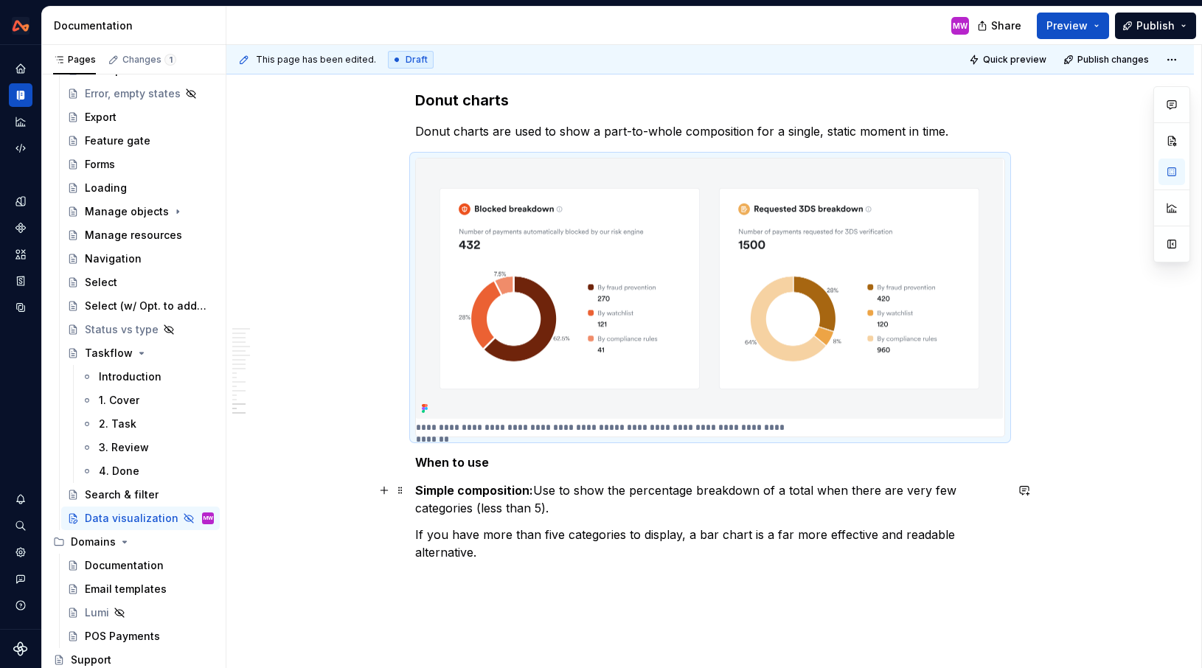
click at [772, 510] on p "Simple composition: Use to show the percentage breakdown of a total when there …" at bounding box center [710, 499] width 590 height 35
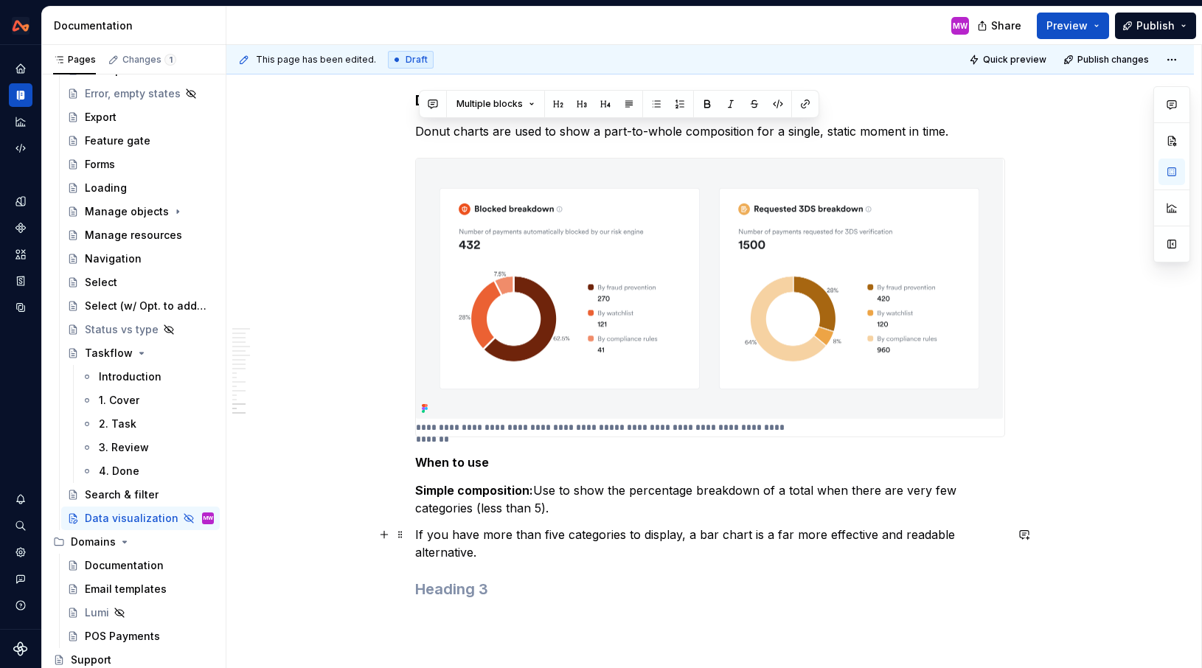
click at [702, 555] on p "If you have more than five categories to display, a bar chart is a far more eff…" at bounding box center [710, 543] width 590 height 35
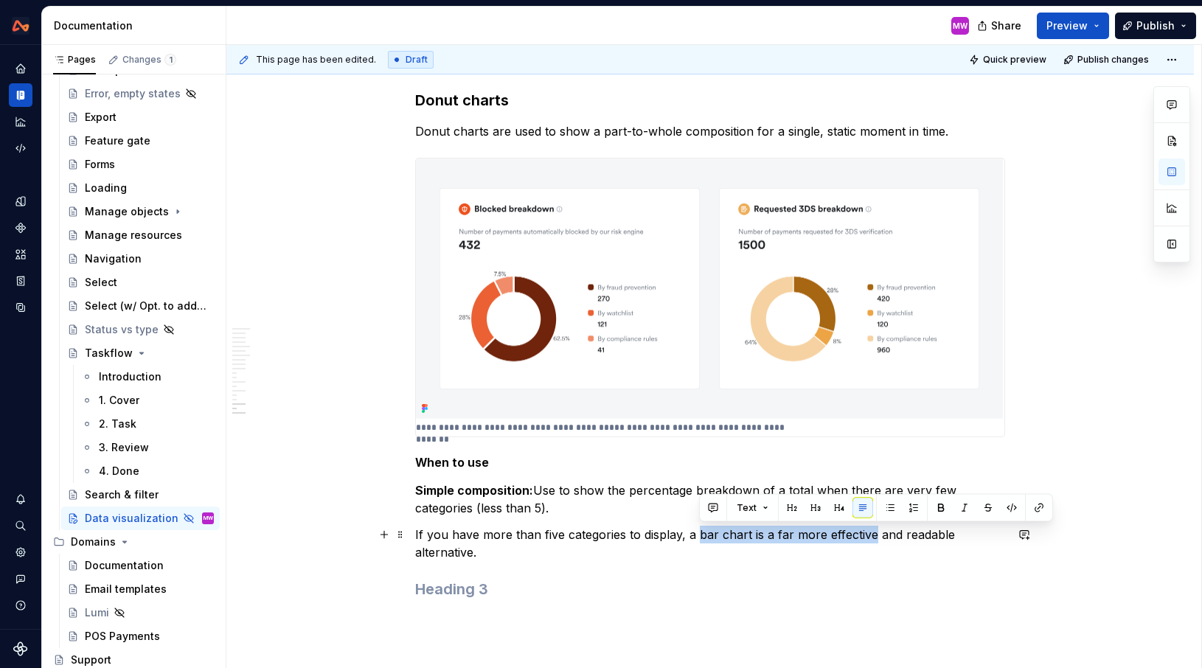
drag, startPoint x: 699, startPoint y: 532, endPoint x: 873, endPoint y: 531, distance: 174.0
click at [873, 531] on p "If you have more than five categories to display, a bar chart is a far more eff…" at bounding box center [710, 543] width 590 height 35
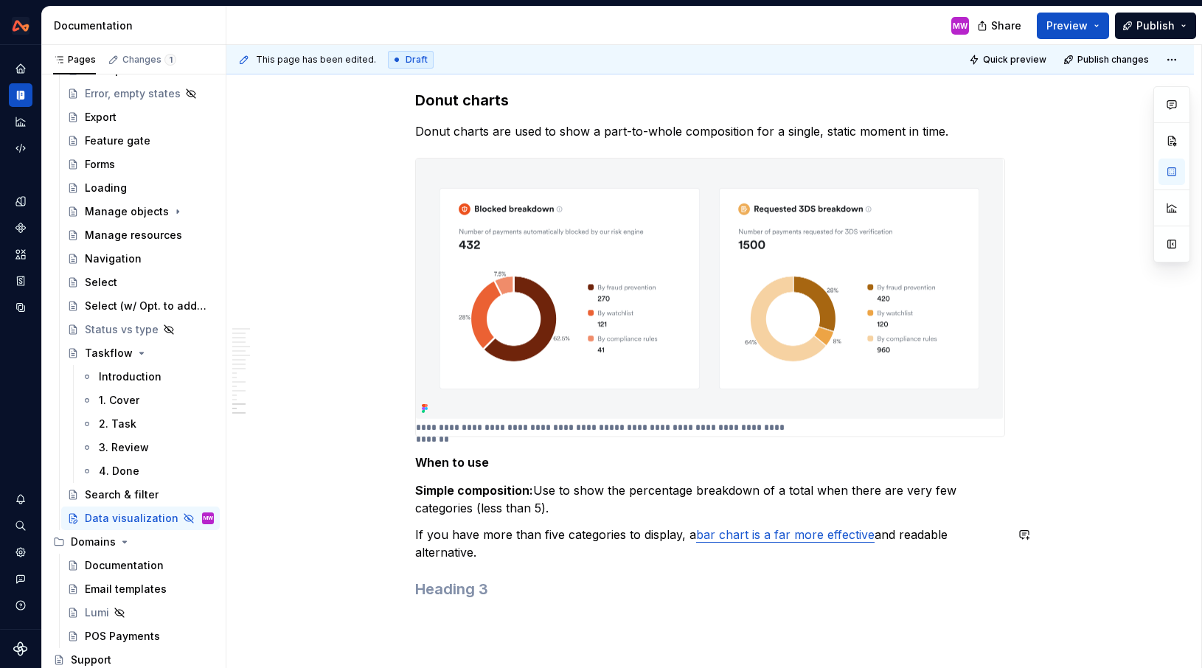
click at [580, 580] on h3 at bounding box center [710, 589] width 590 height 21
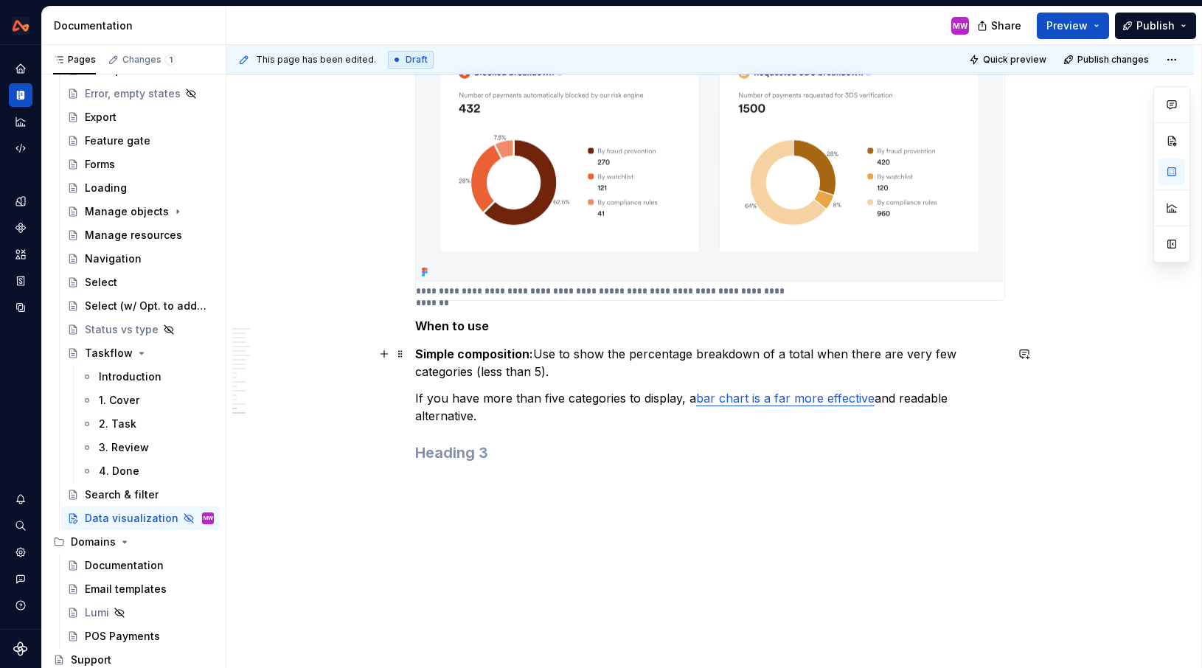
scroll to position [6352, 0]
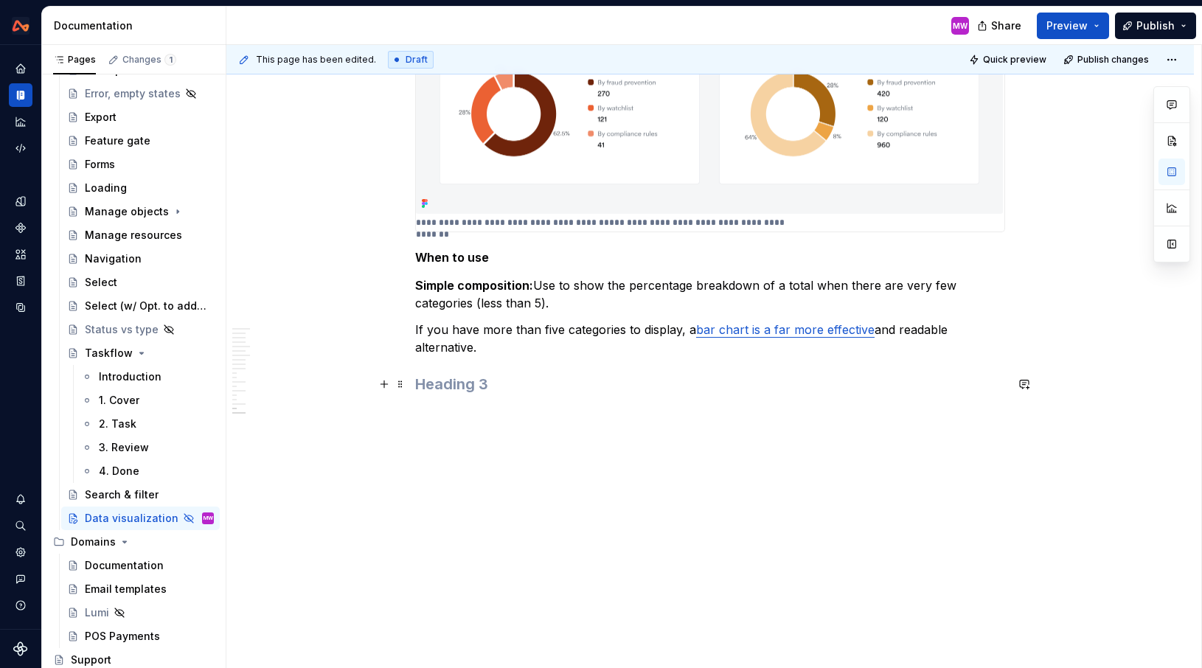
click at [461, 389] on h3 at bounding box center [710, 384] width 590 height 21
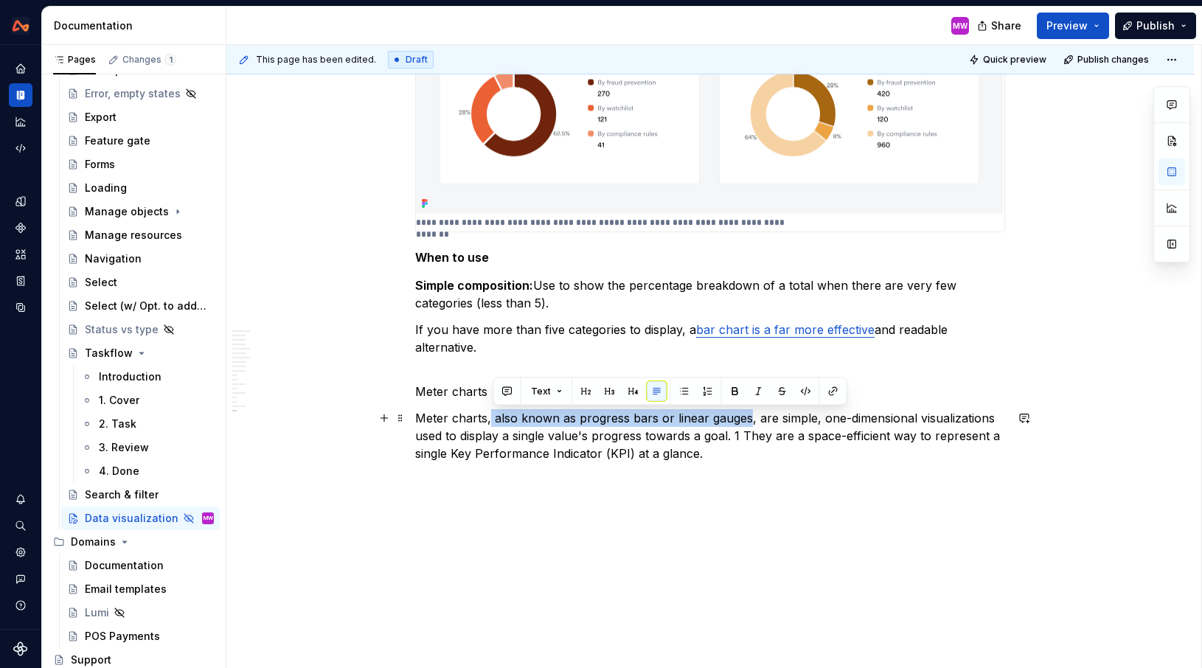
drag, startPoint x: 746, startPoint y: 419, endPoint x: 493, endPoint y: 413, distance: 253.7
click at [493, 413] on p "Meter charts, also known as progress bars or linear gauges, are simple, one-dim…" at bounding box center [710, 435] width 590 height 53
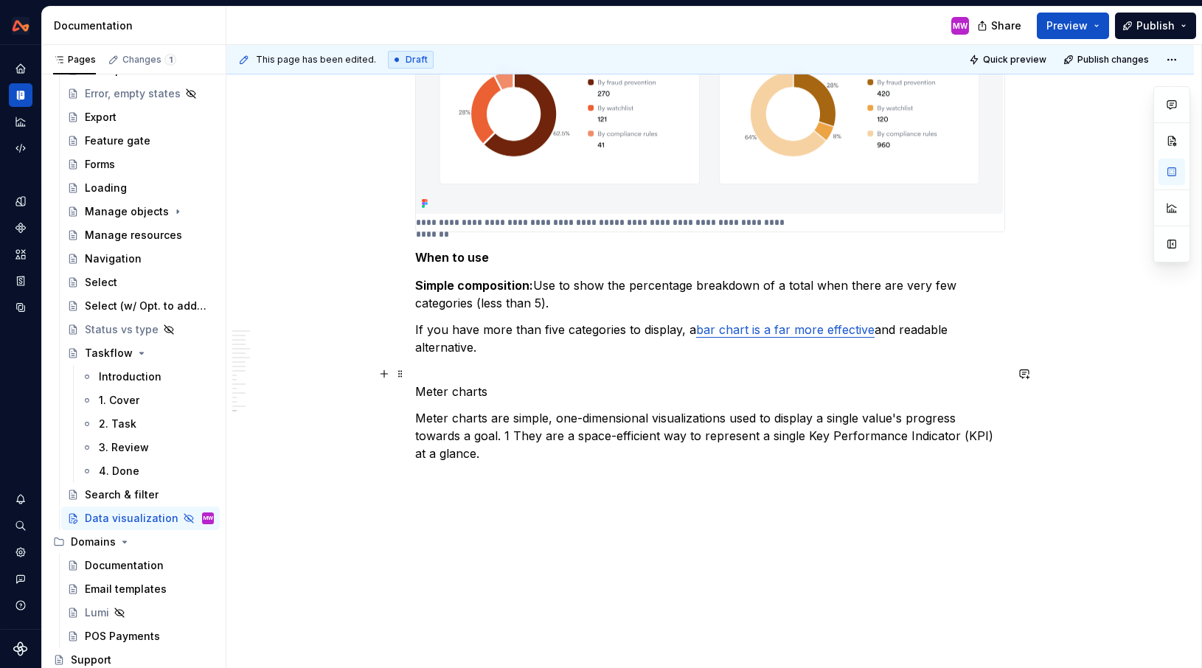
click at [495, 386] on p "Meter charts" at bounding box center [710, 382] width 590 height 35
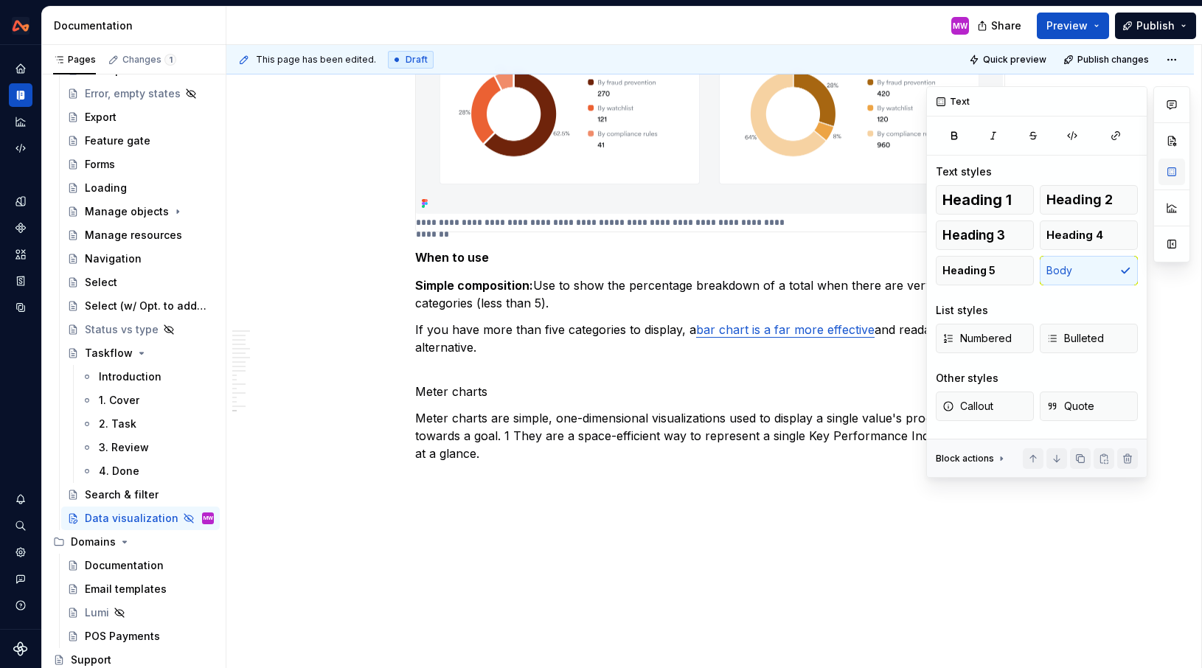
click at [1171, 166] on button "button" at bounding box center [1172, 172] width 27 height 27
click at [1013, 232] on button "Heading 3" at bounding box center [985, 234] width 98 height 29
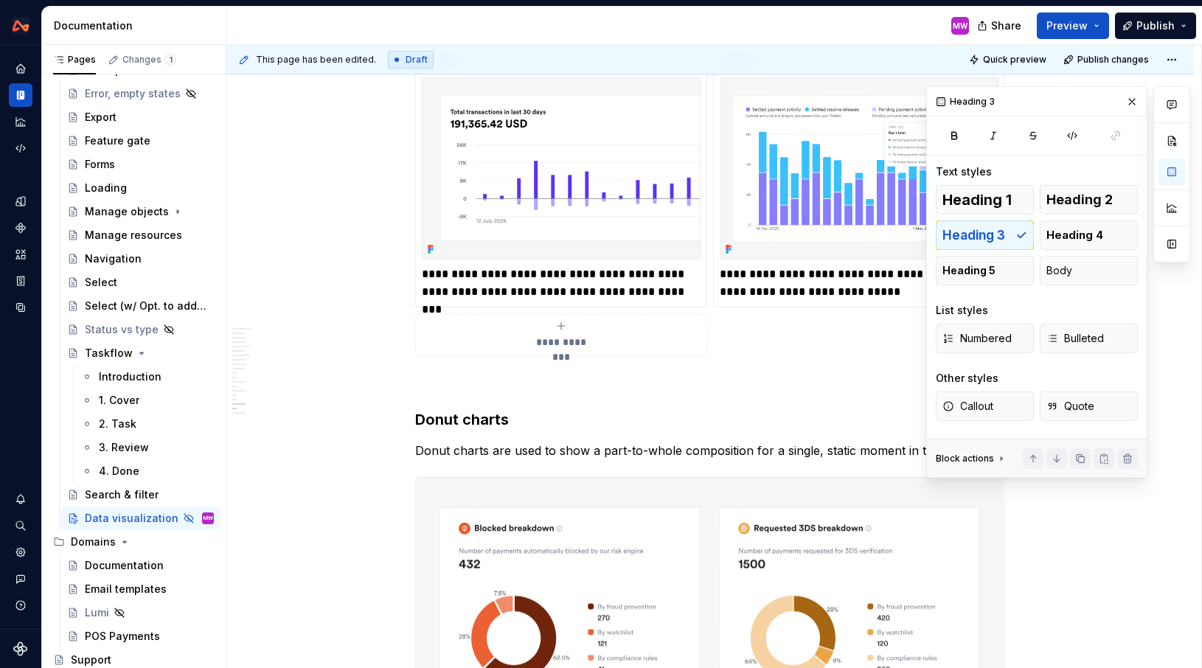
scroll to position [5802, 0]
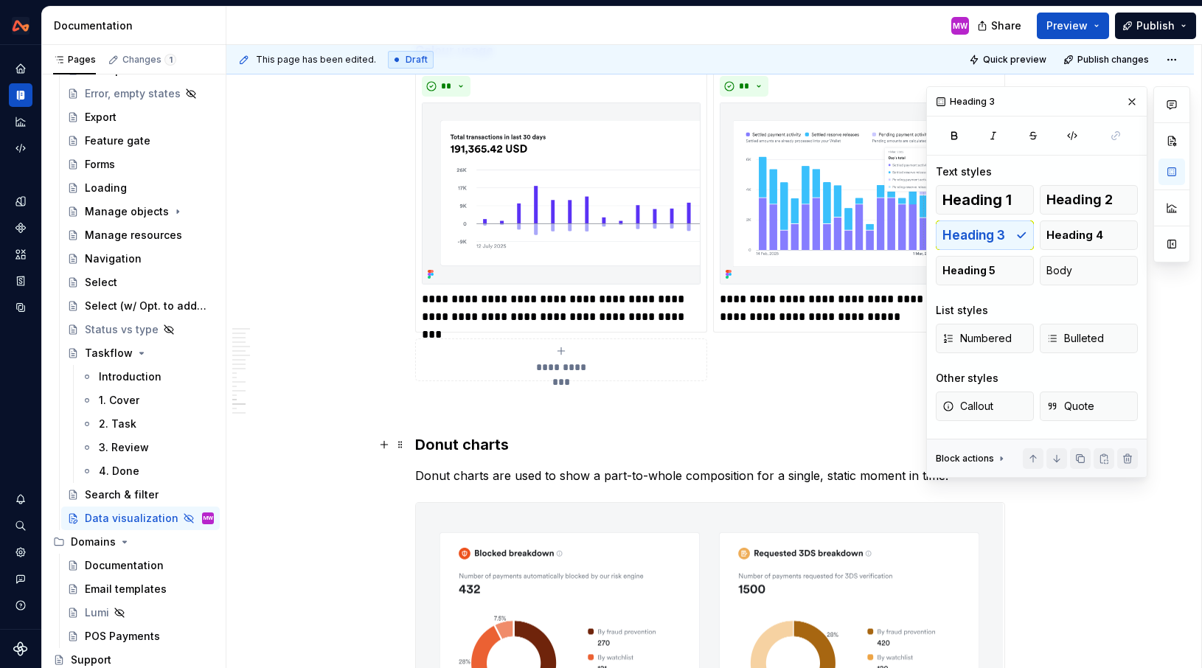
click at [538, 444] on h3 "Donut charts" at bounding box center [710, 444] width 590 height 21
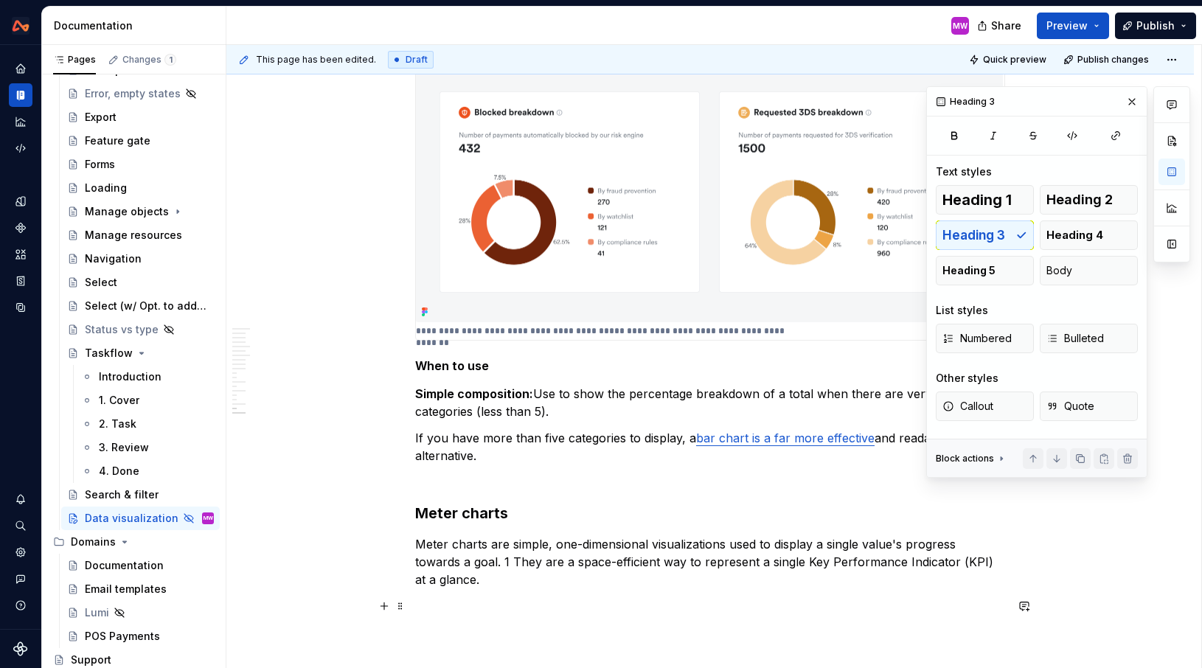
scroll to position [6253, 0]
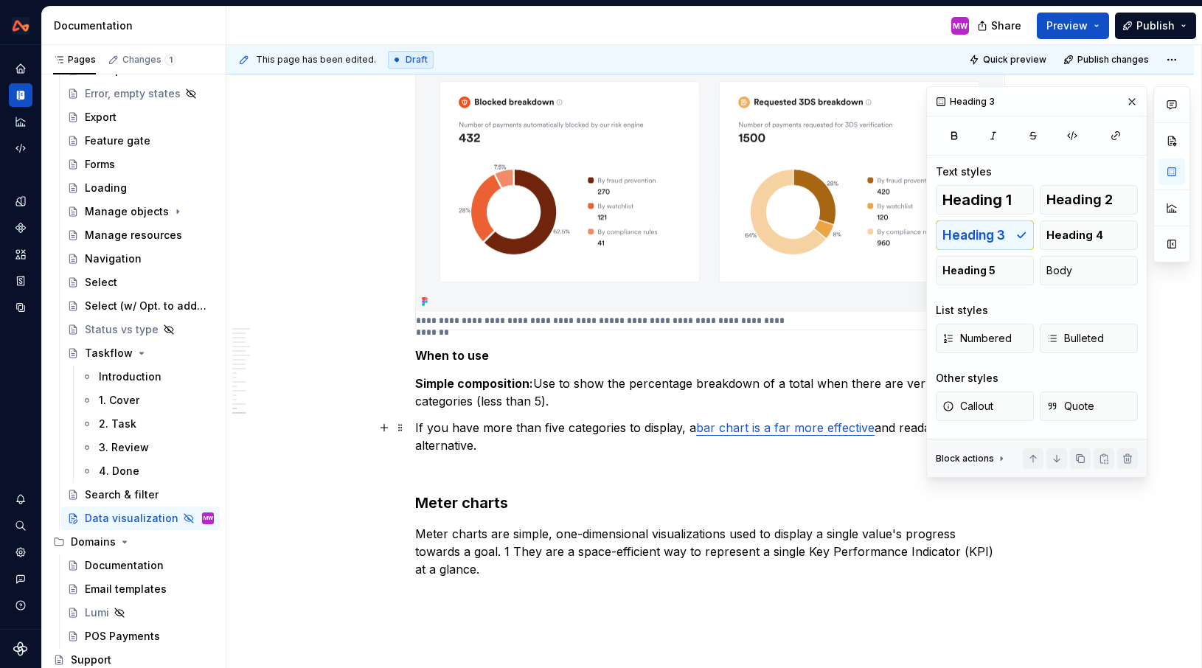
click at [440, 451] on p "If you have more than five categories to display, a bar chart is a far more eff…" at bounding box center [710, 436] width 590 height 35
click at [440, 474] on h3 "Meter charts" at bounding box center [710, 492] width 590 height 41
click at [1068, 273] on span "Body" at bounding box center [1059, 270] width 26 height 15
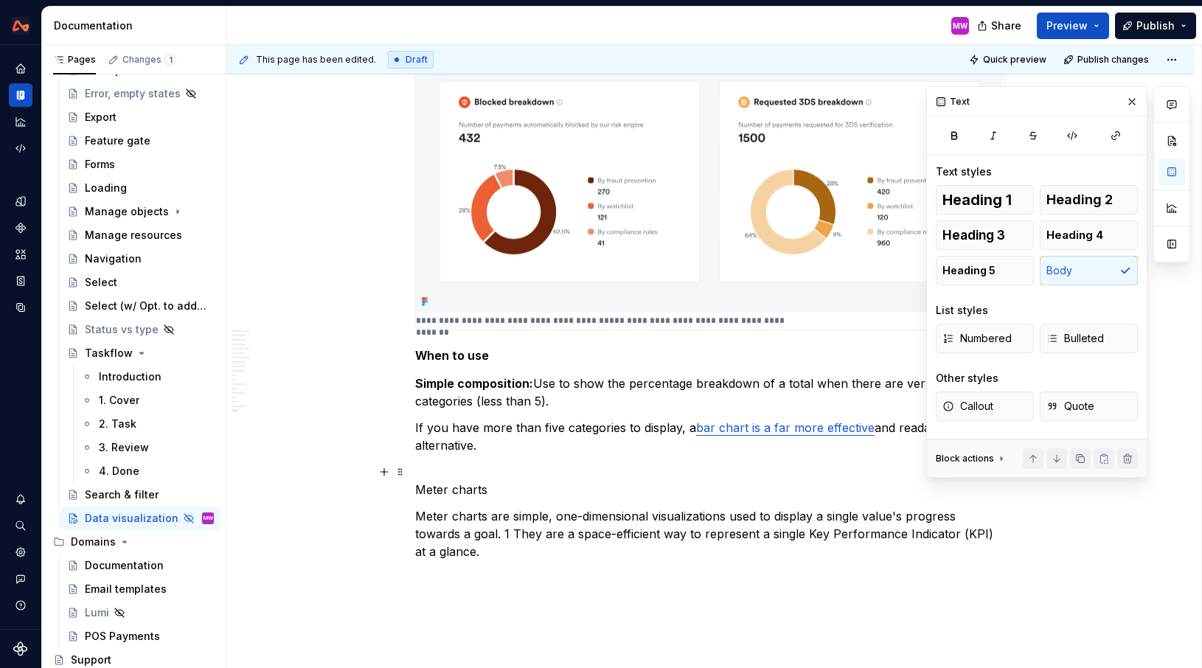
click at [420, 495] on p "Meter charts" at bounding box center [710, 480] width 590 height 35
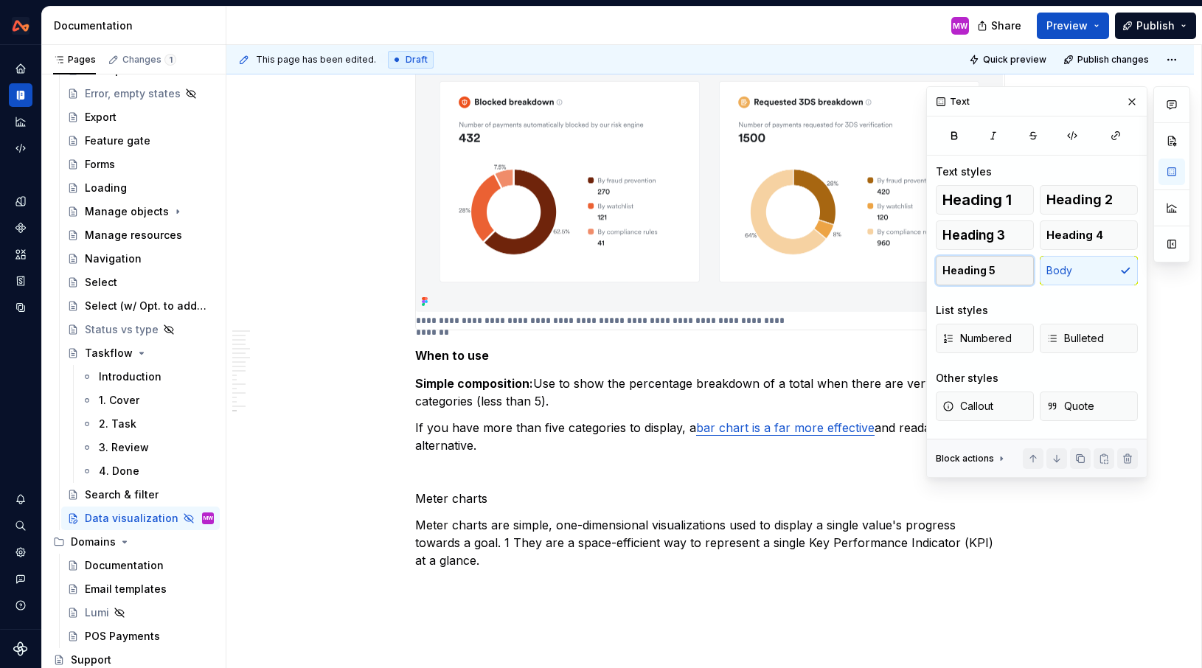
click at [979, 265] on span "Heading 5" at bounding box center [968, 270] width 53 height 15
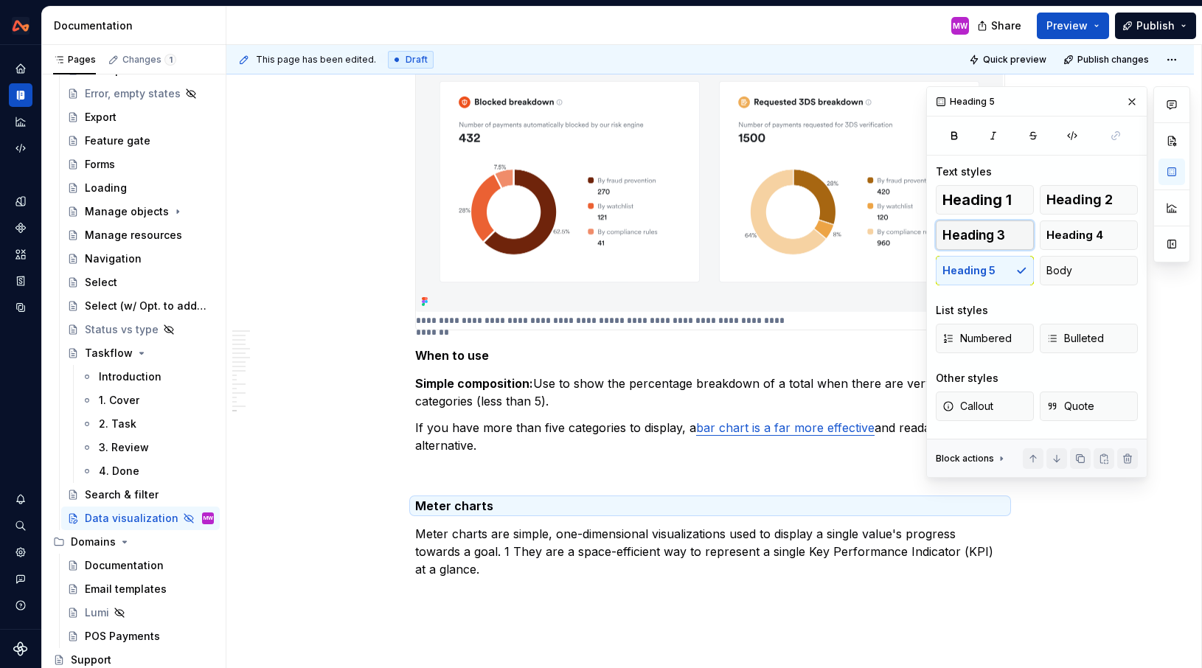
click at [979, 243] on button "Heading 3" at bounding box center [985, 234] width 98 height 29
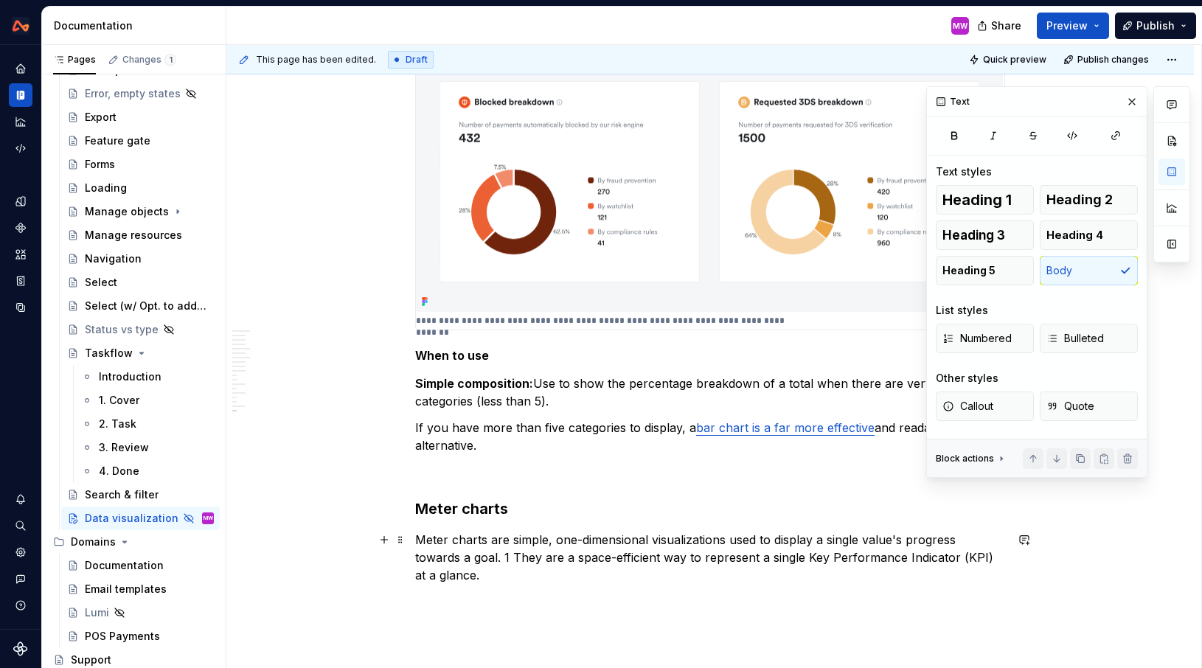
click at [513, 572] on p "Meter charts are simple, one-dimensional visualizations used to display a singl…" at bounding box center [710, 557] width 590 height 53
click at [497, 569] on p "Meter charts are simple, one-dimensional visualizations used to display a singl…" at bounding box center [710, 557] width 590 height 53
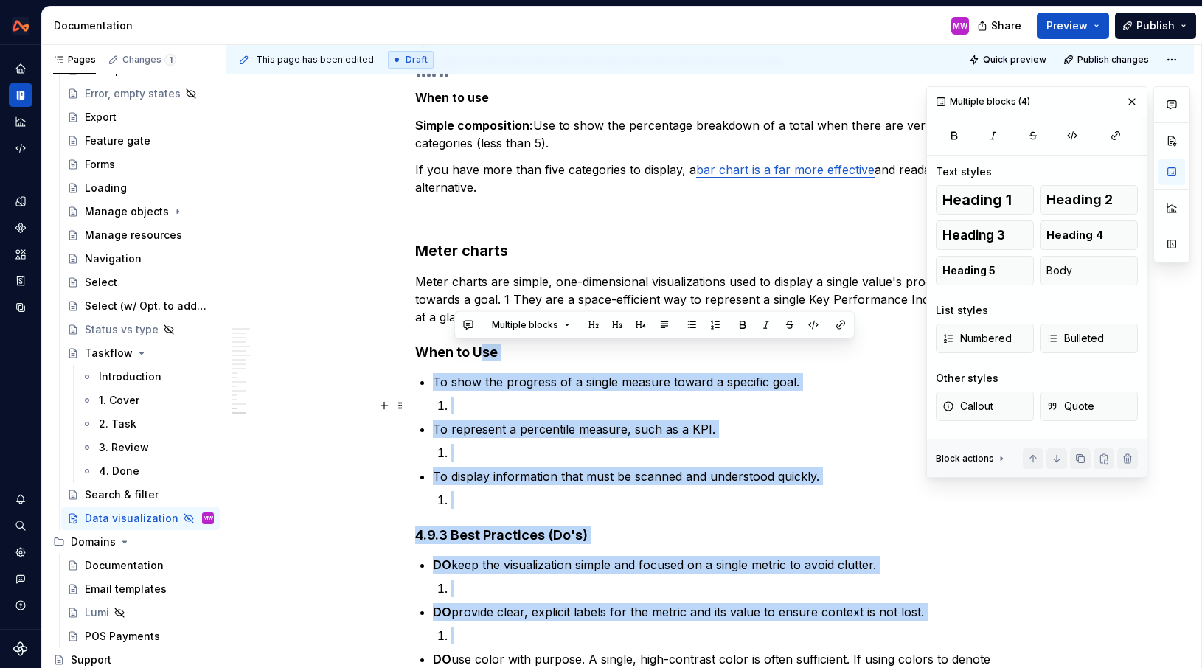
scroll to position [6706, 0]
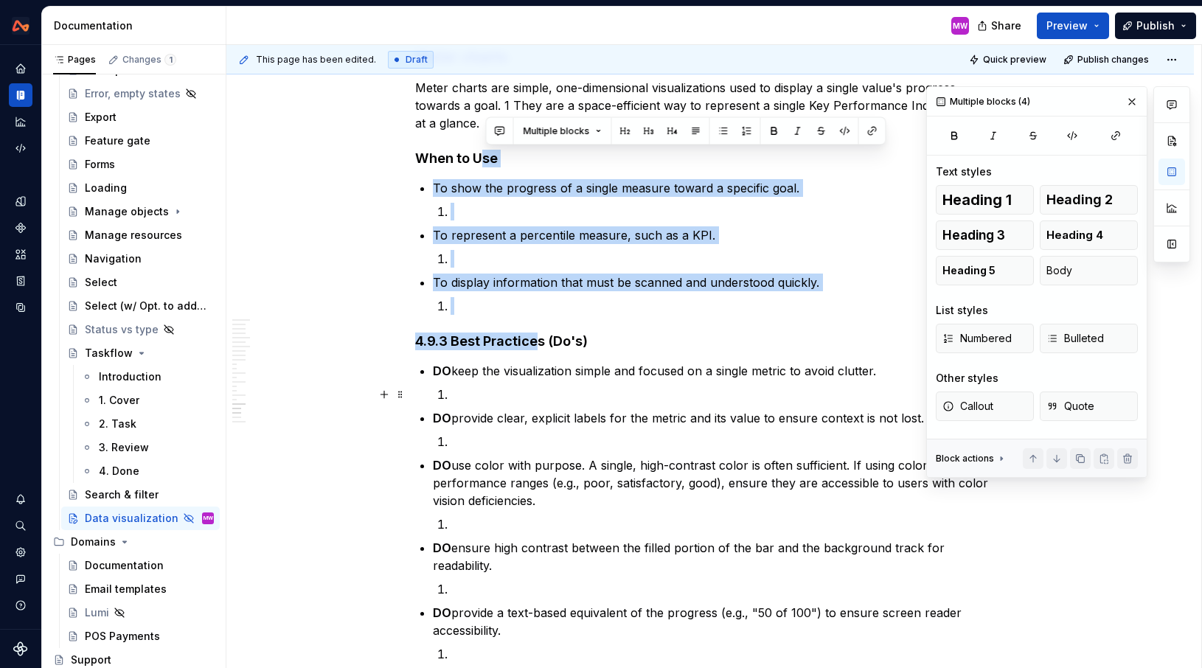
drag, startPoint x: 483, startPoint y: 605, endPoint x: 538, endPoint y: 326, distance: 284.2
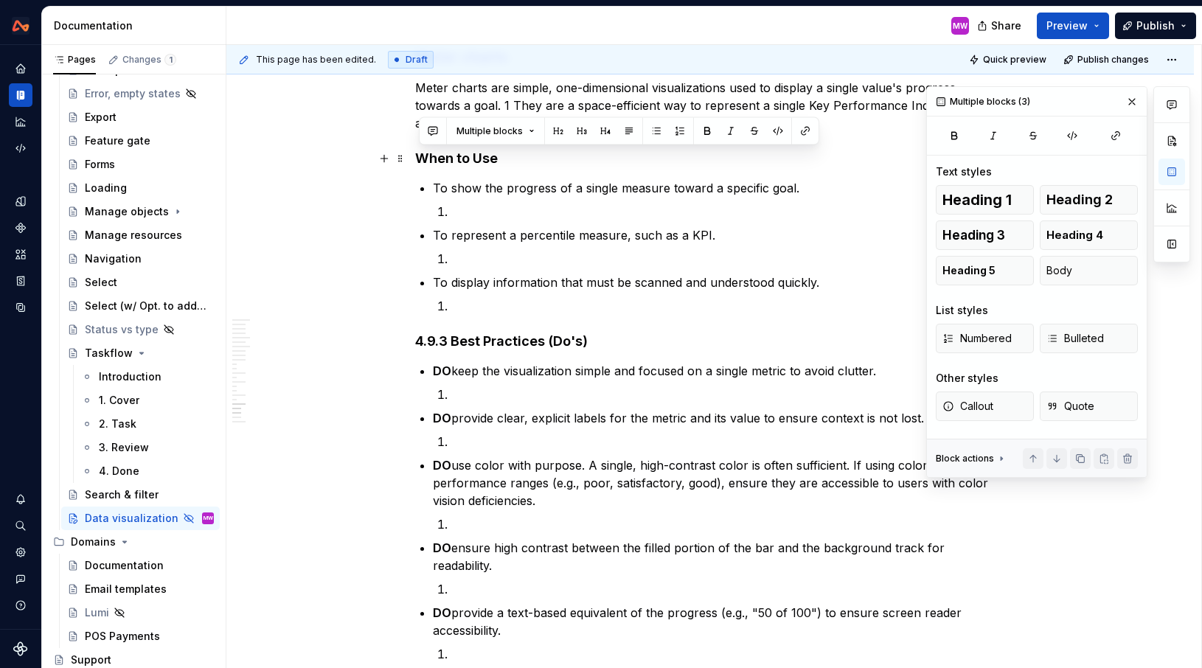
click at [487, 156] on h4 "When to Use" at bounding box center [710, 159] width 590 height 18
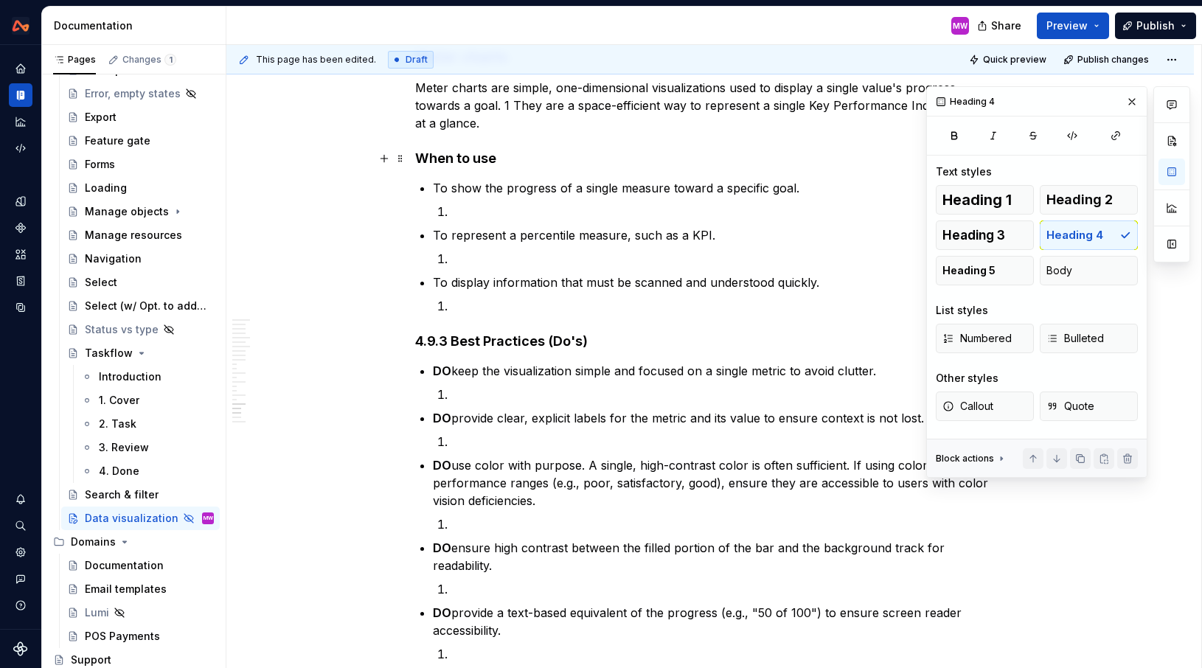
click at [562, 159] on h4 "When to use" at bounding box center [710, 159] width 590 height 18
click at [976, 259] on button "Heading 5" at bounding box center [985, 270] width 98 height 29
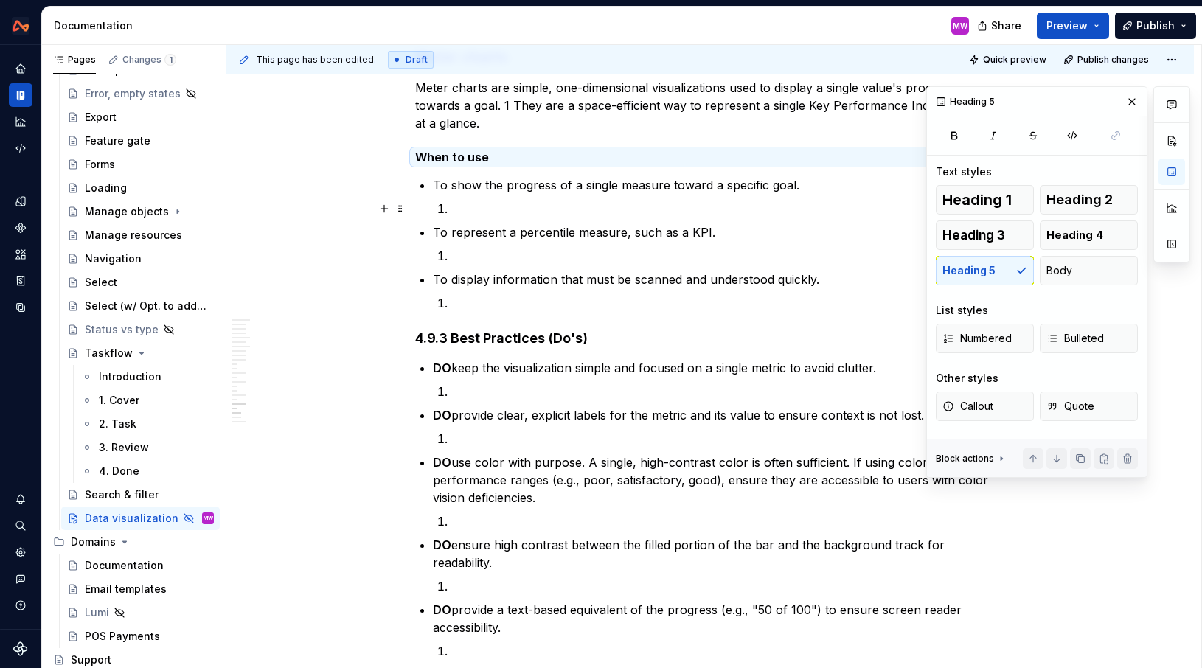
click at [465, 209] on p at bounding box center [728, 209] width 555 height 18
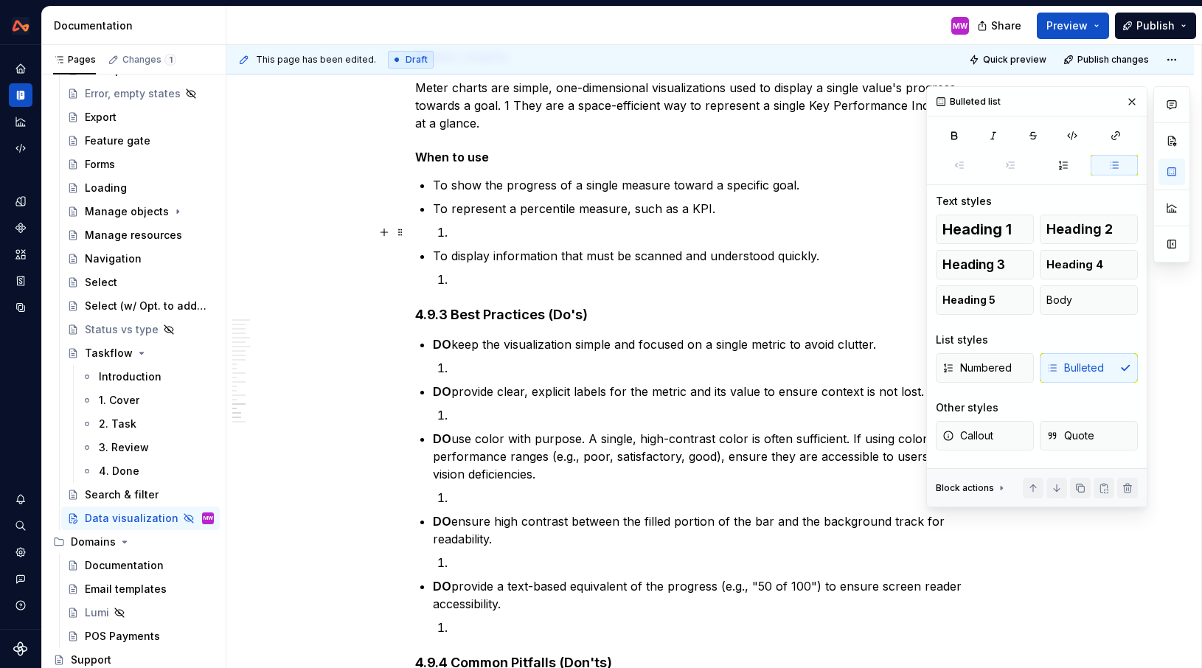
click at [506, 233] on p at bounding box center [728, 232] width 555 height 18
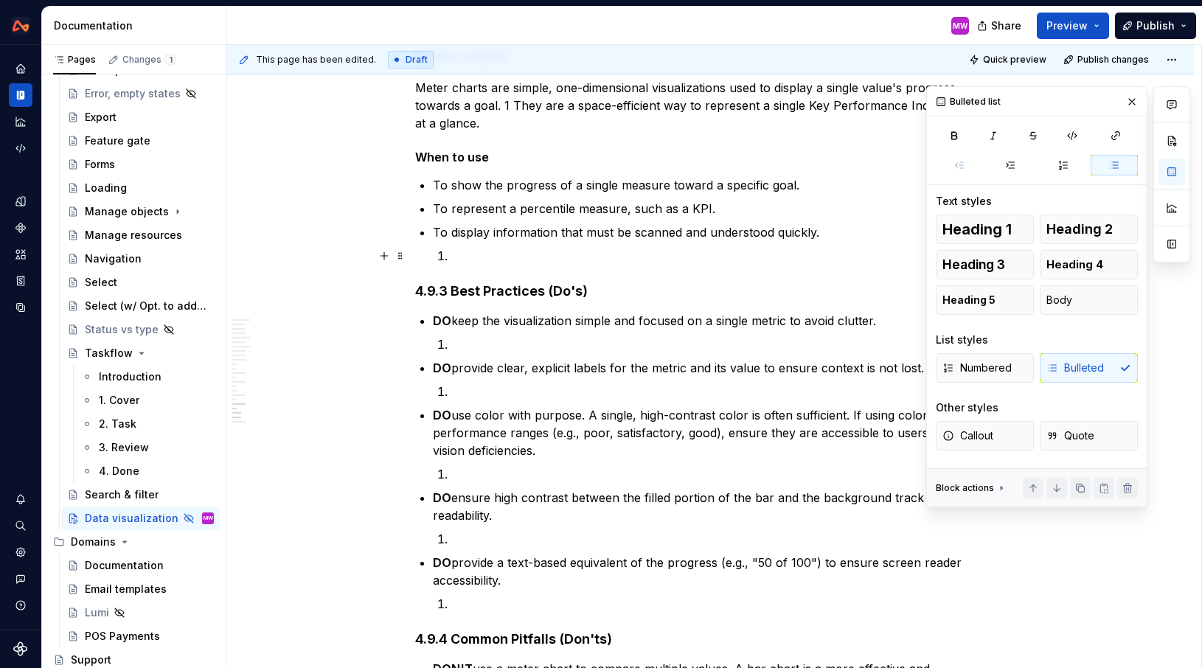
click at [538, 260] on p at bounding box center [728, 256] width 555 height 18
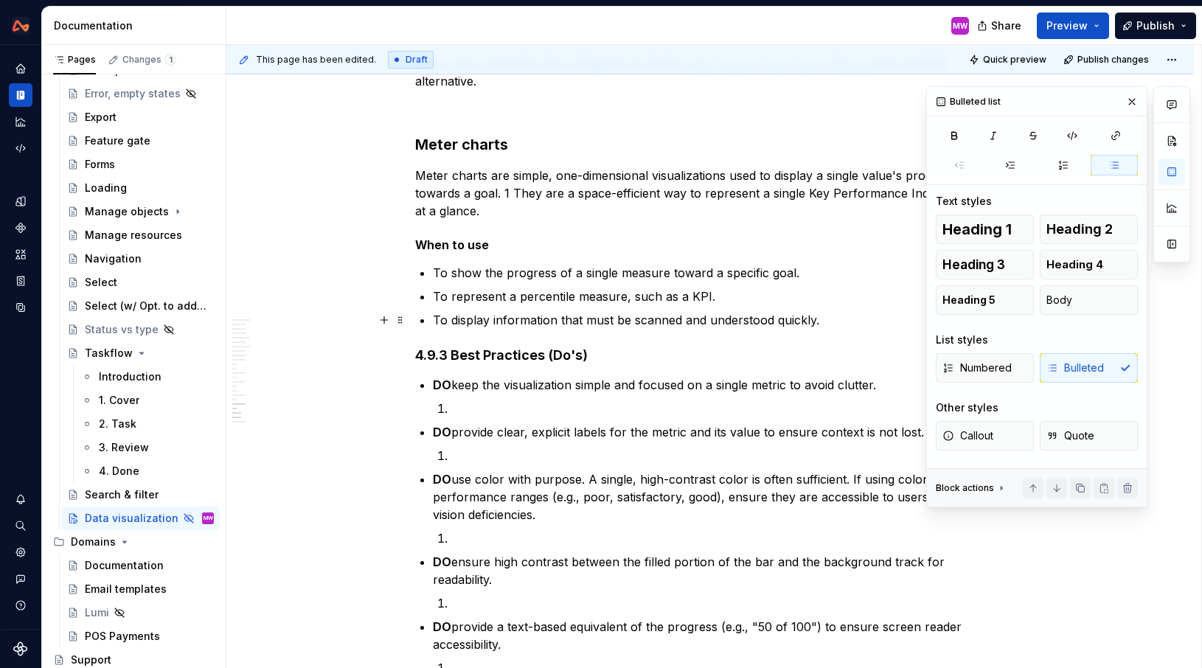
scroll to position [6571, 0]
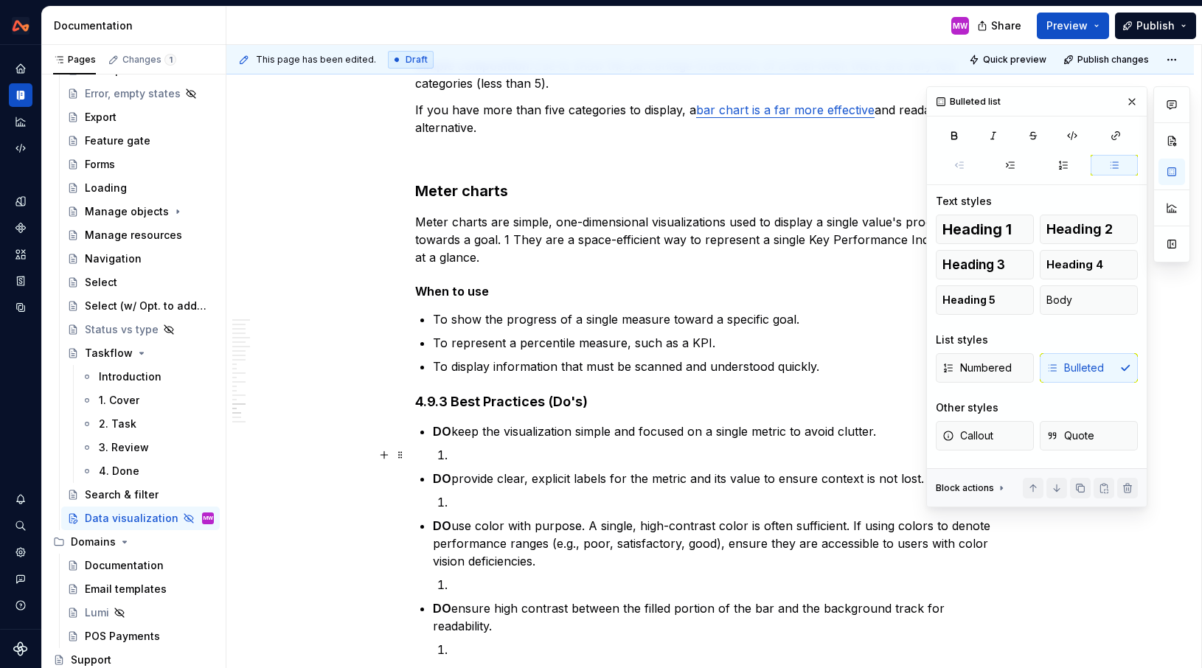
click at [487, 456] on p at bounding box center [728, 455] width 555 height 18
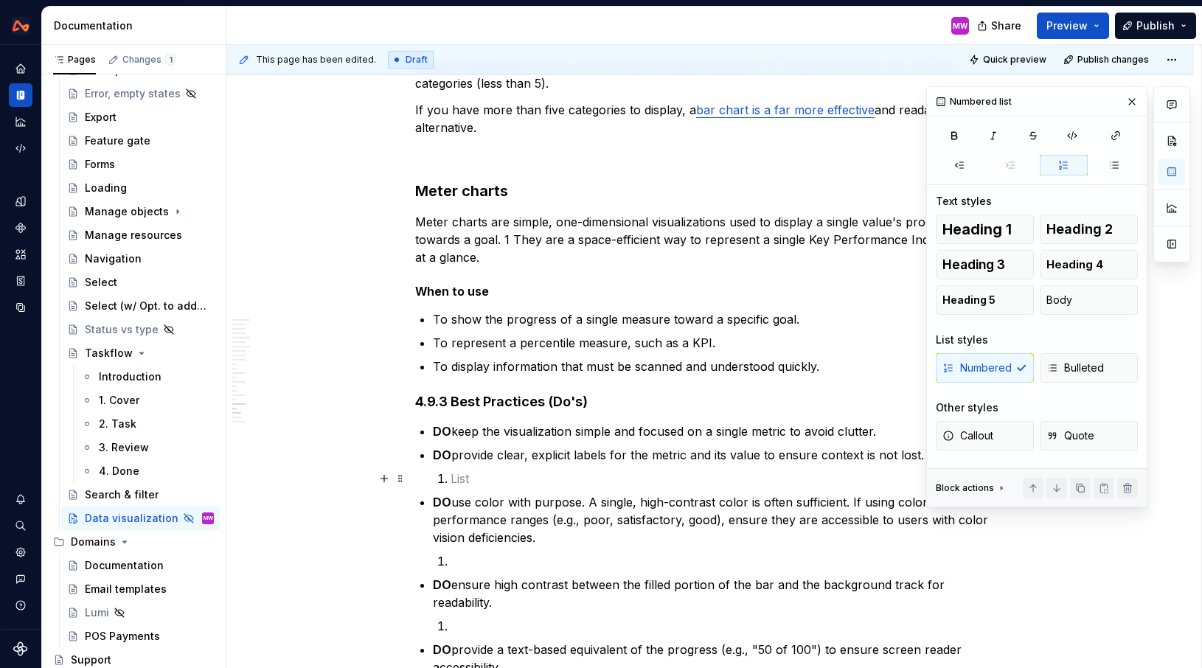
click at [507, 476] on p at bounding box center [728, 479] width 555 height 18
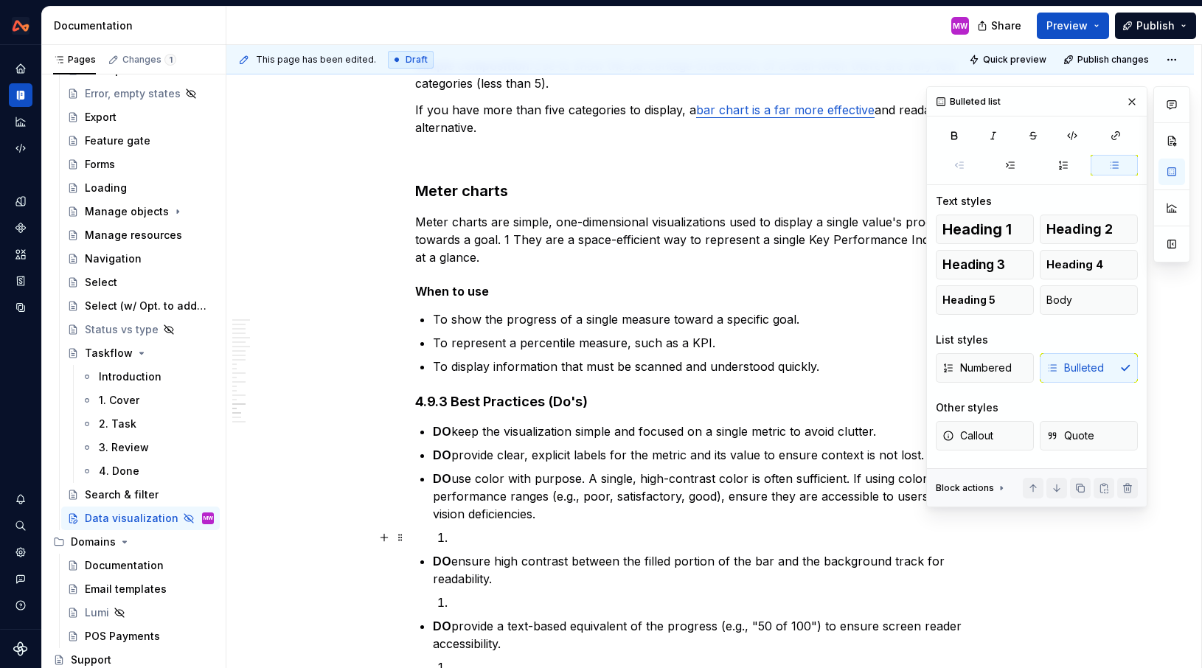
click at [552, 540] on p at bounding box center [728, 538] width 555 height 18
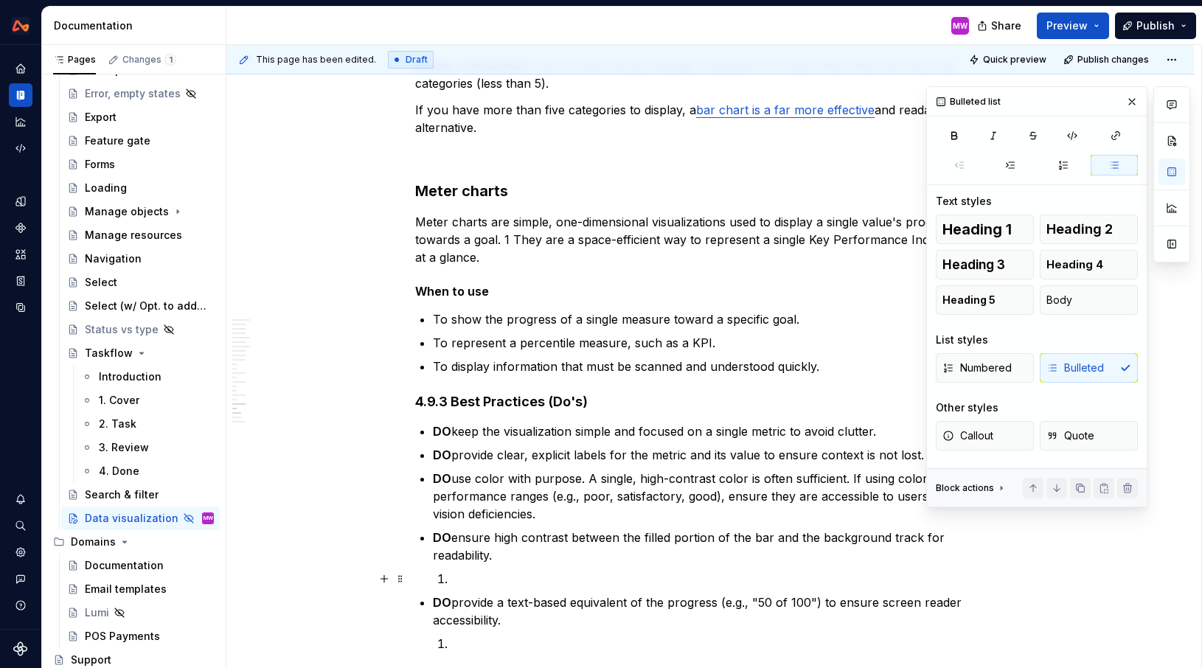
click at [562, 579] on p at bounding box center [728, 579] width 555 height 18
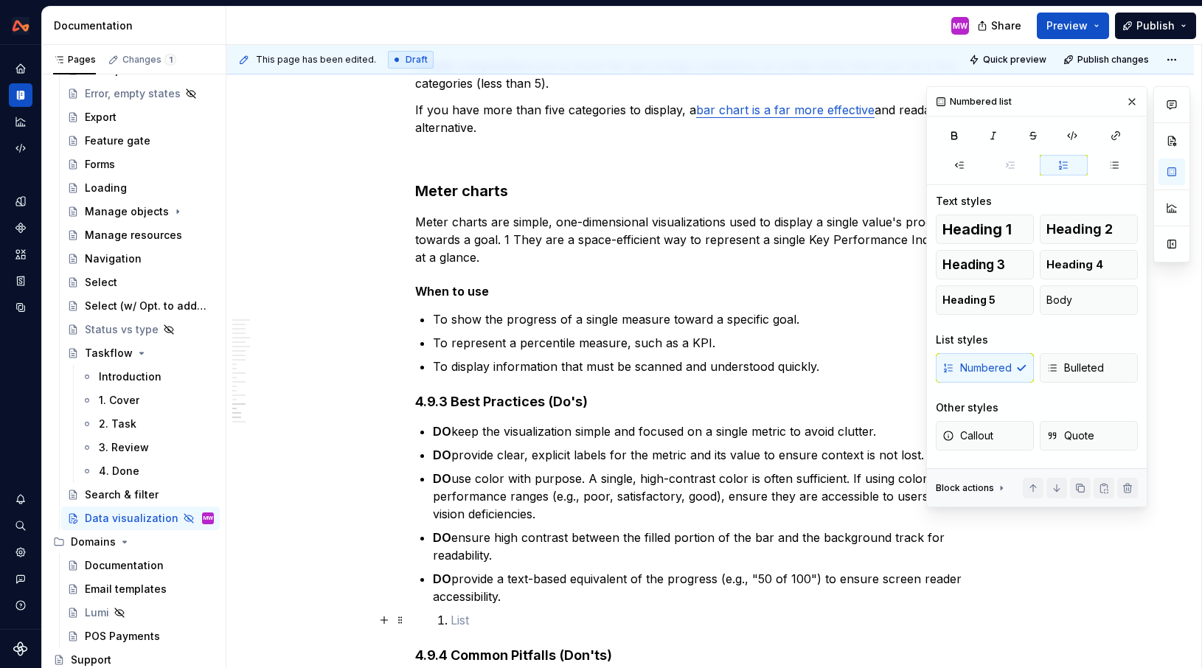
click at [555, 624] on p at bounding box center [728, 620] width 555 height 18
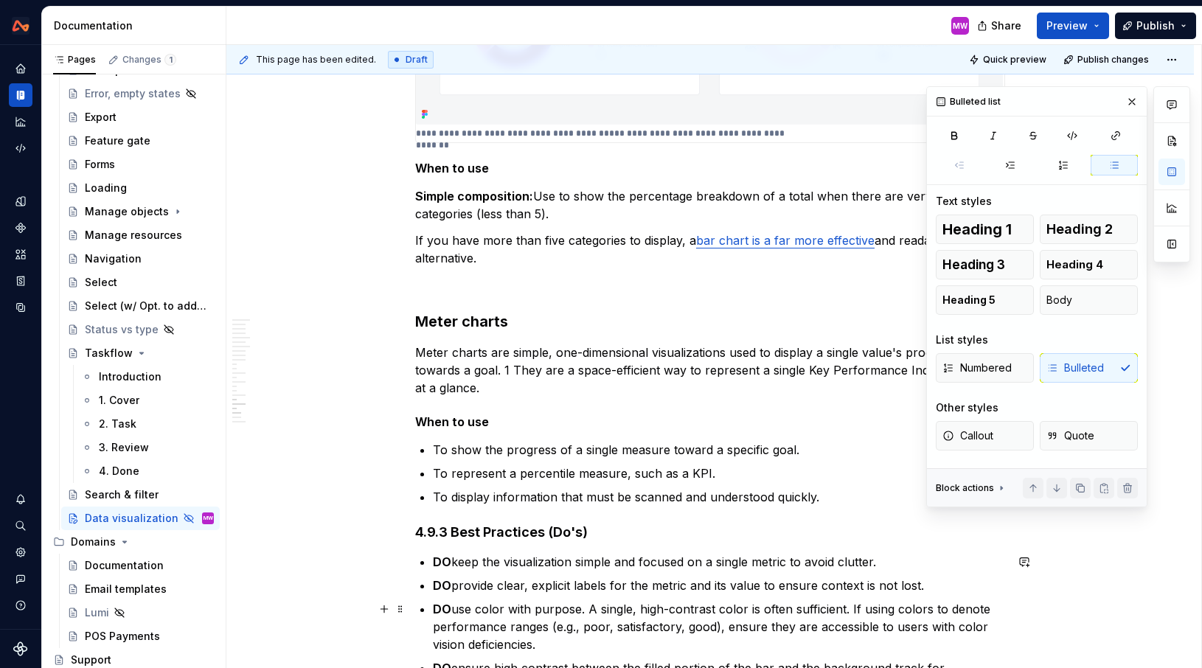
scroll to position [6433, 0]
